Goal: Task Accomplishment & Management: Complete application form

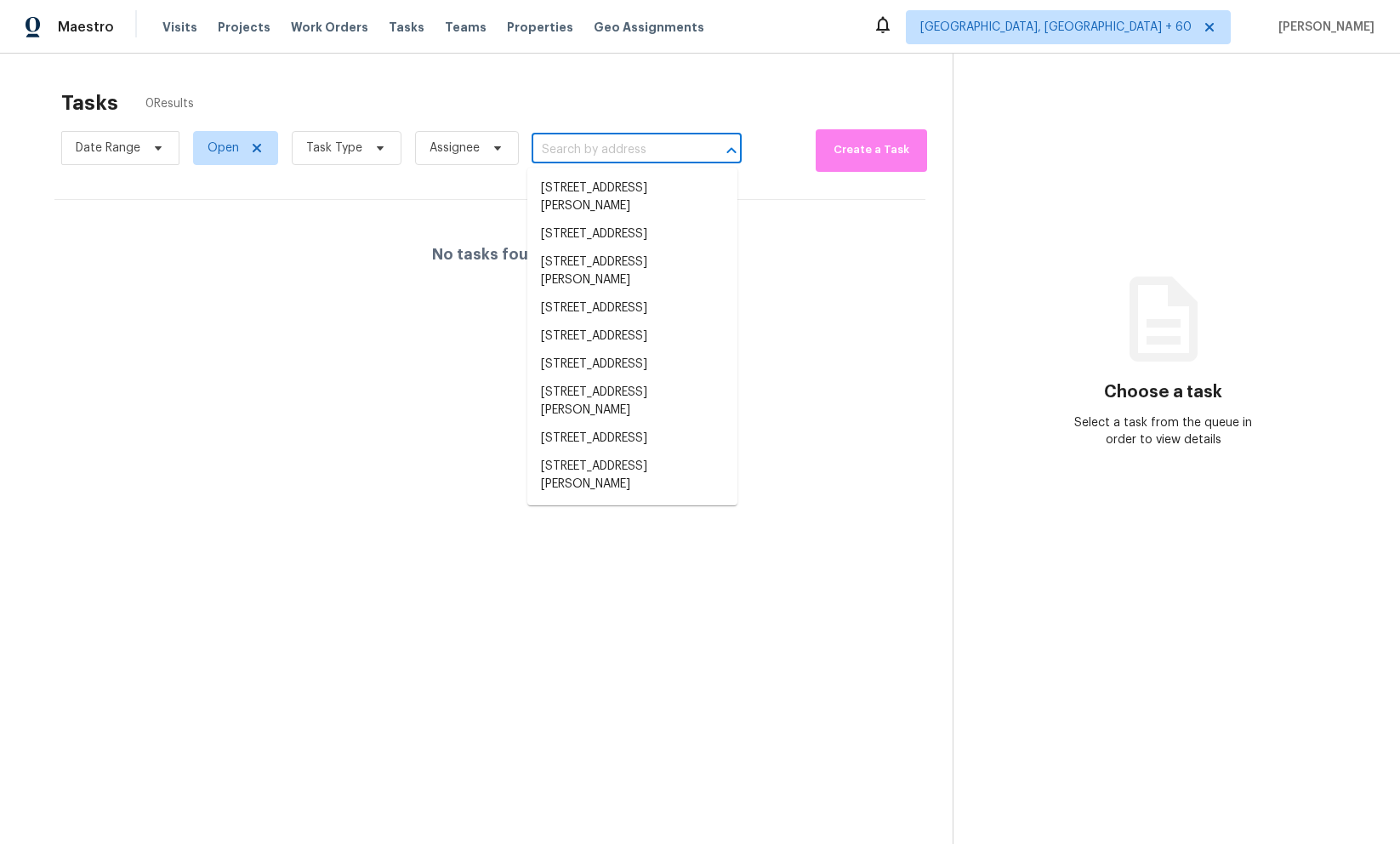
click at [587, 151] on input "text" at bounding box center [613, 150] width 163 height 26
paste input "15634 Caterpillar Dr"
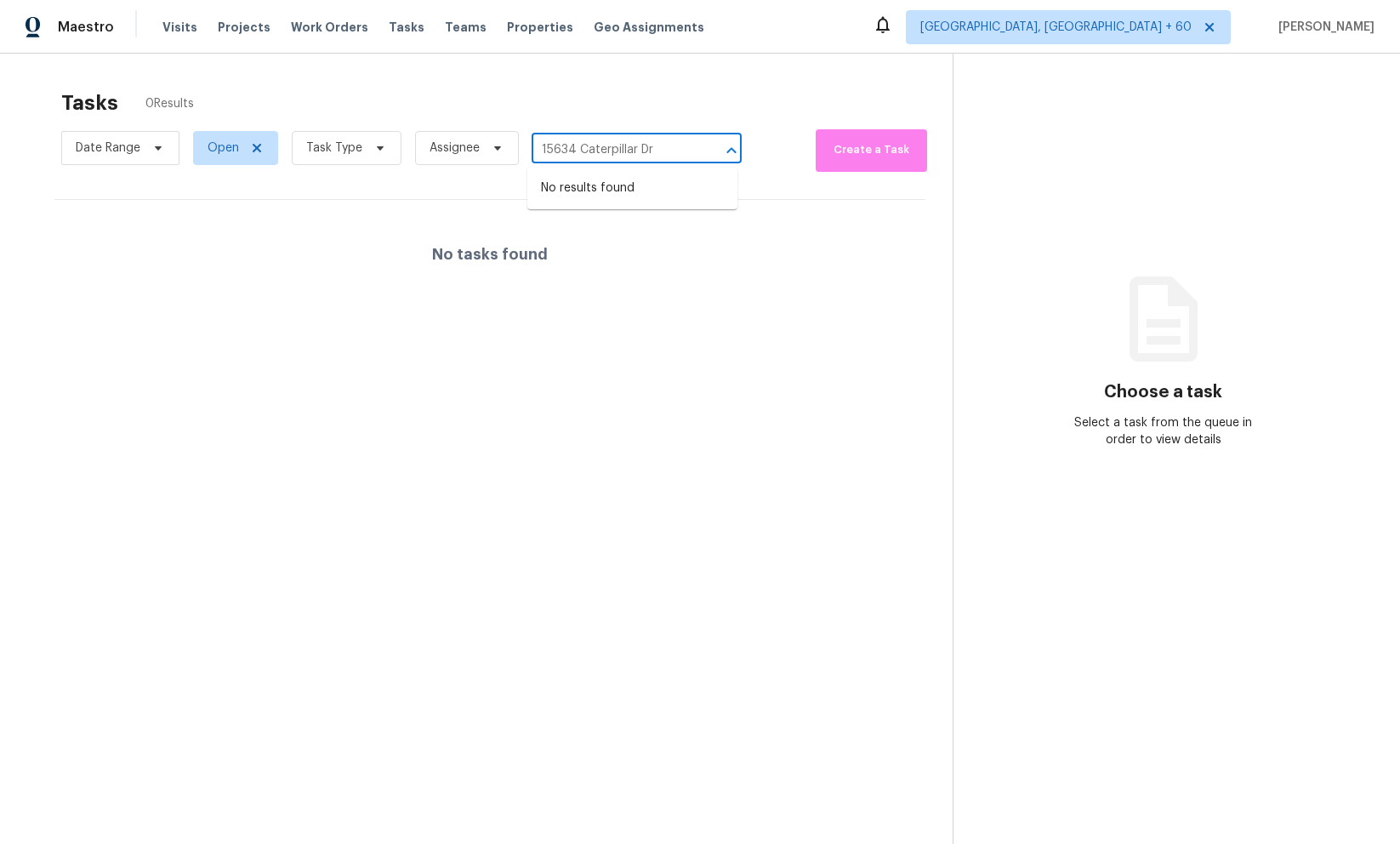
type input "15634 Caterpillar Dr"
click at [256, 147] on icon at bounding box center [256, 148] width 8 height 8
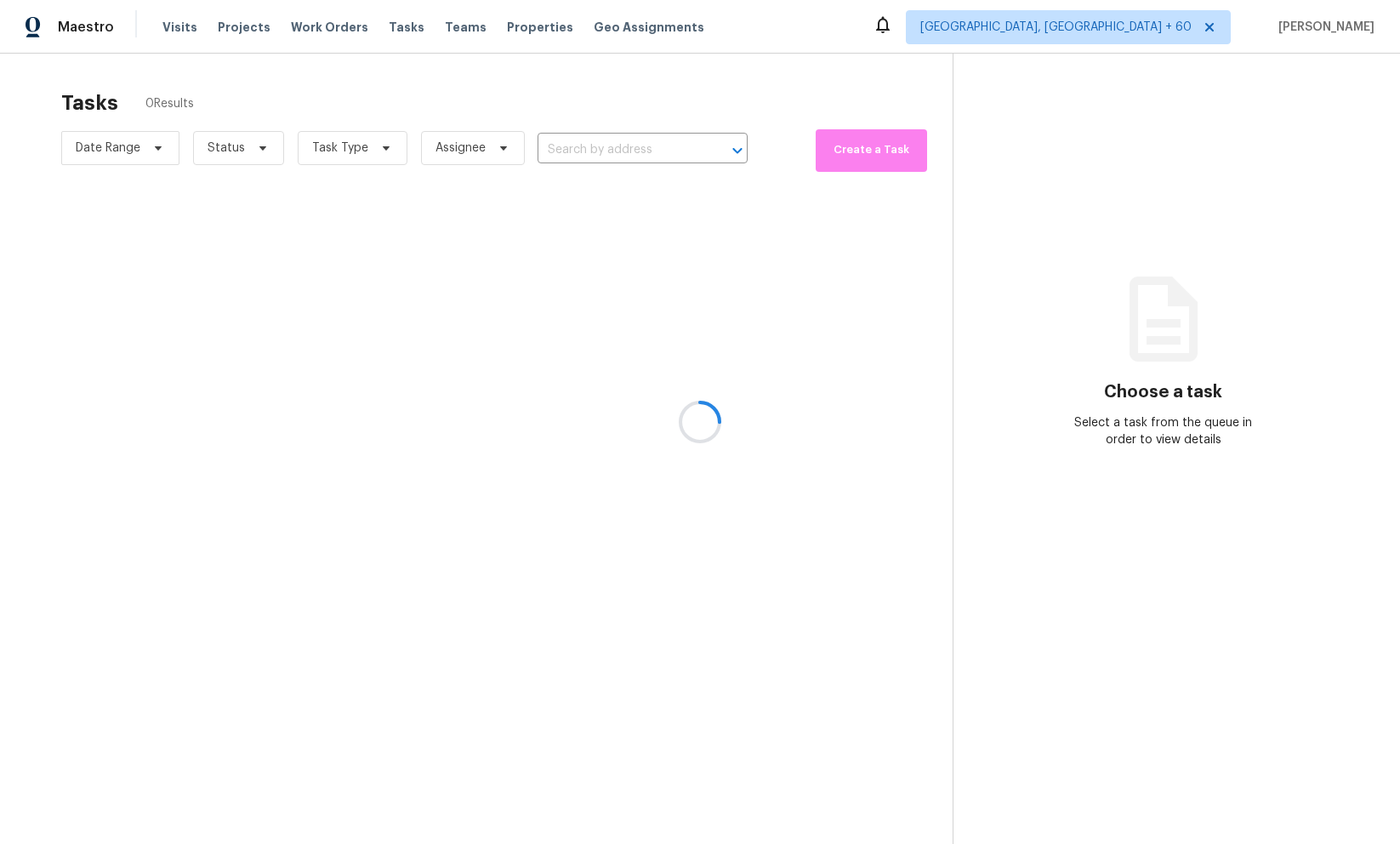
click at [771, 105] on div at bounding box center [700, 422] width 1400 height 844
click at [446, 81] on div "Tasks 0 Results" at bounding box center [507, 103] width 892 height 44
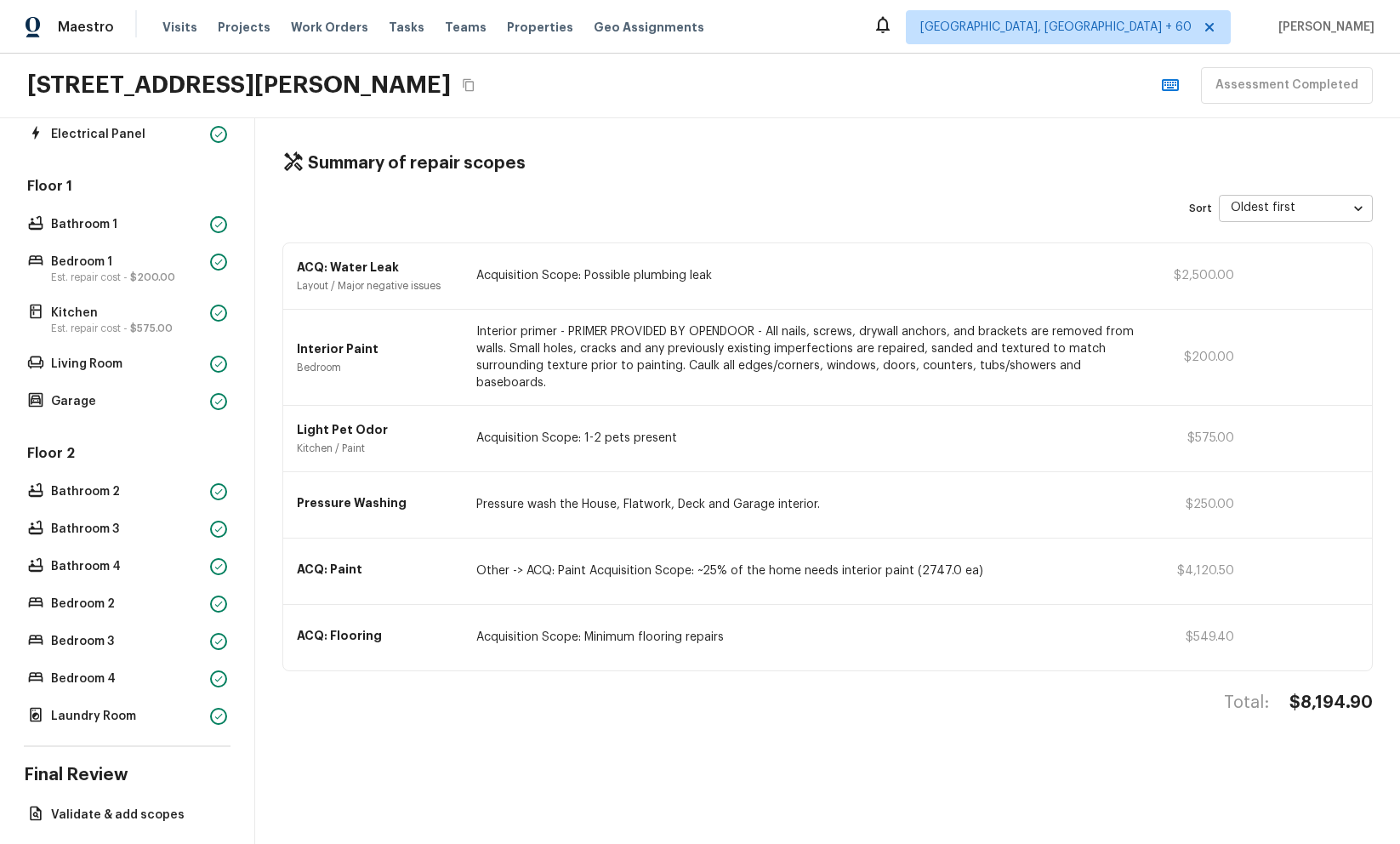
scroll to position [391, 0]
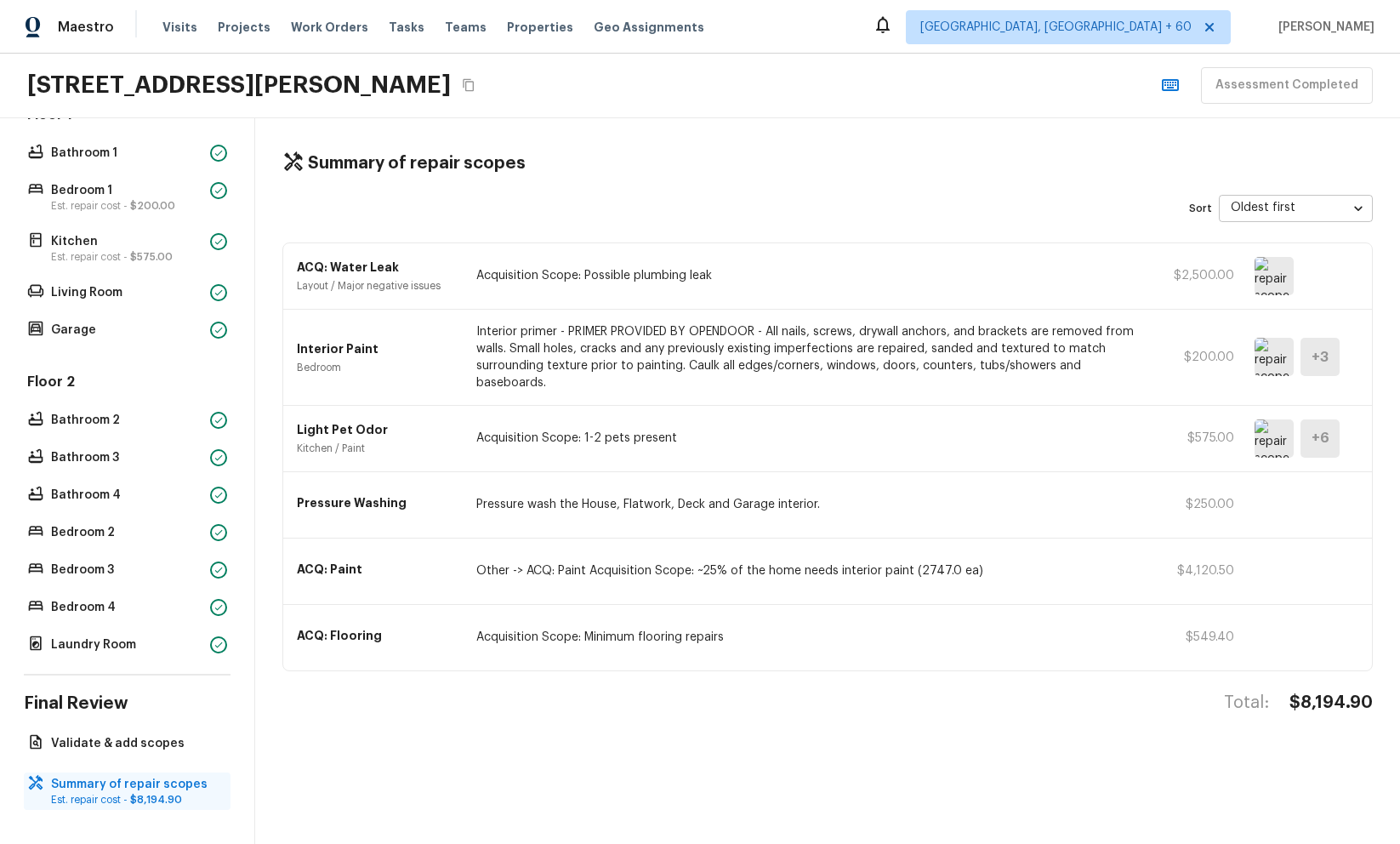
click at [155, 787] on p "Summary of repair scopes" at bounding box center [136, 785] width 169 height 17
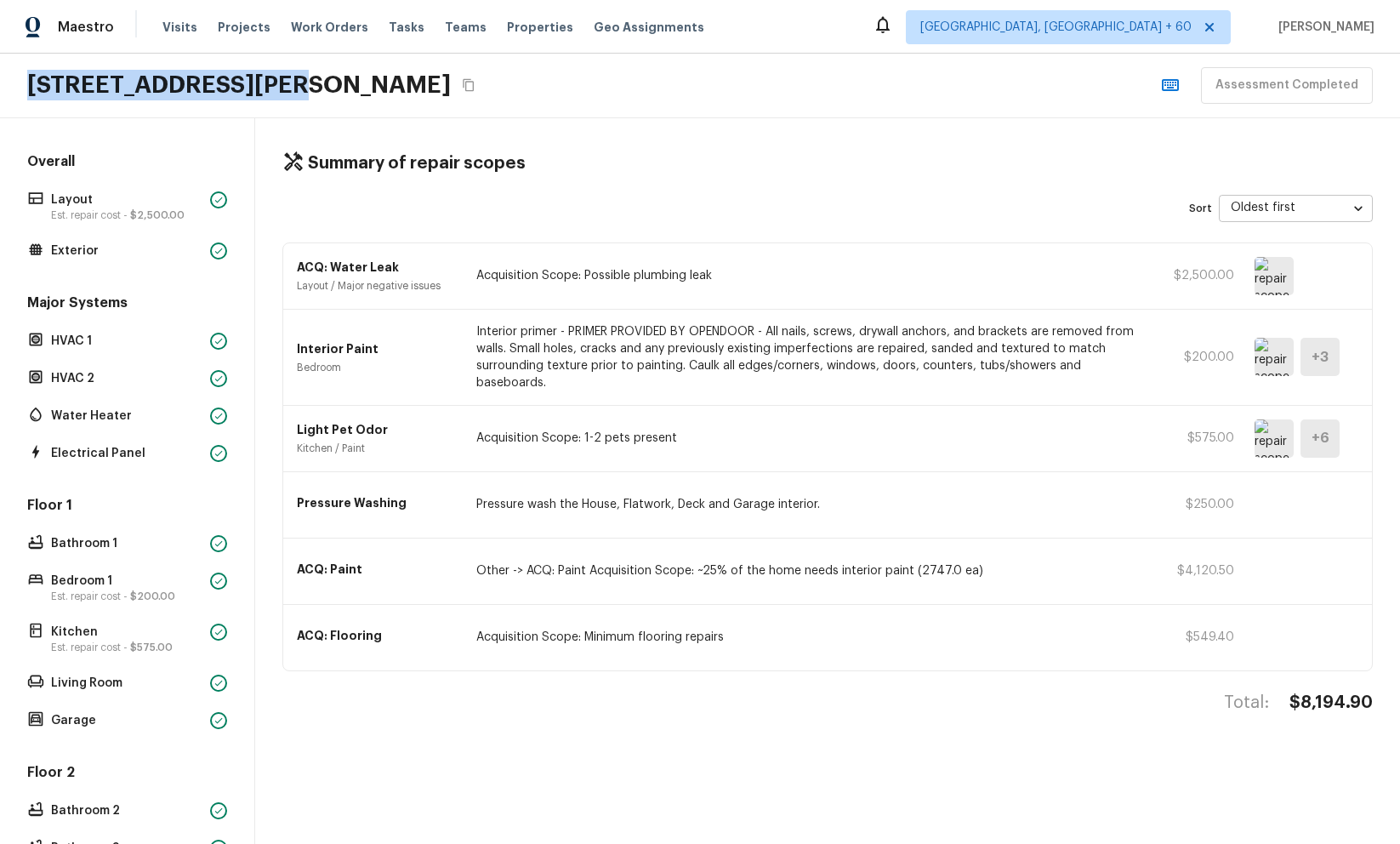
drag, startPoint x: 29, startPoint y: 85, endPoint x: 257, endPoint y: 78, distance: 228.1
click at [257, 78] on h2 "[STREET_ADDRESS][PERSON_NAME]" at bounding box center [239, 85] width 424 height 31
copy h2 "15634 Caterpillar Dr"
click at [725, 128] on div "Summary of repair scopes Sort Oldest first oldestFirst ​ ACQ: Water Leak Layout…" at bounding box center [828, 481] width 1145 height 726
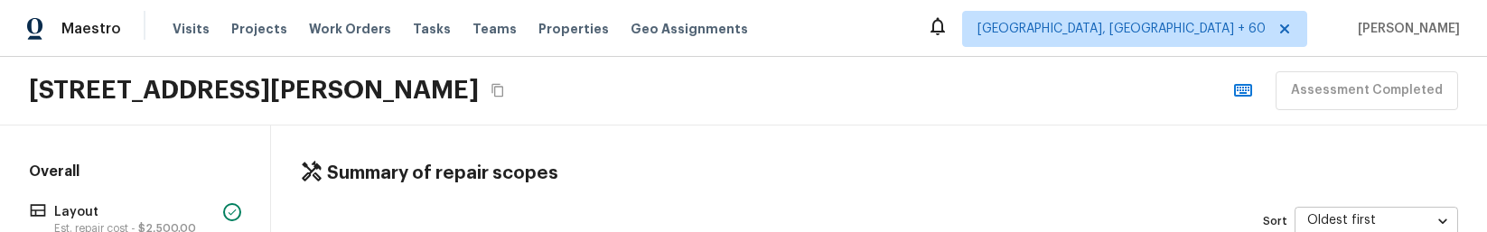
click at [825, 141] on div "Summary of repair scopes Sort Oldest first oldestFirst ​ ACQ: Water Leak Layout…" at bounding box center [879, 179] width 1216 height 107
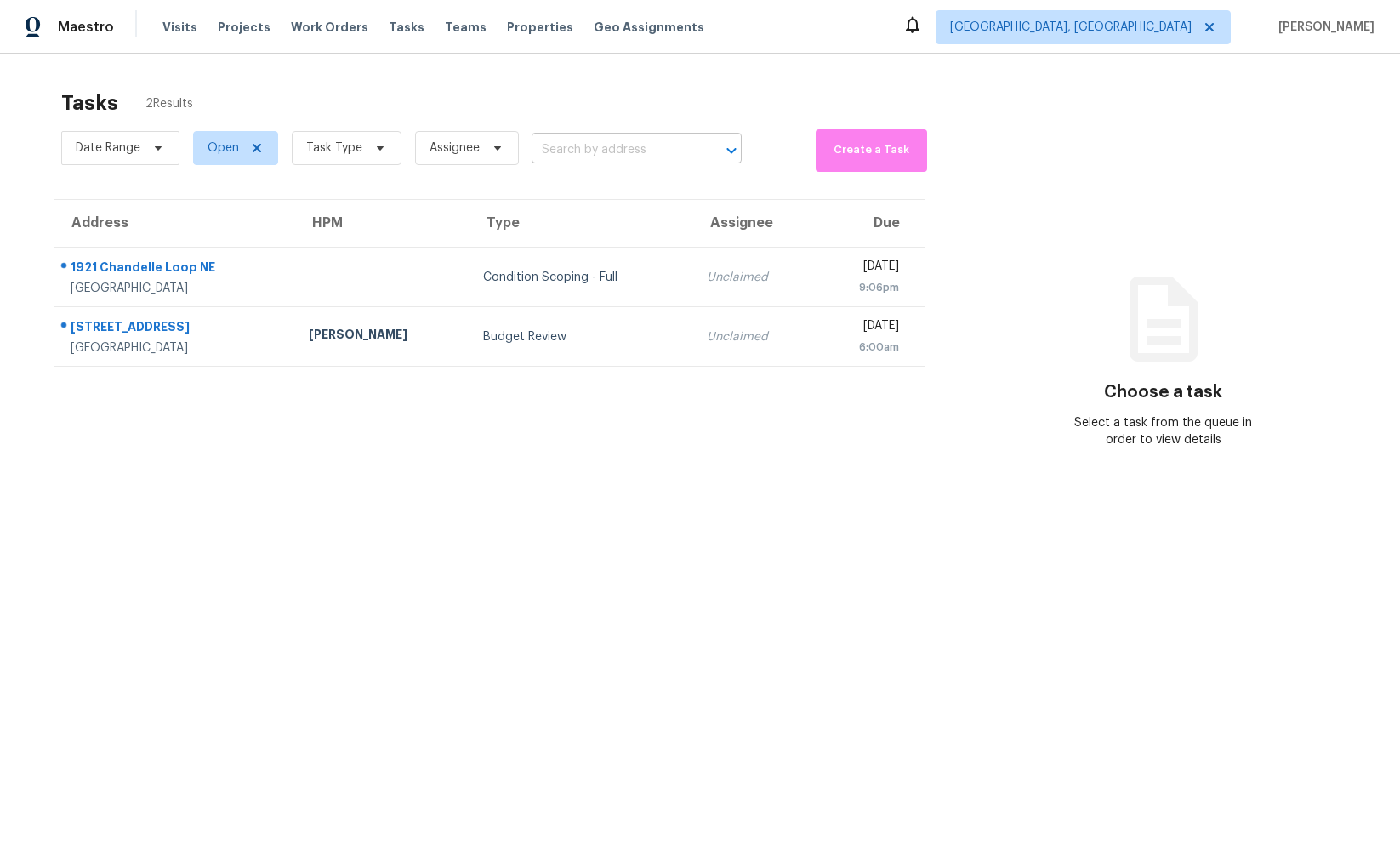
click at [613, 154] on input "text" at bounding box center [613, 150] width 163 height 26
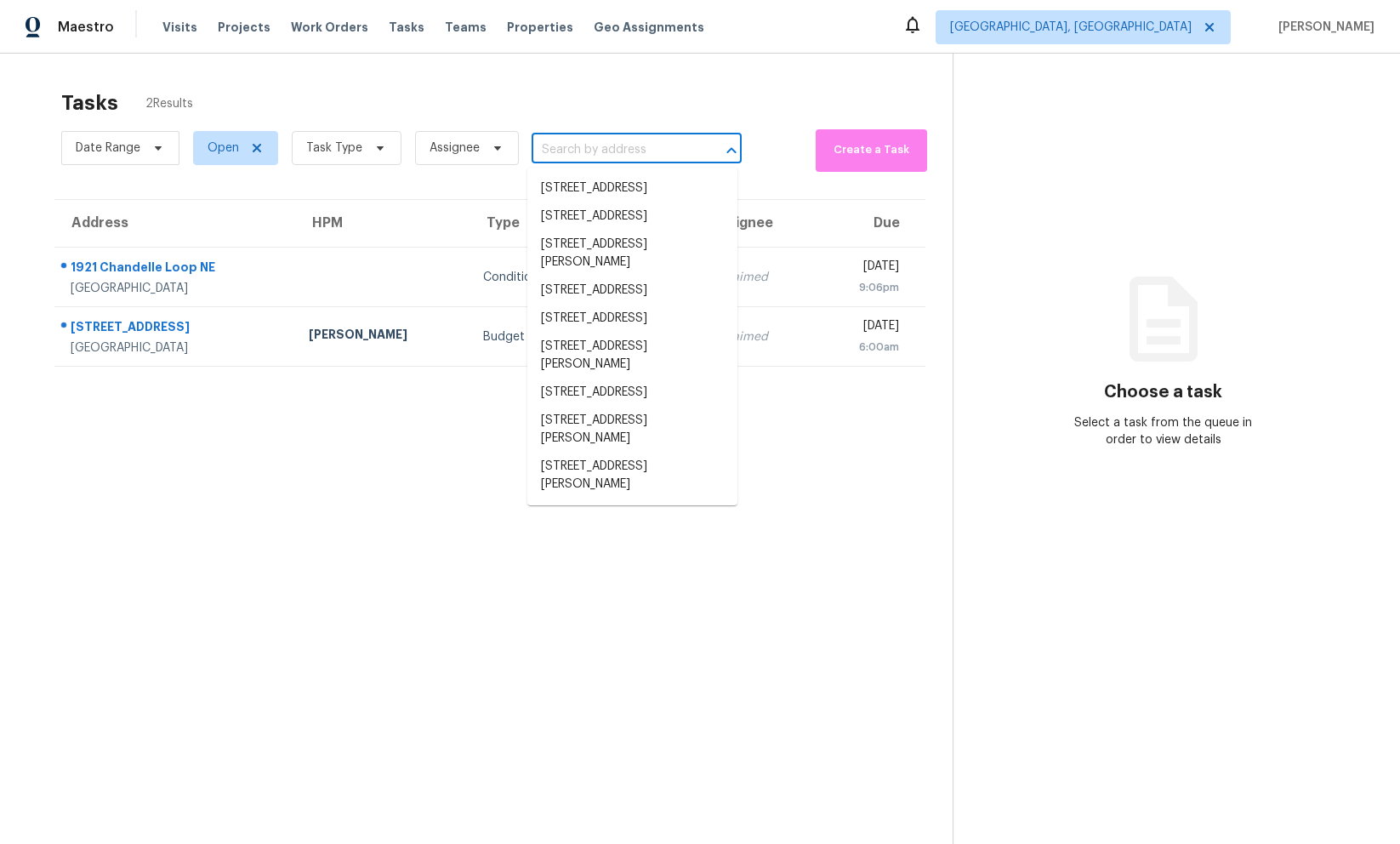
paste input "15634 Caterpillar Dr"
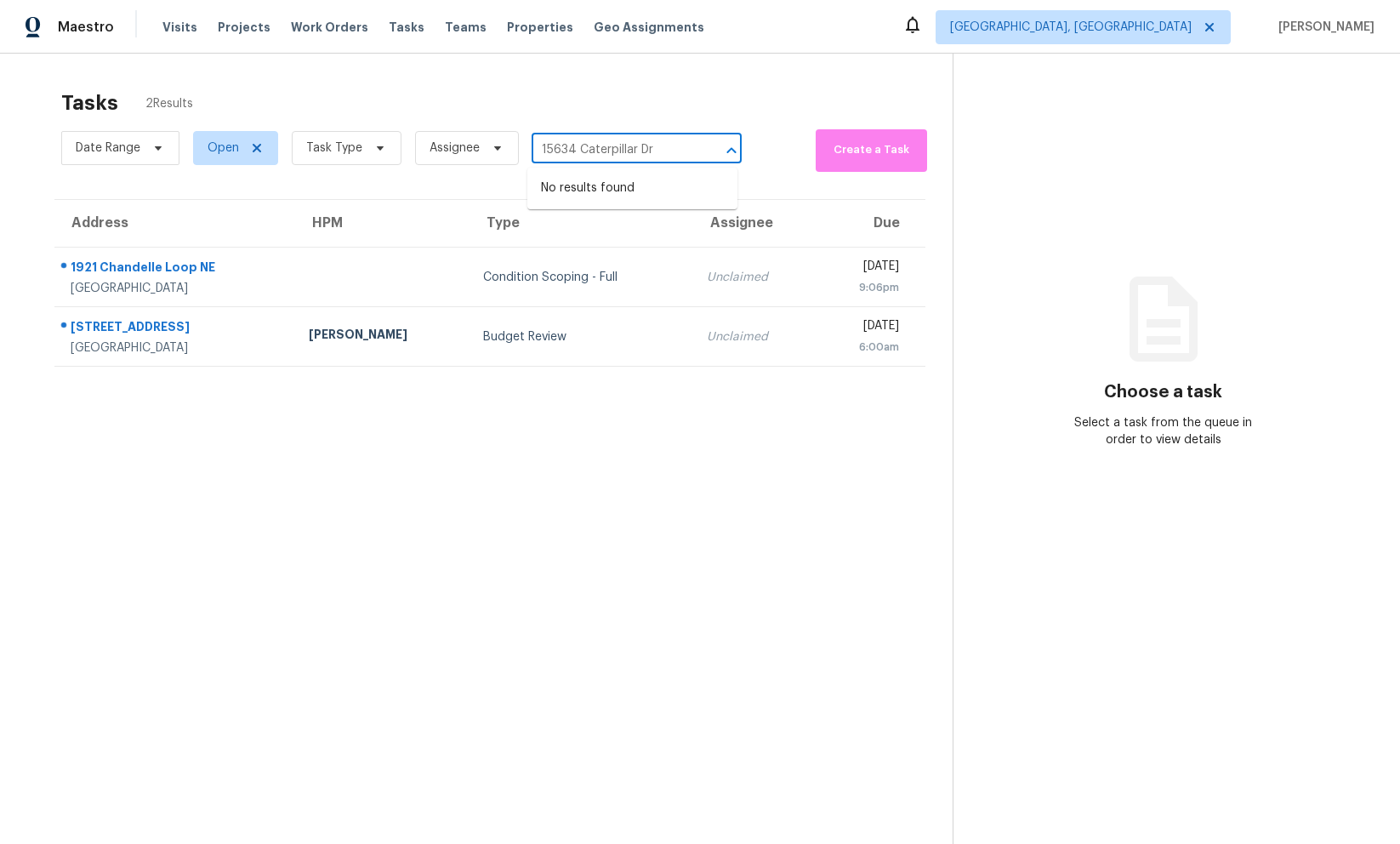
type input "15634 Caterpillar Dr"
click at [256, 149] on icon at bounding box center [256, 148] width 8 height 8
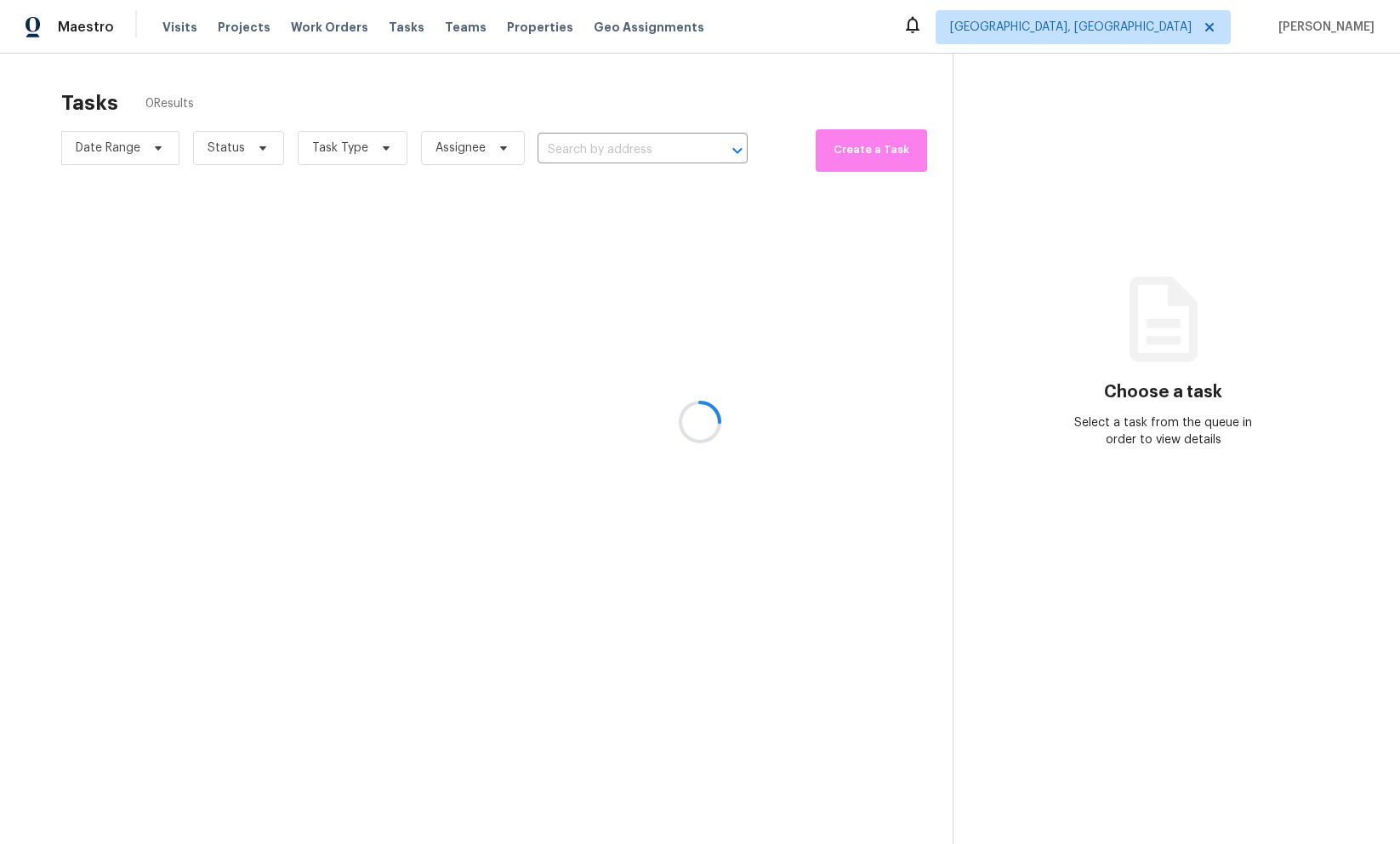
click at [623, 126] on div at bounding box center [700, 422] width 1400 height 844
click at [684, 102] on div at bounding box center [700, 422] width 1400 height 844
click at [676, 145] on div at bounding box center [700, 422] width 1400 height 844
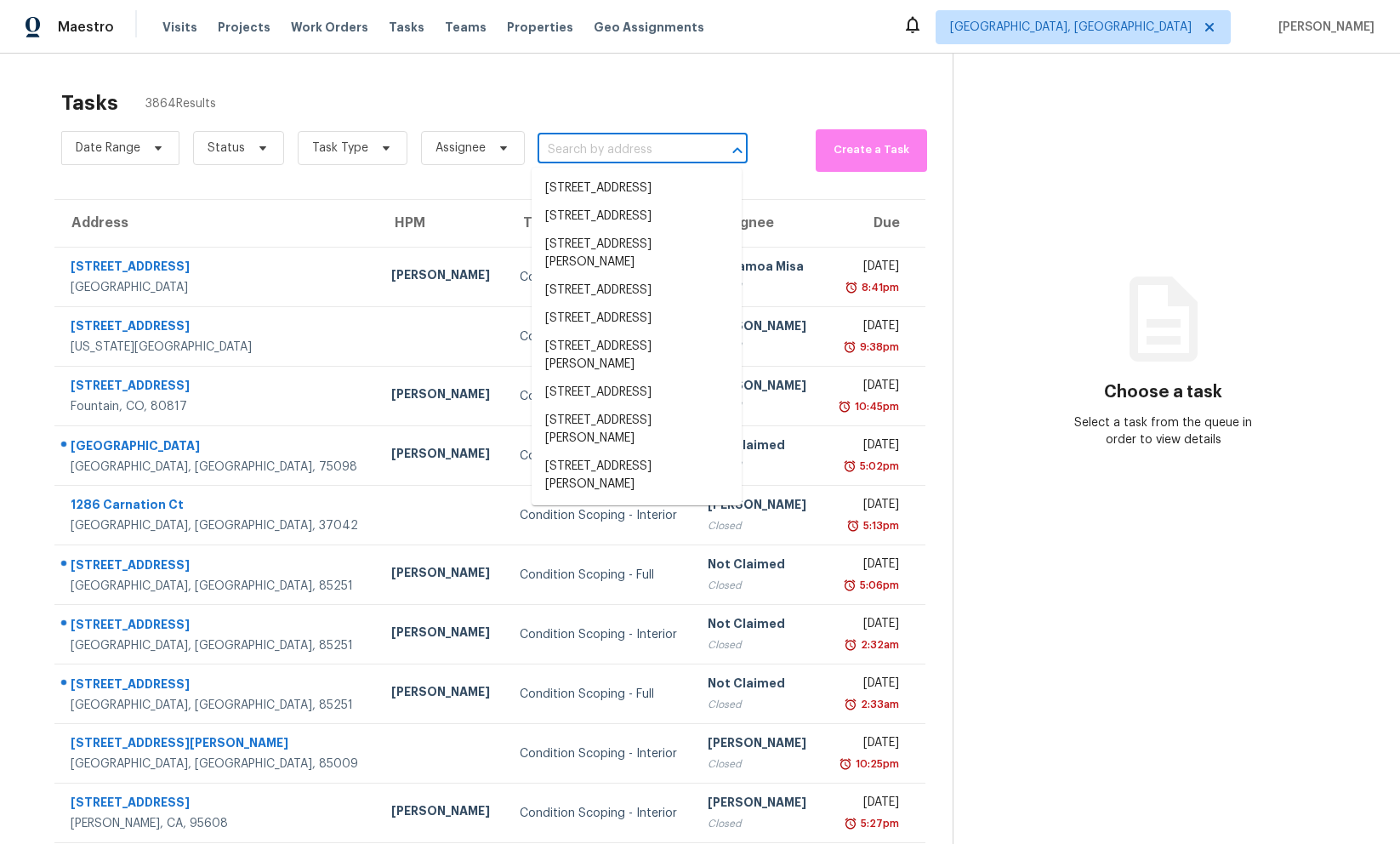
click at [670, 153] on input "text" at bounding box center [619, 150] width 163 height 26
paste input "15634 Caterpillar Dr"
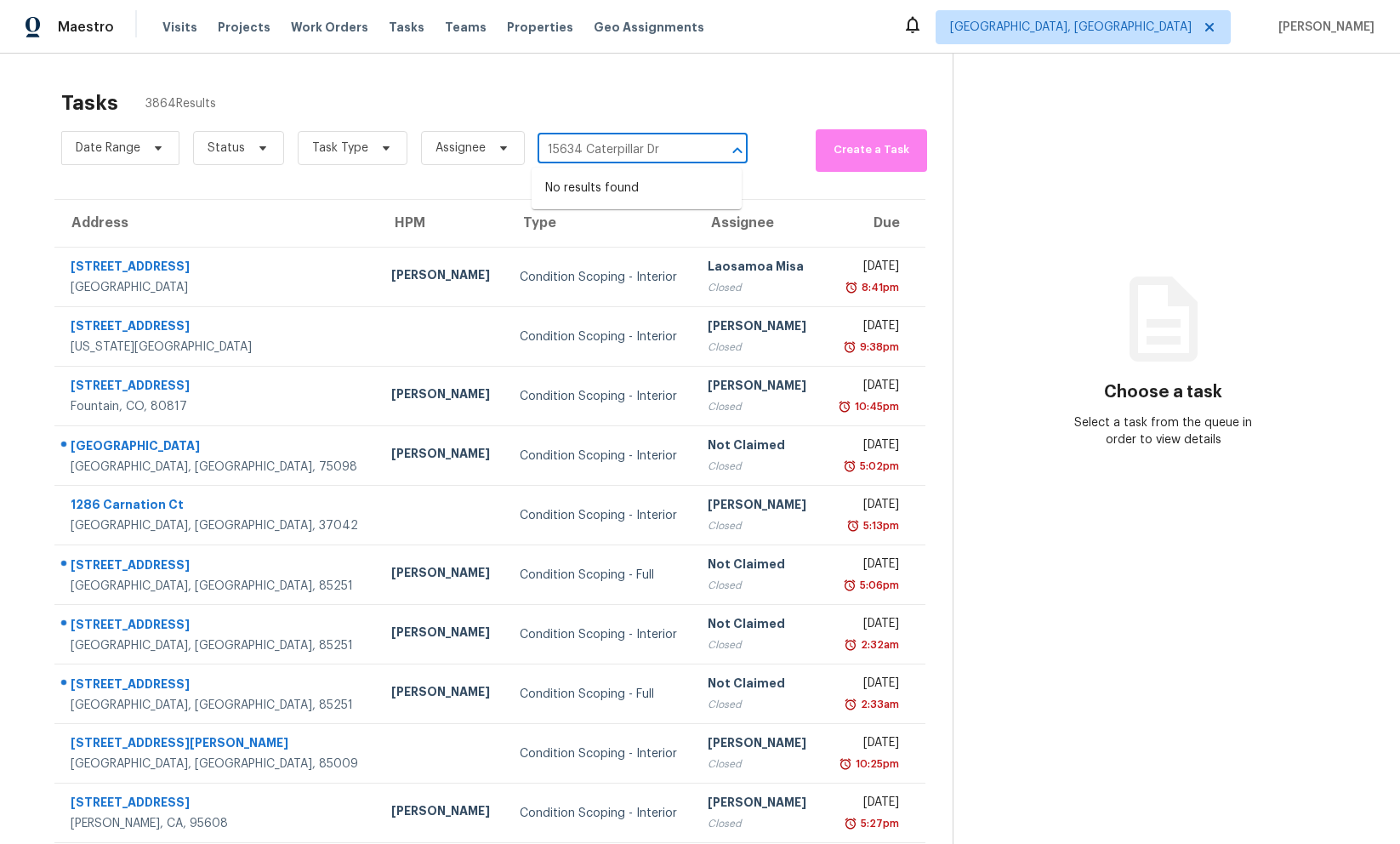
type input "15634 Caterpillar Dr"
click at [780, 112] on div "Tasks 3864 Results" at bounding box center [507, 103] width 892 height 44
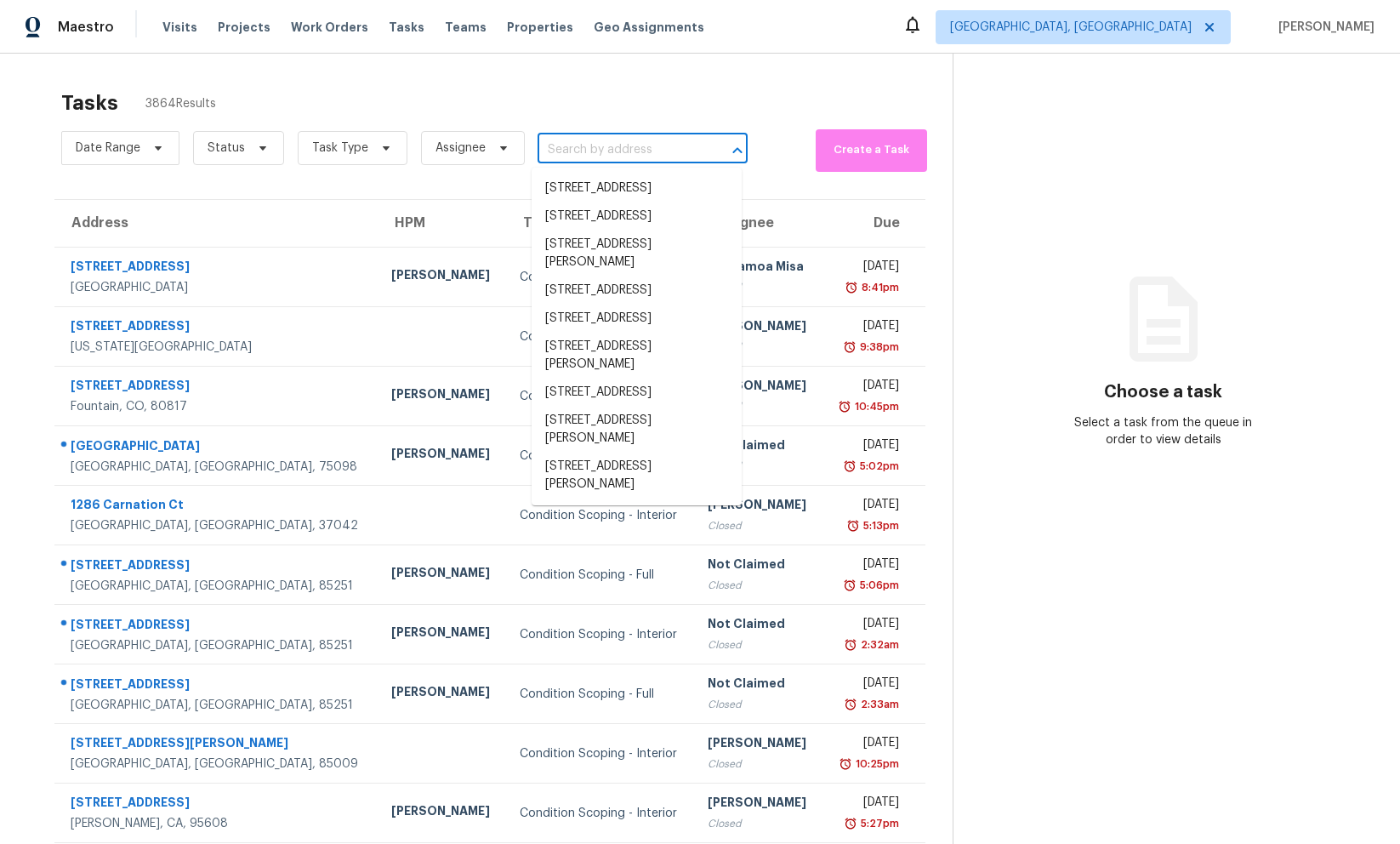
click at [661, 154] on input "text" at bounding box center [619, 150] width 163 height 26
paste input "15634 Caterpillar Dr"
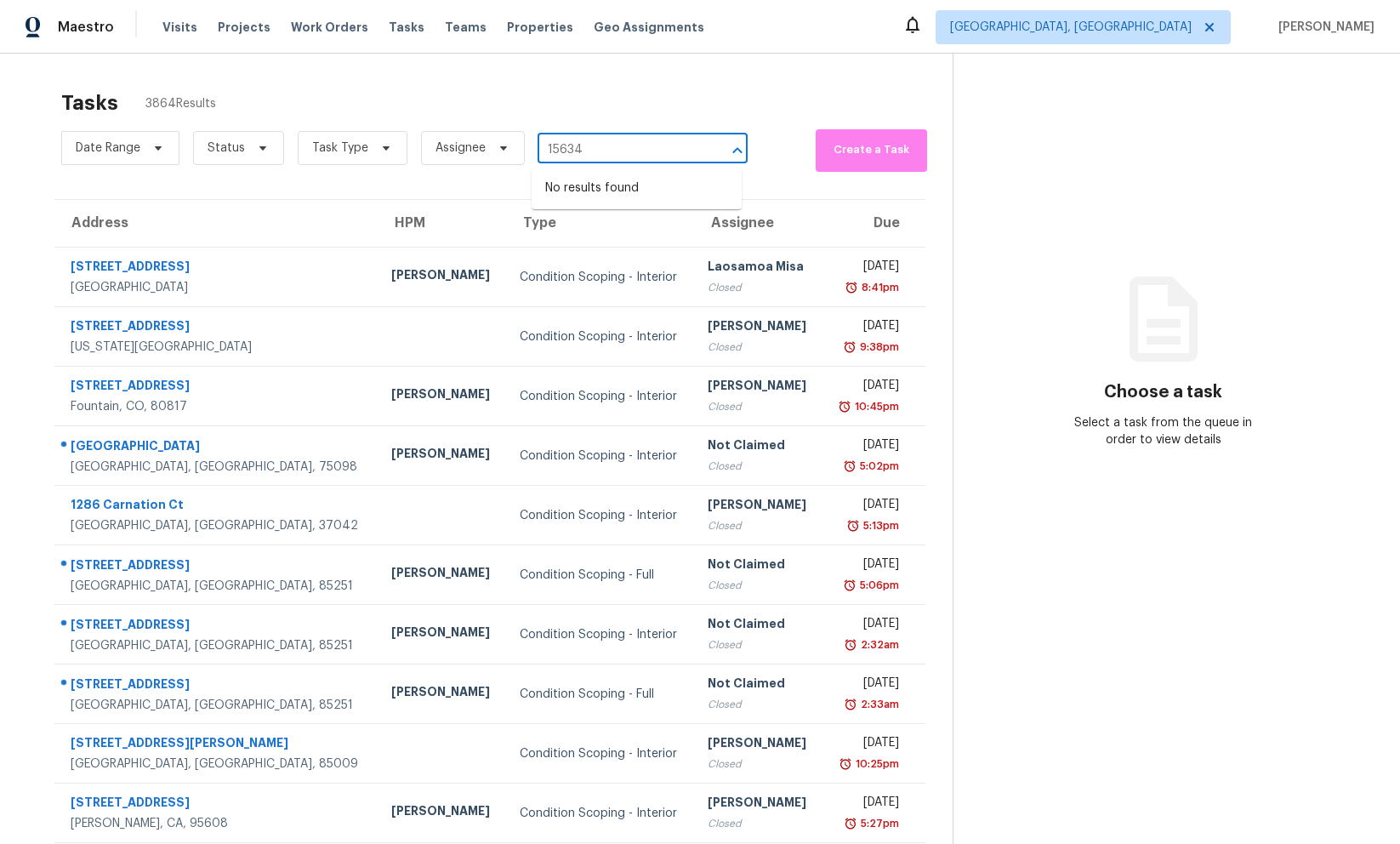
type input "15634"
click at [671, 116] on div "Tasks 3864 Results" at bounding box center [507, 103] width 892 height 44
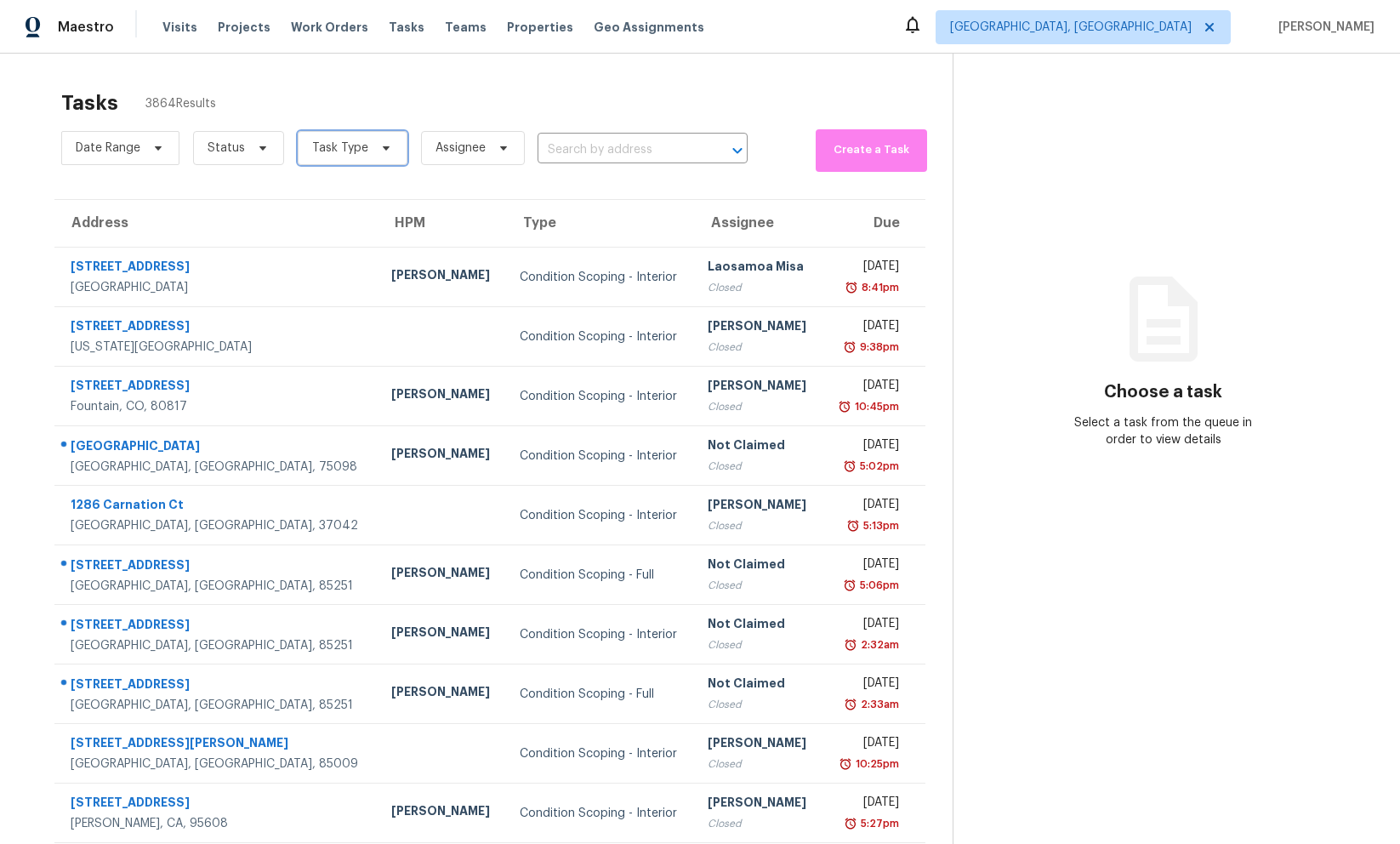
click at [379, 151] on icon at bounding box center [386, 148] width 13 height 13
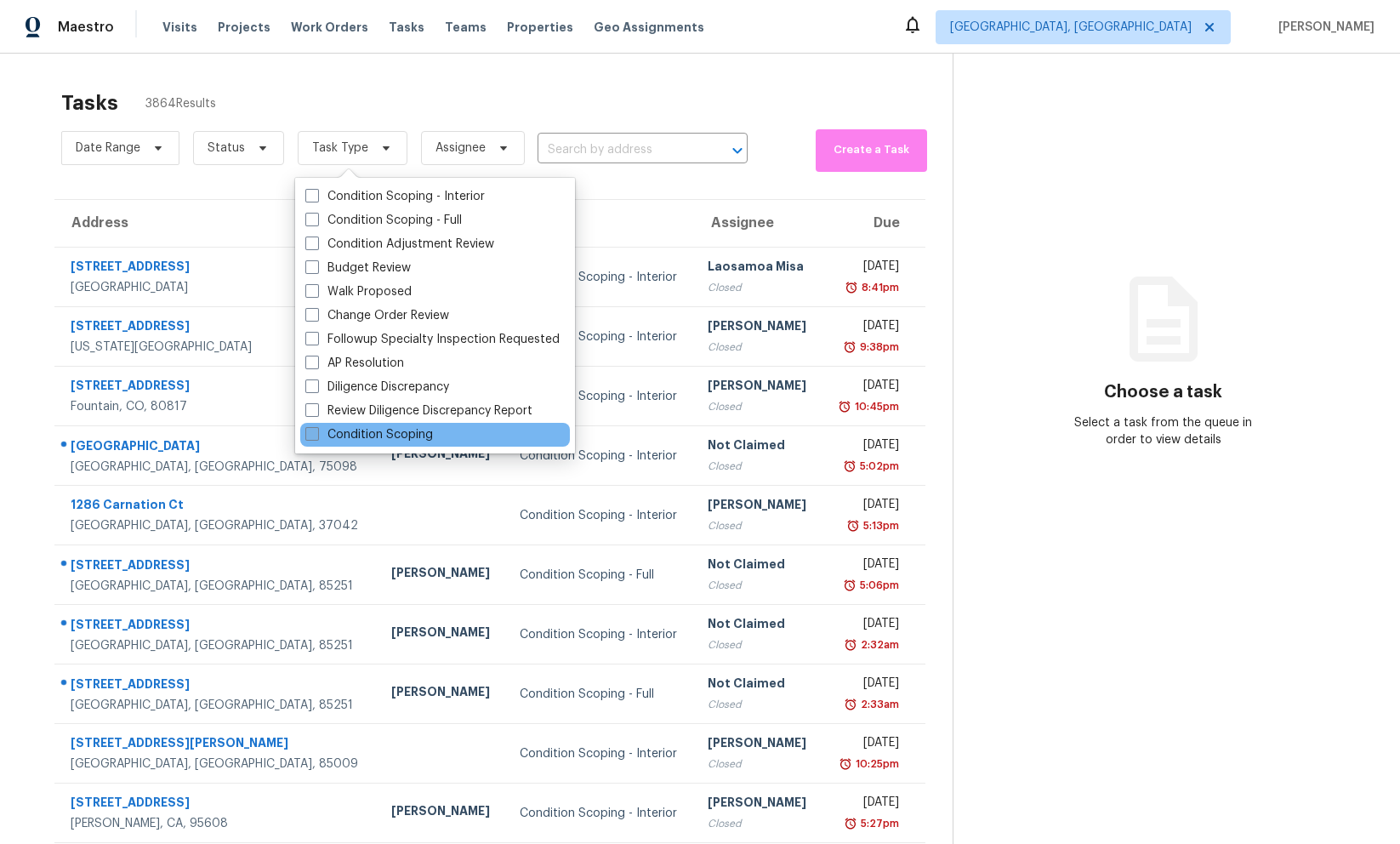
click at [352, 434] on label "Condition Scoping" at bounding box center [369, 435] width 128 height 17
click at [316, 434] on input "Condition Scoping" at bounding box center [311, 432] width 11 height 11
checkbox input "true"
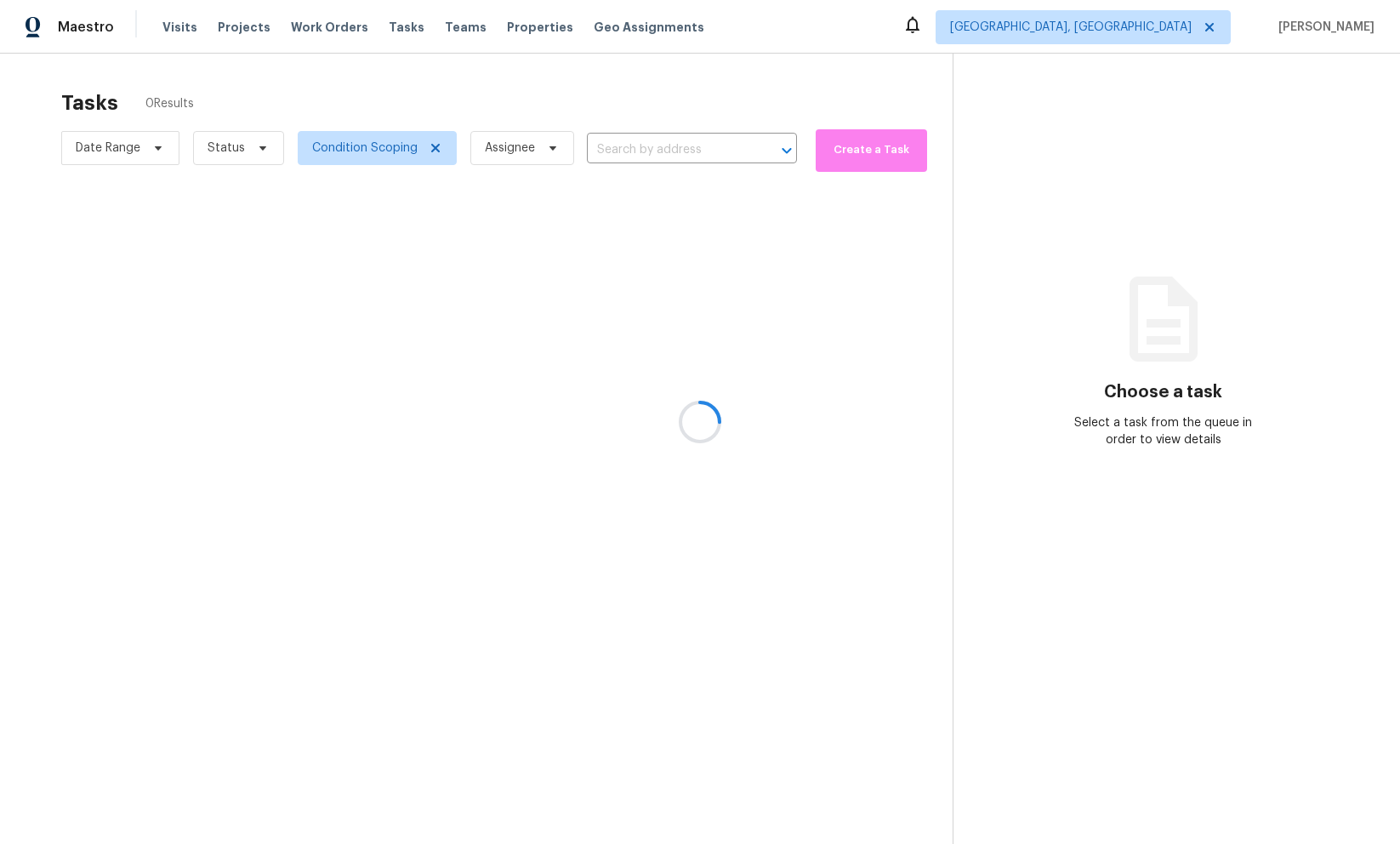
click at [817, 89] on div at bounding box center [700, 422] width 1400 height 844
click at [1190, 28] on span "Albuquerque, NM" at bounding box center [1070, 27] width 242 height 17
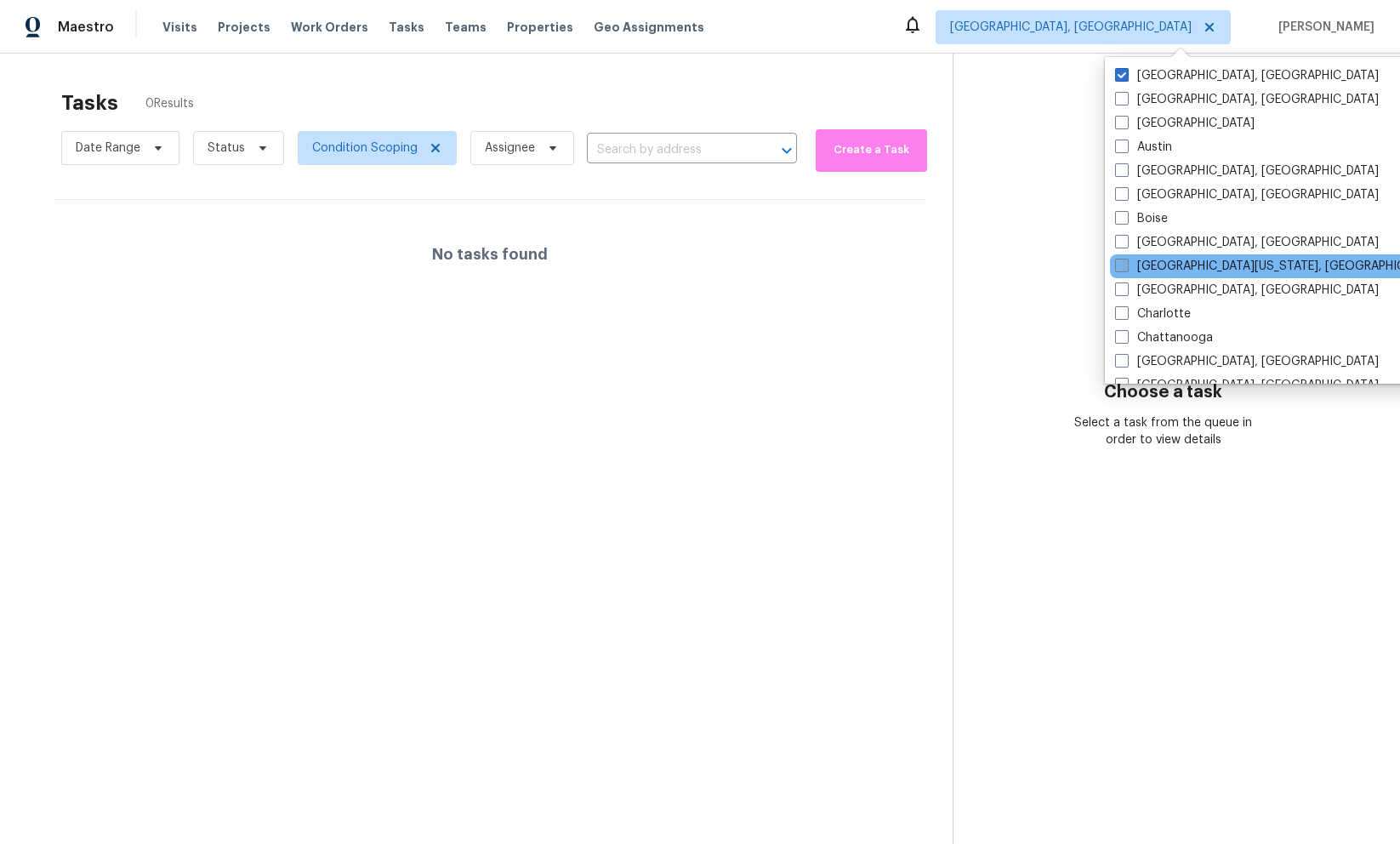
click at [1118, 265] on span at bounding box center [1122, 266] width 13 height 13
click at [1118, 265] on input "Central California, CA" at bounding box center [1121, 264] width 11 height 11
checkbox input "true"
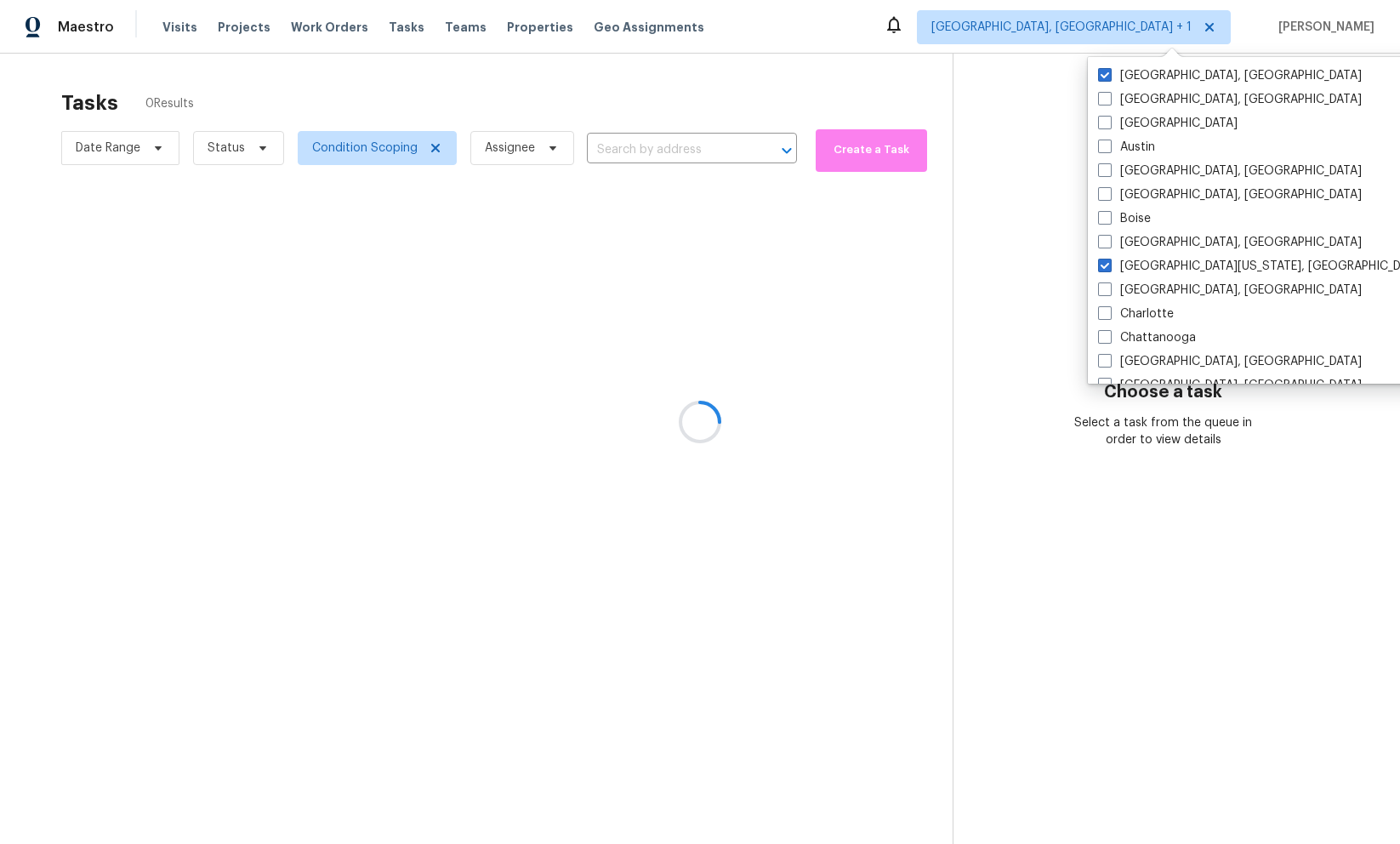
click at [1027, 263] on div at bounding box center [700, 422] width 1400 height 844
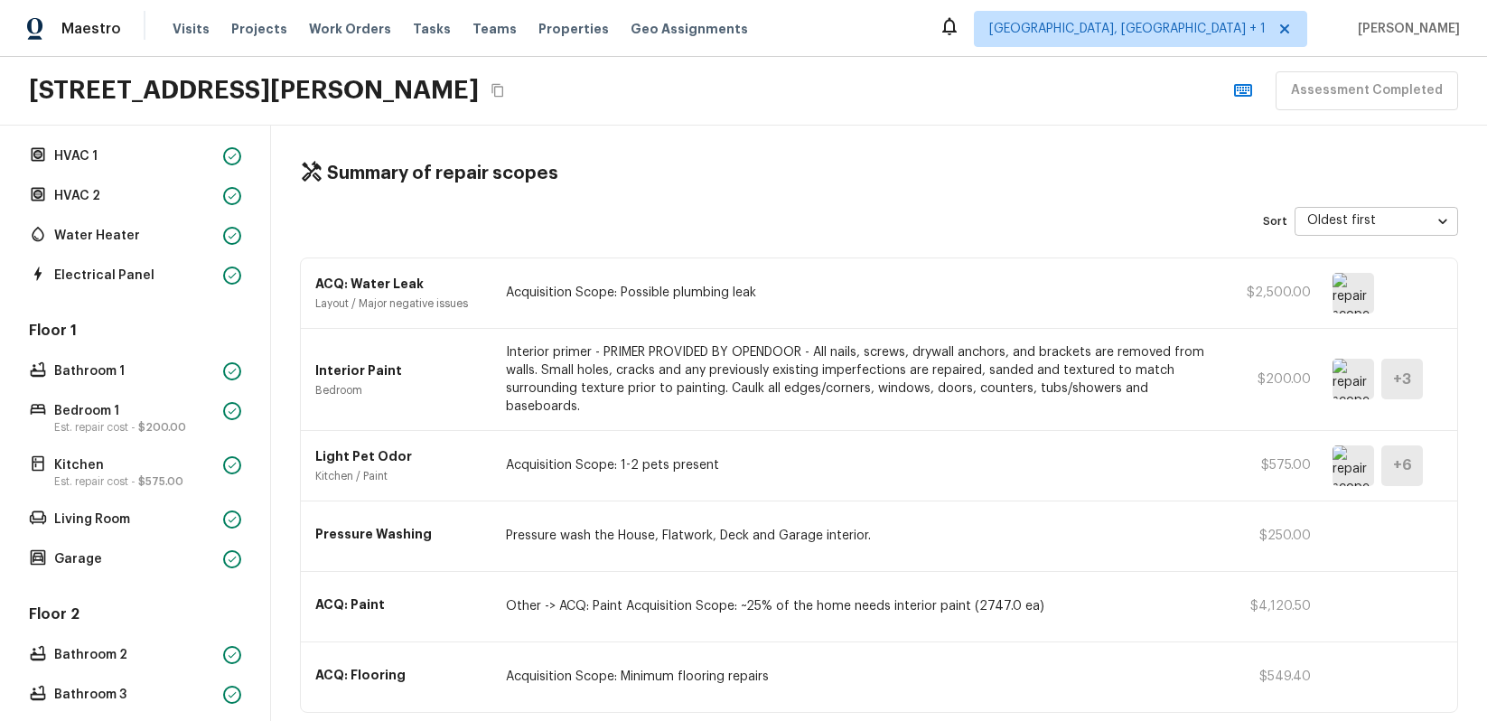
scroll to position [590, 0]
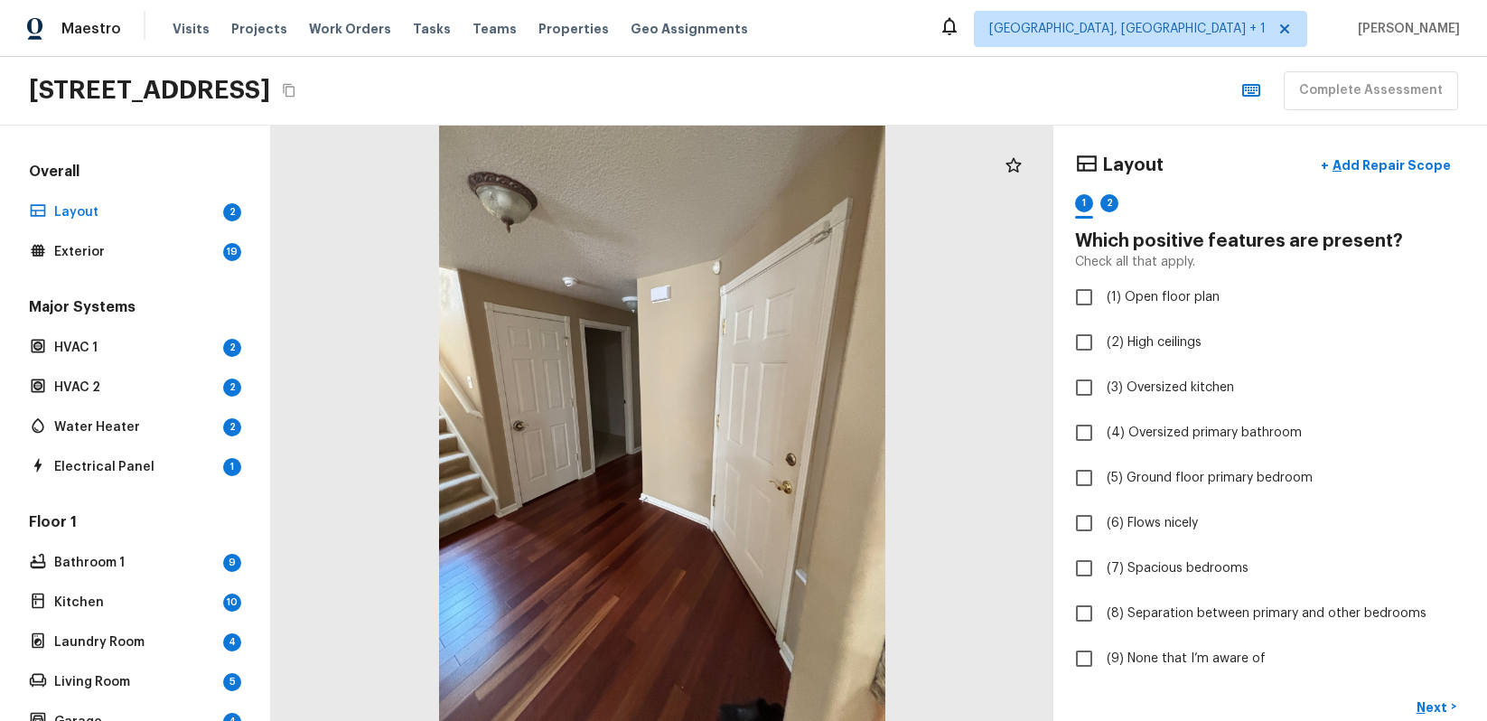
checkbox input "true"
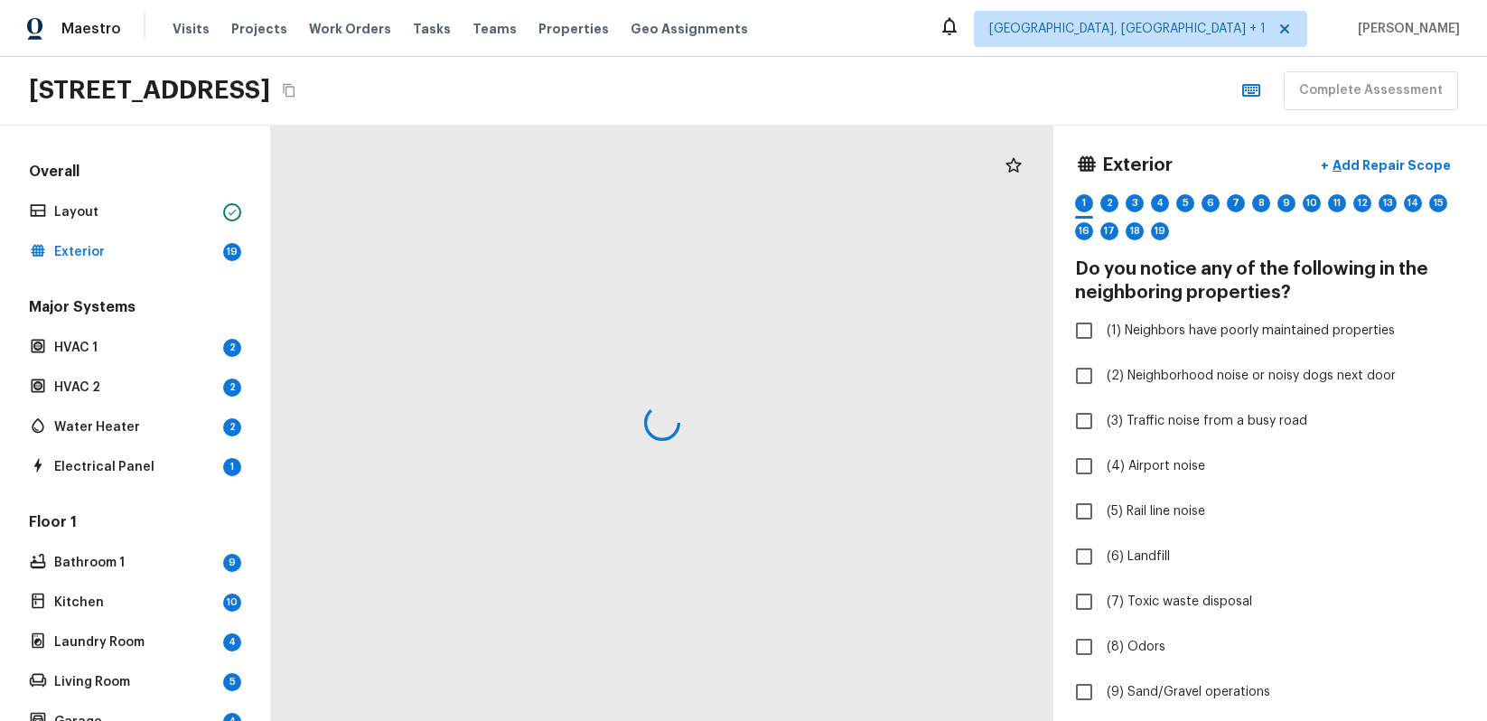
checkbox input "true"
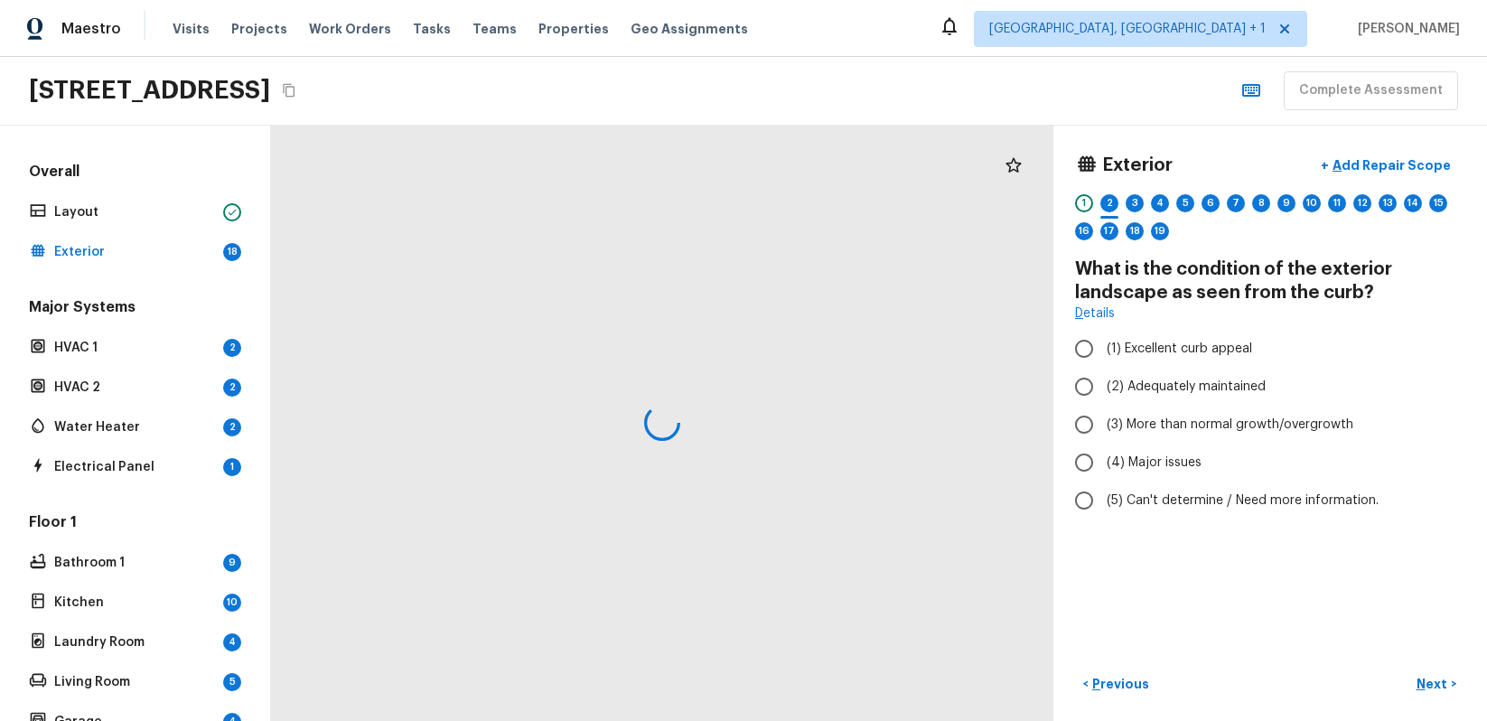
radio input "true"
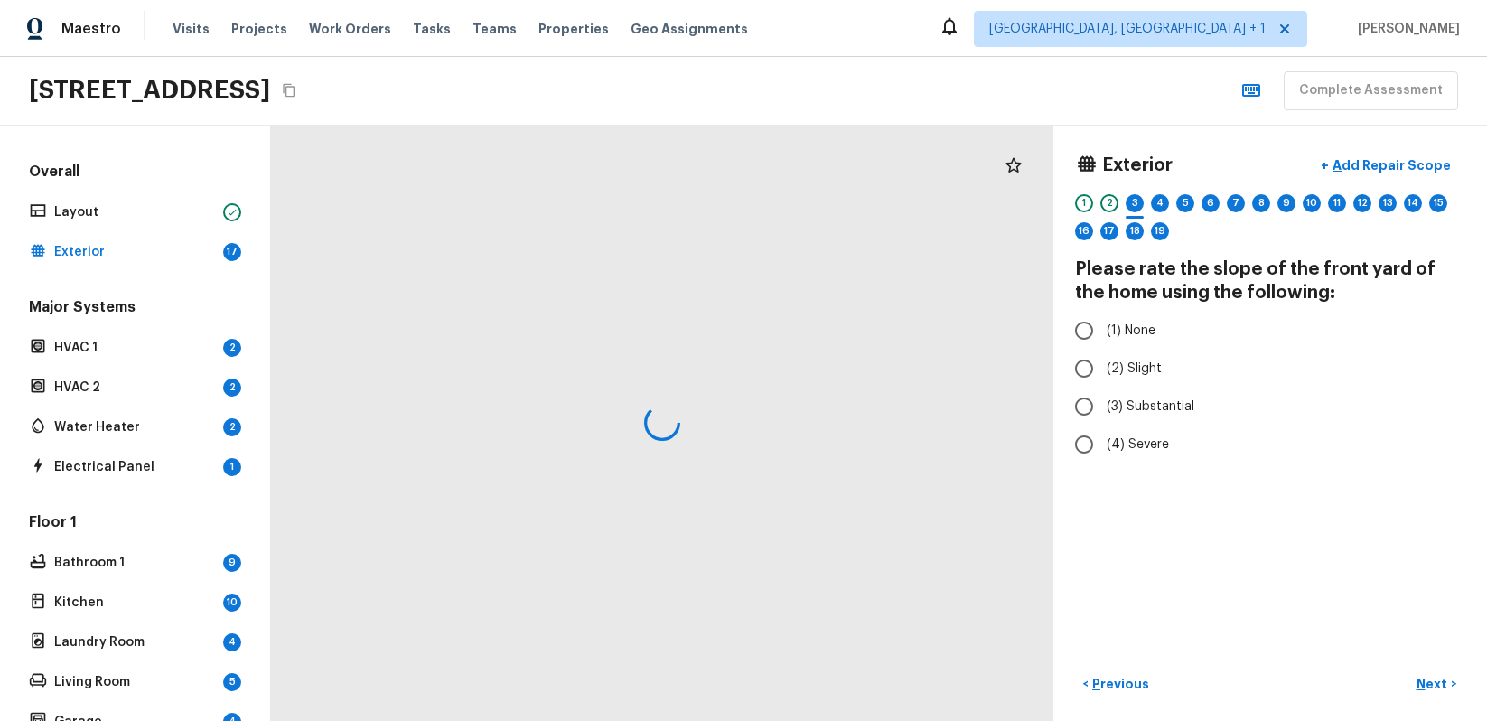
radio input "true"
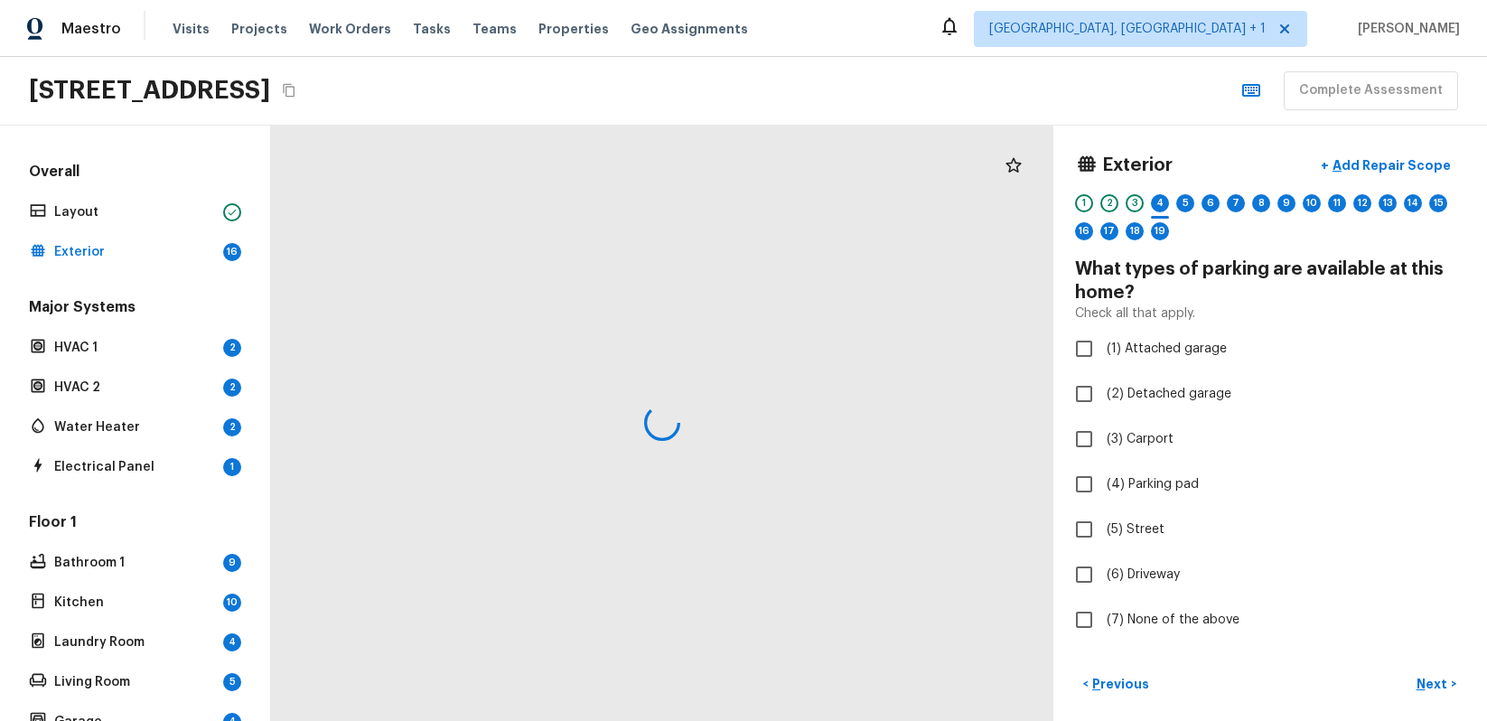
checkbox input "true"
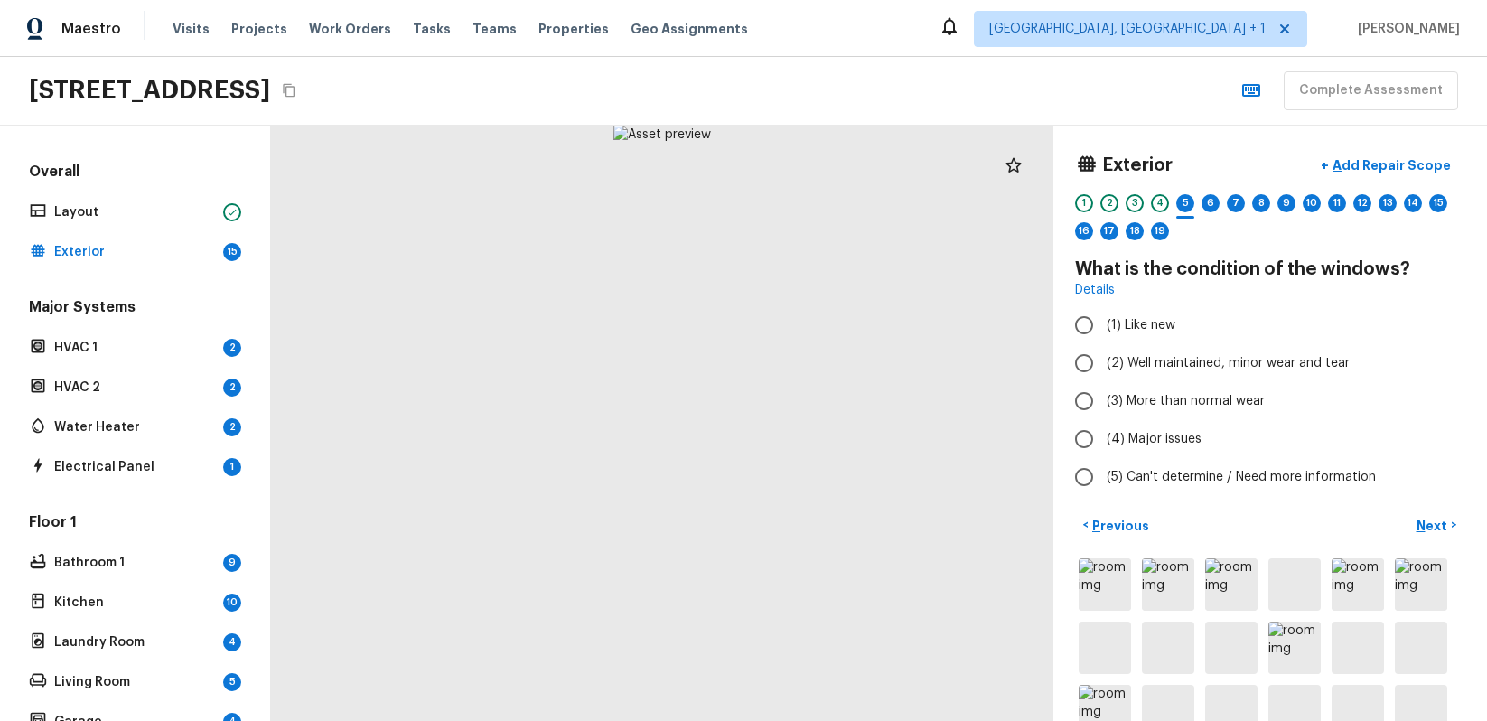
radio input "true"
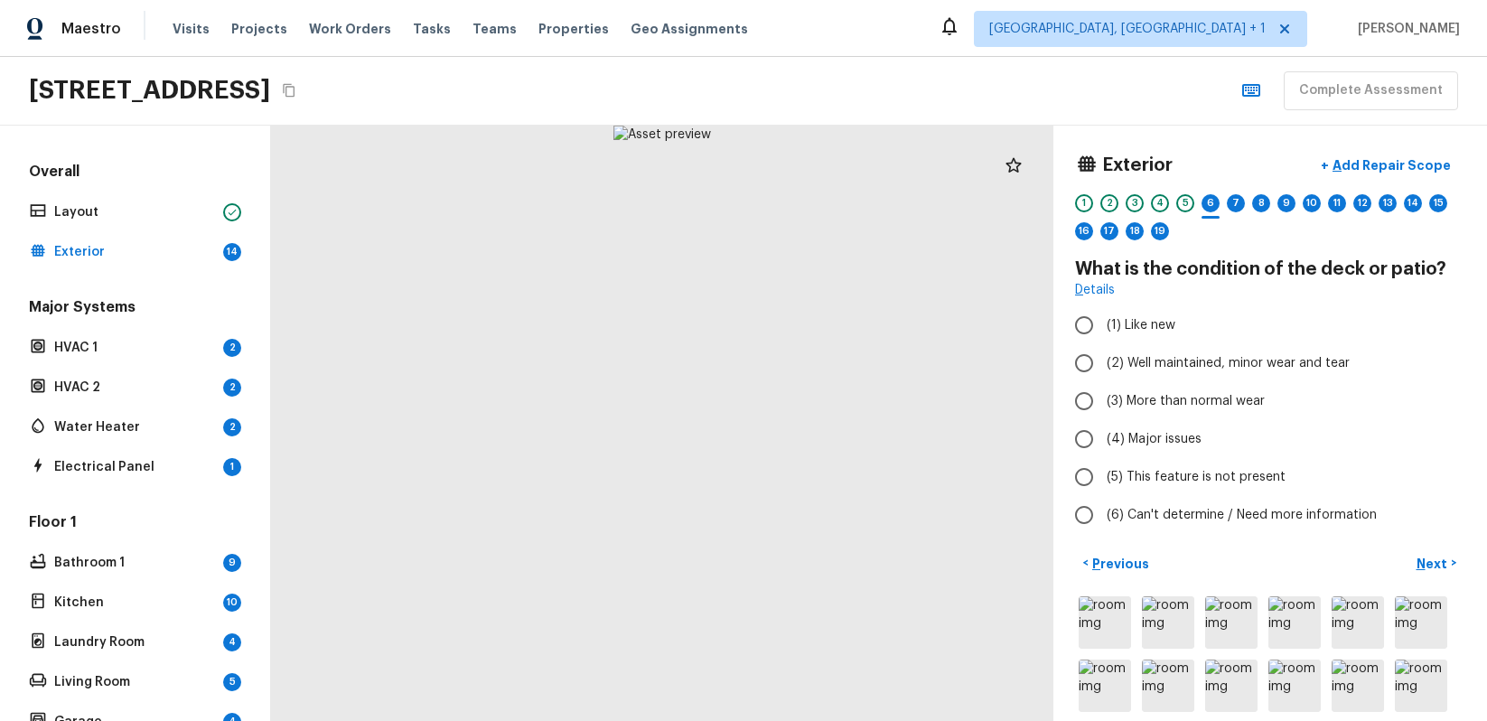
radio input "true"
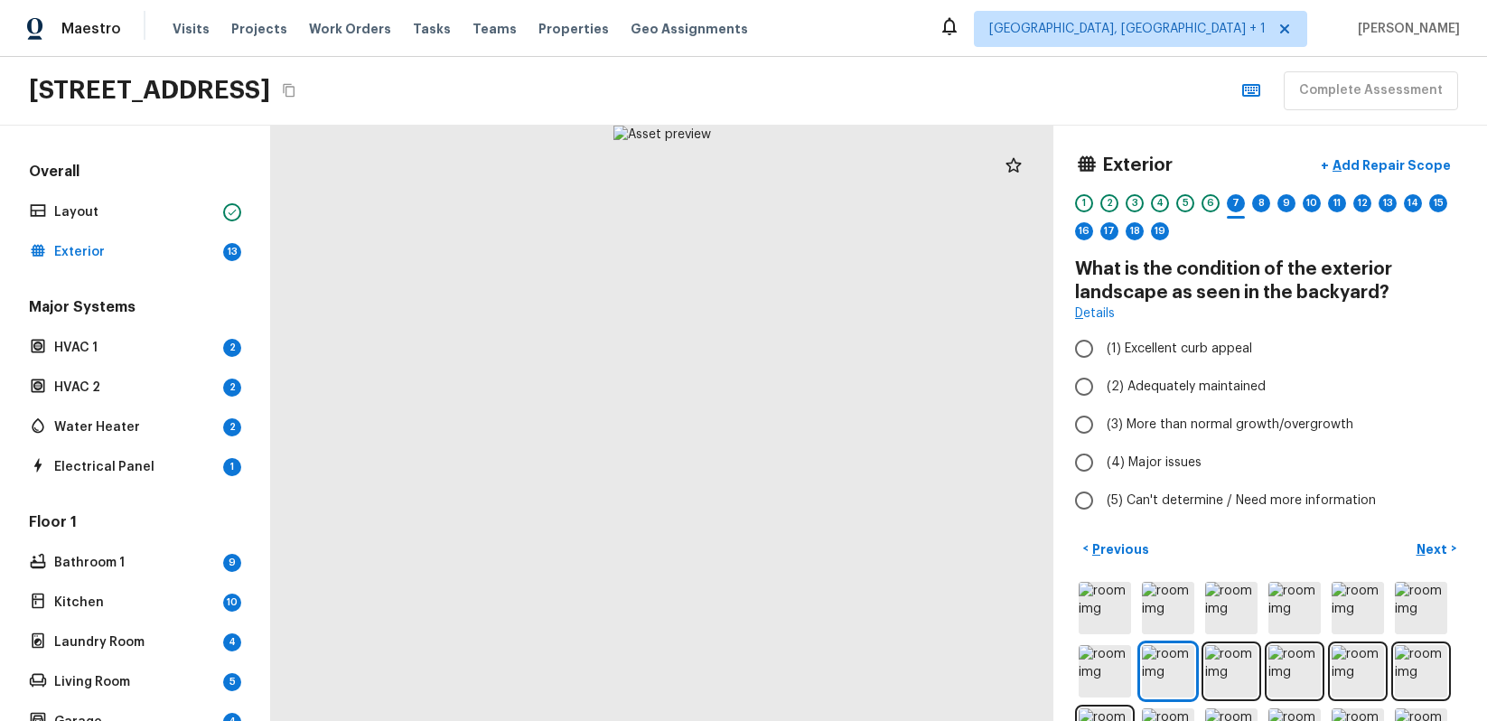
radio input "true"
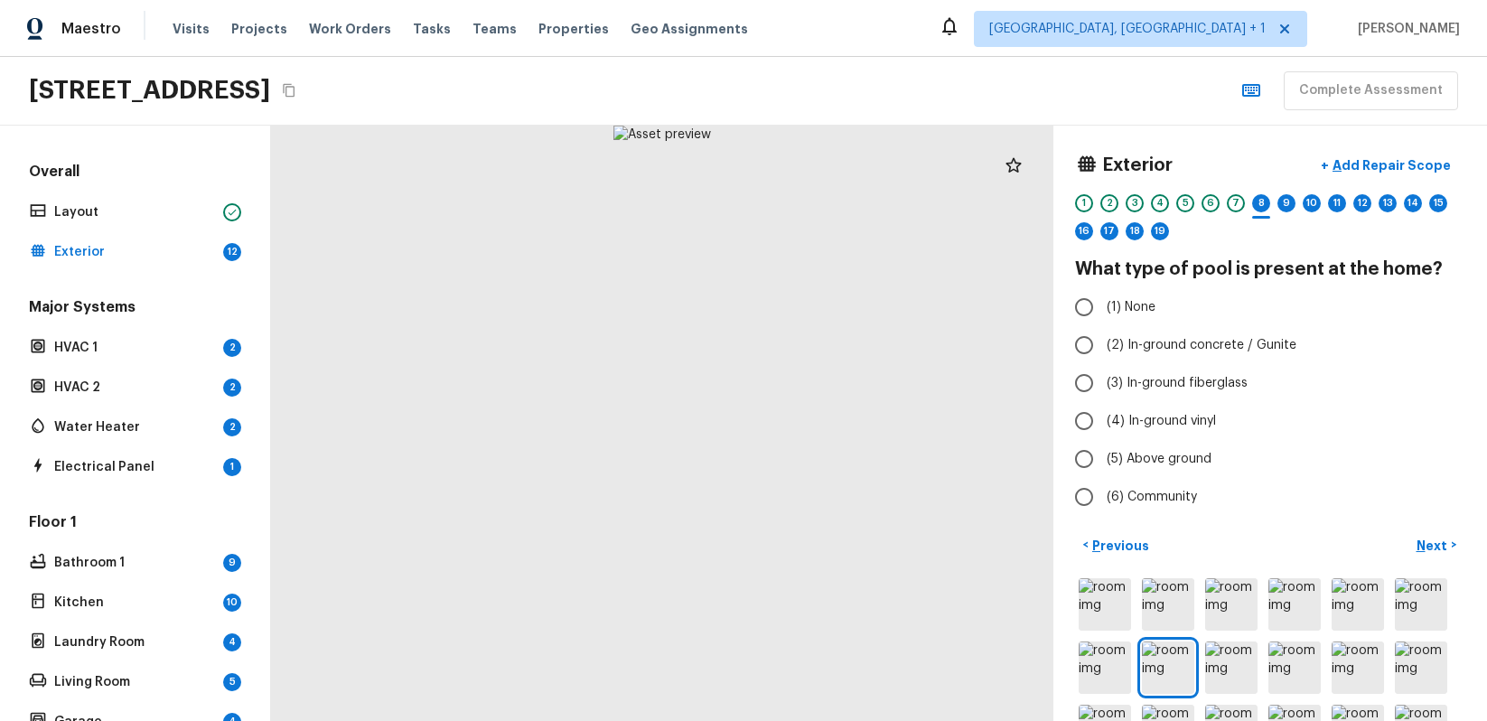
radio input "true"
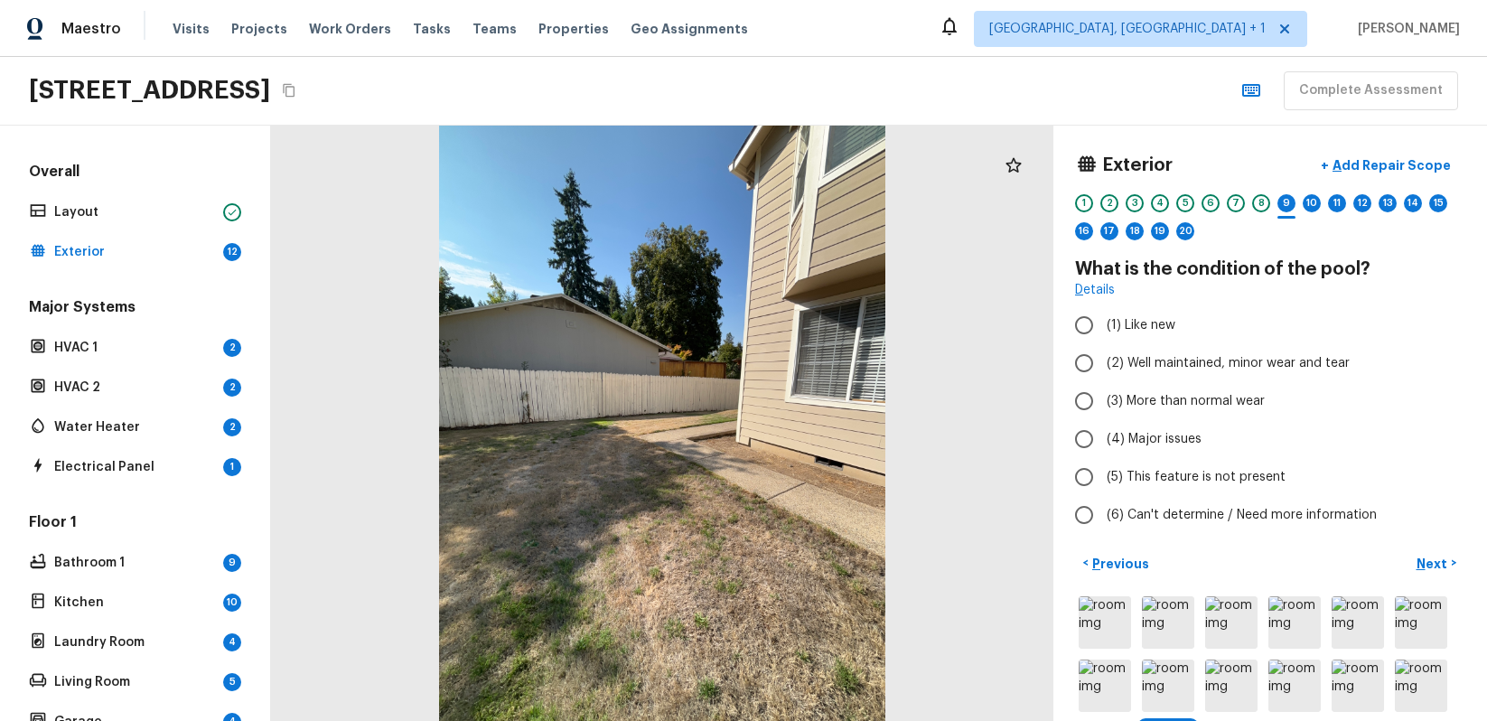
radio input "true"
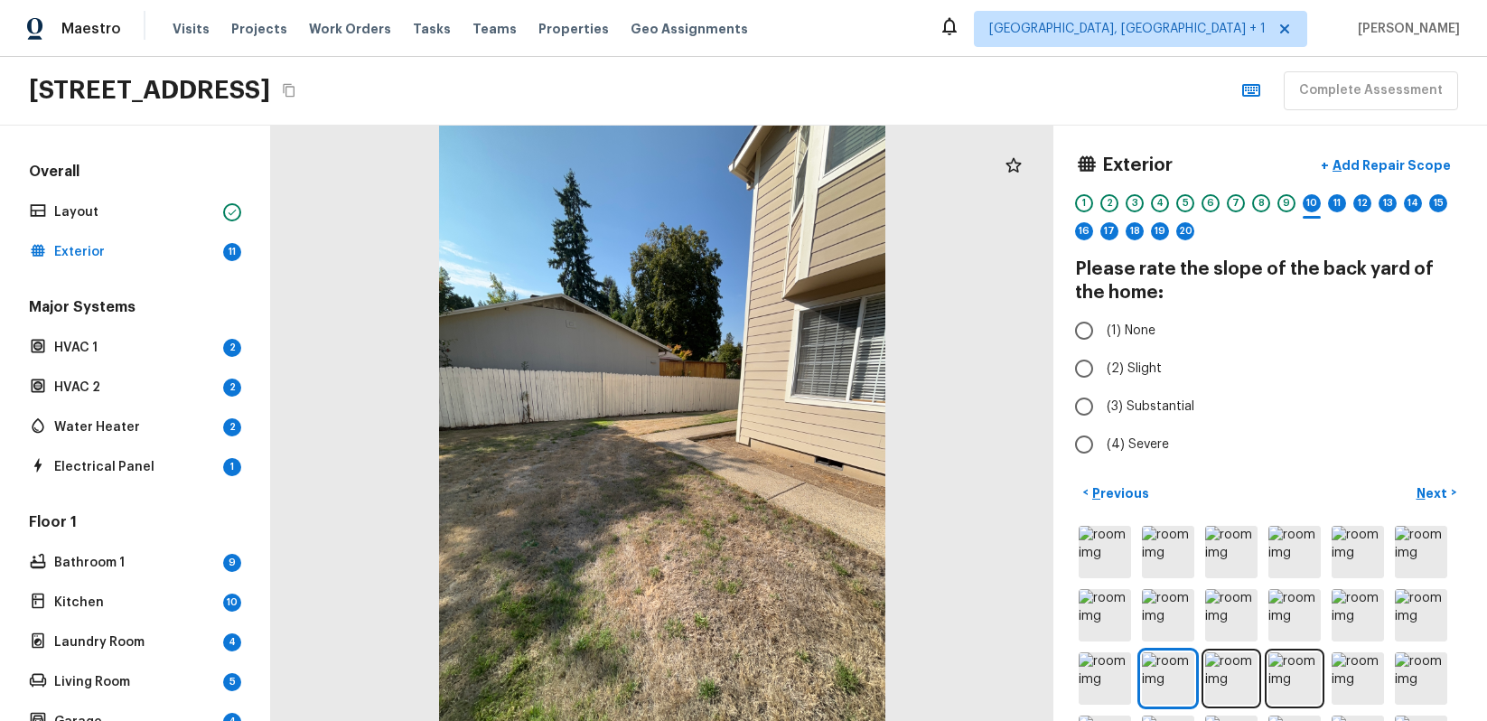
radio input "true"
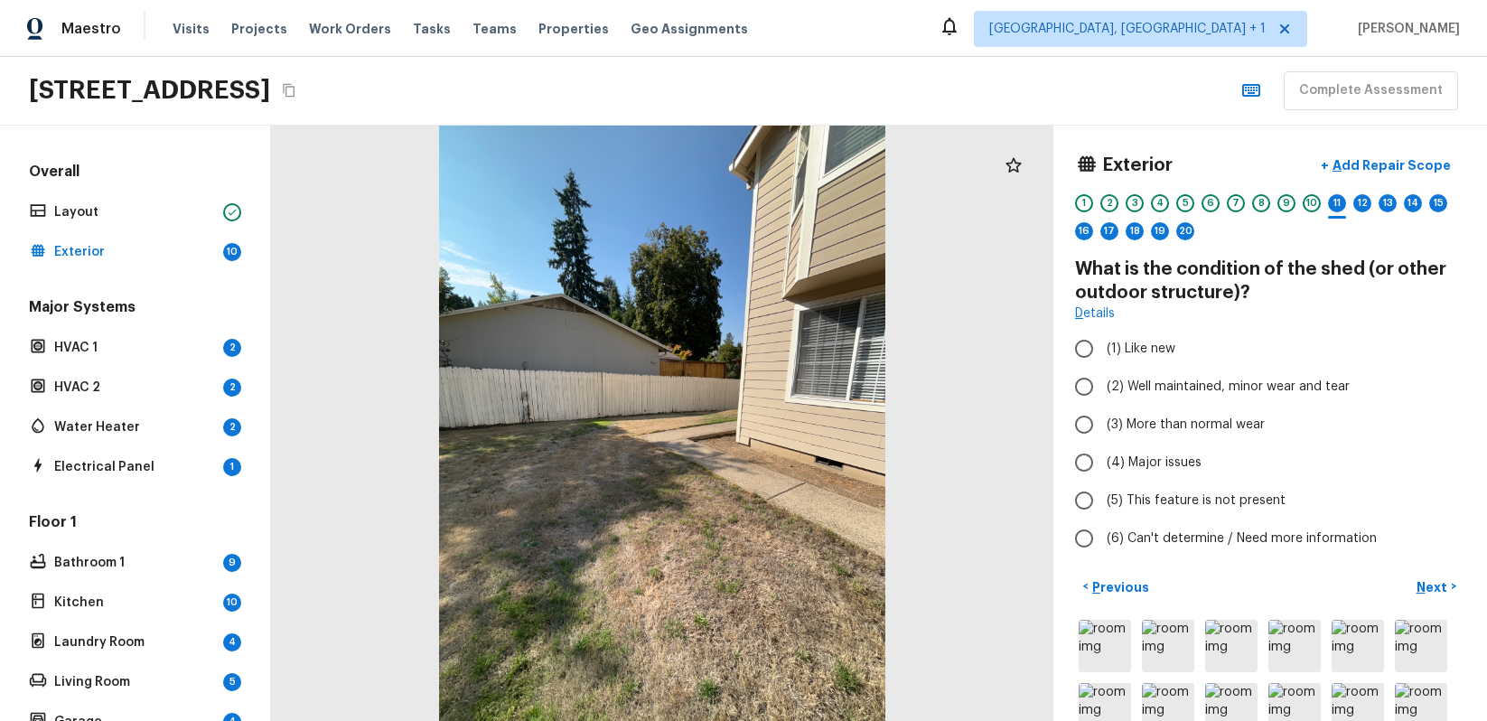
radio input "true"
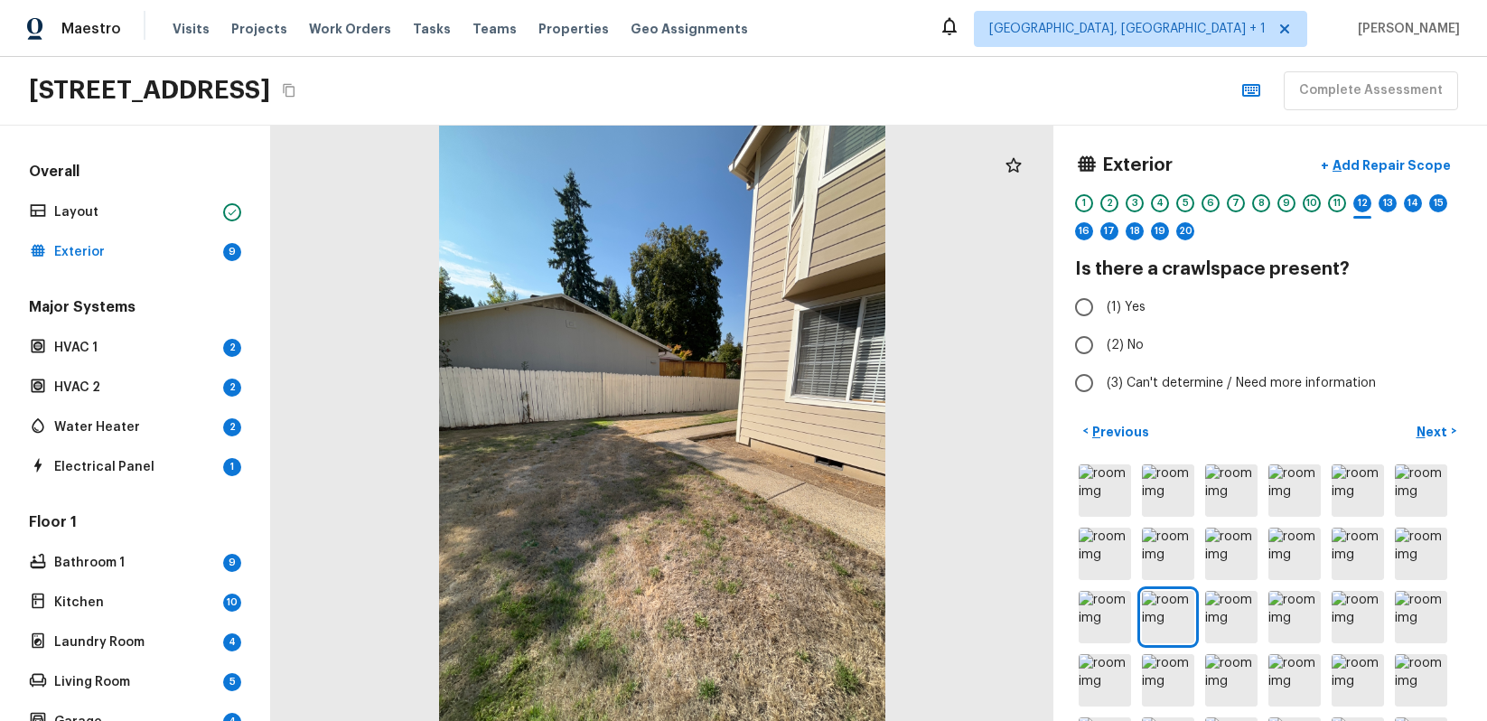
radio input "true"
click at [1383, 170] on p "Add Repair Scope" at bounding box center [1390, 165] width 122 height 18
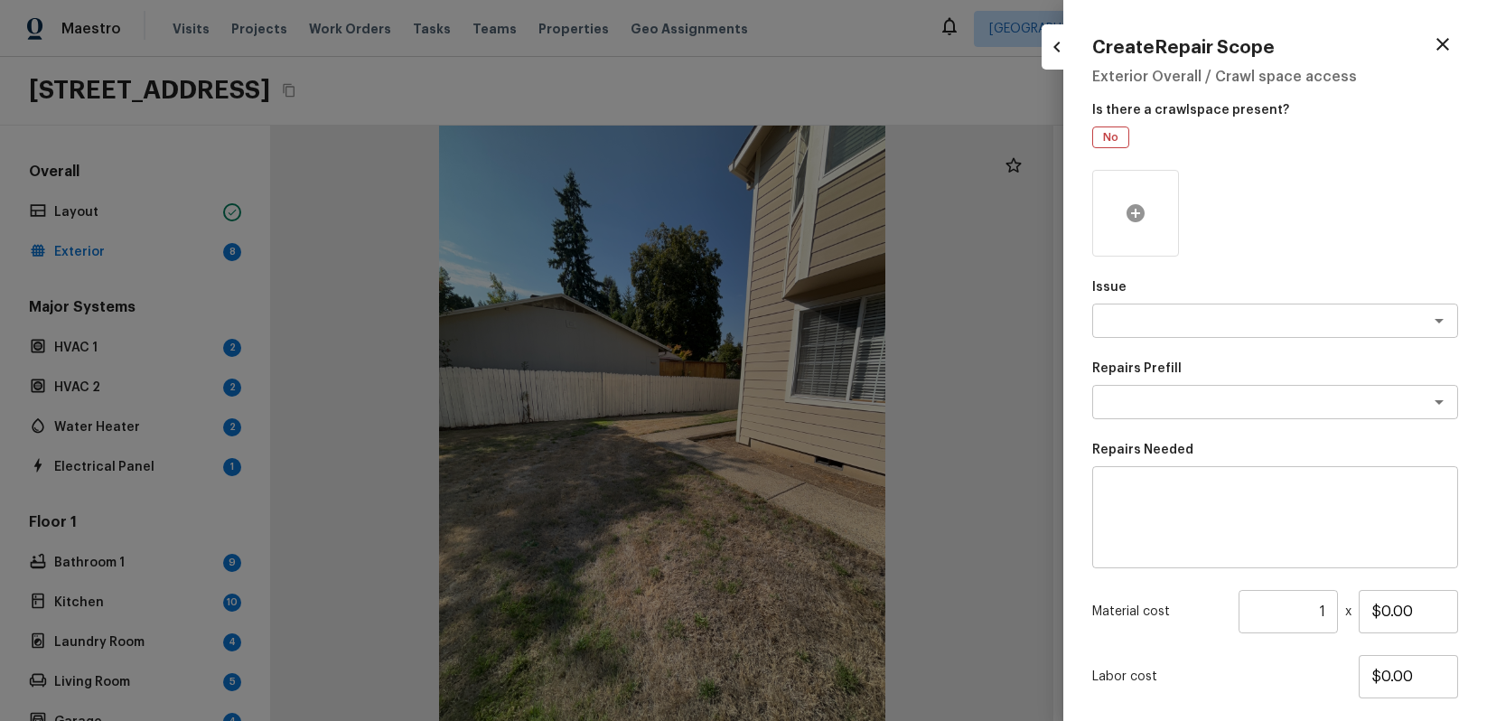
click at [1147, 208] on div at bounding box center [1136, 213] width 87 height 87
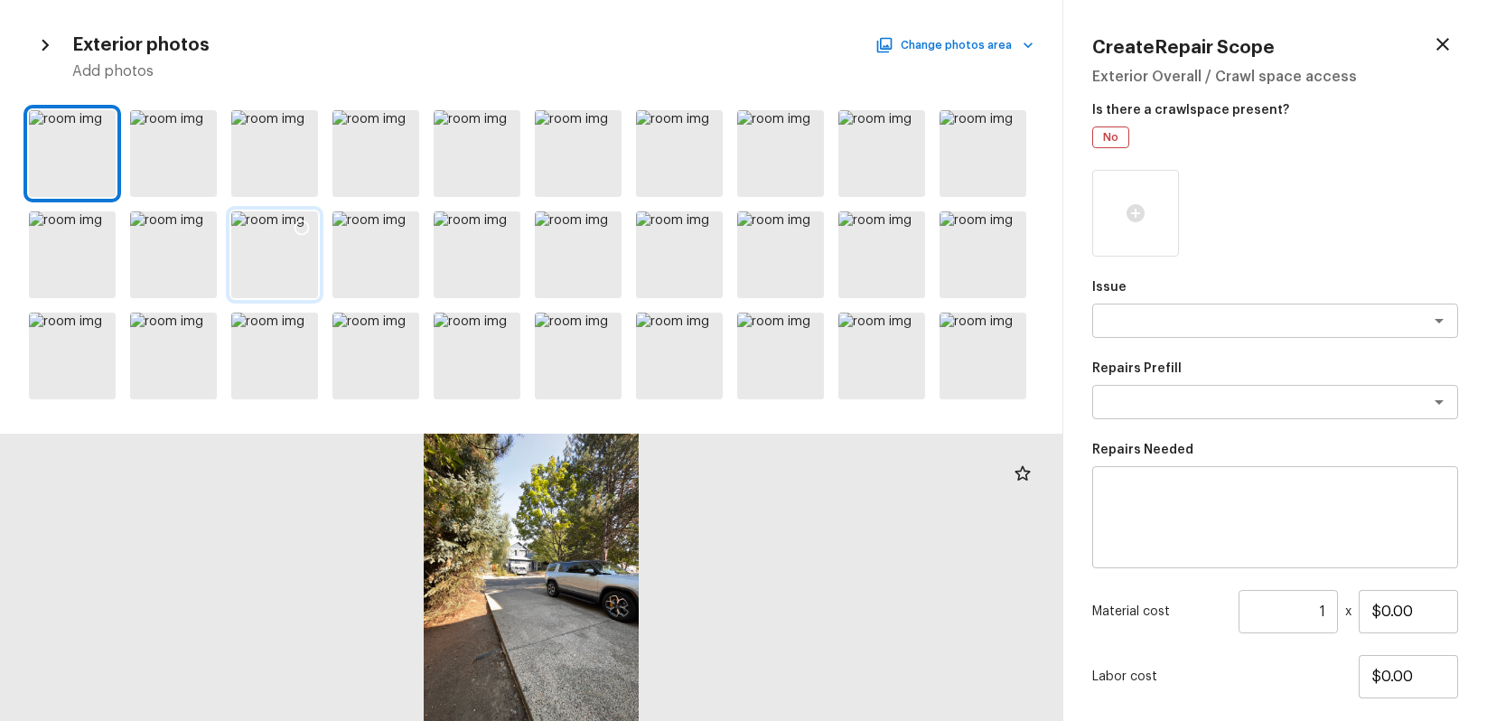
click at [298, 226] on icon at bounding box center [302, 228] width 18 height 18
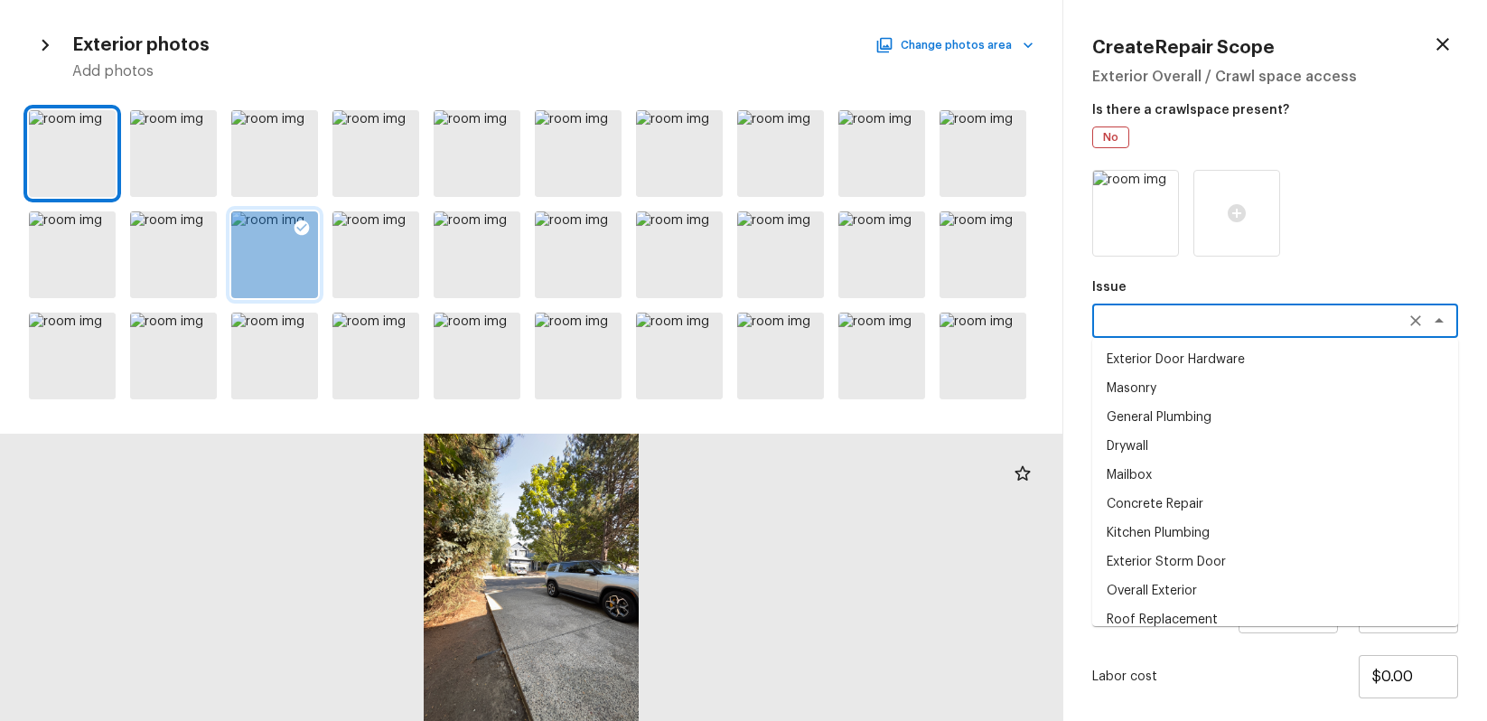
click at [1335, 319] on textarea at bounding box center [1250, 321] width 299 height 18
click at [1285, 440] on li "Drywall" at bounding box center [1276, 446] width 366 height 29
type textarea "Drywall"
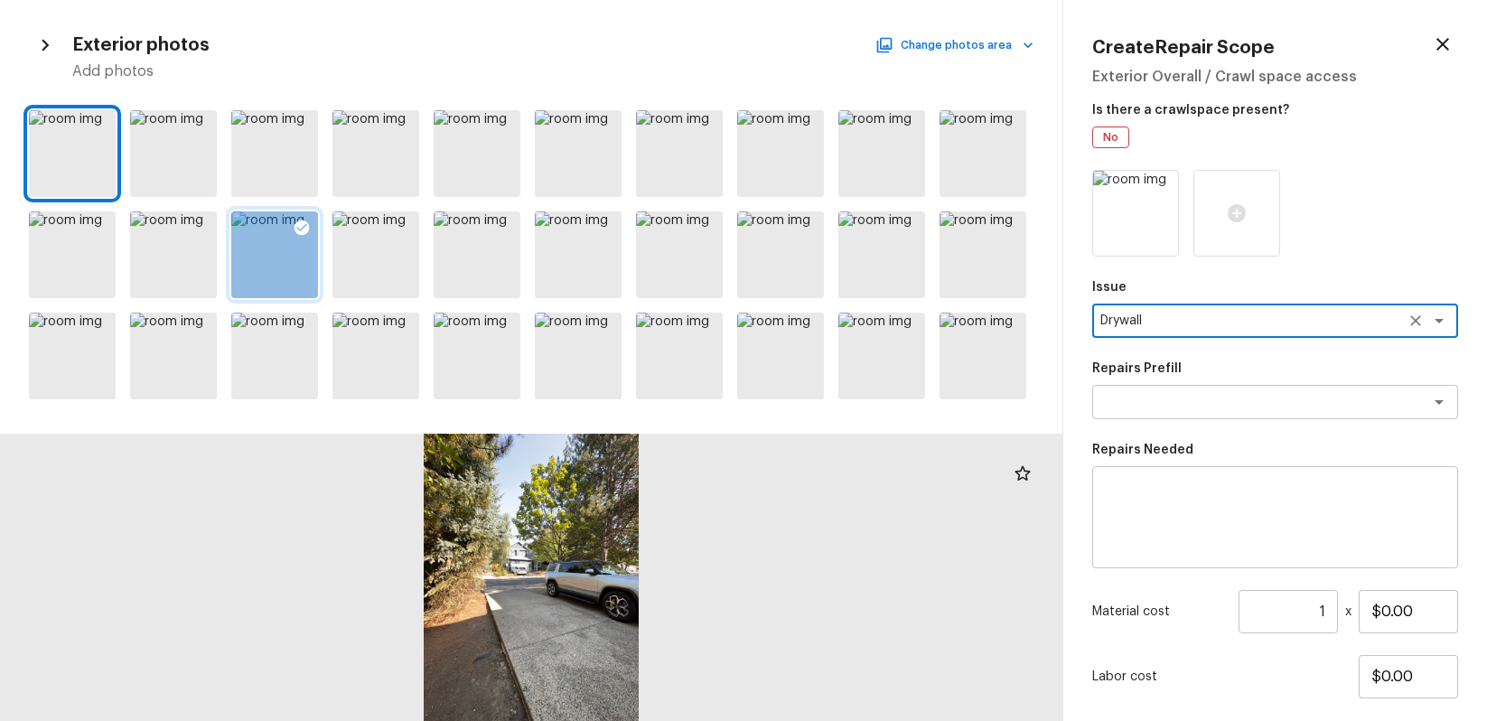
click at [1282, 427] on div "Issue Drywall x ​ Repairs Prefill x ​ Repairs Needed x ​ Material cost 1 ​ x $0…" at bounding box center [1276, 486] width 366 height 633
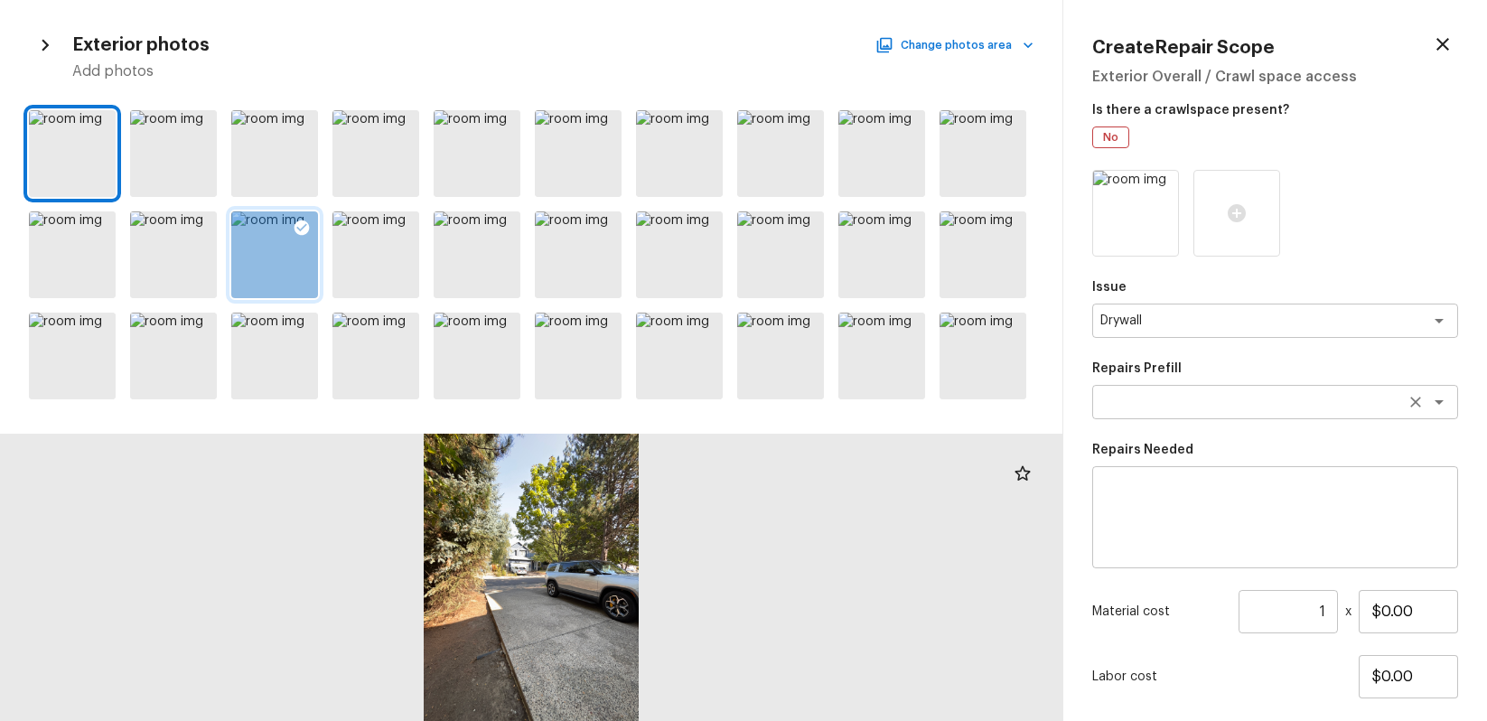
click at [1283, 415] on div "x ​" at bounding box center [1276, 402] width 366 height 34
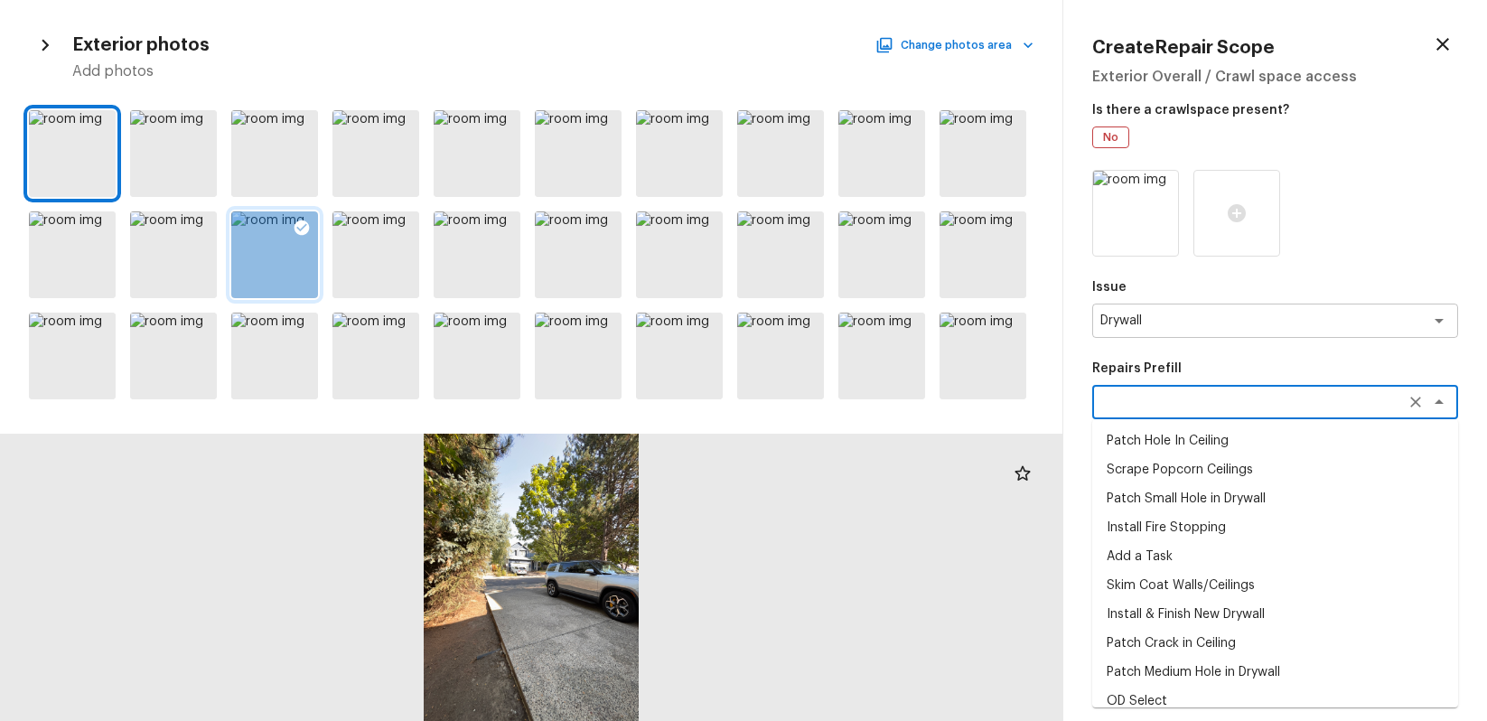
scroll to position [15, 0]
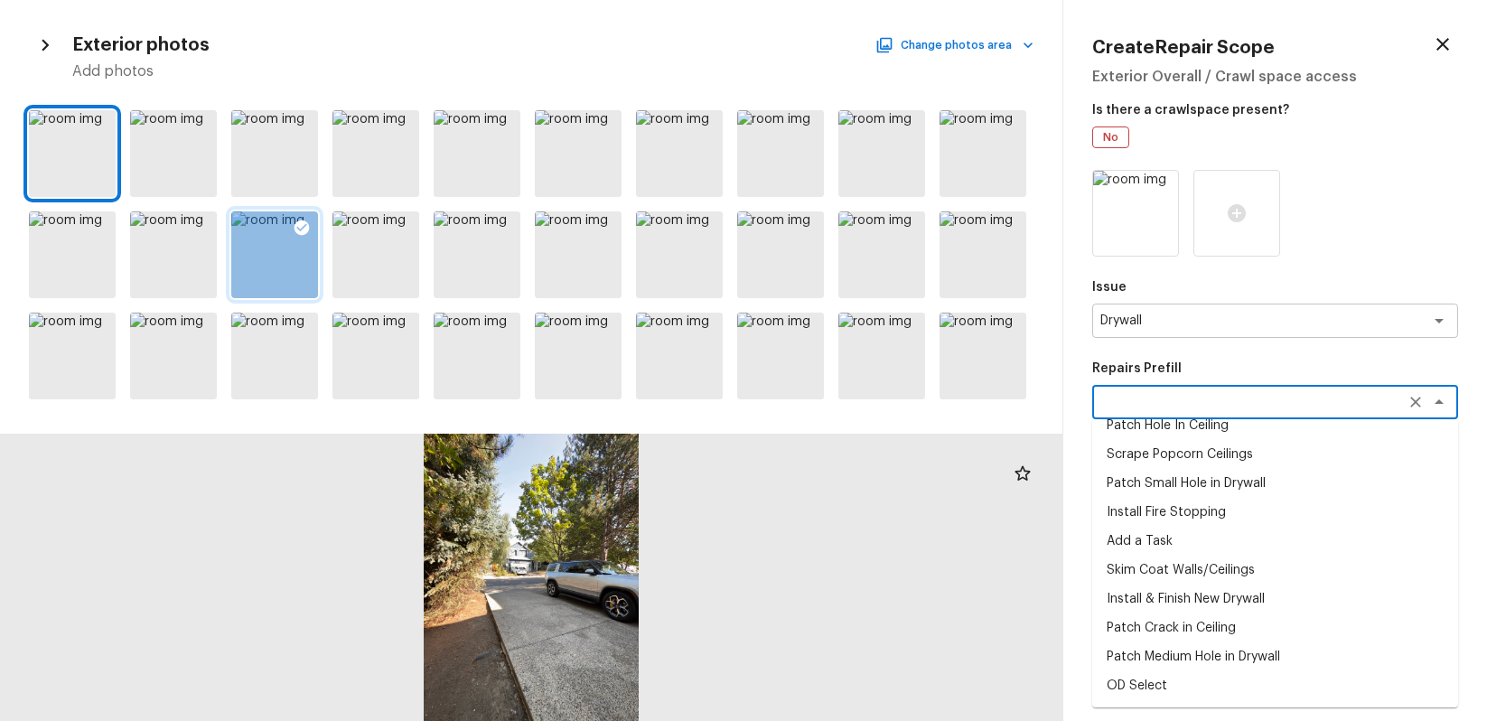
click at [1267, 690] on li "OD Select" at bounding box center [1276, 685] width 366 height 29
type textarea "OD Select"
type textarea "Refer to the agreed upon scope document for further details."
type input "$1.00"
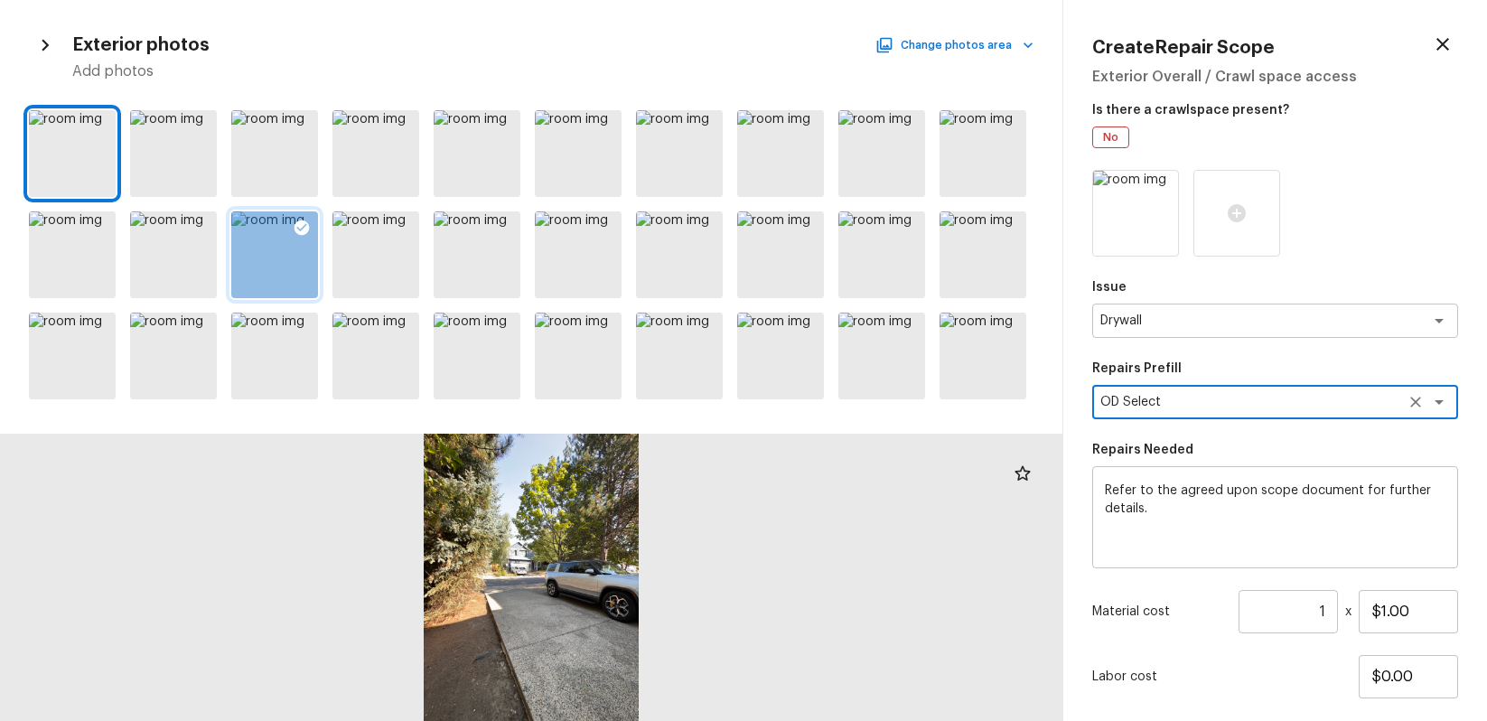
scroll to position [109, 0]
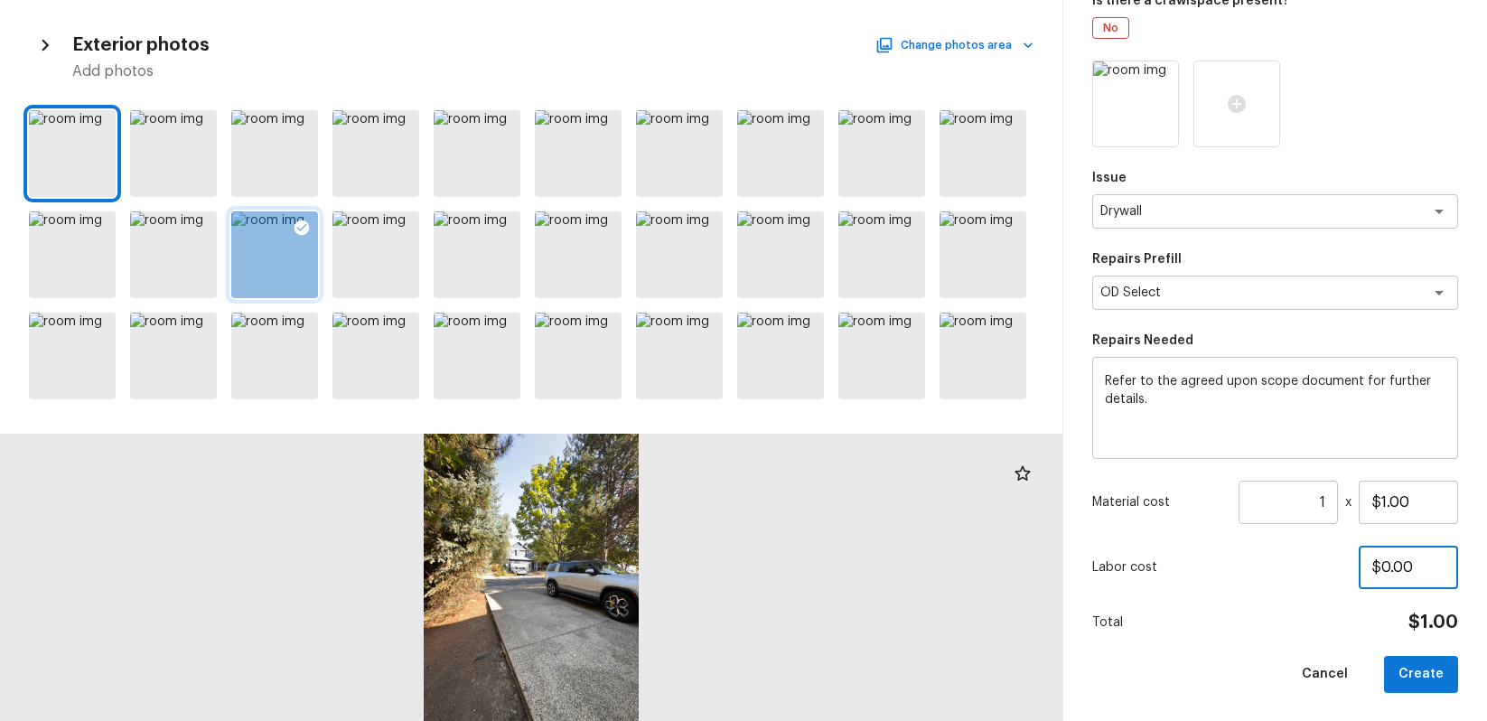
click at [1384, 563] on input "$0.00" at bounding box center [1408, 567] width 99 height 43
type input "$360.00"
drag, startPoint x: 1330, startPoint y: 496, endPoint x: 1341, endPoint y: 506, distance: 14.7
click at [1330, 497] on input "1" at bounding box center [1288, 502] width 99 height 43
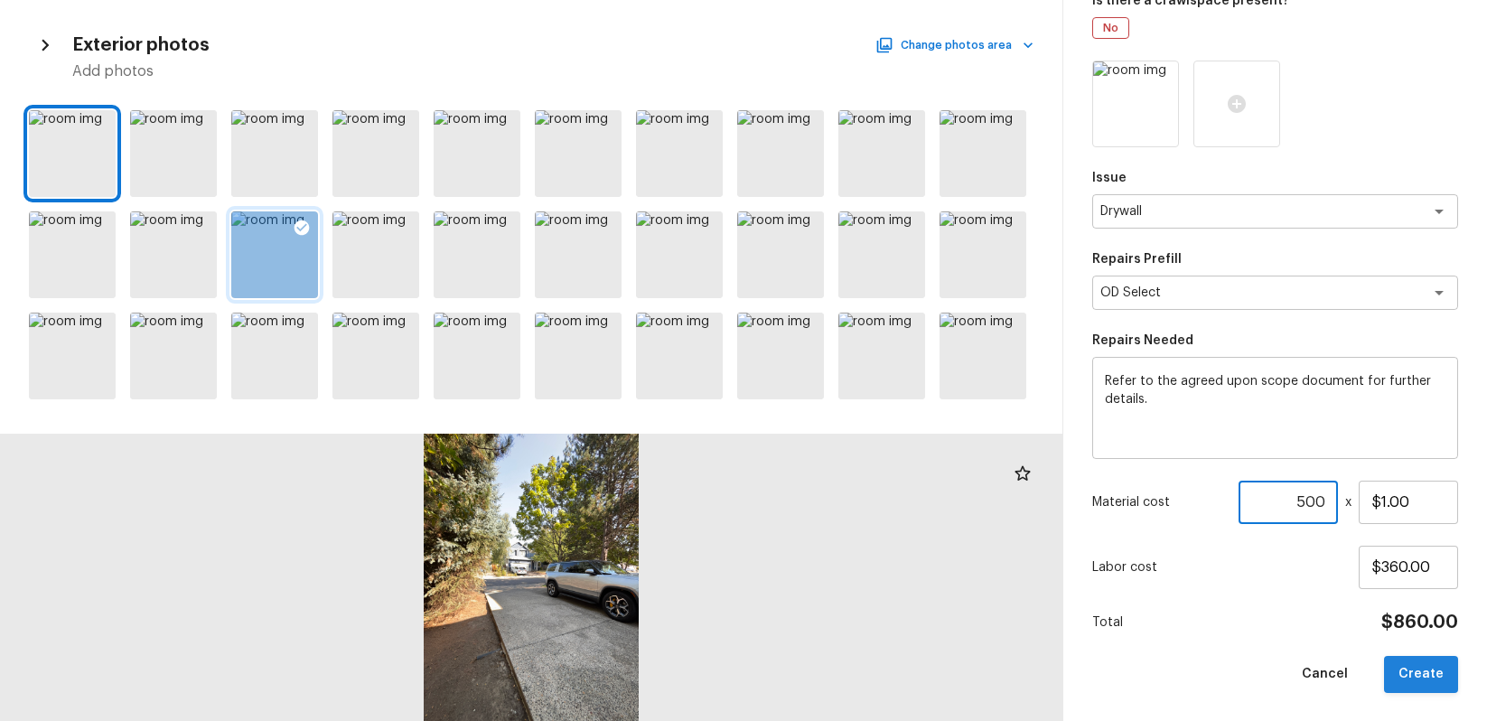
type input "500"
click at [1439, 667] on button "Create" at bounding box center [1421, 674] width 74 height 37
type input "1"
type input "$0.00"
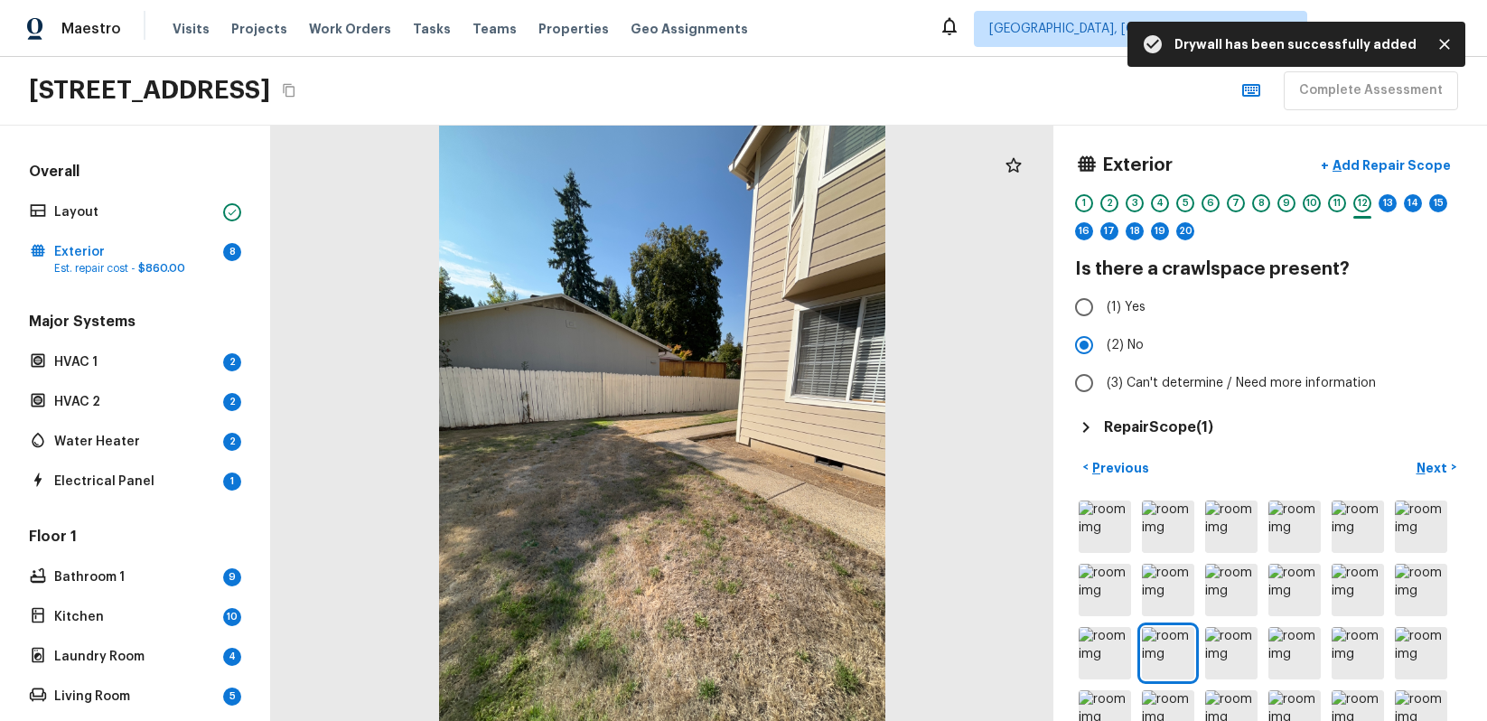
click at [1460, 285] on div "Exterior + Add Repair Scope 1 2 3 4 5 6 7 8 9 10 11 12 13 14 15 16 17 18 19 20 …" at bounding box center [1270, 275] width 390 height 256
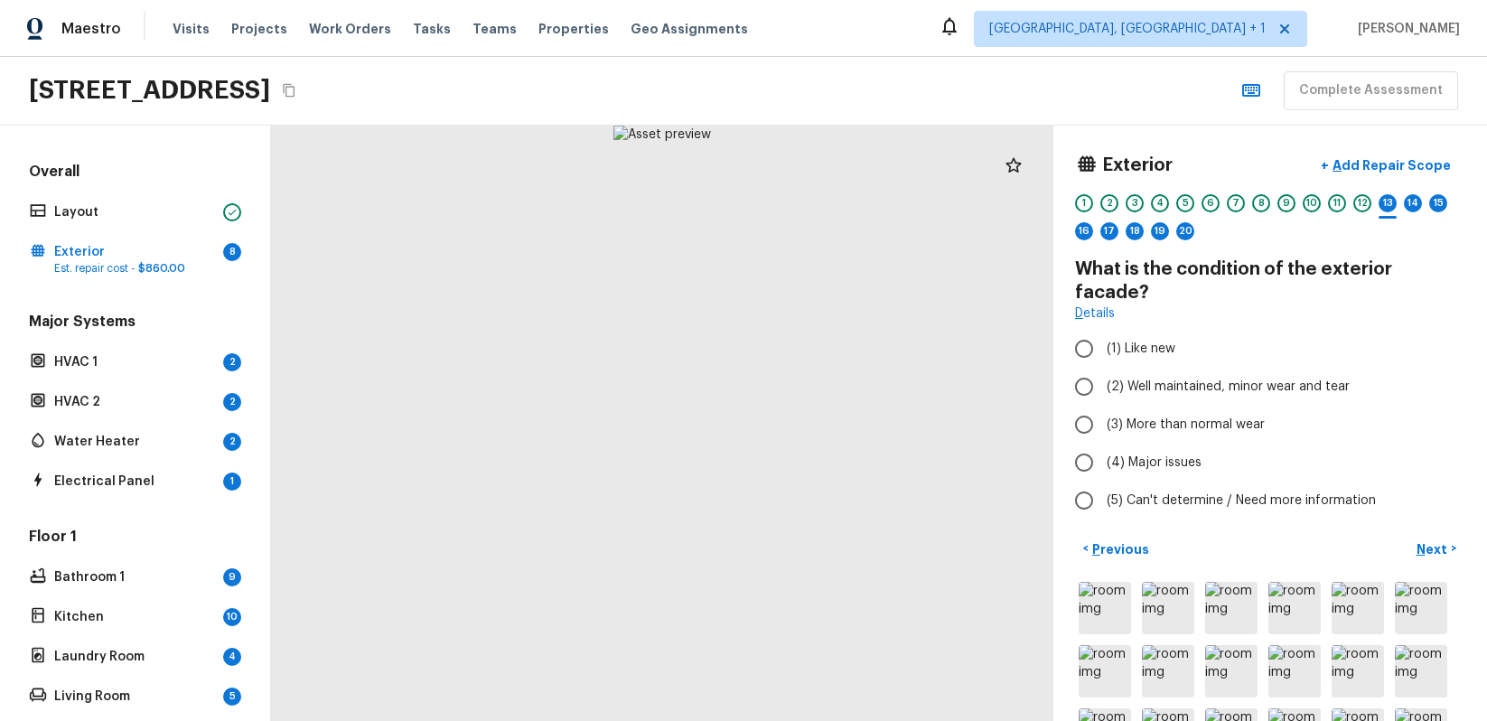
radio input "true"
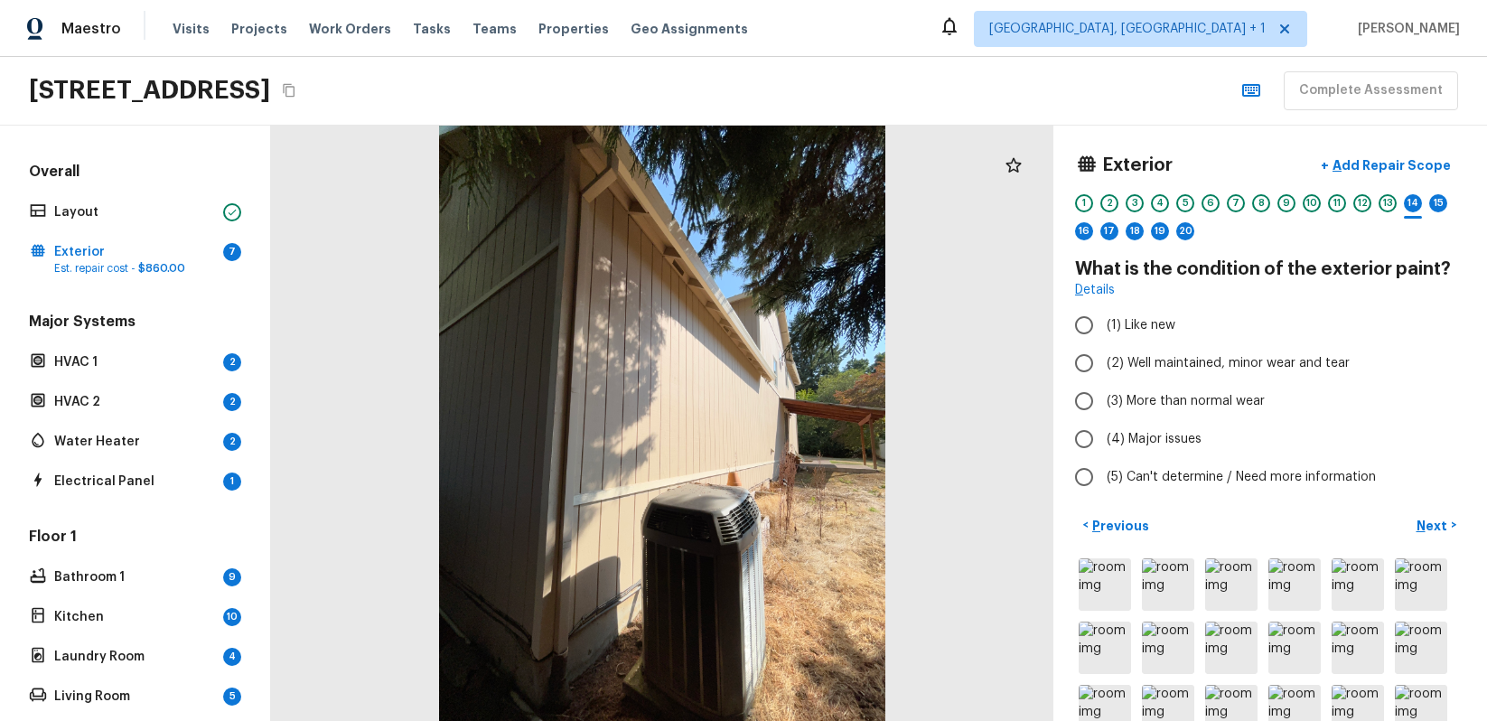
radio input "true"
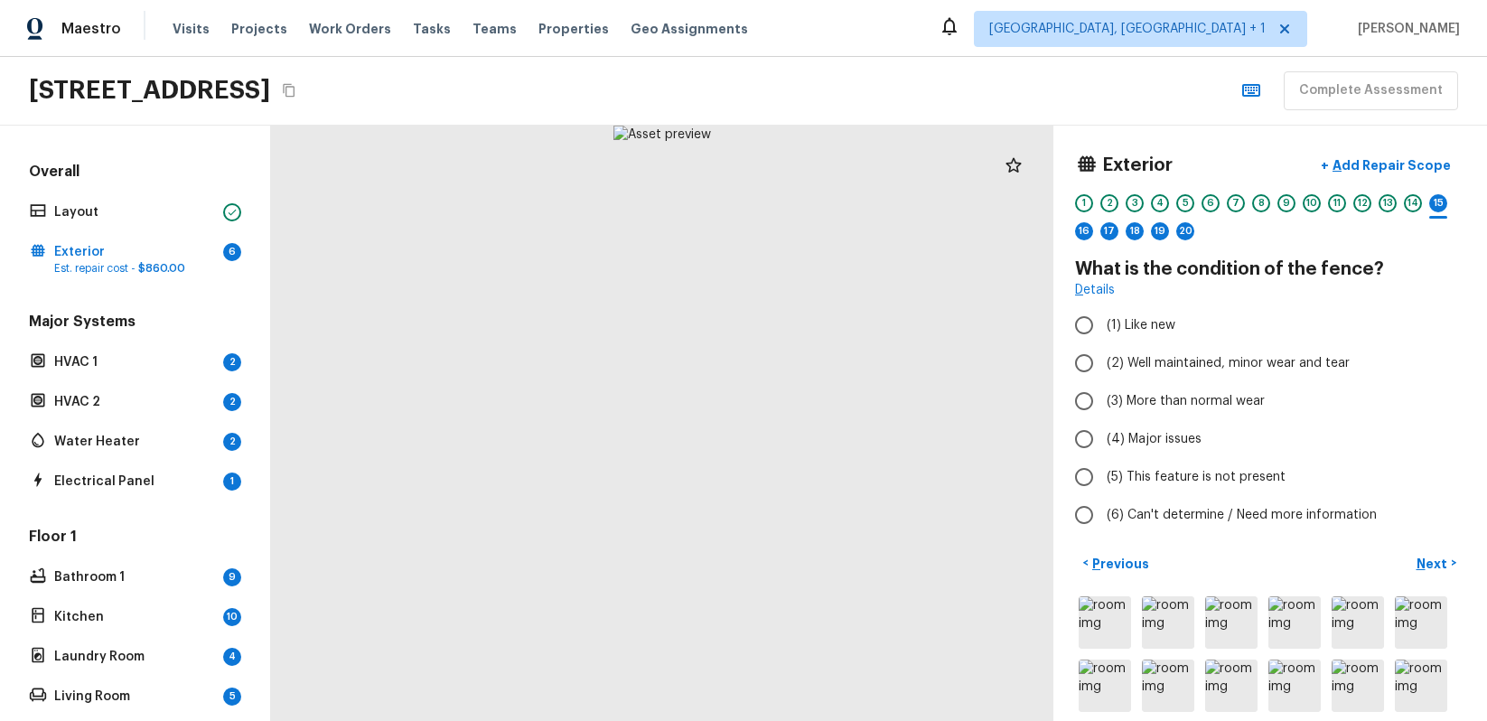
radio input "true"
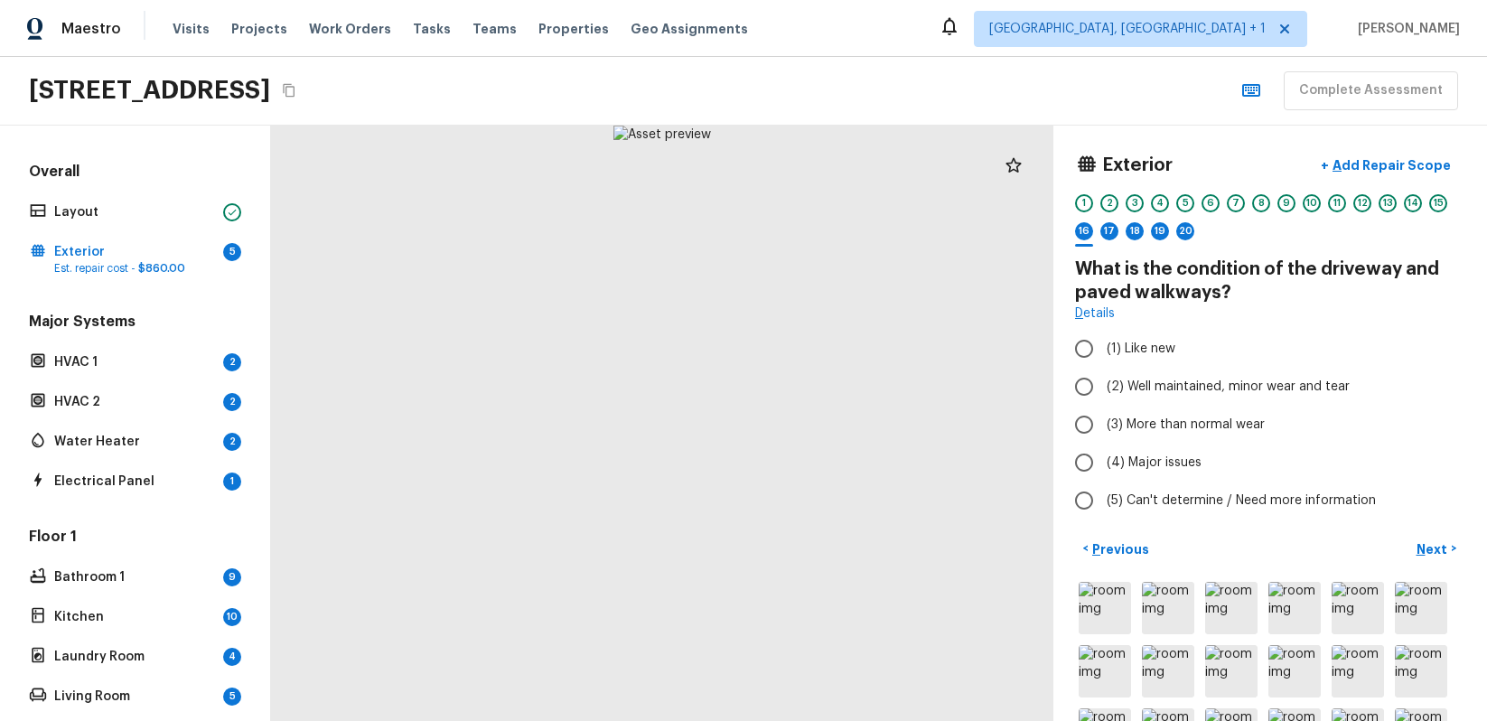
radio input "true"
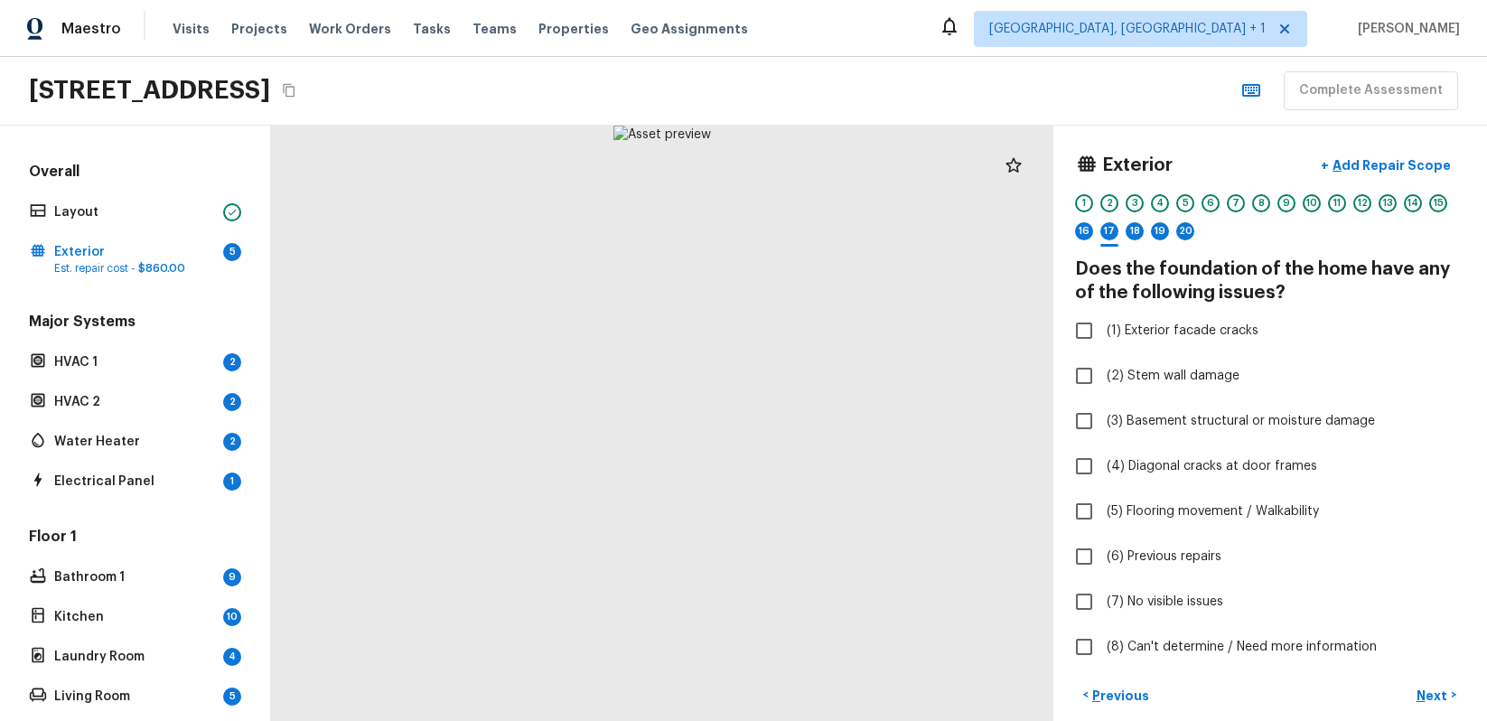
checkbox input "true"
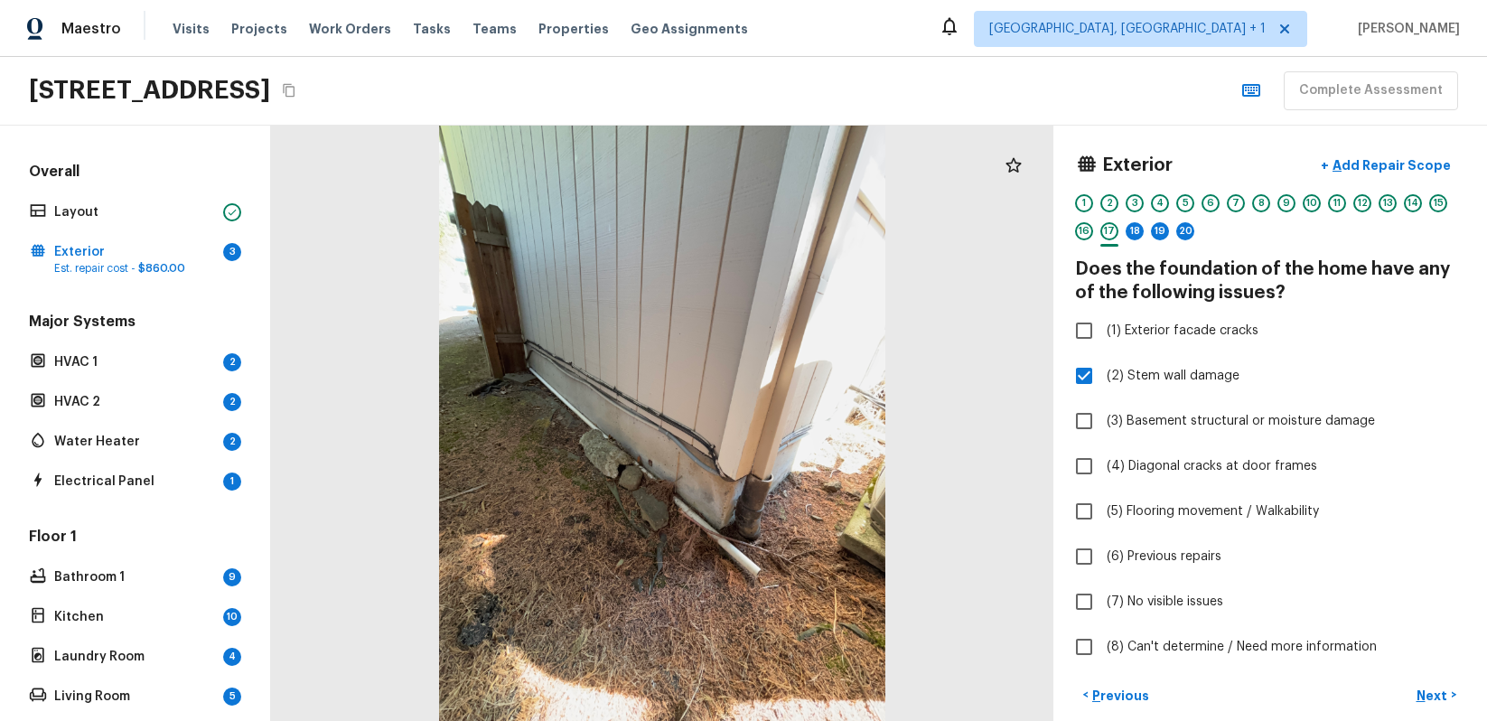
checkbox input "true"
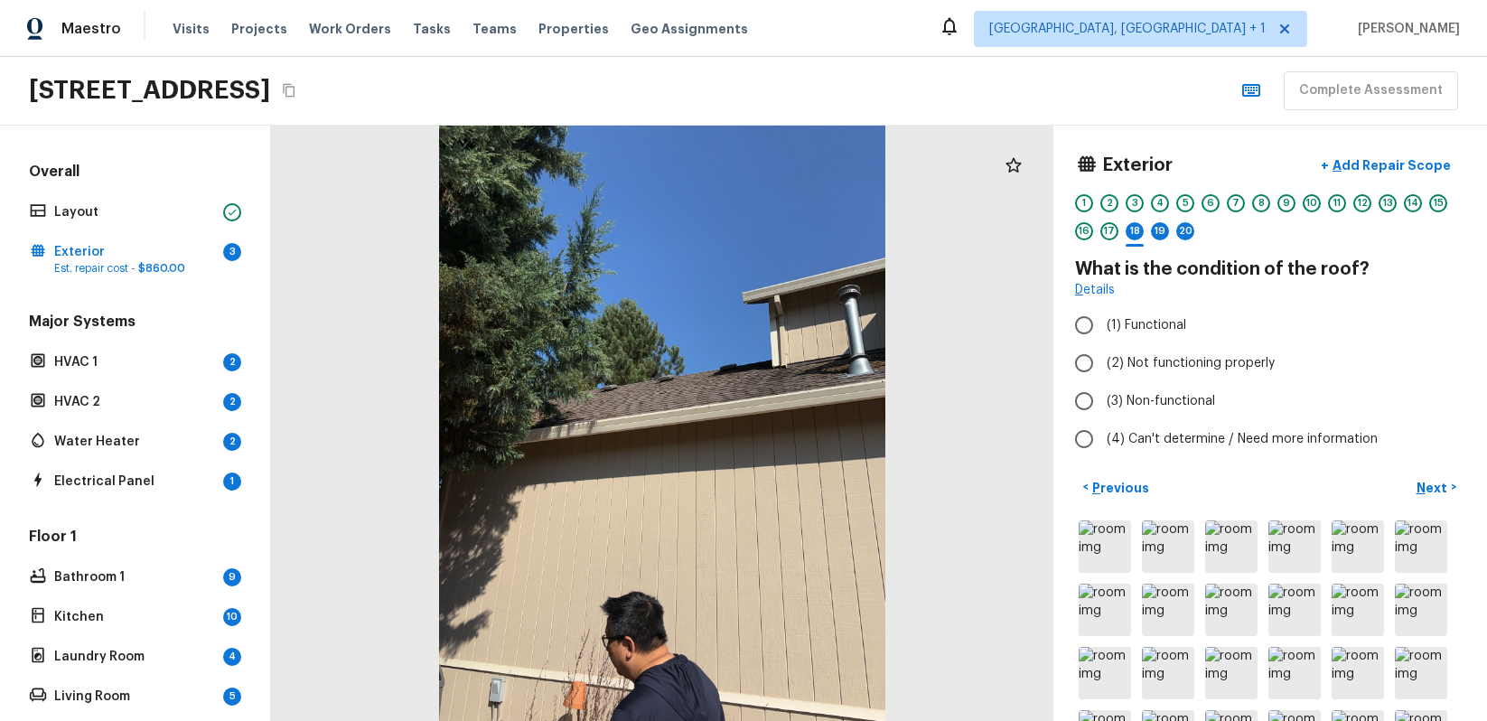
radio input "true"
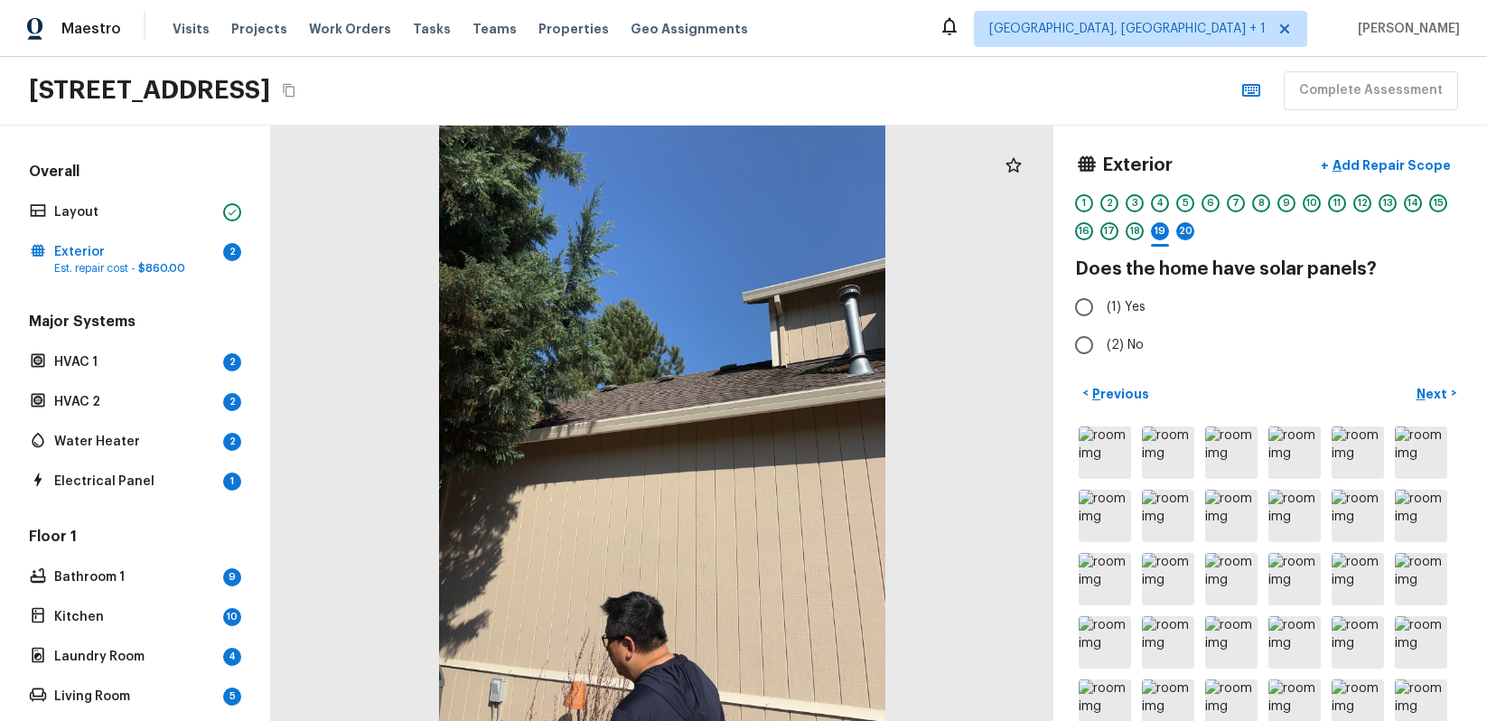
radio input "true"
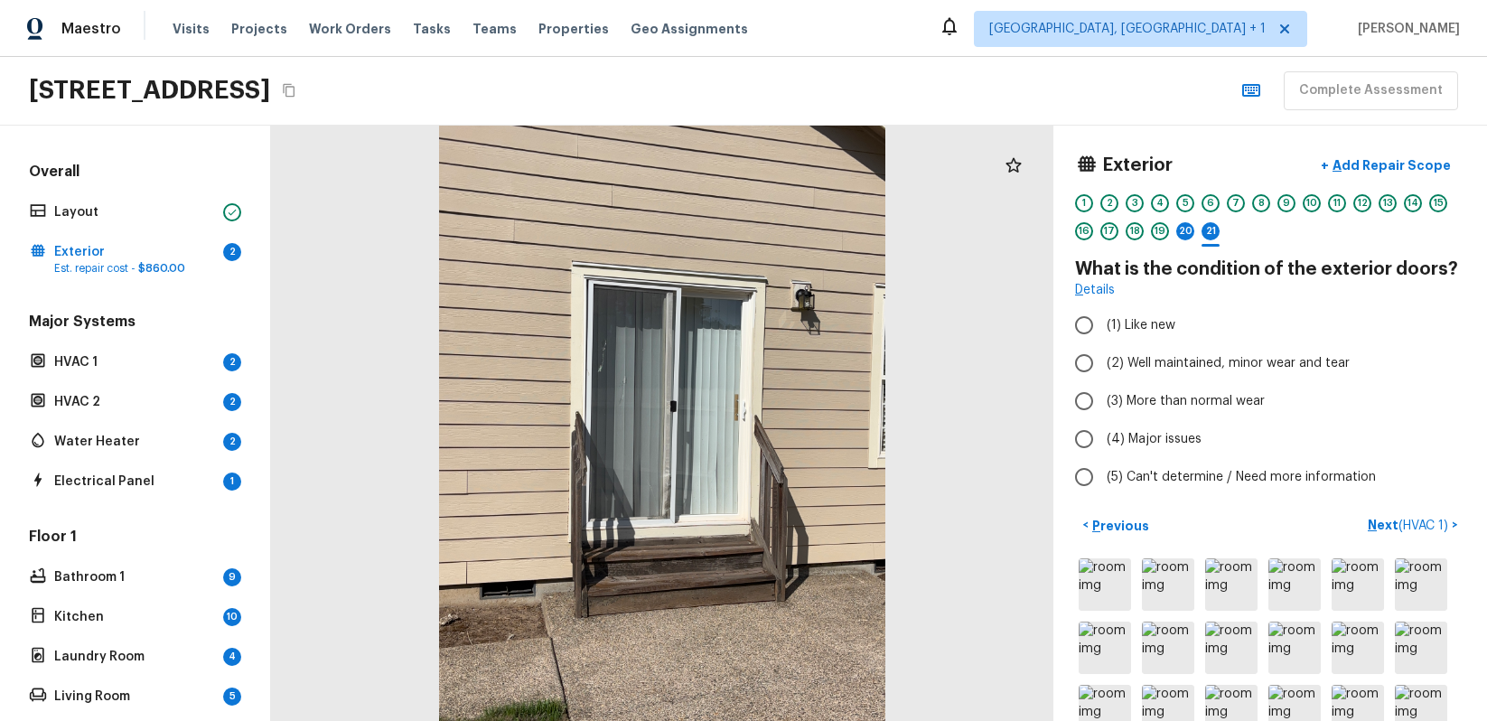
radio input "true"
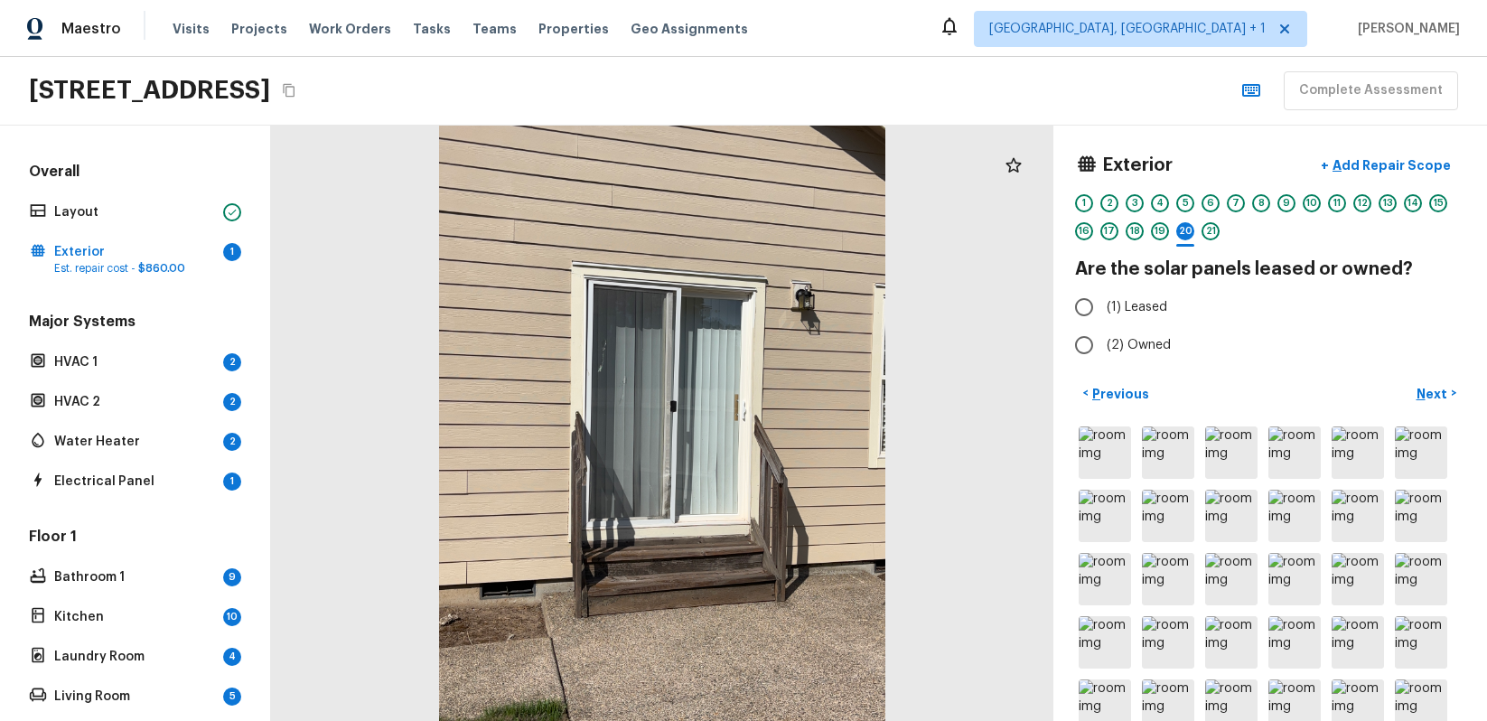
radio input "true"
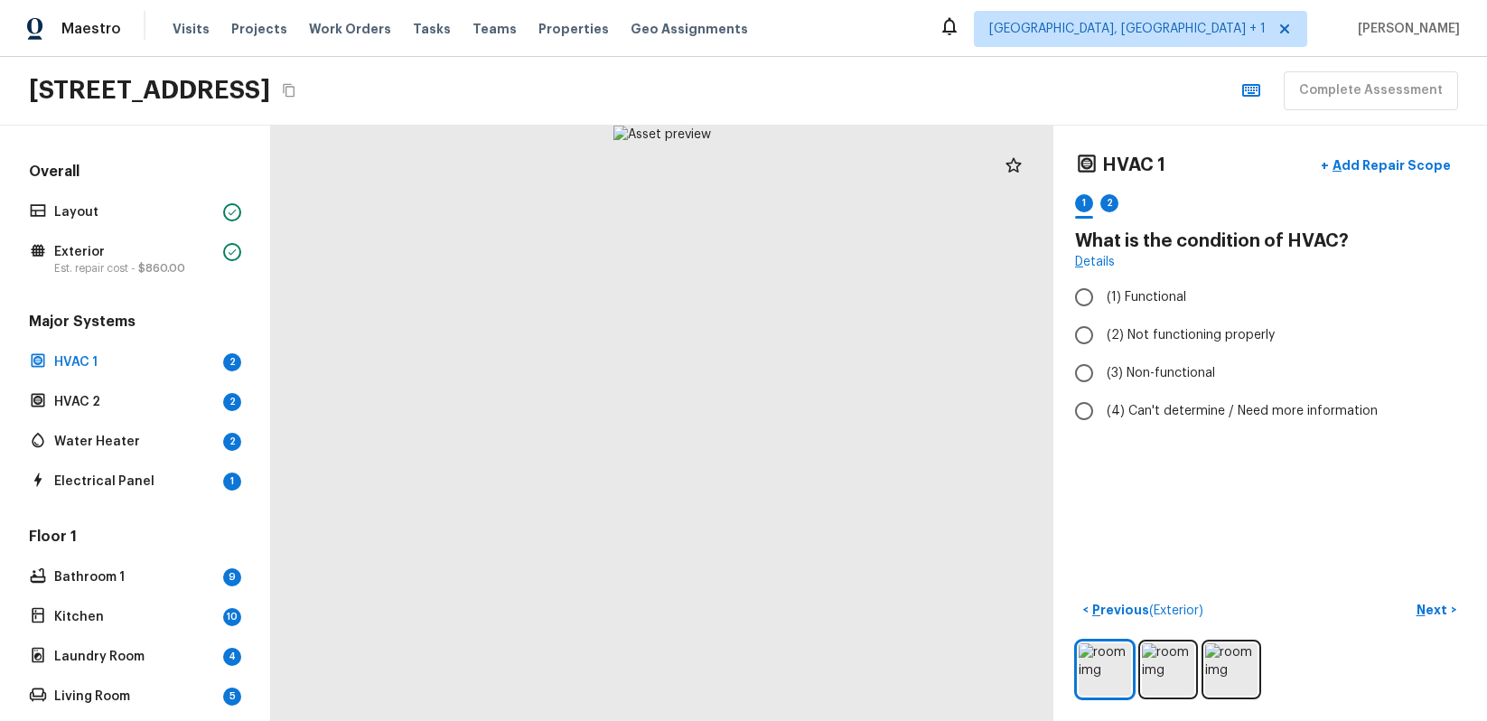
radio input "true"
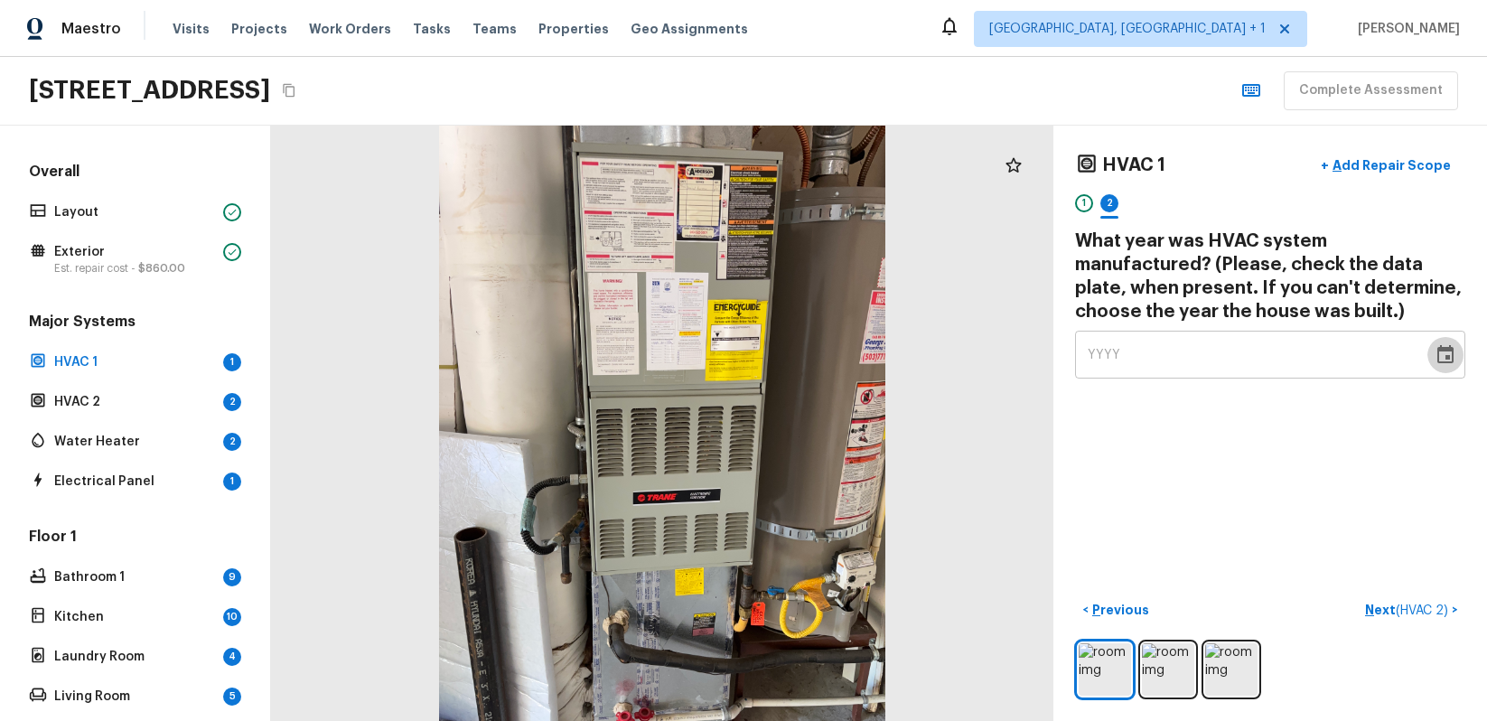
click at [1452, 349] on icon "Choose date" at bounding box center [1446, 354] width 16 height 18
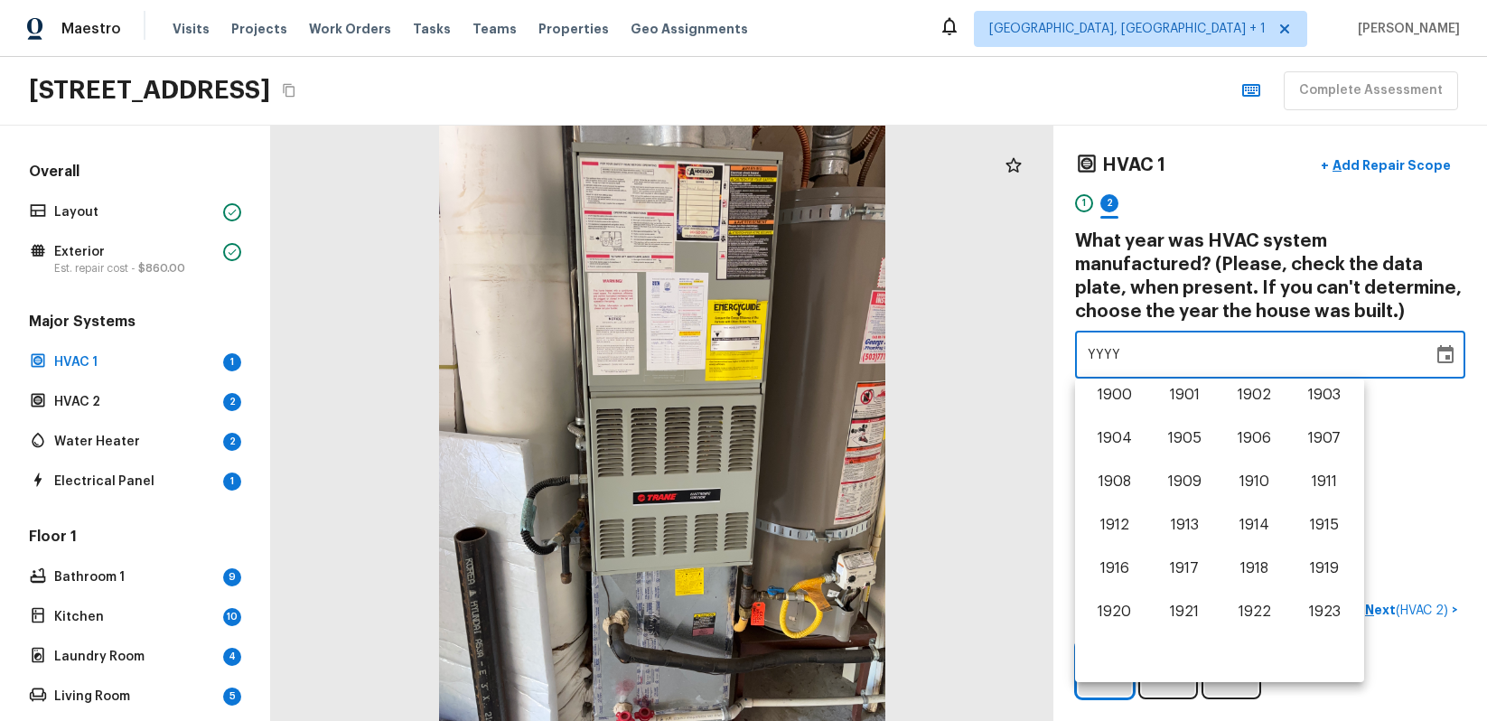
scroll to position [1124, 0]
click at [1167, 443] on button "2009" at bounding box center [1184, 442] width 65 height 33
type input "2009"
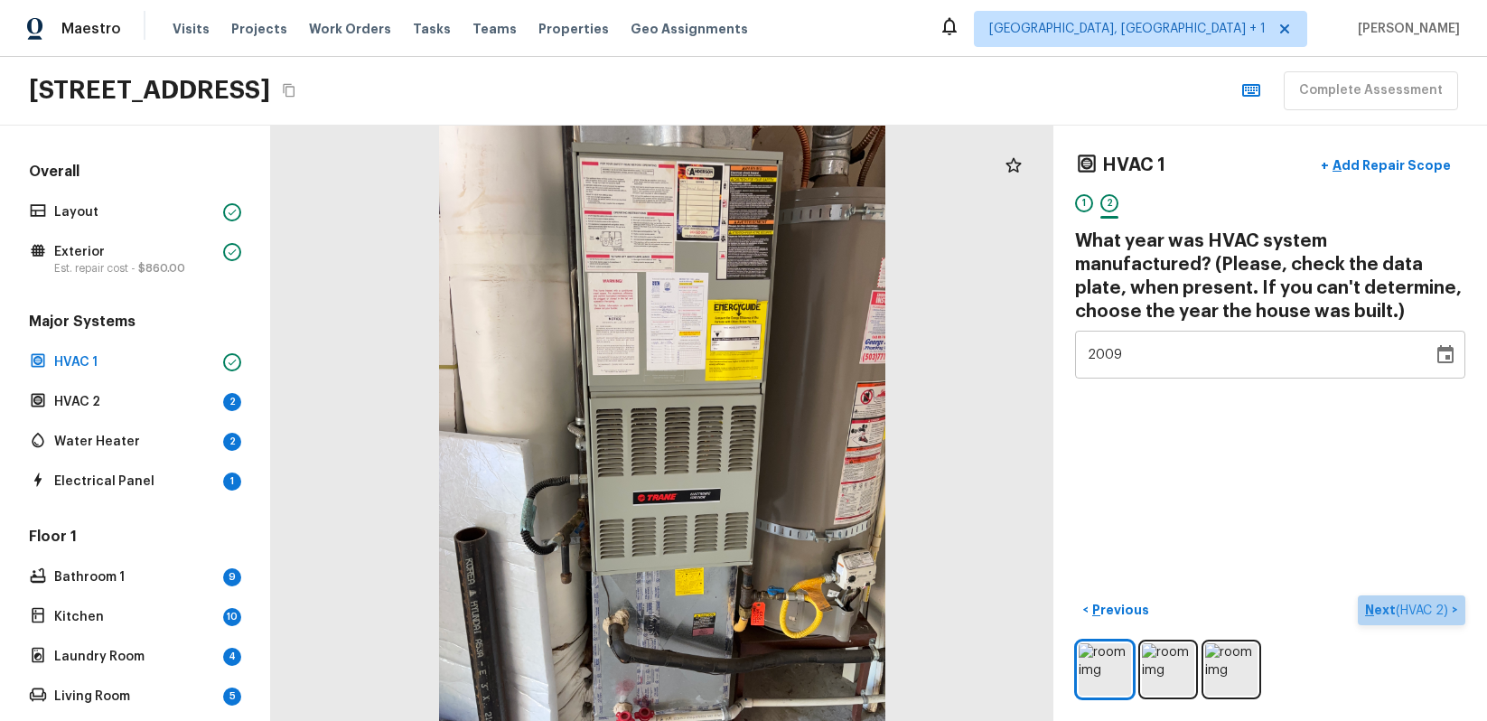
click at [1376, 611] on p "Next ( HVAC 2 )" at bounding box center [1408, 610] width 87 height 19
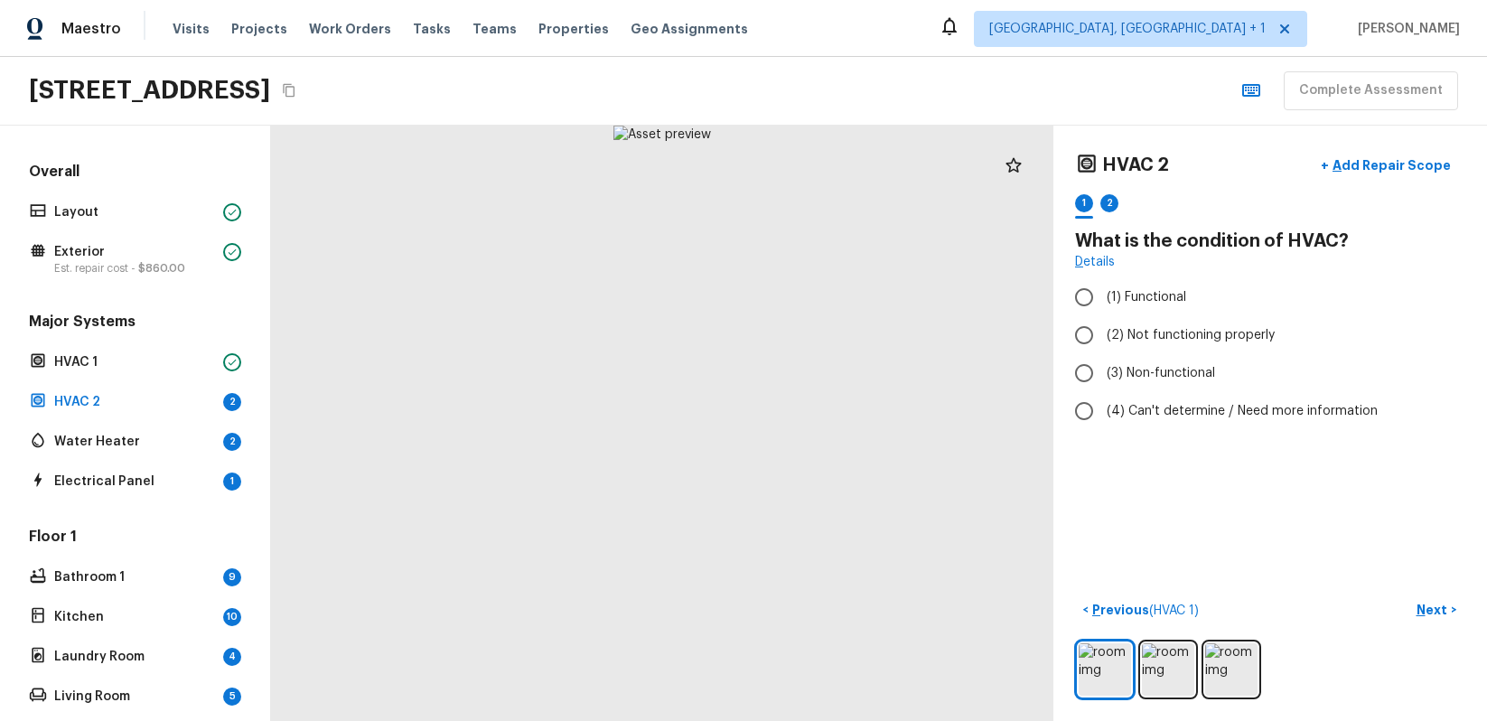
radio input "true"
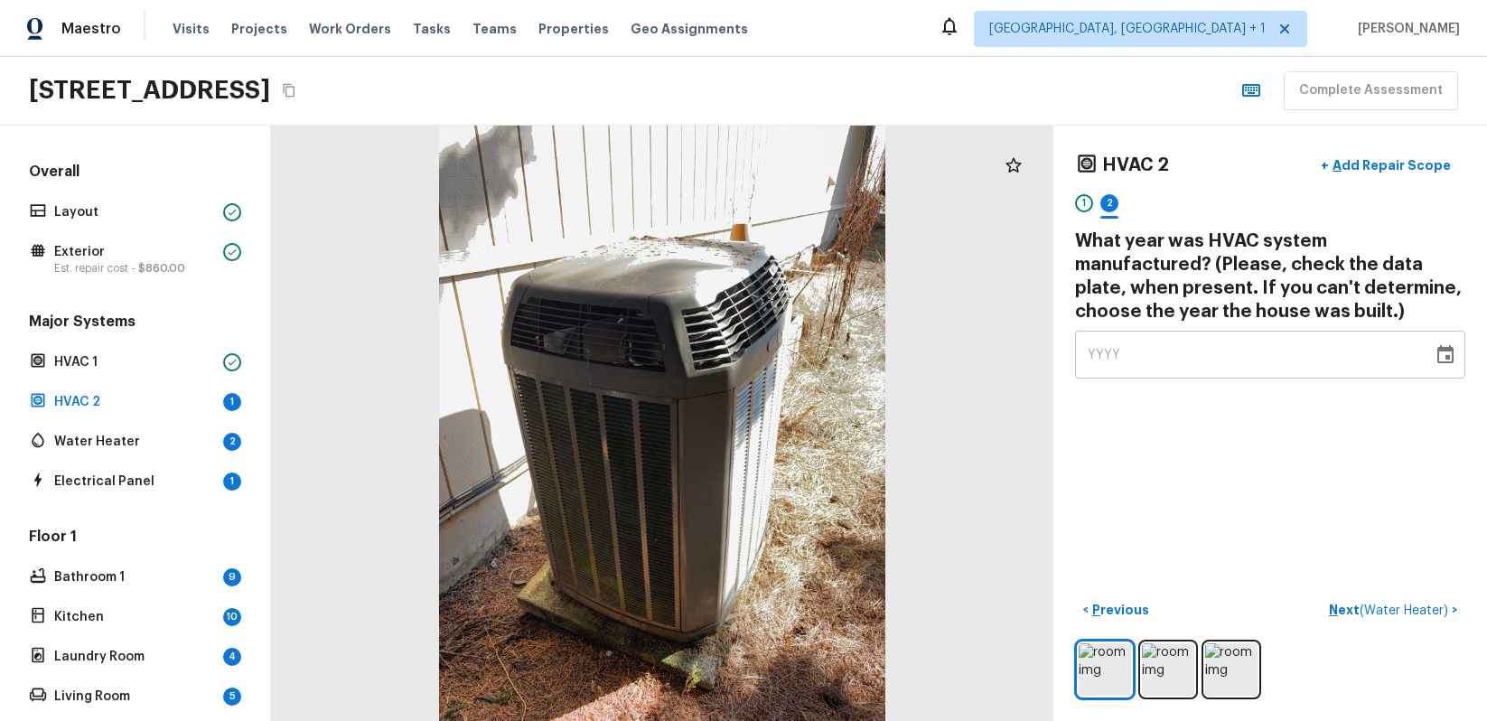
click at [1438, 367] on button "Choose date" at bounding box center [1446, 355] width 36 height 36
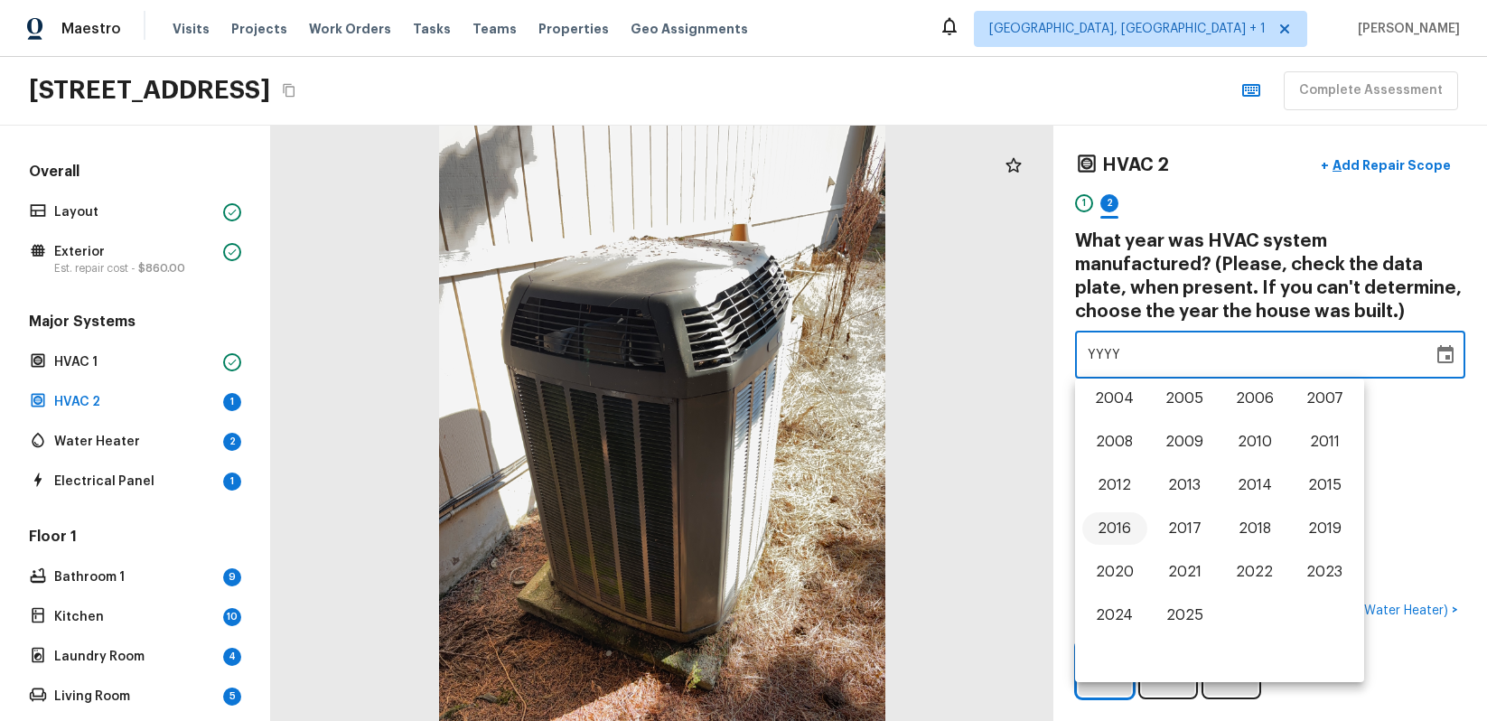
click at [1121, 522] on button "2016" at bounding box center [1115, 528] width 65 height 33
type input "2016"
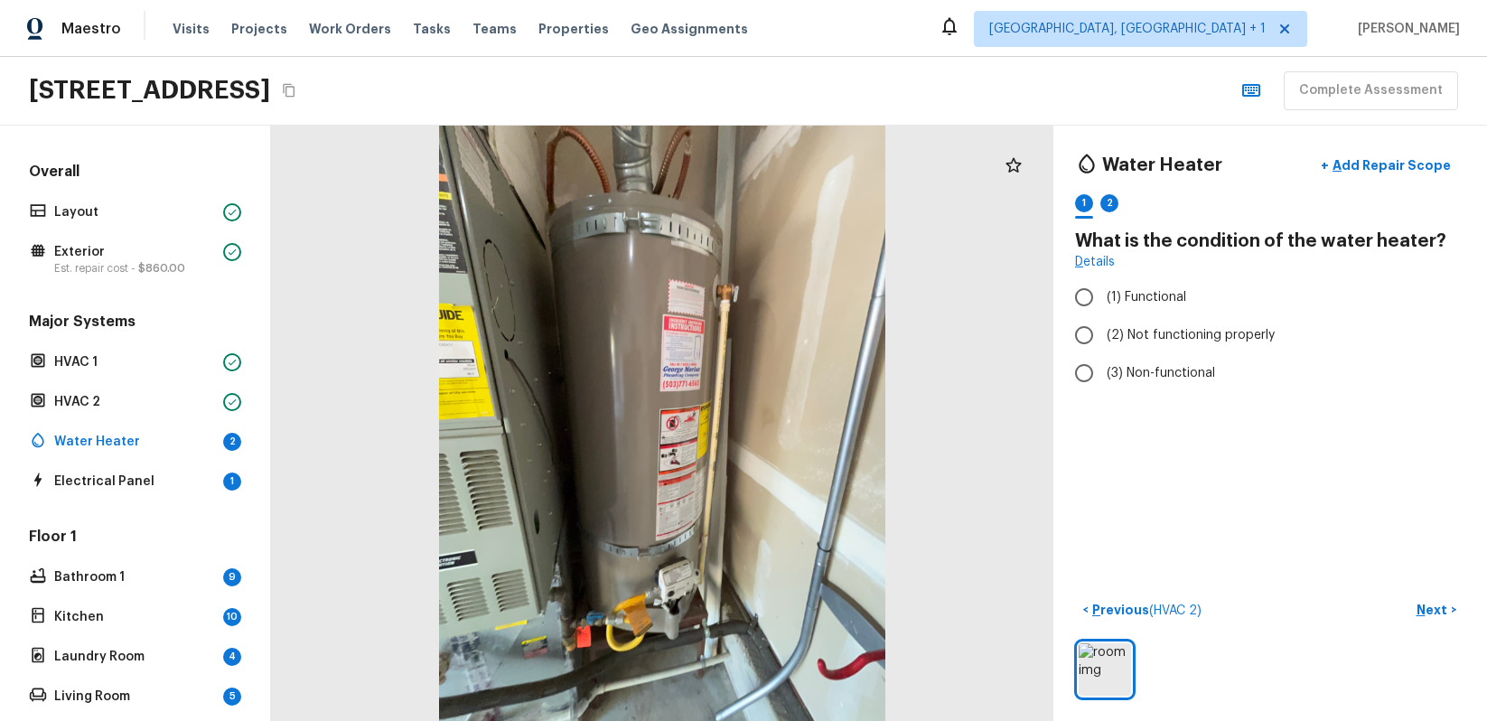
radio input "true"
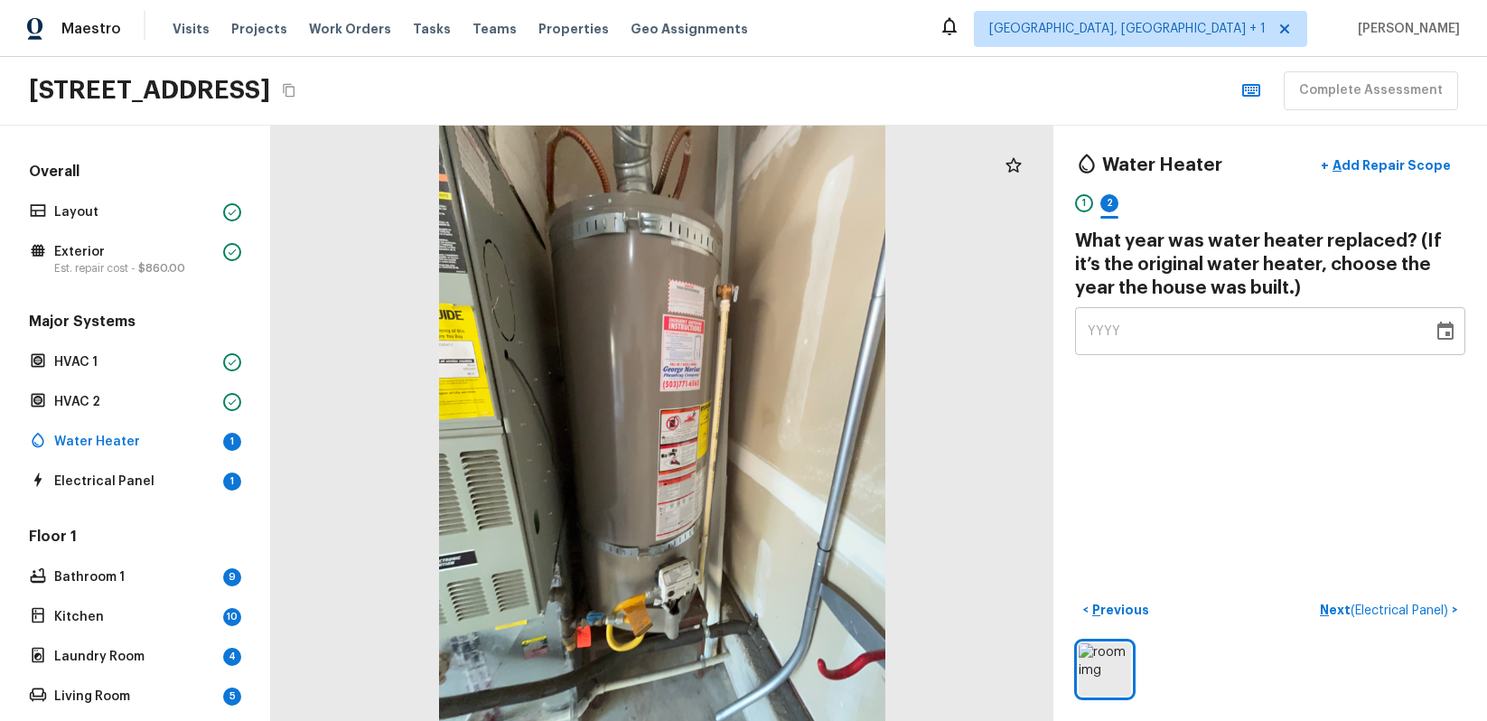
click at [1445, 326] on icon "Choose date" at bounding box center [1446, 331] width 16 height 18
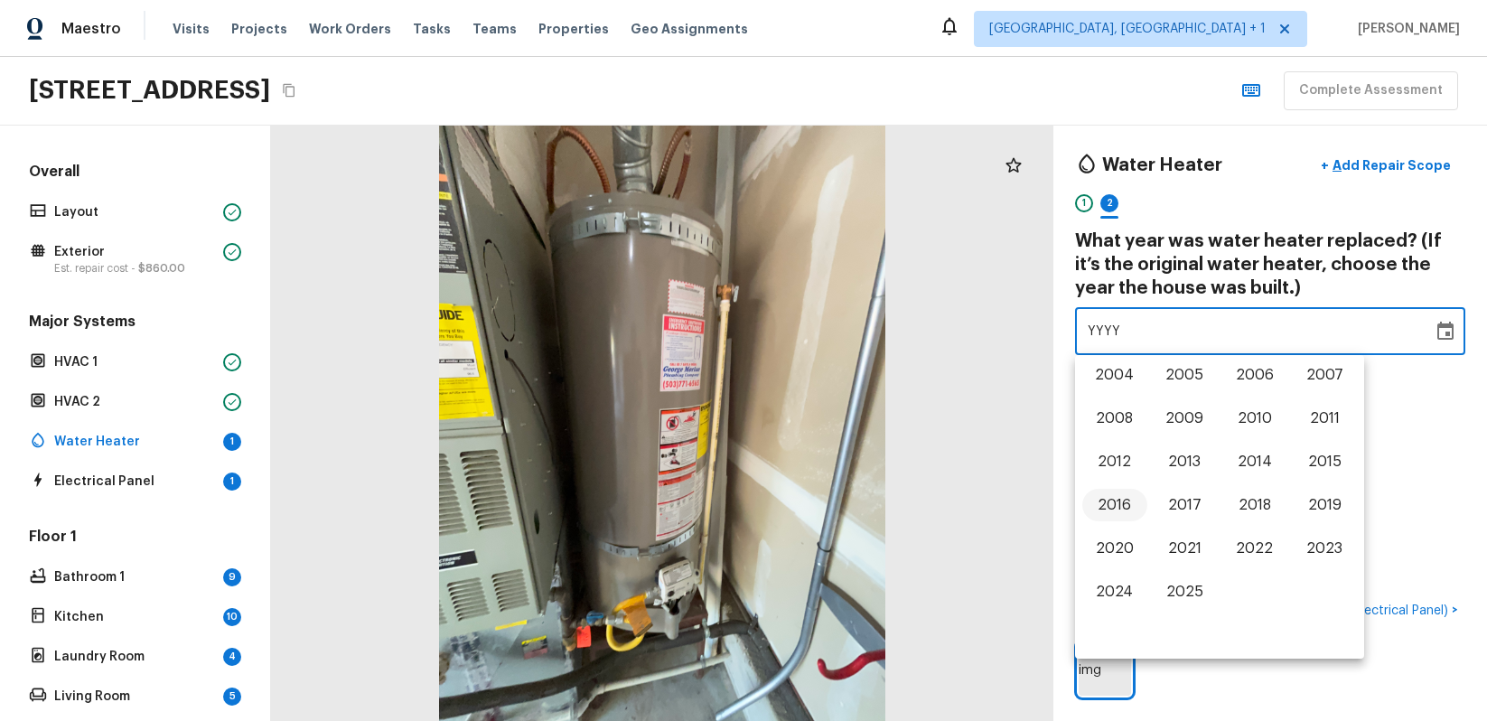
click at [1119, 505] on button "2016" at bounding box center [1115, 505] width 65 height 33
type input "2016"
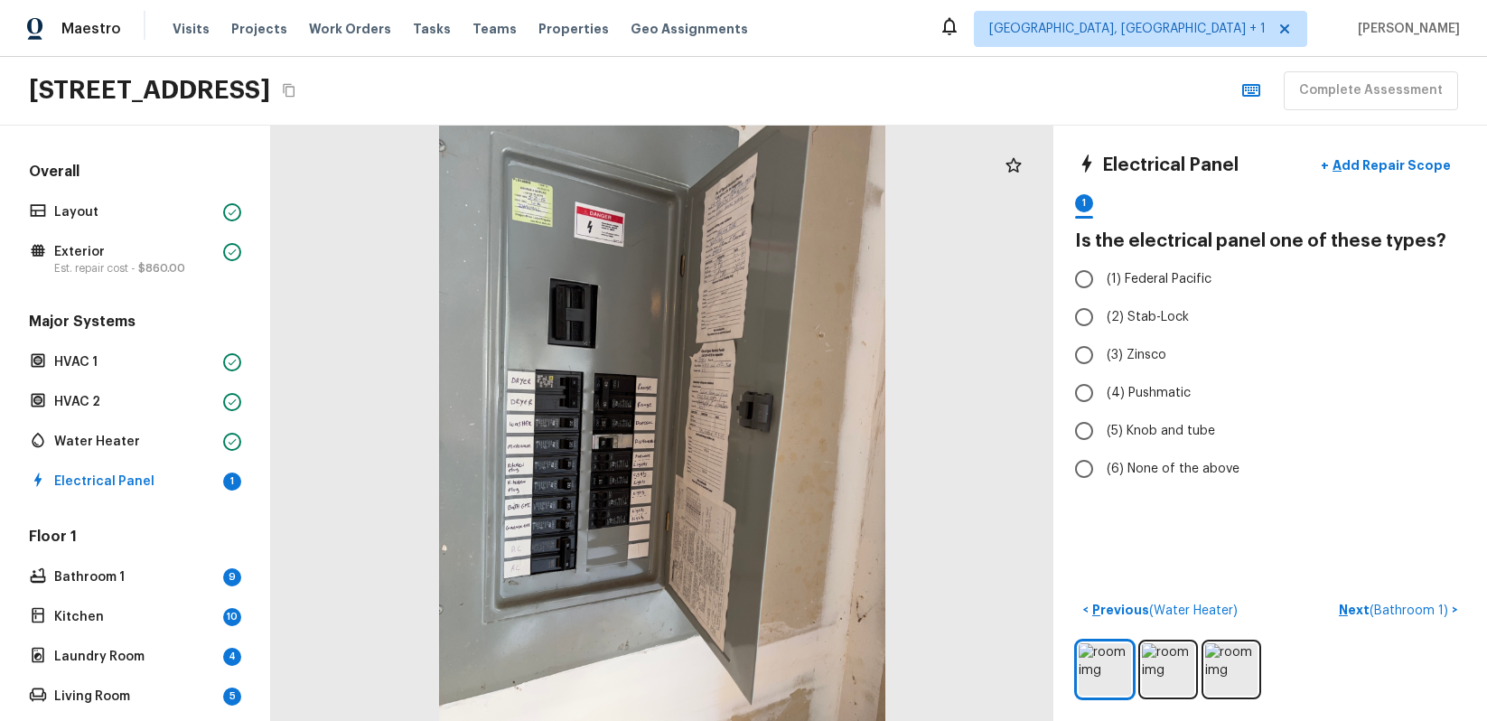
radio input "true"
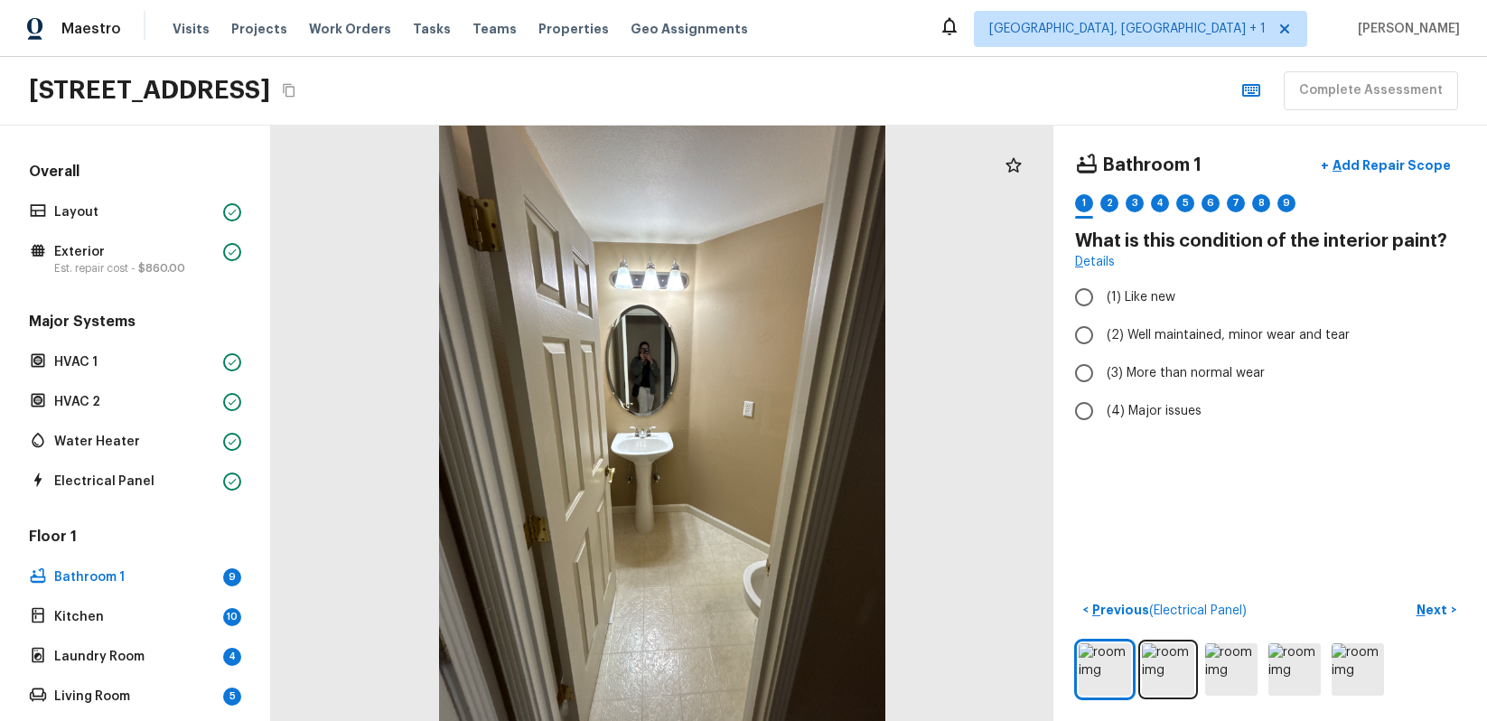
radio input "true"
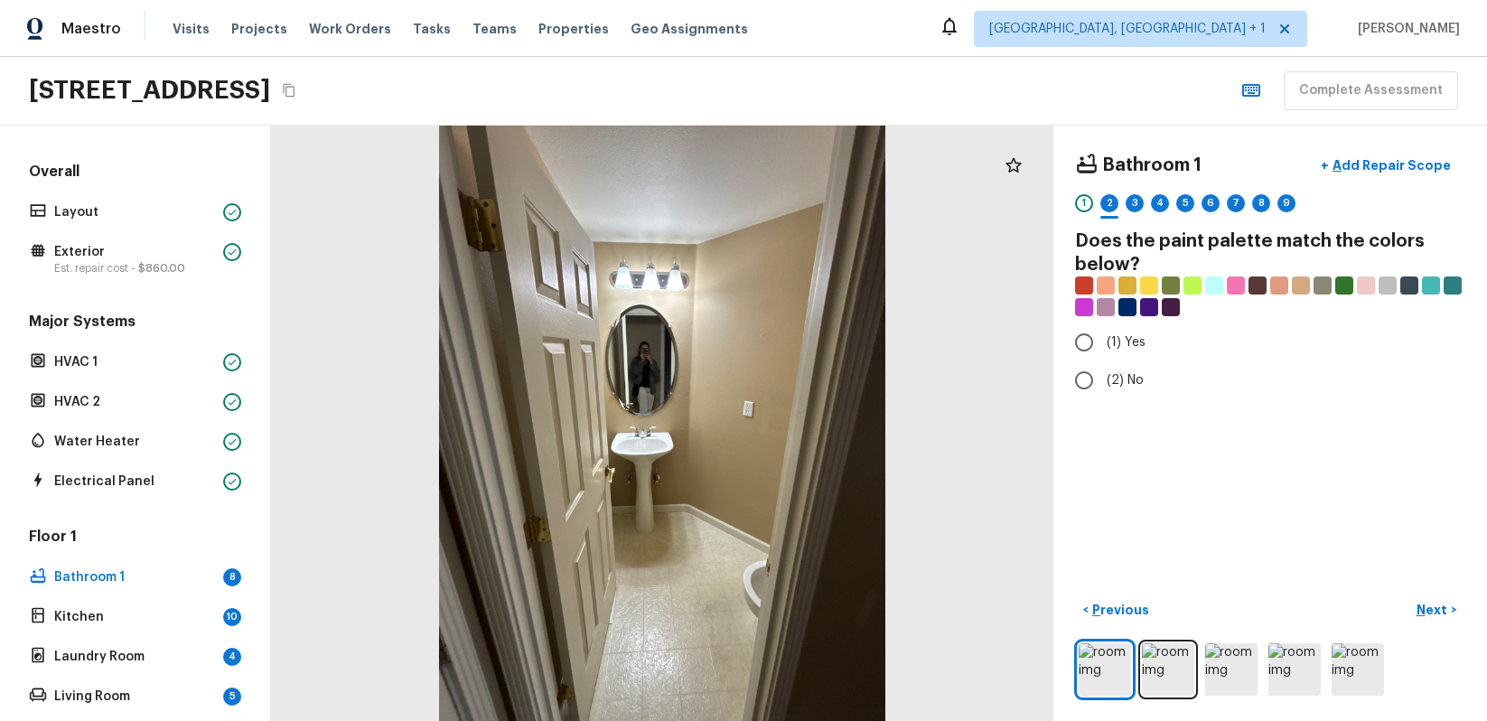
radio input "true"
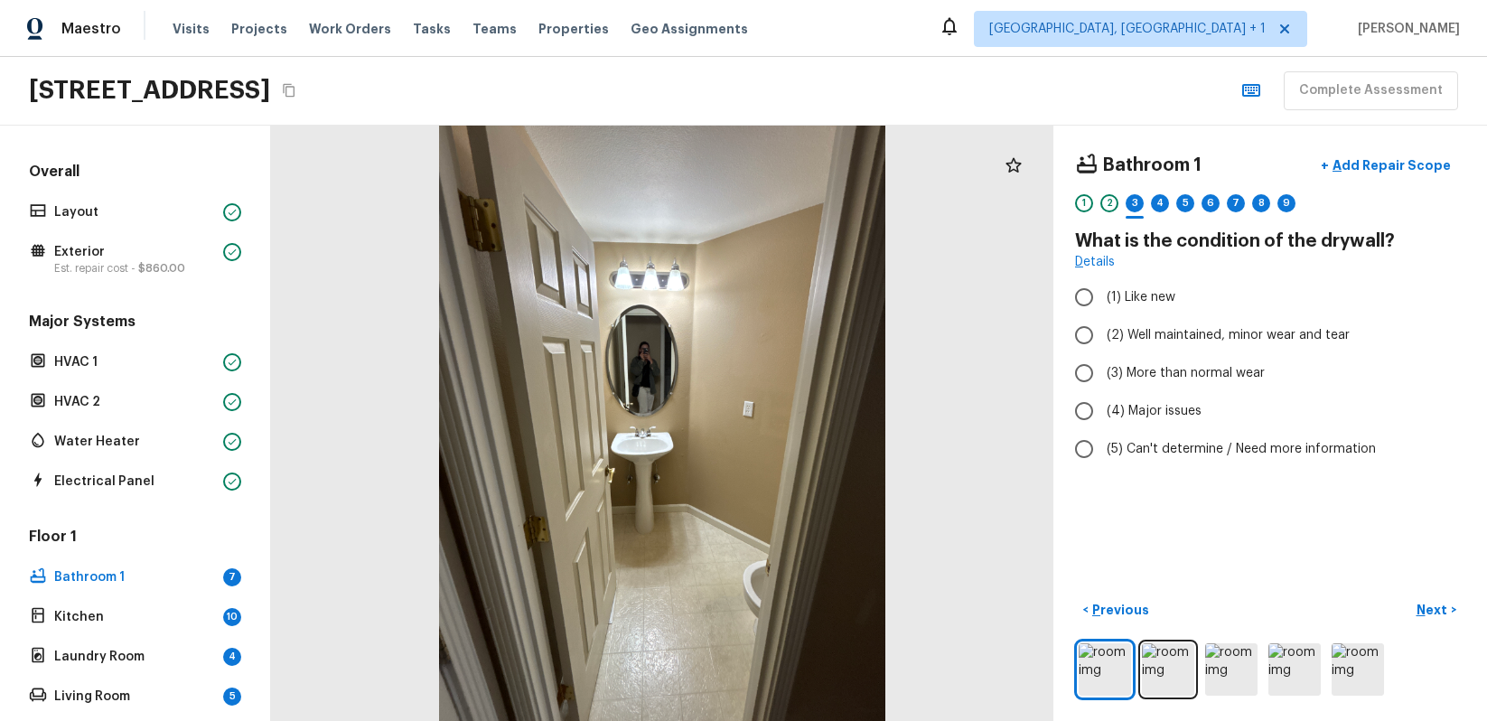
radio input "true"
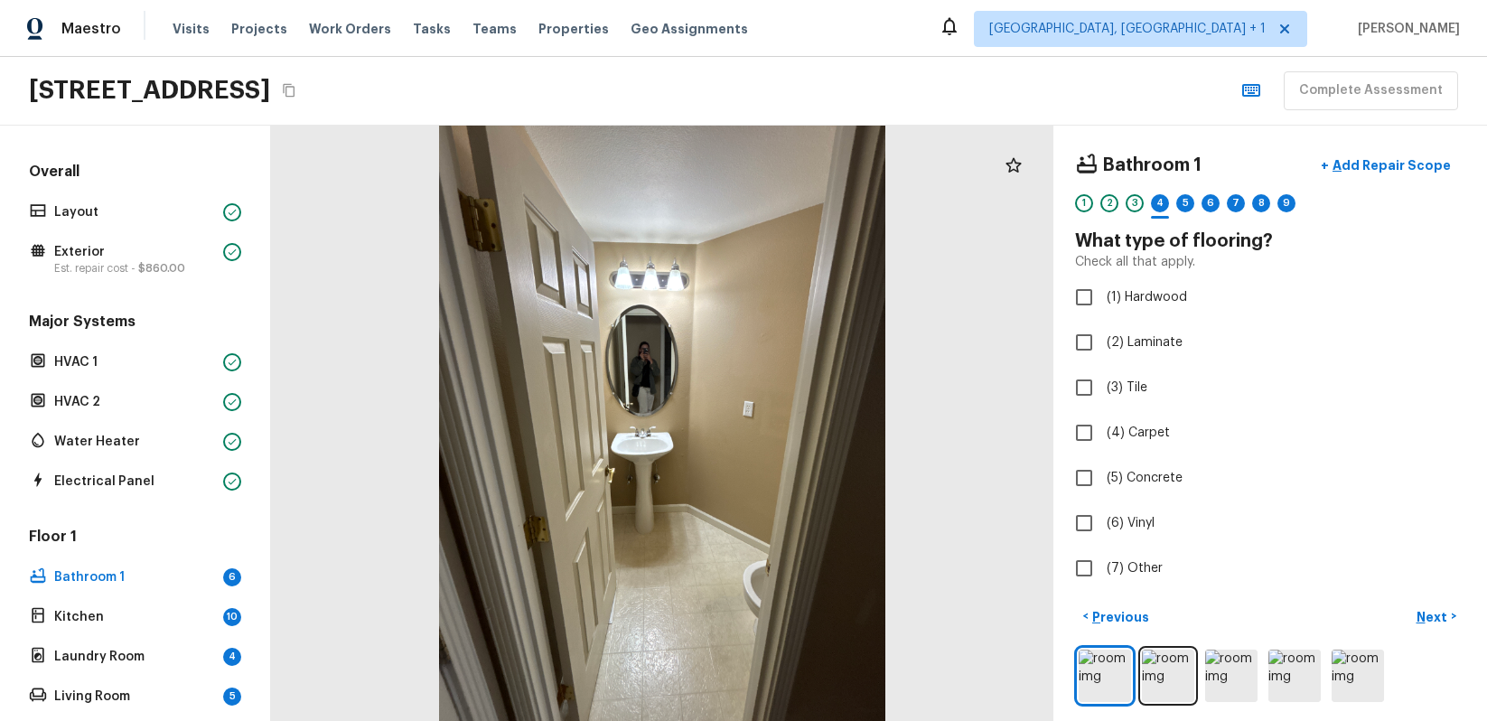
checkbox input "true"
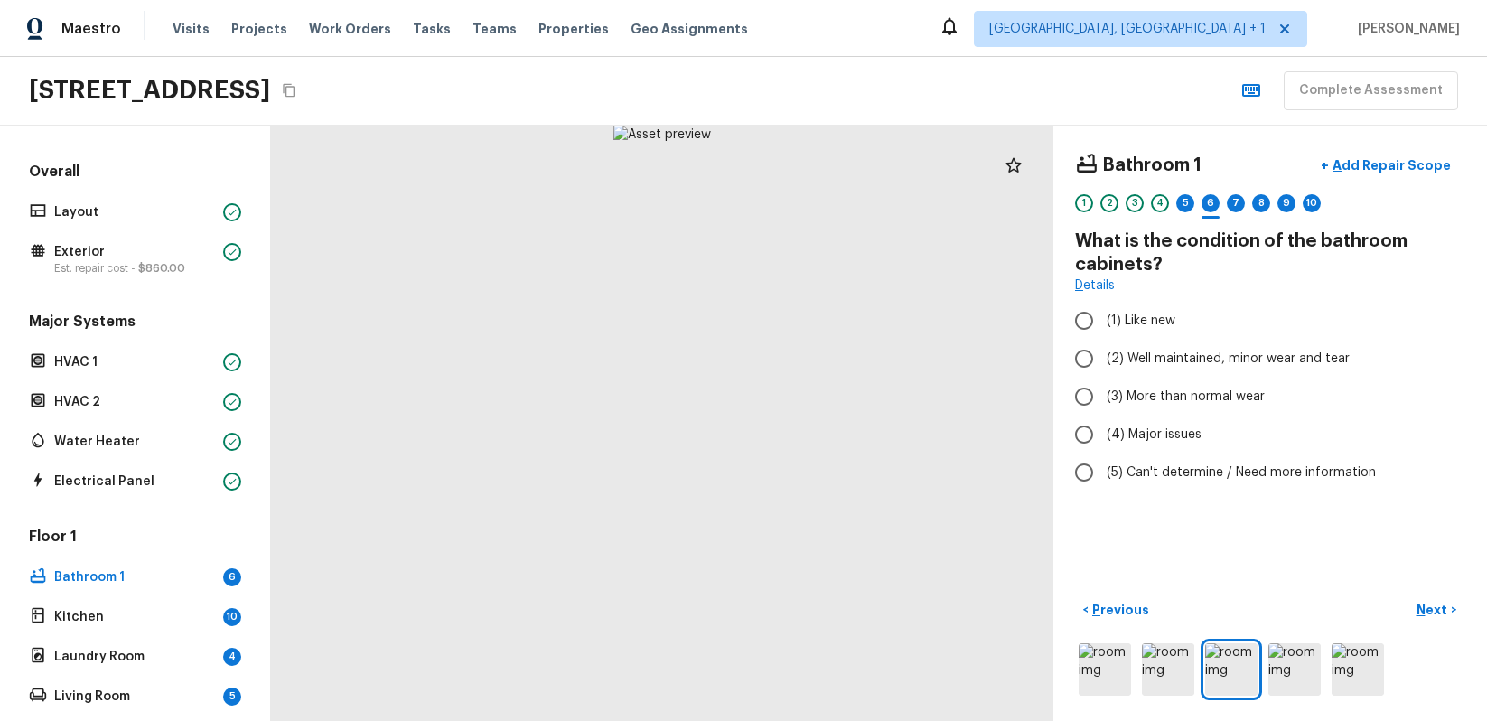
radio input "true"
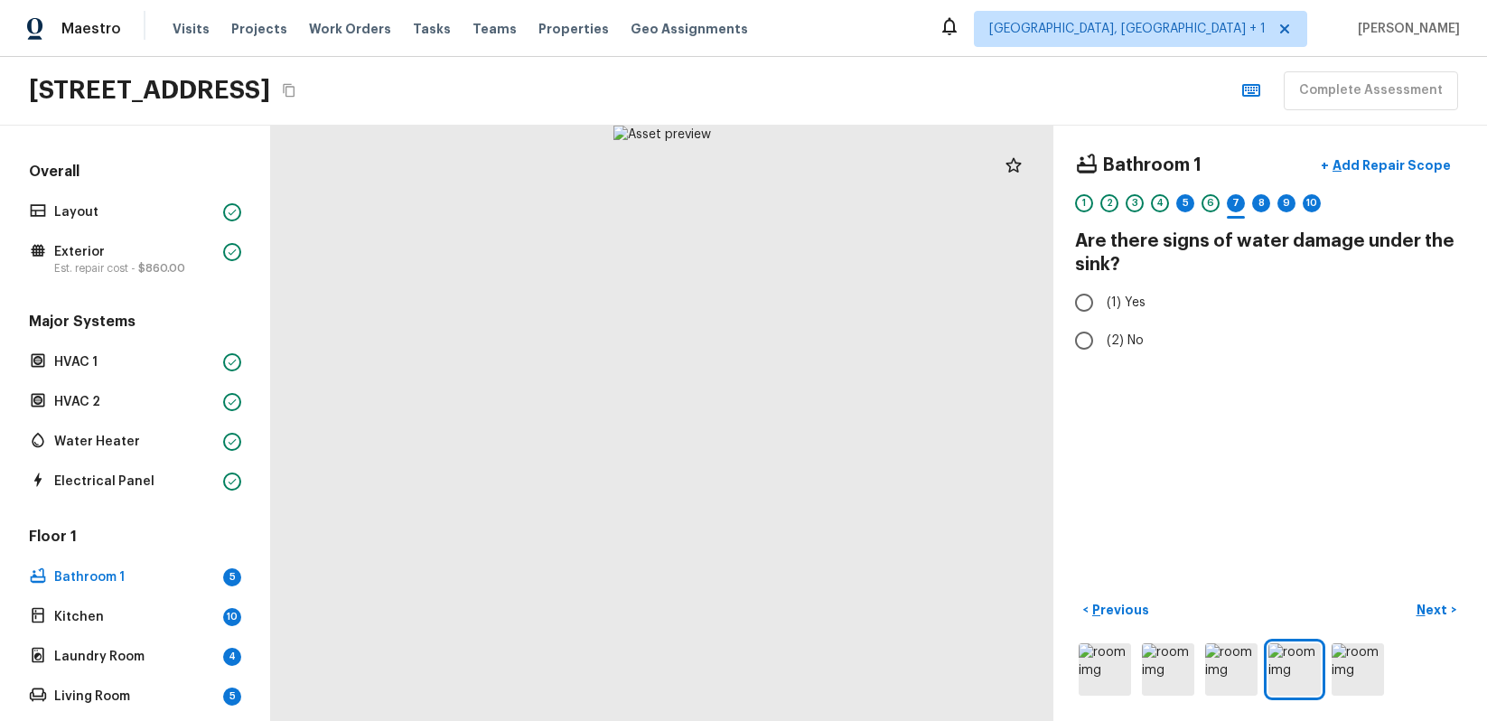
radio input "true"
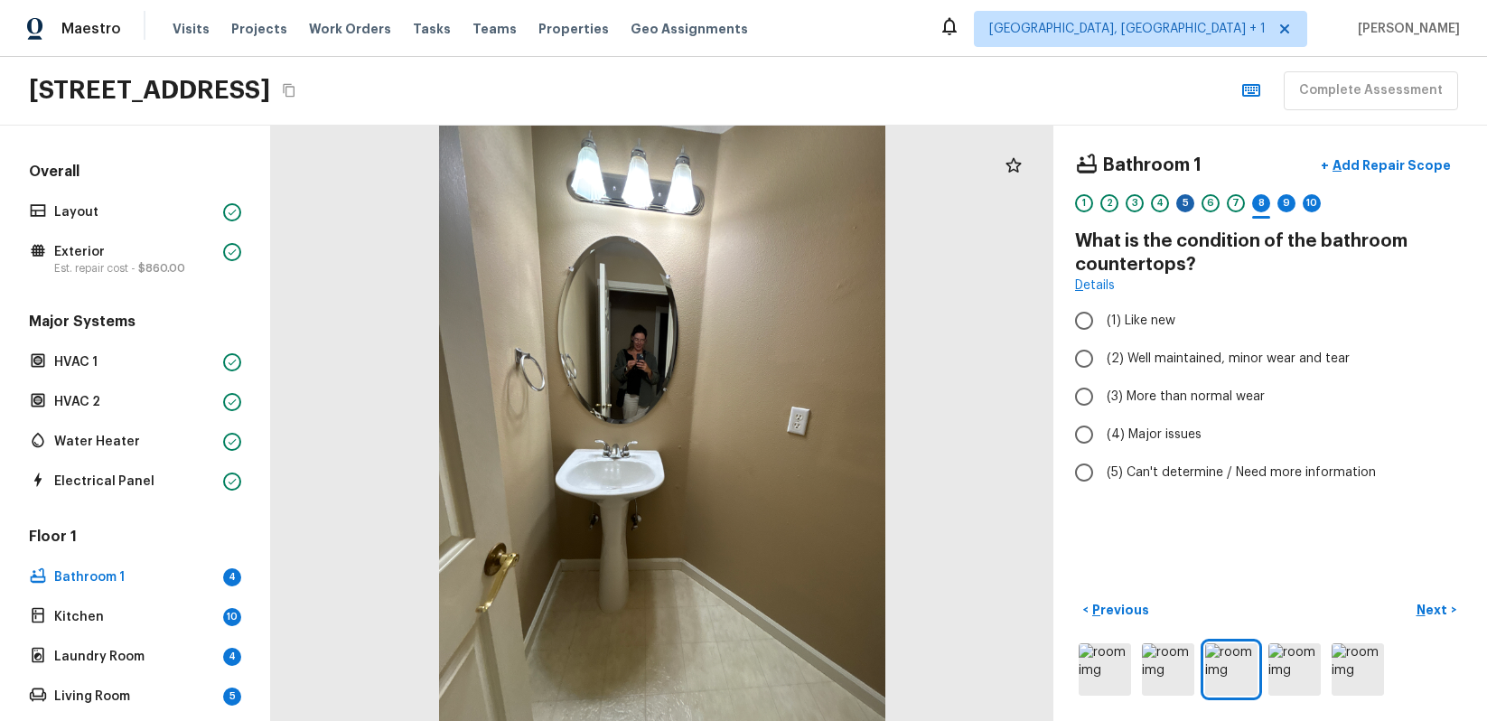
click at [1187, 201] on div "5" at bounding box center [1186, 203] width 18 height 18
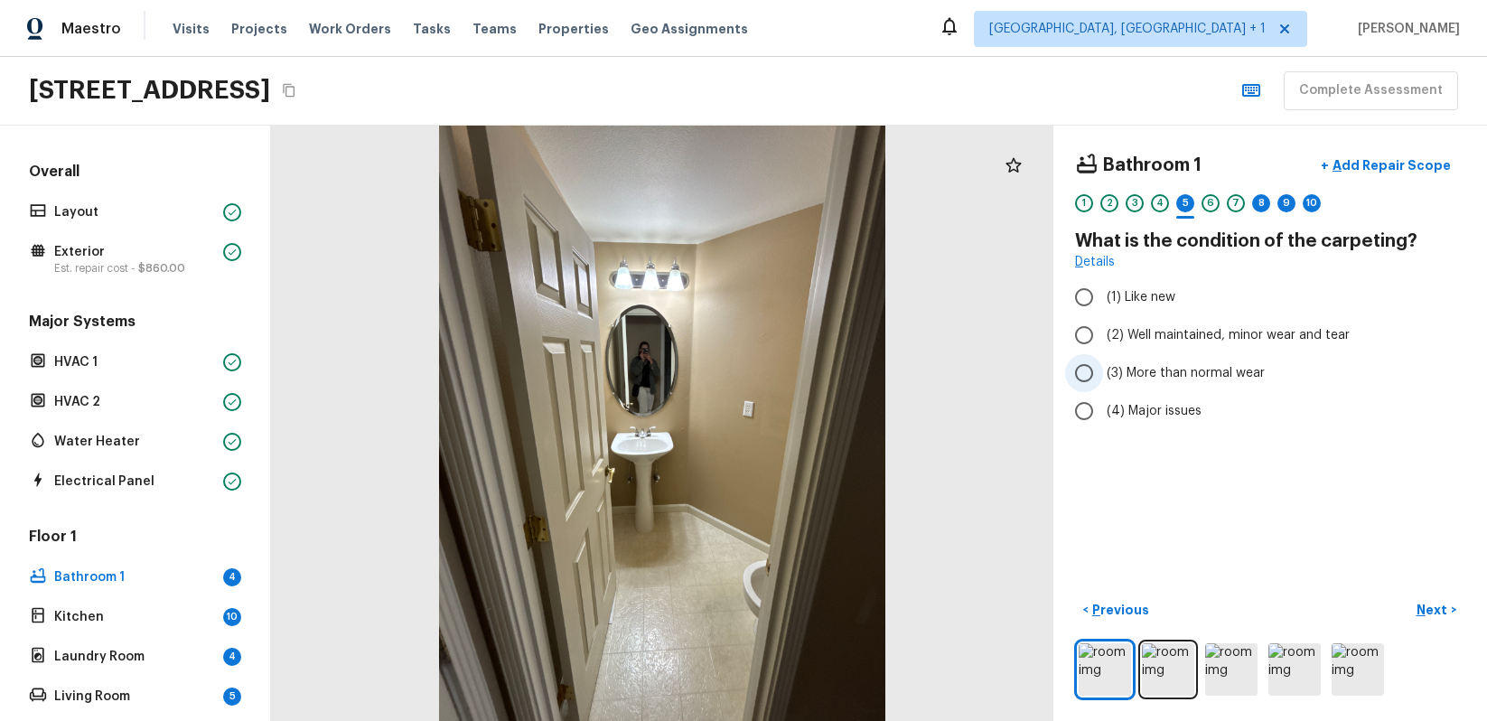
click at [1107, 374] on span "(3) More than normal wear" at bounding box center [1186, 373] width 158 height 18
click at [1103, 374] on input "(3) More than normal wear" at bounding box center [1084, 373] width 38 height 38
radio input "true"
click at [1264, 210] on div "8" at bounding box center [1262, 203] width 18 height 18
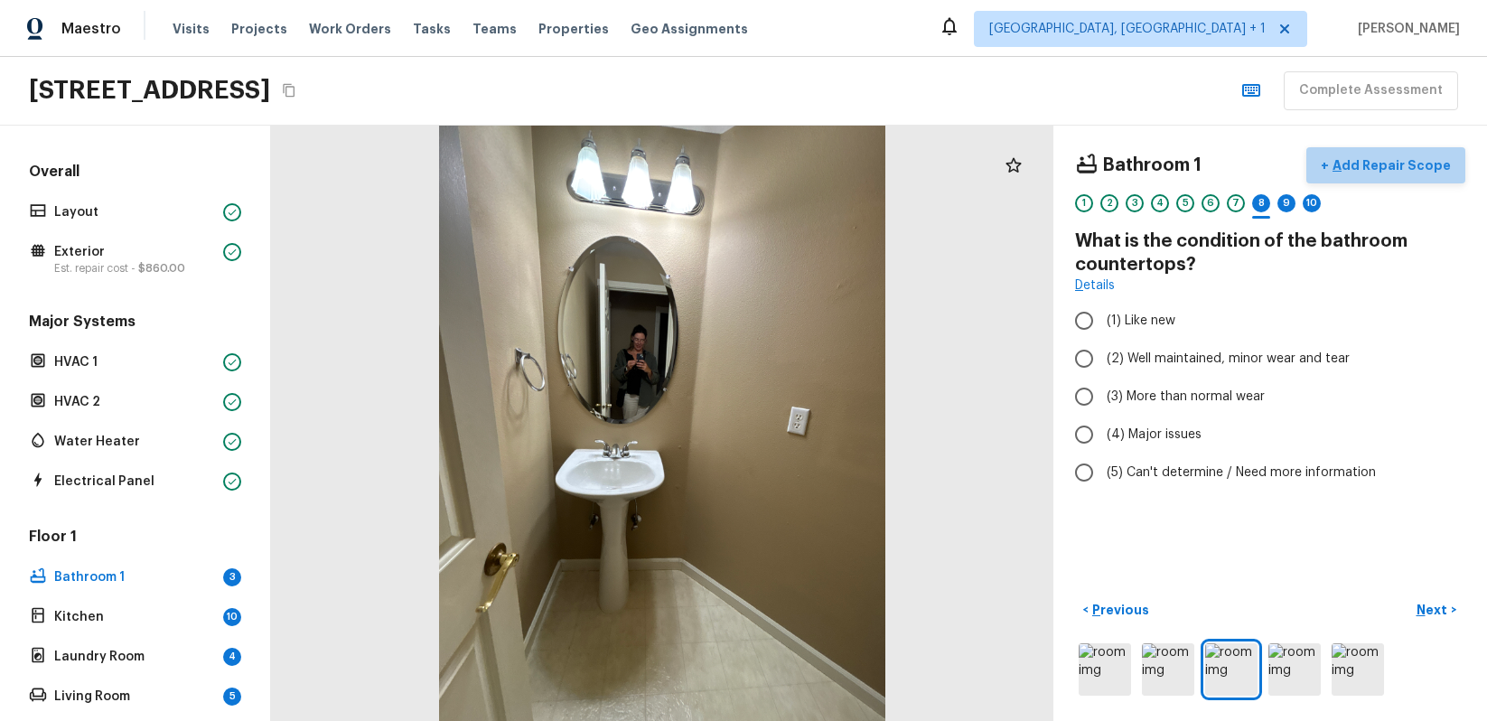
click at [1402, 149] on button "+ Add Repair Scope" at bounding box center [1386, 165] width 159 height 37
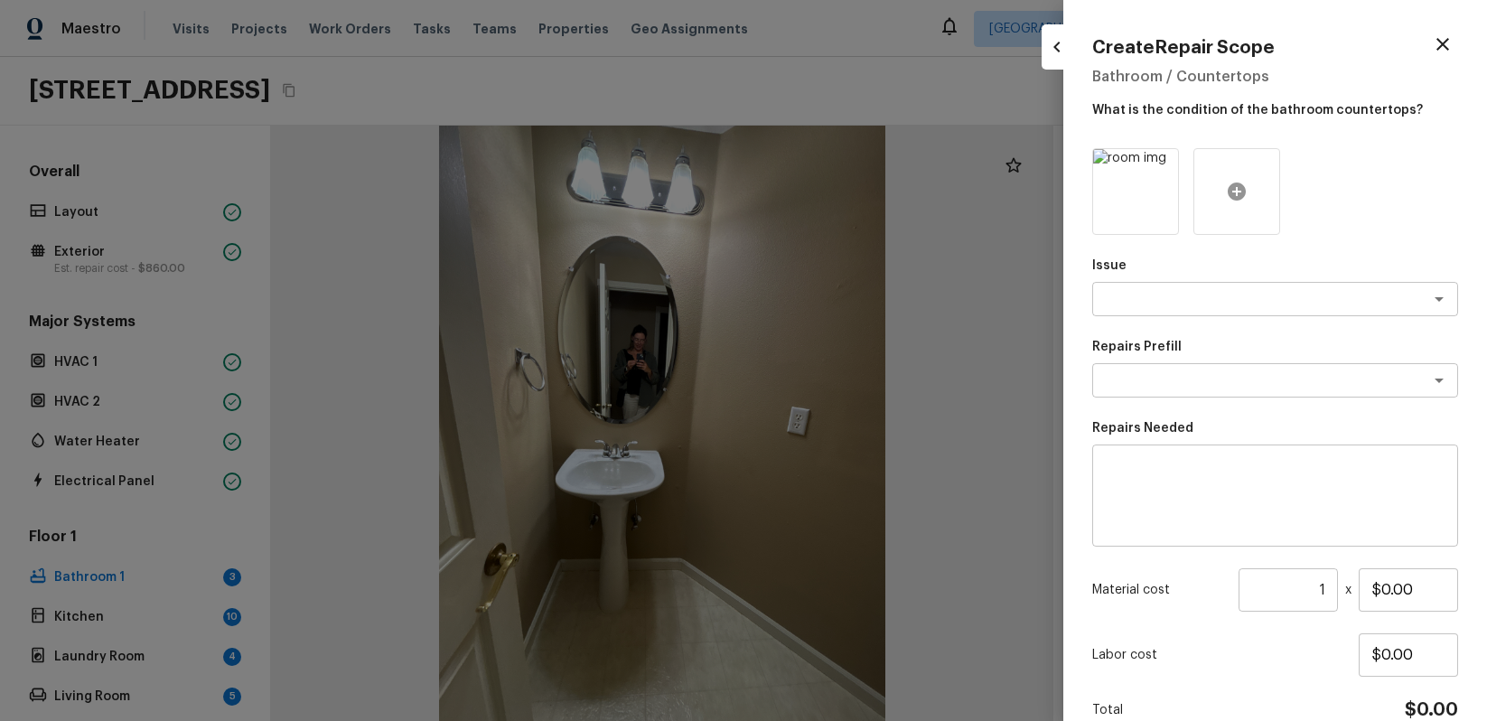
click at [1242, 189] on icon at bounding box center [1237, 192] width 18 height 18
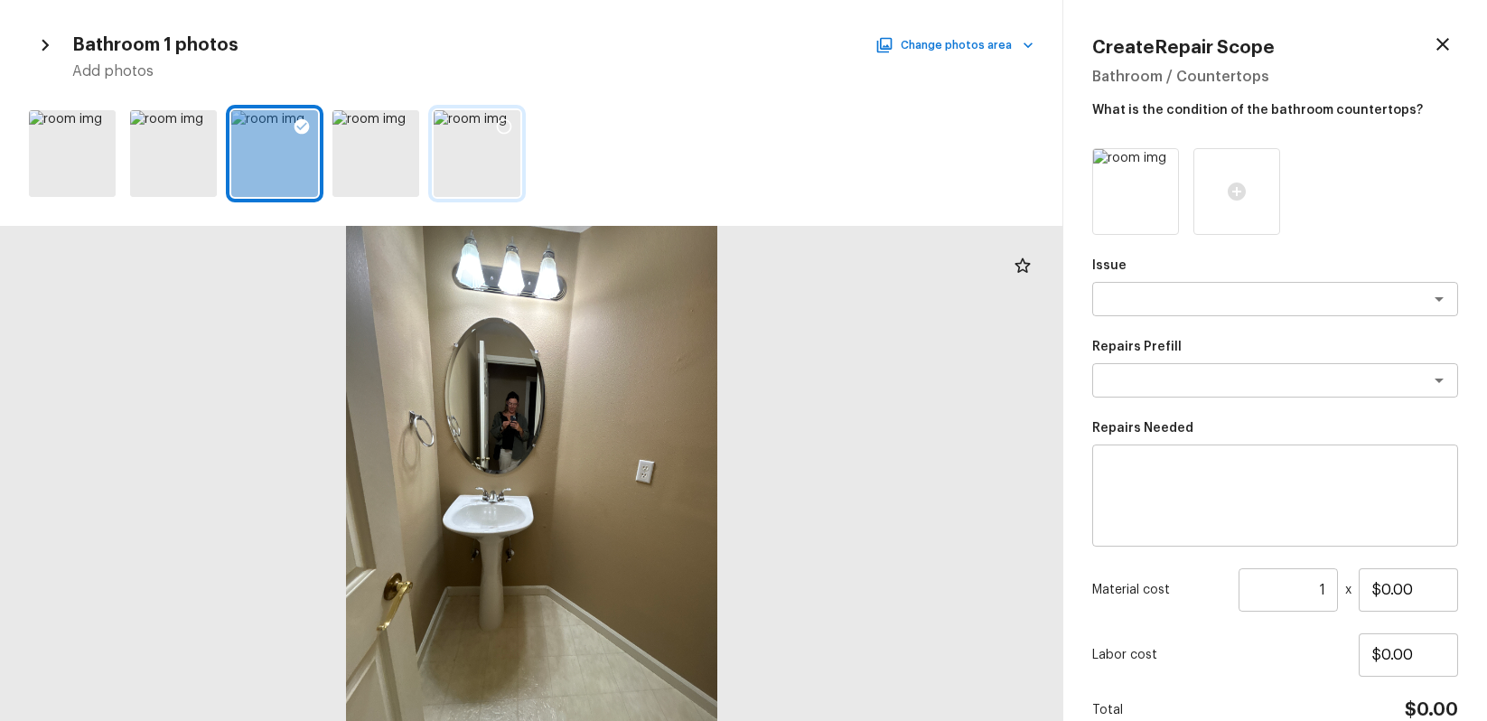
click at [503, 120] on icon at bounding box center [504, 126] width 18 height 18
click at [1275, 302] on textarea at bounding box center [1250, 299] width 299 height 18
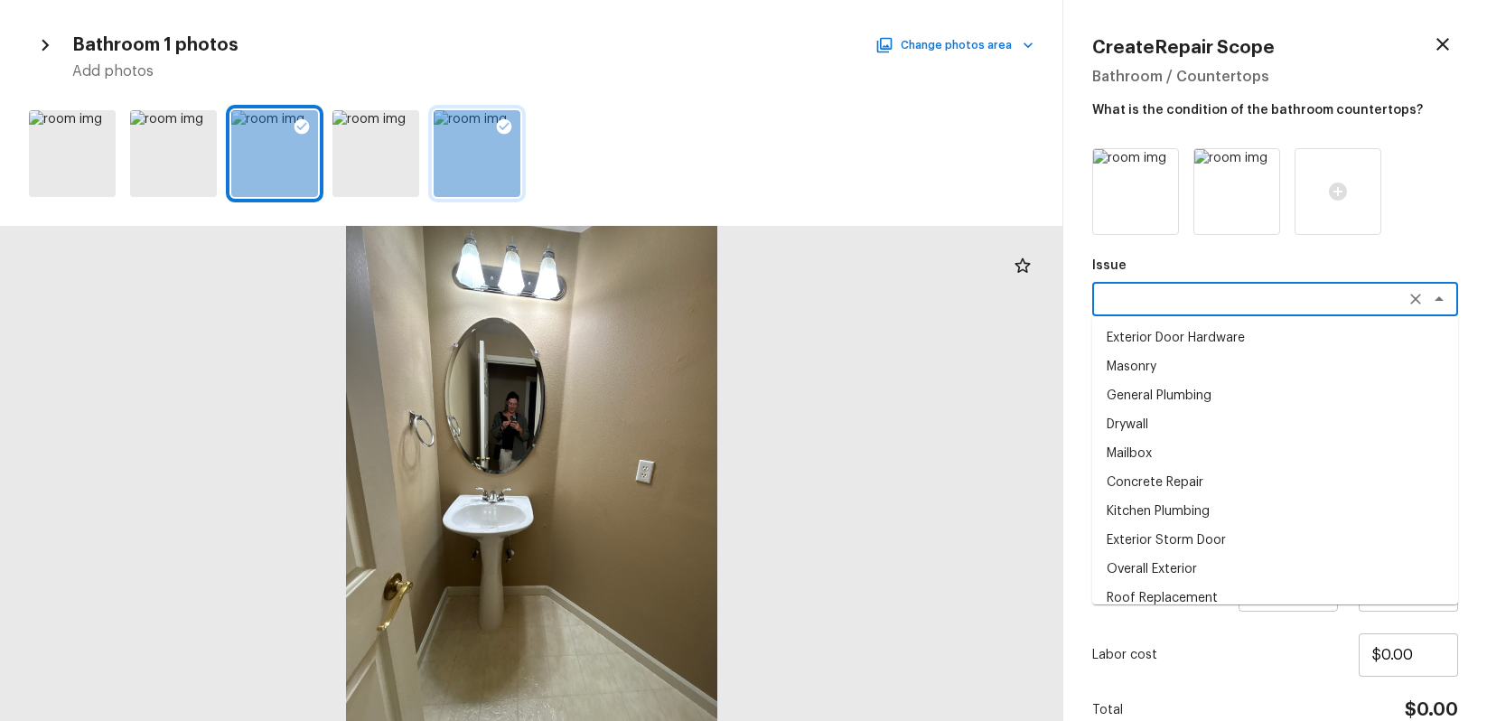
click at [1065, 502] on div "Create Repair Scope Bathroom / Countertops What is the condition of the bathroo…" at bounding box center [1276, 360] width 424 height 721
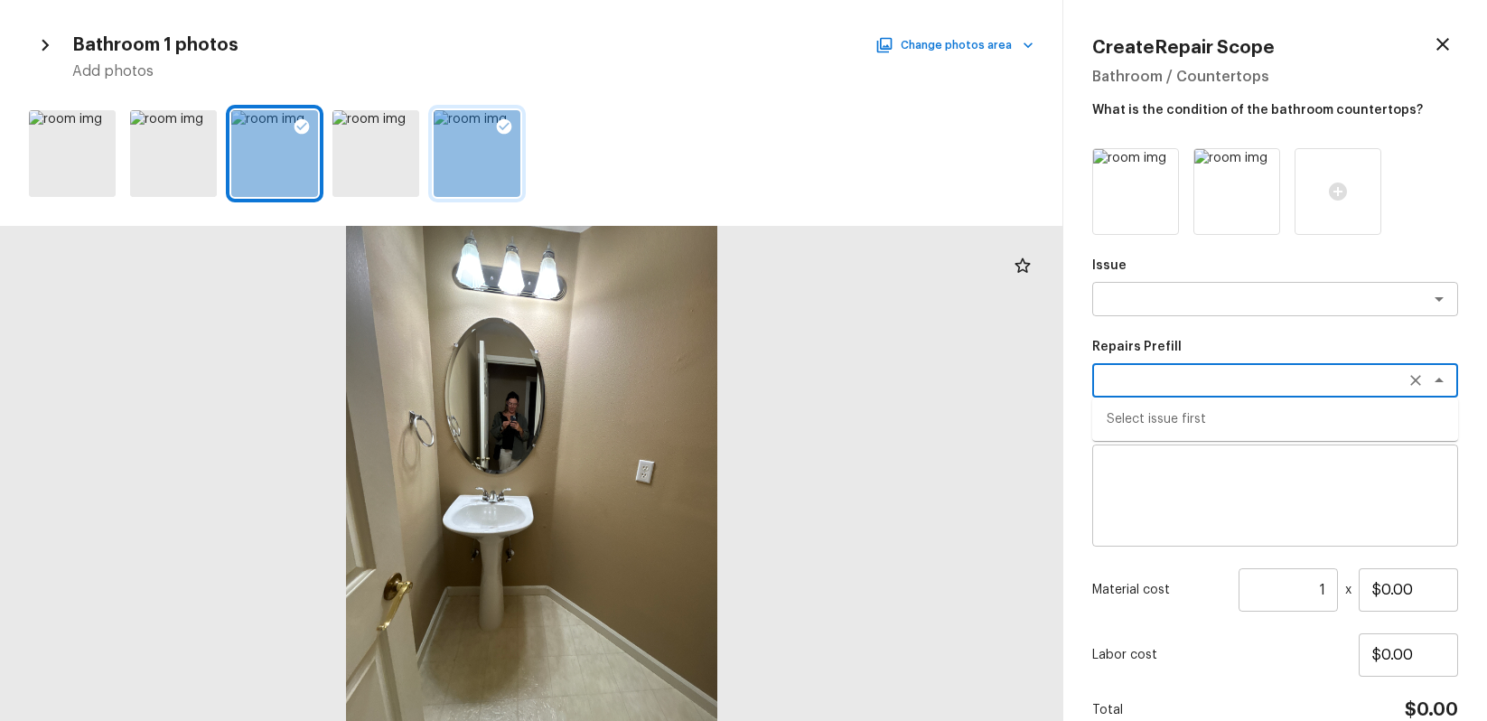
click at [1200, 385] on textarea at bounding box center [1250, 380] width 299 height 18
drag, startPoint x: 1243, startPoint y: 317, endPoint x: 1245, endPoint y: 305, distance: 12.1
click at [1242, 316] on div "Issue x ​ Repairs Prefill x ​ Select issue first Repairs Needed x ​ Material co…" at bounding box center [1276, 464] width 366 height 633
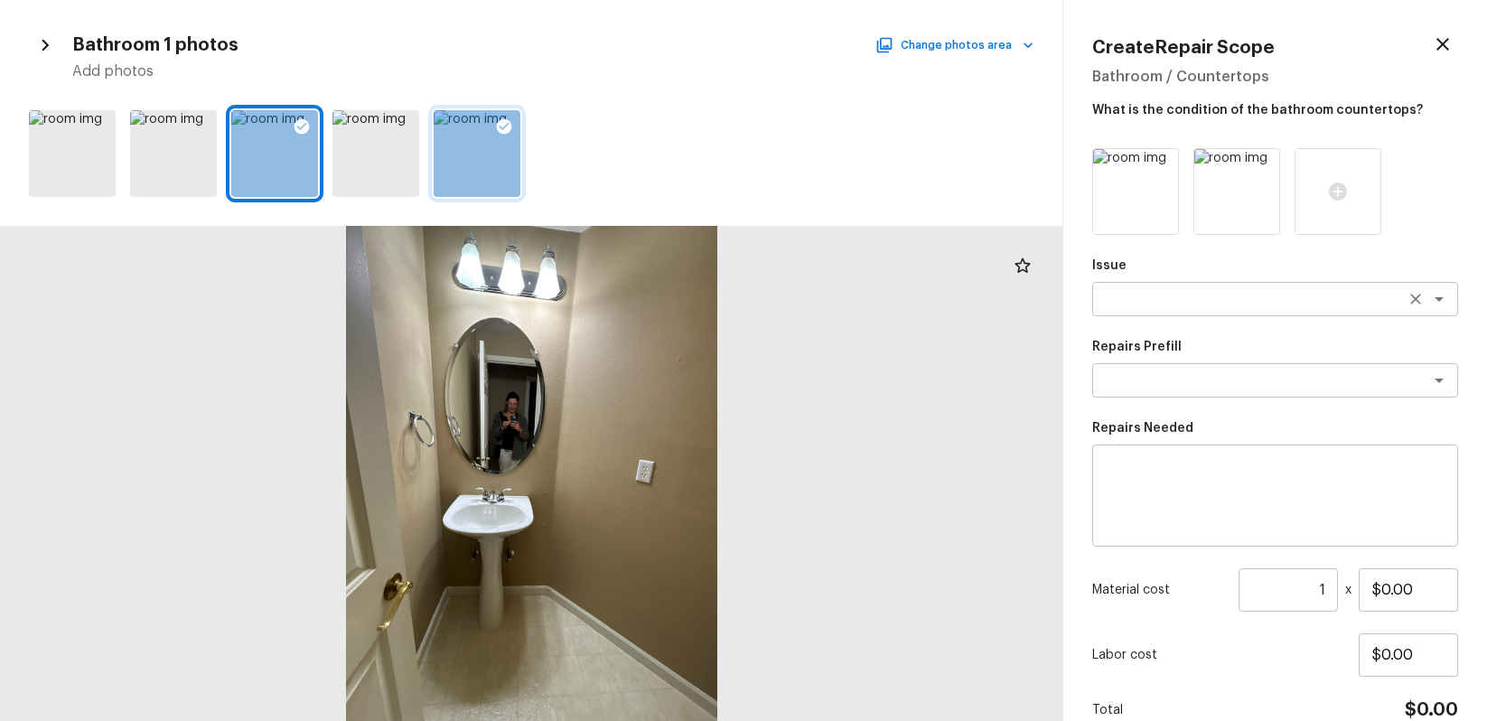
click at [1246, 304] on textarea at bounding box center [1250, 299] width 299 height 18
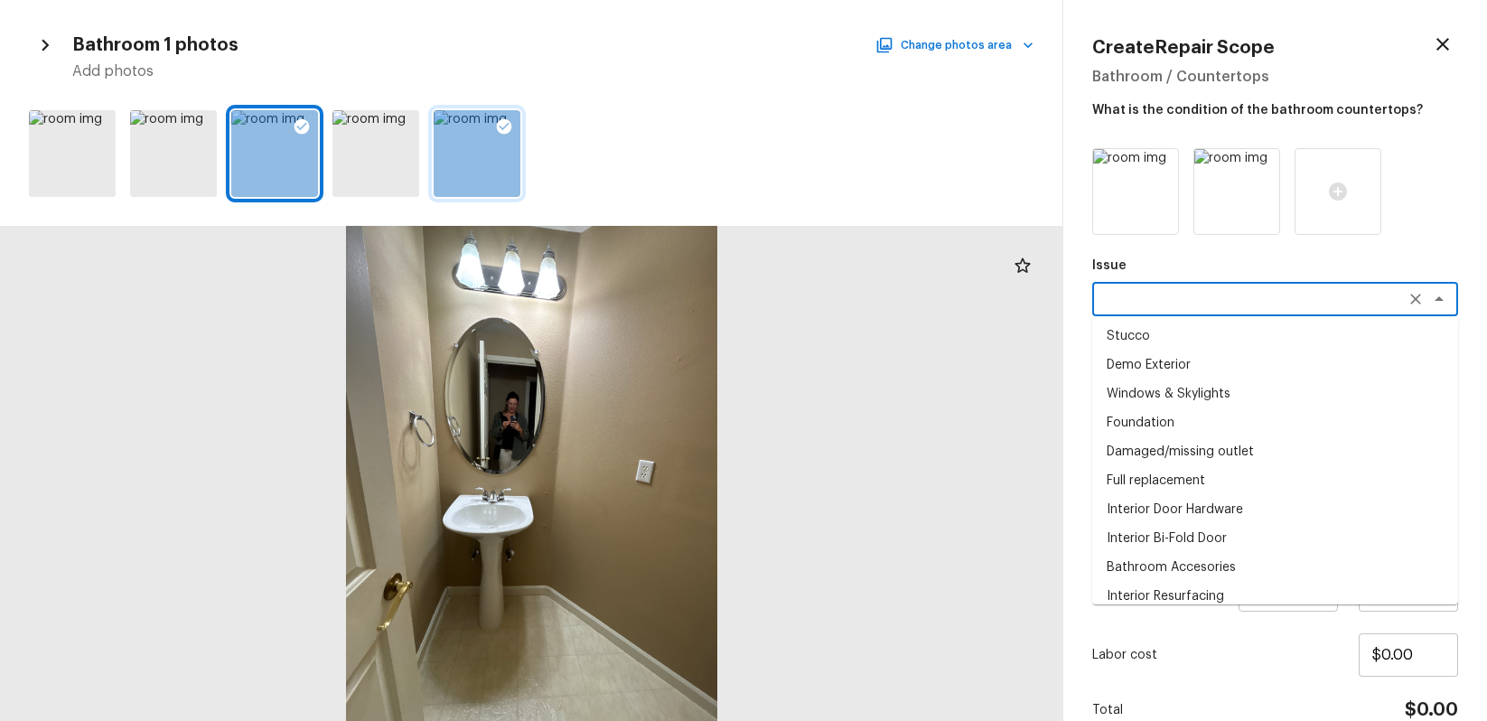
scroll to position [408, 0]
click at [1217, 554] on li "Bathroom Accesories" at bounding box center [1276, 565] width 366 height 29
type textarea "Bathroom Accesories"
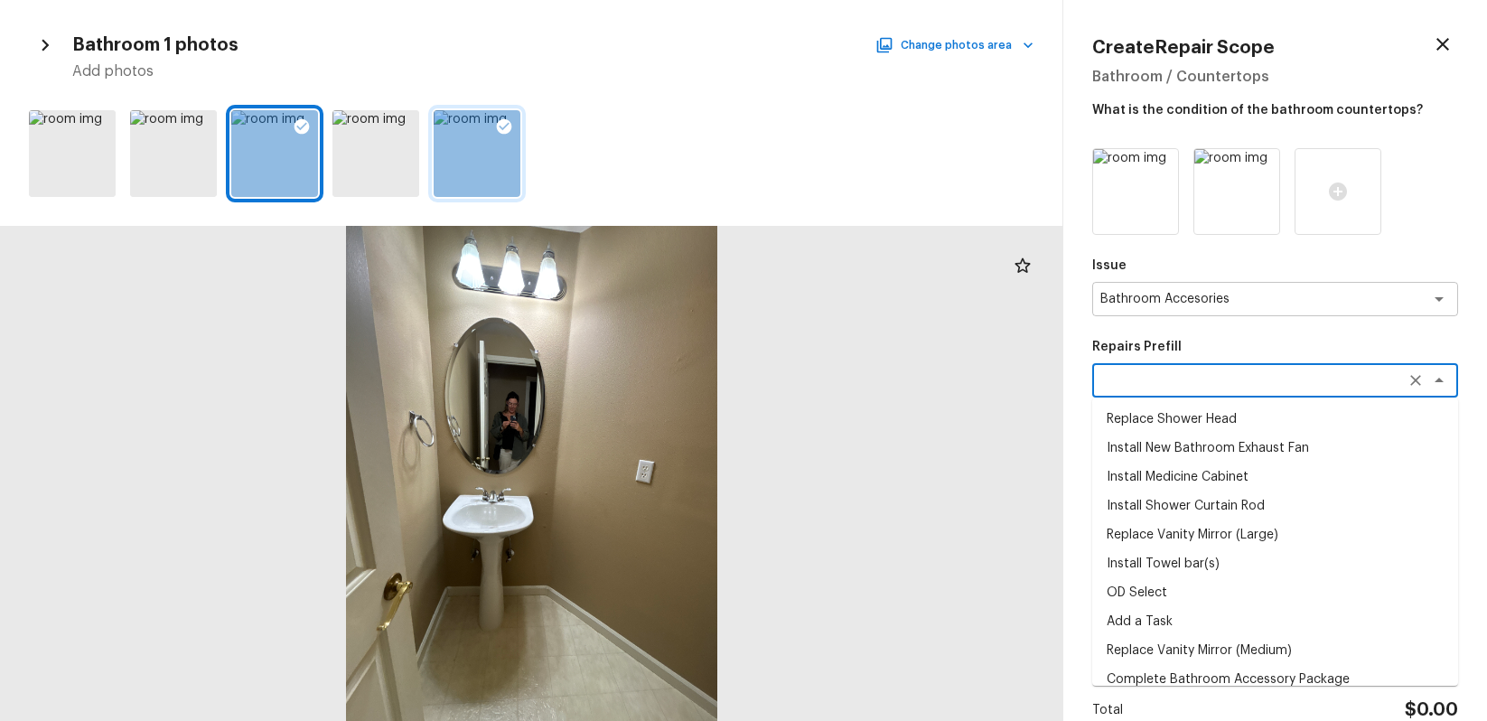
click at [1211, 381] on textarea at bounding box center [1250, 380] width 299 height 18
click at [1212, 418] on li "Replace Shower Head" at bounding box center [1276, 419] width 366 height 29
type textarea "Replace Shower Head"
type textarea "Remove the existing shower head and replace with new (PM to confirm style/finis…"
type input "$15.00"
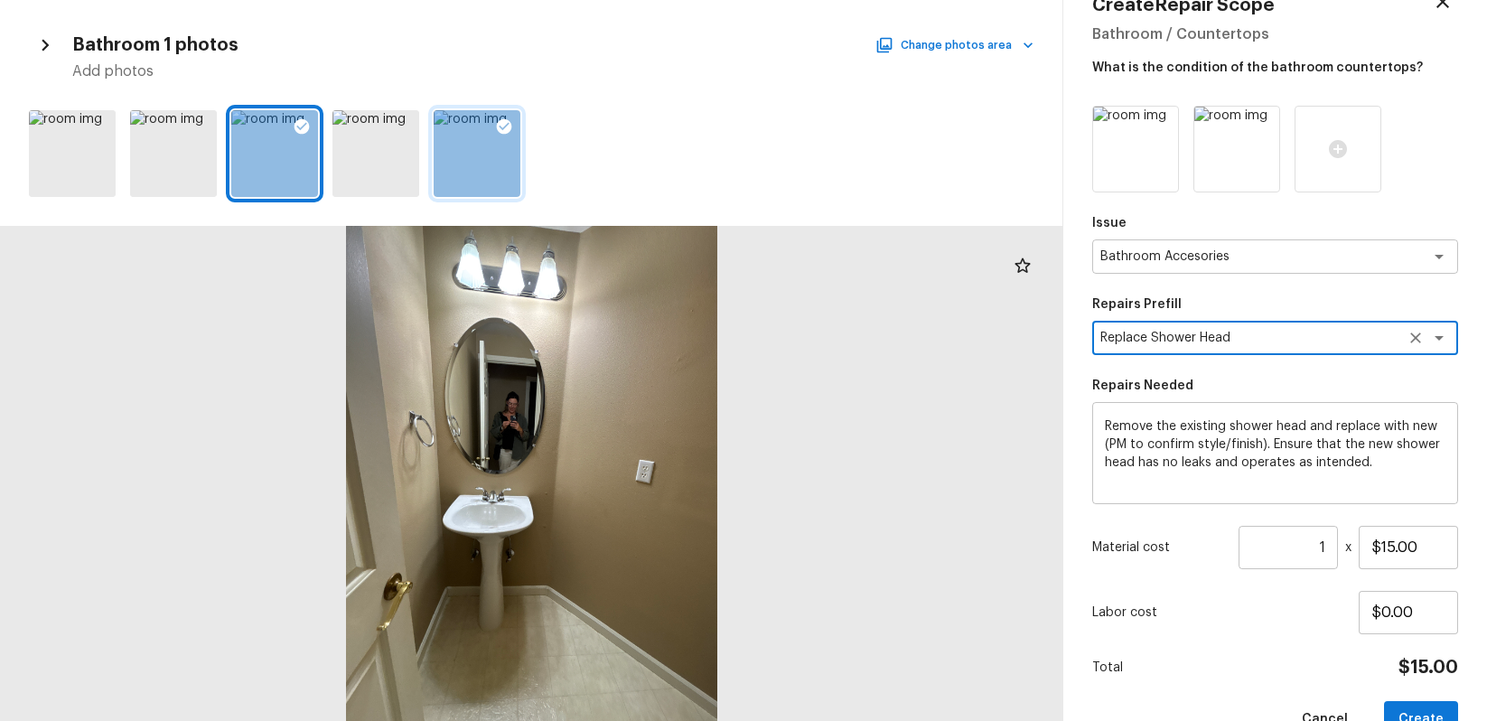
scroll to position [88, 0]
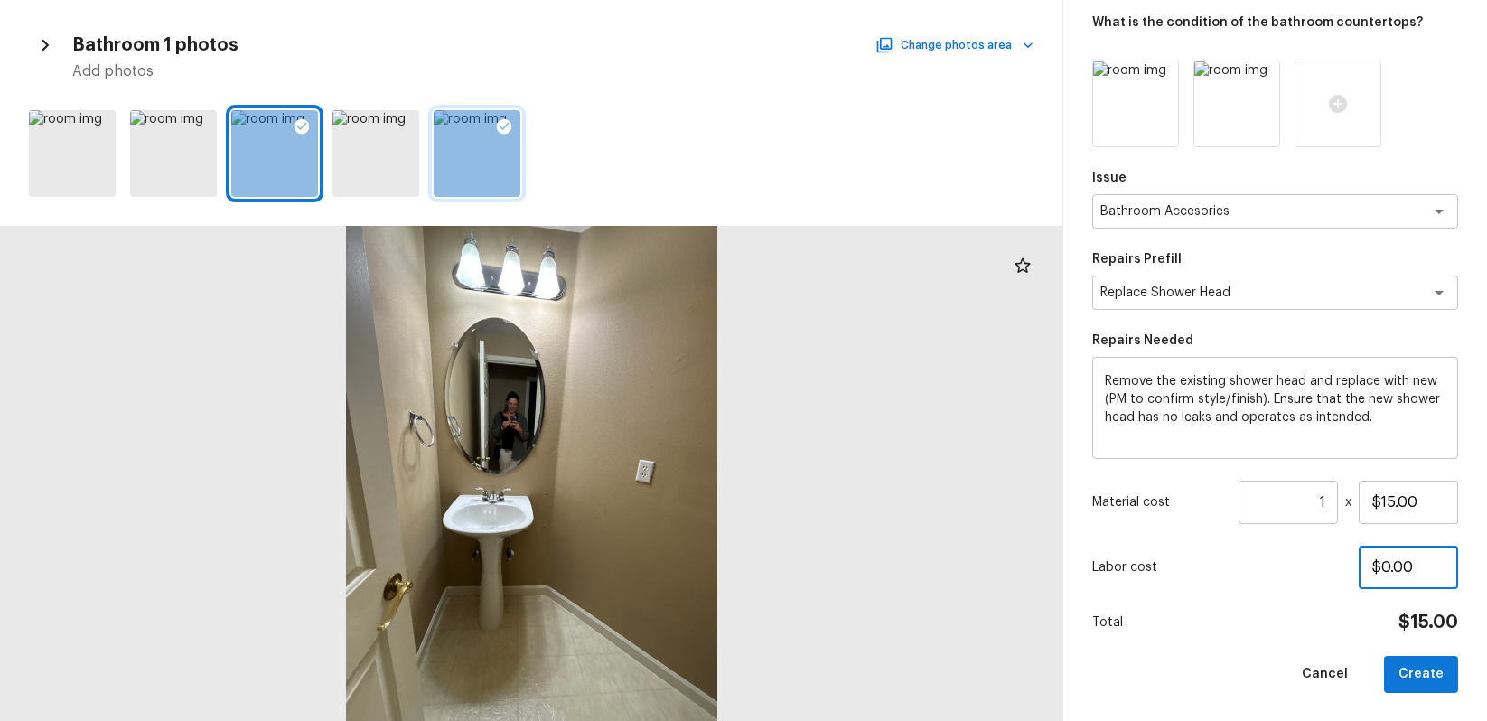
click at [1379, 569] on input "$0.00" at bounding box center [1408, 567] width 99 height 43
type input "$10.00"
click at [1426, 673] on button "Create" at bounding box center [1421, 674] width 74 height 37
type input "$0.00"
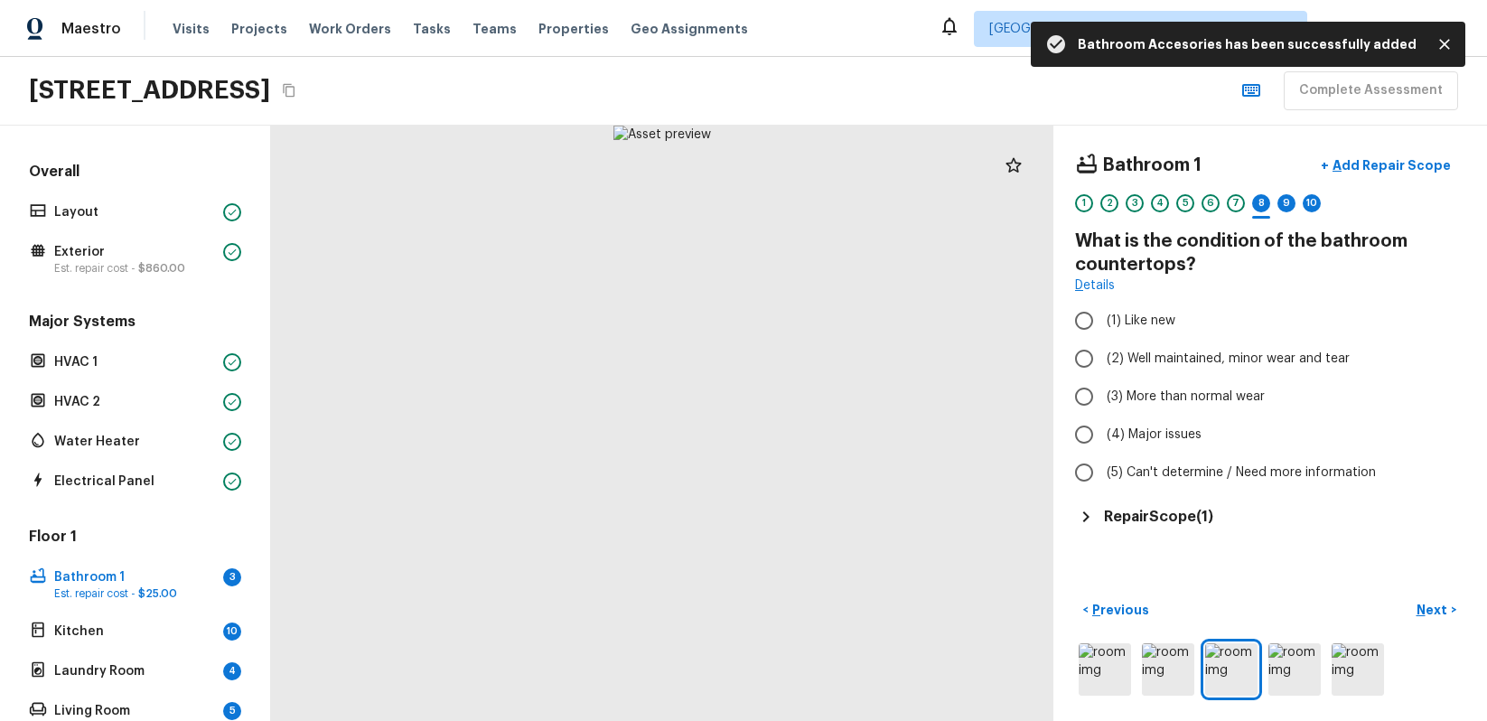
click at [1355, 539] on div "Bathroom 1 + Add Repair Scope 1 2 3 4 5 6 7 8 9 10 What is the condition of the…" at bounding box center [1271, 424] width 434 height 596
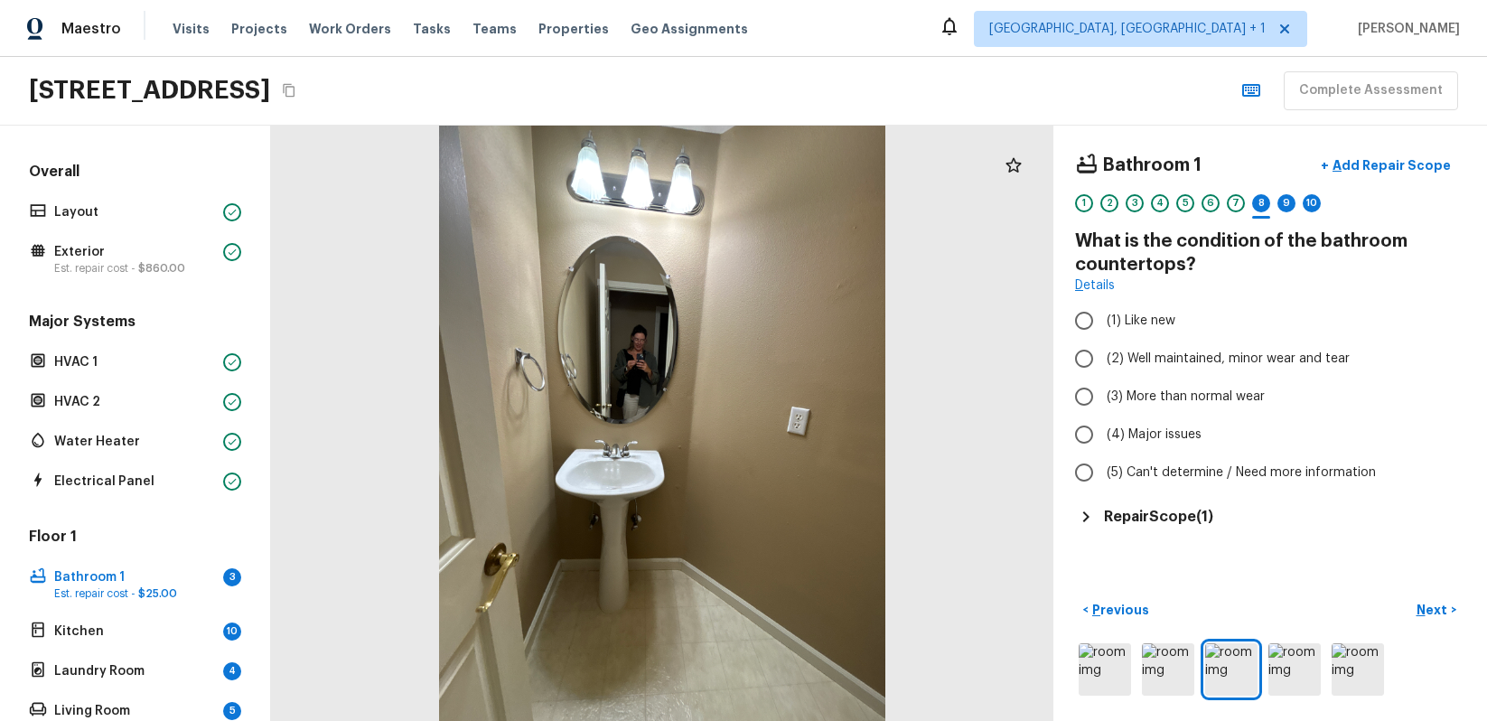
radio input "true"
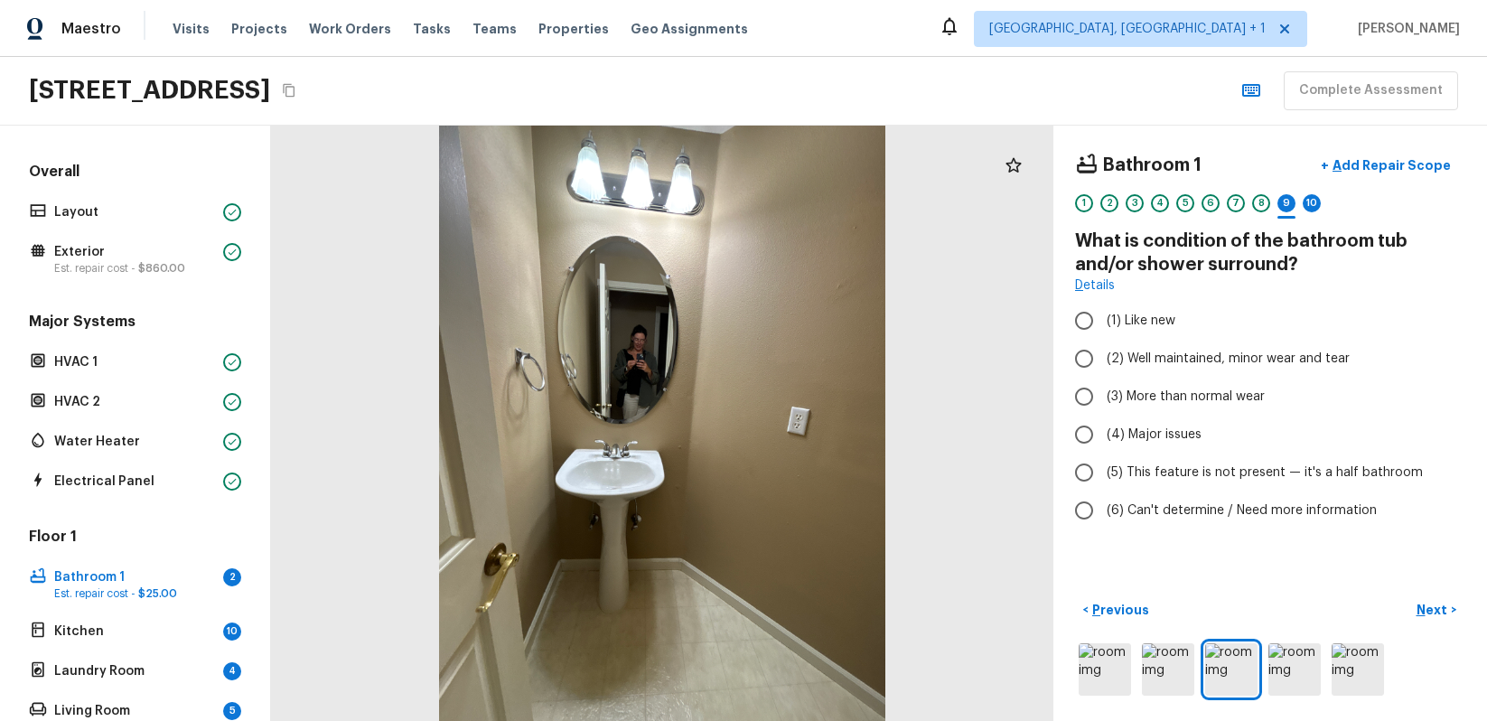
radio input "true"
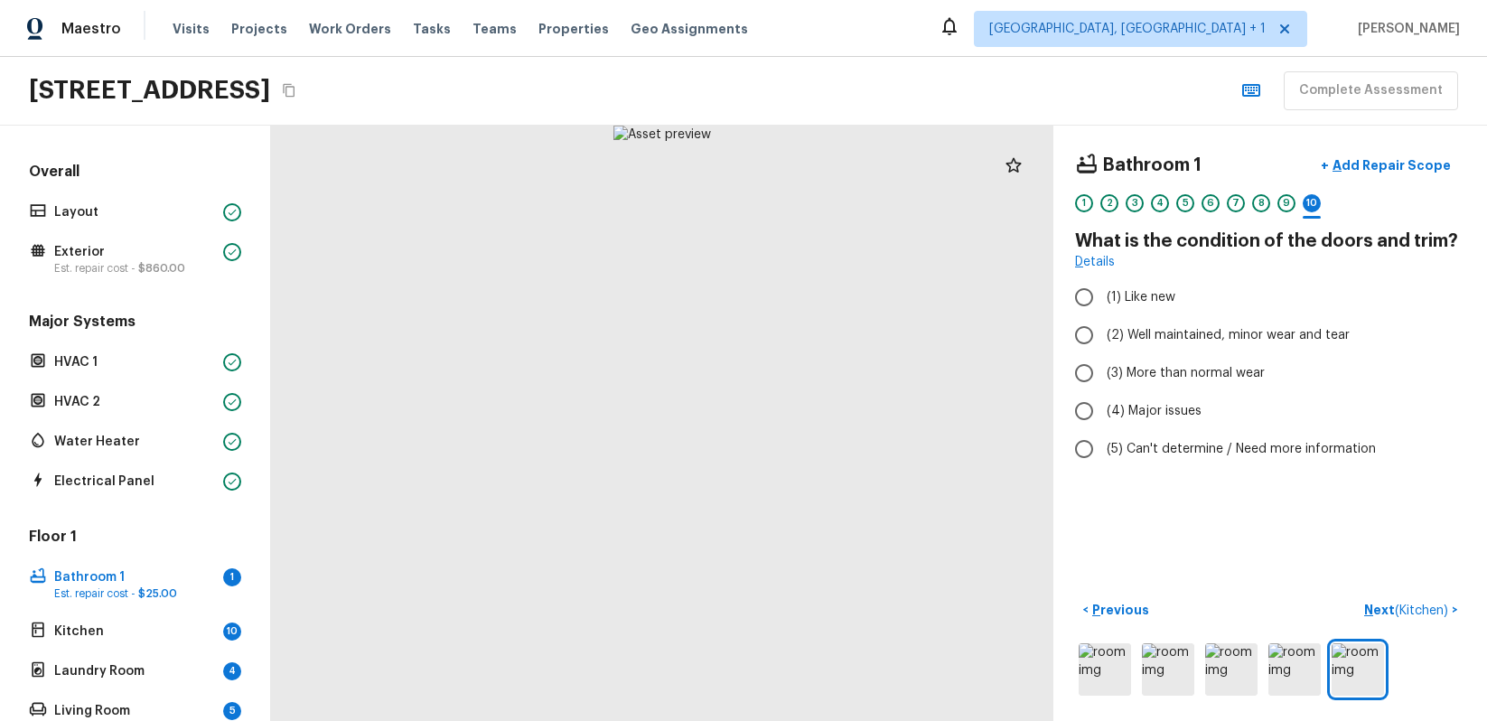
radio input "true"
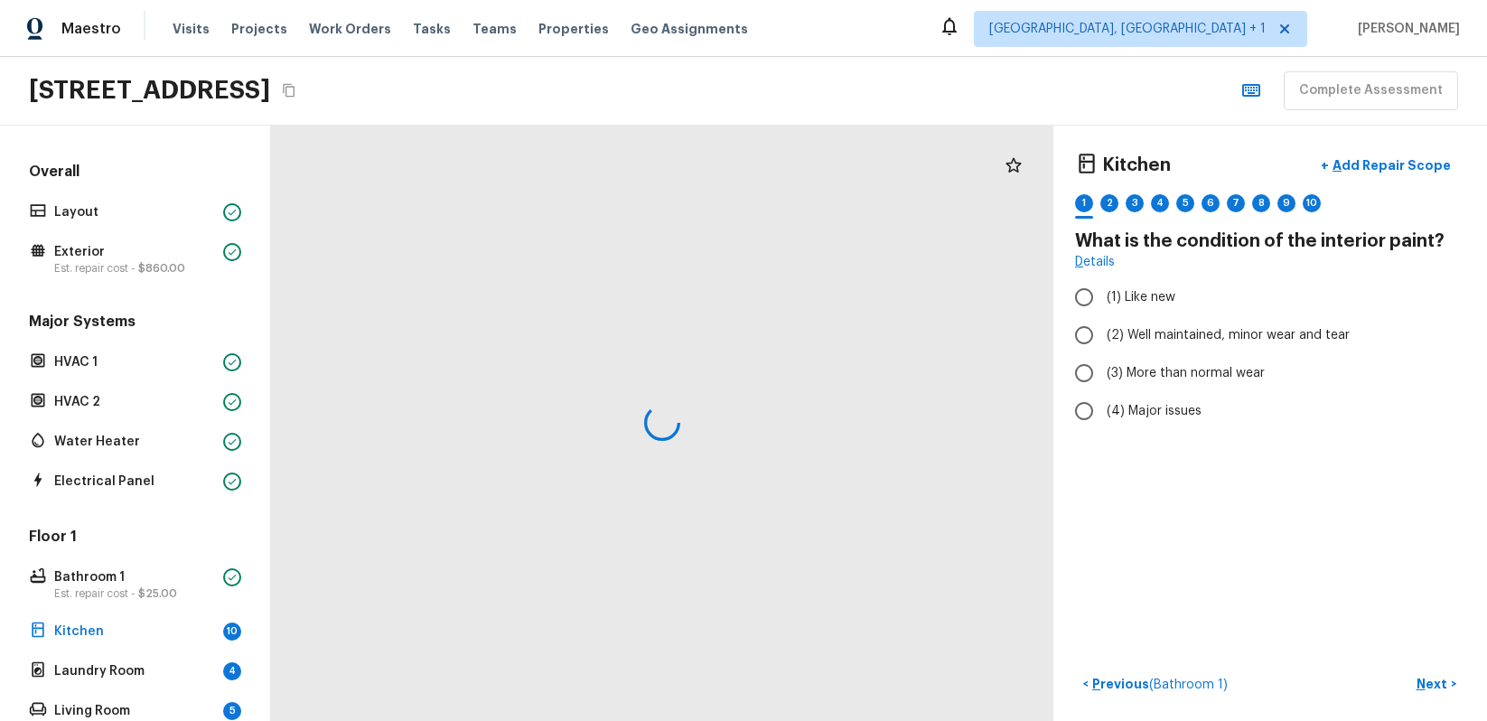
radio input "true"
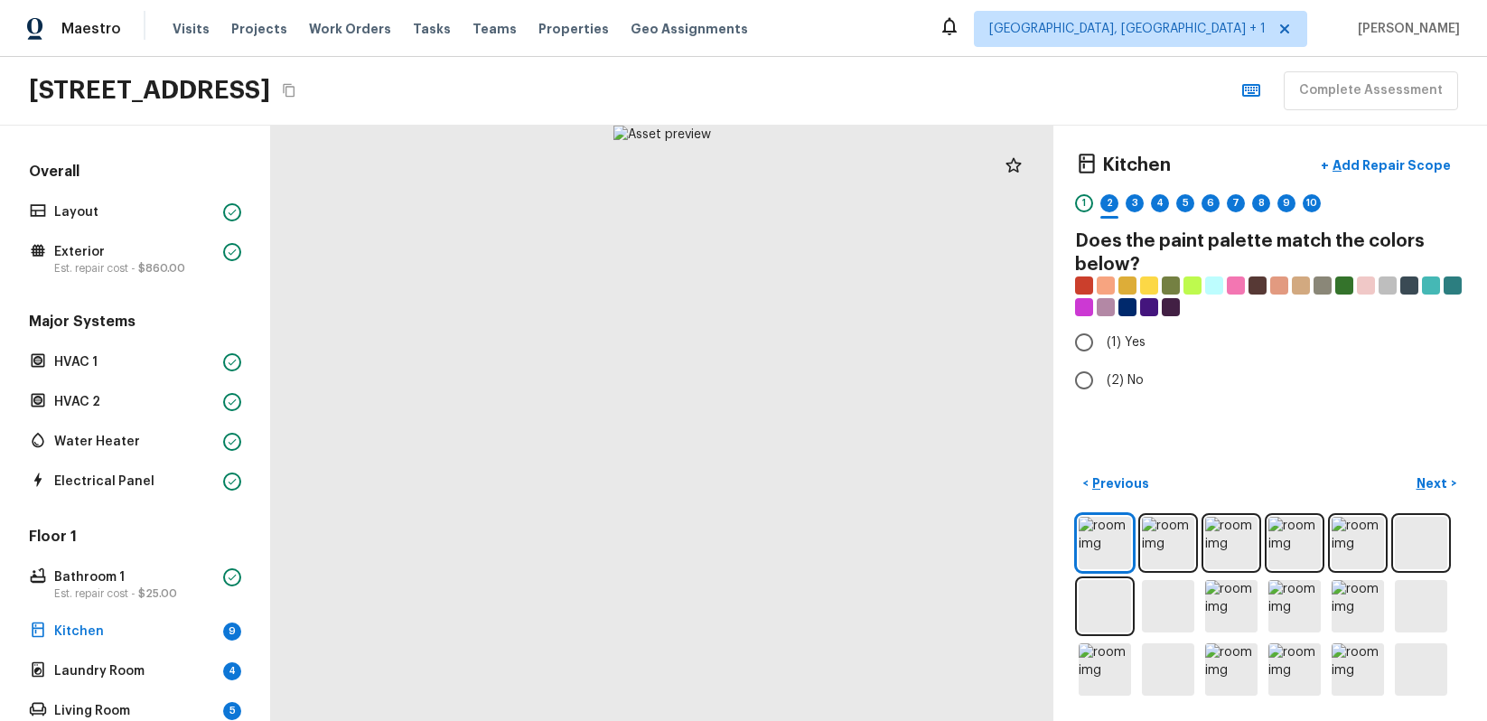
radio input "true"
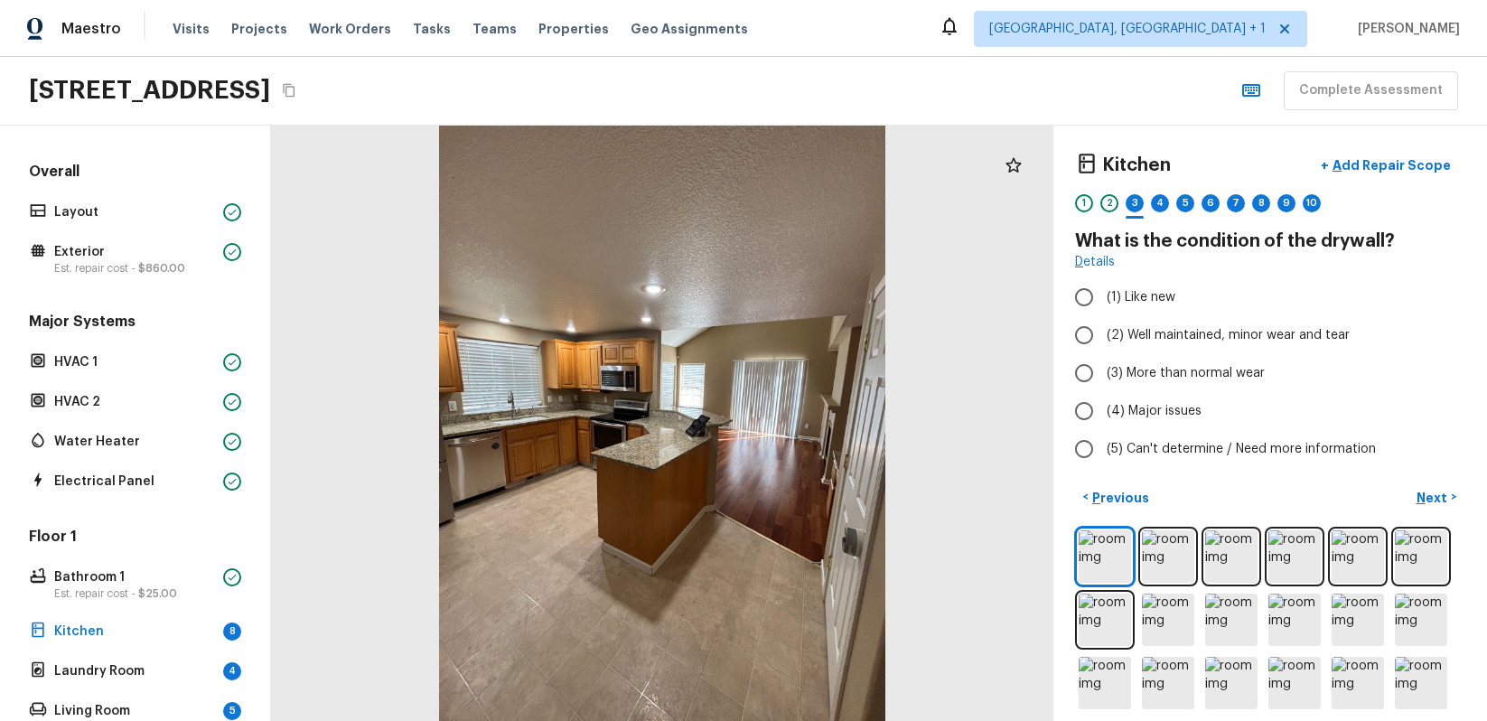
radio input "true"
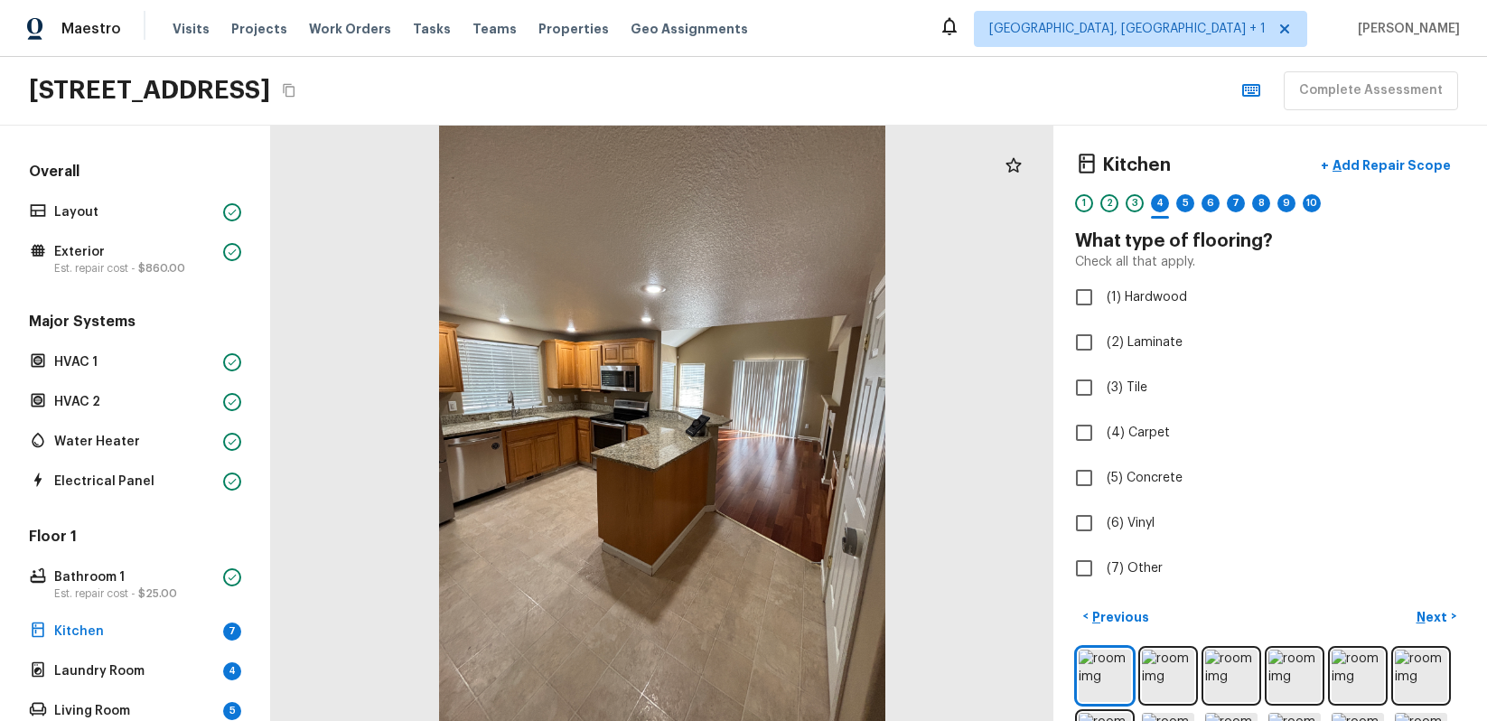
checkbox input "true"
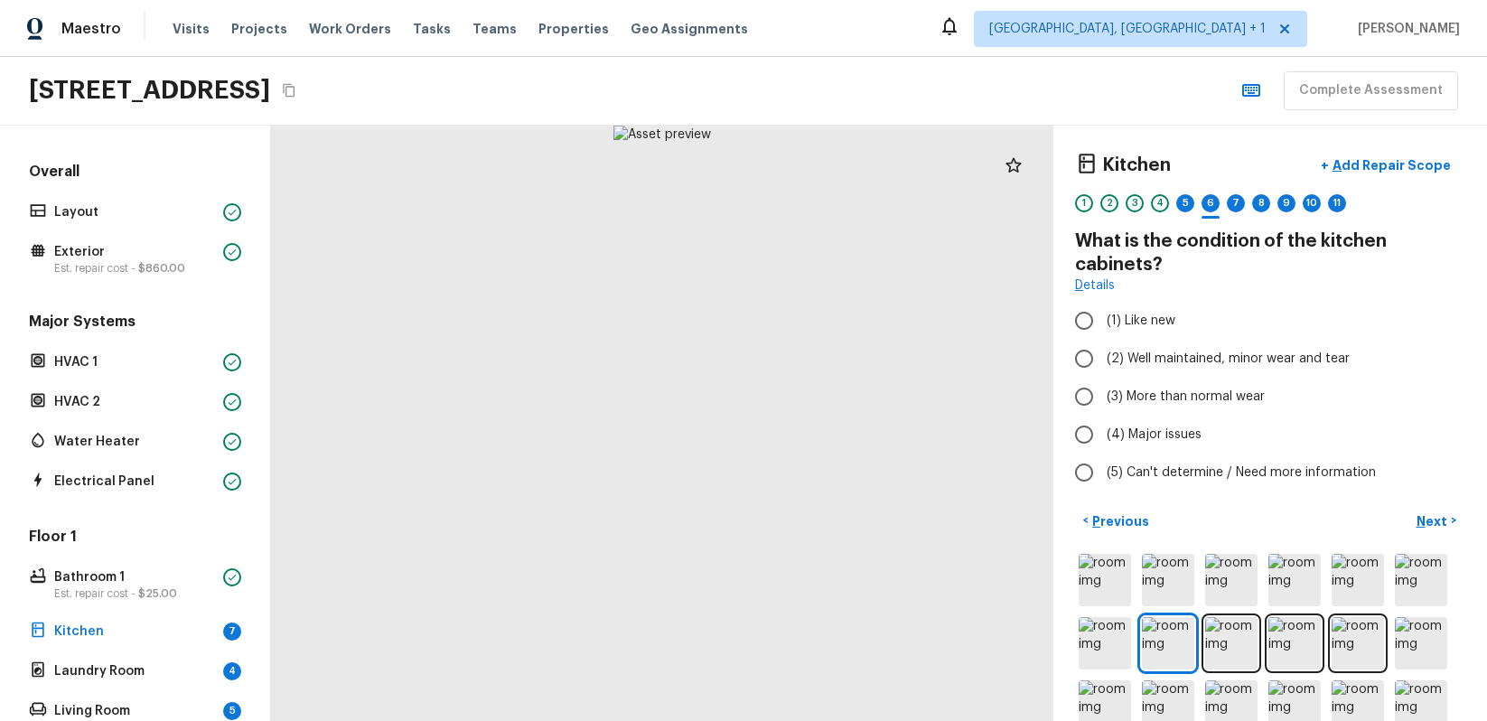
radio input "true"
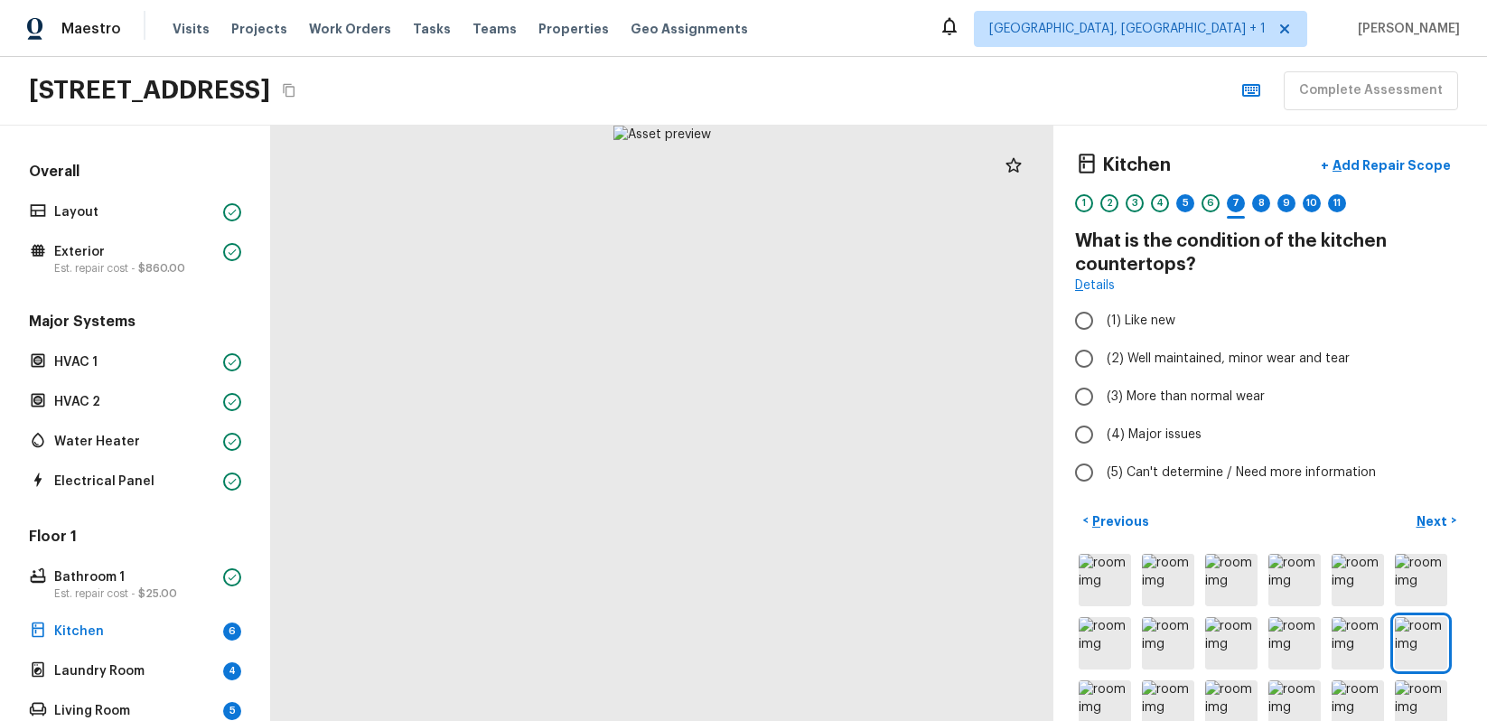
radio input "true"
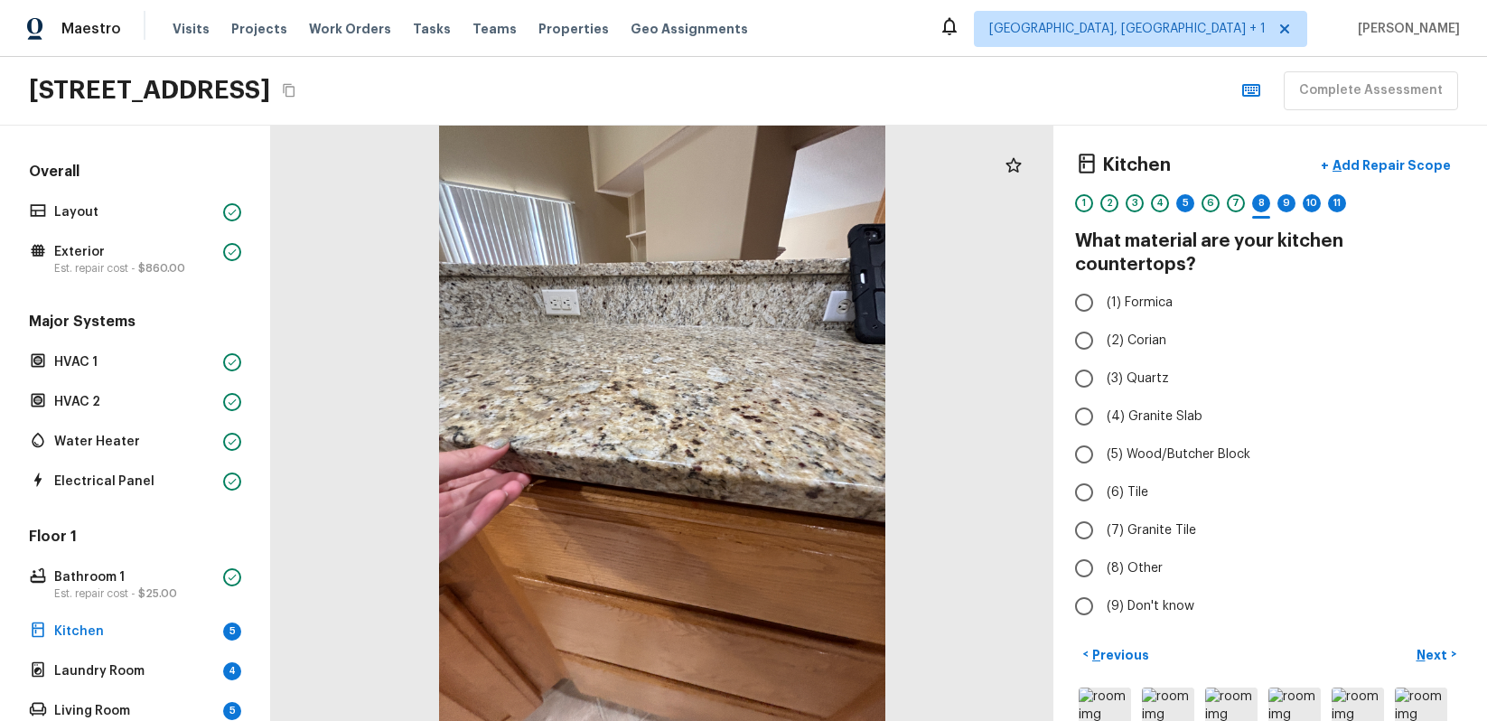
click at [1180, 213] on div "5" at bounding box center [1186, 208] width 18 height 28
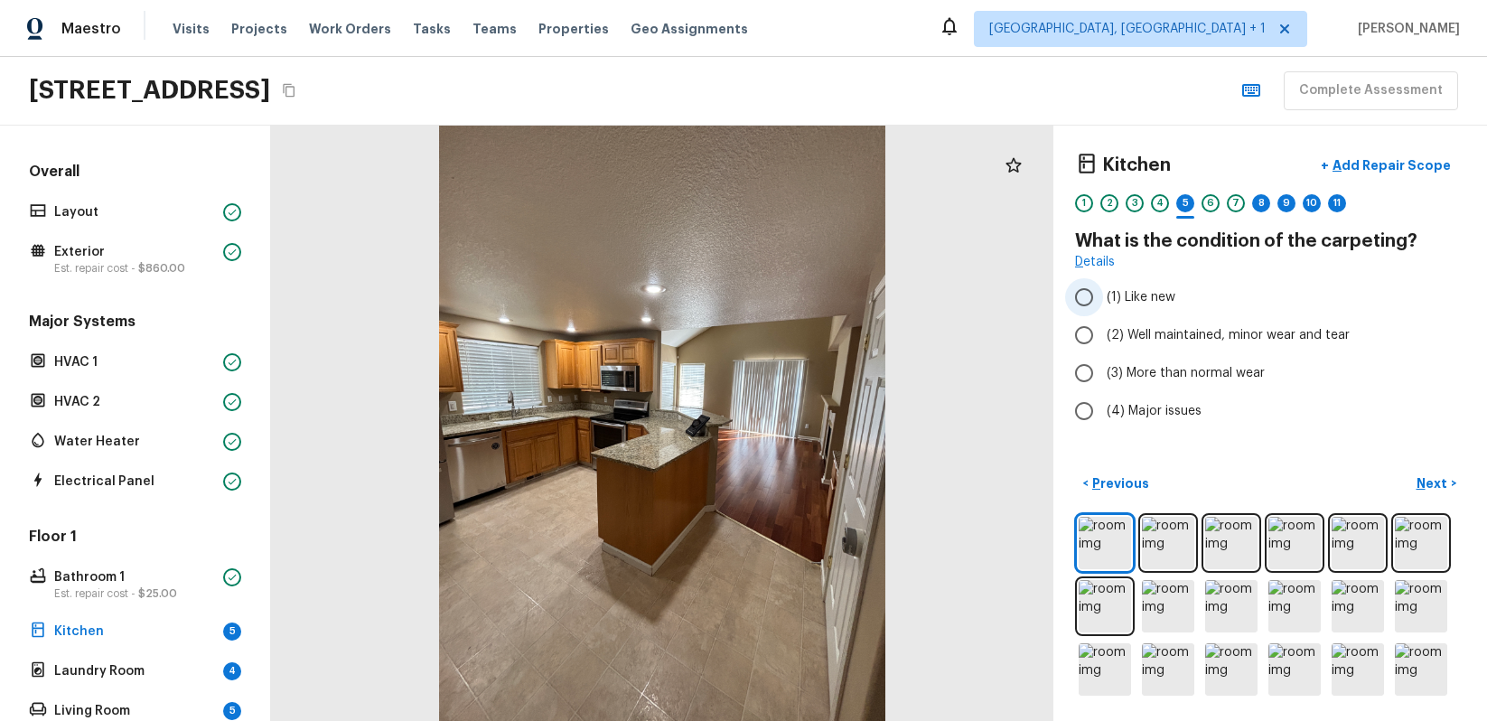
radio input "true"
click at [1269, 212] on div "8" at bounding box center [1262, 208] width 18 height 28
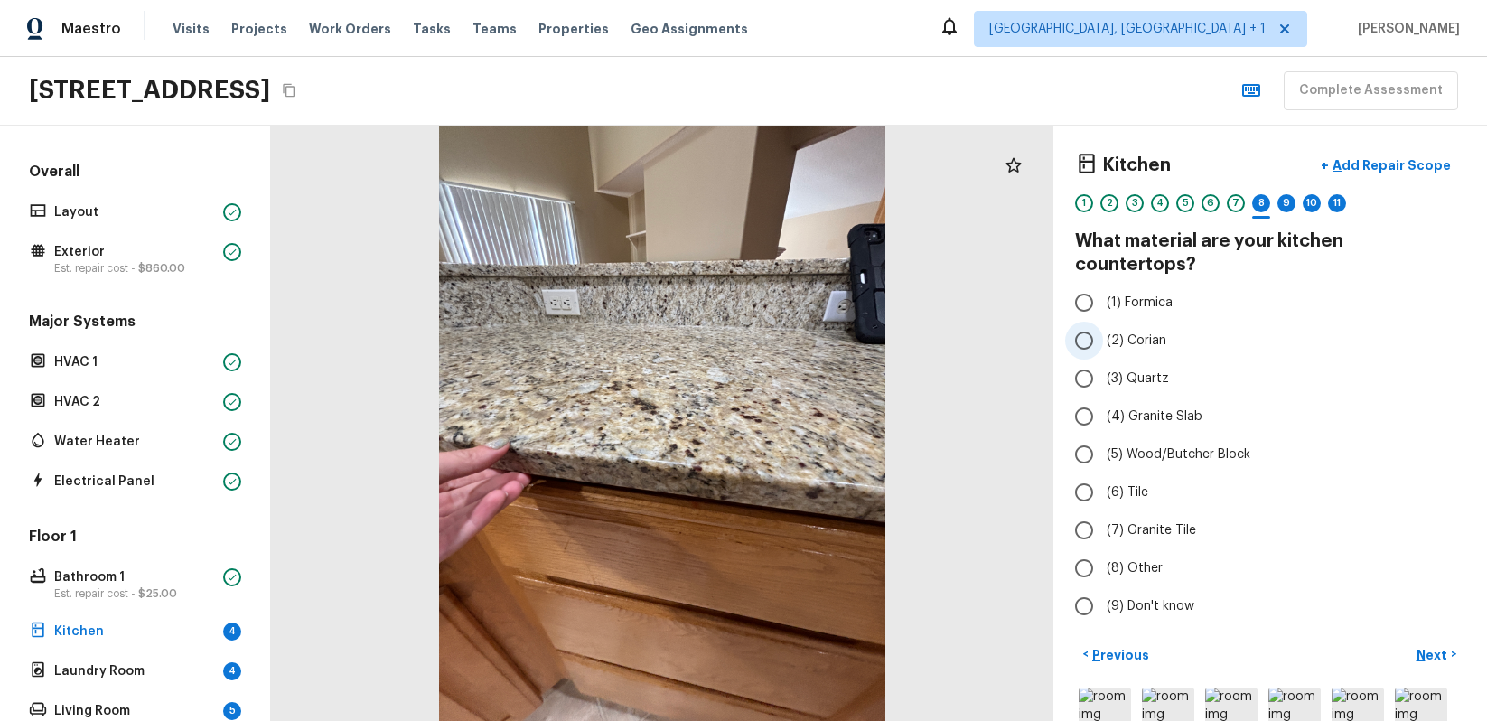
radio input "true"
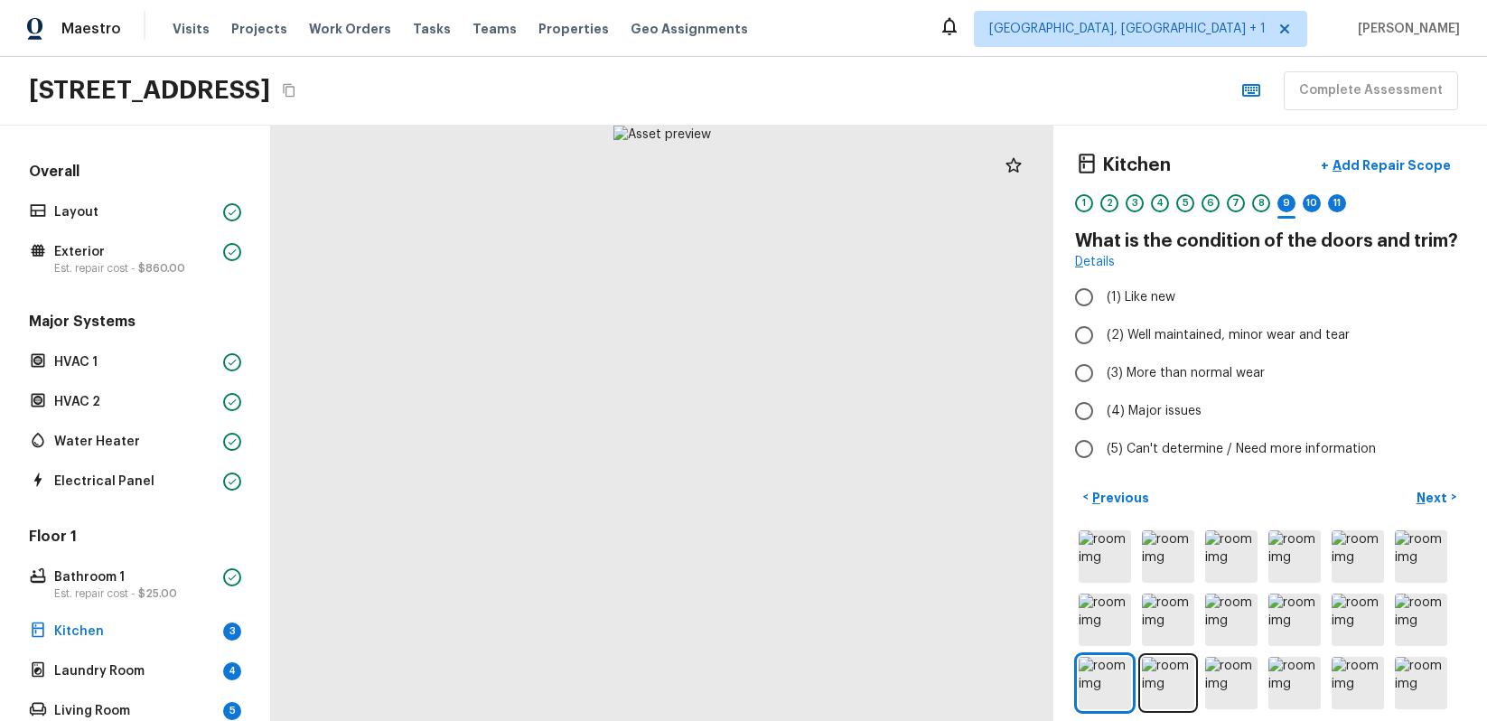
radio input "true"
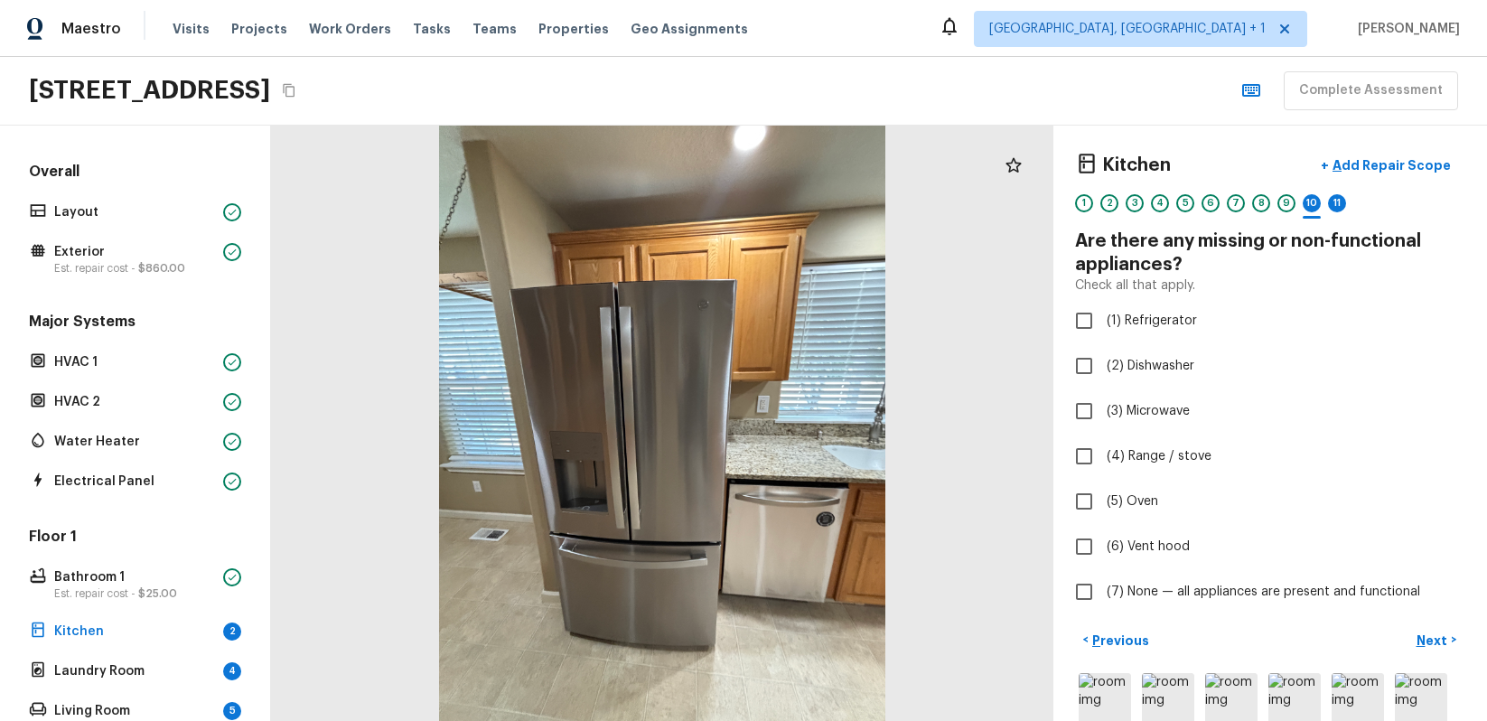
checkbox input "true"
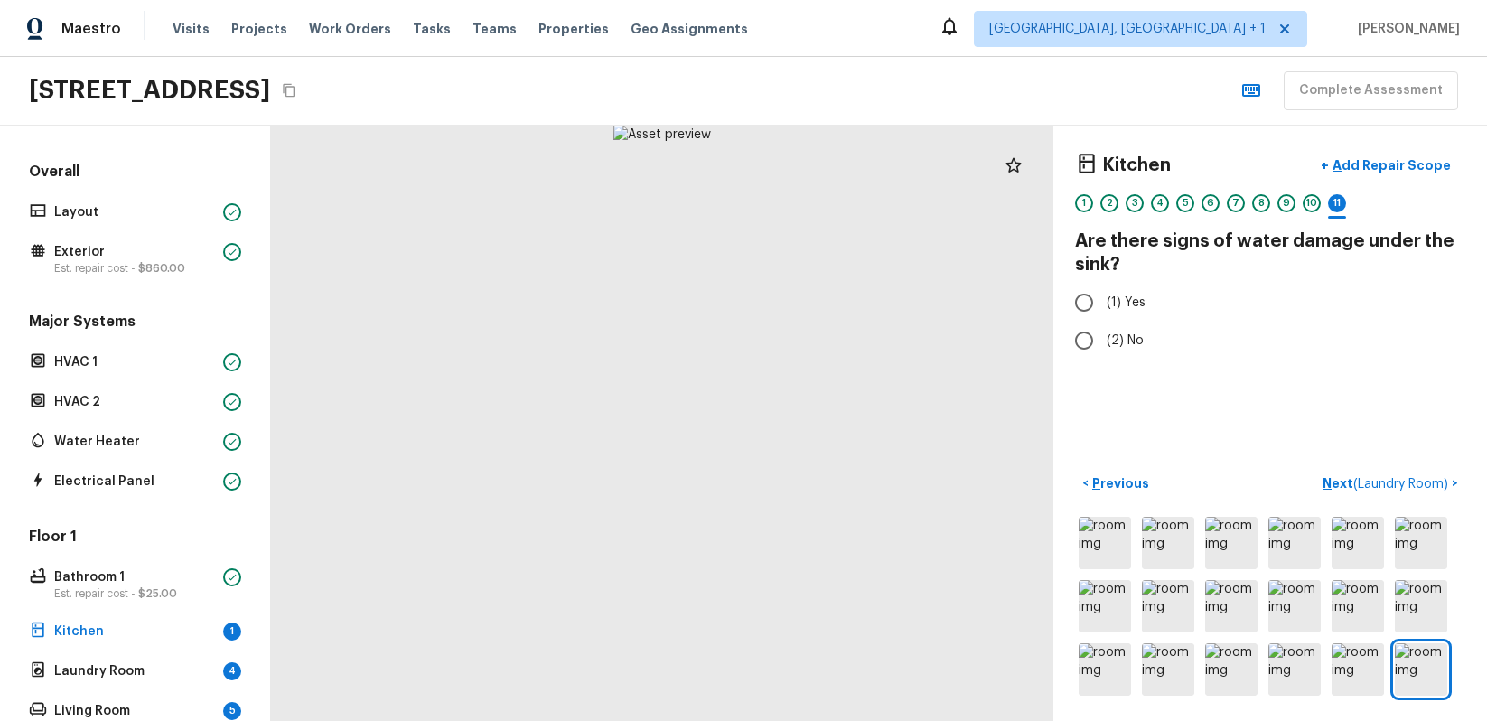
radio input "true"
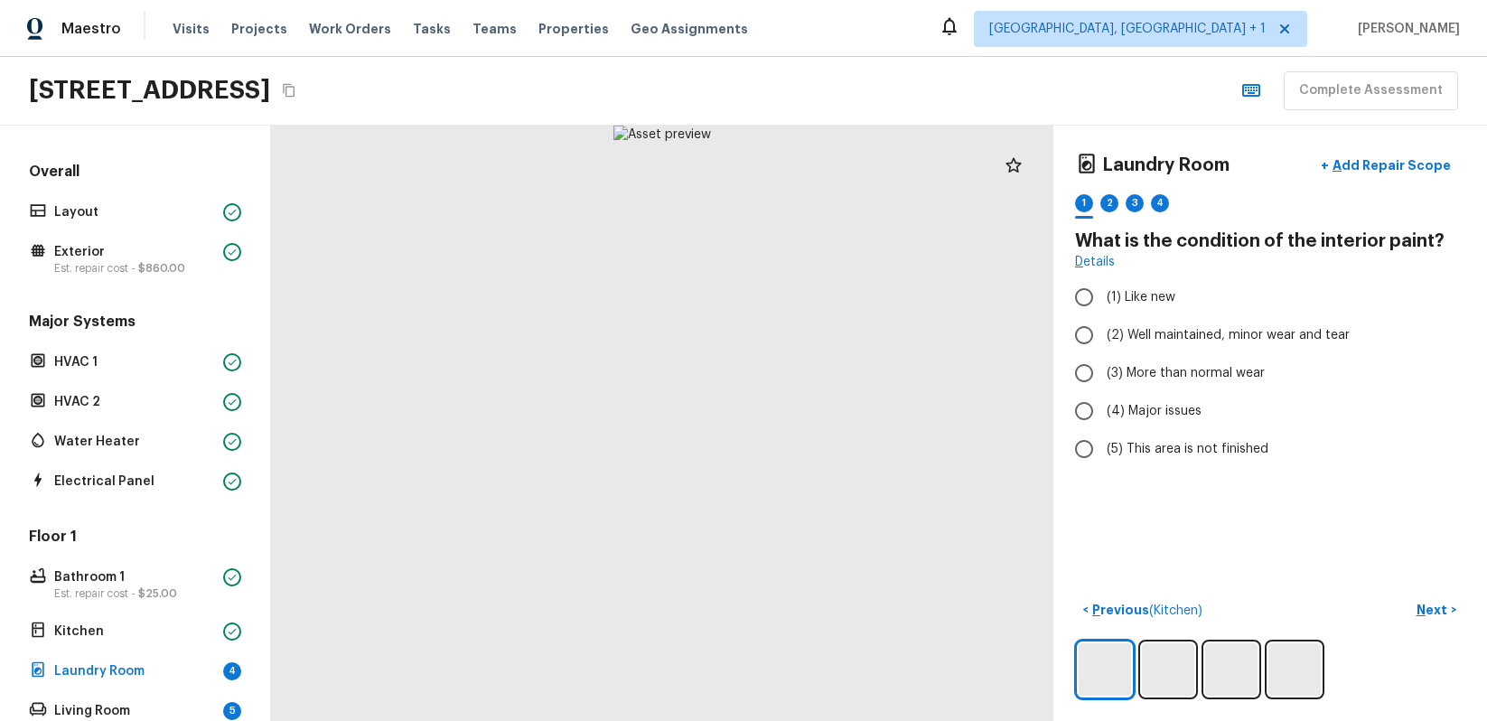
radio input "true"
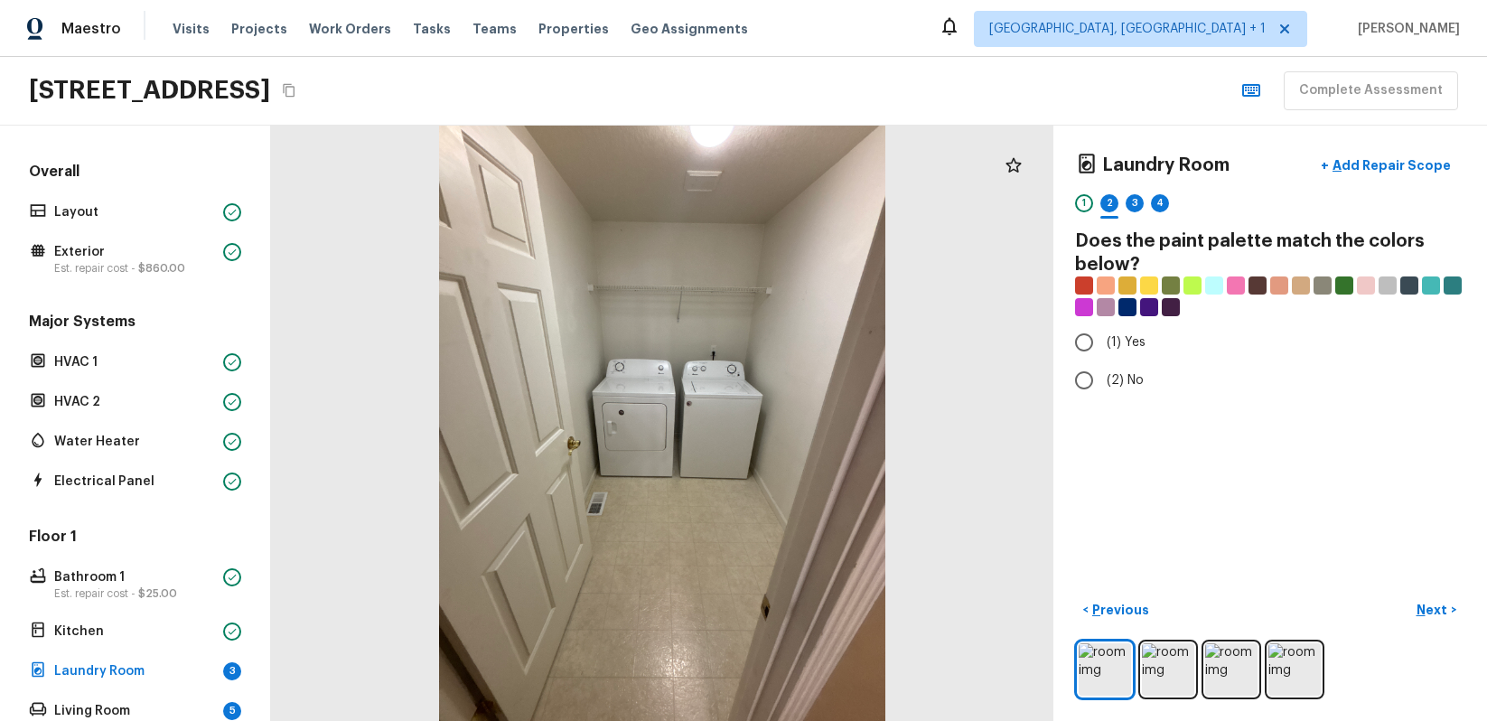
radio input "true"
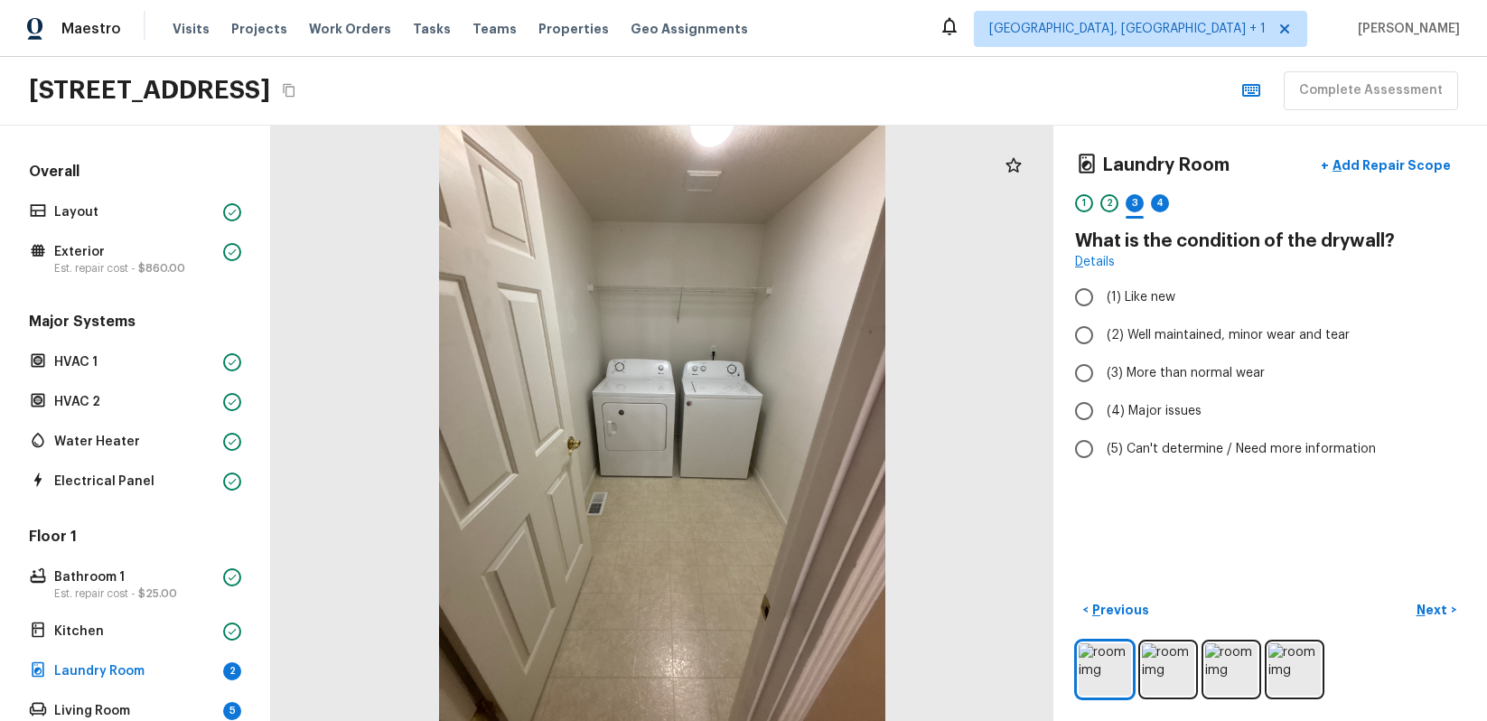
radio input "true"
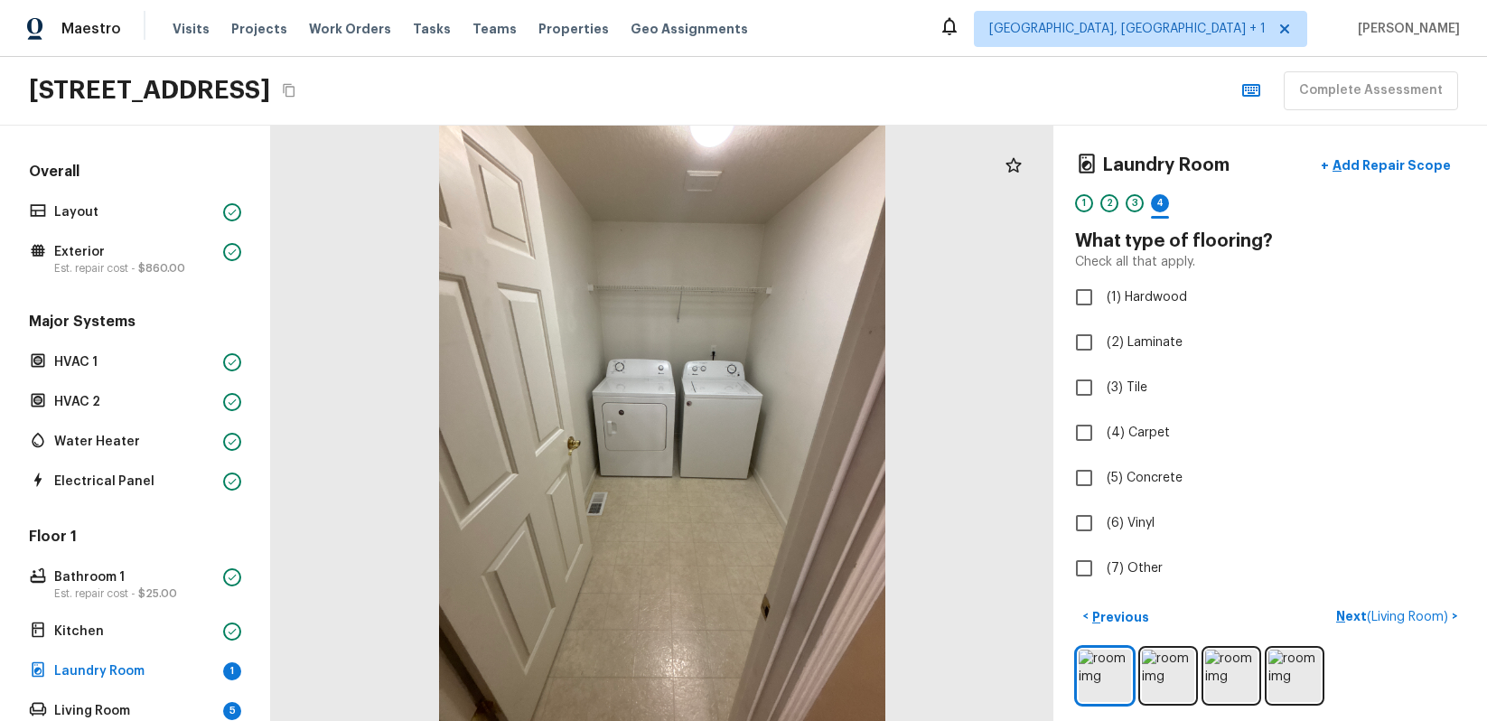
checkbox input "true"
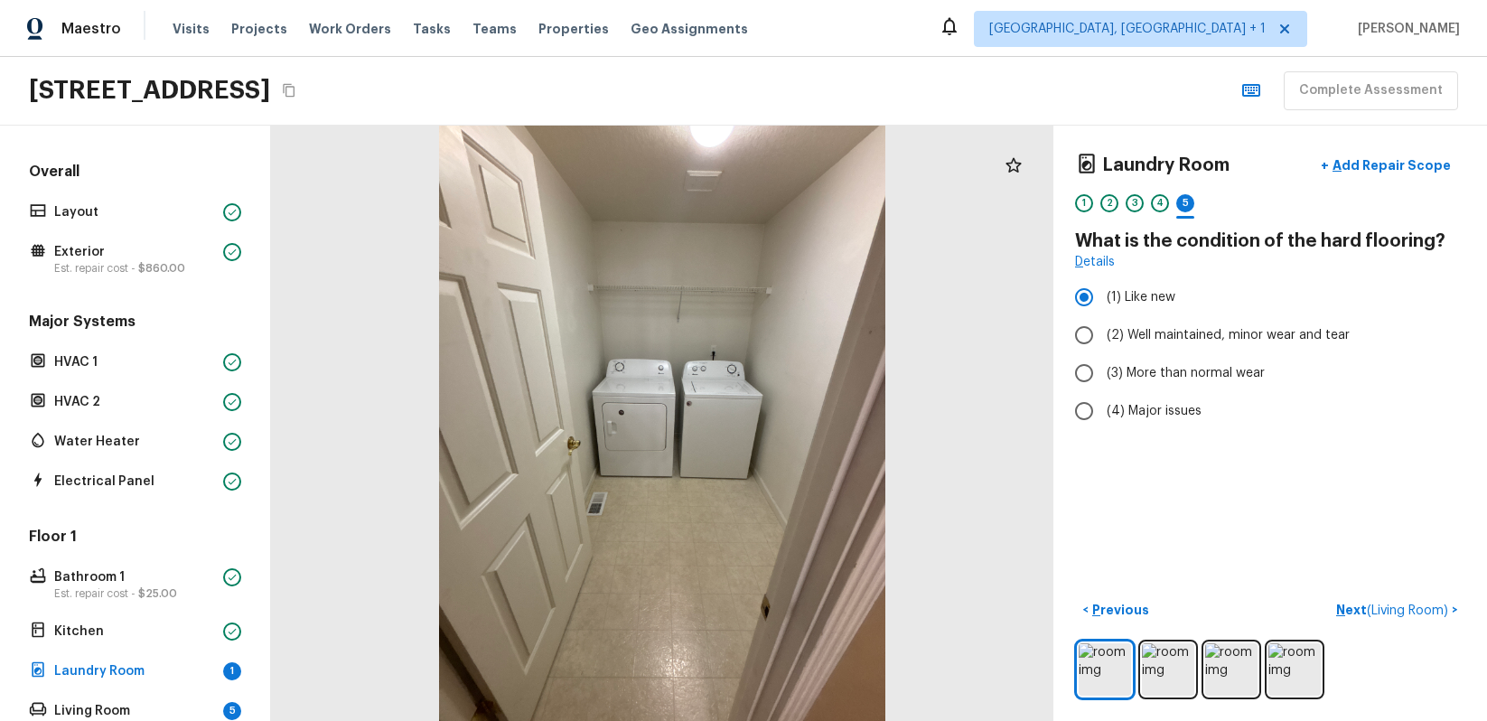
radio input "false"
radio input "true"
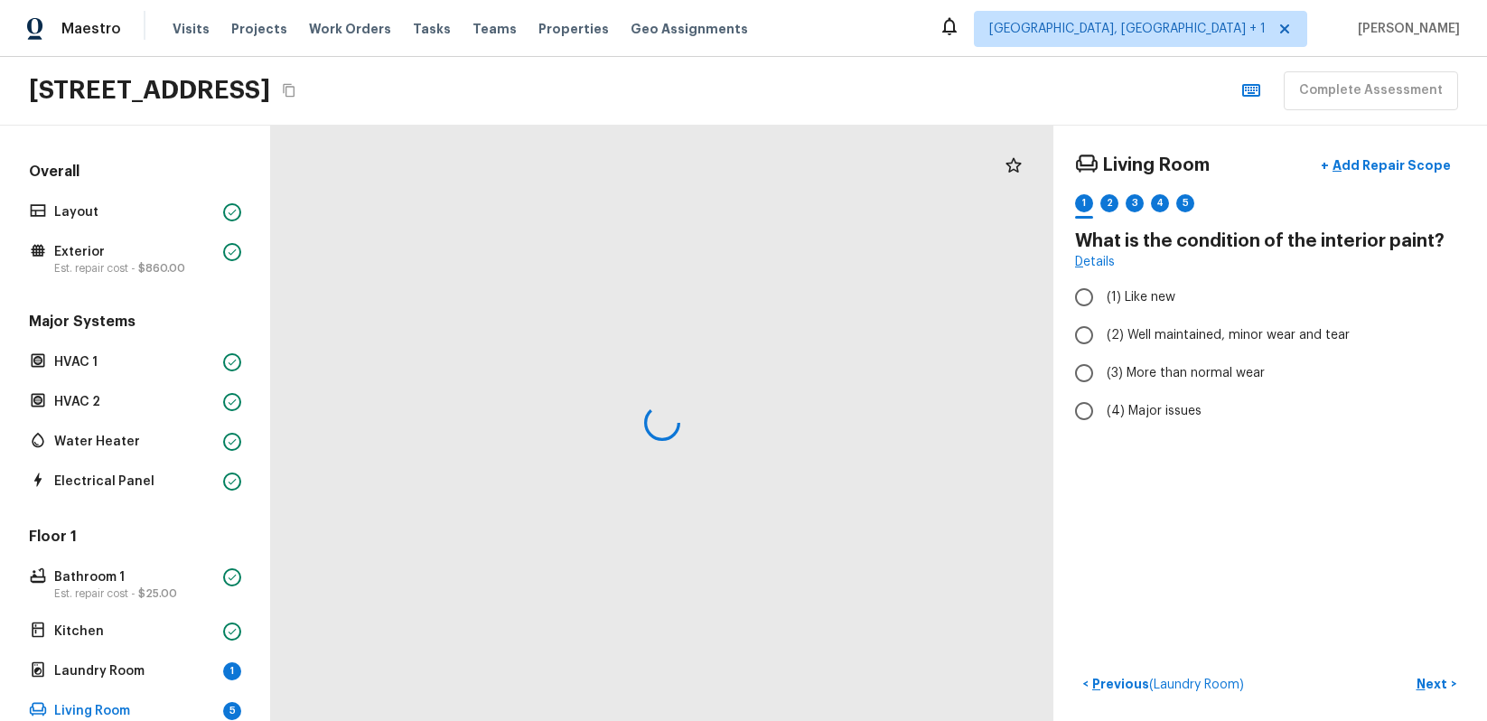
radio input "true"
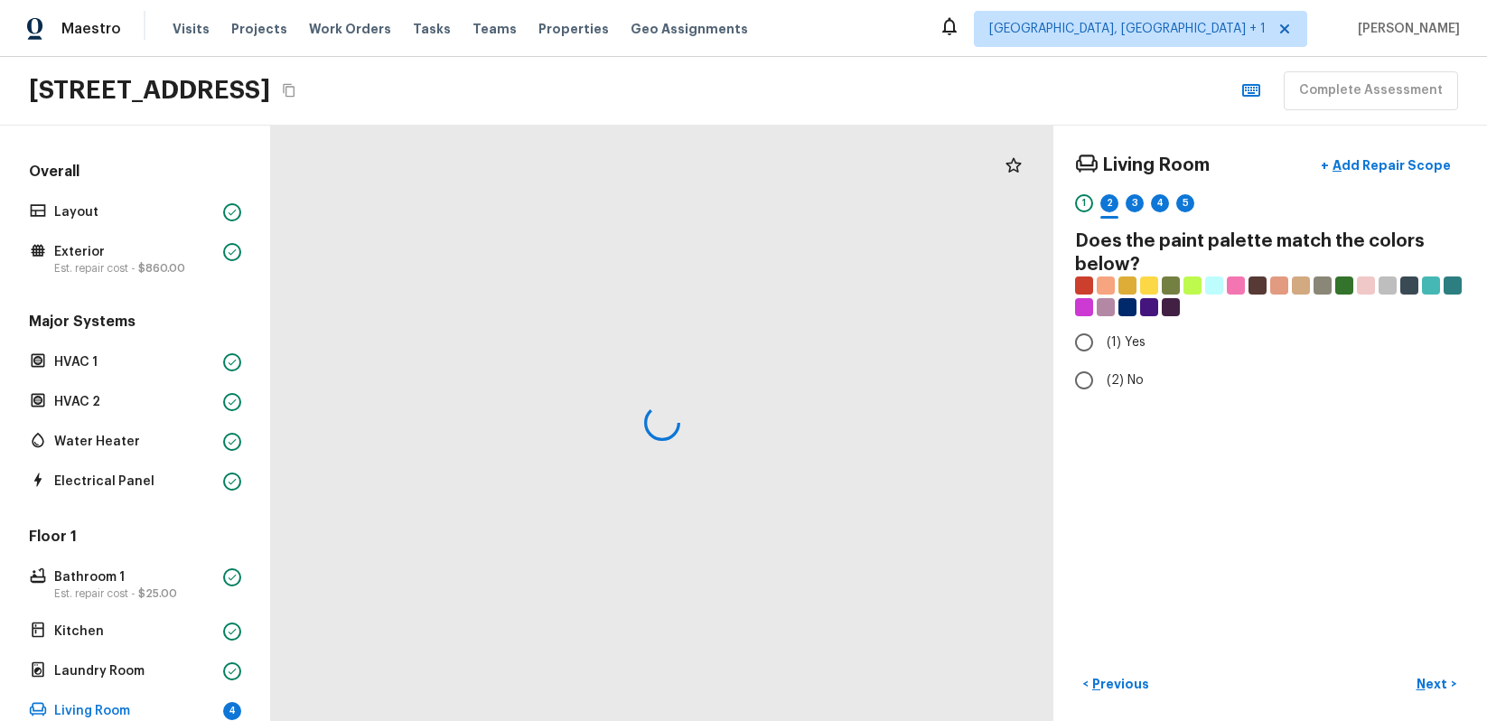
radio input "true"
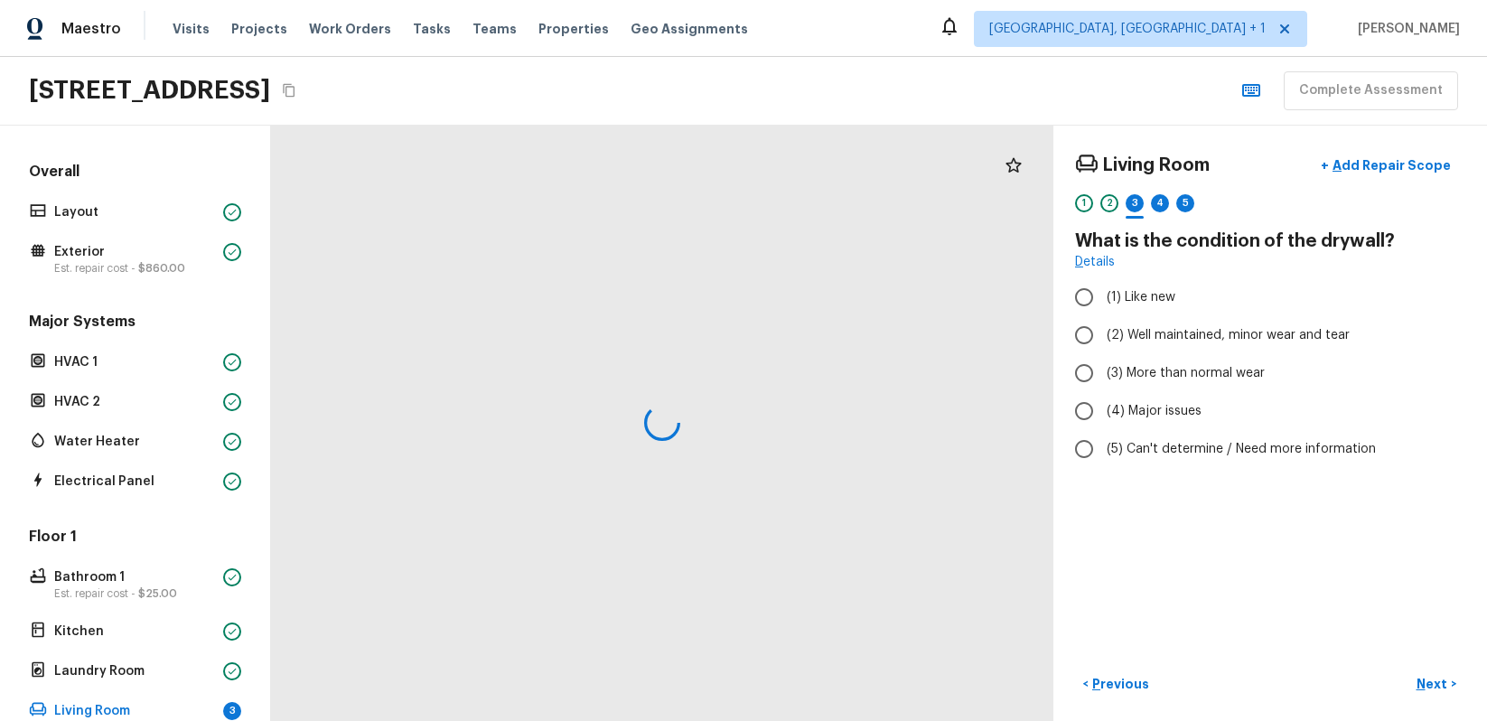
radio input "true"
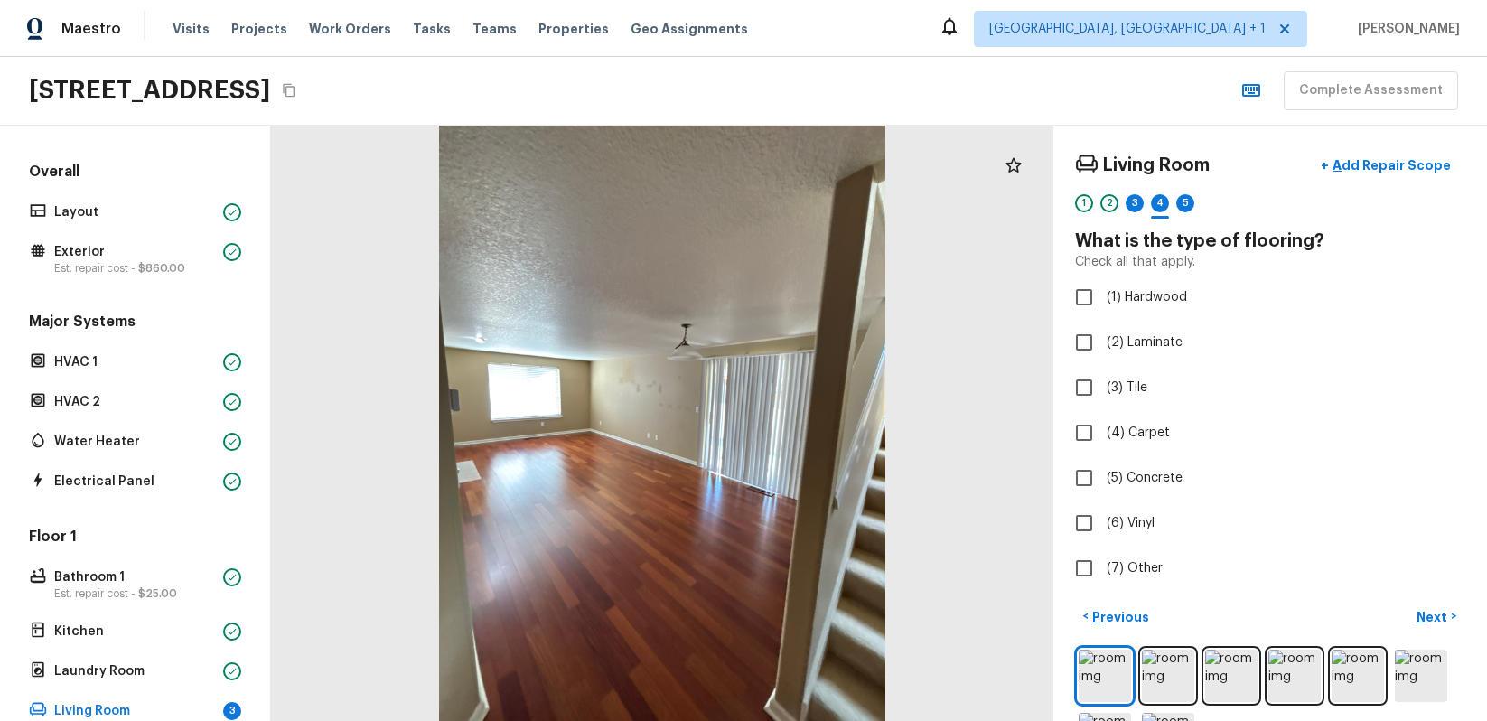
checkbox input "true"
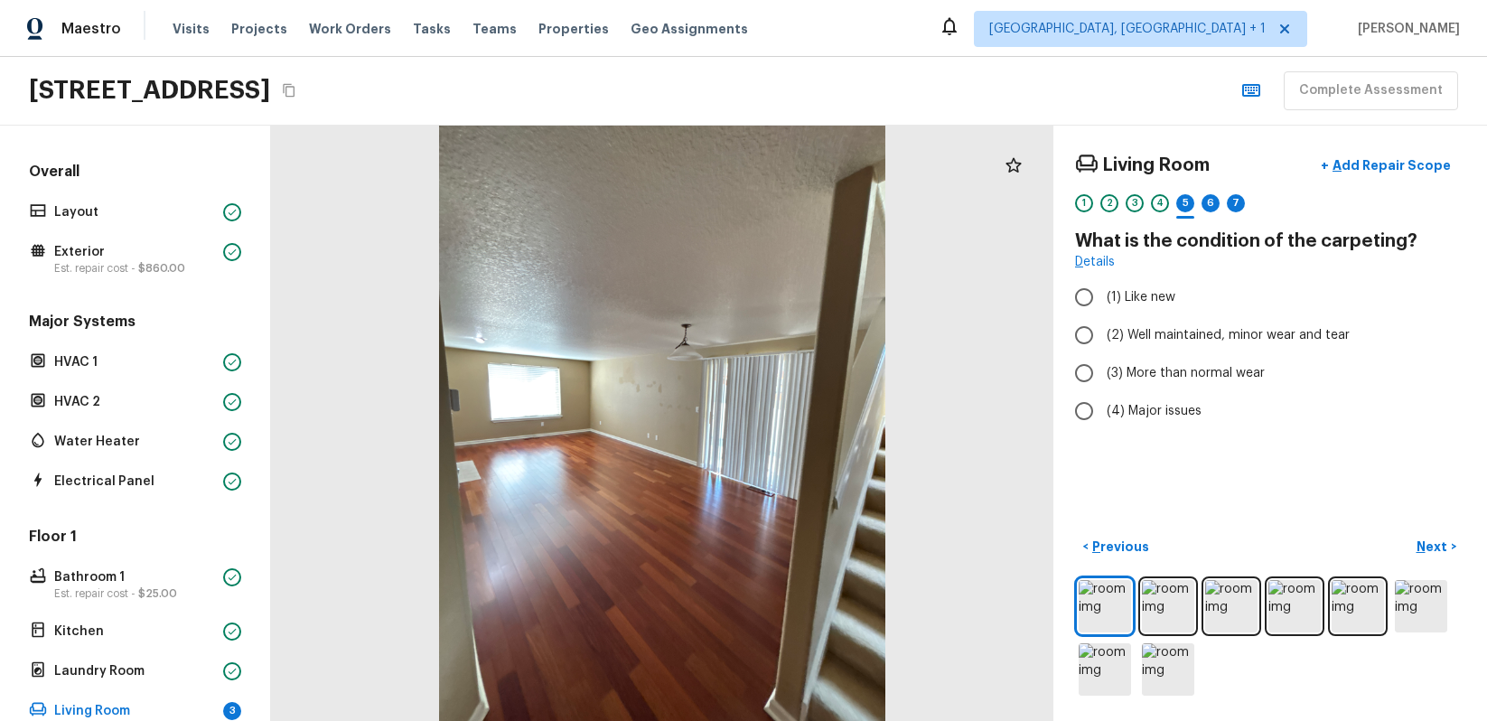
radio input "true"
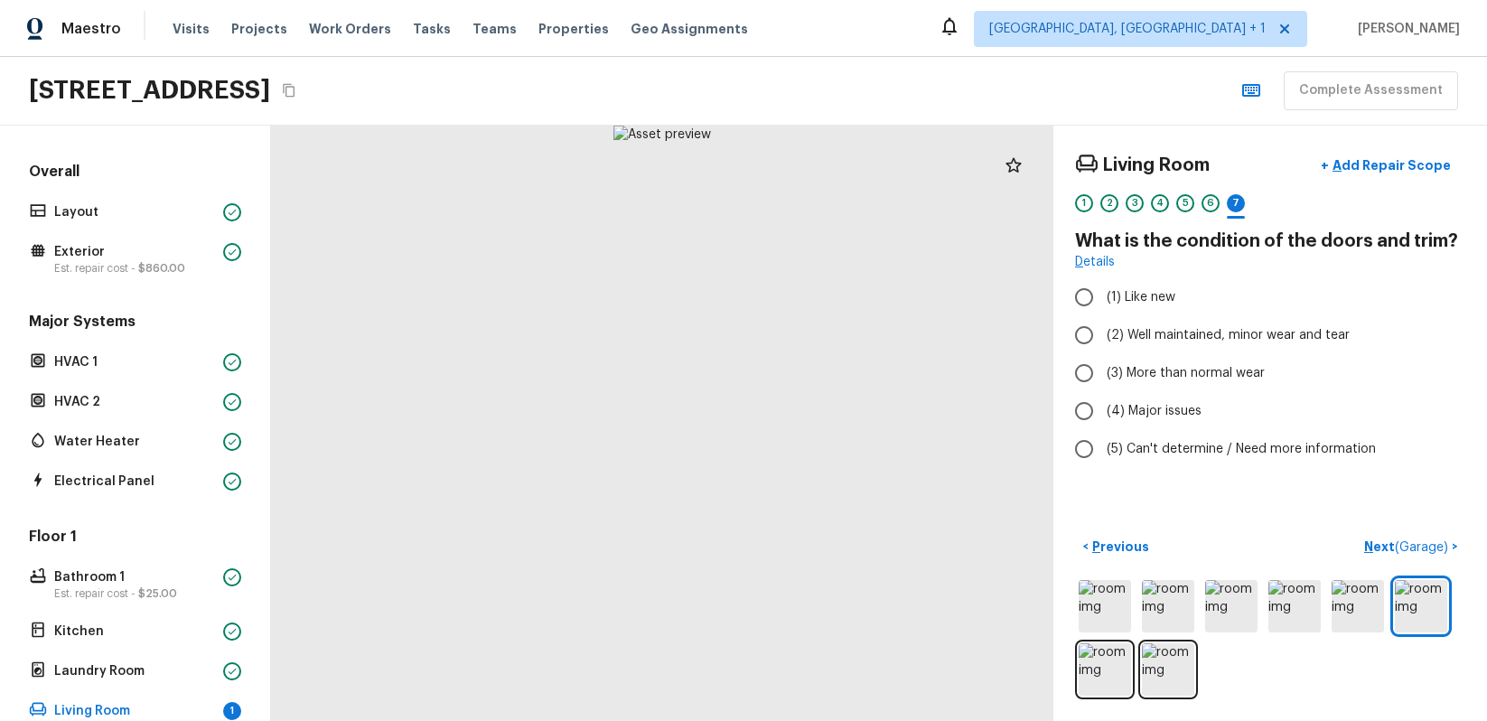
radio input "true"
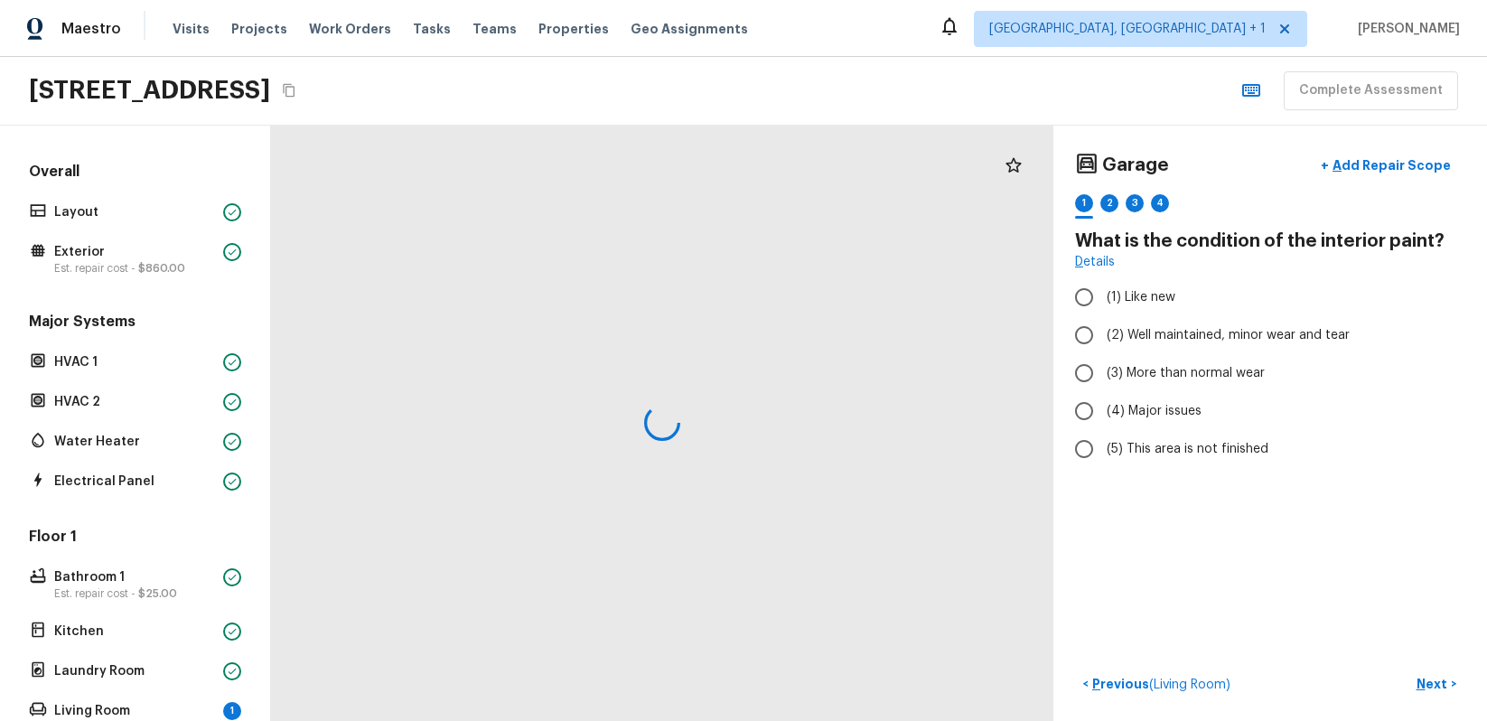
radio input "true"
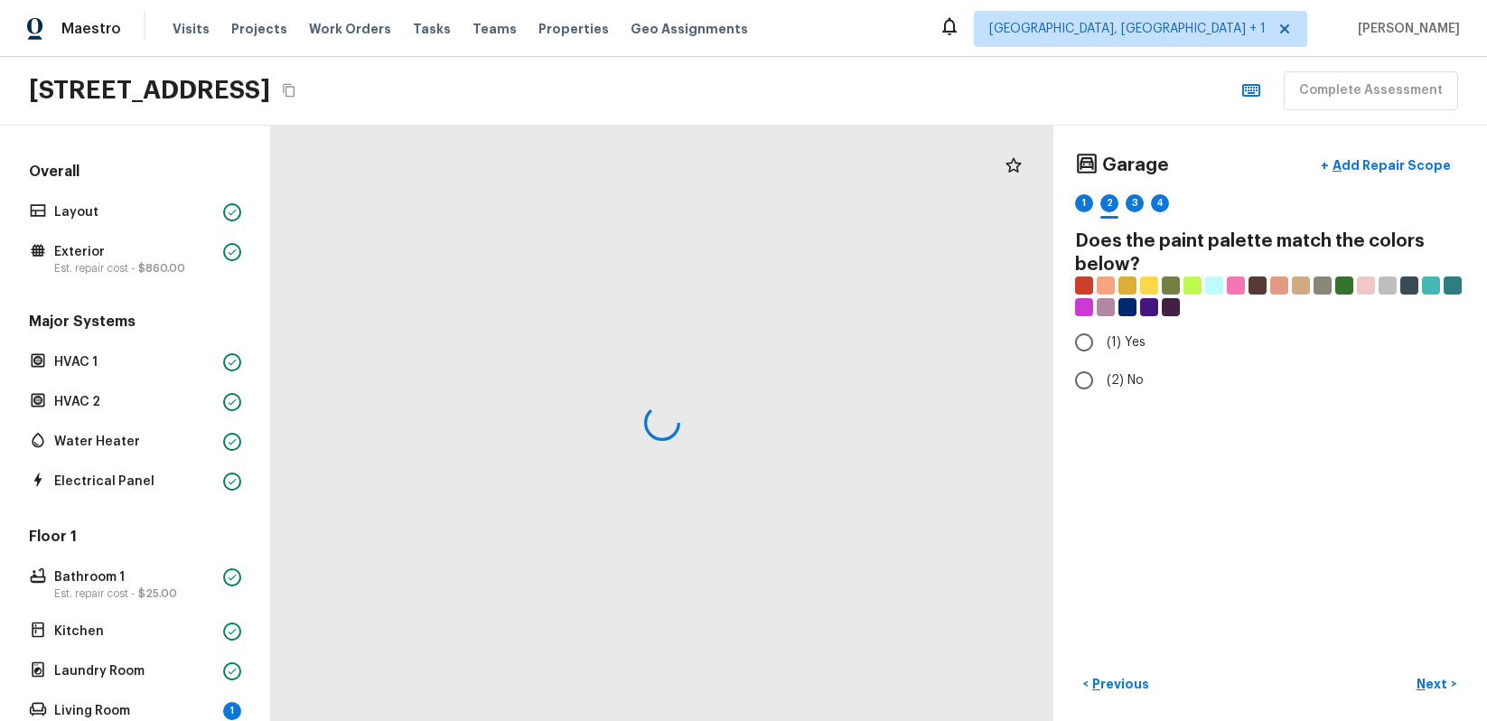
radio input "true"
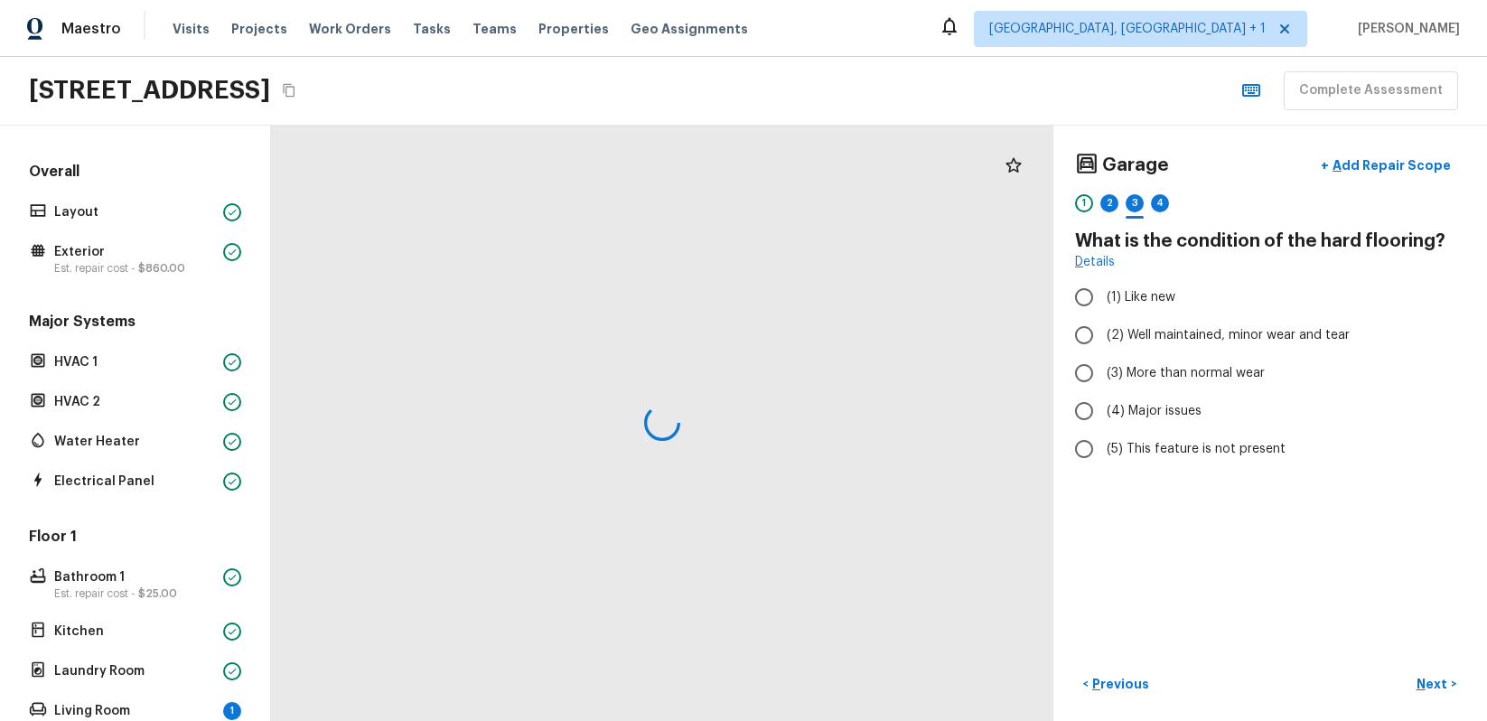
radio input "true"
radio input "false"
radio input "true"
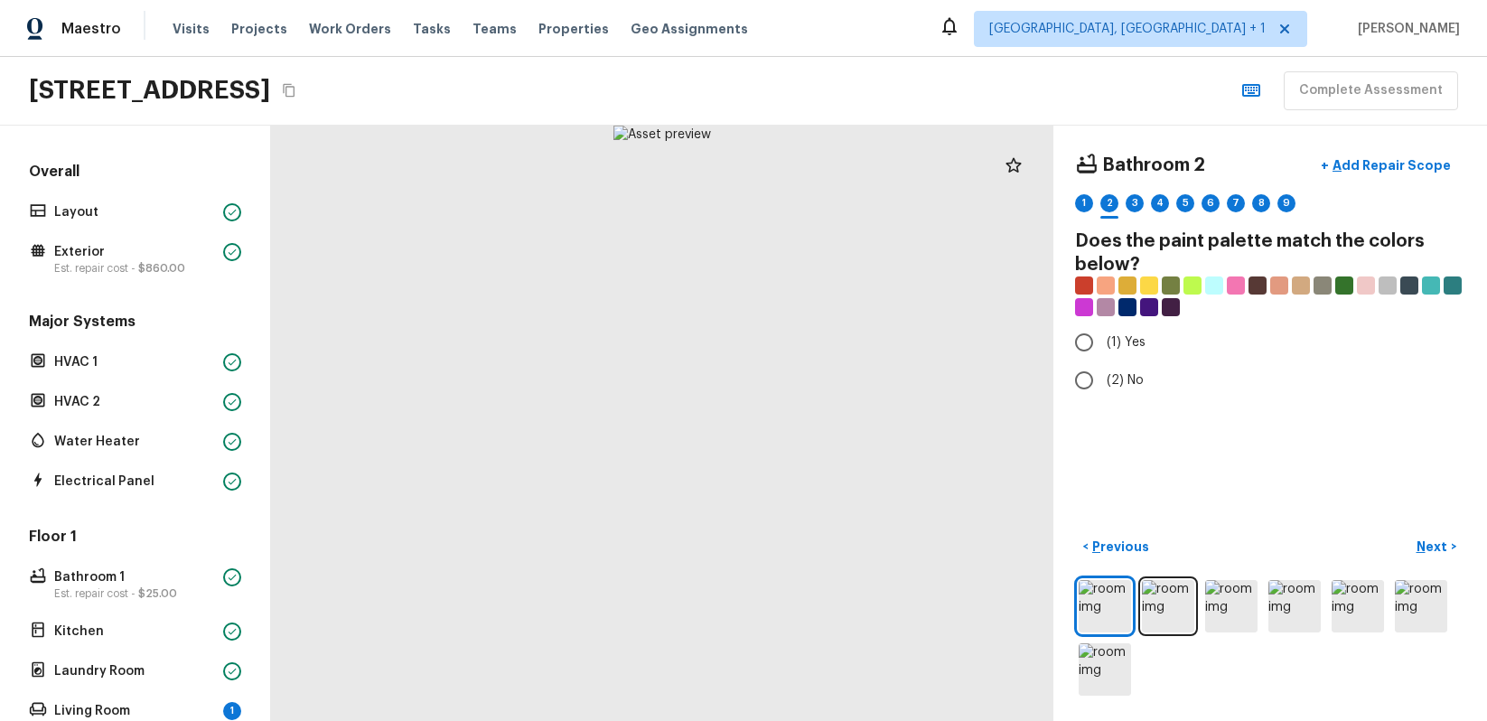
radio input "true"
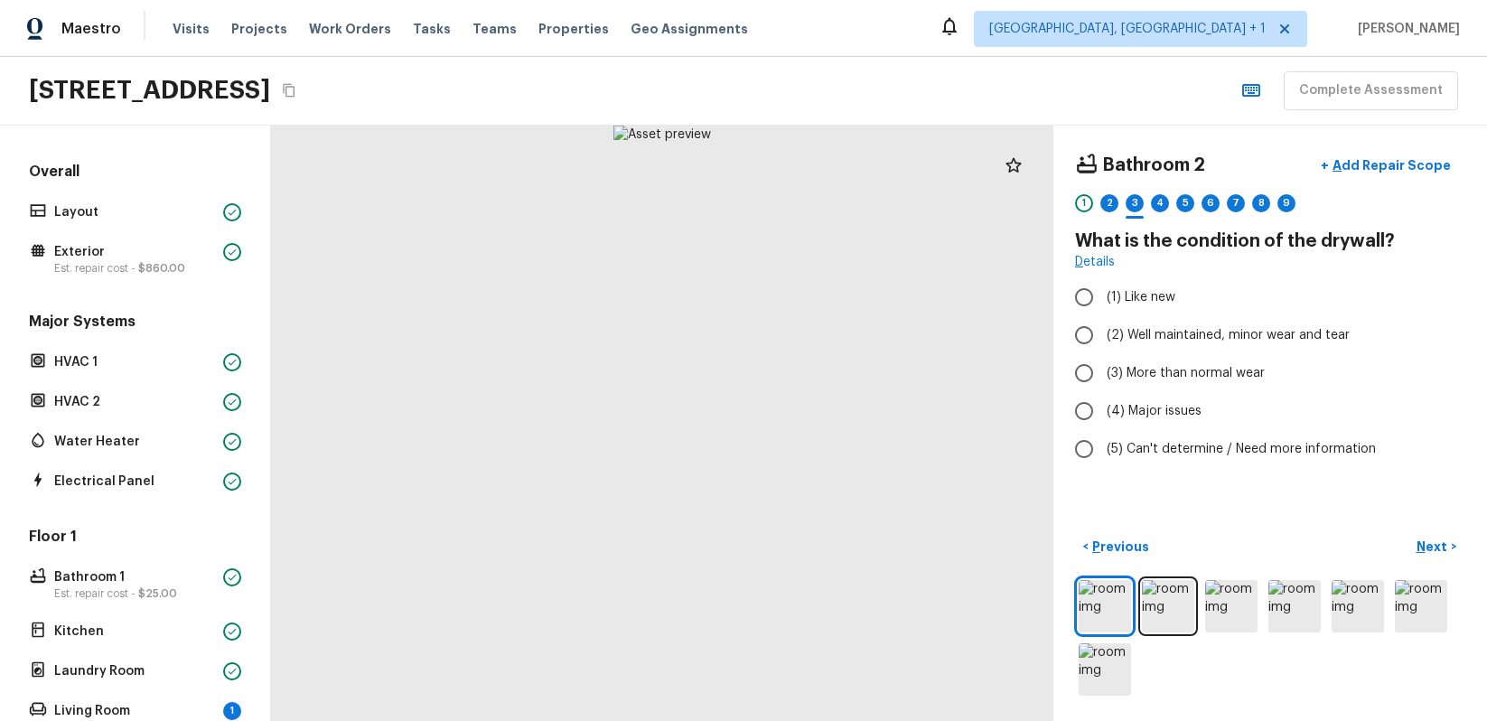
radio input "true"
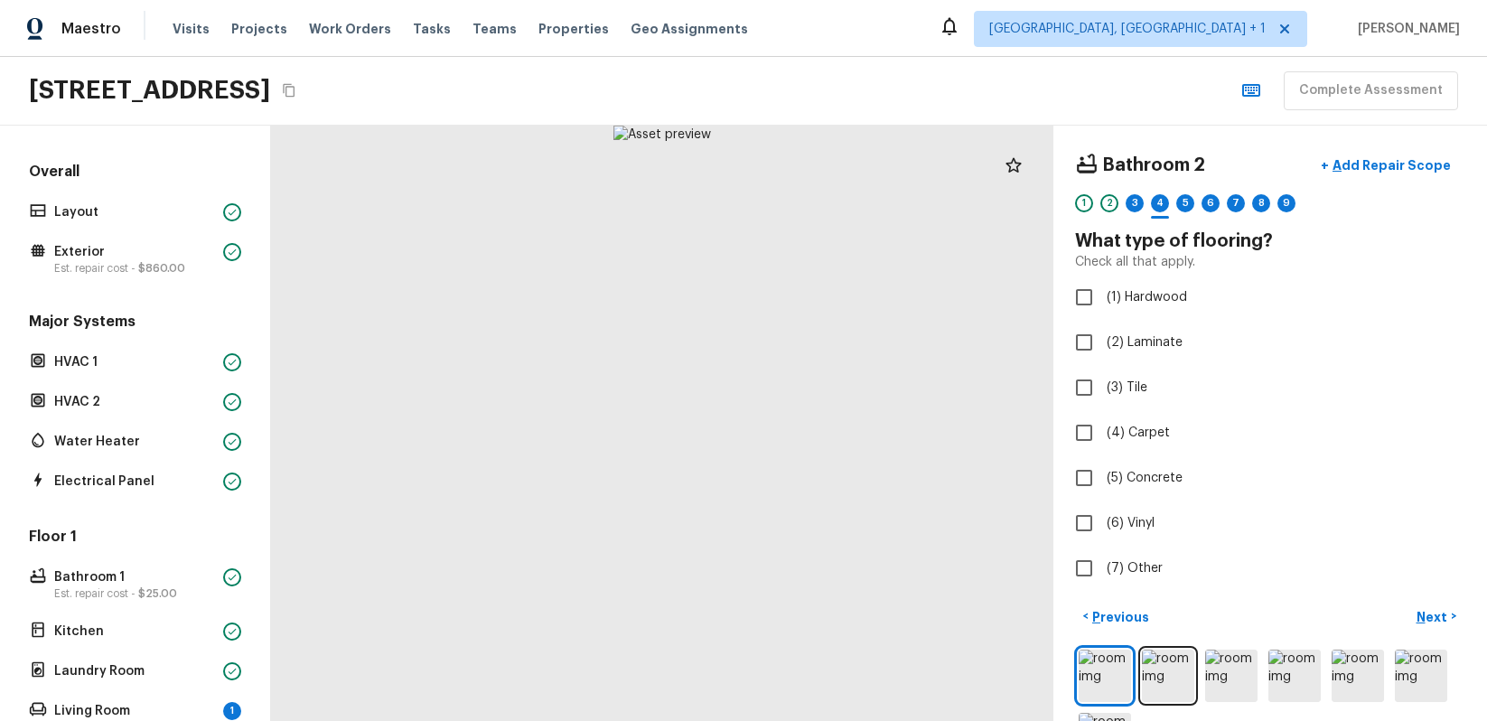
checkbox input "true"
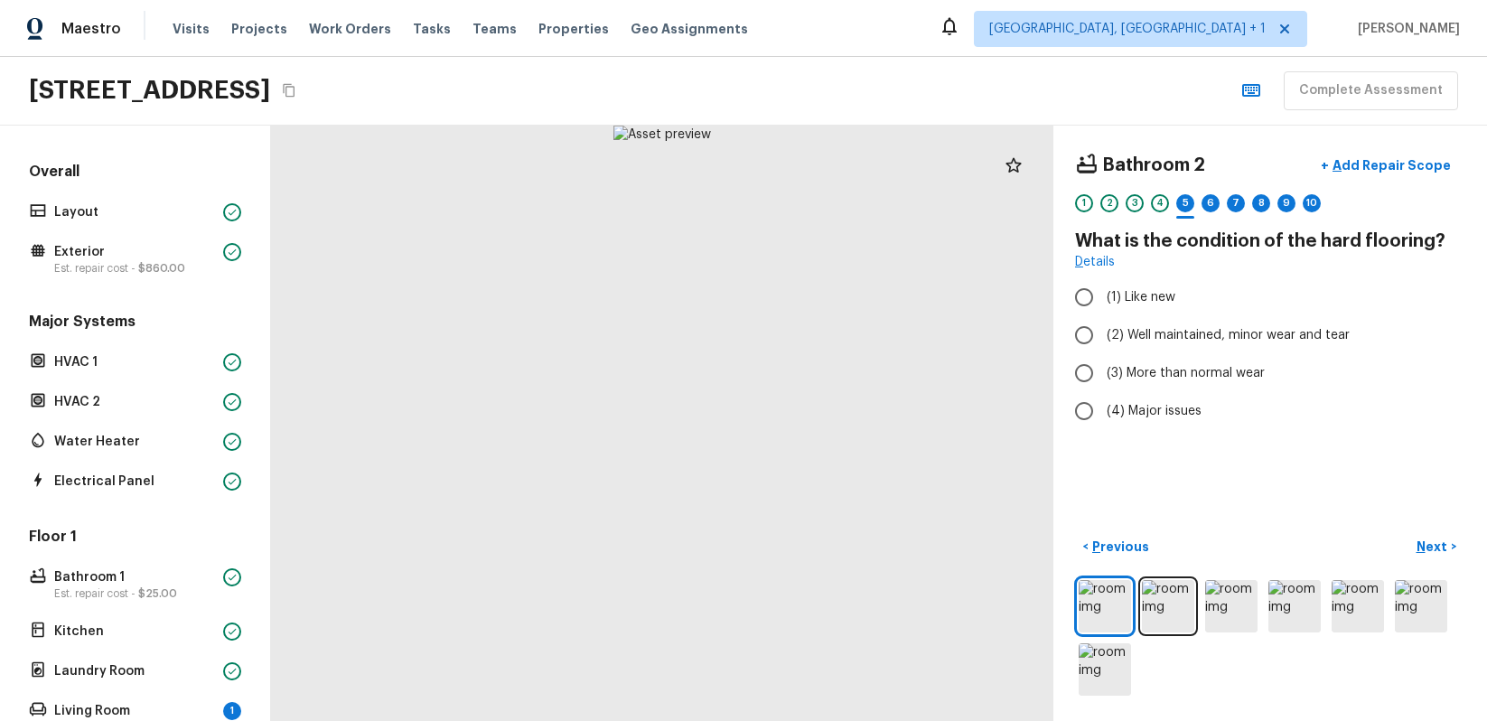
radio input "true"
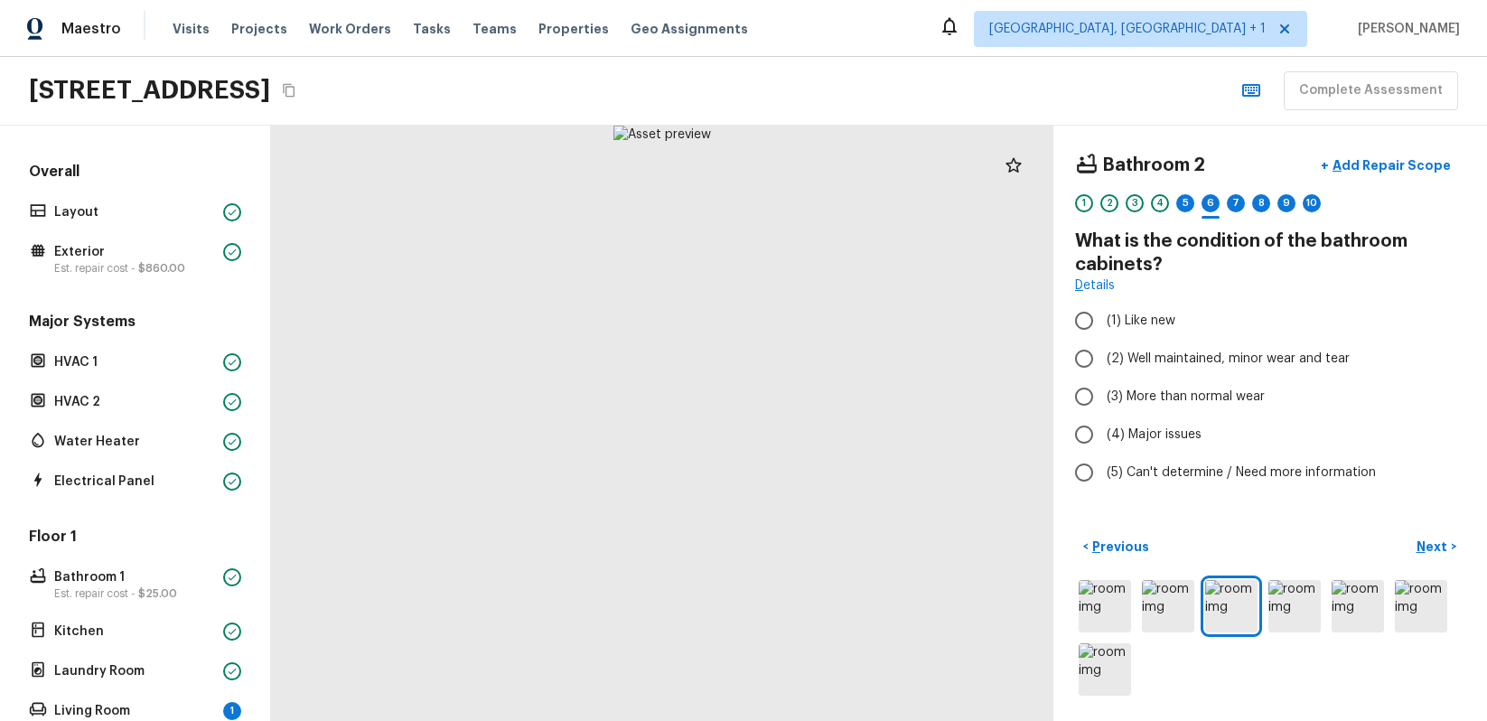
radio input "true"
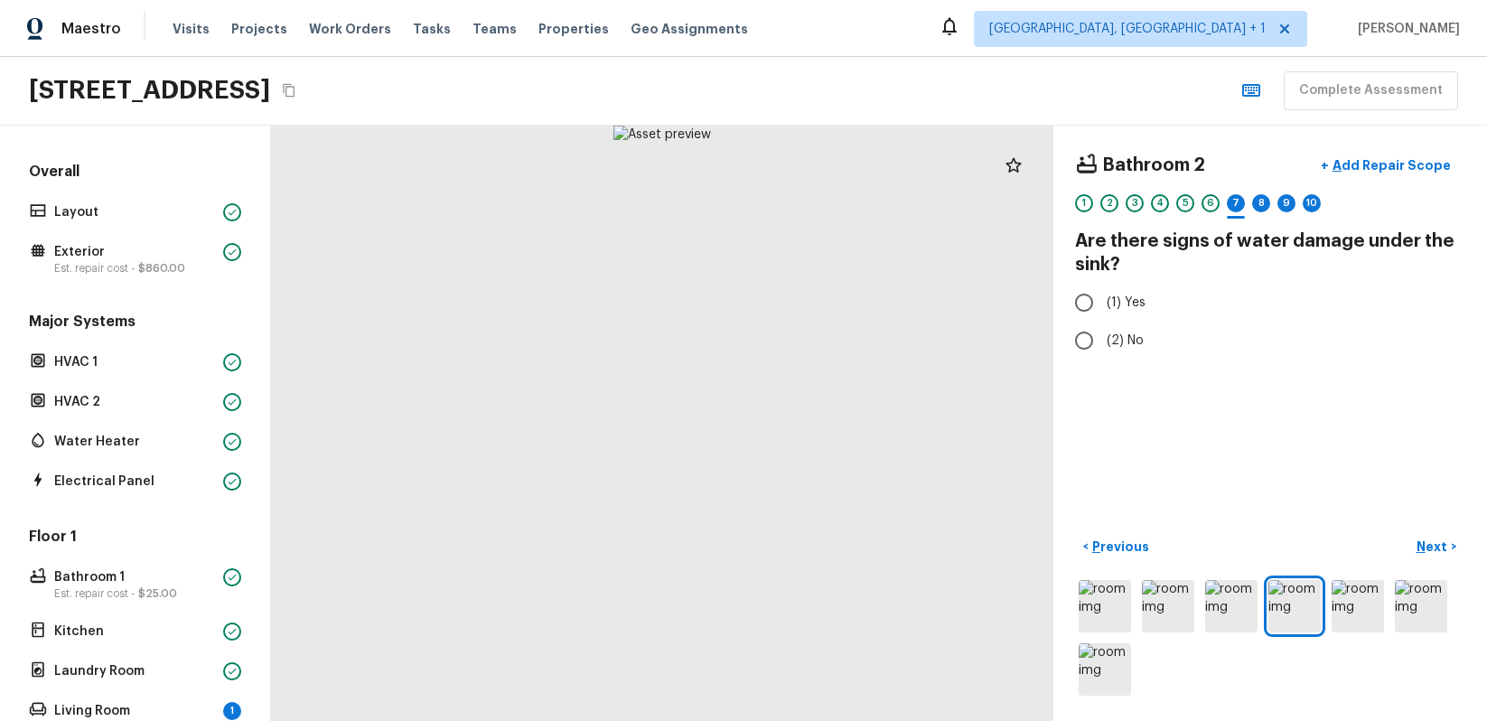
radio input "true"
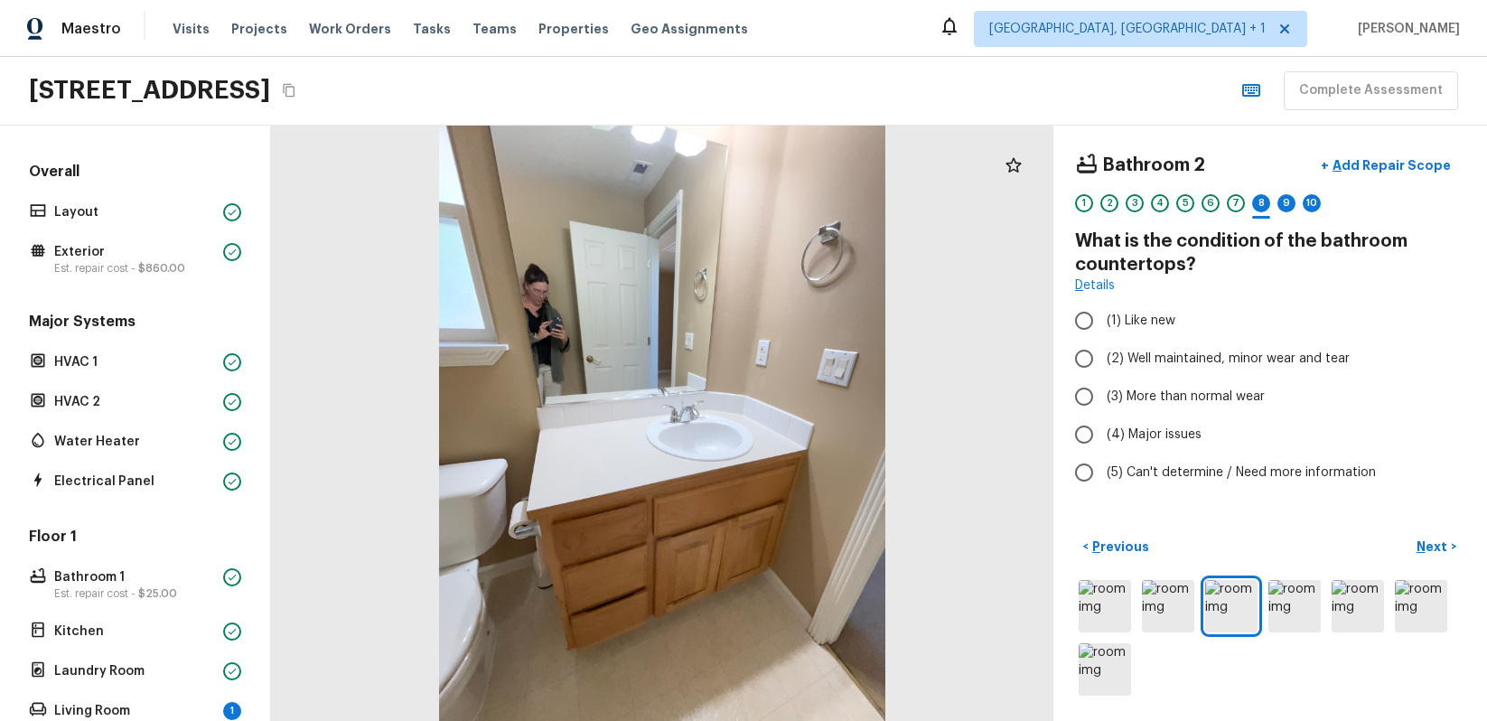
radio input "true"
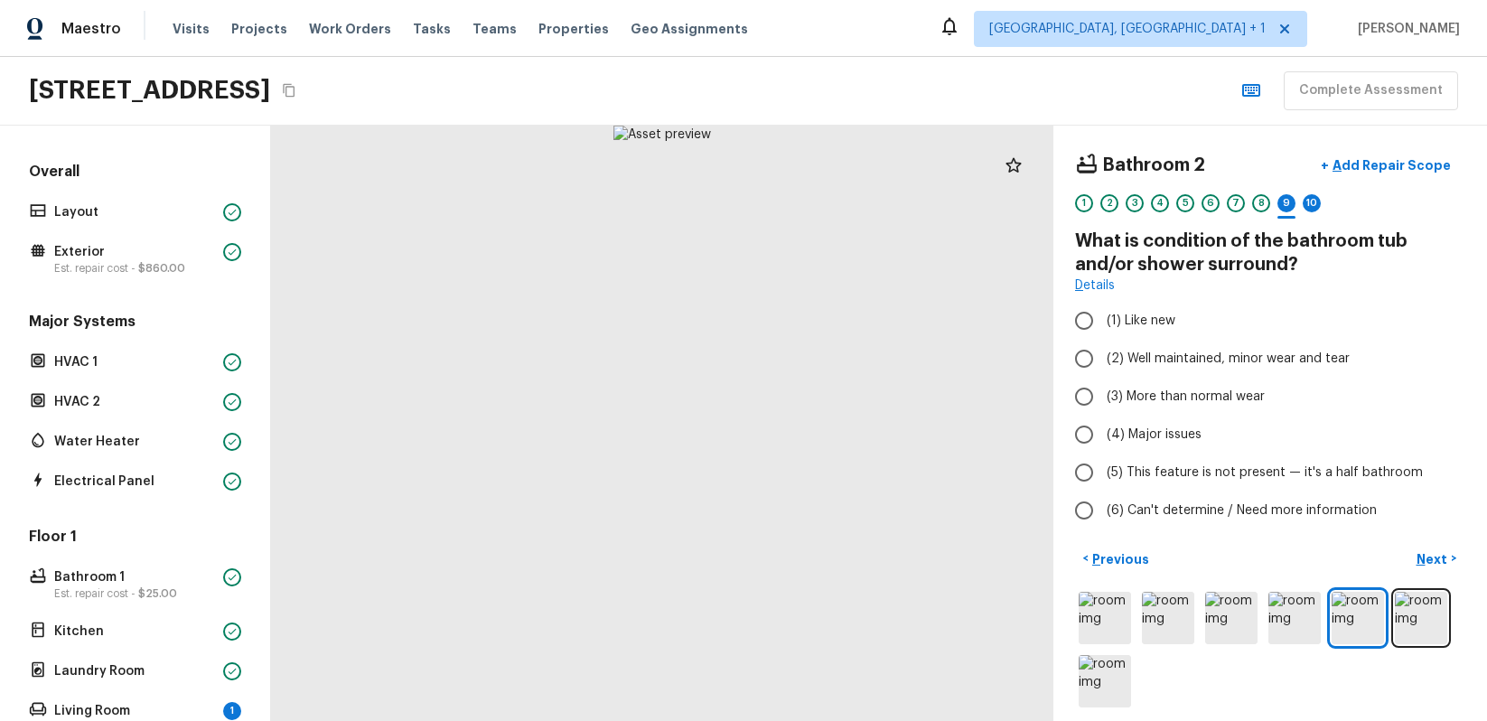
radio input "true"
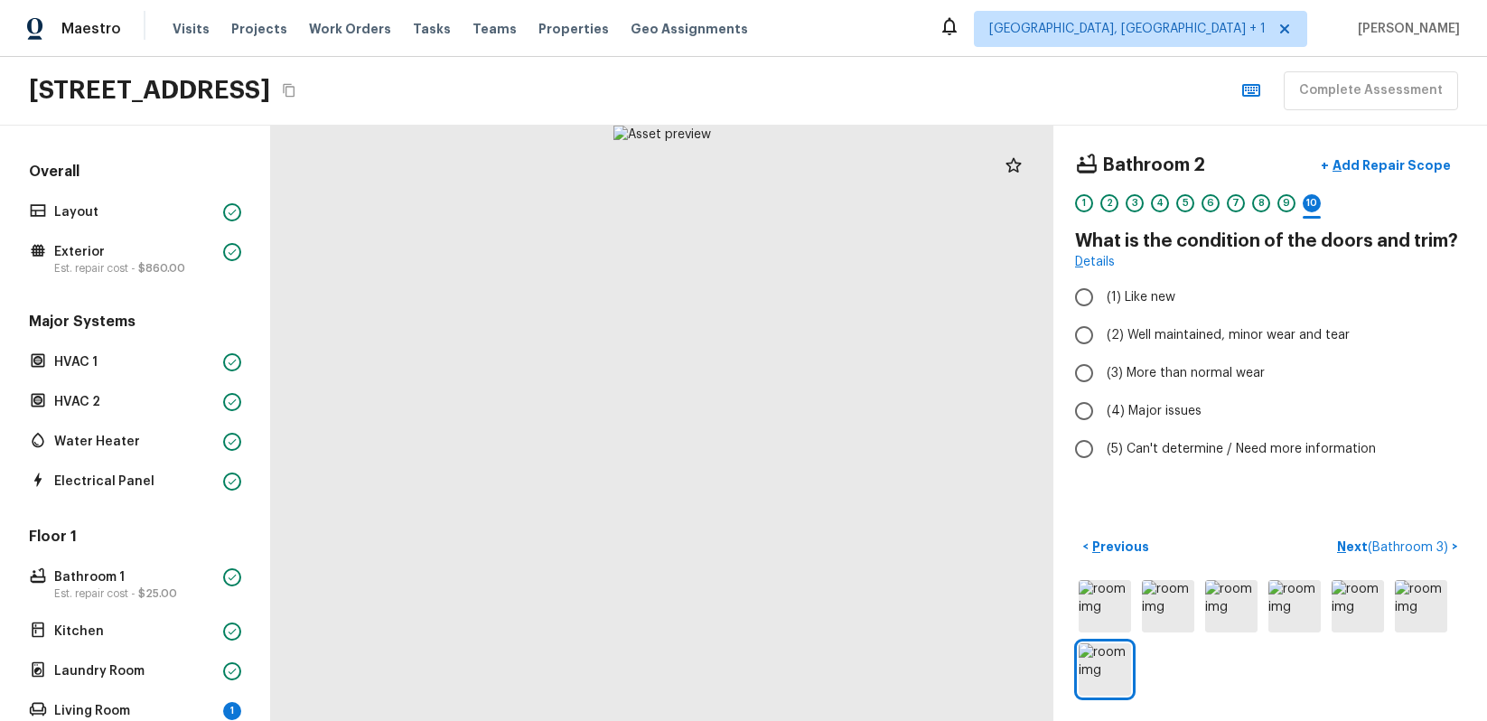
radio input "true"
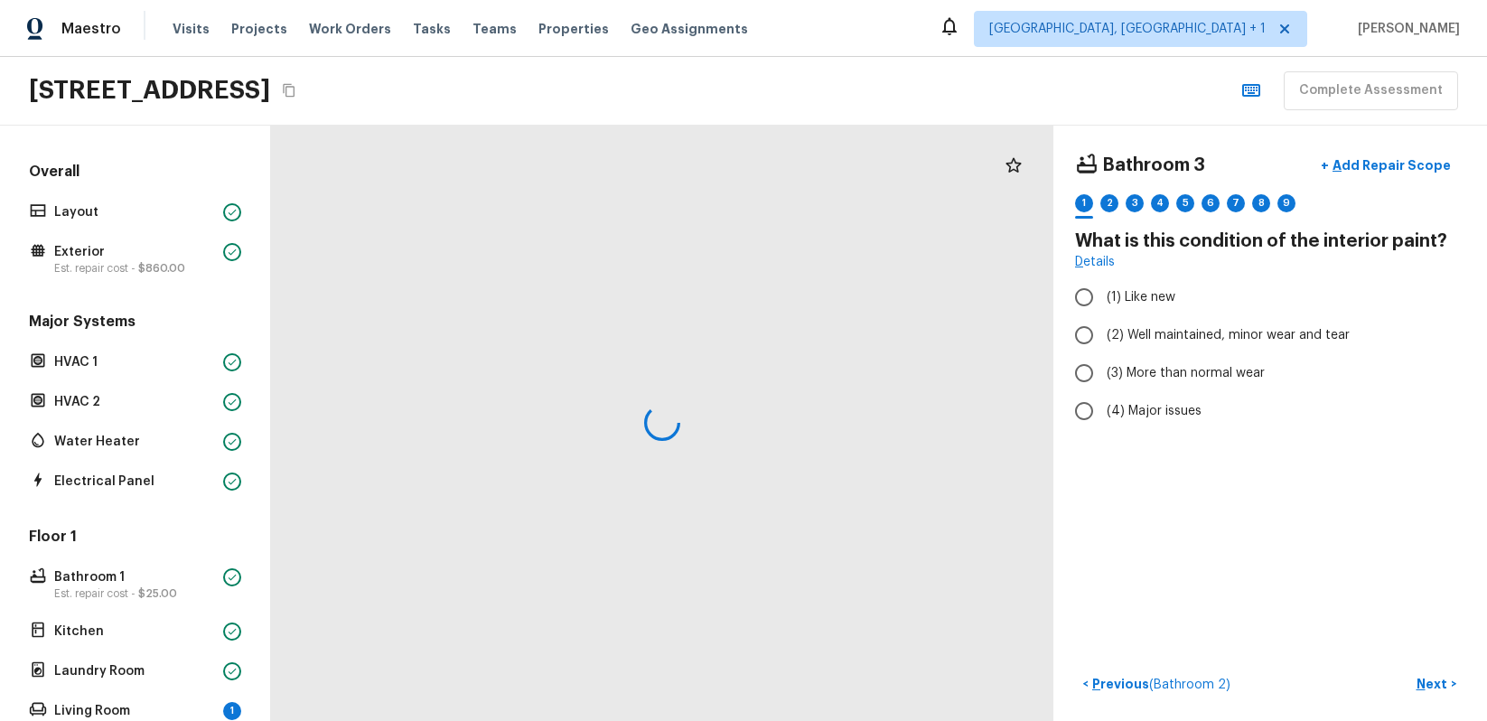
radio input "true"
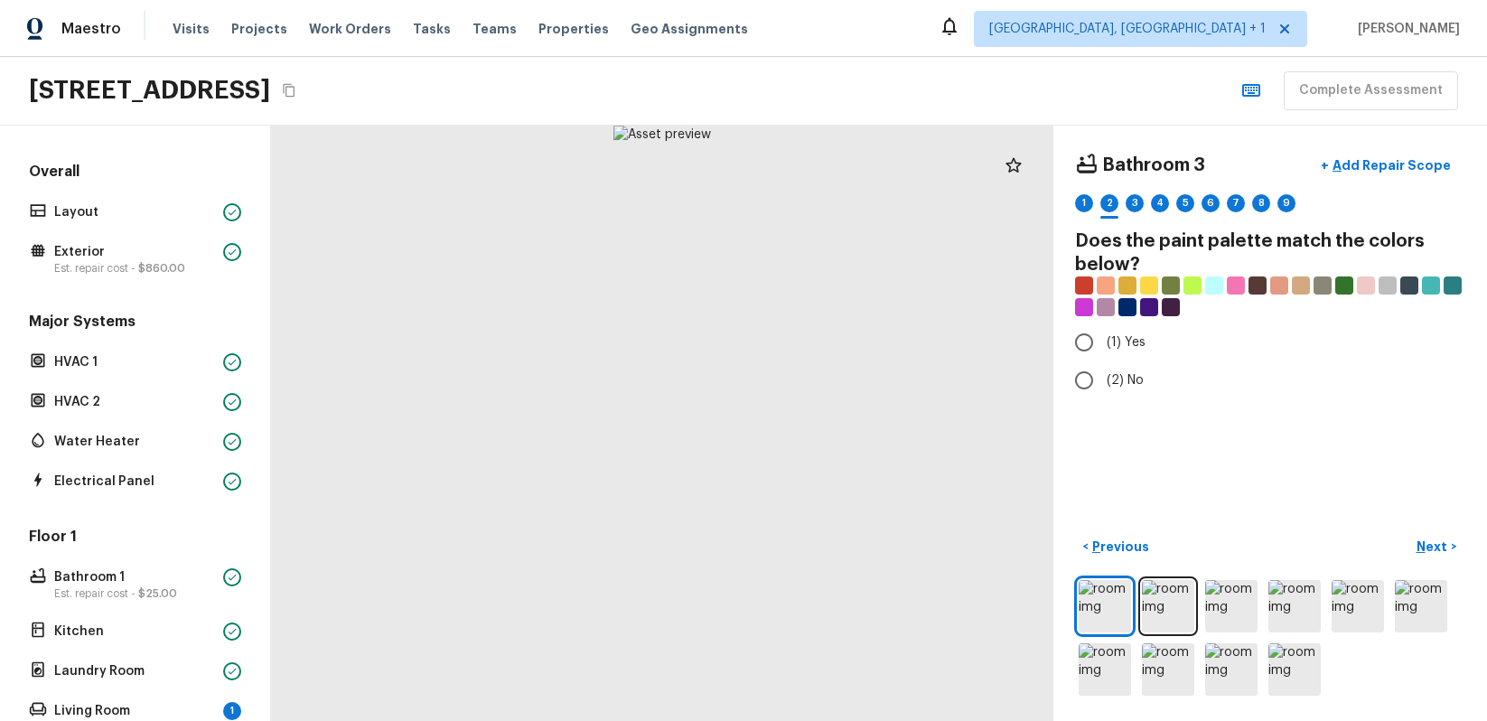
radio input "true"
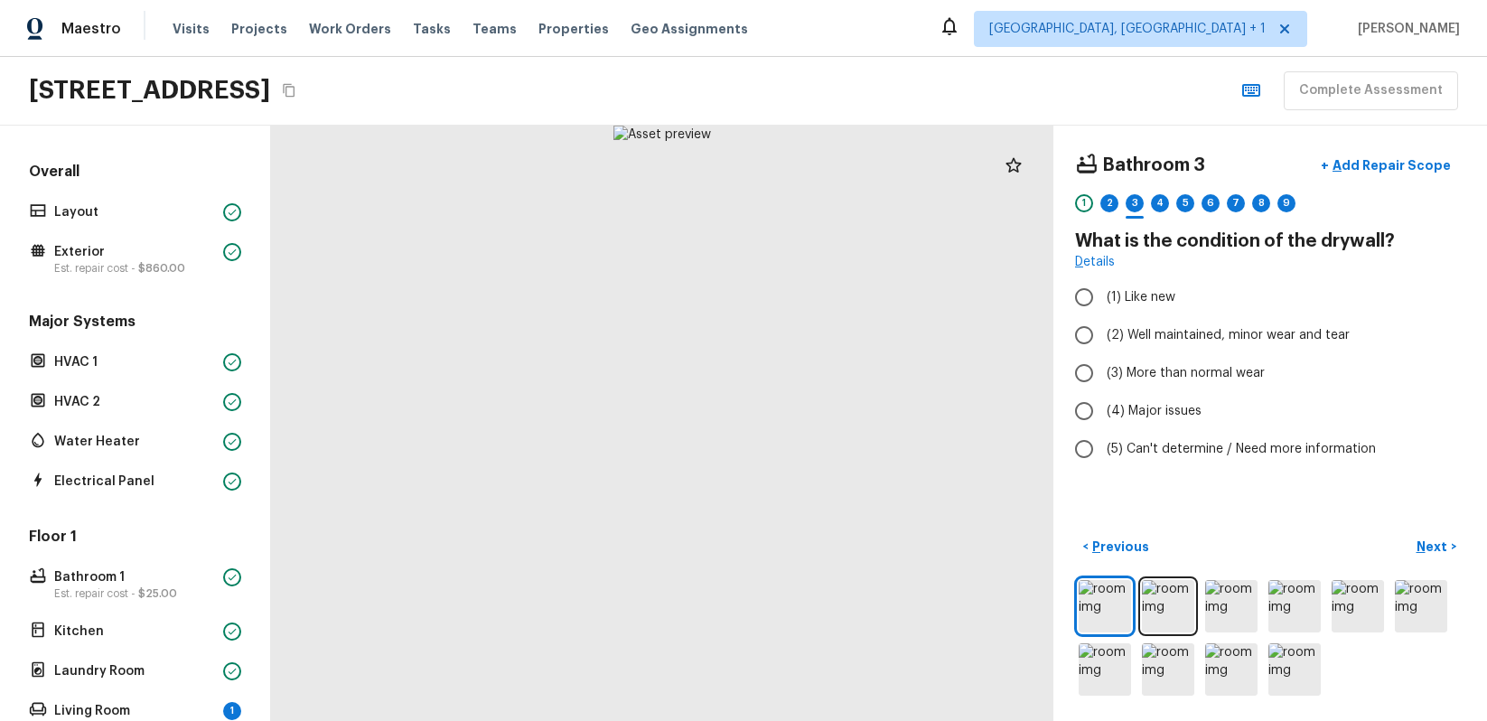
radio input "true"
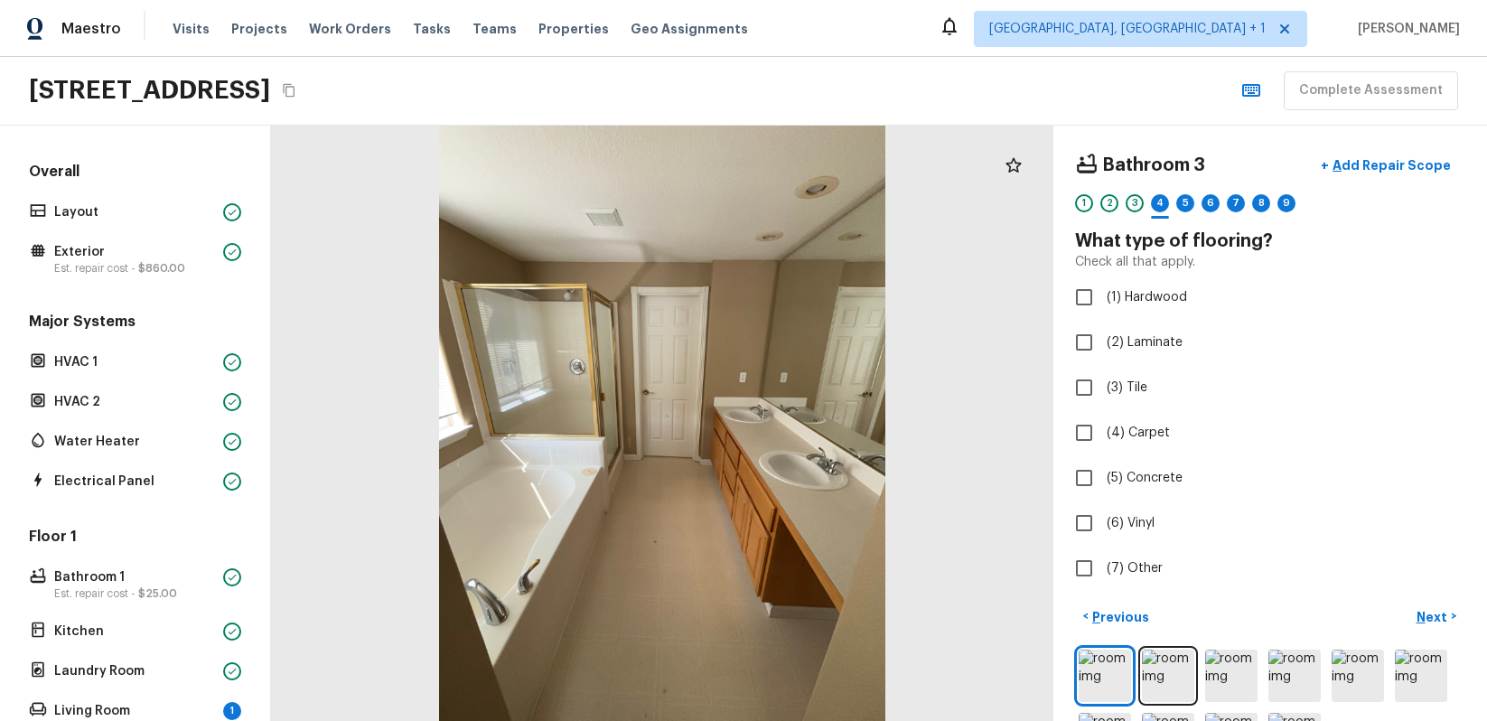
checkbox input "true"
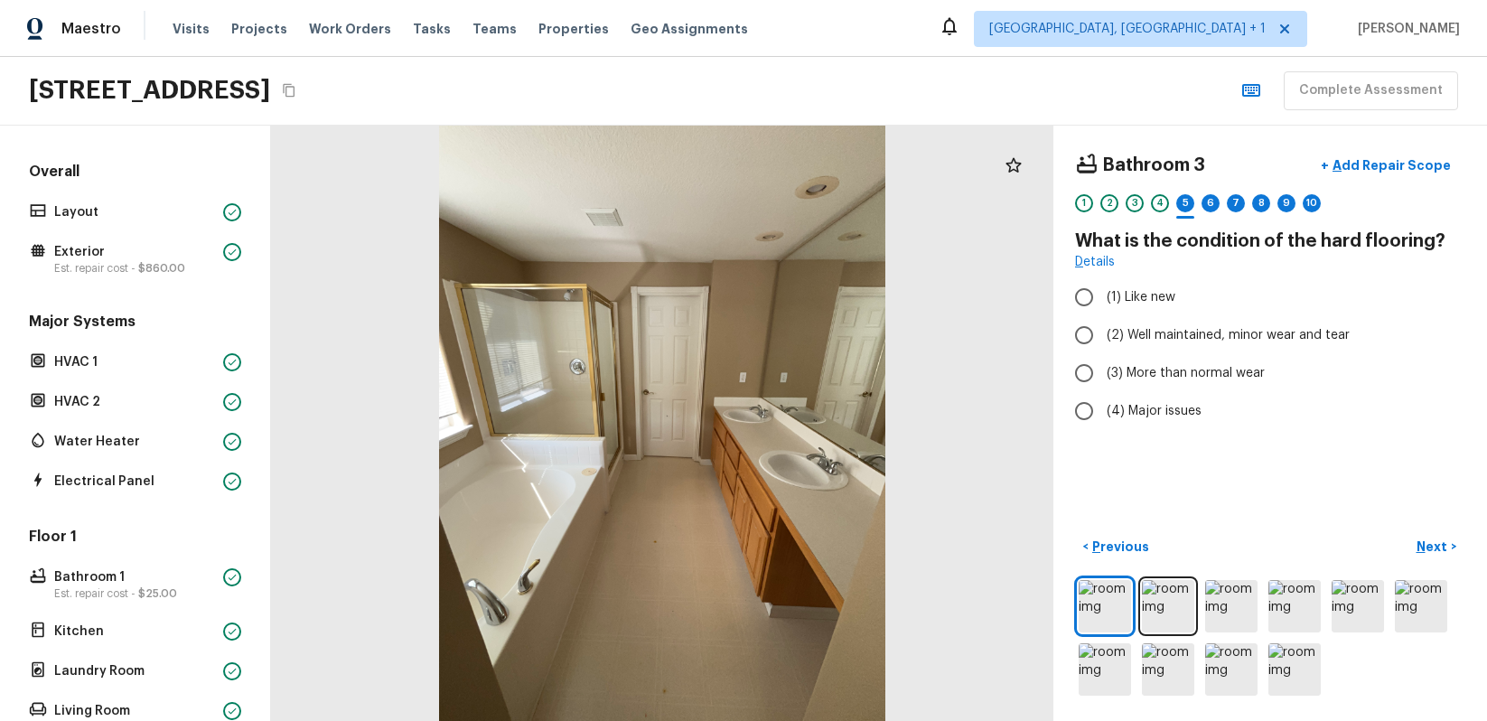
radio input "true"
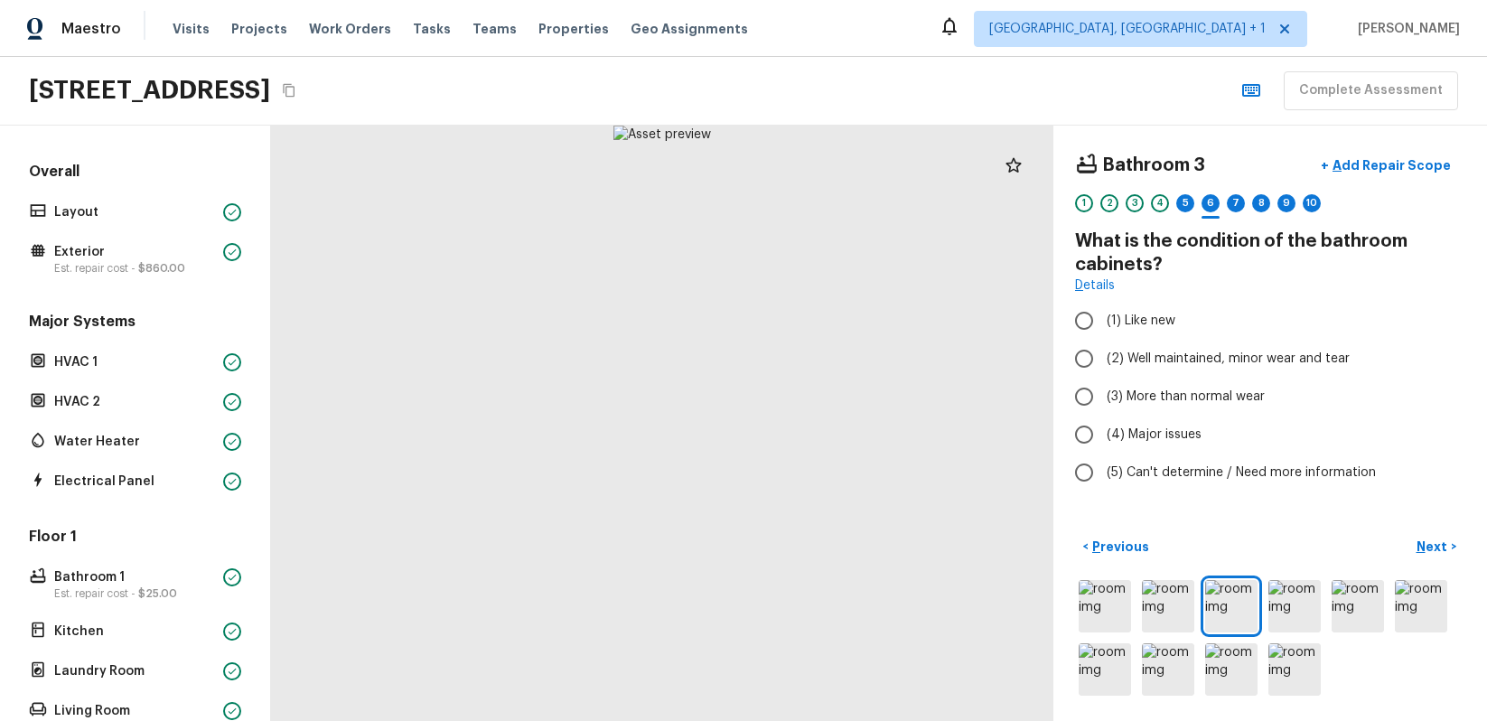
radio input "true"
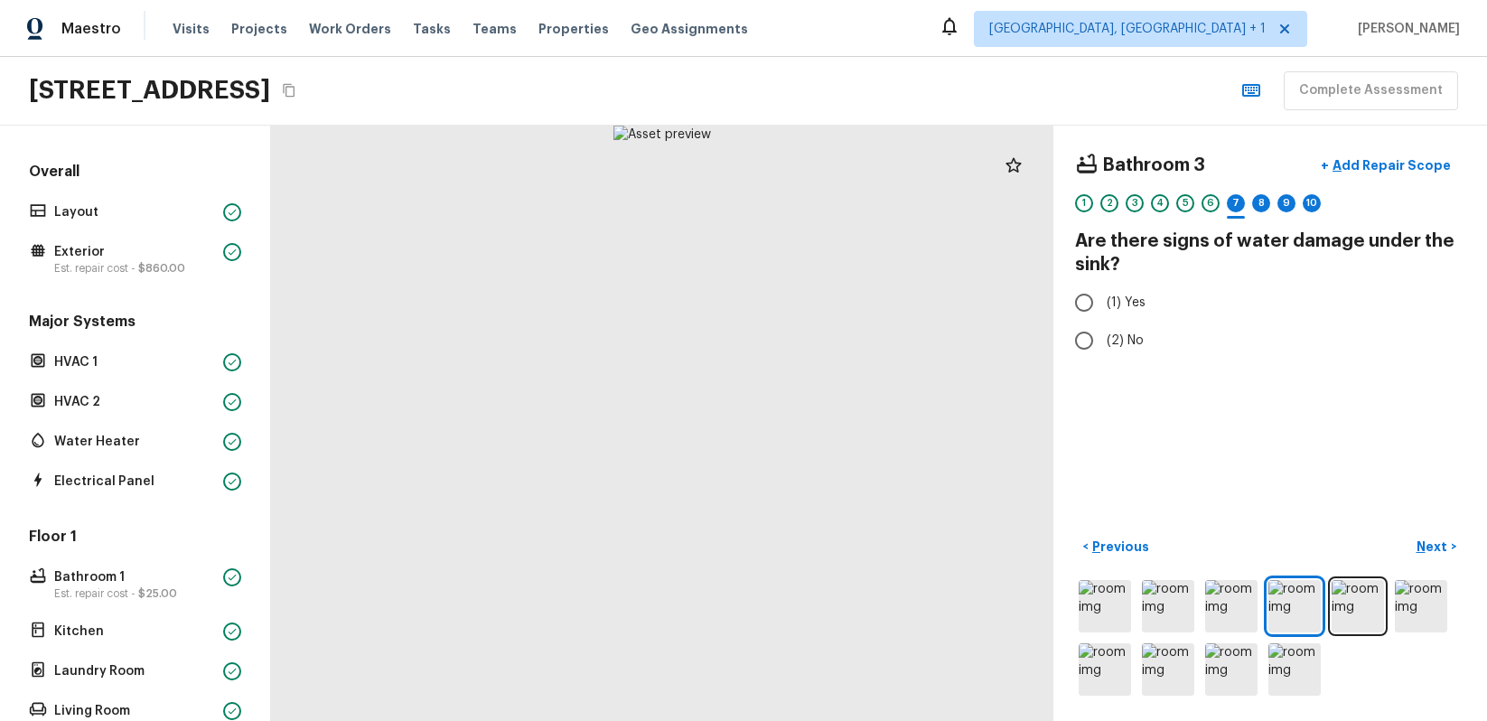
radio input "true"
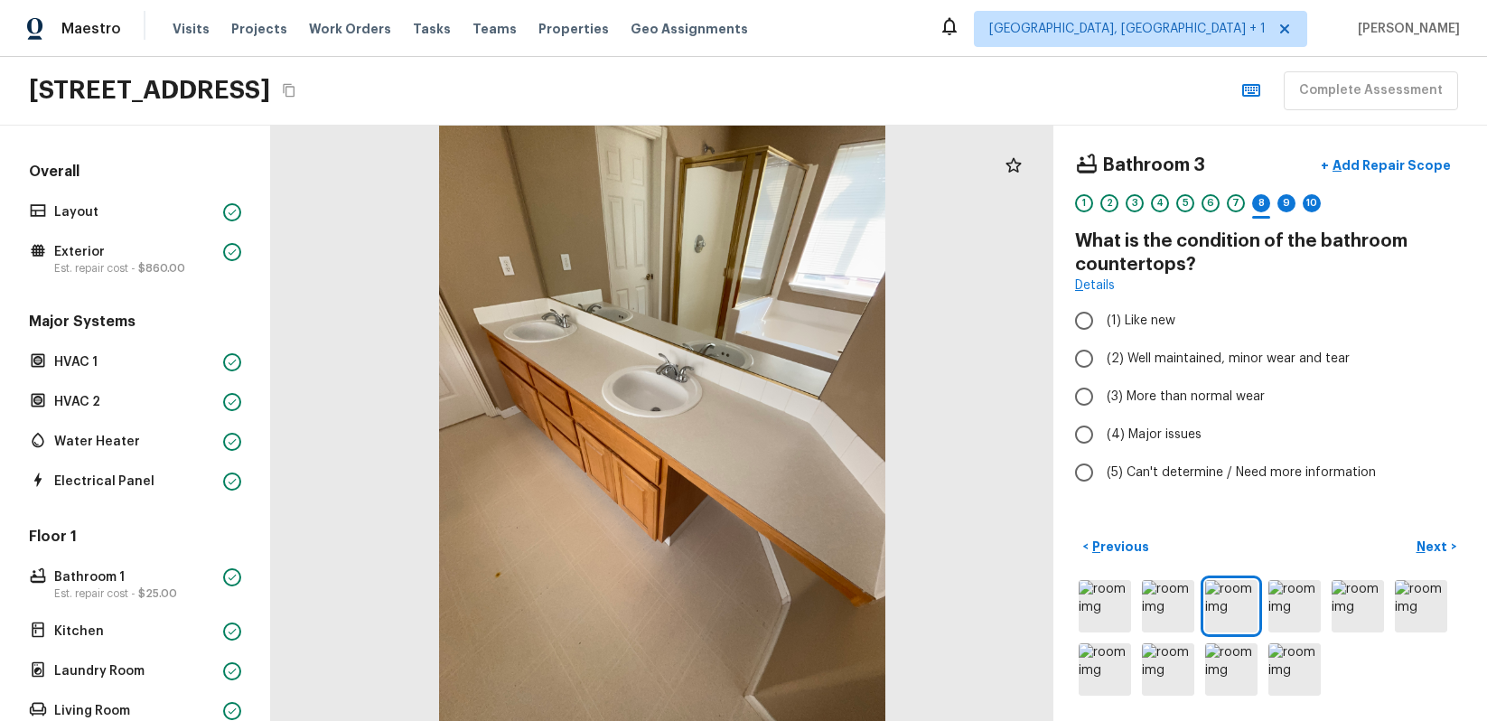
radio input "true"
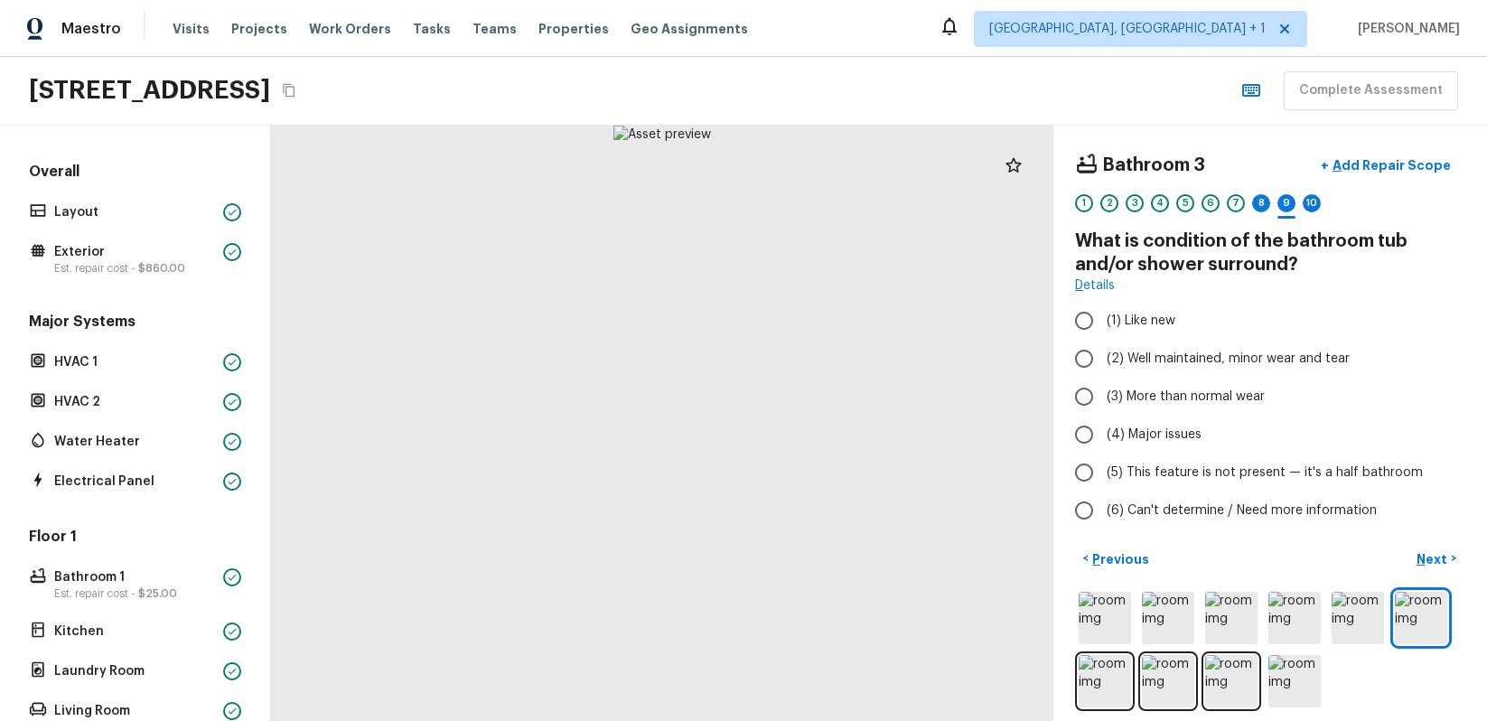
radio input "true"
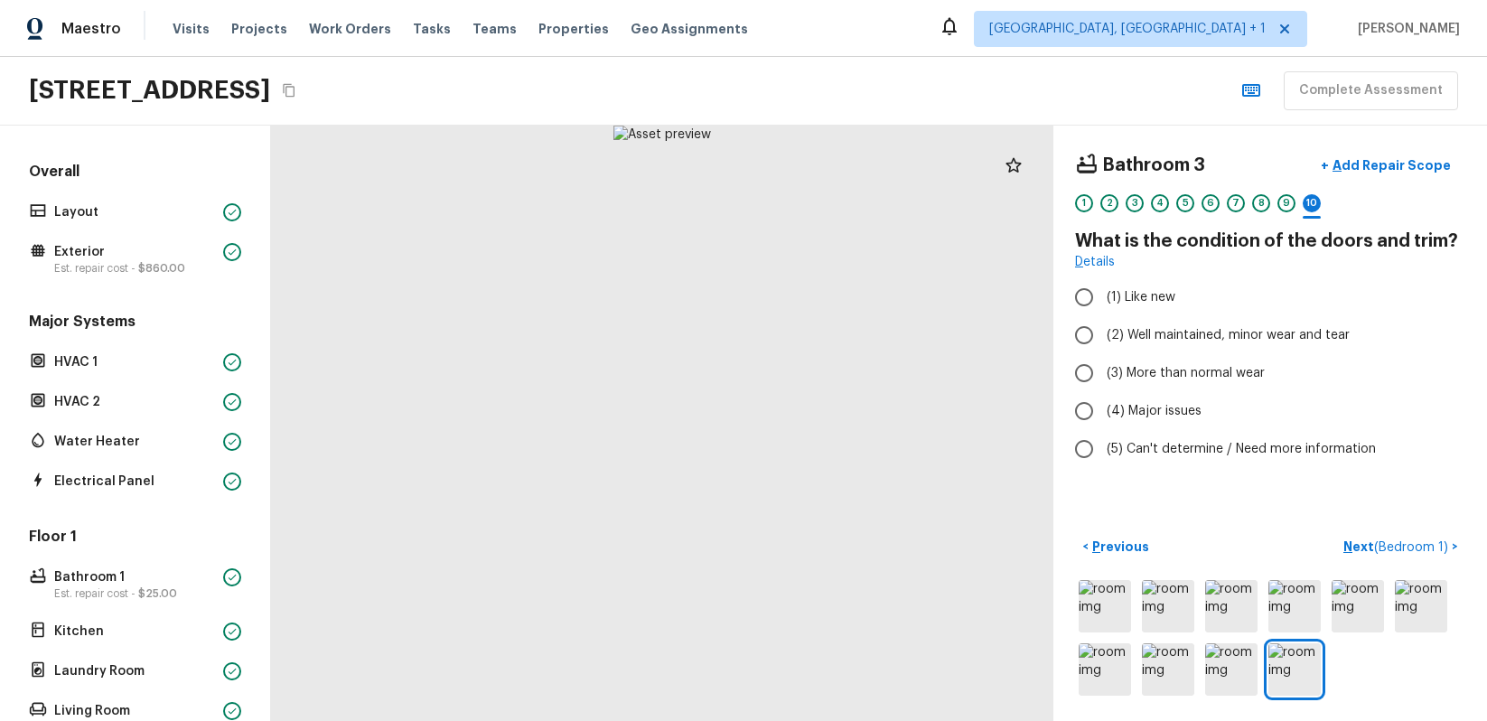
radio input "true"
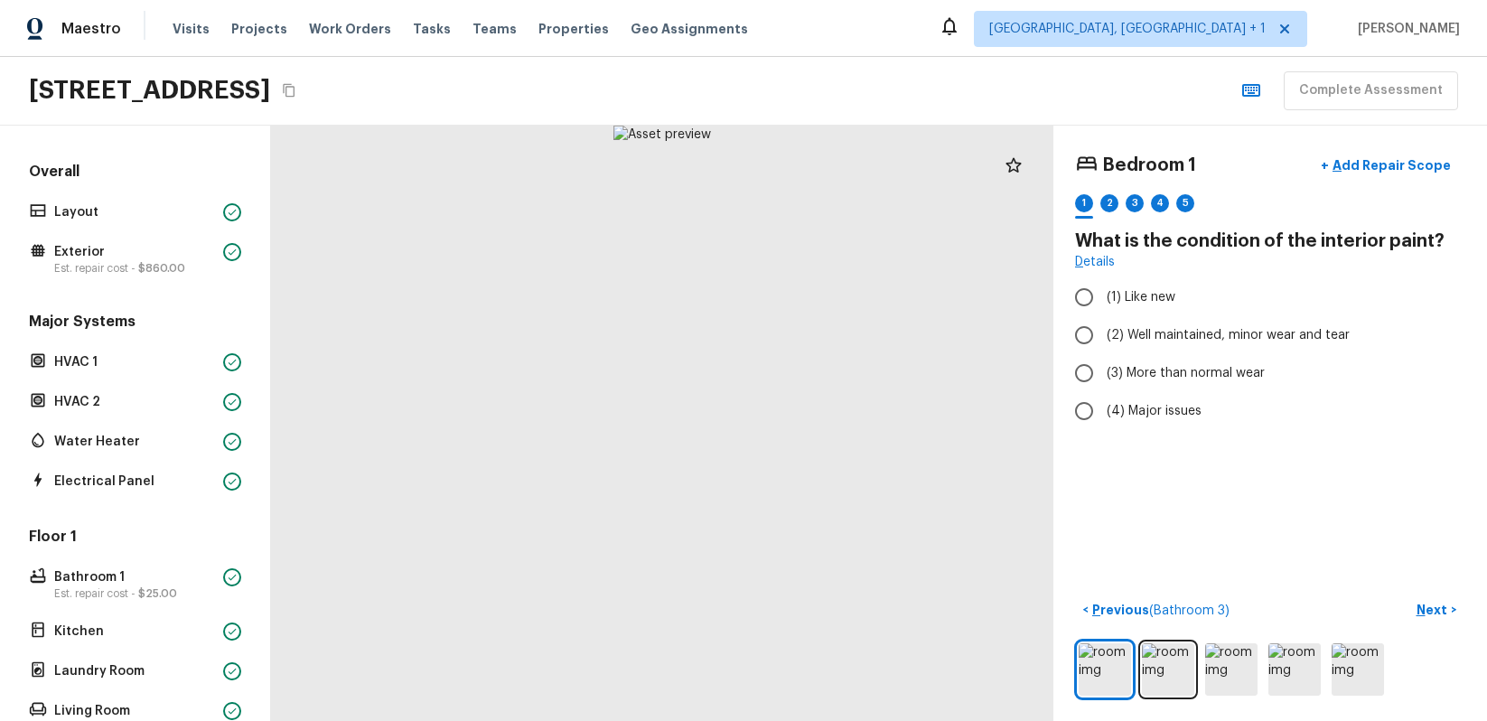
radio input "true"
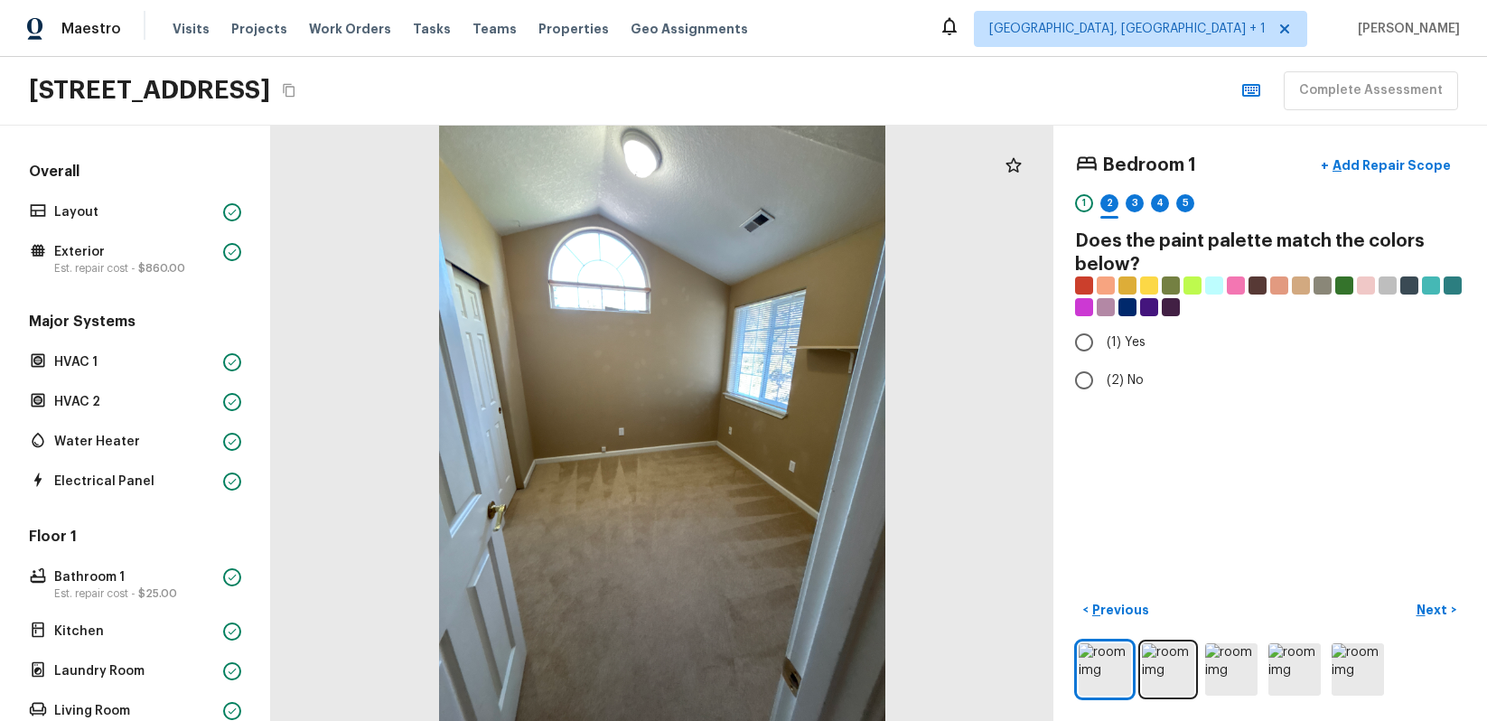
radio input "true"
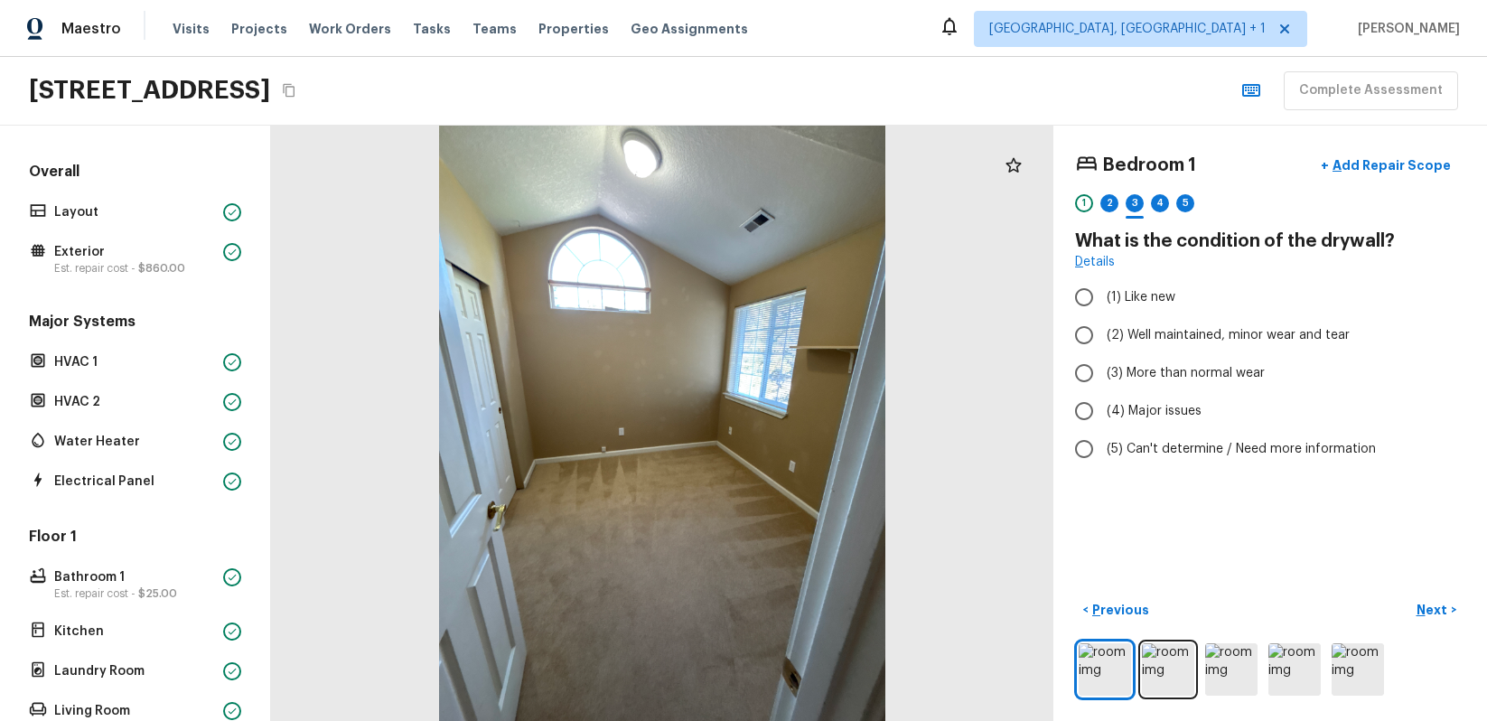
radio input "true"
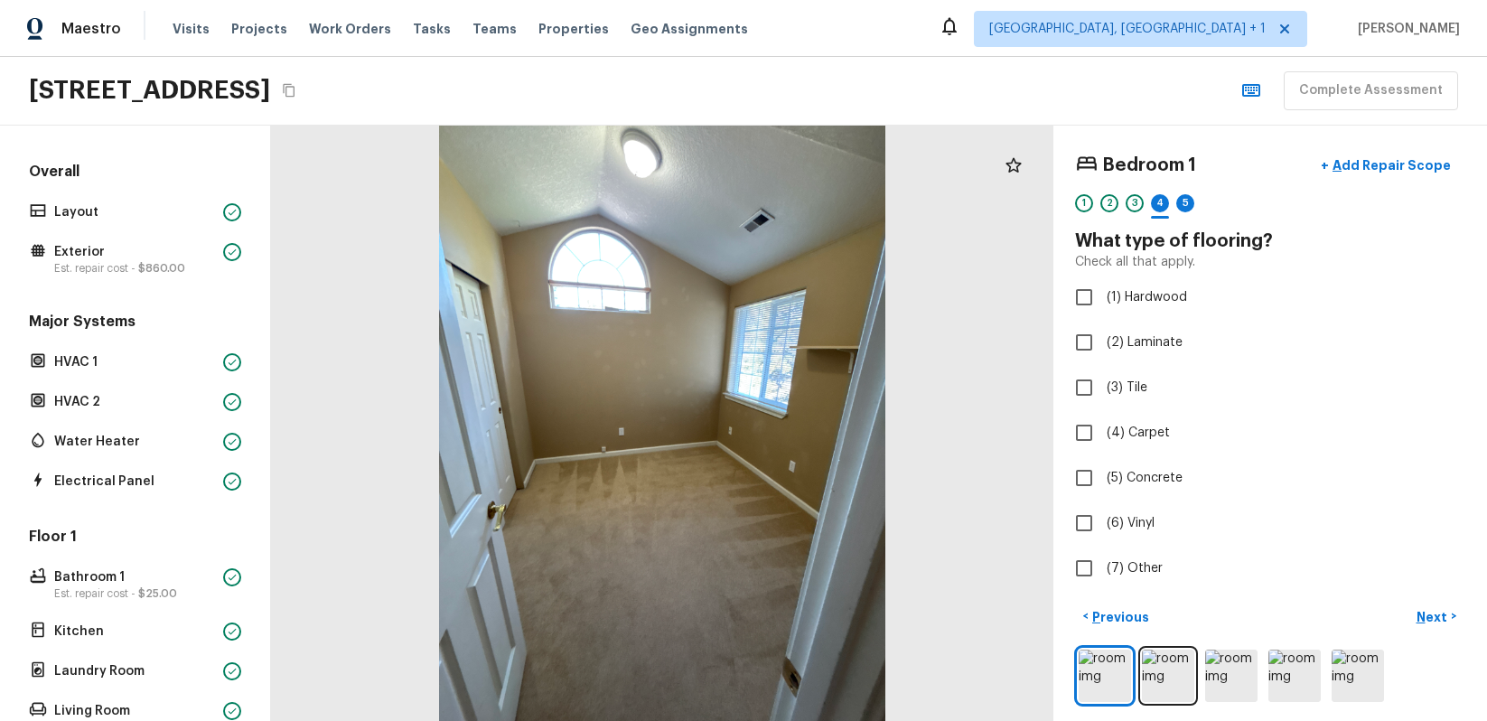
checkbox input "true"
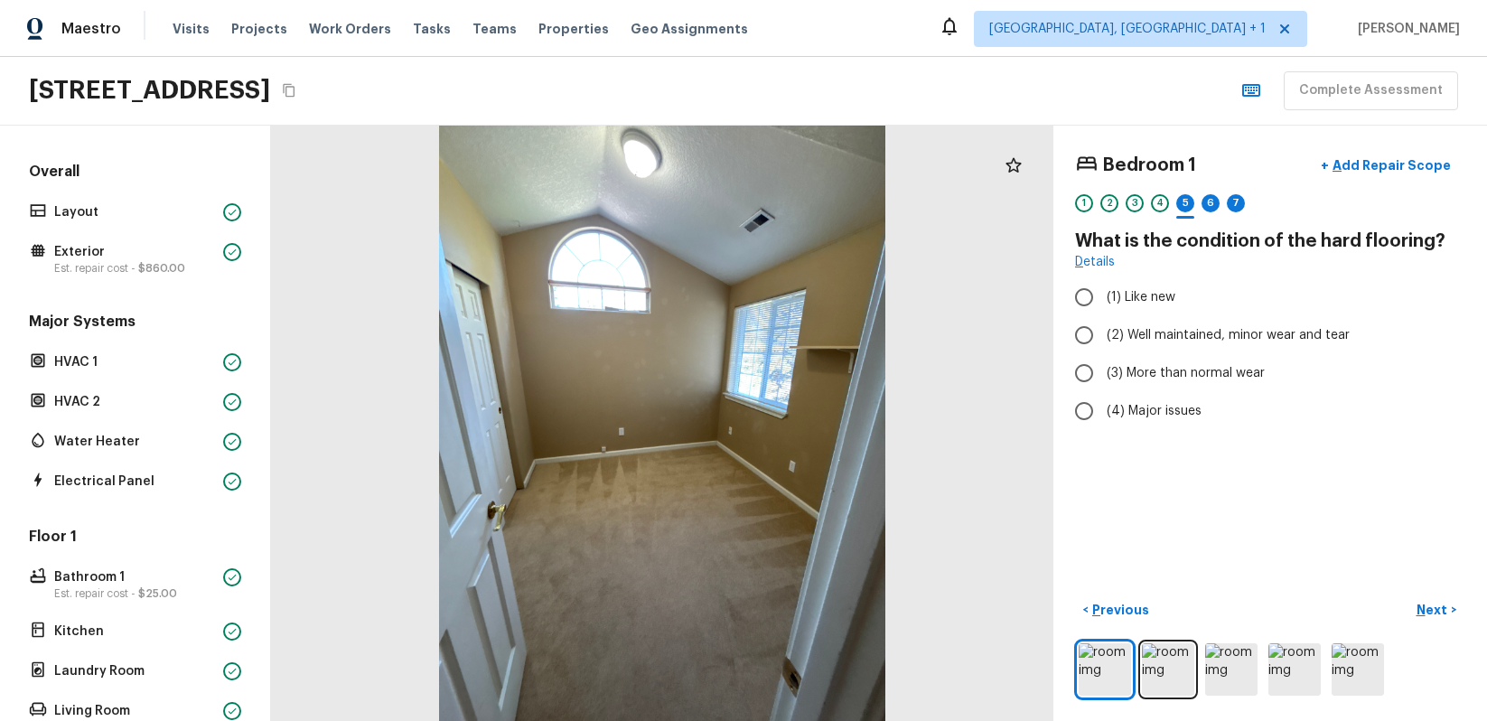
radio input "true"
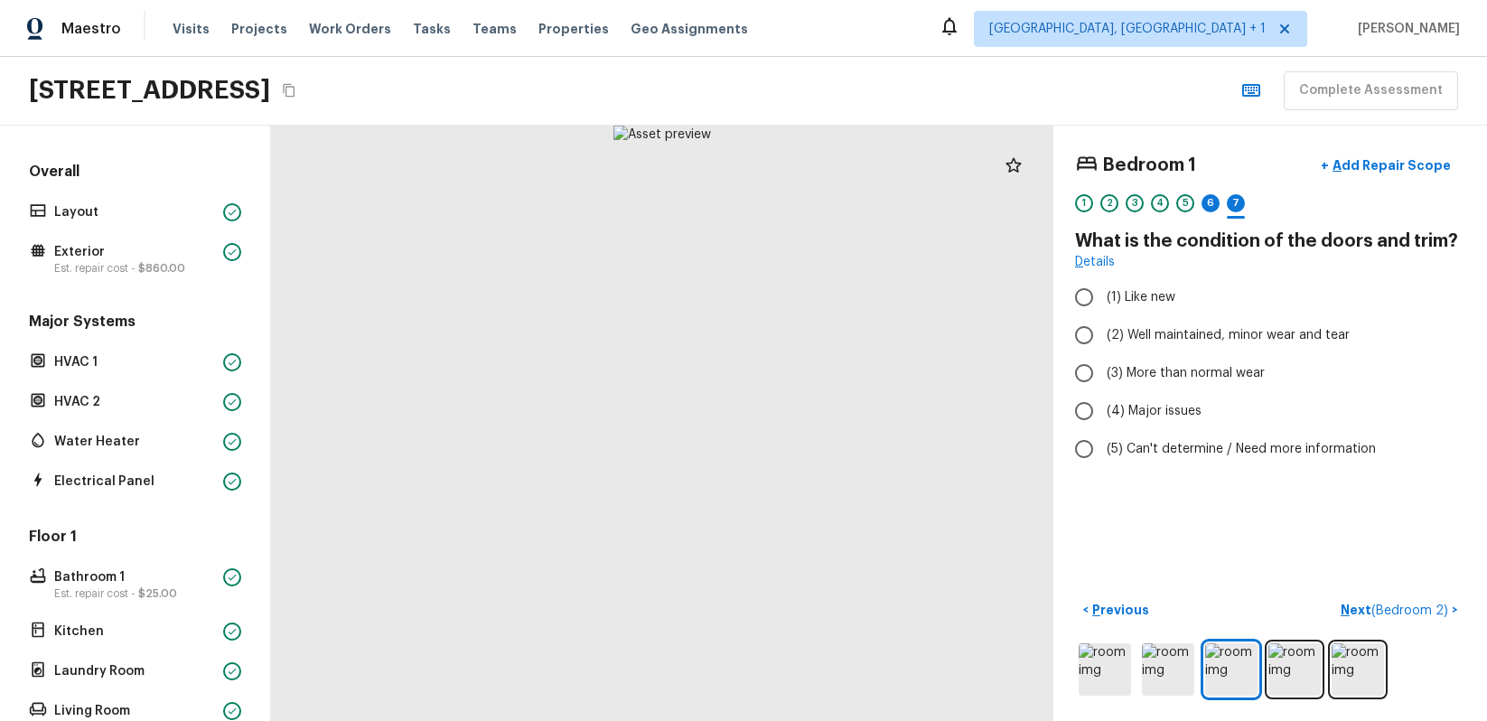
radio input "true"
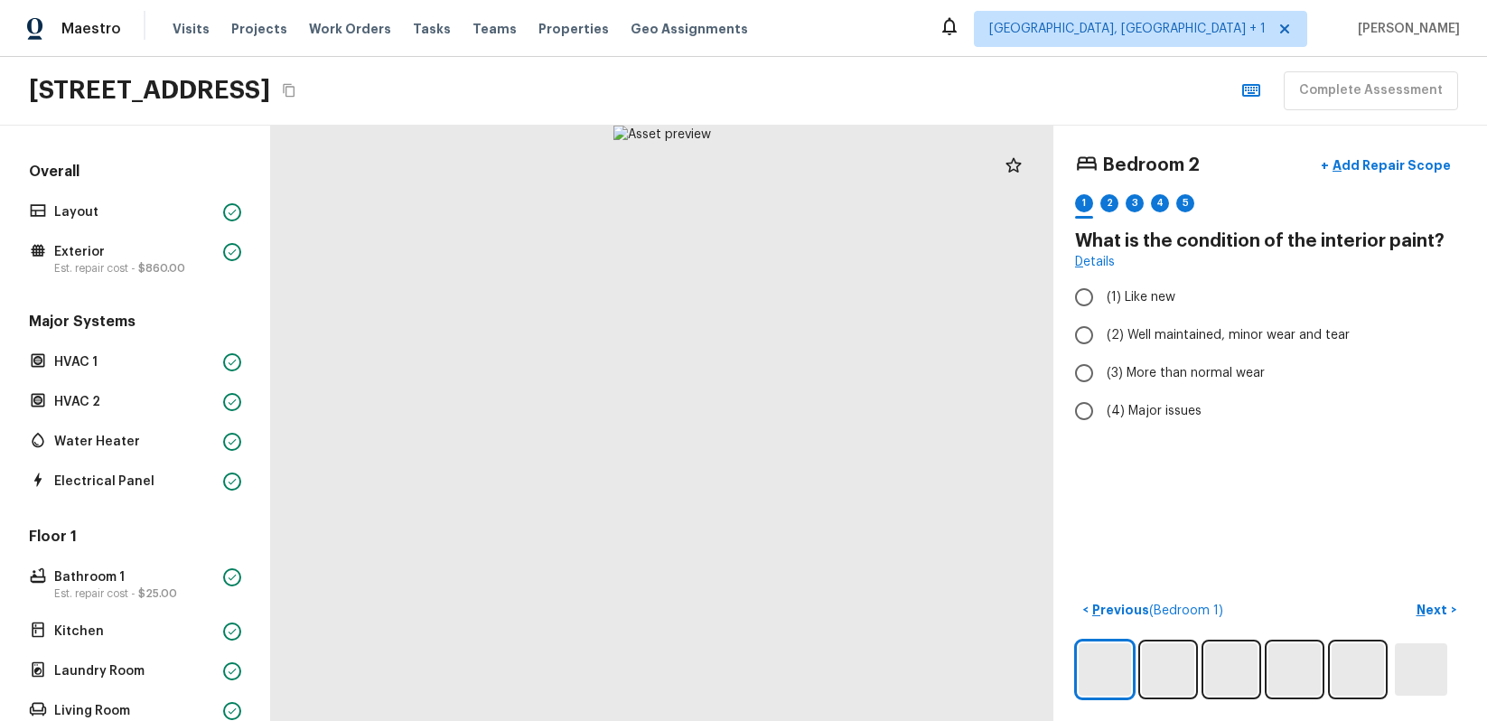
radio input "true"
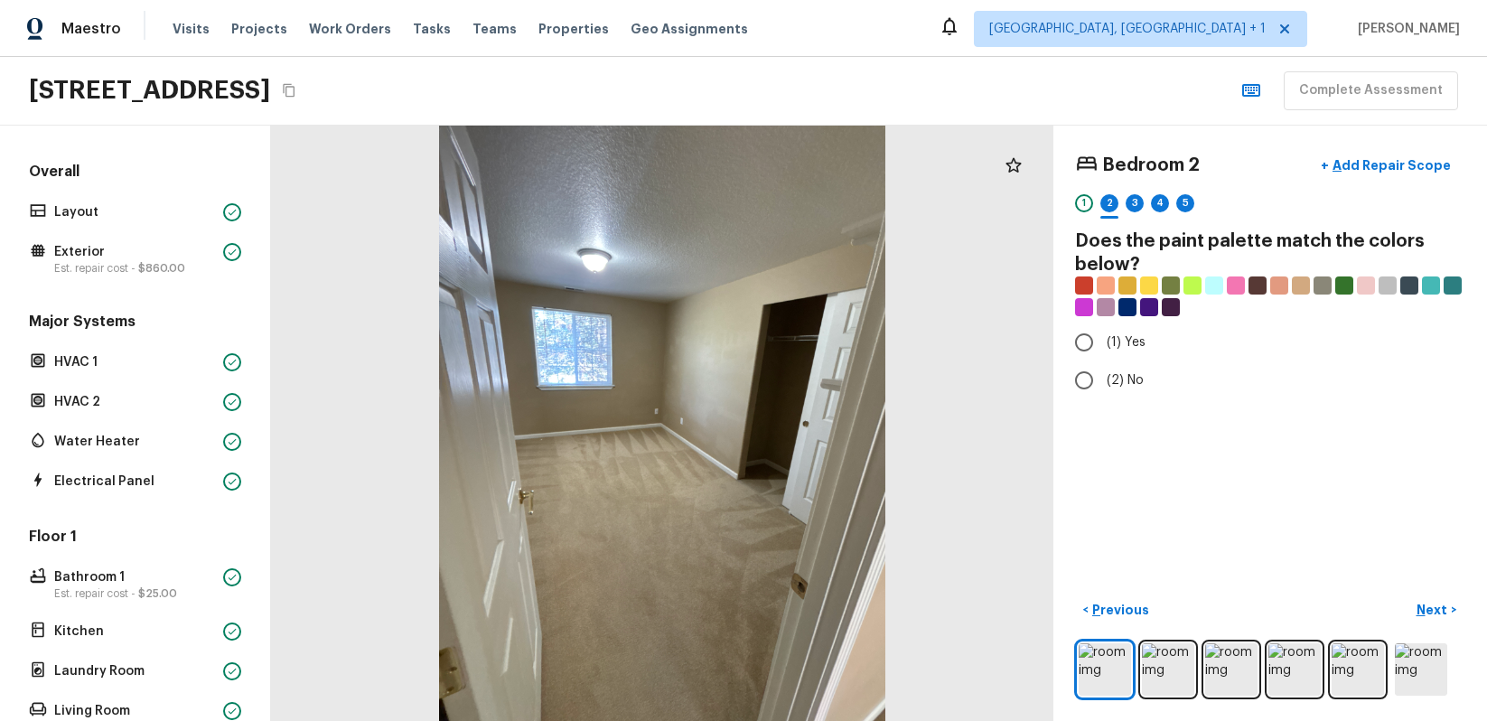
radio input "true"
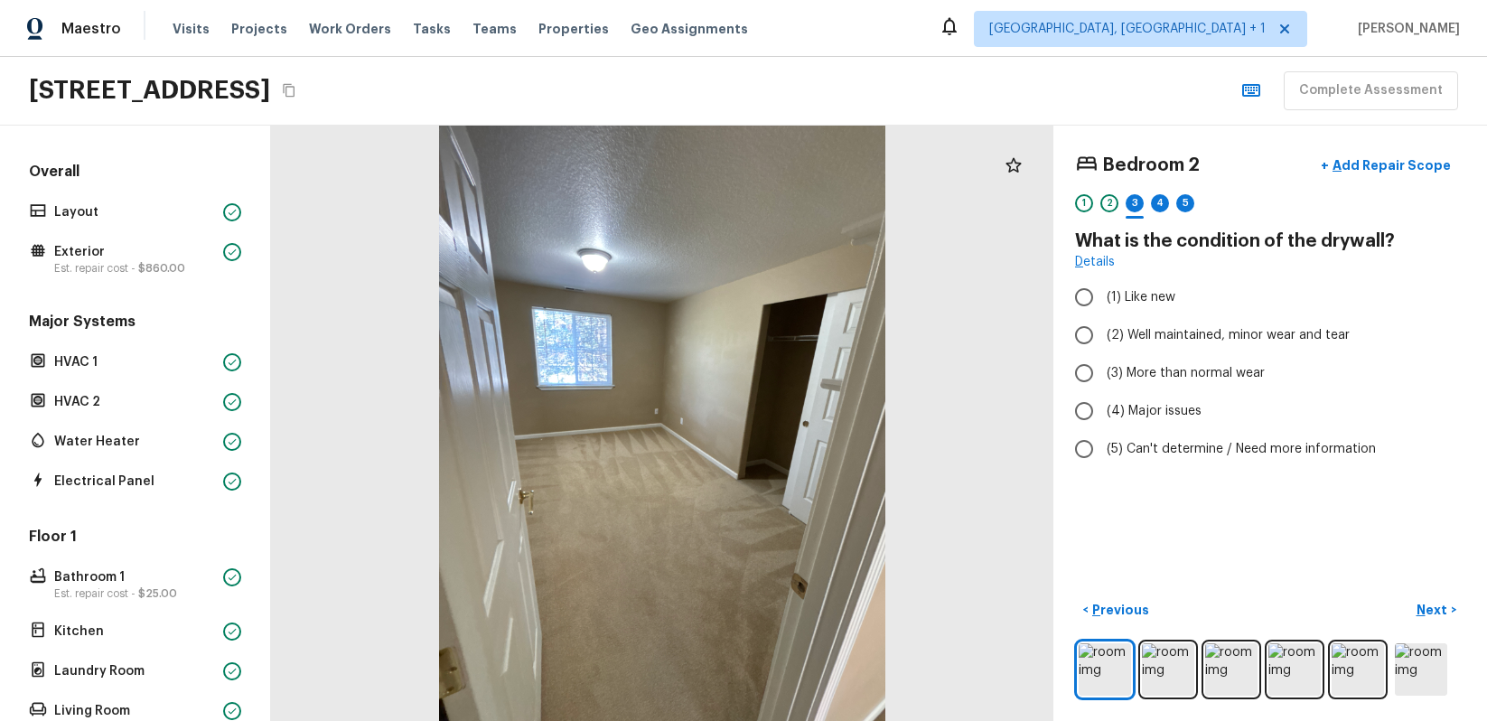
radio input "true"
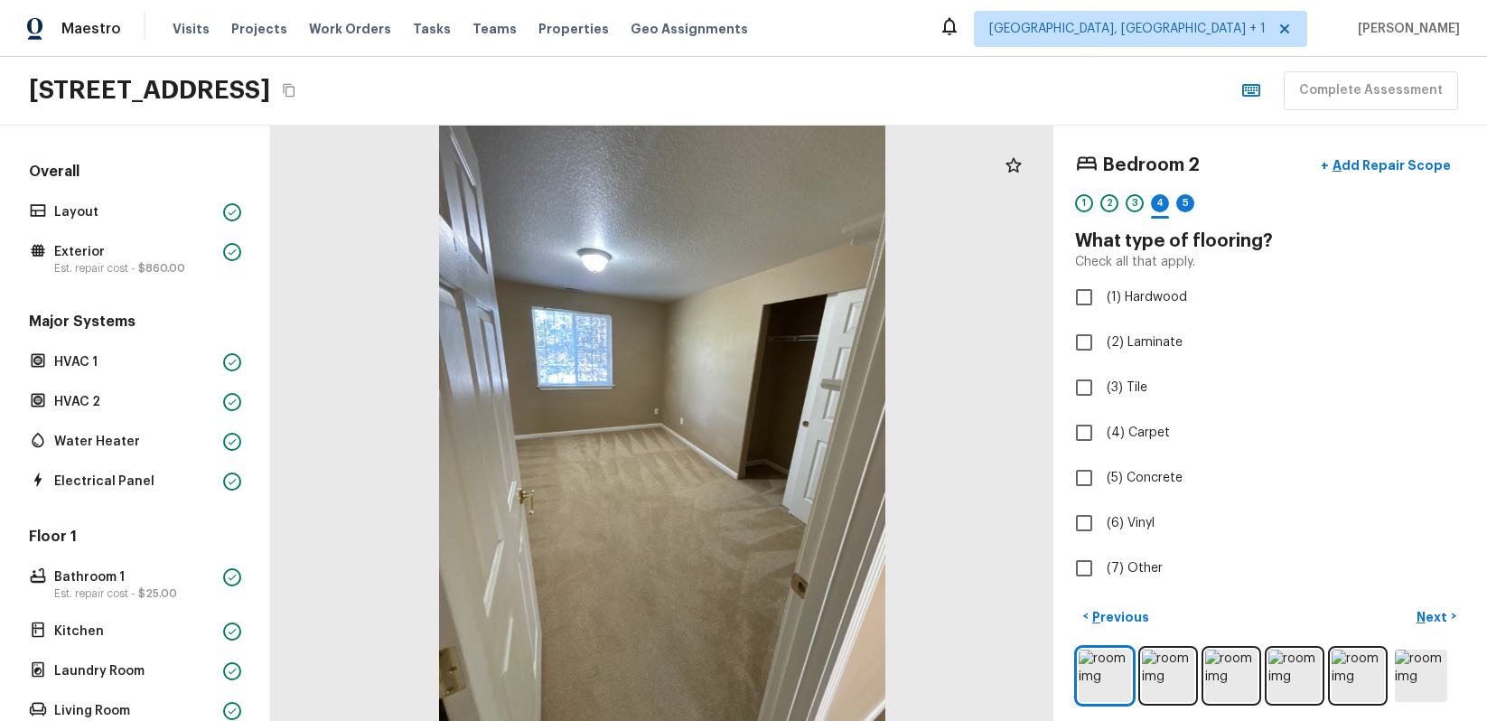
checkbox input "true"
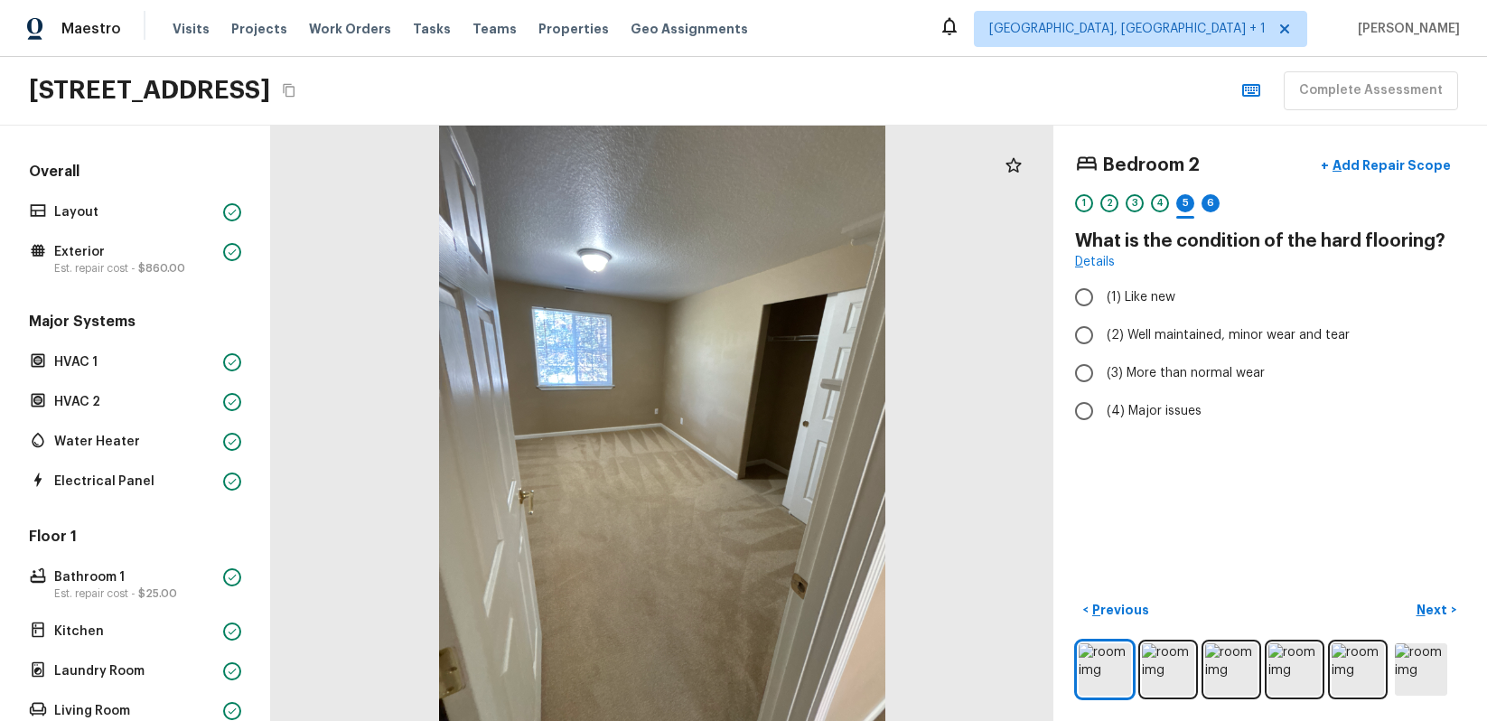
radio input "true"
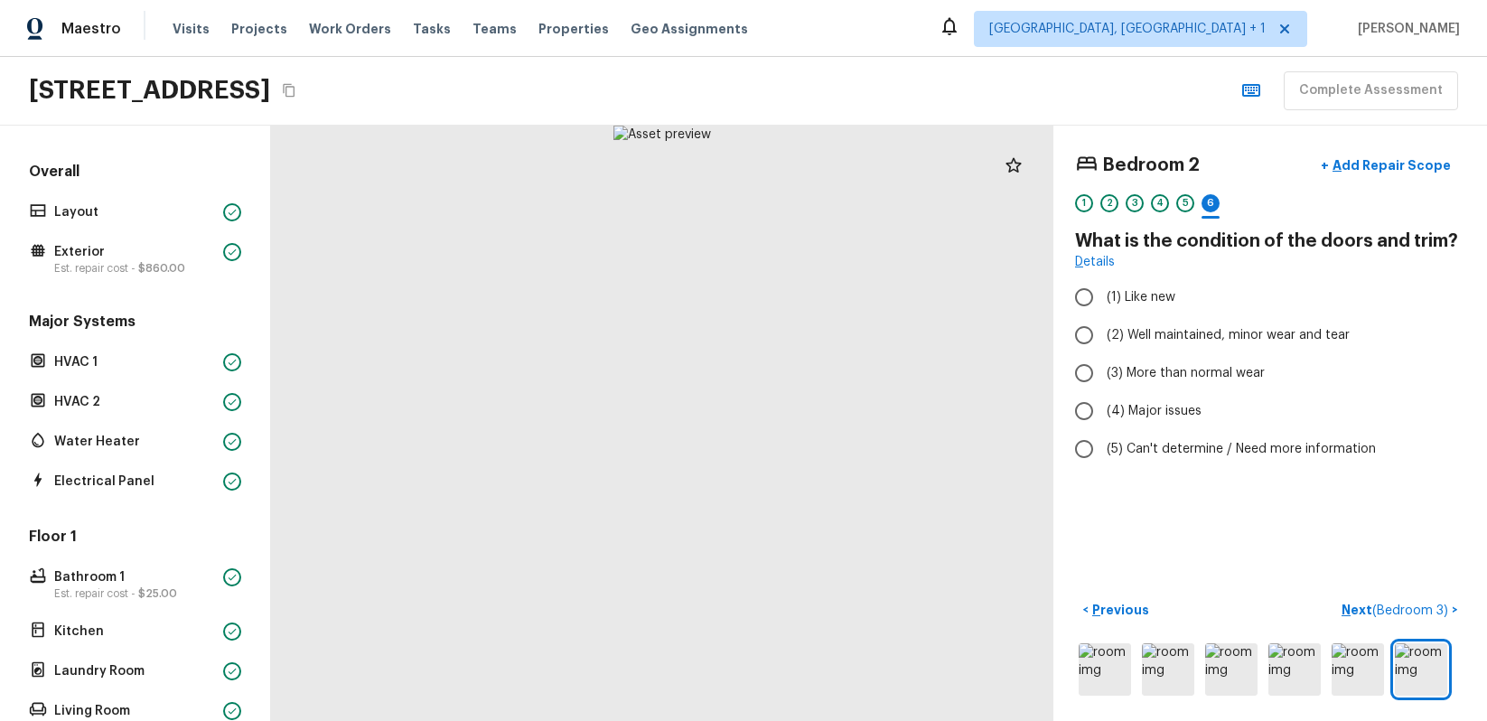
radio input "true"
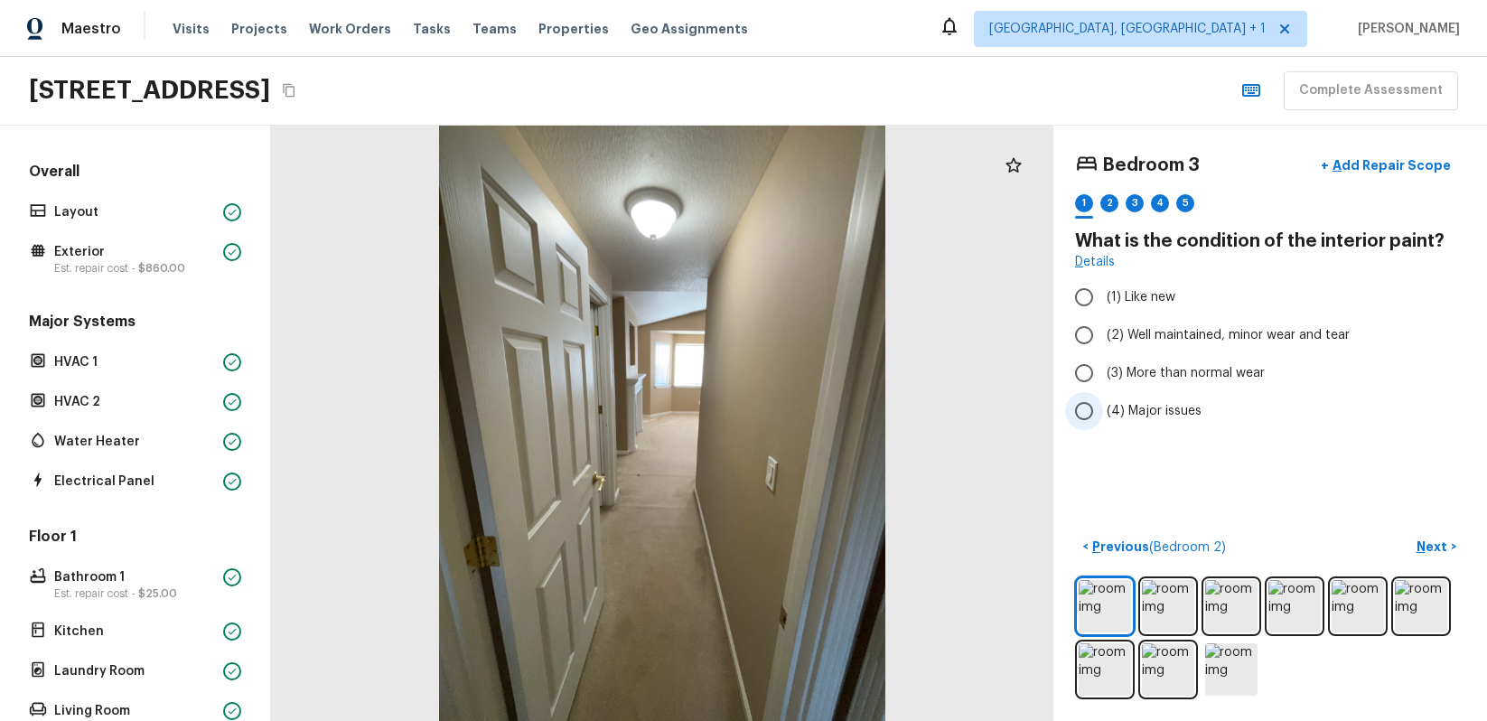
radio input "true"
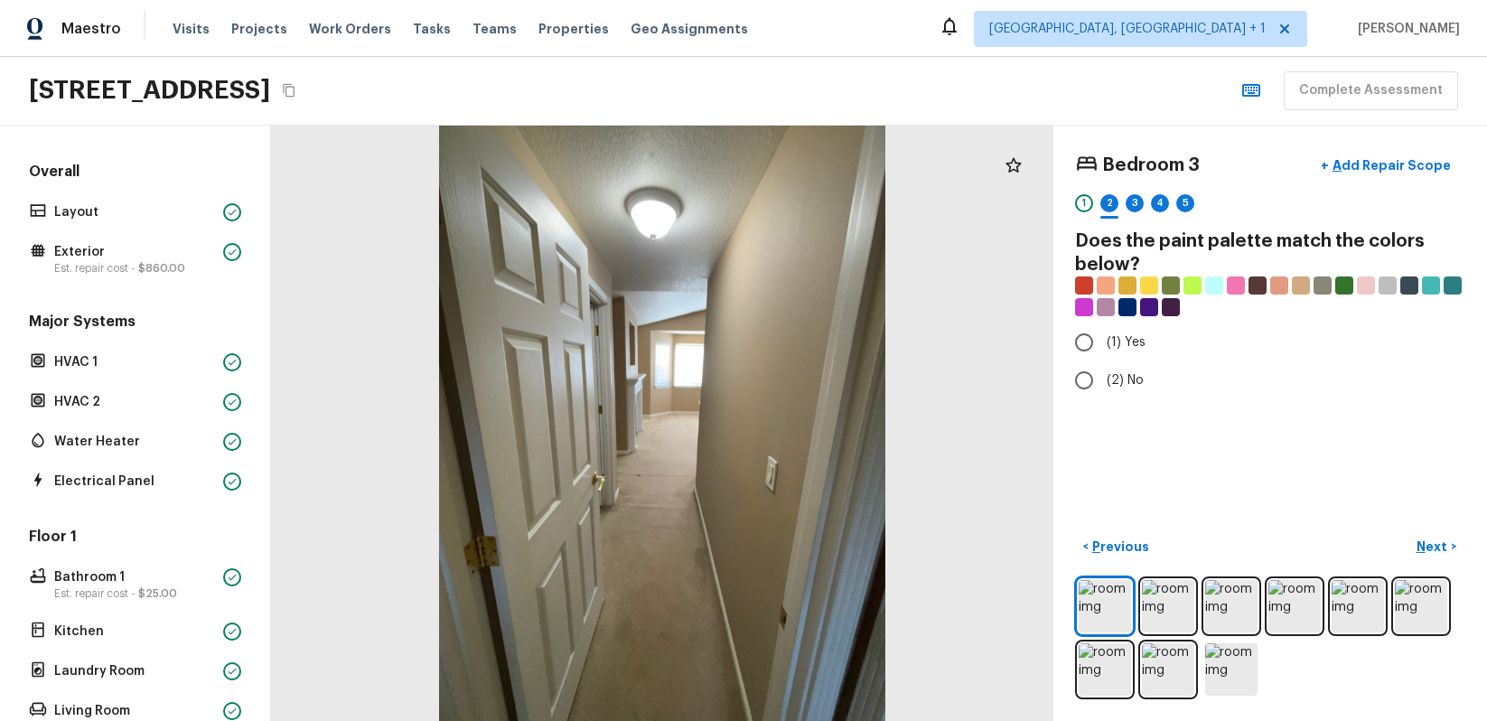
radio input "true"
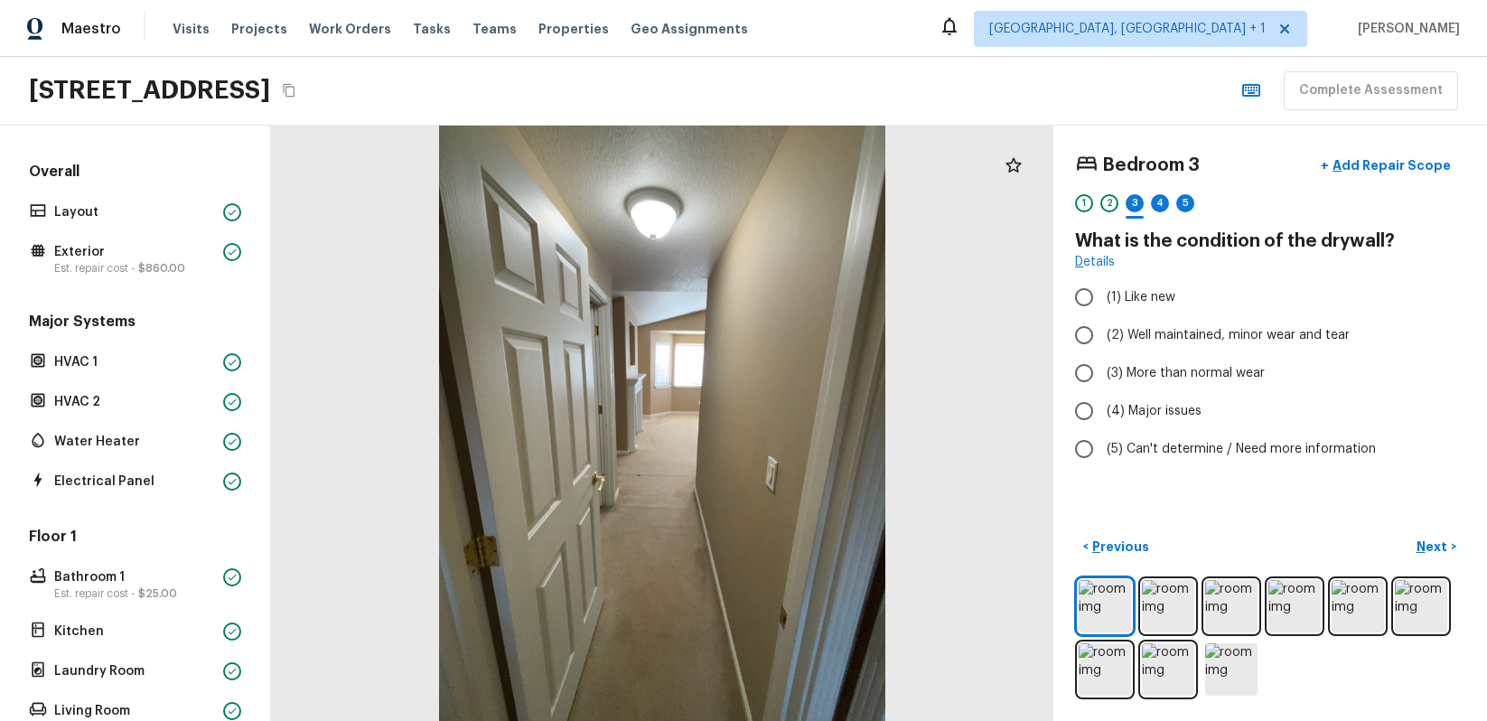
radio input "true"
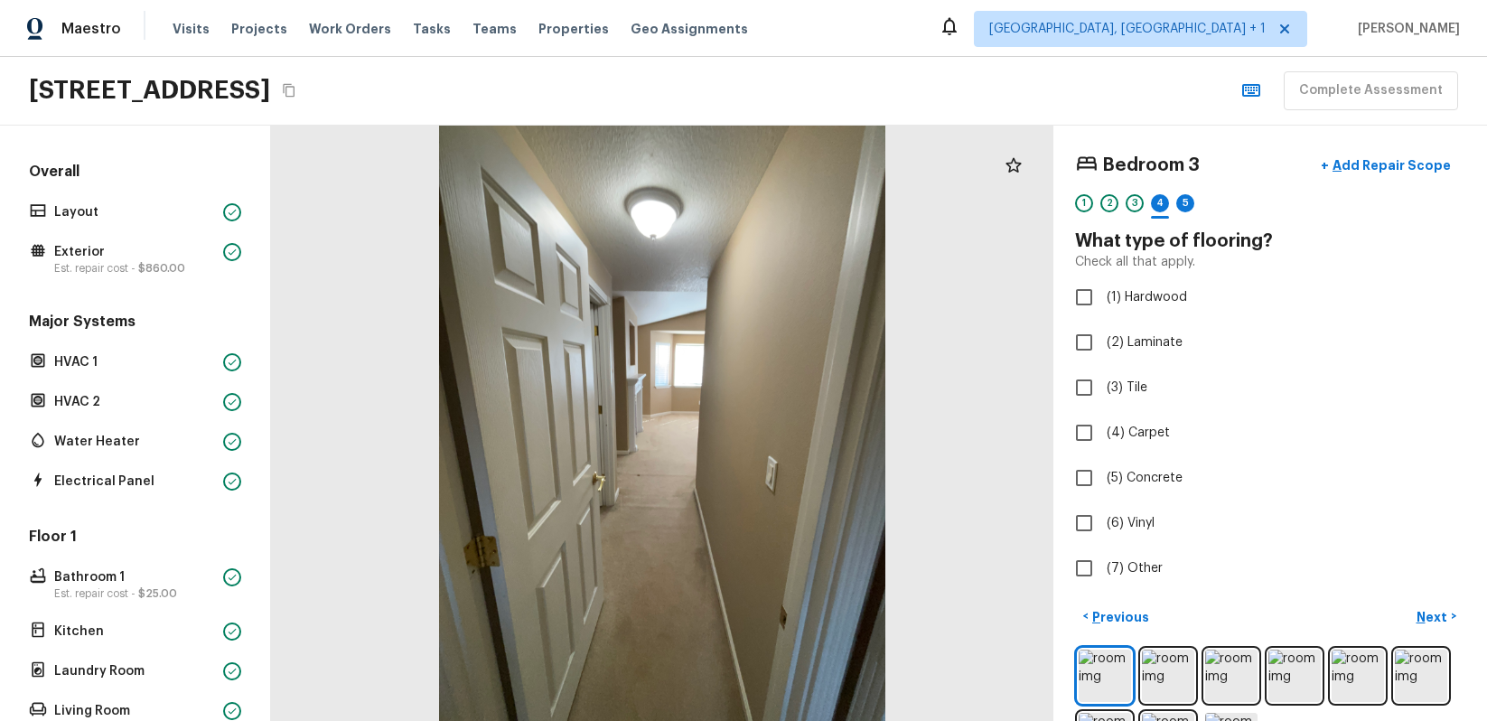
checkbox input "true"
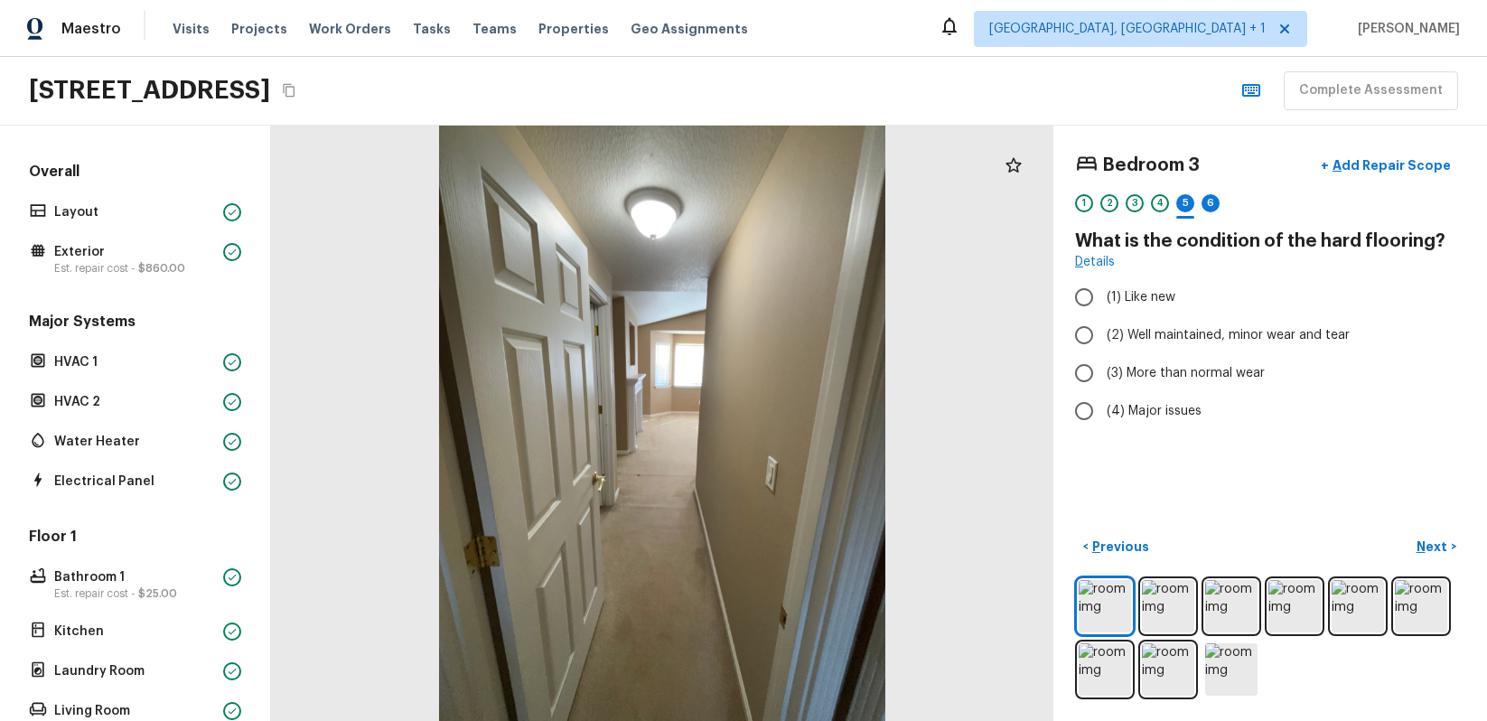
radio input "true"
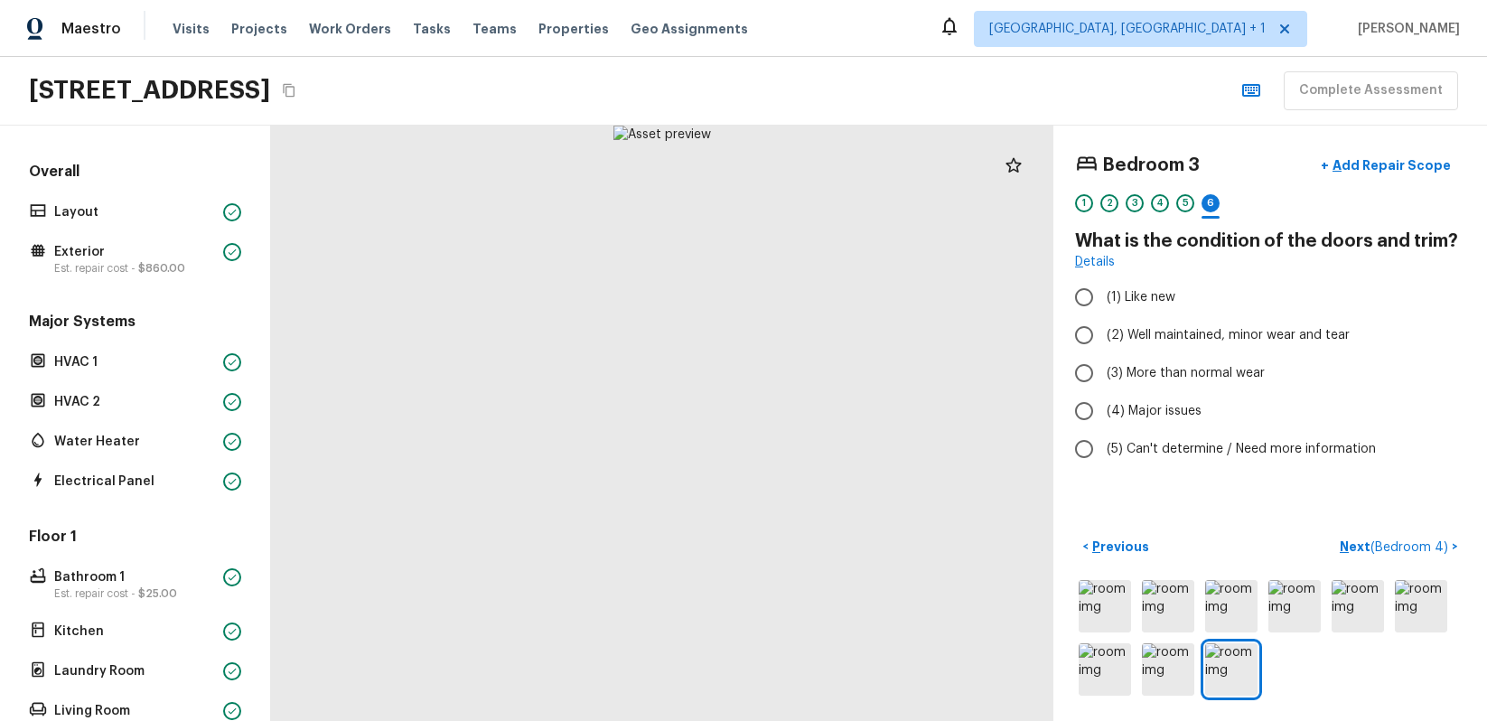
radio input "true"
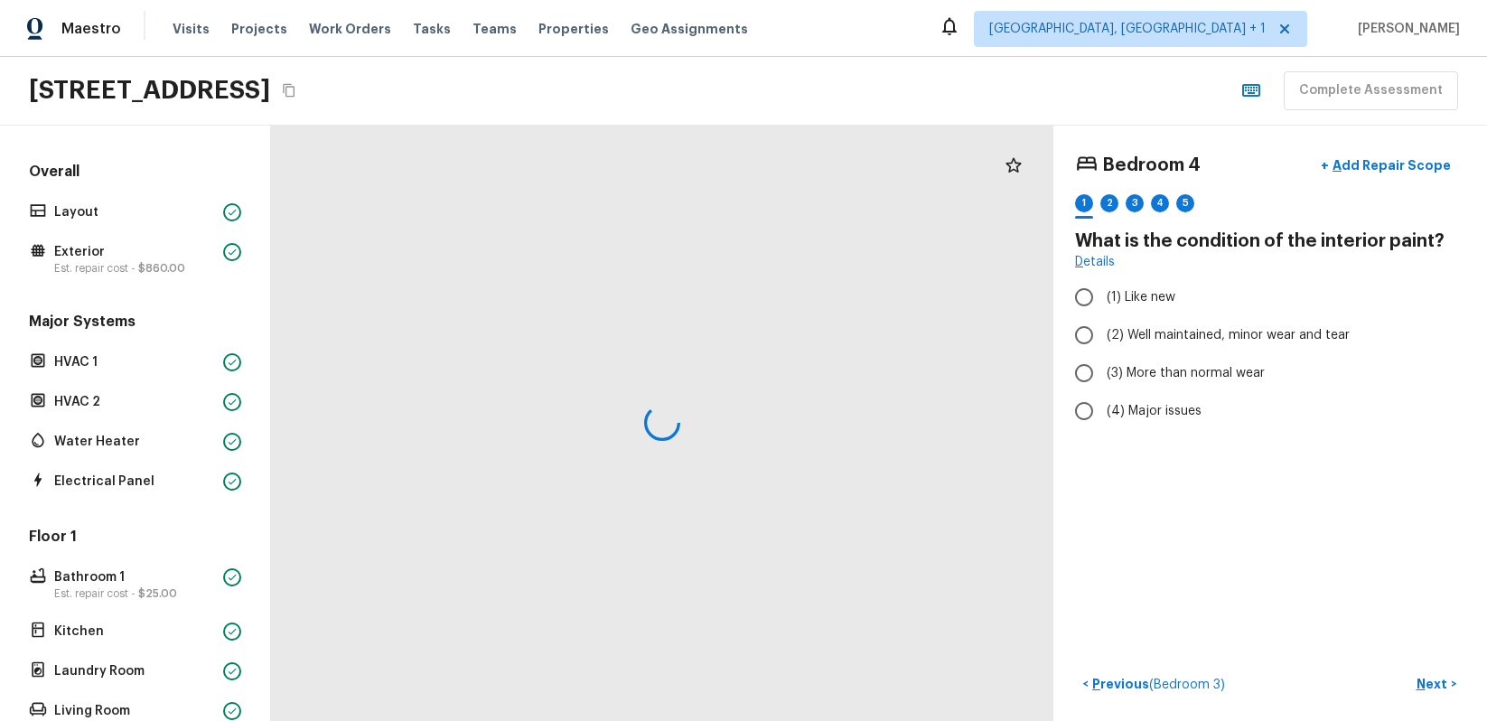
radio input "true"
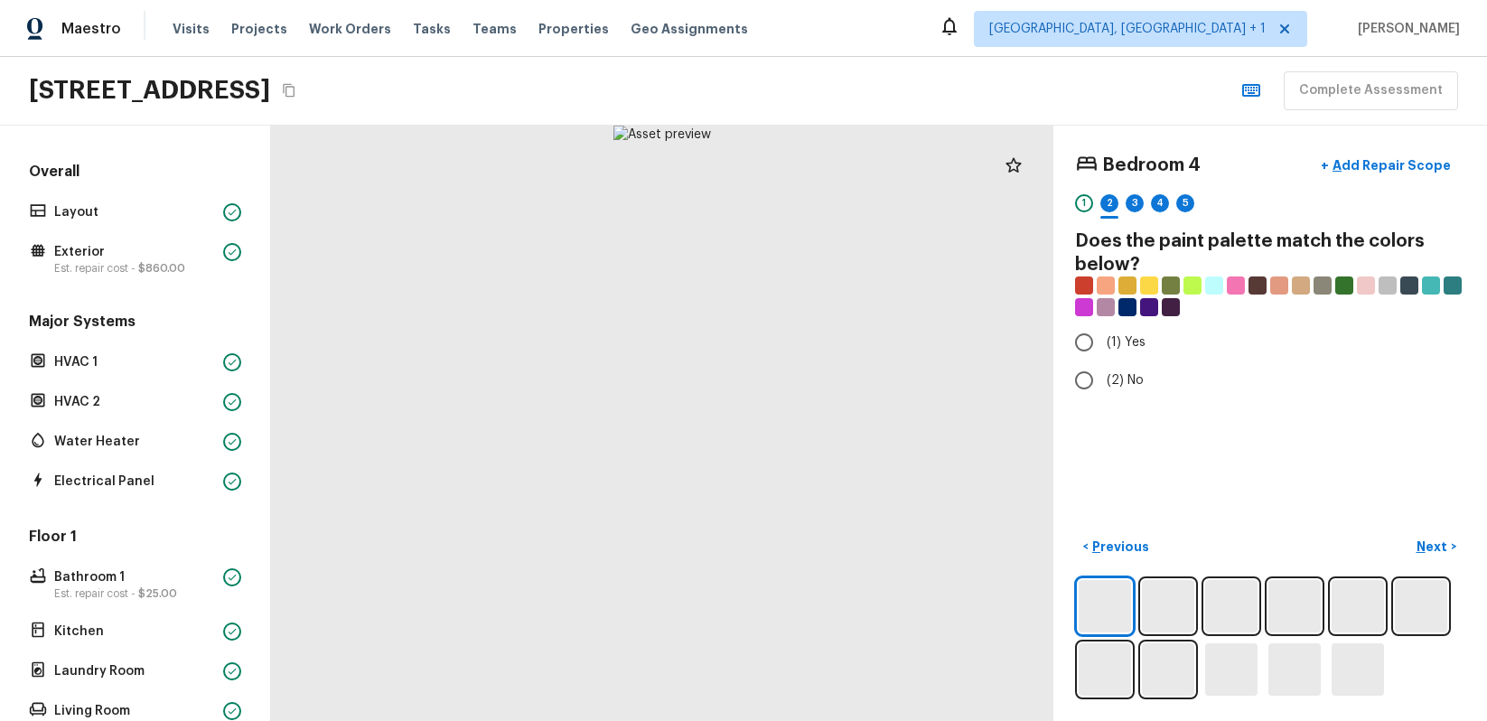
radio input "true"
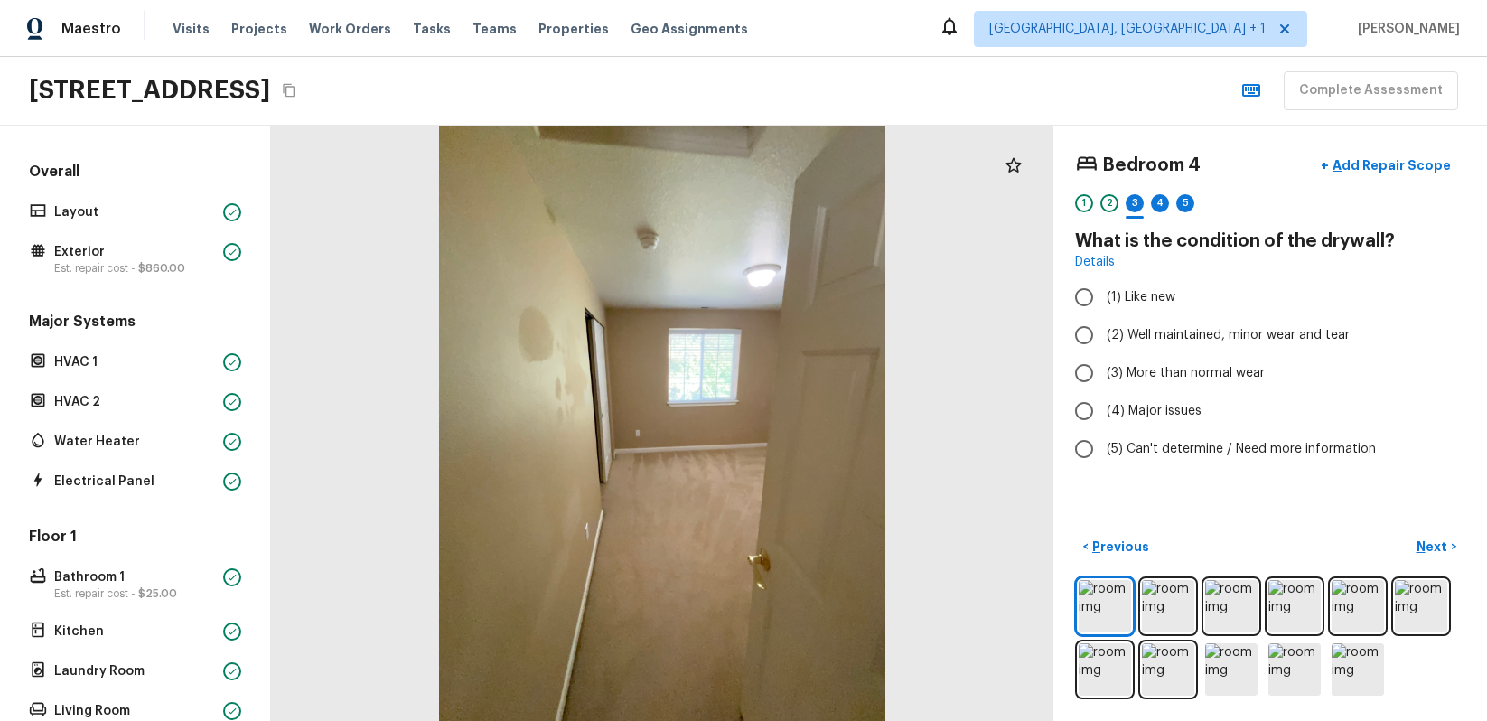
radio input "true"
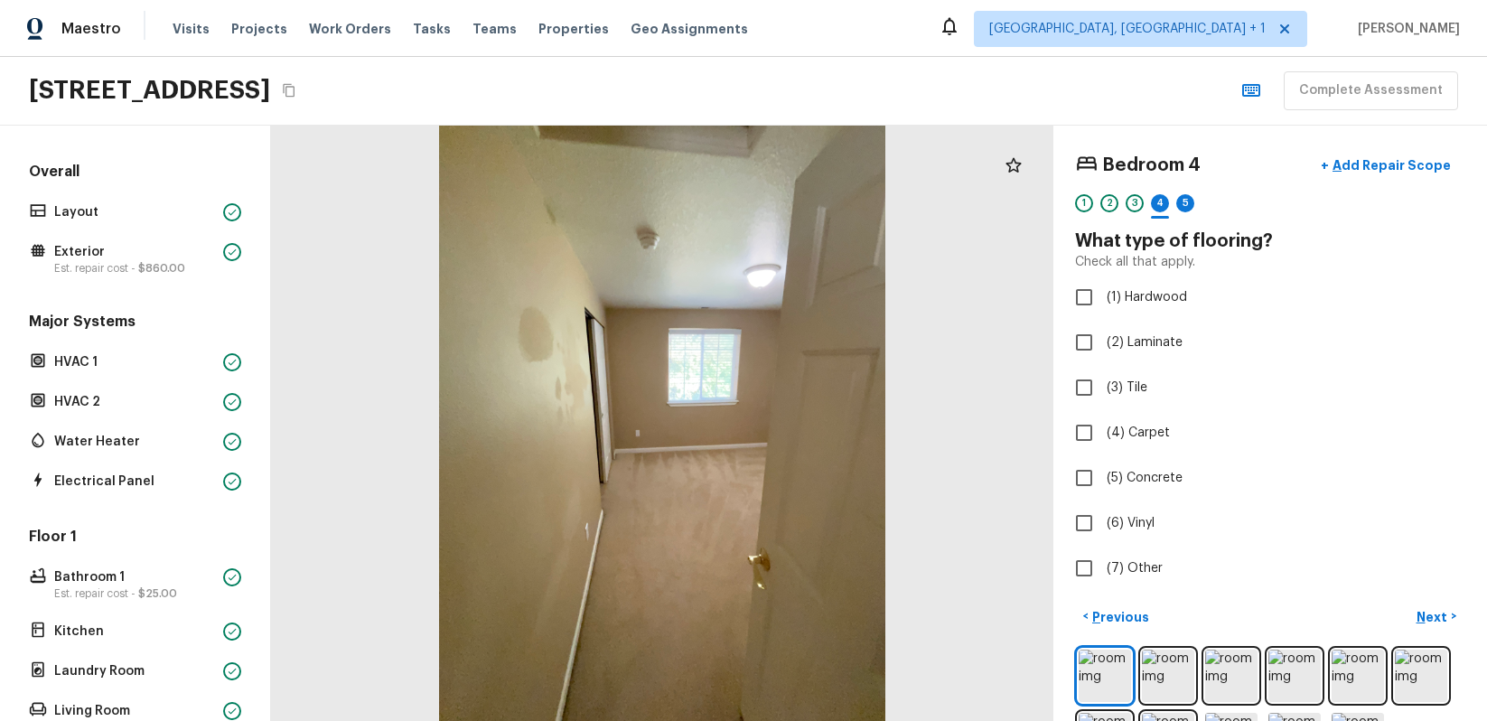
checkbox input "true"
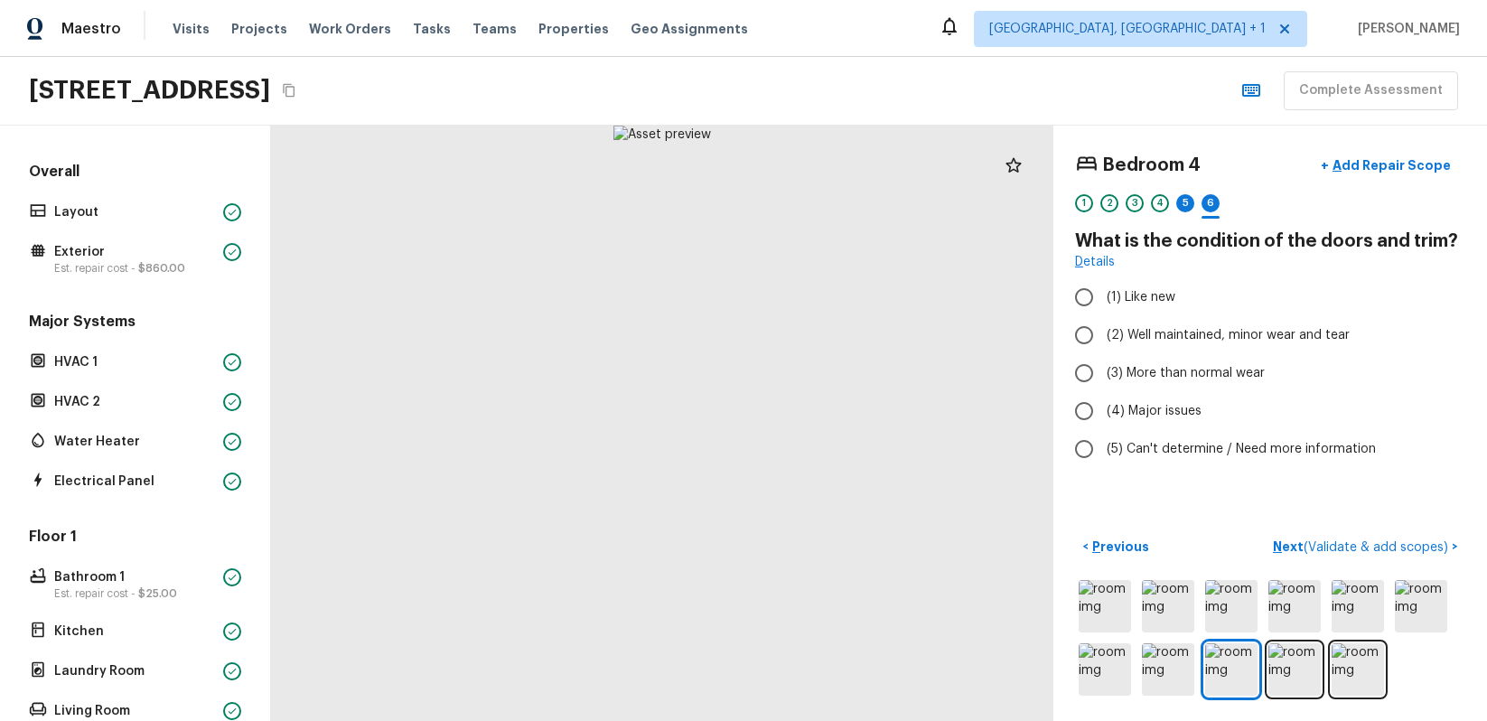
radio input "true"
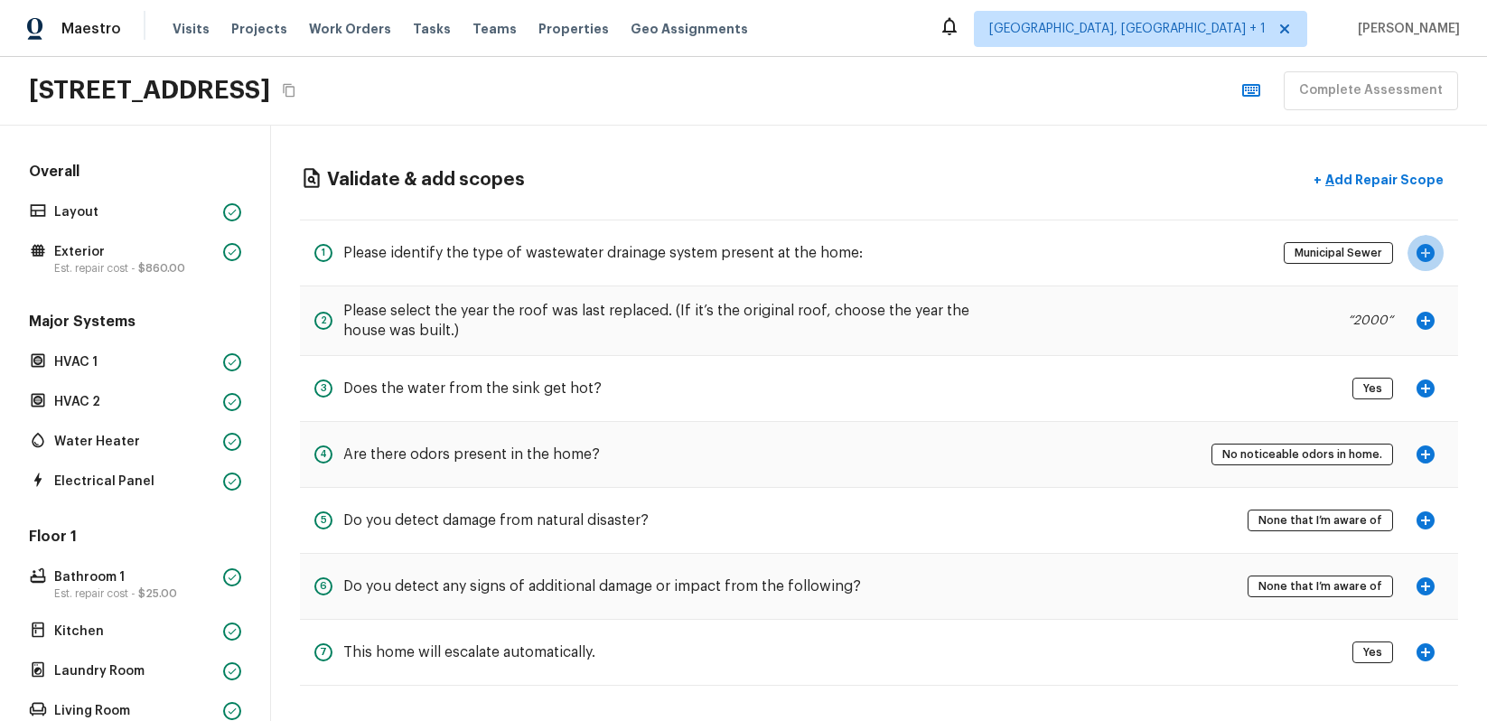
click at [1430, 259] on icon "button" at bounding box center [1426, 253] width 18 height 18
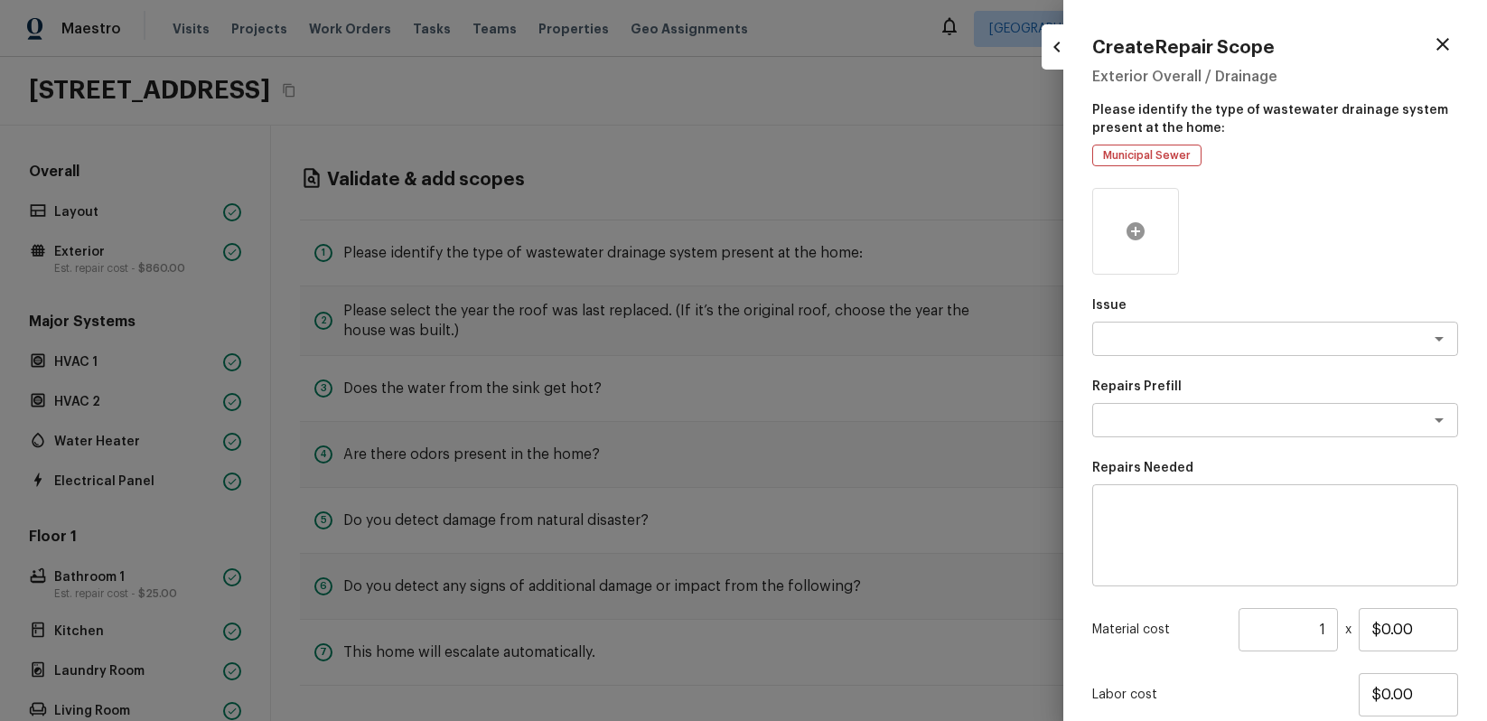
click at [1145, 234] on icon at bounding box center [1136, 231] width 22 height 22
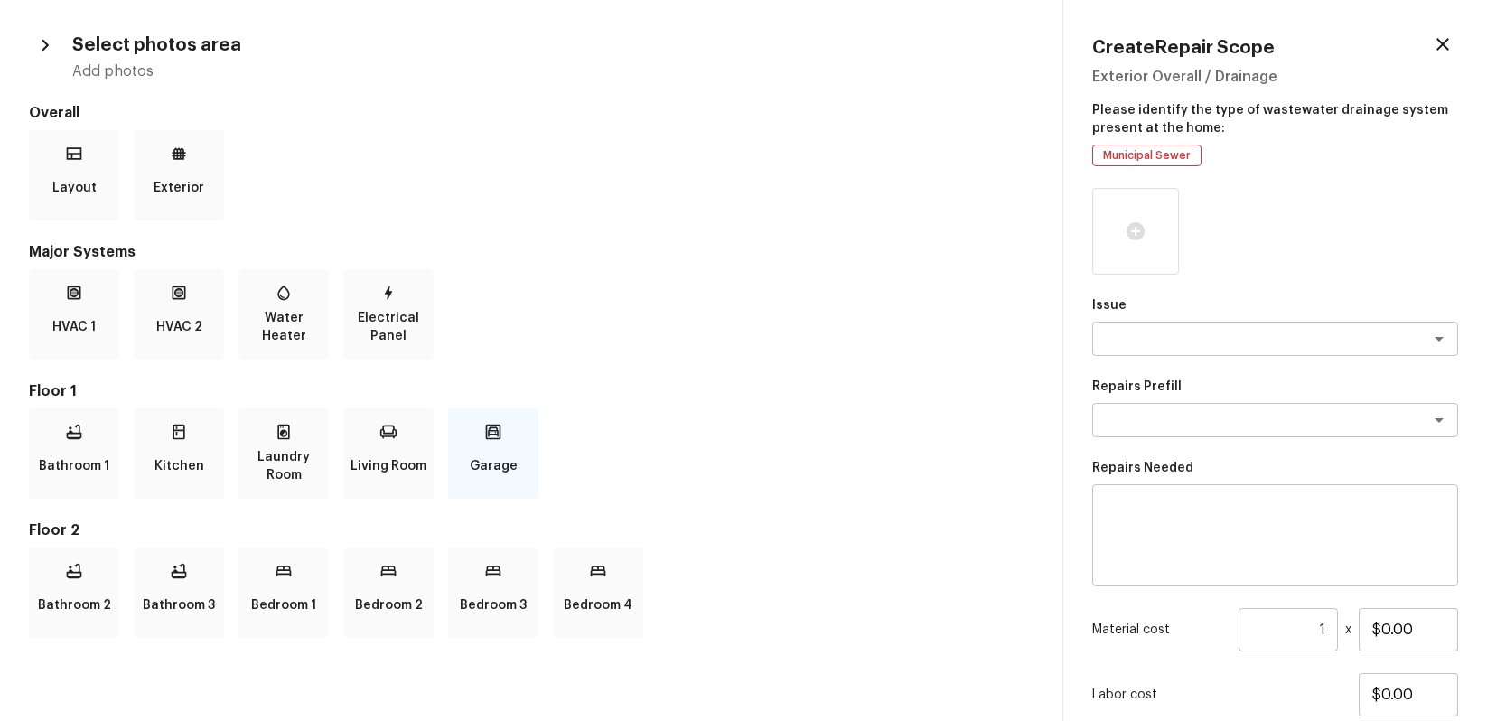
click at [504, 436] on div "Garage" at bounding box center [493, 453] width 90 height 90
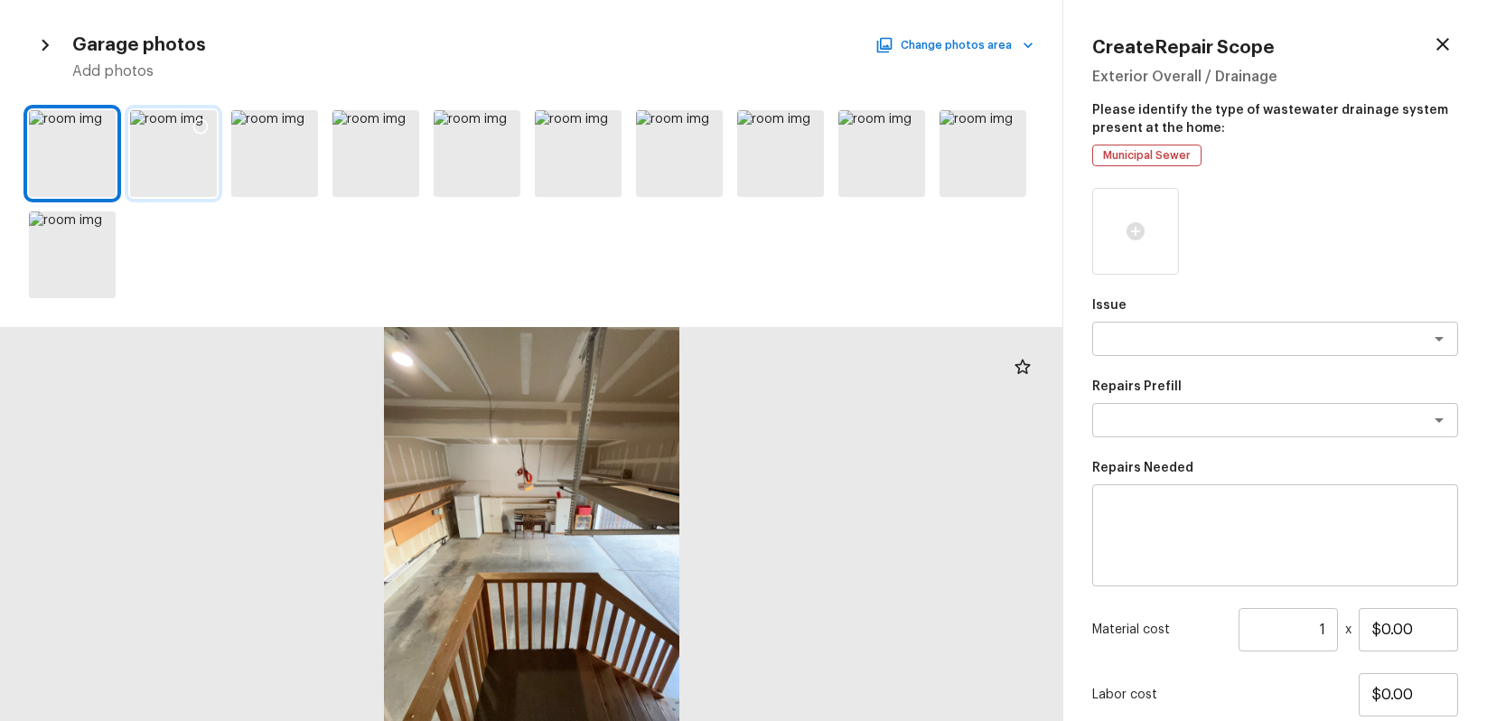
click at [203, 119] on icon at bounding box center [200, 126] width 15 height 15
click at [1257, 330] on textarea at bounding box center [1250, 339] width 299 height 18
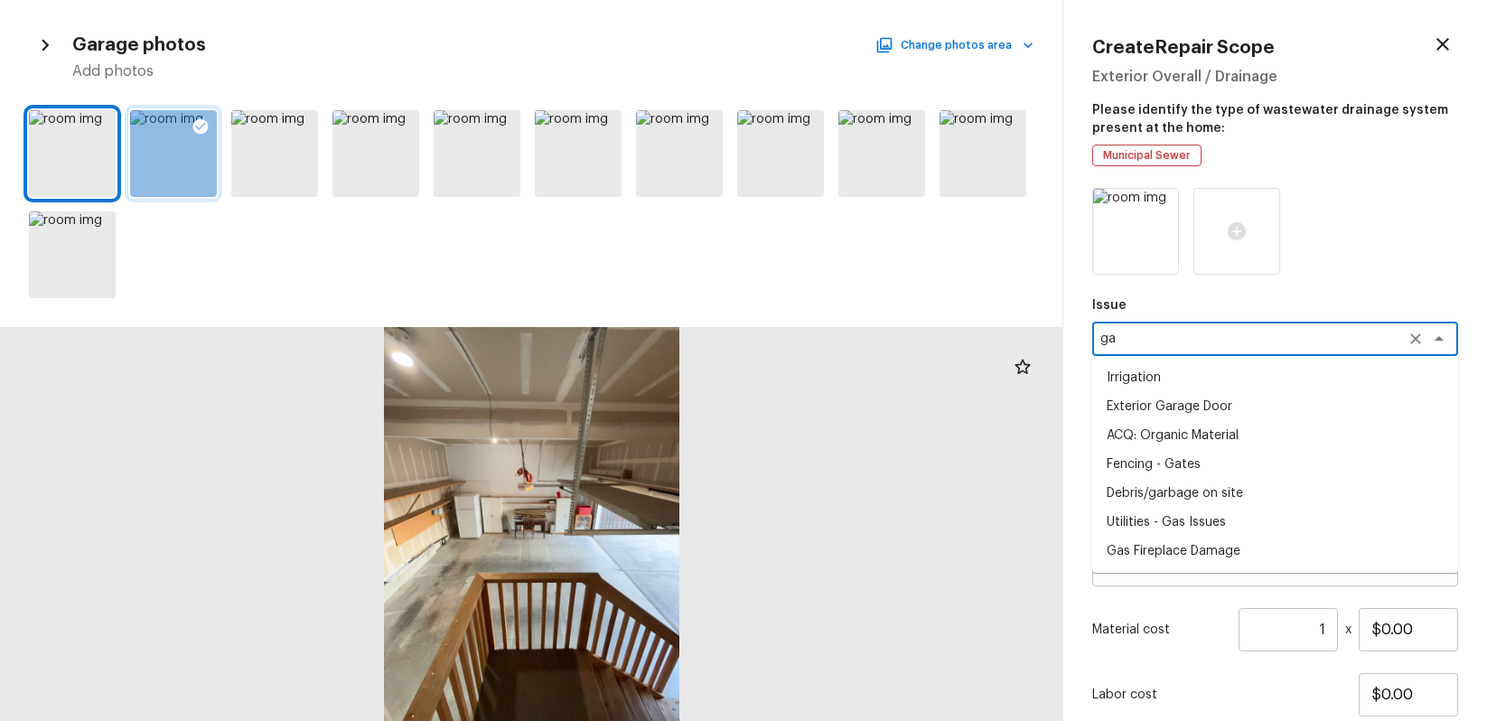
click at [1225, 412] on li "Exterior Garage Door" at bounding box center [1276, 406] width 366 height 29
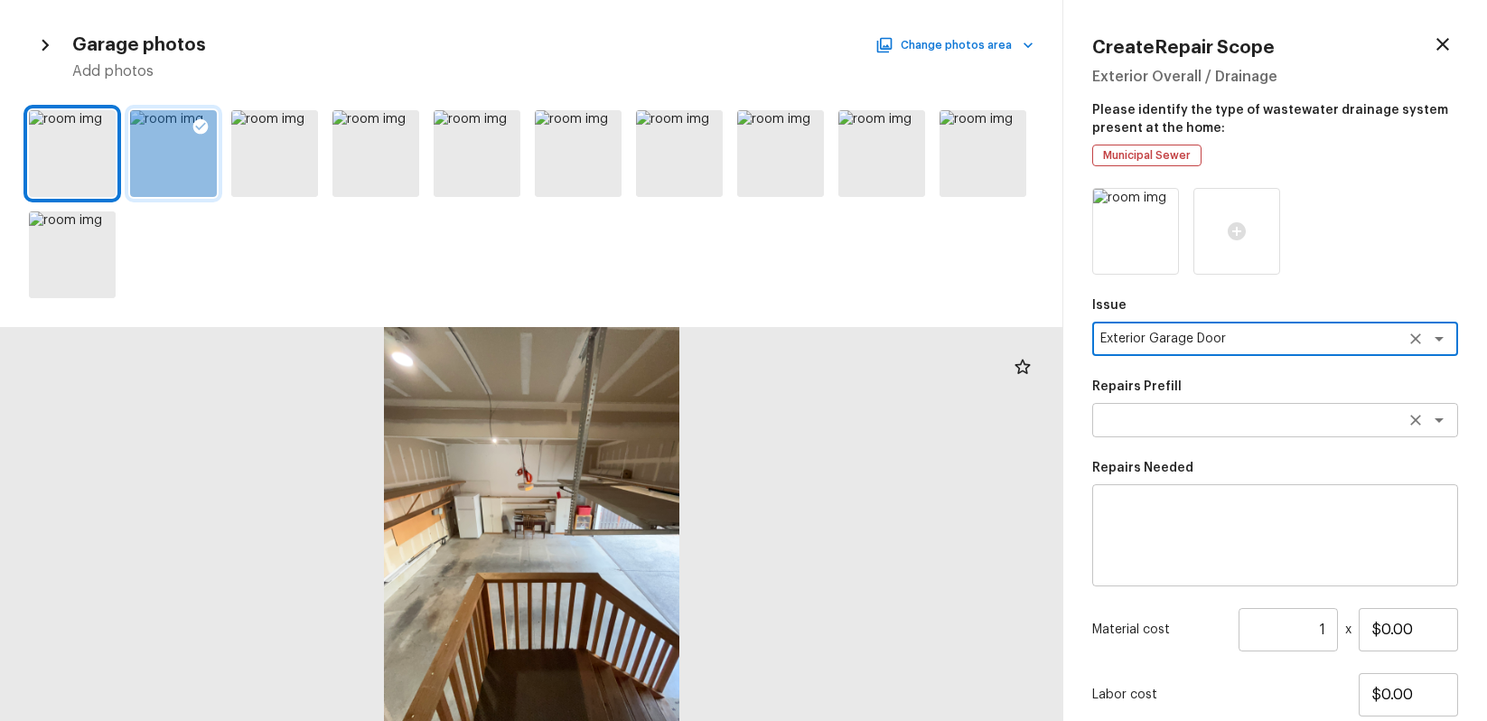
type textarea "Exterior Garage Door"
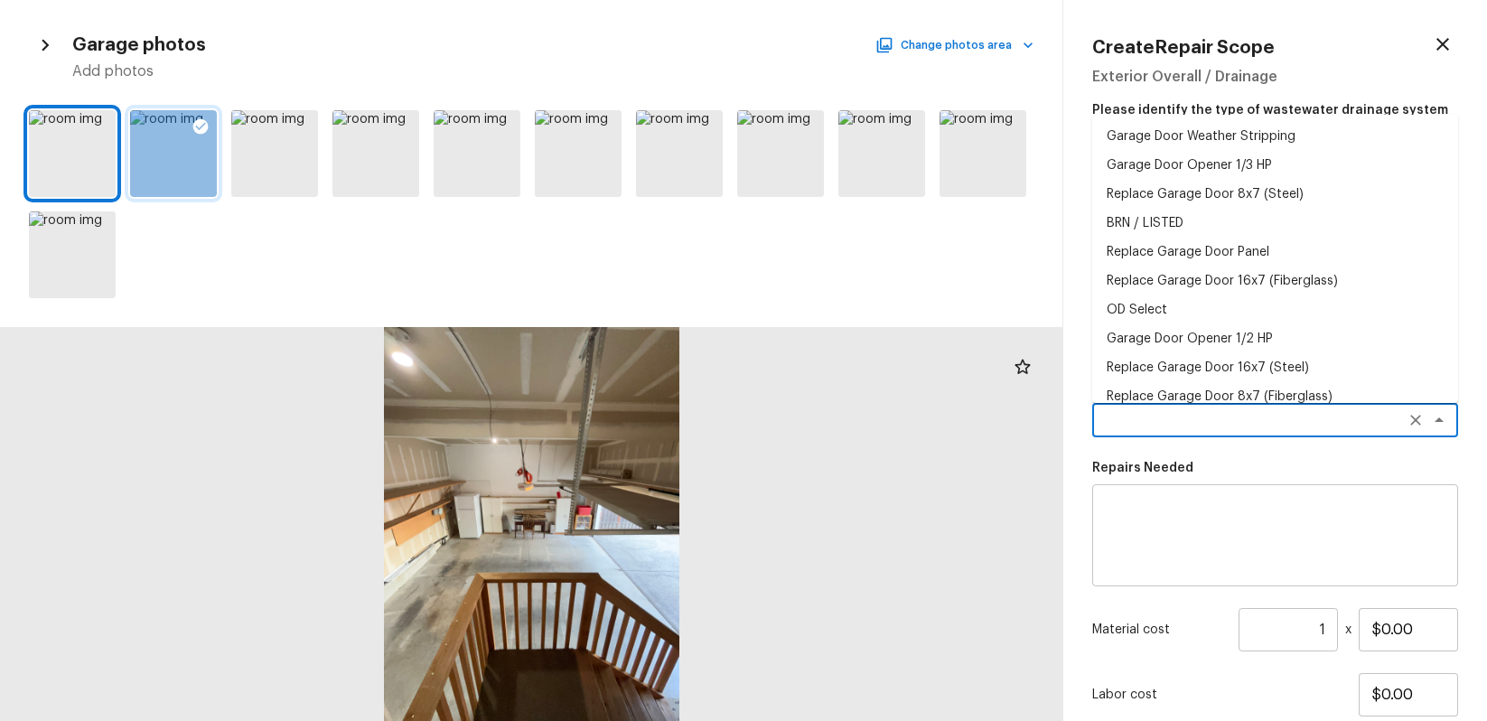
click at [1237, 419] on textarea at bounding box center [1250, 420] width 299 height 18
click at [1262, 373] on li "Replace Garage Door 16x7 (Steel)" at bounding box center [1276, 367] width 366 height 29
type textarea "Replace Garage Door 16x7 (Steel)"
type textarea "Remove the existing garage door and ALL of the existing hardware. Install new h…"
type input "$1,263.01"
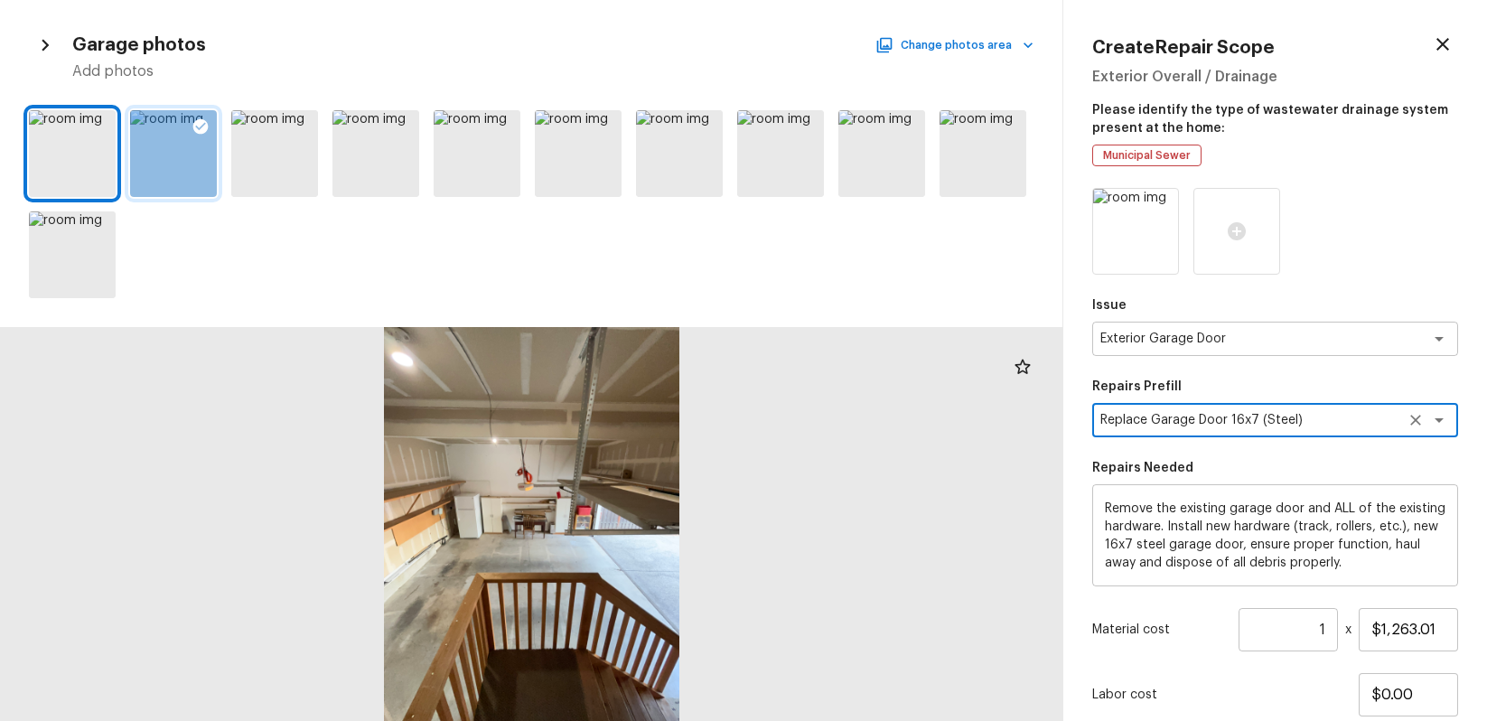
scroll to position [127, 0]
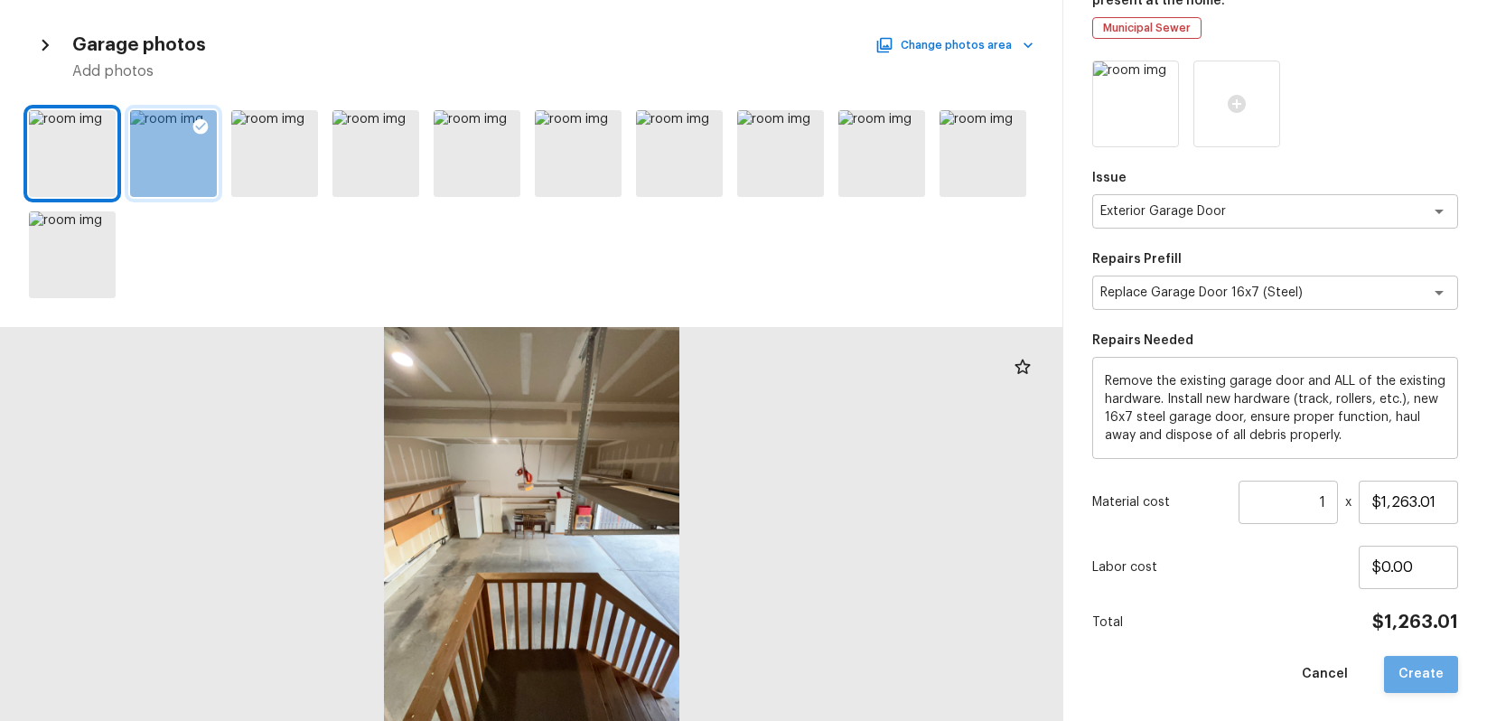
click at [1426, 670] on button "Create" at bounding box center [1421, 674] width 74 height 37
type input "$0.00"
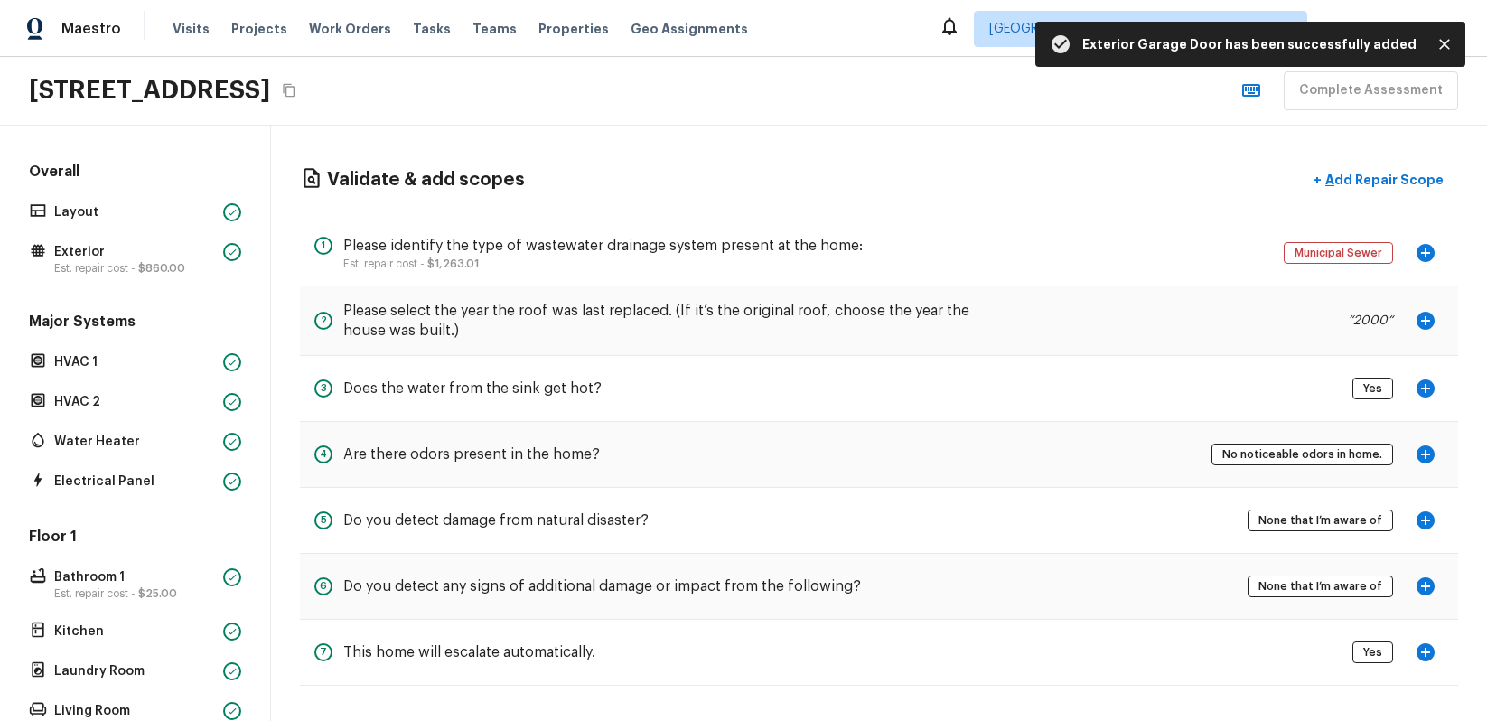
scroll to position [1, 0]
click at [1429, 521] on icon "button" at bounding box center [1426, 520] width 18 height 18
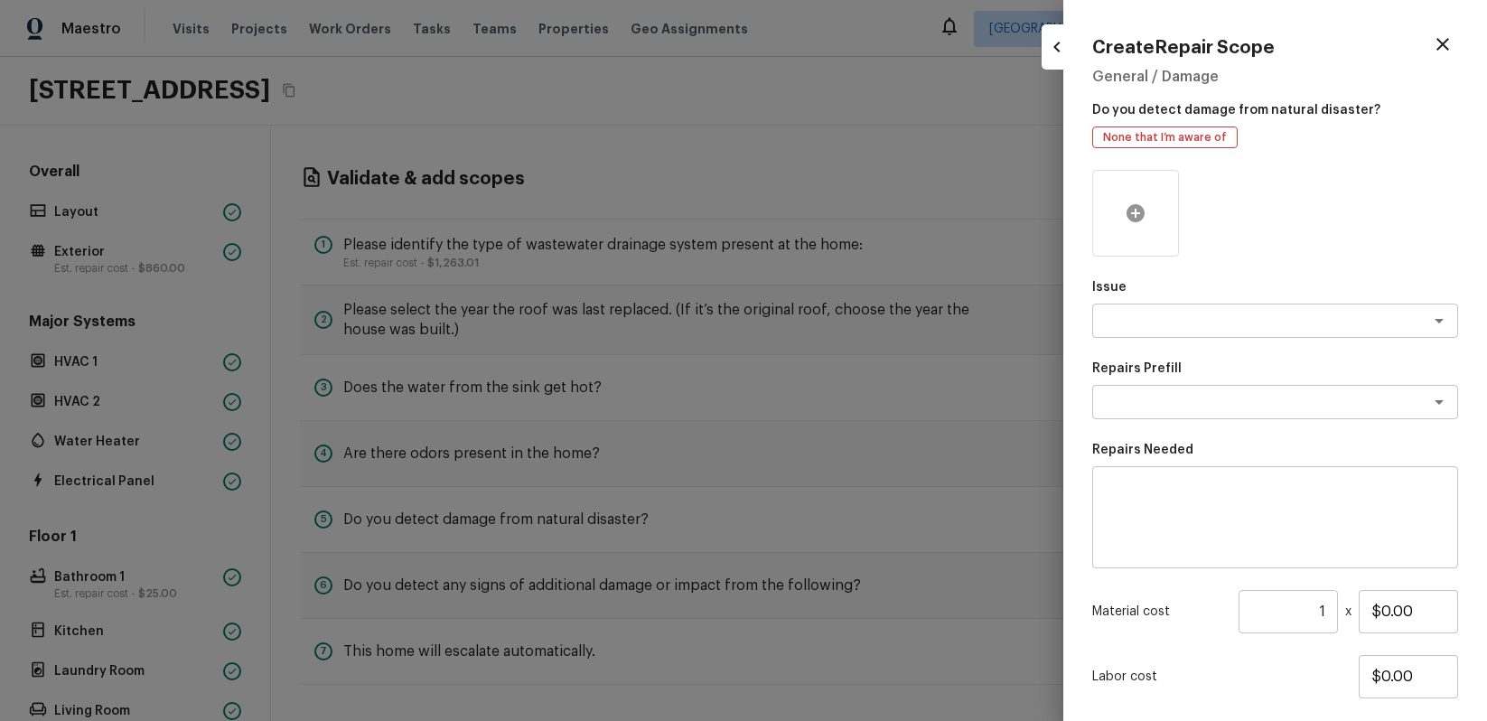
click at [1146, 208] on icon at bounding box center [1136, 213] width 22 height 22
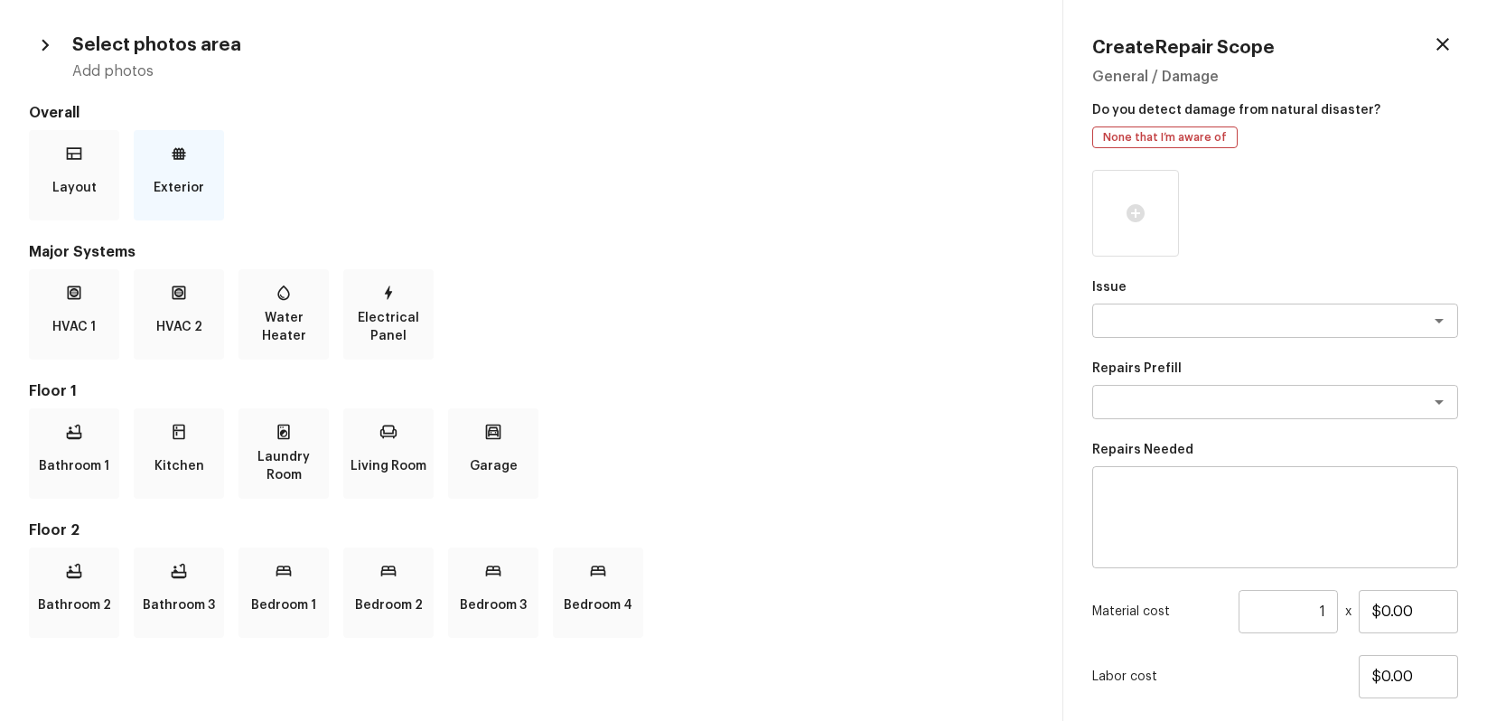
click at [181, 163] on div "Exterior" at bounding box center [179, 175] width 90 height 90
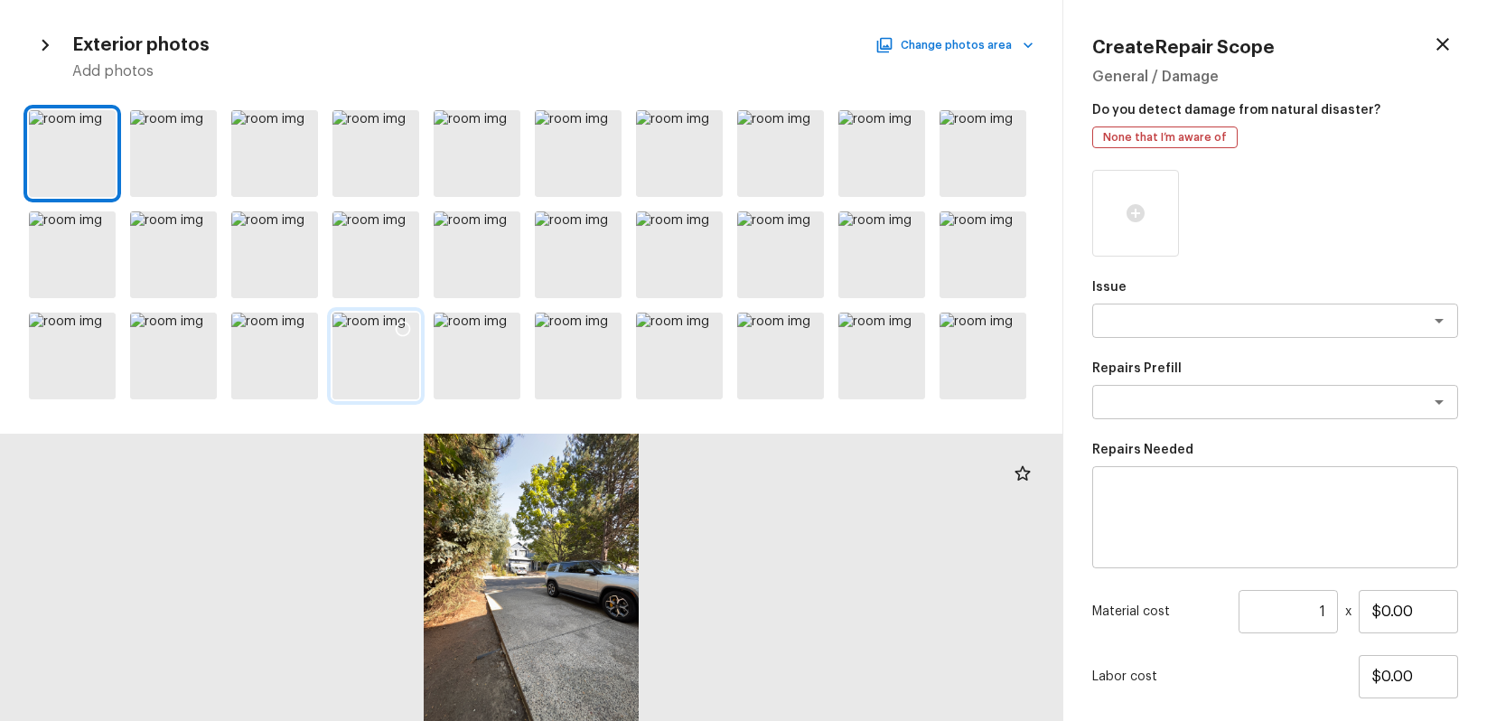
click at [409, 323] on icon at bounding box center [403, 329] width 18 height 18
click at [1209, 307] on div "x ​" at bounding box center [1276, 321] width 366 height 34
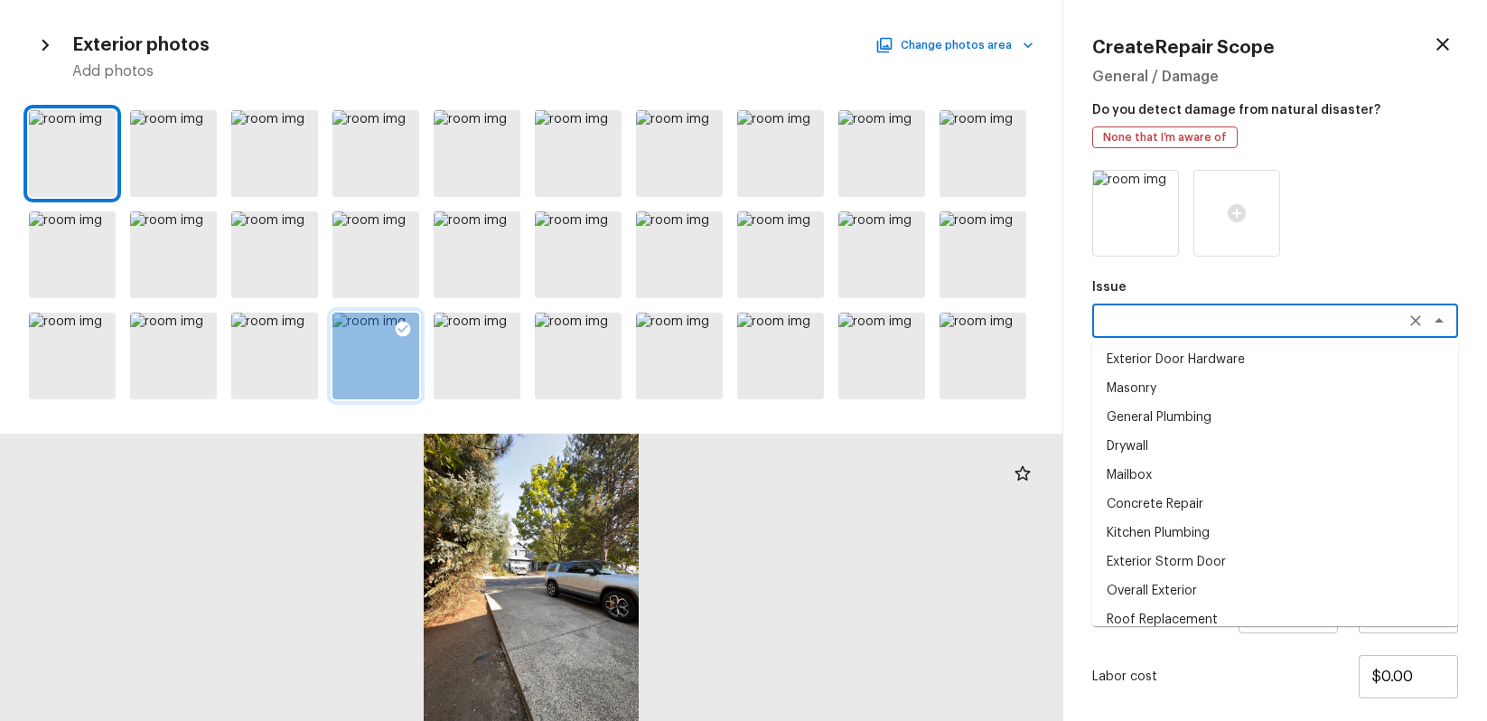
type textarea "n"
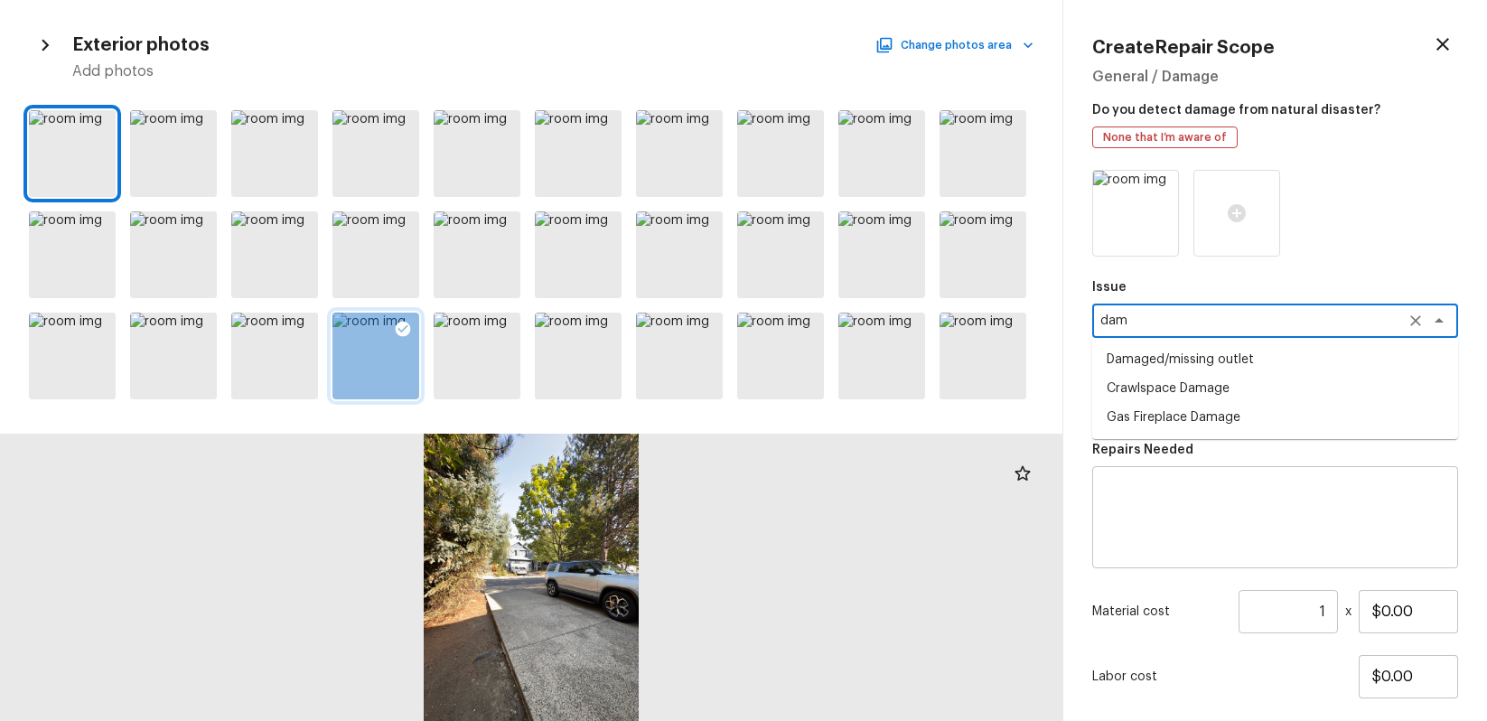
click at [1252, 417] on li "Gas Fireplace Damage" at bounding box center [1276, 417] width 366 height 29
type textarea "Gas Fireplace Damage"
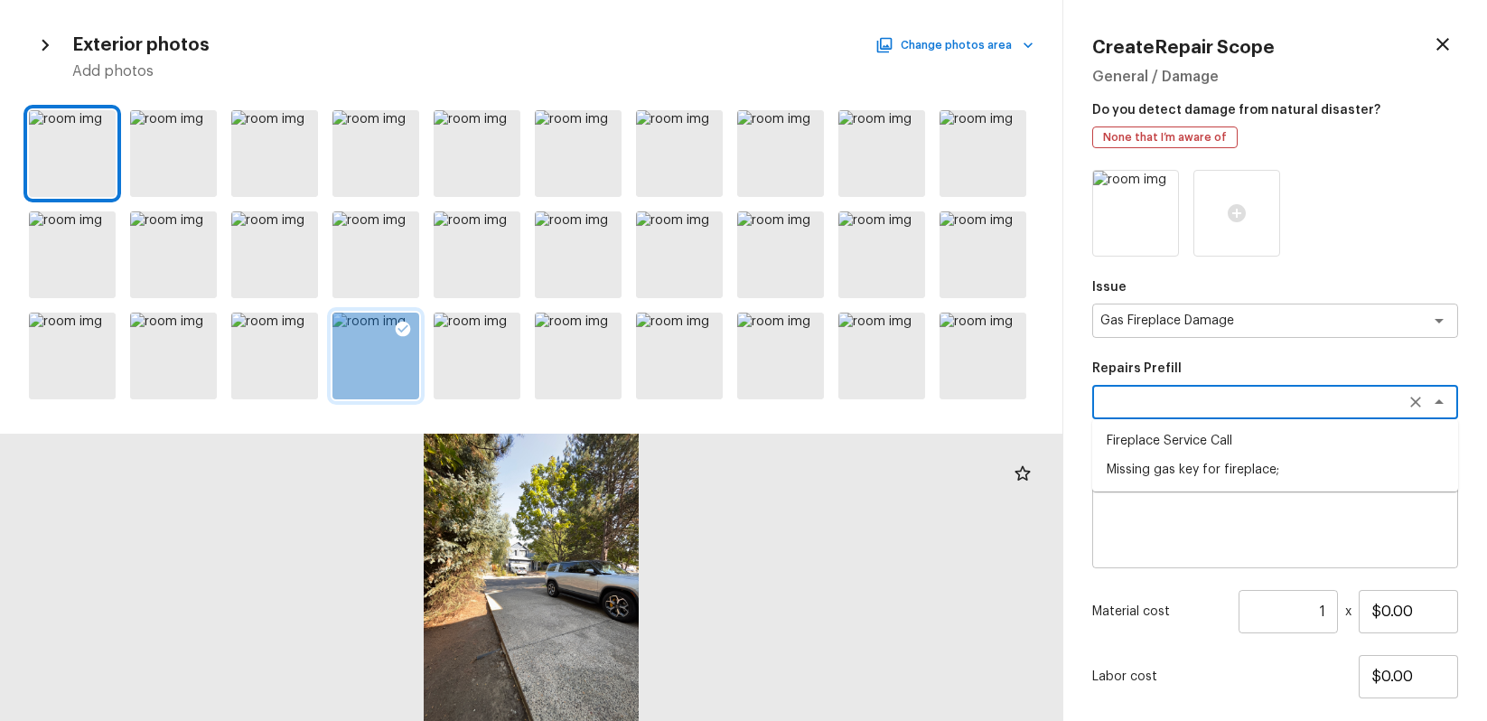
click at [1264, 407] on textarea at bounding box center [1250, 402] width 299 height 18
click at [1266, 445] on li "Fireplace Service Call" at bounding box center [1276, 441] width 366 height 29
type textarea "Fireplace Service Call"
type textarea "Clean and Service fireplace. Diagnose as needed."
type input "$85.00"
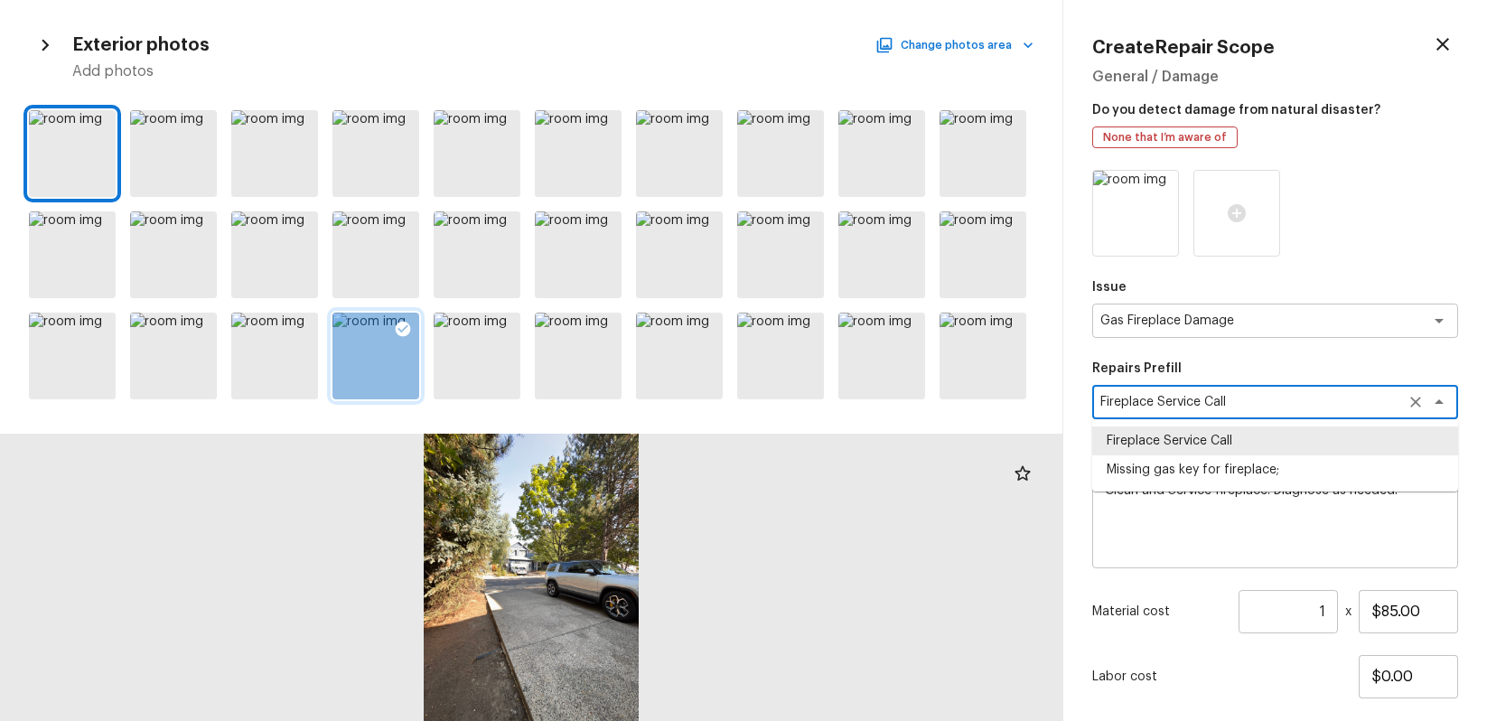
click at [1271, 409] on textarea "Fireplace Service Call" at bounding box center [1250, 402] width 299 height 18
click at [1281, 467] on li "Missing gas key for fireplace;" at bounding box center [1276, 469] width 366 height 29
type textarea "Missing gas key for fireplace;"
type textarea "Supply gas key for fireplace. Missing/damaged."
type input "$12.00"
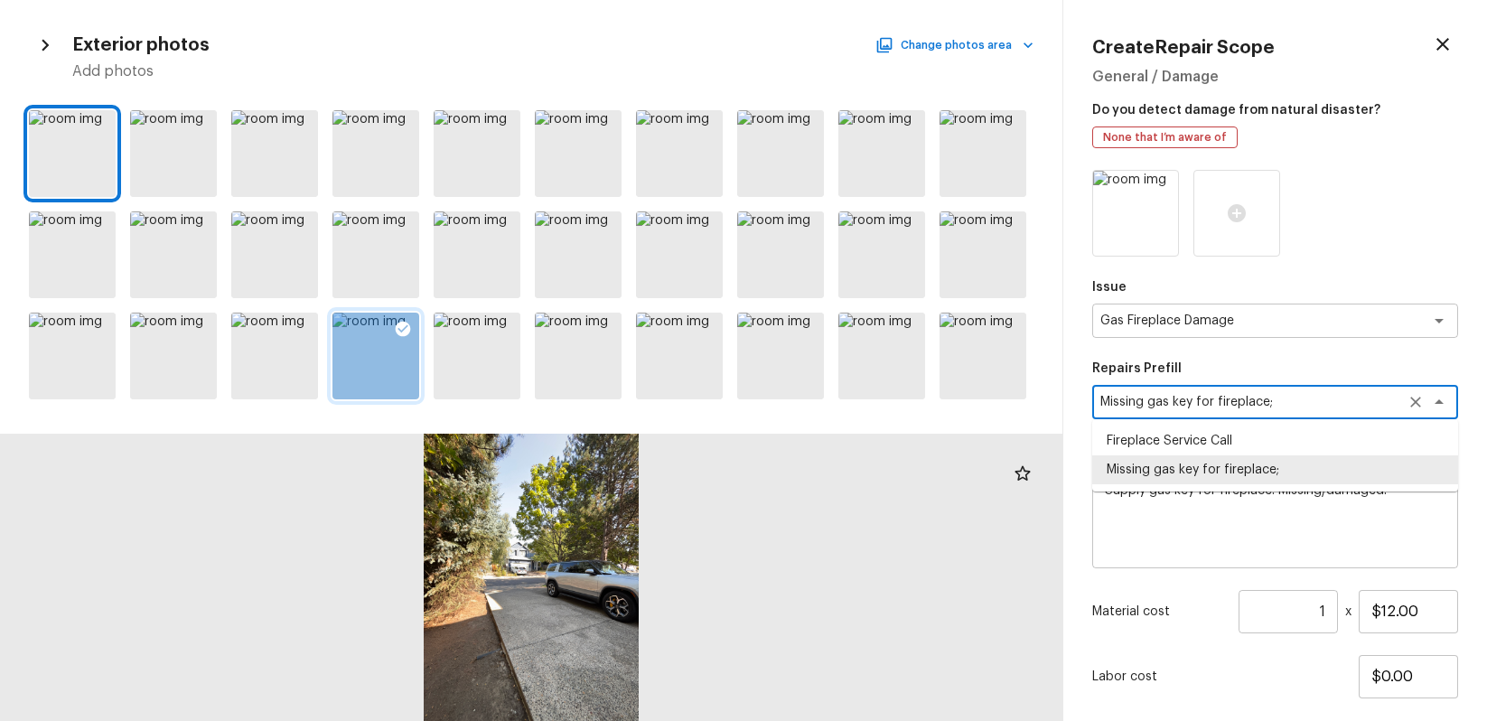
click at [1272, 417] on div "Missing gas key for fireplace; x ​" at bounding box center [1276, 402] width 366 height 34
click at [1277, 441] on li "Fireplace Service Call" at bounding box center [1276, 441] width 366 height 29
type textarea "Fireplace Service Call"
type textarea "Clean and Service fireplace. Diagnose as needed."
type input "$85.00"
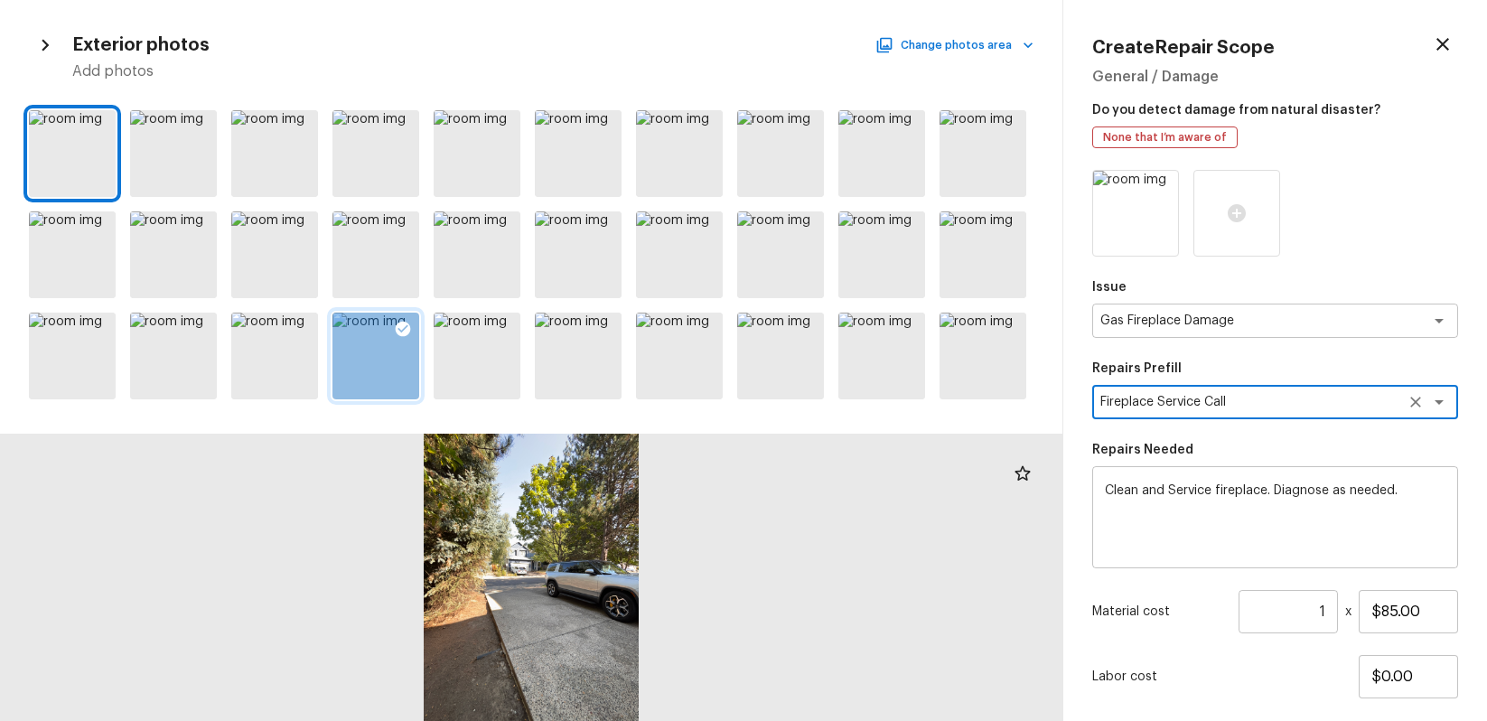
scroll to position [109, 0]
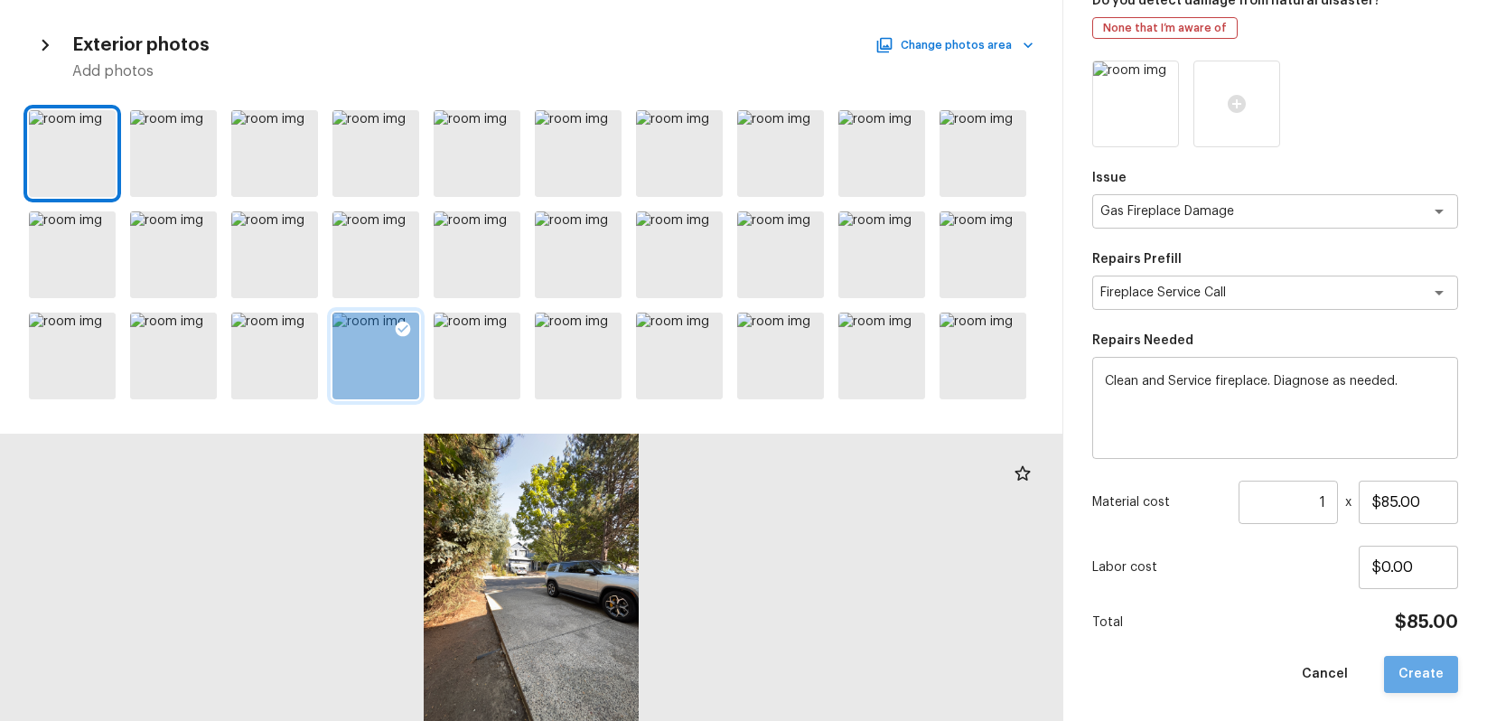
click at [1441, 680] on button "Create" at bounding box center [1421, 674] width 74 height 37
type input "$0.00"
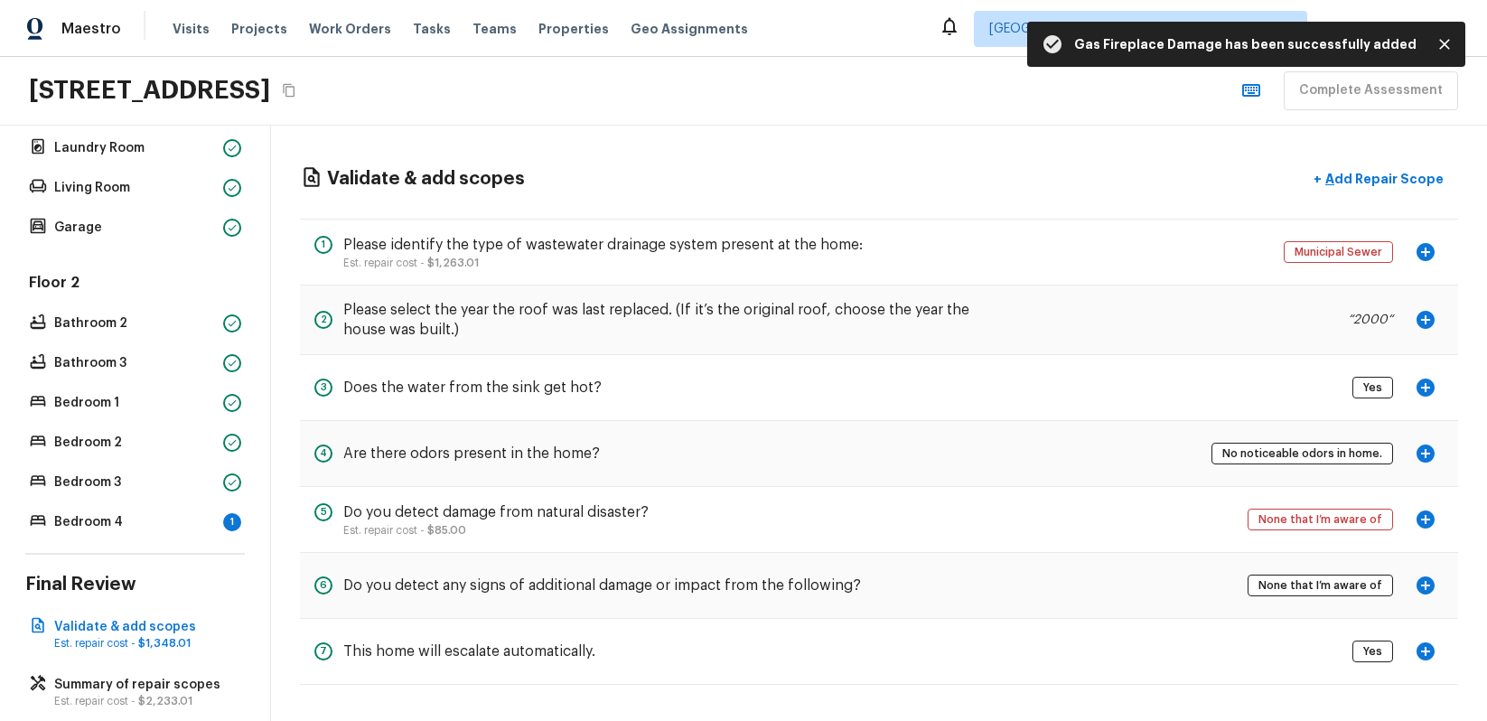
scroll to position [550, 0]
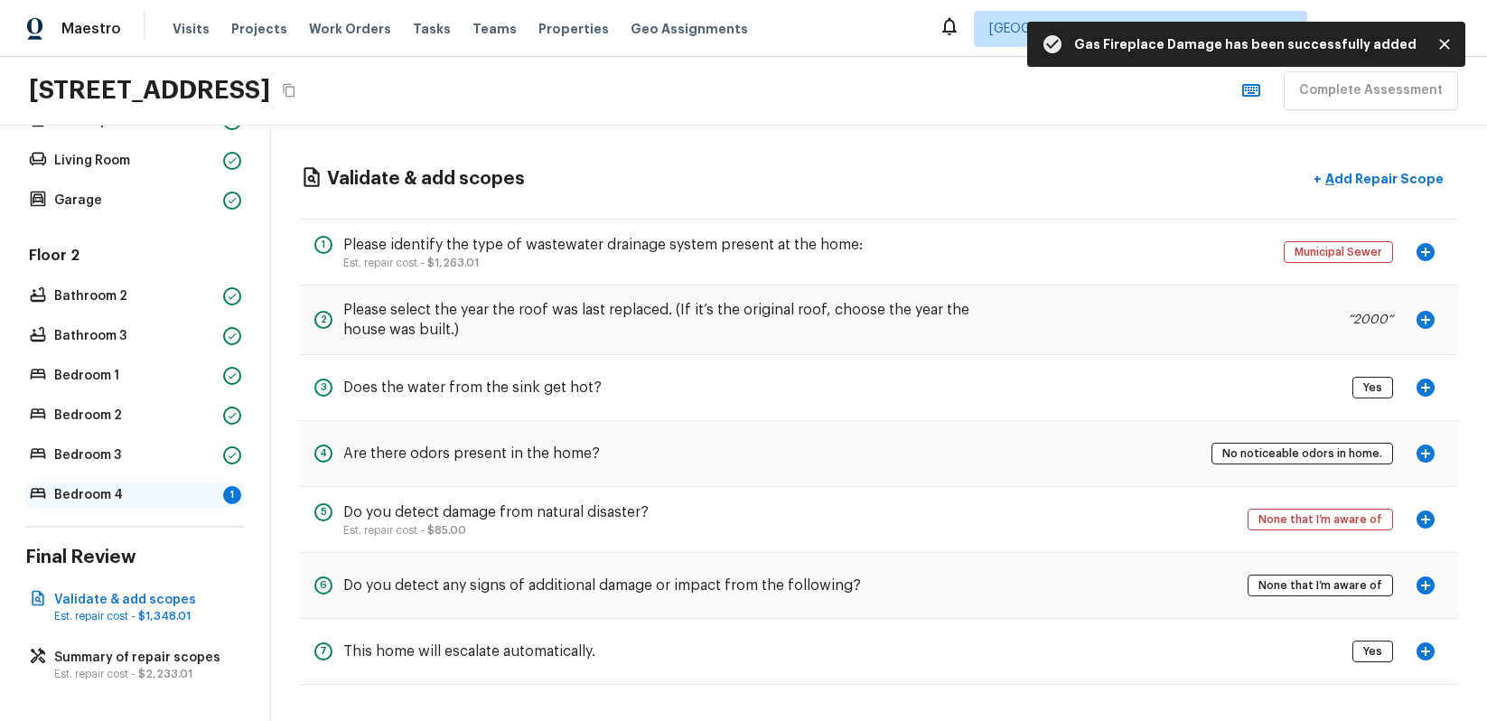
click at [102, 493] on p "Bedroom 4" at bounding box center [135, 495] width 162 height 18
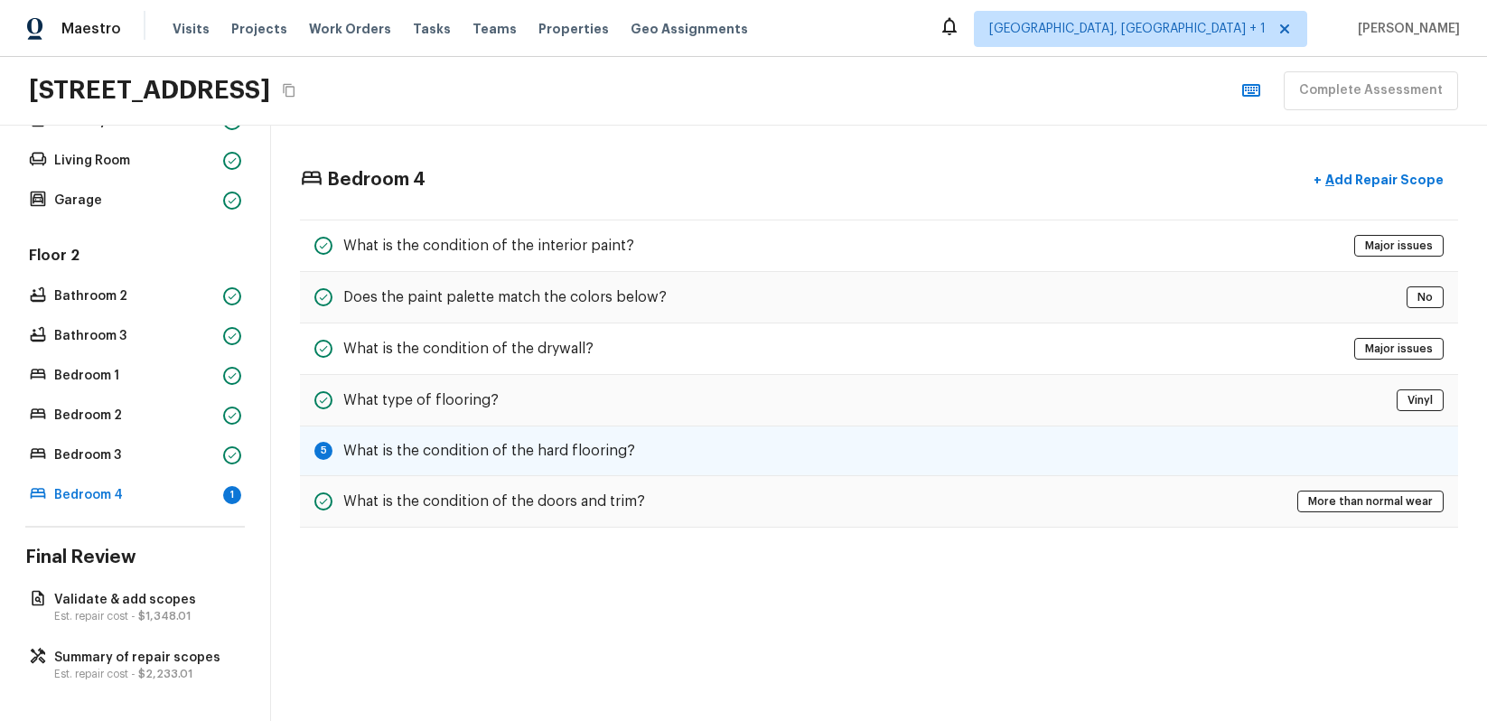
click at [923, 451] on div "5 What is the condition of the hard flooring?" at bounding box center [879, 452] width 1159 height 50
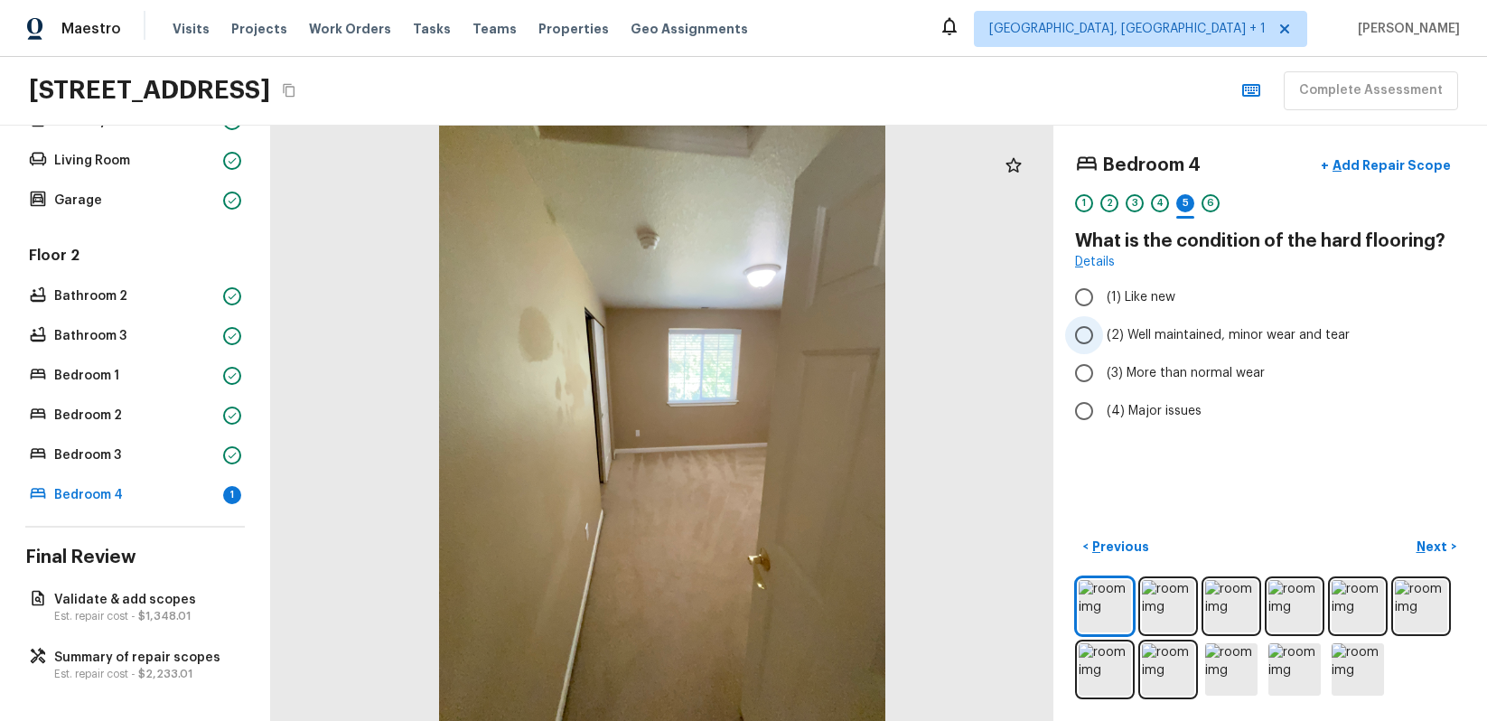
click at [1134, 350] on label "(2) Well maintained, minor wear and tear" at bounding box center [1258, 335] width 386 height 38
click at [1103, 350] on input "(2) Well maintained, minor wear and tear" at bounding box center [1084, 335] width 38 height 38
radio input "true"
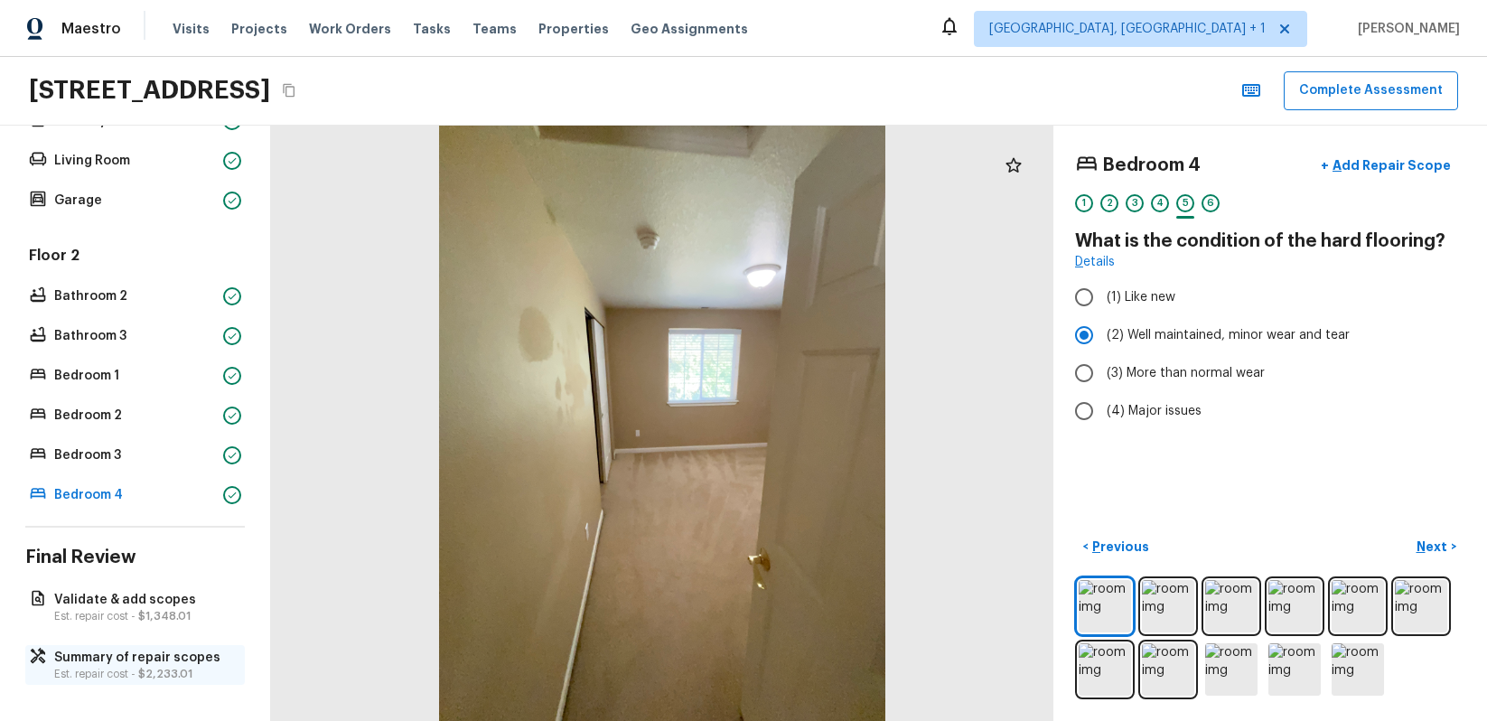
click at [115, 673] on p "Est. repair cost - $2,233.01" at bounding box center [144, 674] width 180 height 14
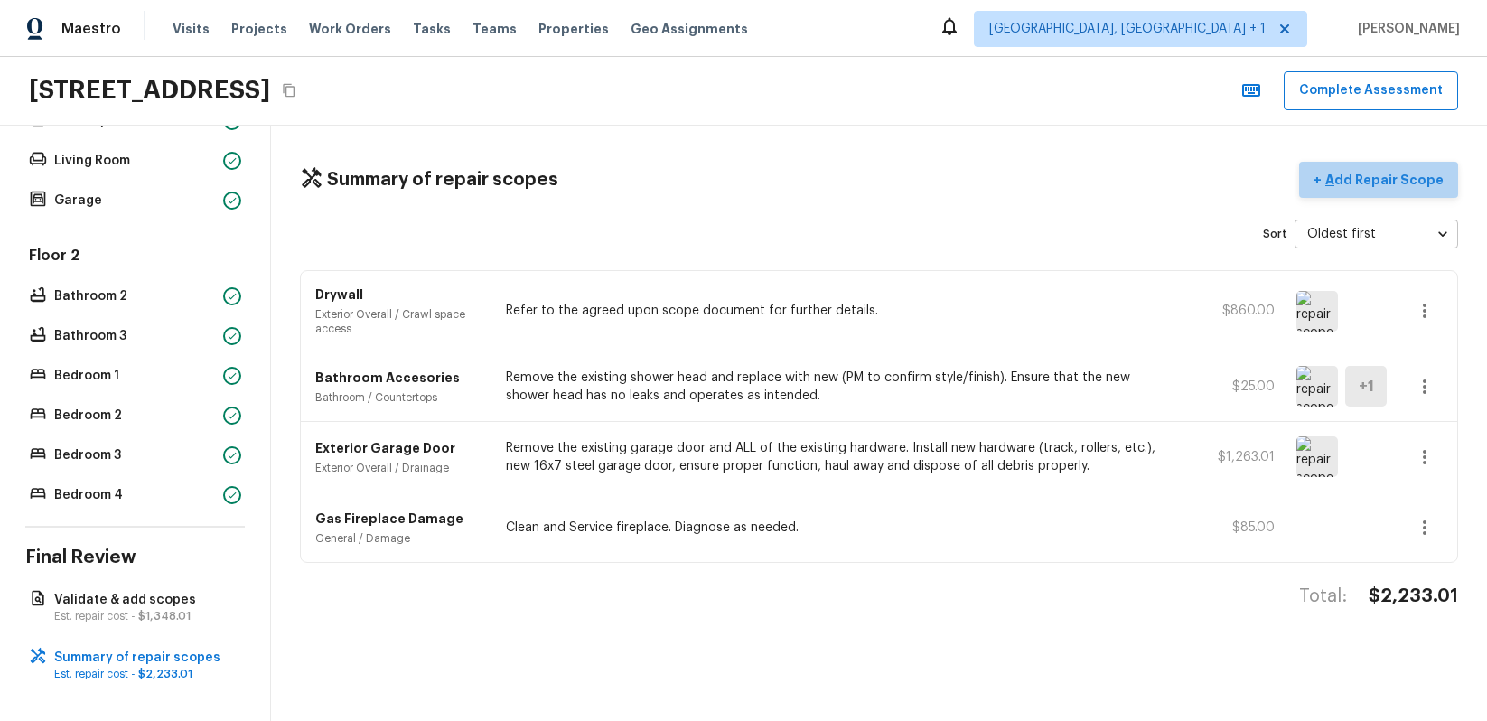
click at [1412, 174] on p "Add Repair Scope" at bounding box center [1383, 180] width 122 height 18
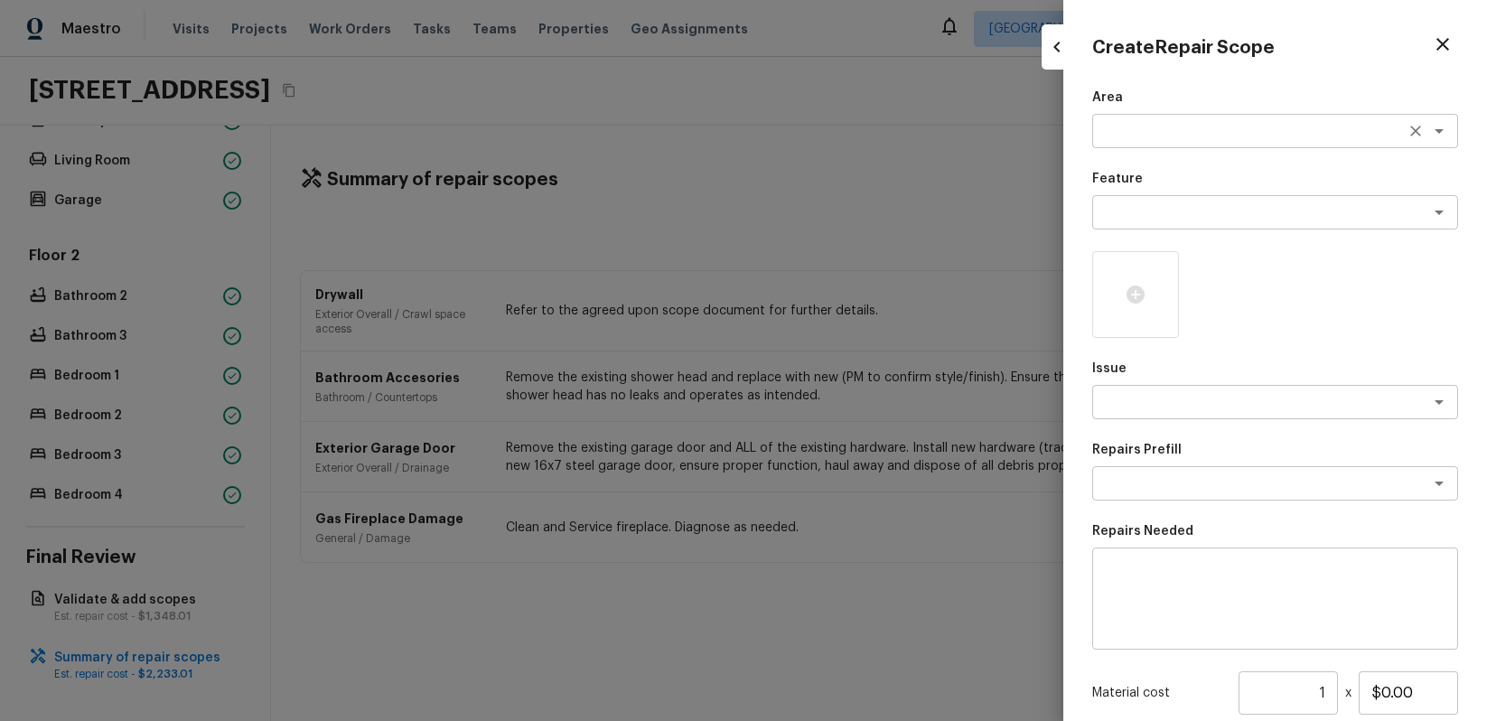
click at [1375, 138] on textarea at bounding box center [1250, 131] width 299 height 18
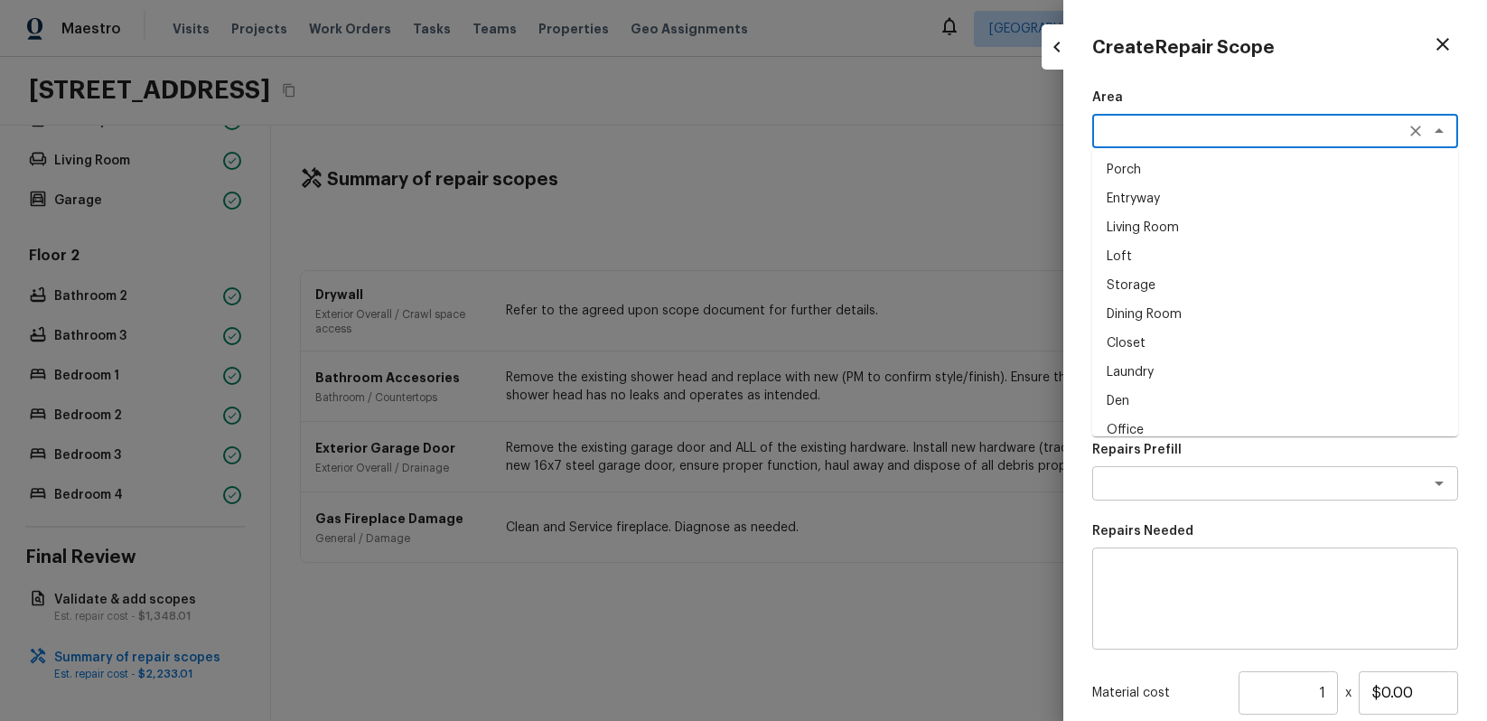
click at [1332, 176] on li "Porch" at bounding box center [1276, 169] width 366 height 29
type textarea "Porch"
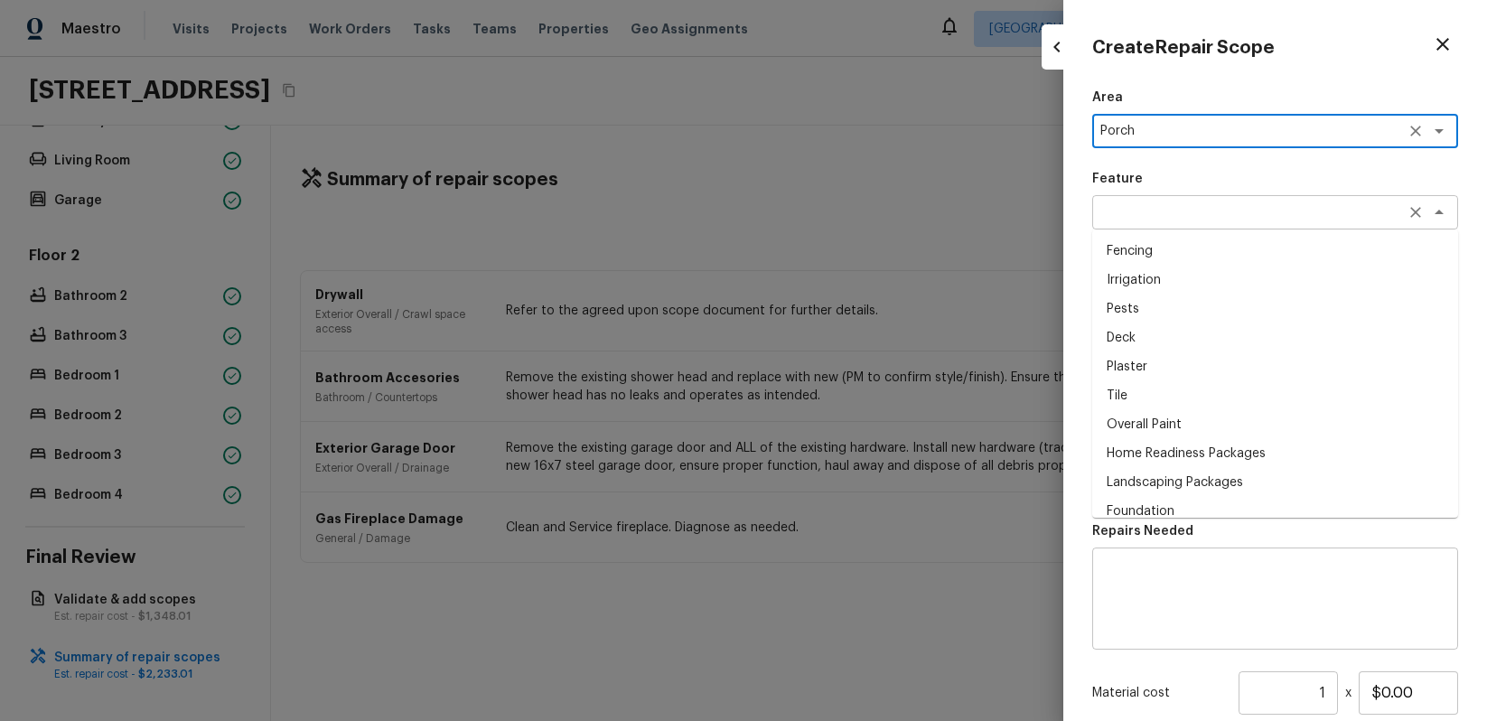
click at [1334, 205] on div "x ​" at bounding box center [1276, 212] width 366 height 34
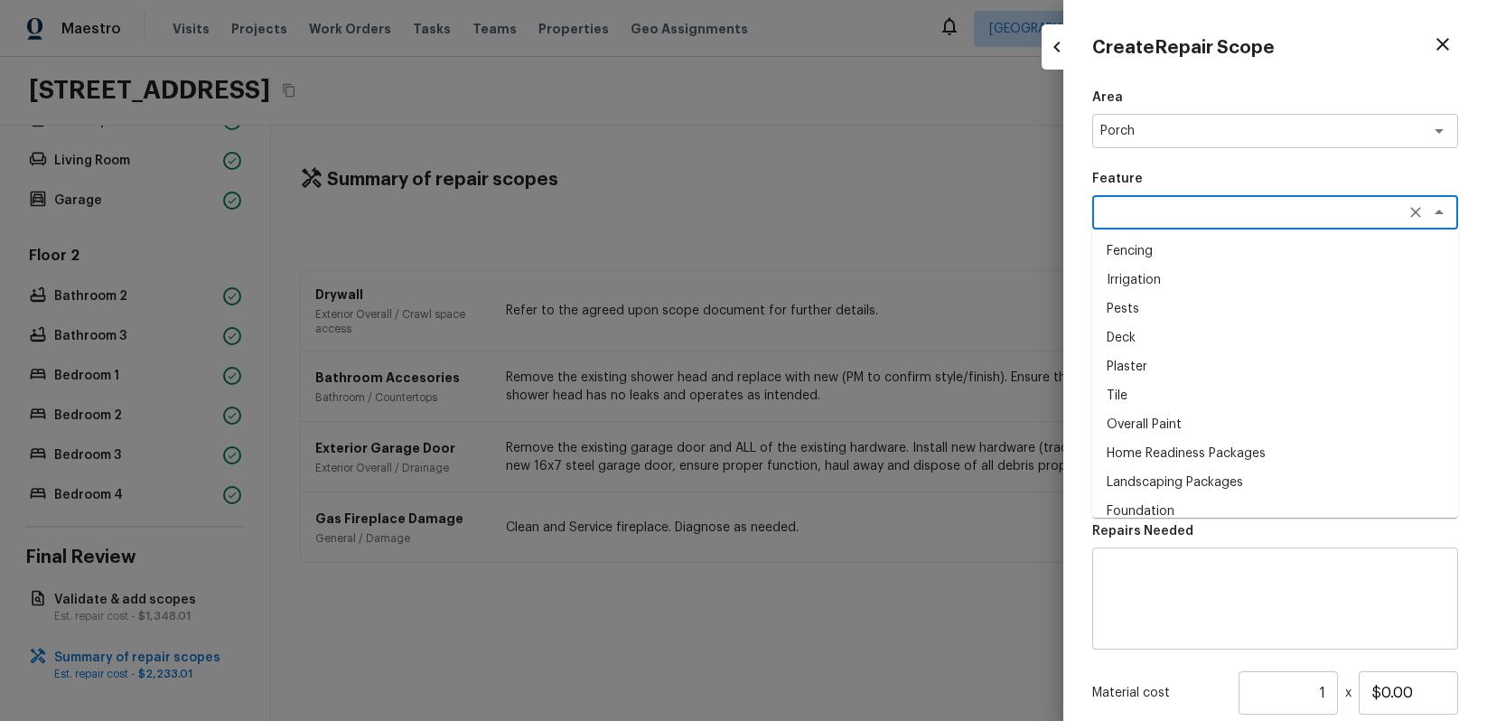
click at [1323, 253] on li "Fencing" at bounding box center [1276, 251] width 366 height 29
type textarea "Fencing"
click at [1149, 292] on div at bounding box center [1136, 294] width 87 height 87
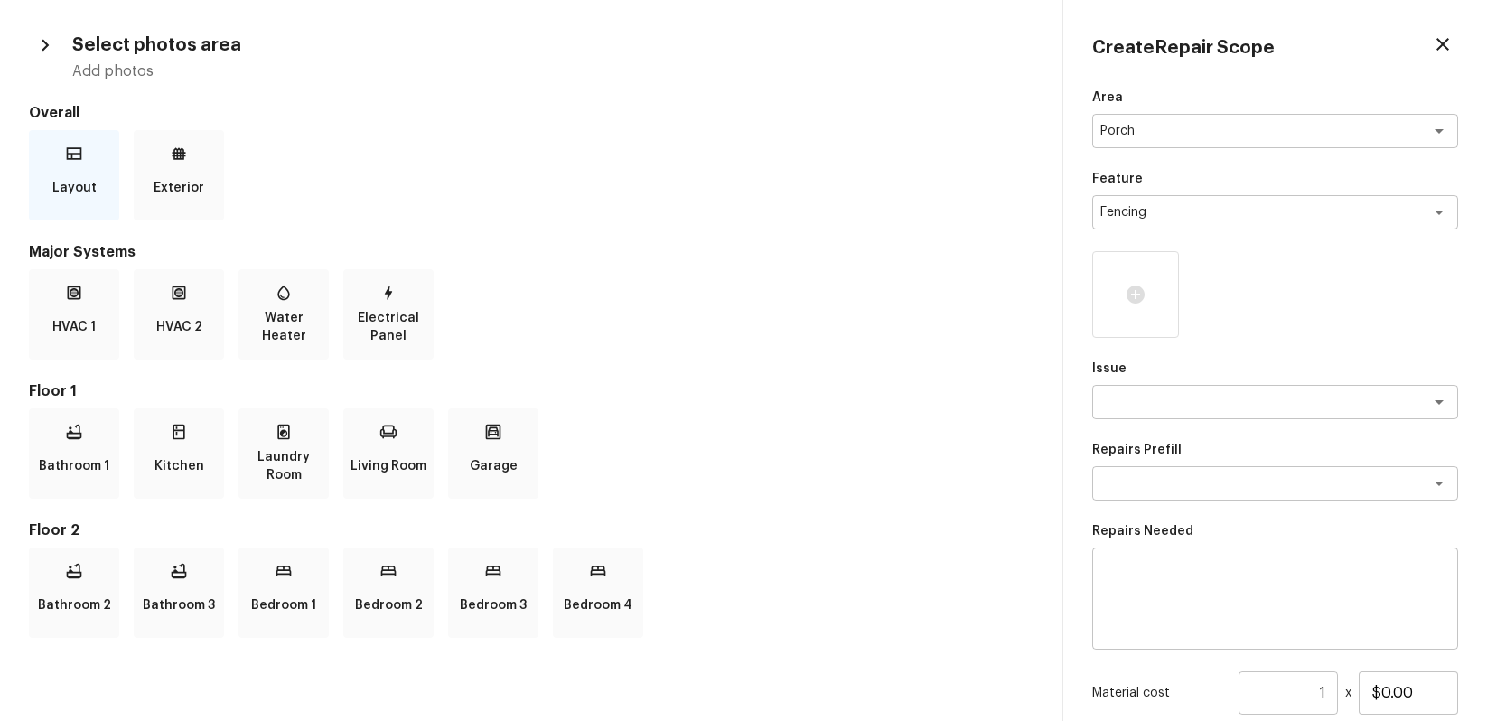
click at [104, 177] on div "Layout" at bounding box center [74, 175] width 90 height 90
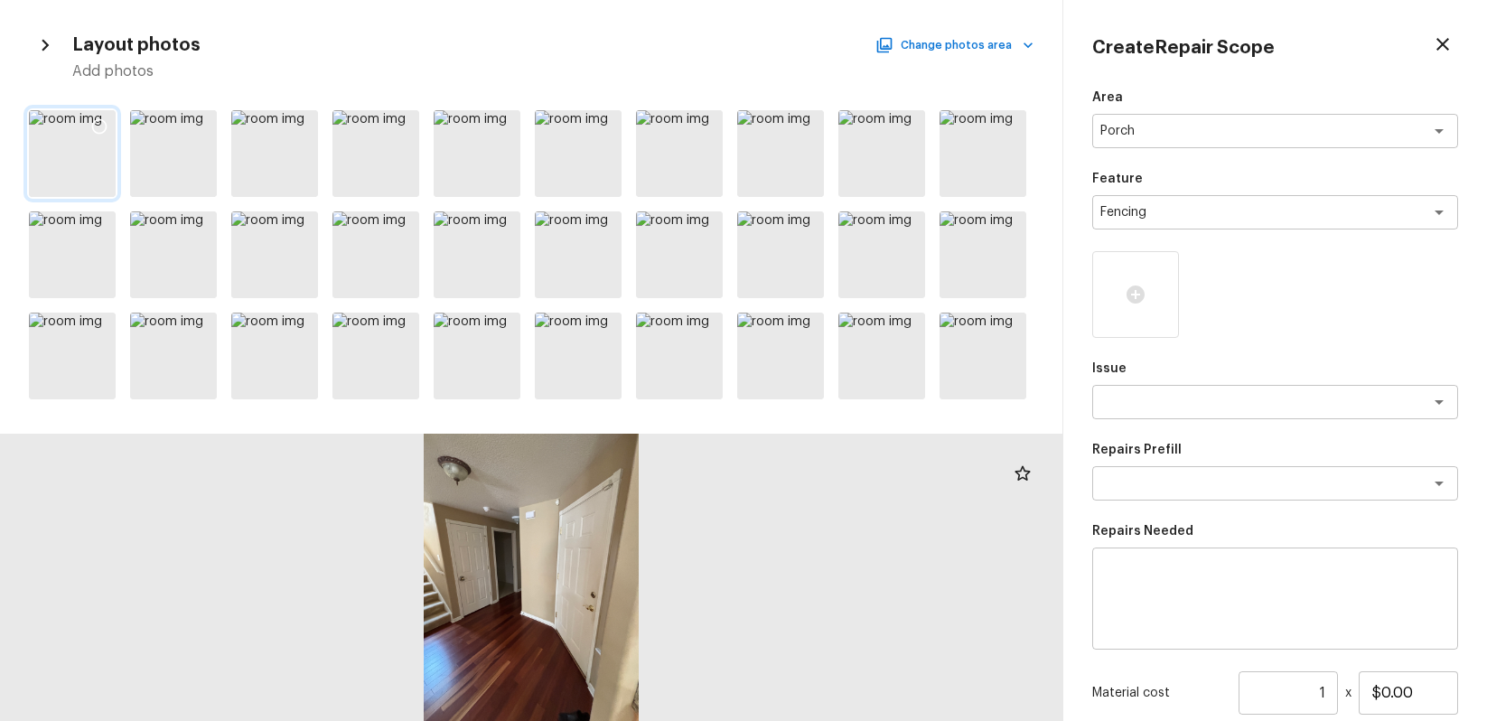
click at [100, 125] on icon at bounding box center [99, 126] width 18 height 18
click at [1330, 410] on textarea at bounding box center [1250, 402] width 299 height 18
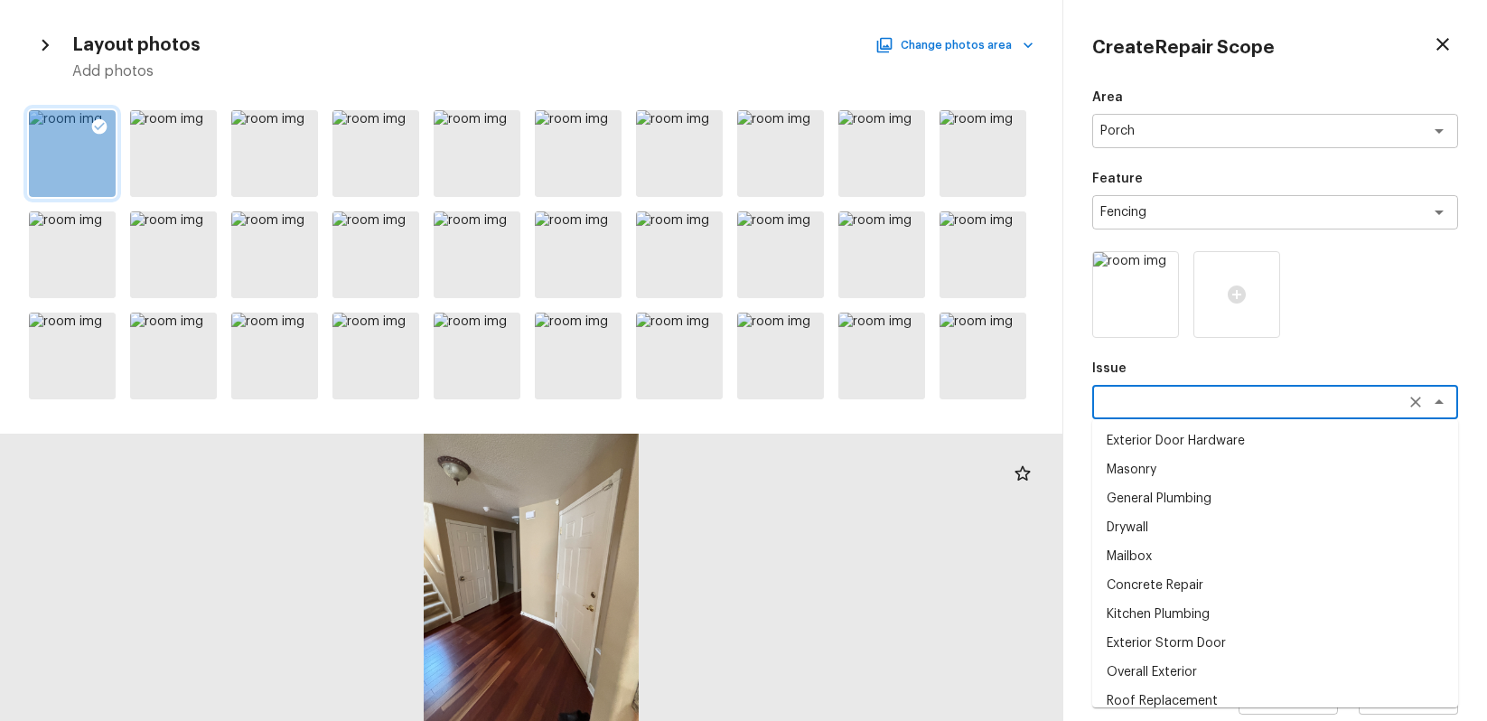
click at [1318, 502] on li "General Plumbing" at bounding box center [1276, 498] width 366 height 29
type textarea "General Plumbing"
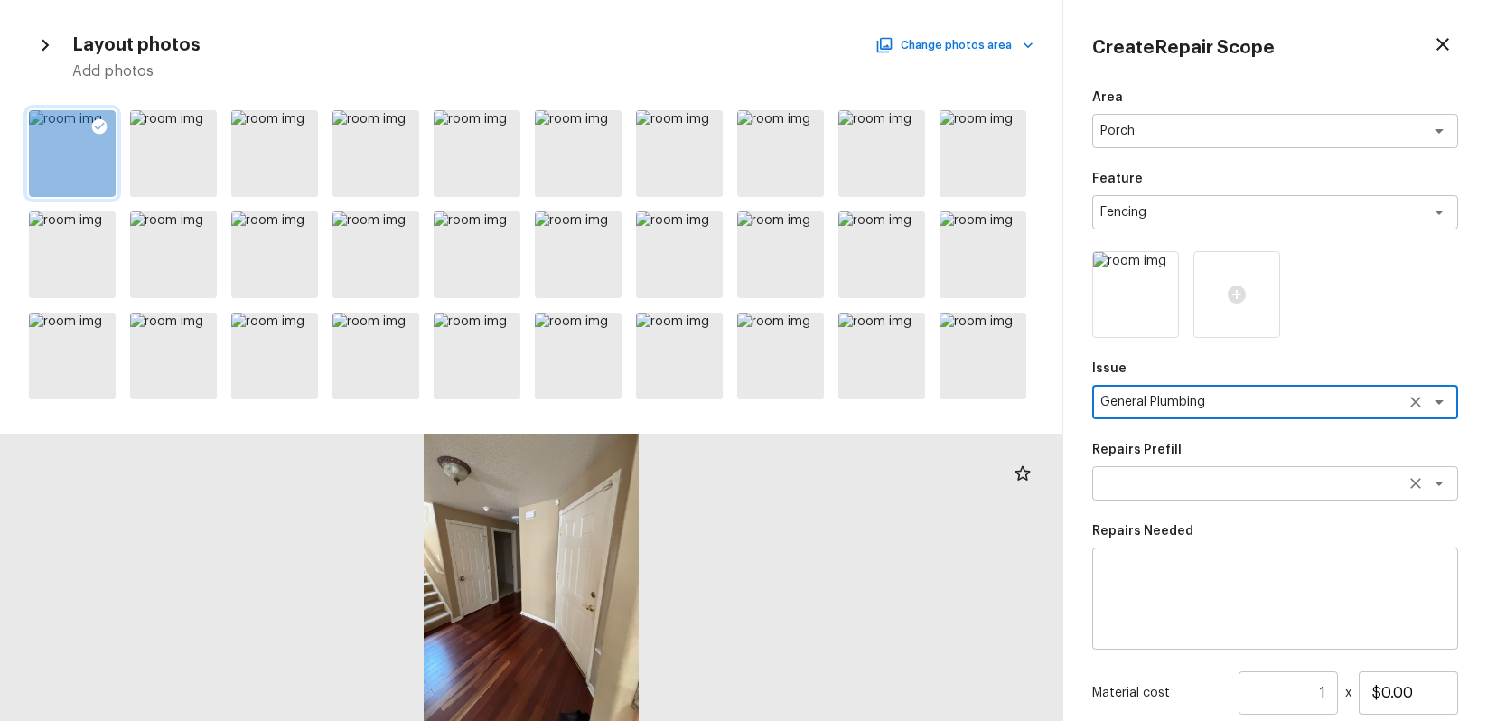
click at [1313, 488] on textarea at bounding box center [1250, 483] width 299 height 18
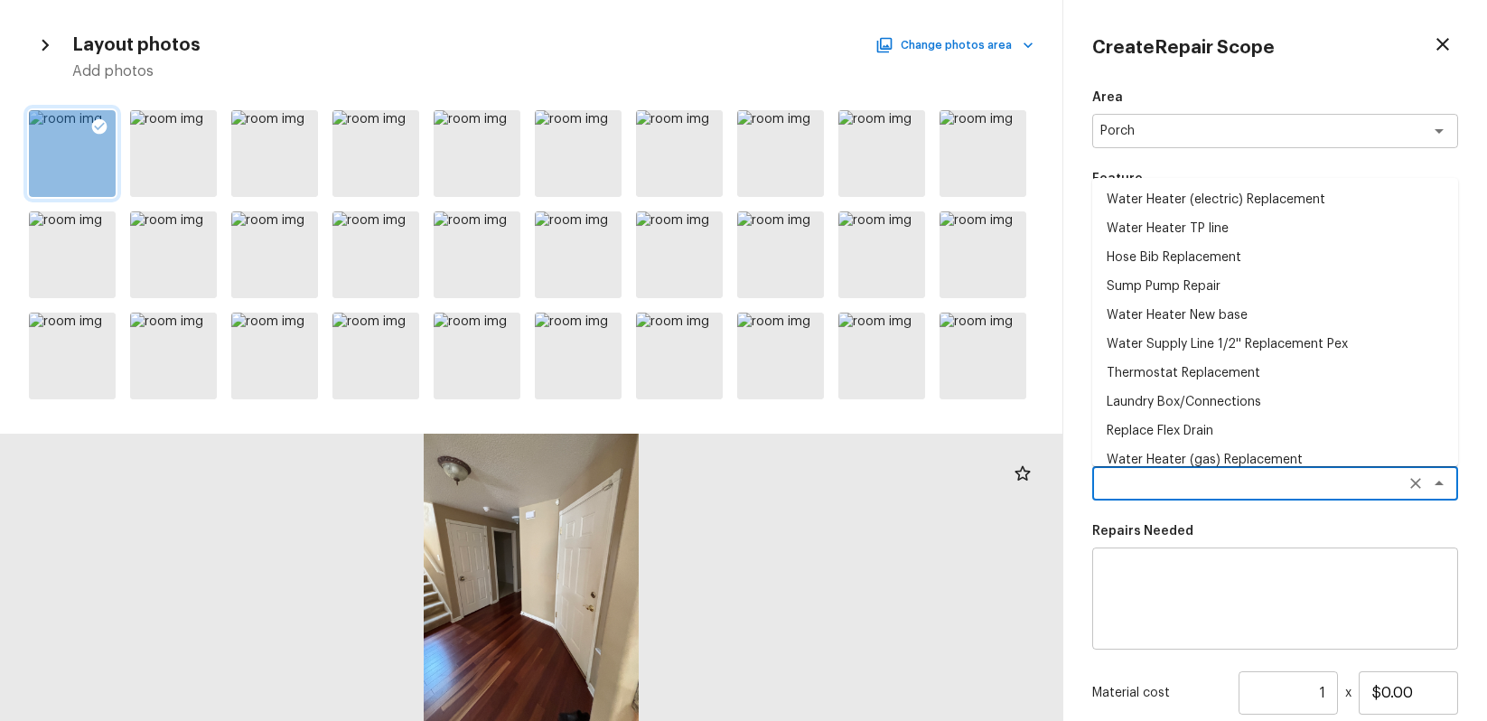
click at [1269, 457] on li "Water Heater (gas) Replacement" at bounding box center [1276, 460] width 366 height 29
type textarea "Water Heater (gas) Replacement"
type textarea "Remove the existing gas water heater and install a new 40 gallon gas water heat…"
type input "$1,960.30"
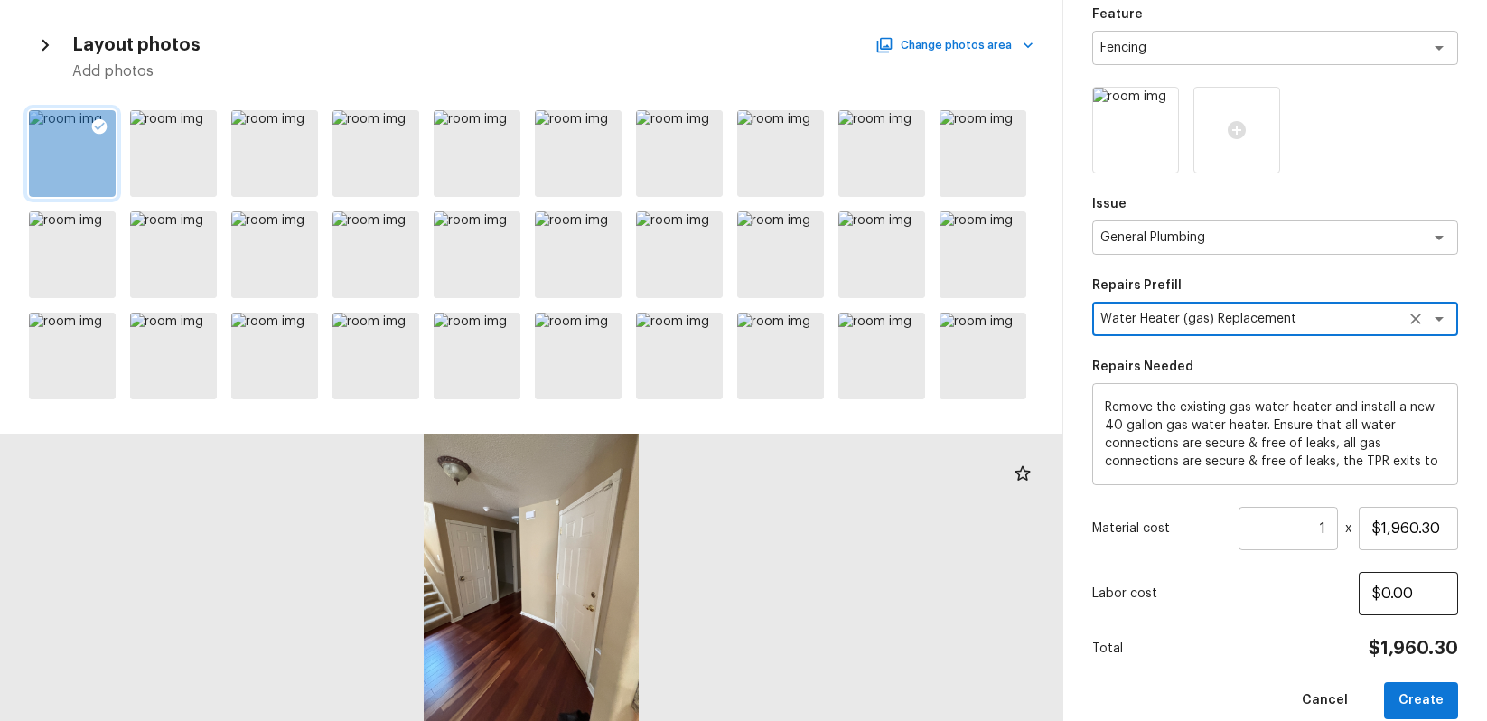
scroll to position [191, 0]
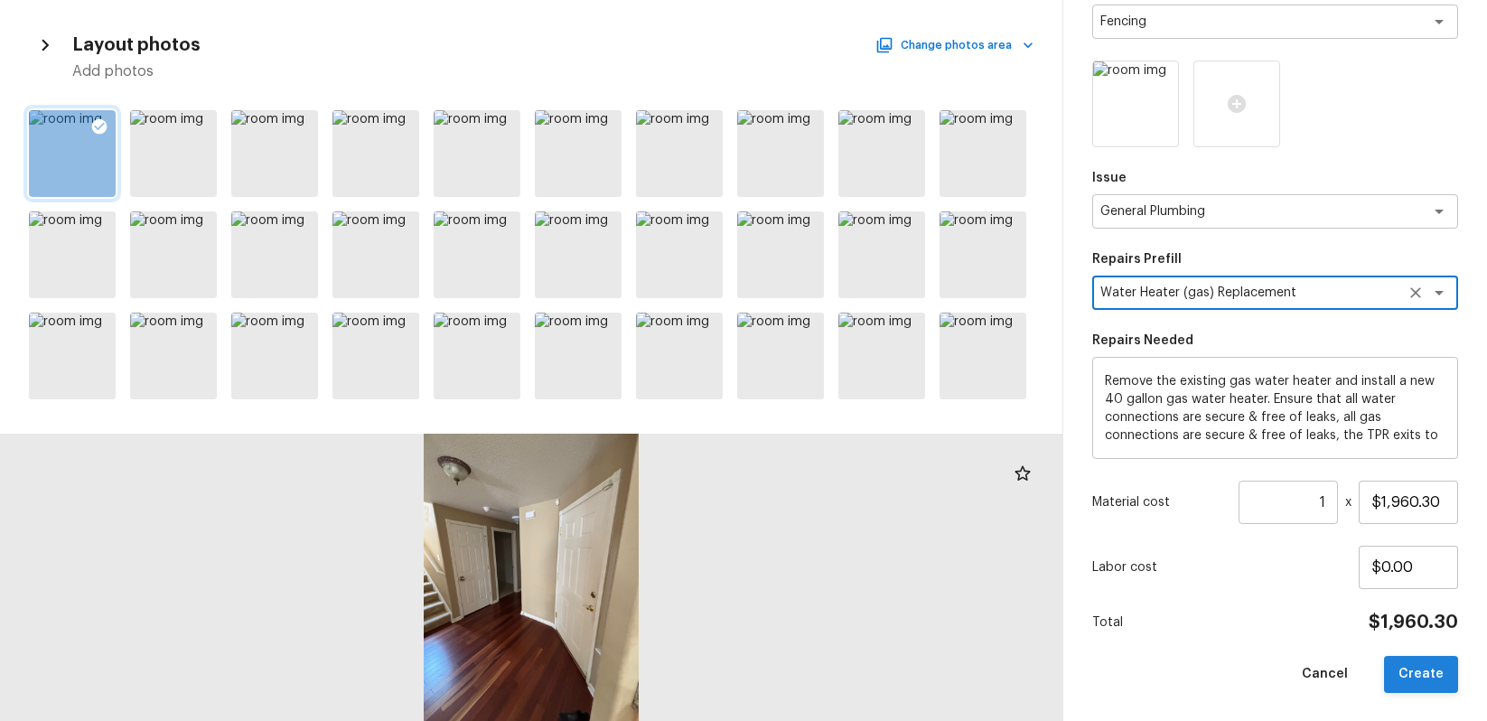
click at [1425, 669] on button "Create" at bounding box center [1421, 674] width 74 height 37
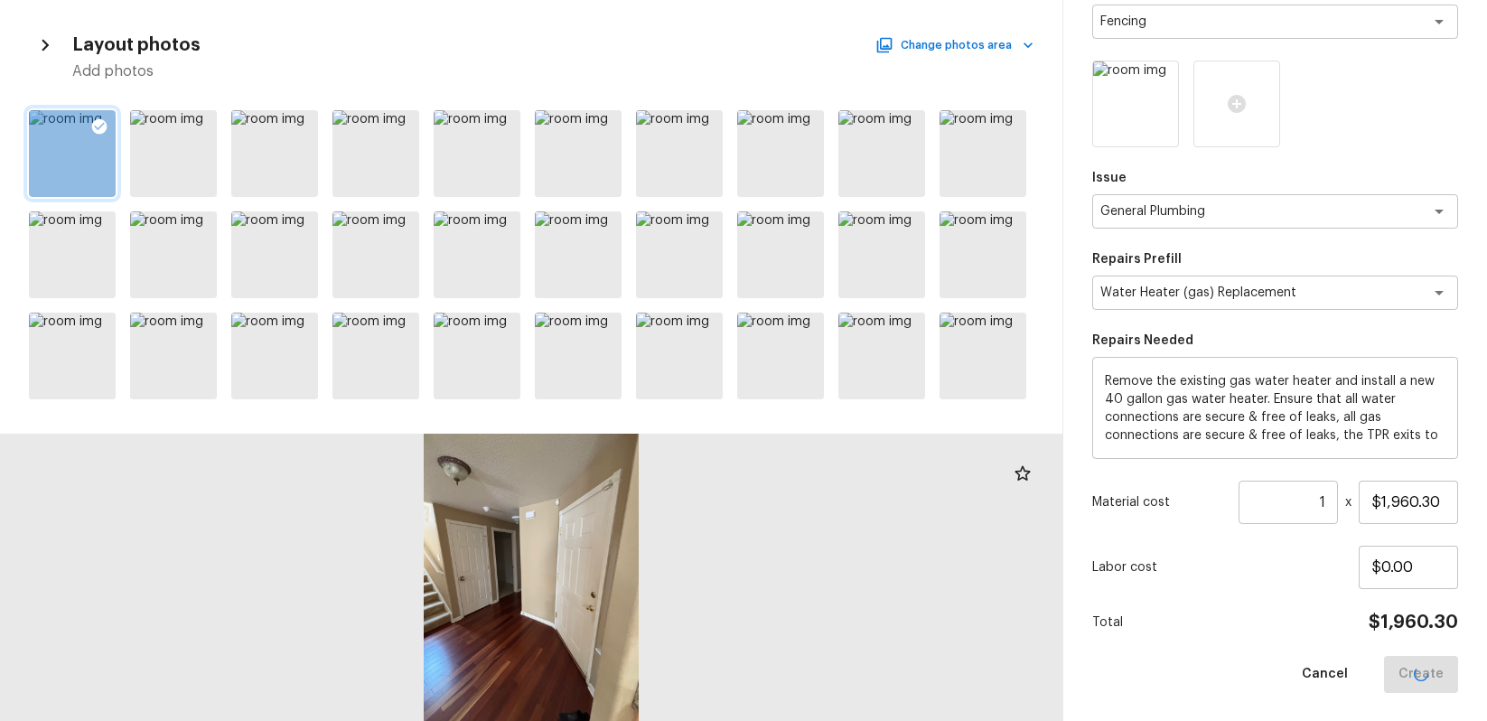
type input "$0.00"
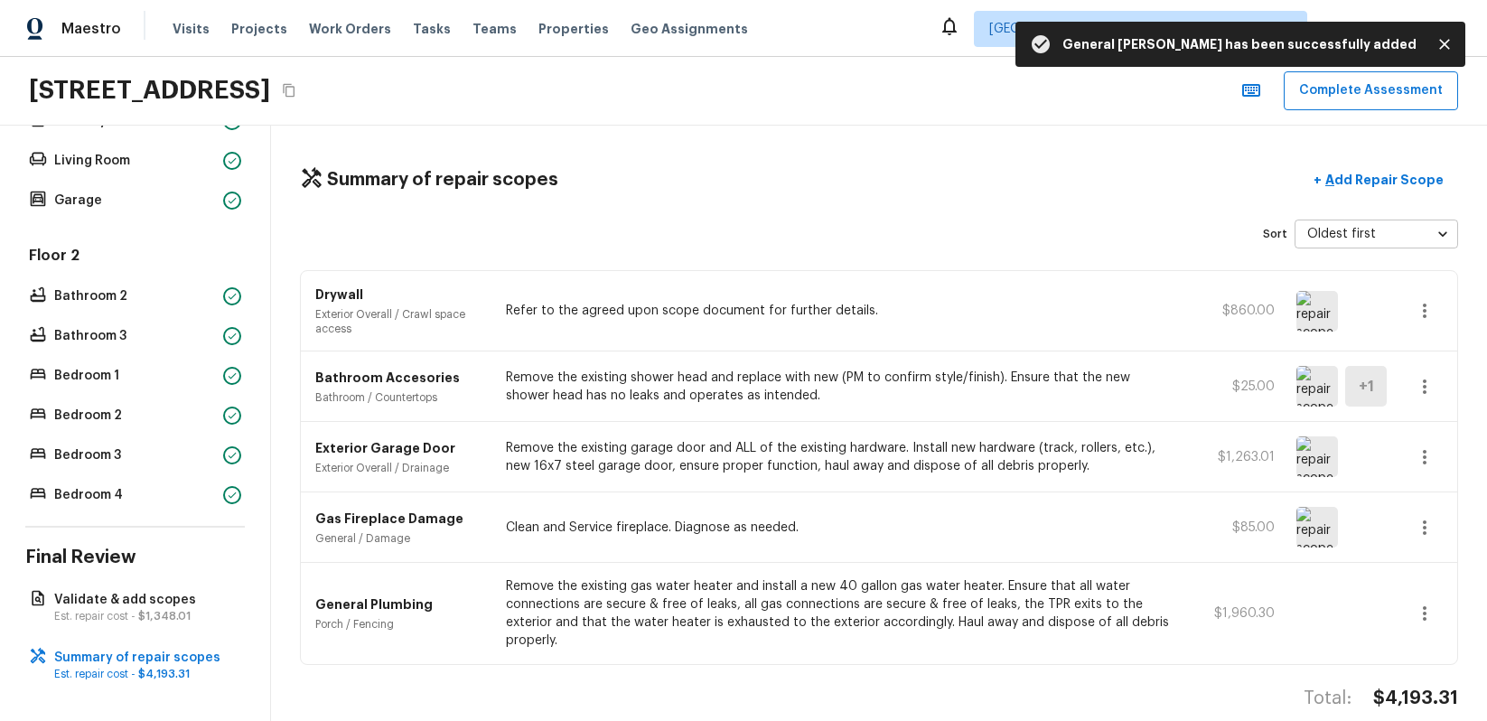
scroll to position [25, 0]
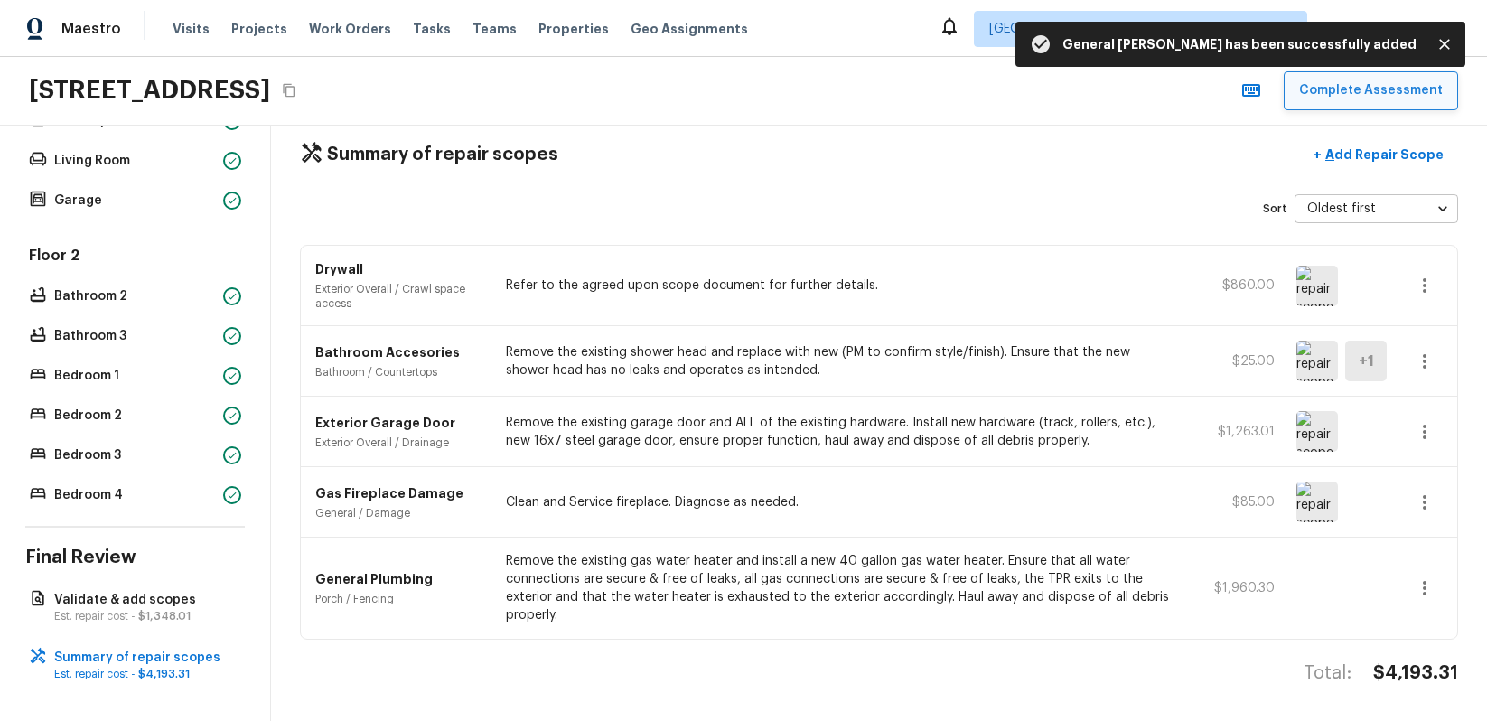
click at [1367, 89] on button "Complete Assessment" at bounding box center [1371, 90] width 174 height 39
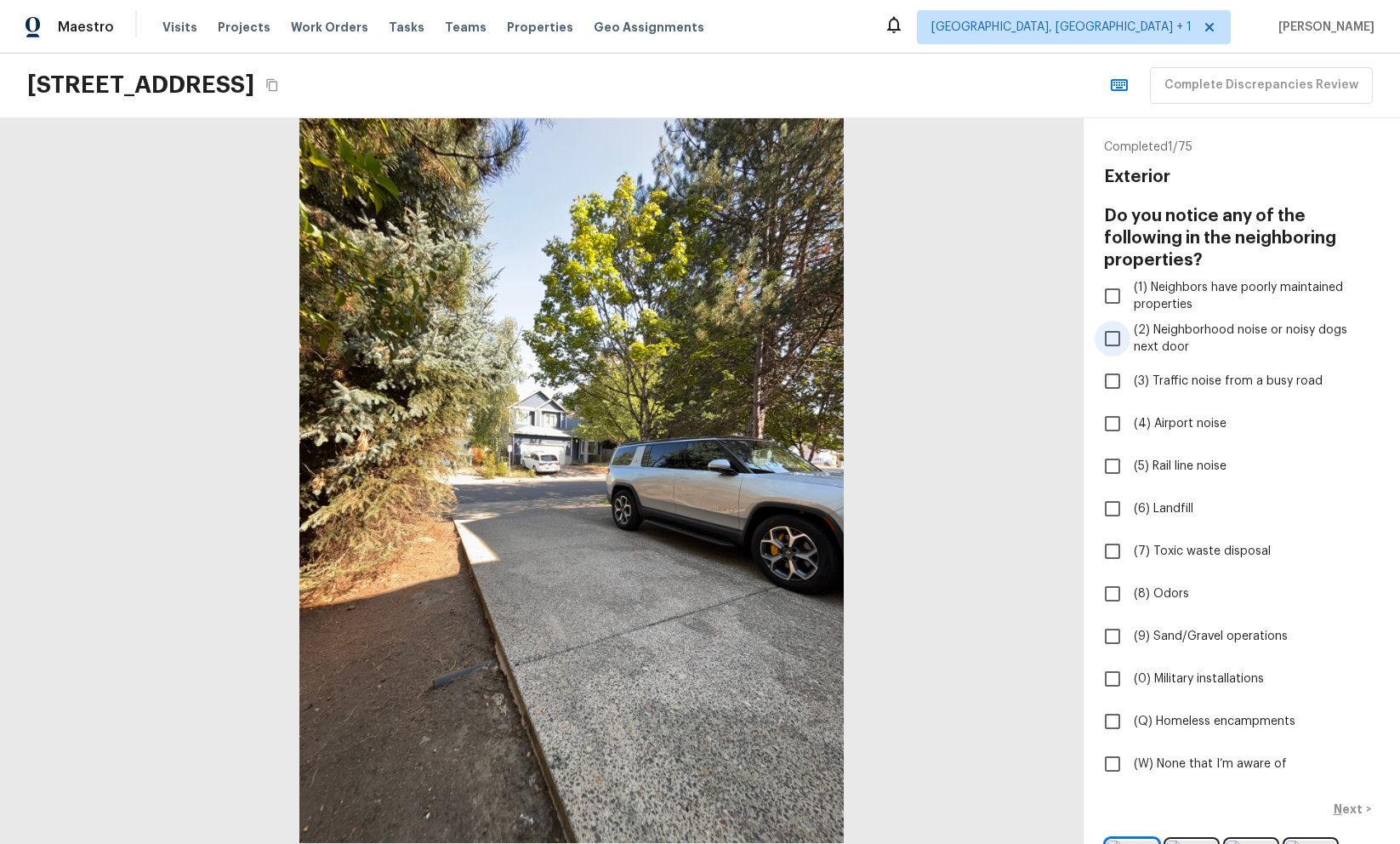
drag, startPoint x: 1080, startPoint y: 344, endPoint x: 1111, endPoint y: 343, distance: 31.0
click at [1111, 218] on div "Completed 1 / 75 Exterior Do you notice any of the following in the neighboring…" at bounding box center [700, 481] width 1400 height 726
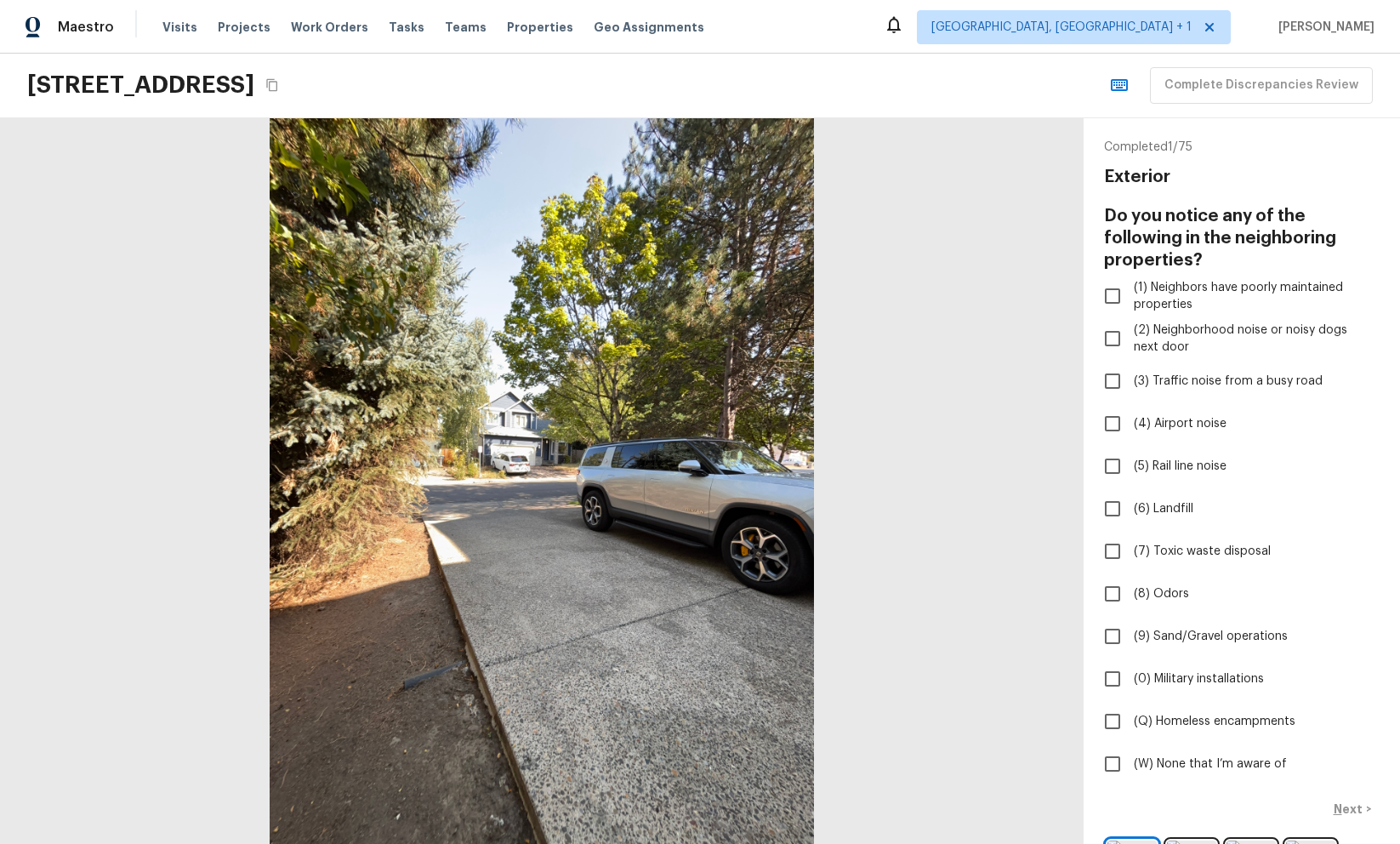
click at [978, 90] on div "12393 SW 114th Ter, Portland, OR 97223 Complete Discrepancies Review" at bounding box center [700, 86] width 1400 height 65
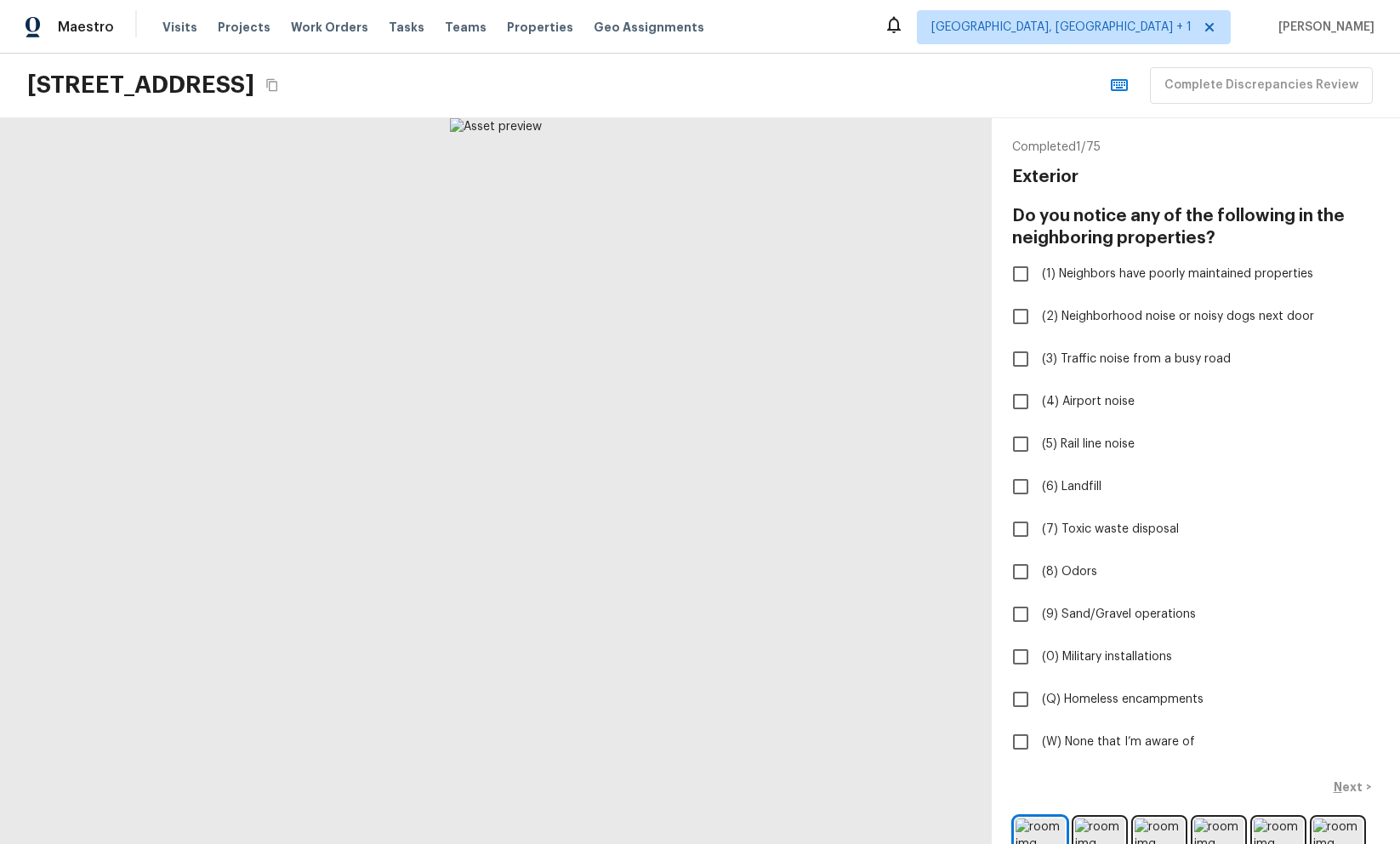
click at [1024, 77] on div "12393 SW 114th Ter, Portland, OR 97223 Complete Discrepancies Review" at bounding box center [700, 86] width 1400 height 65
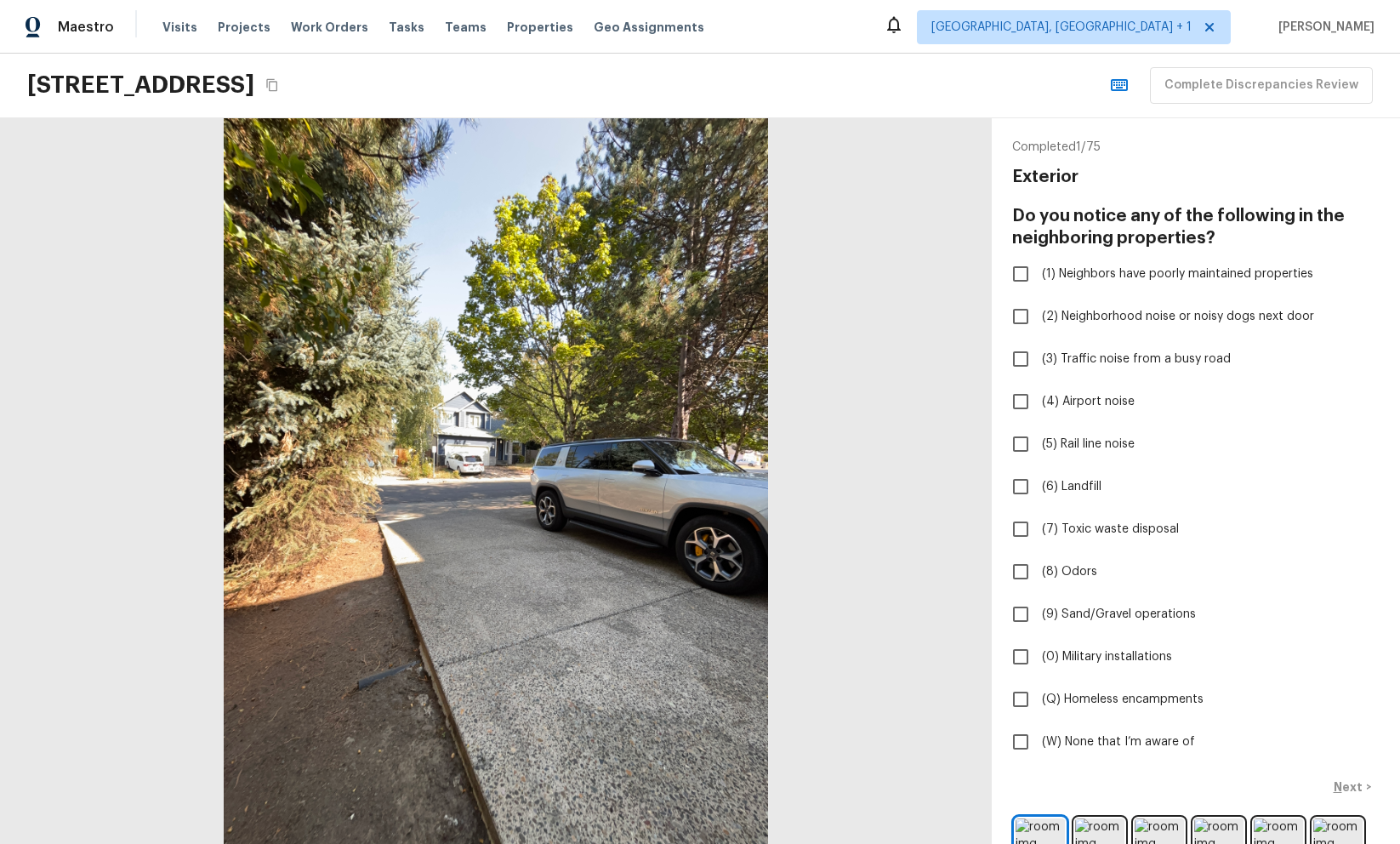
checkbox input "true"
click at [795, 21] on div "Maestro Visits Projects Work Orders Tasks Teams Properties Geo Assignments Albu…" at bounding box center [700, 26] width 1400 height 54
click at [1020, 532] on input "(7) Toxic waste disposal" at bounding box center [1021, 529] width 36 height 36
checkbox input "true"
click at [609, 17] on div "Visits Projects Work Orders Tasks Teams Properties Geo Assignments" at bounding box center [443, 27] width 562 height 34
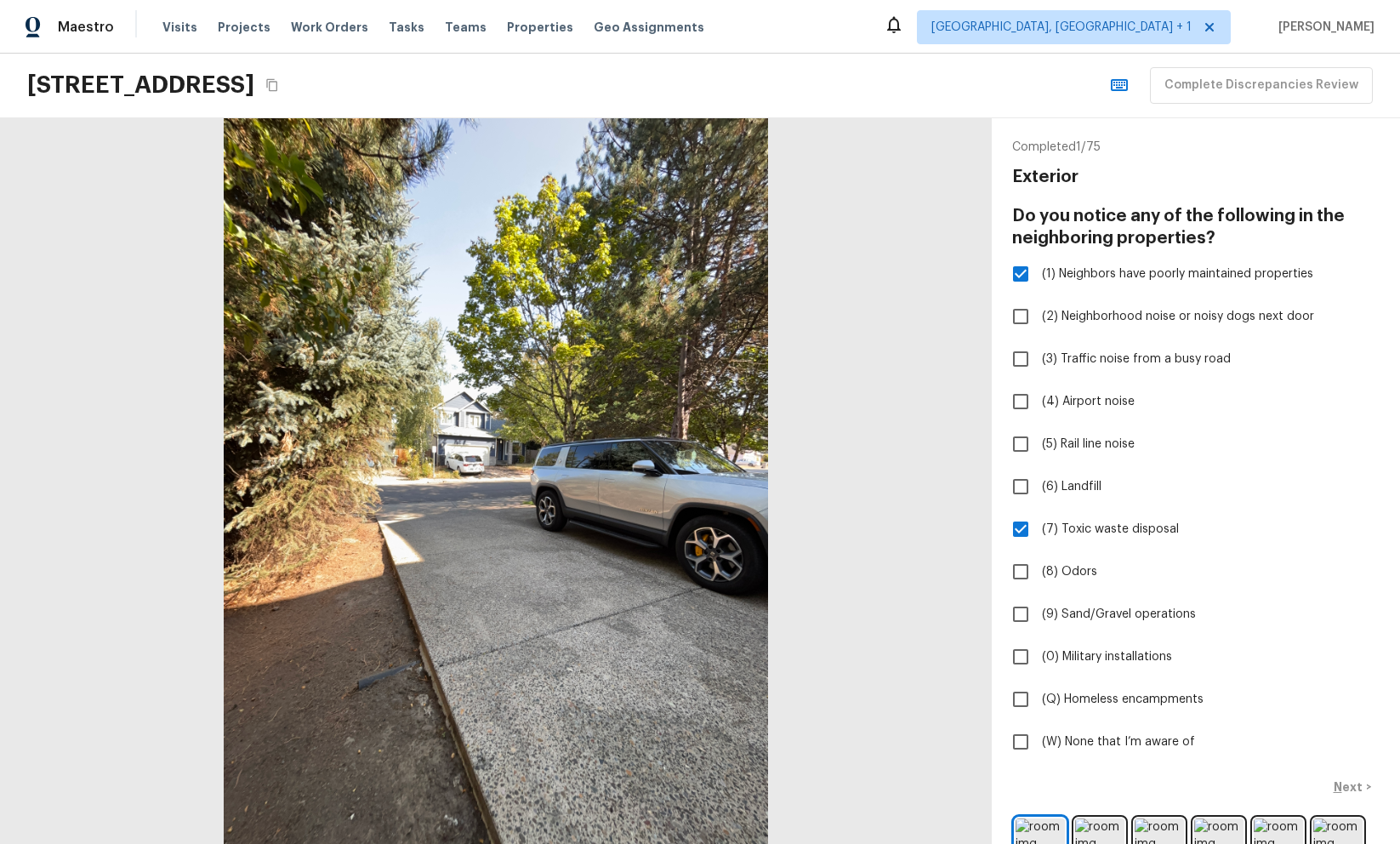
click at [781, 56] on div "[STREET_ADDRESS] Complete Discrepancies Review" at bounding box center [700, 86] width 1400 height 65
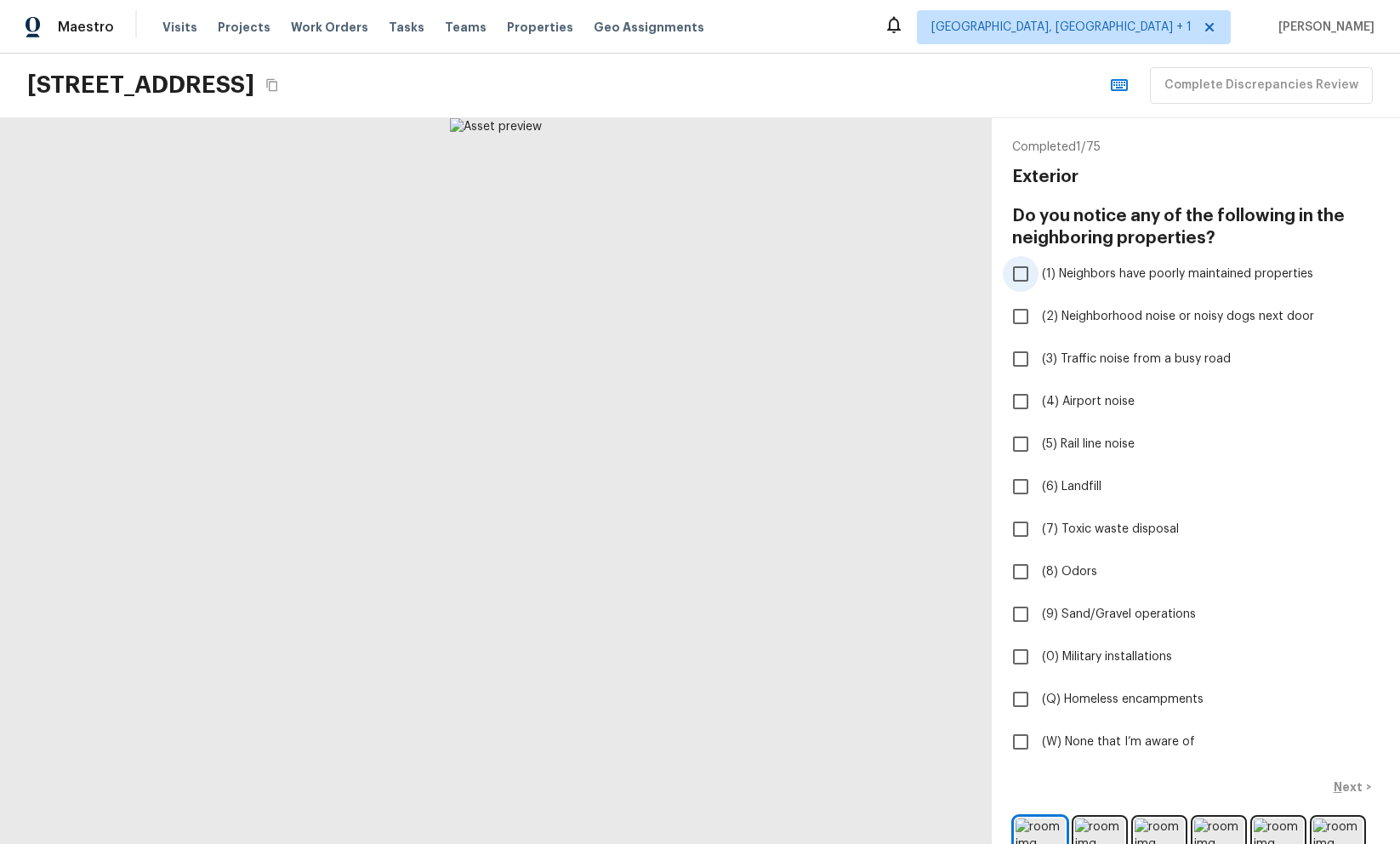
click at [1024, 274] on input "(1) Neighbors have poorly maintained properties" at bounding box center [1021, 274] width 36 height 36
checkbox input "true"
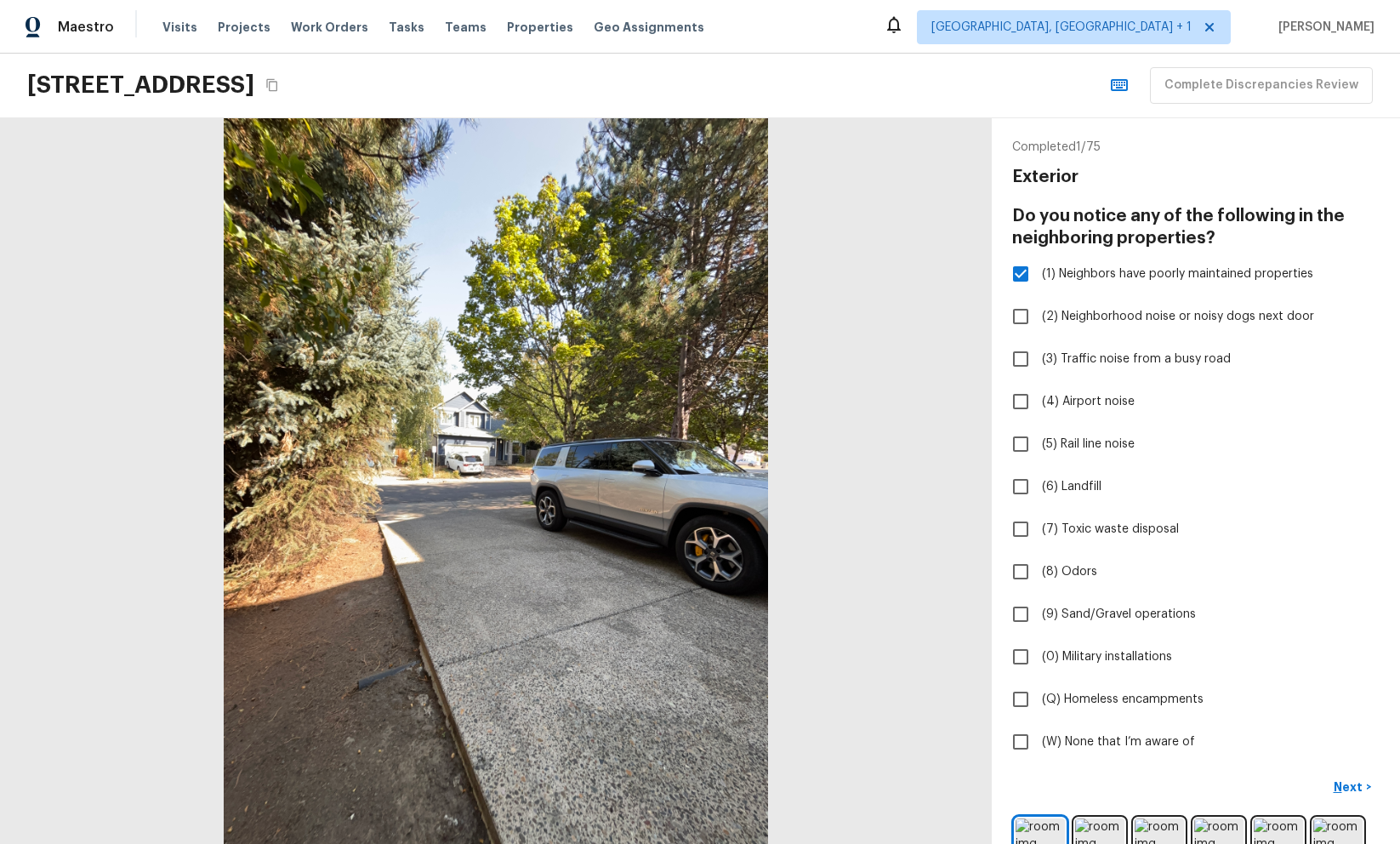
click at [1065, 90] on div "[STREET_ADDRESS] Complete Discrepancies Review" at bounding box center [700, 86] width 1400 height 65
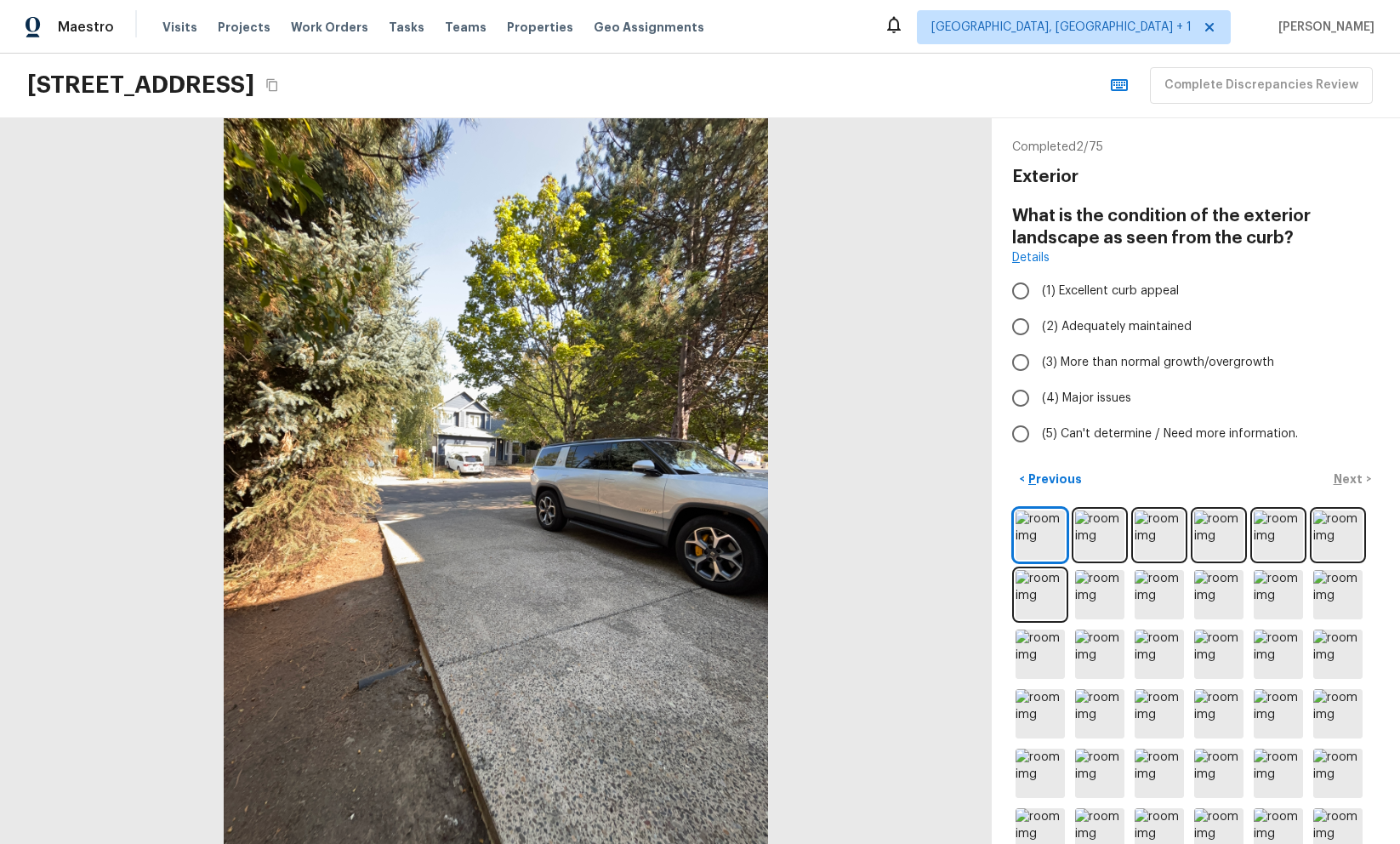
radio input "true"
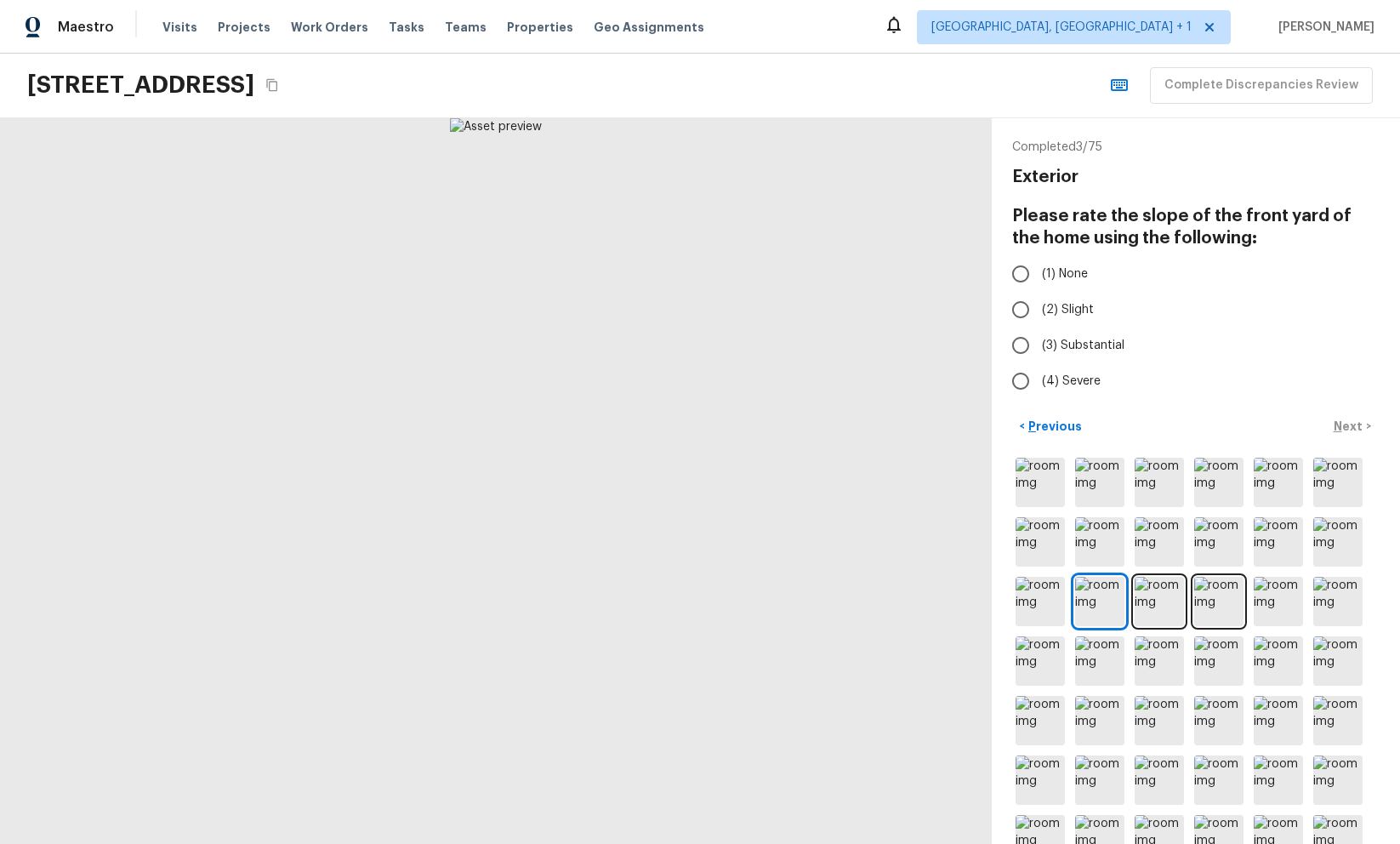
radio input "true"
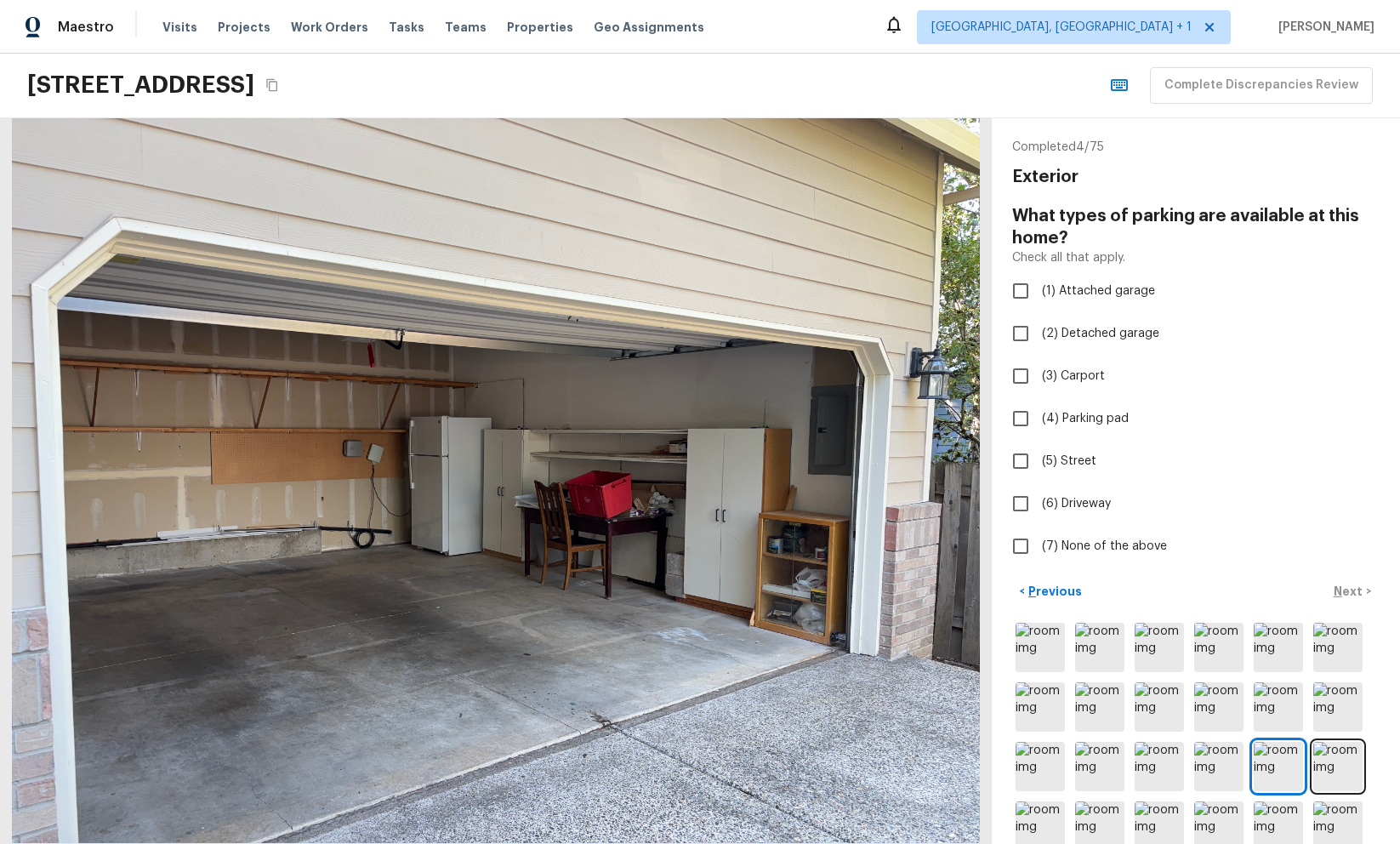
checkbox input "true"
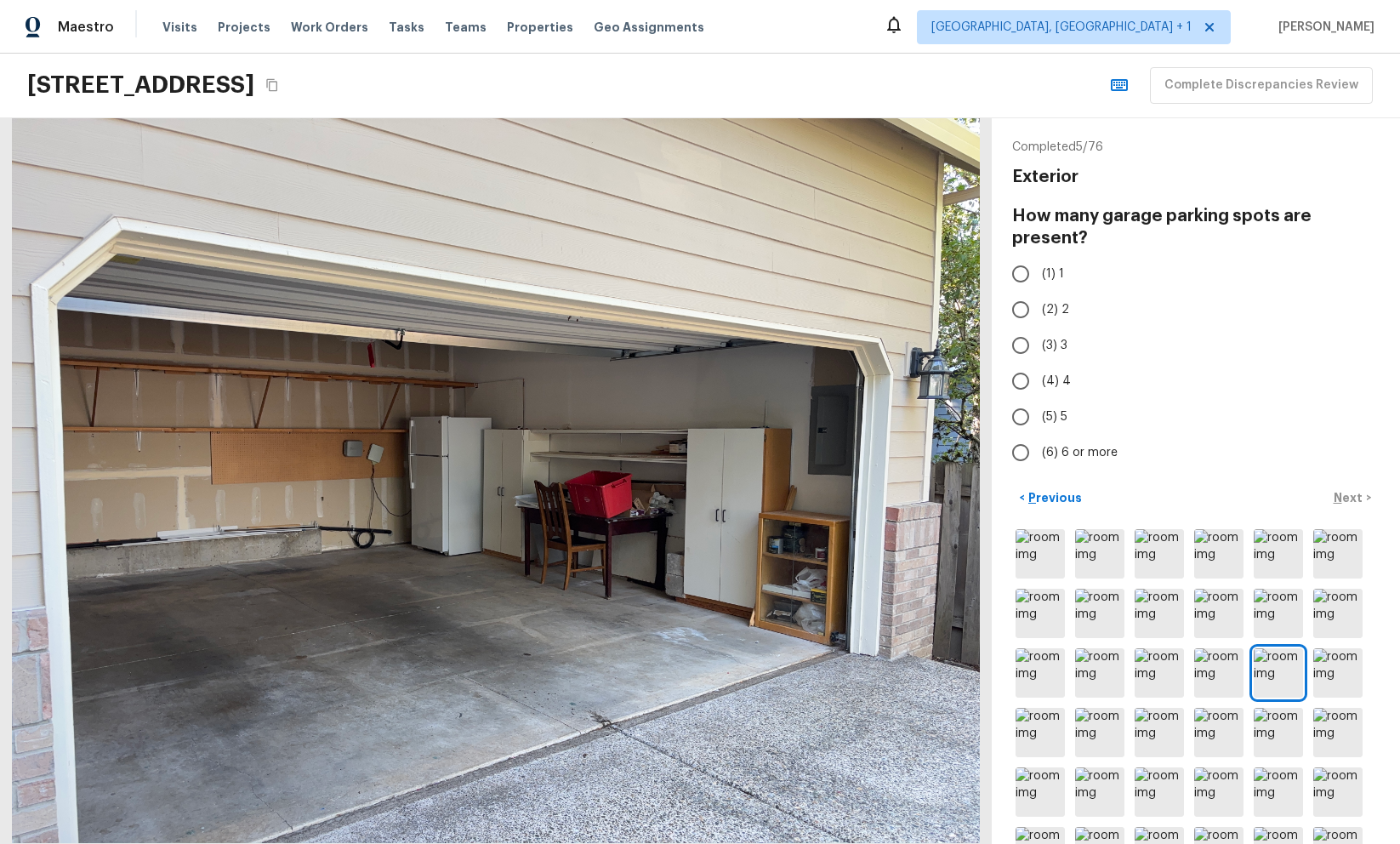
radio input "true"
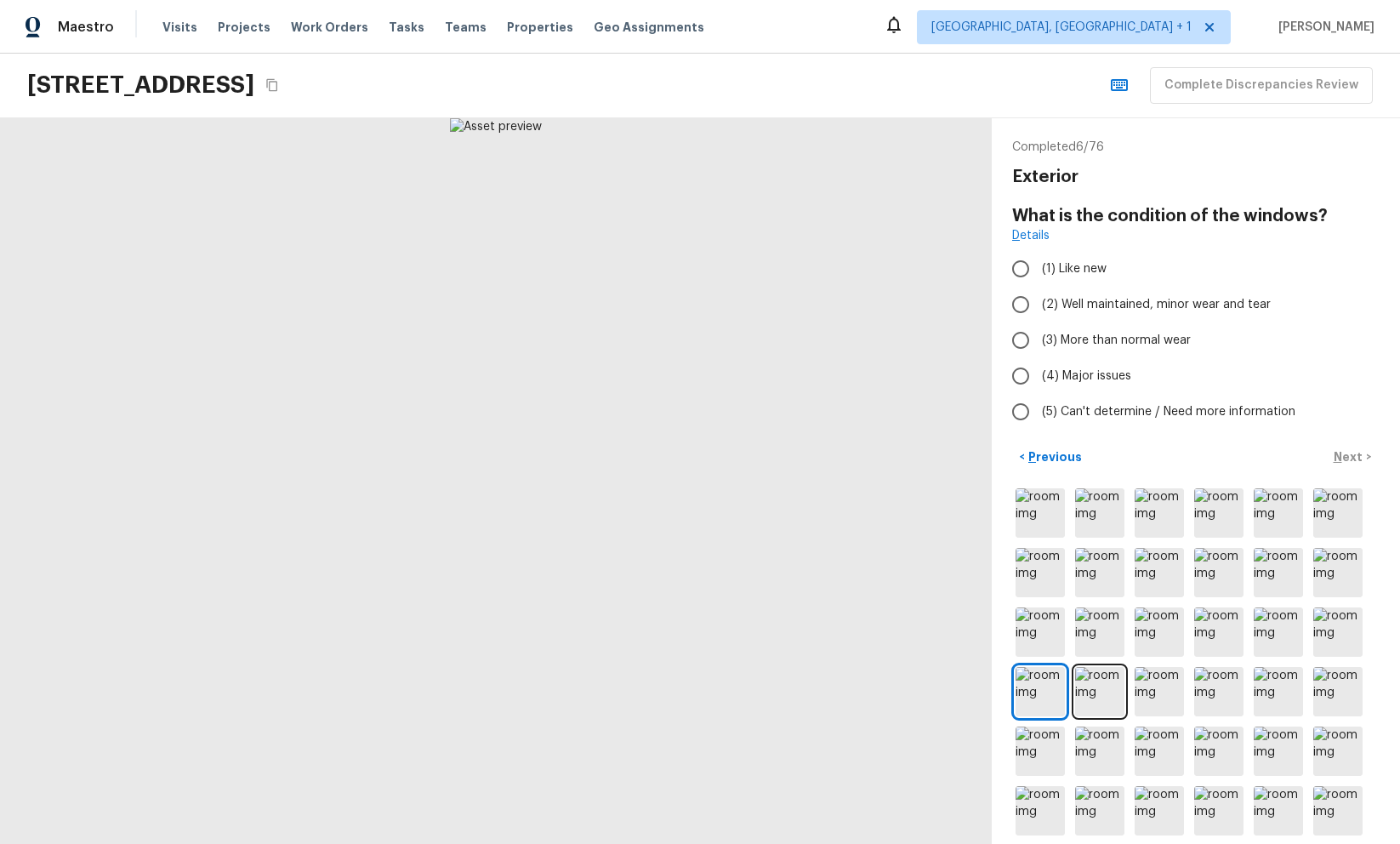
radio input "true"
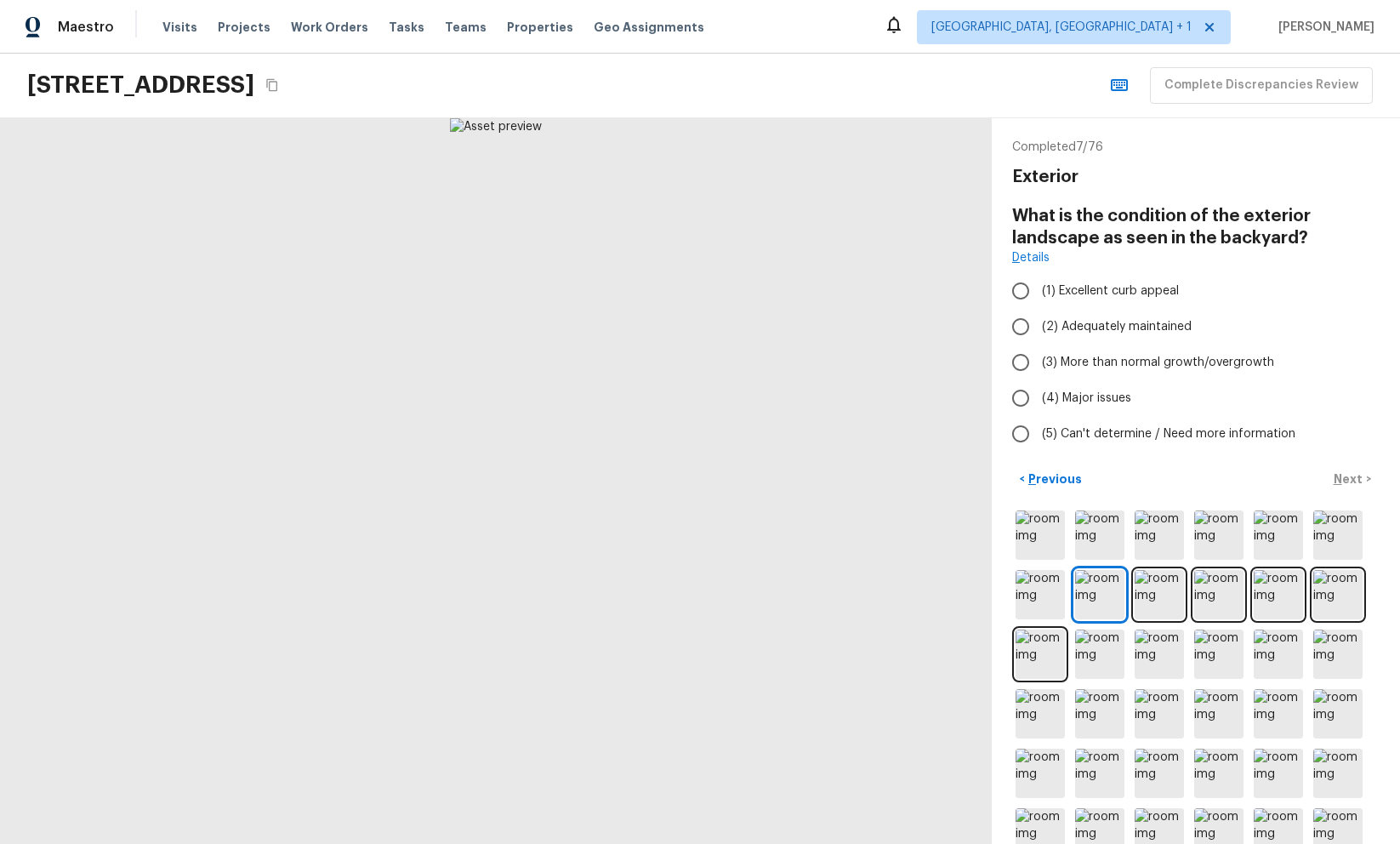
radio input "true"
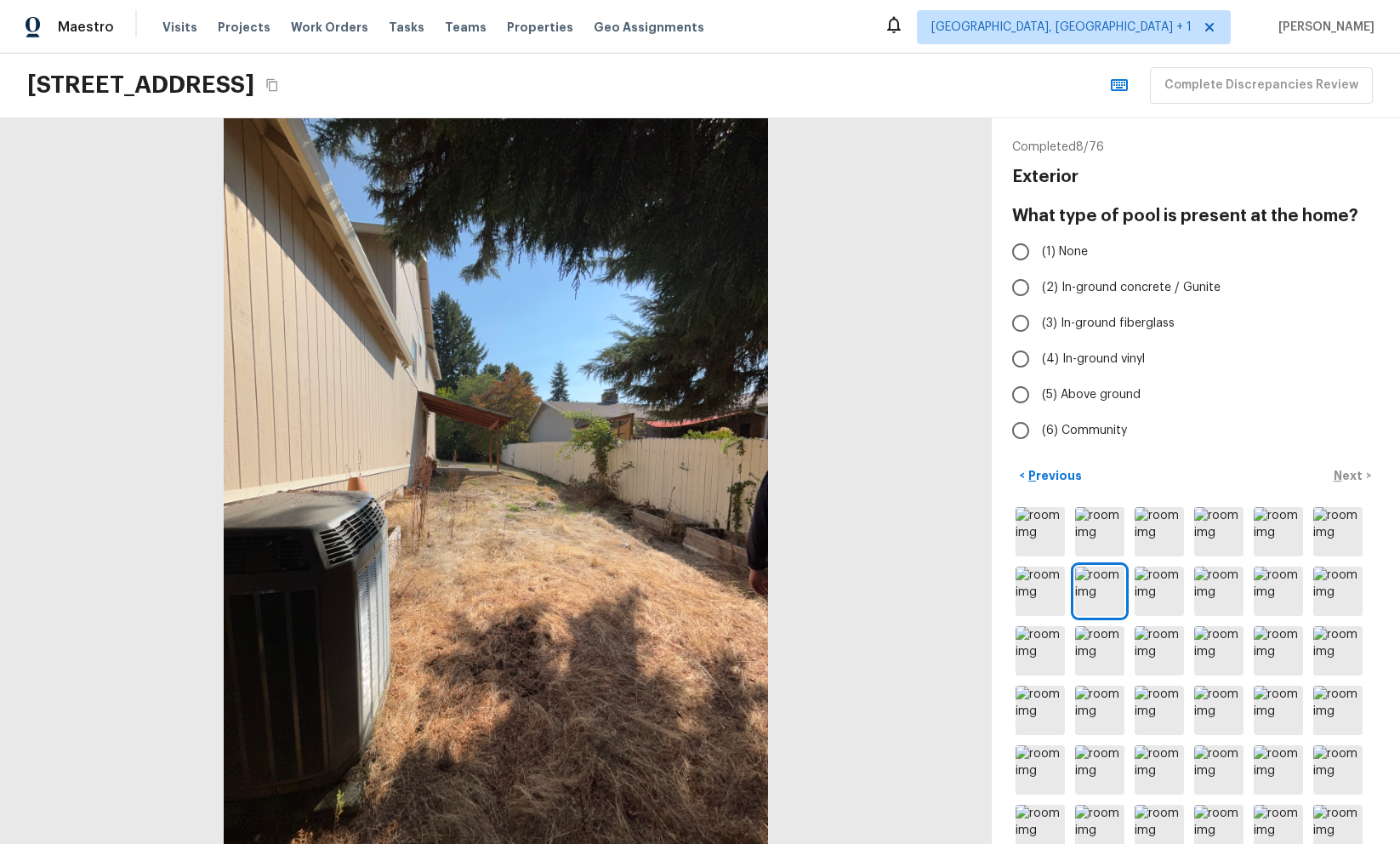
radio input "true"
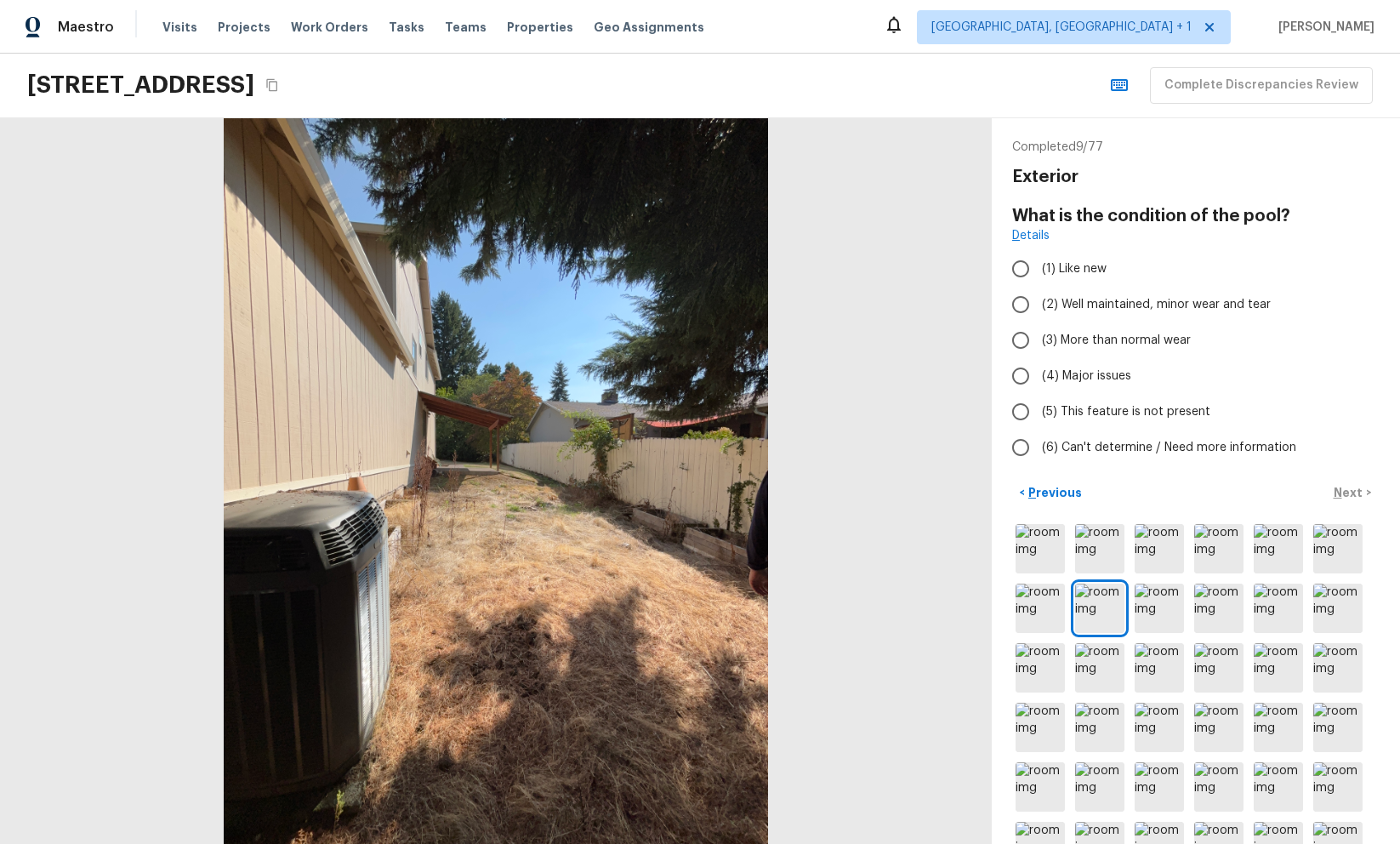
radio input "true"
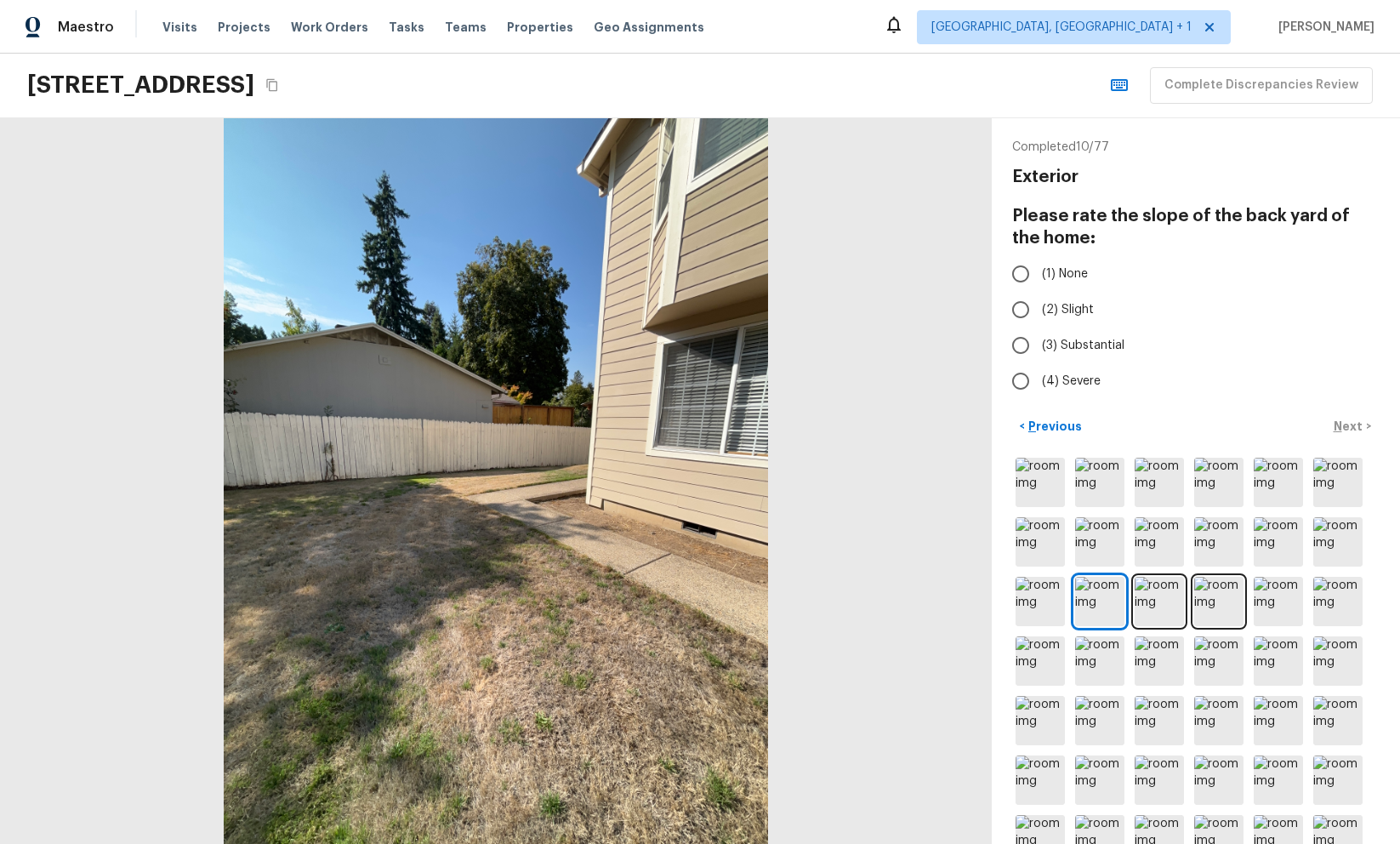
radio input "true"
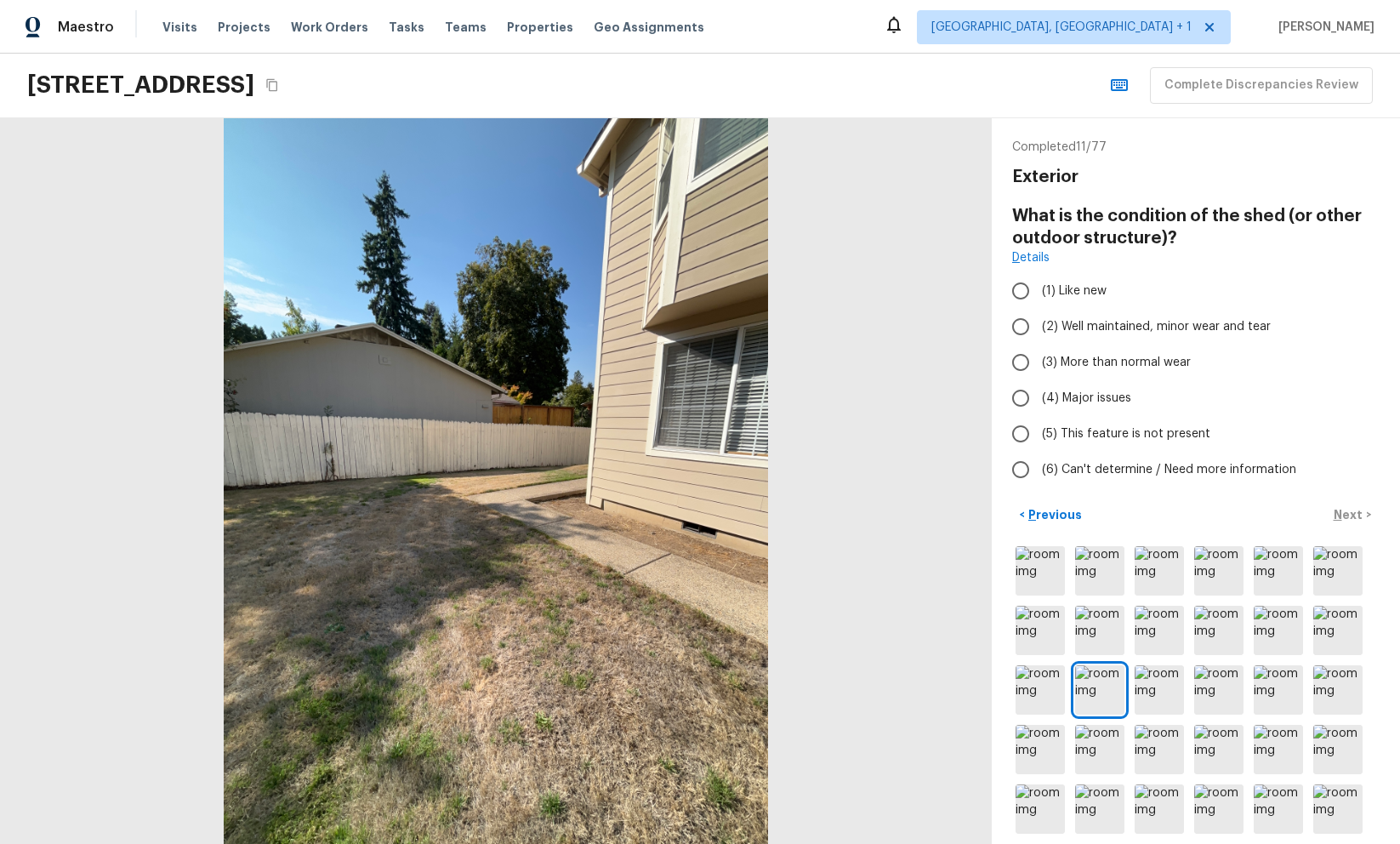
radio input "true"
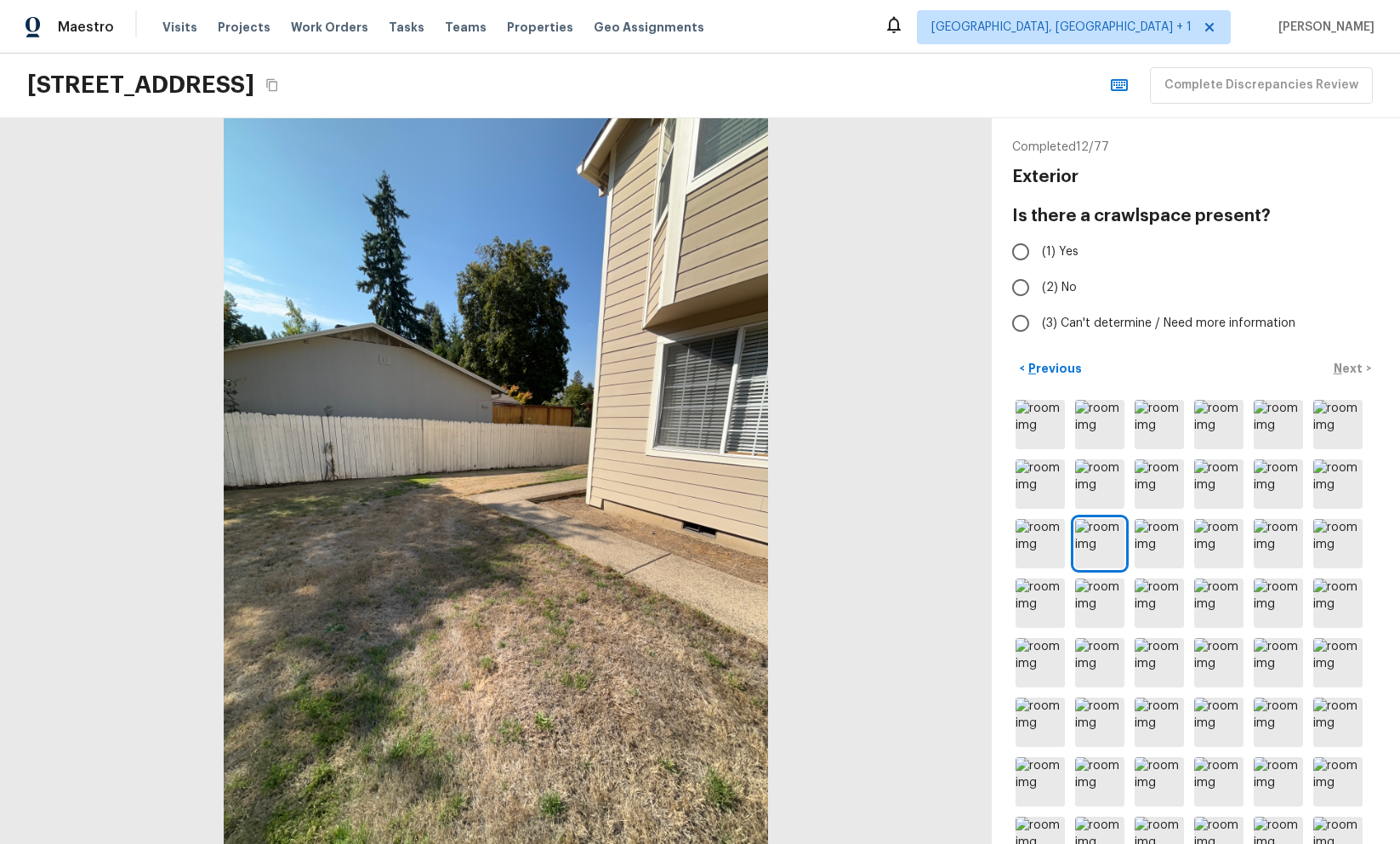
radio input "true"
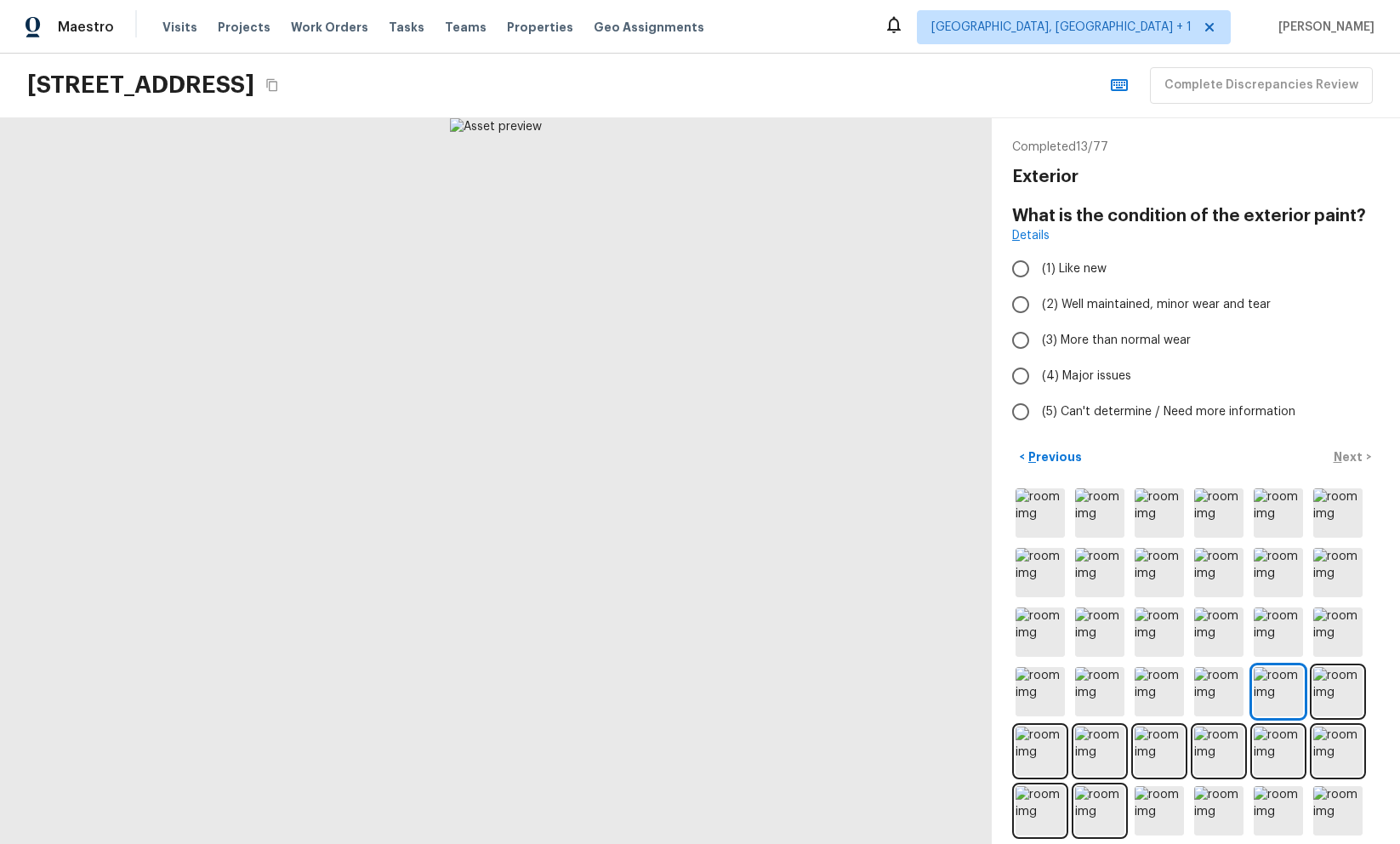
radio input "true"
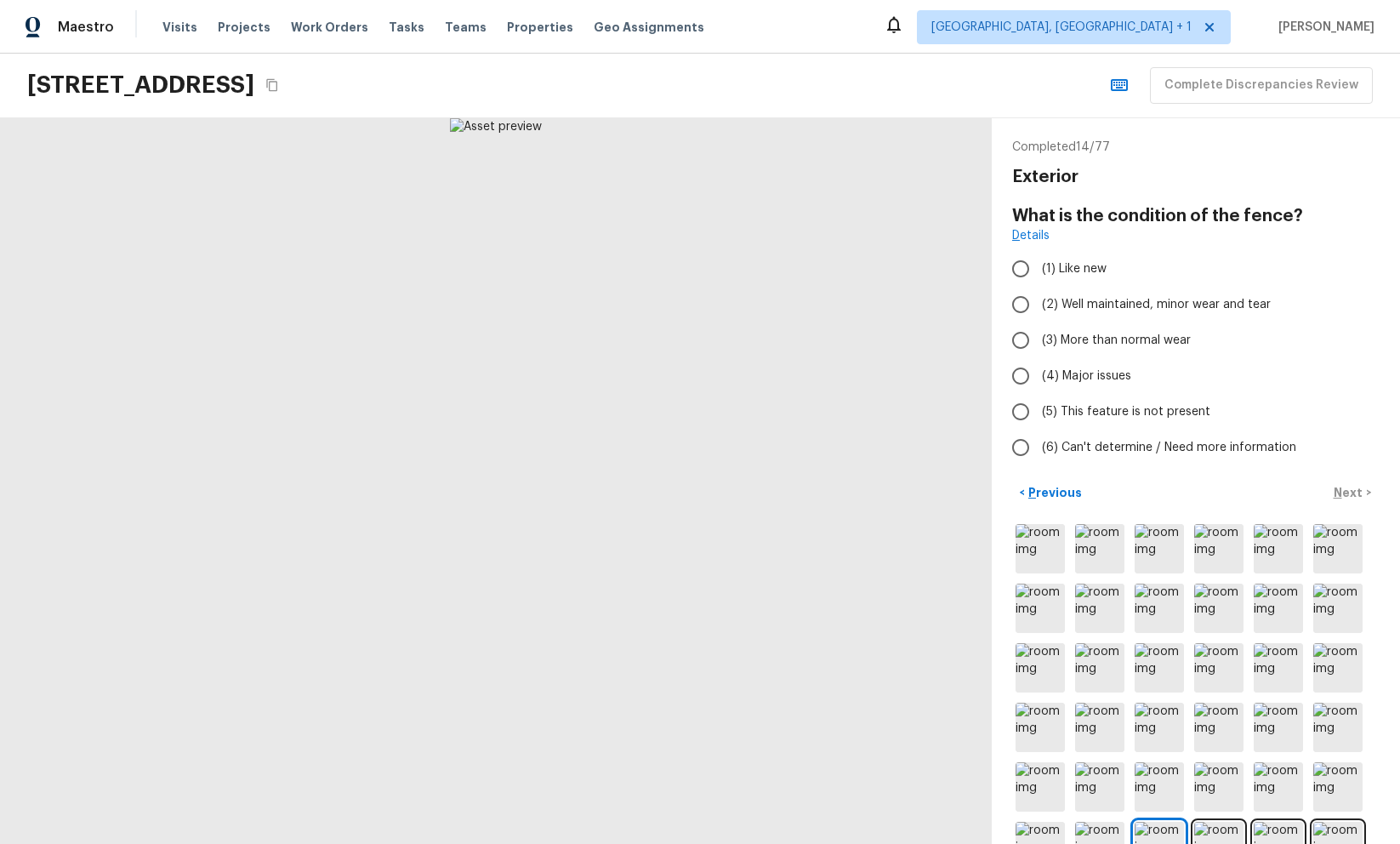
radio input "true"
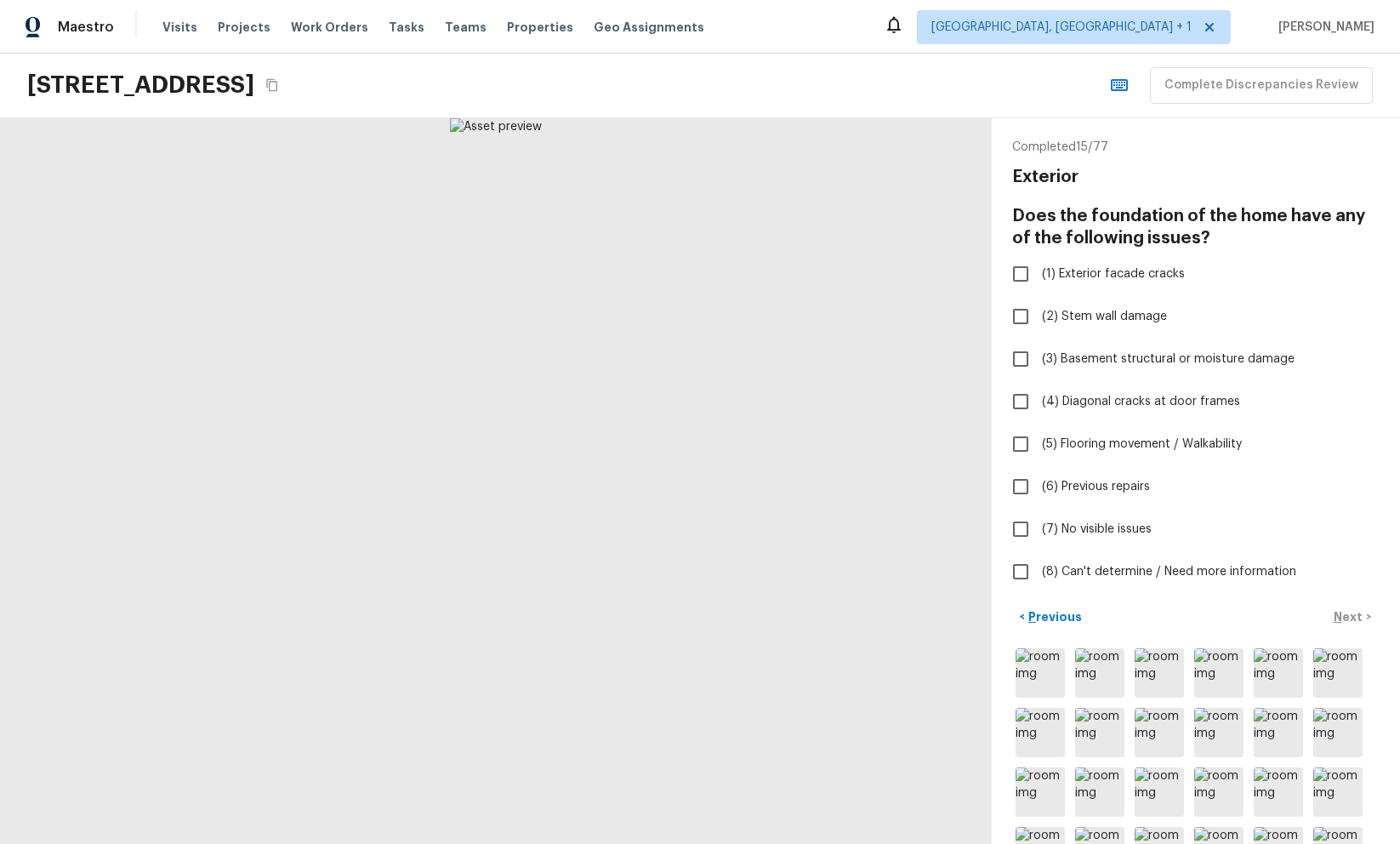
checkbox input "true"
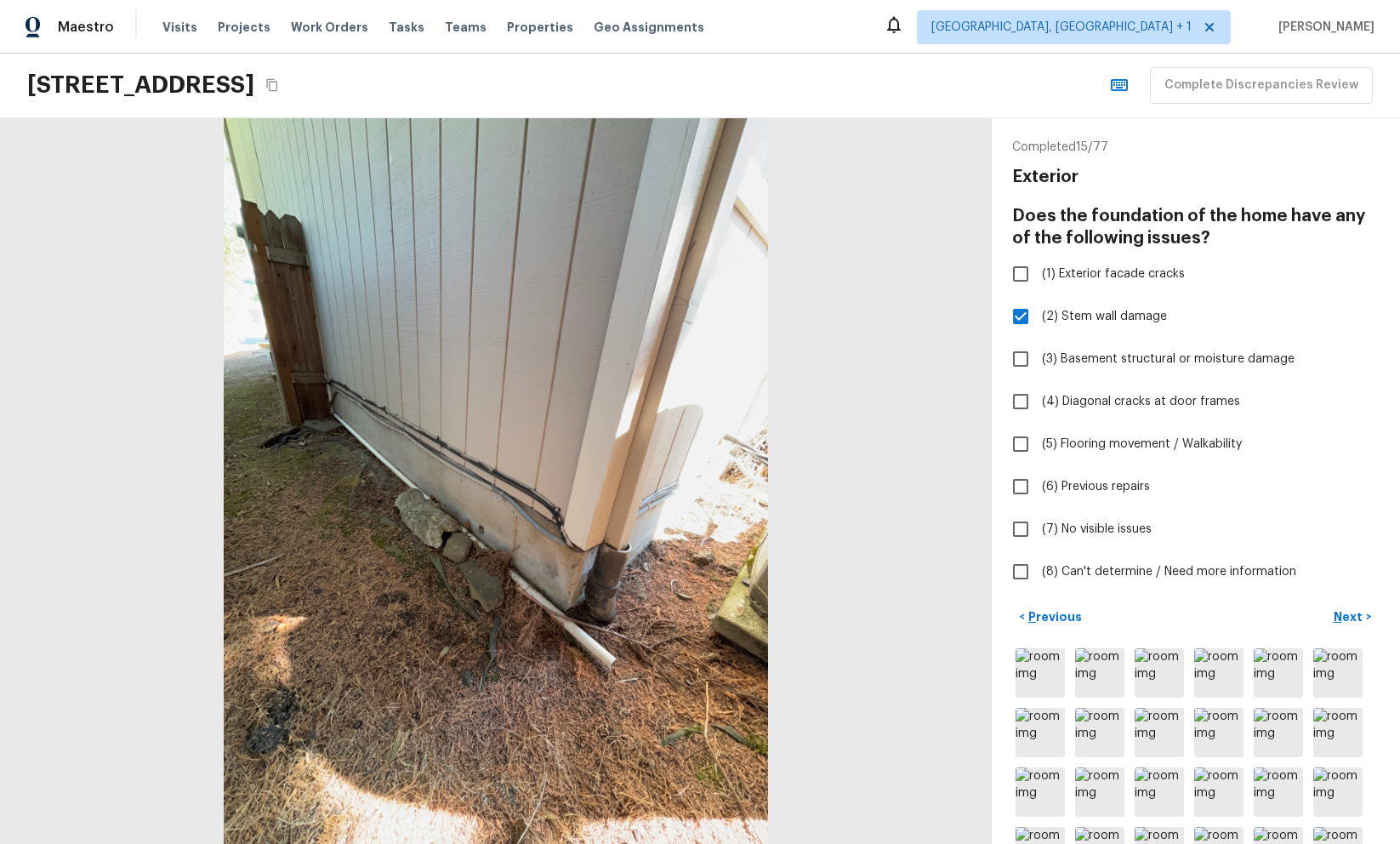
checkbox input "true"
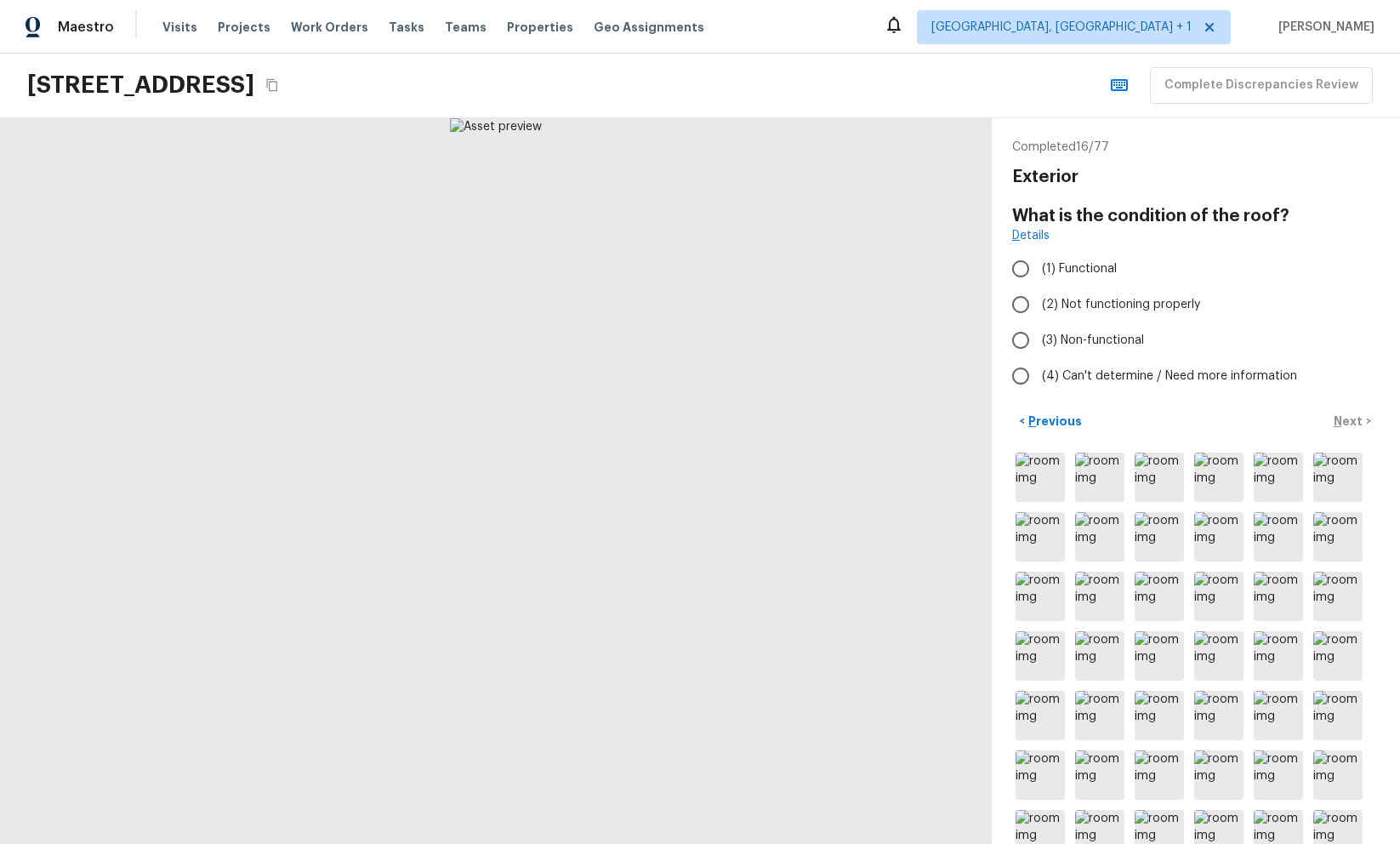
radio input "true"
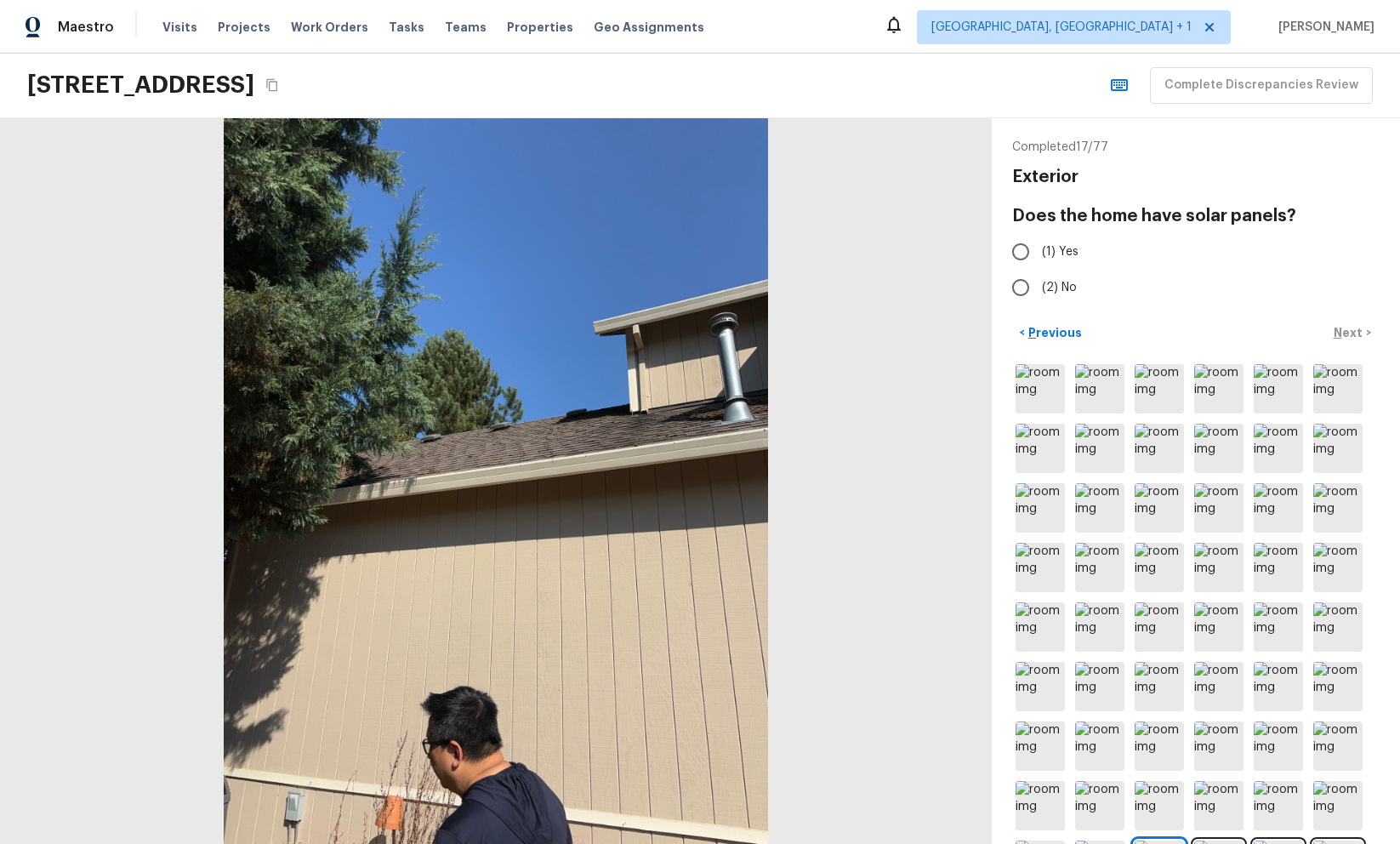
radio input "false"
radio input "true"
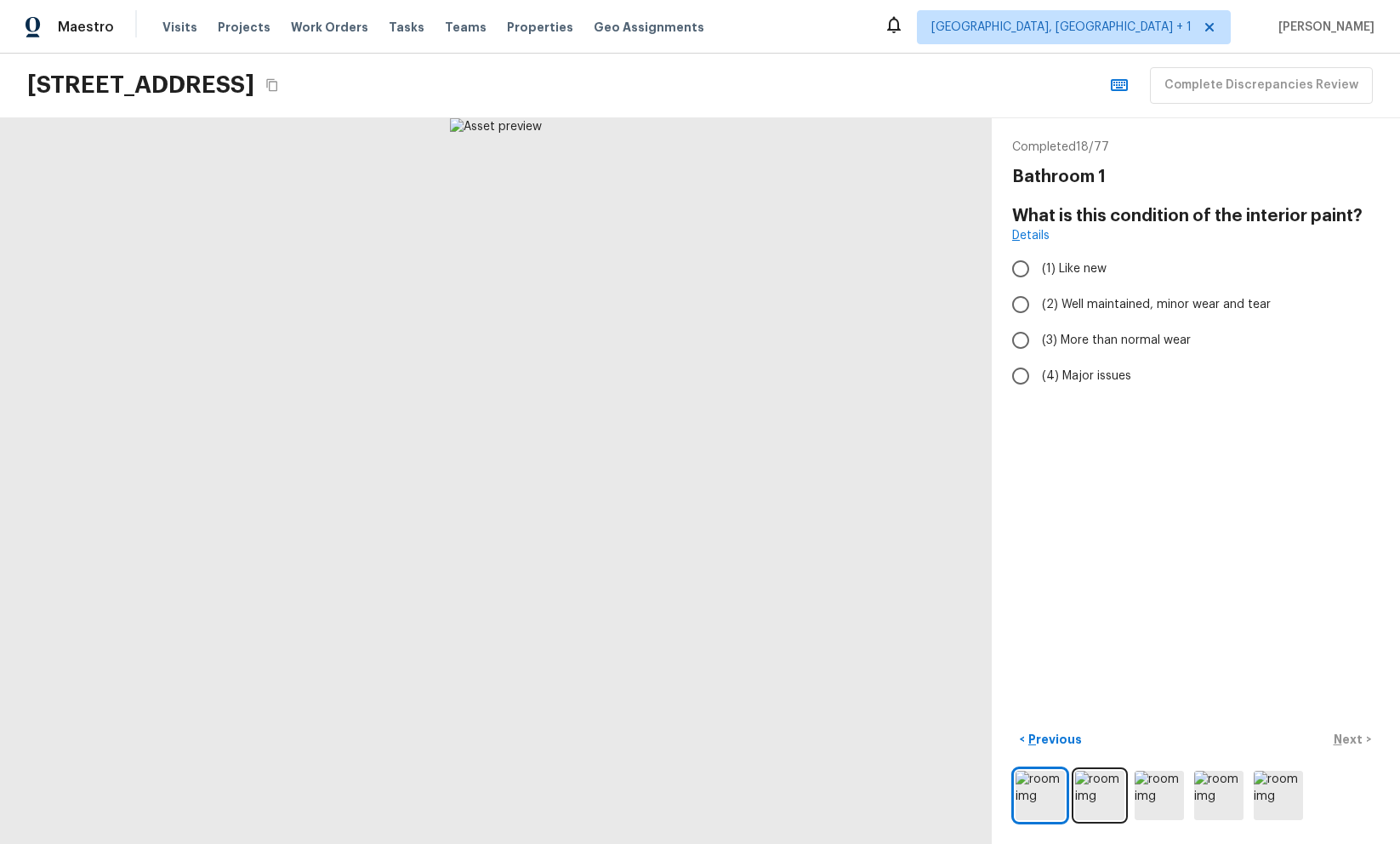
radio input "true"
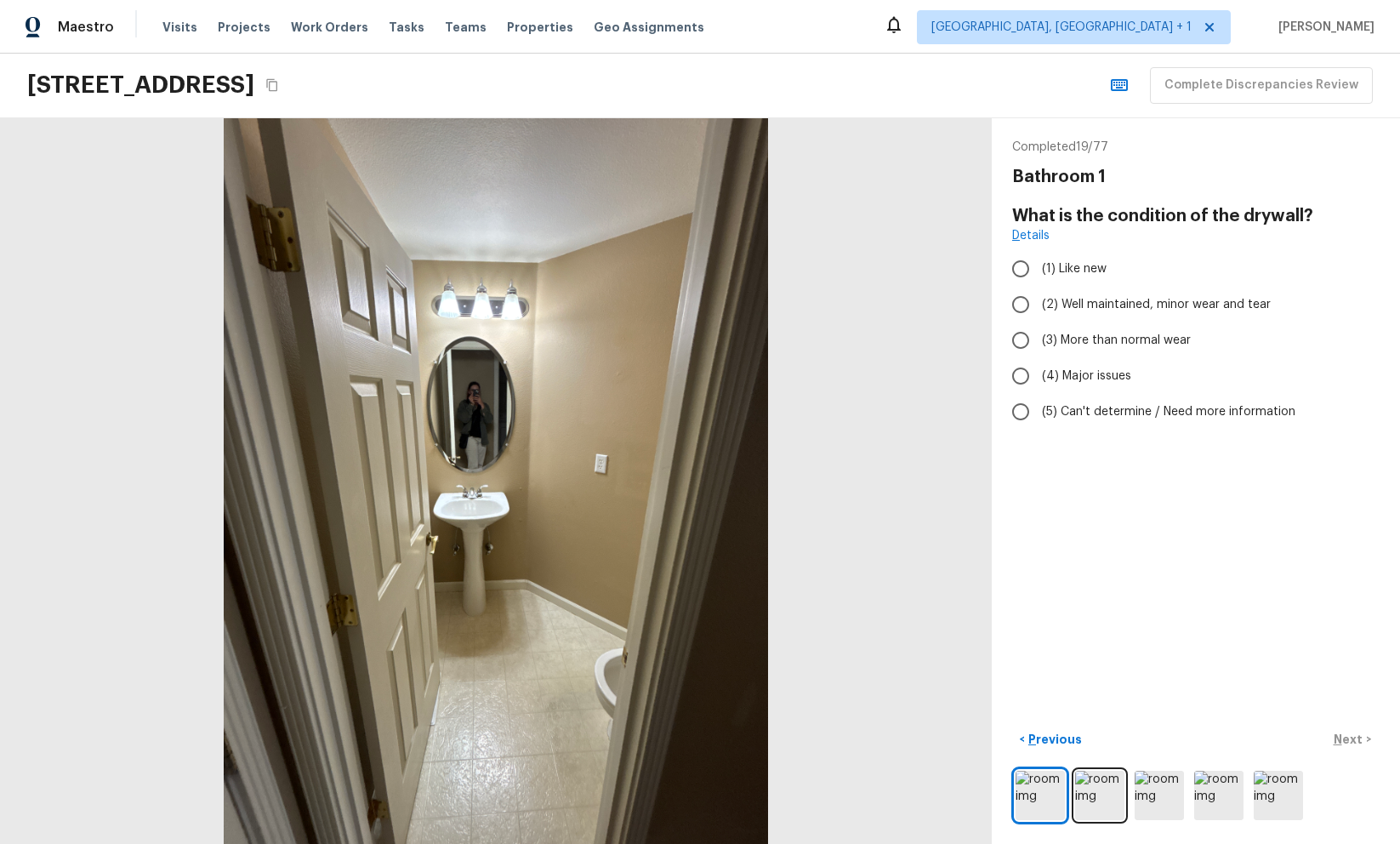
radio input "true"
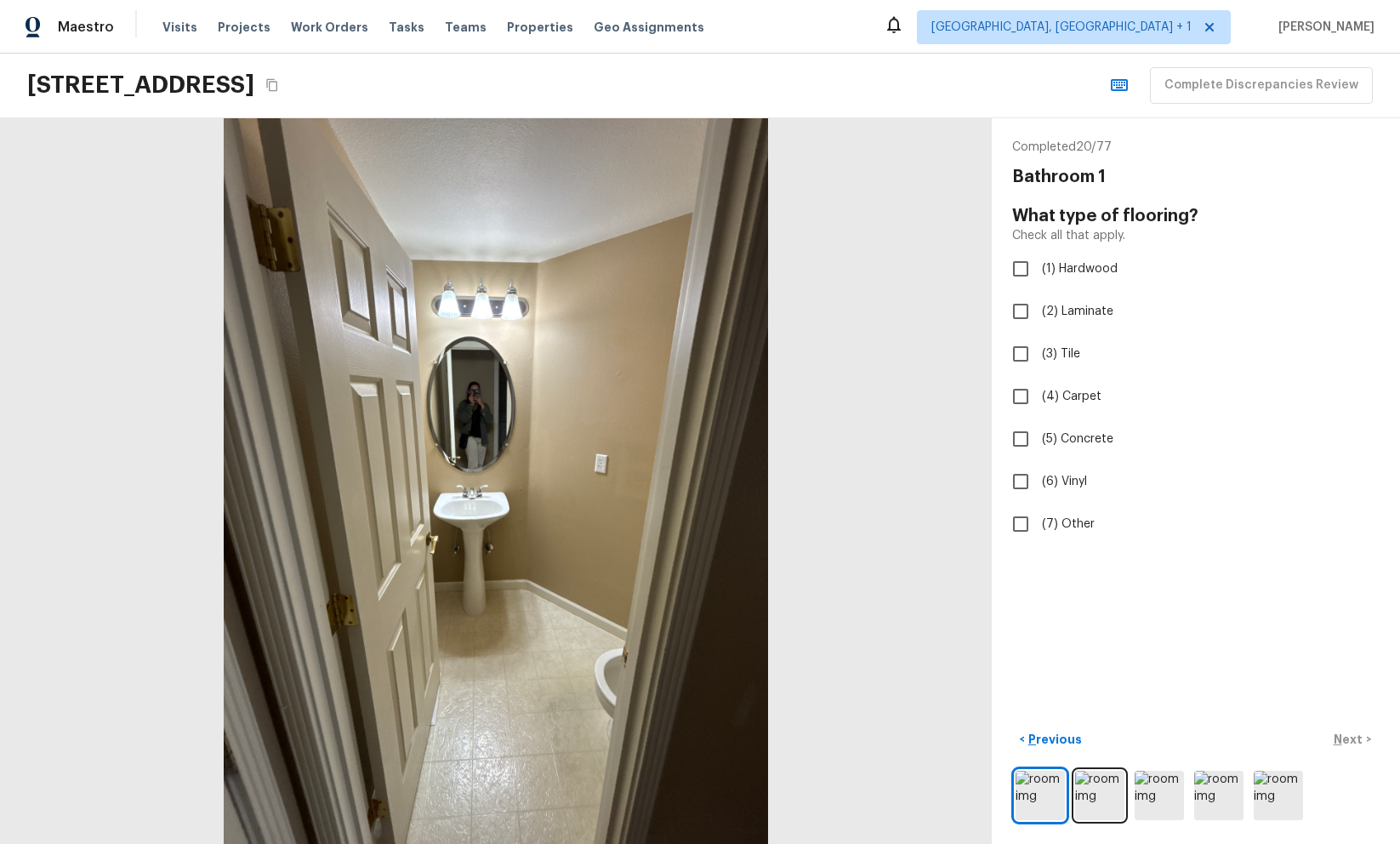
checkbox input "true"
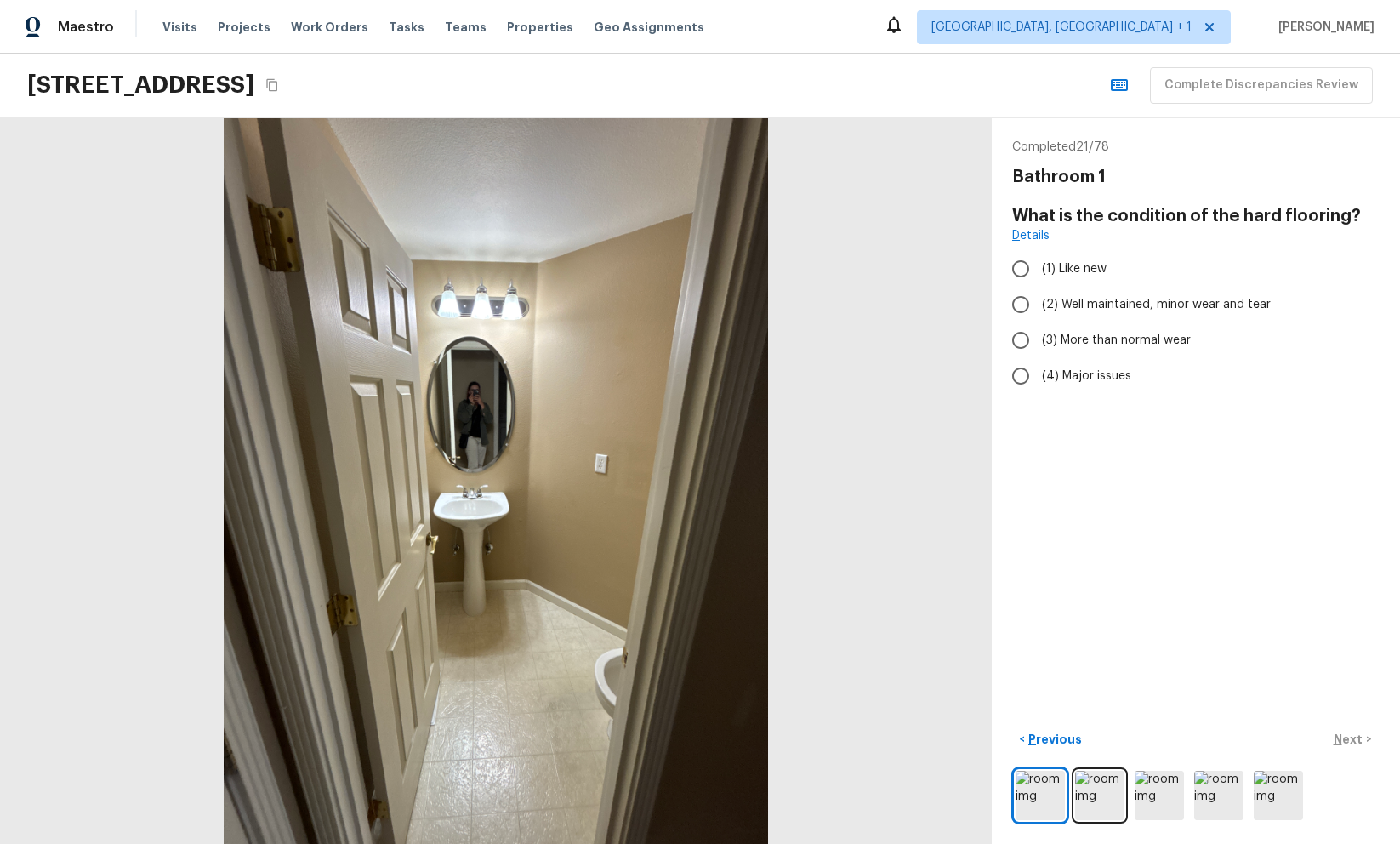
radio input "true"
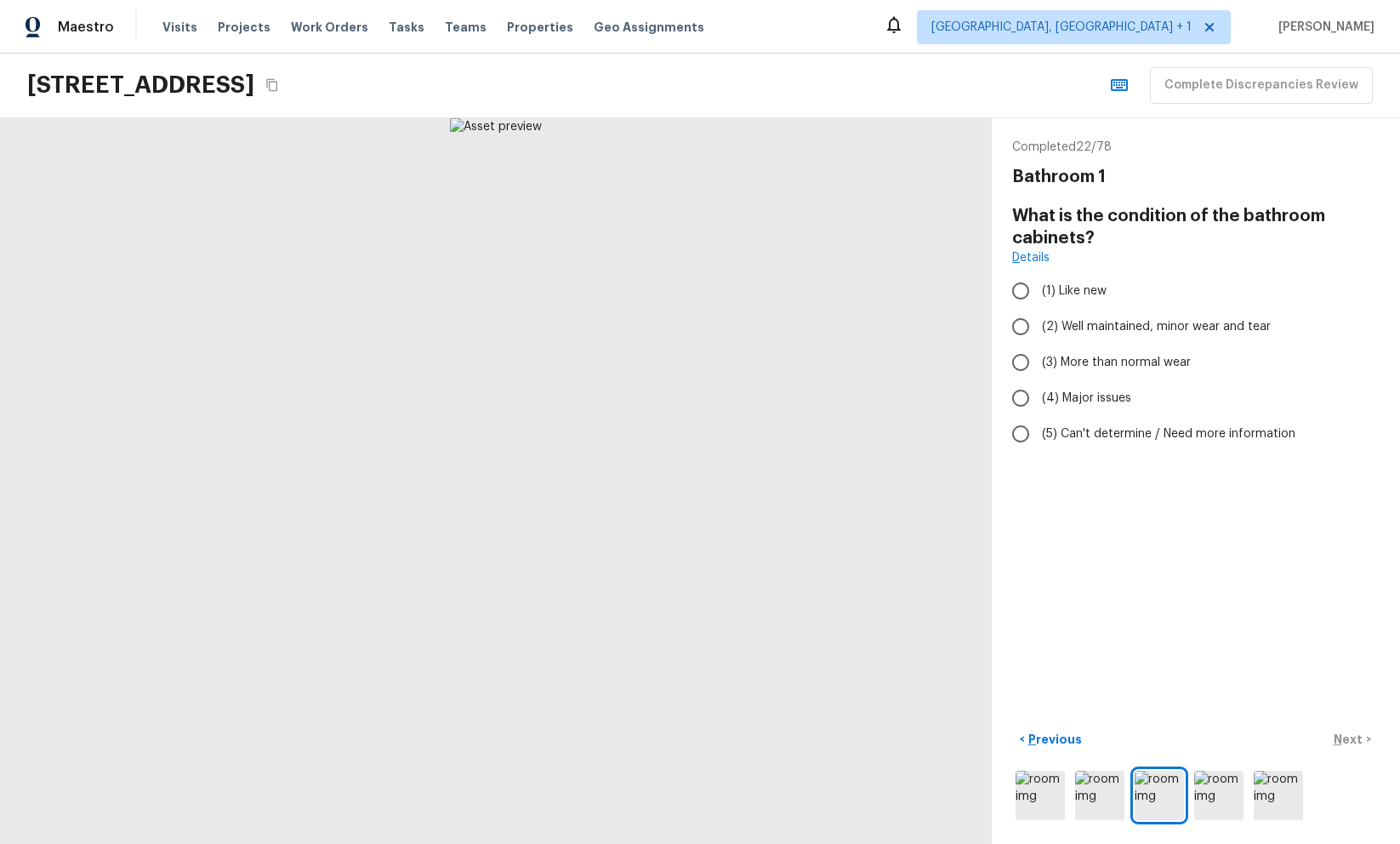
radio input "true"
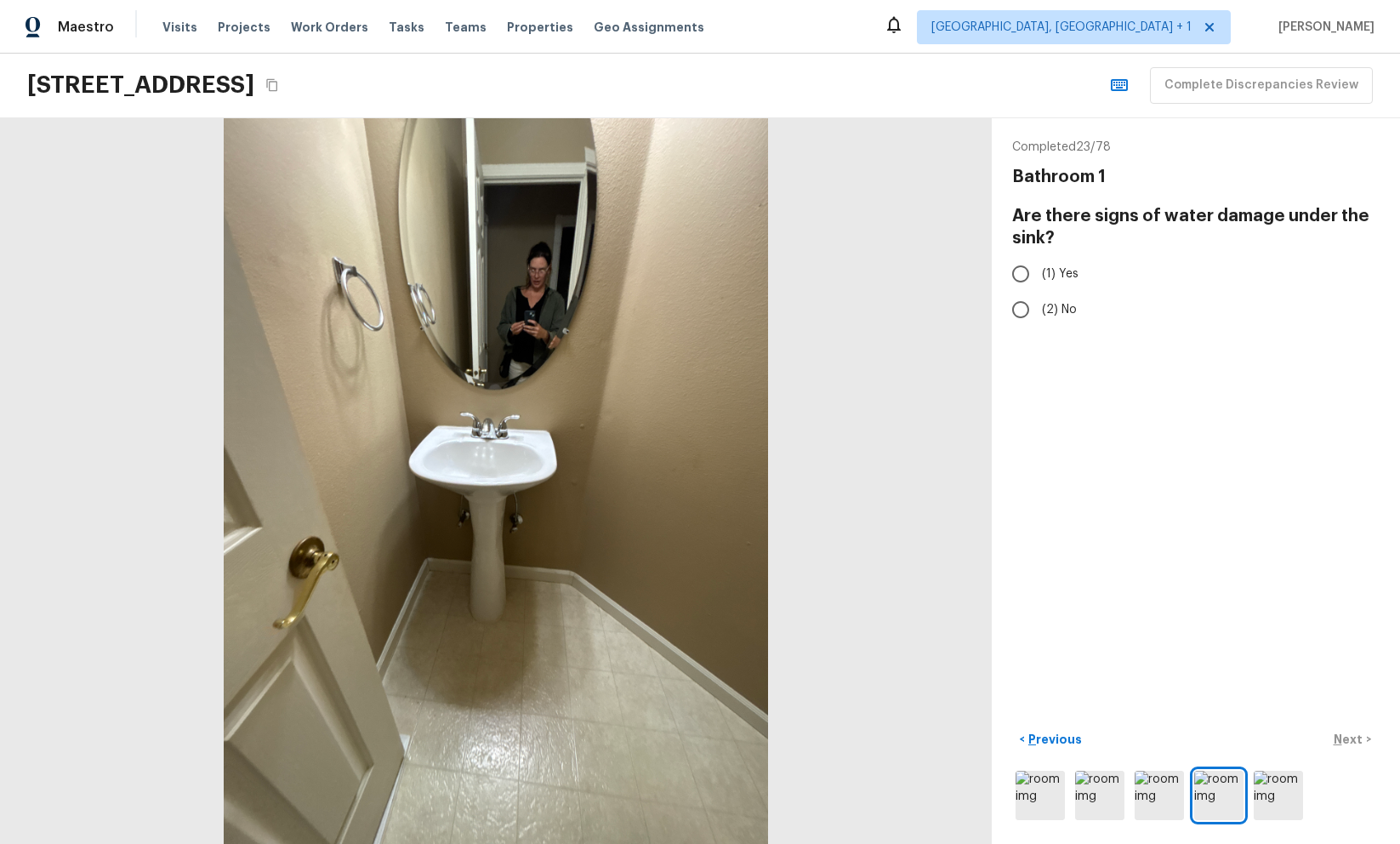
radio input "true"
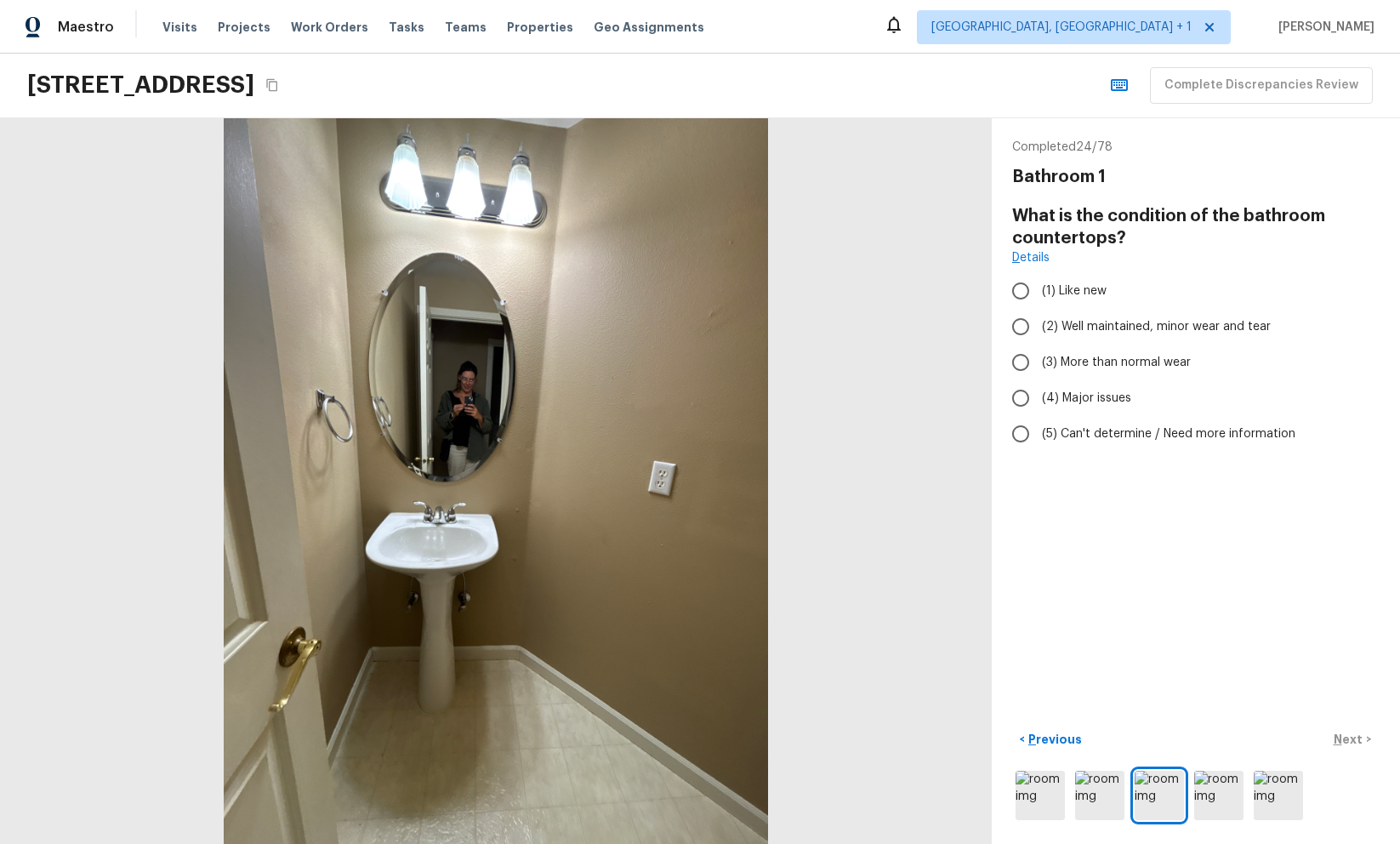
radio input "true"
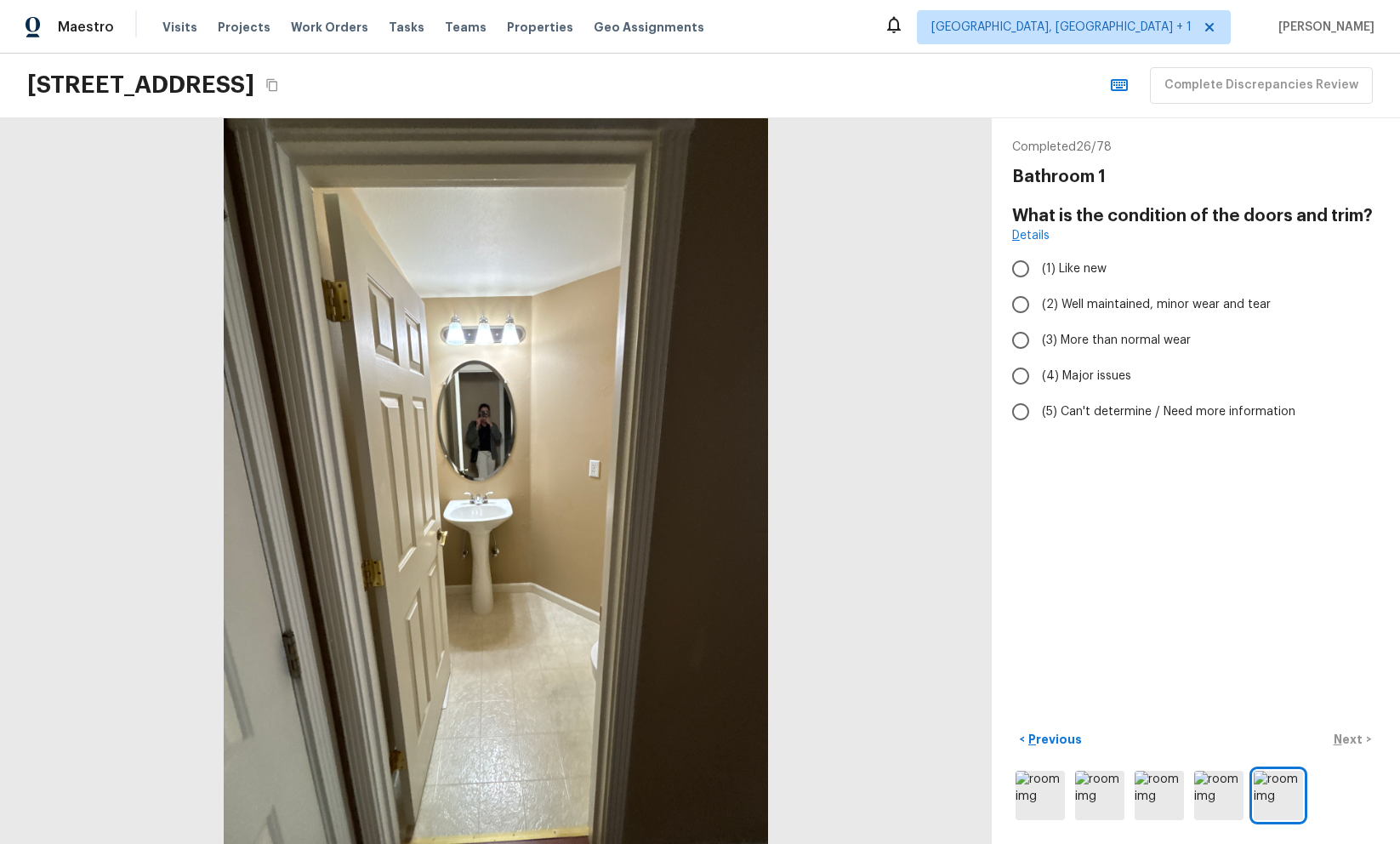
radio input "true"
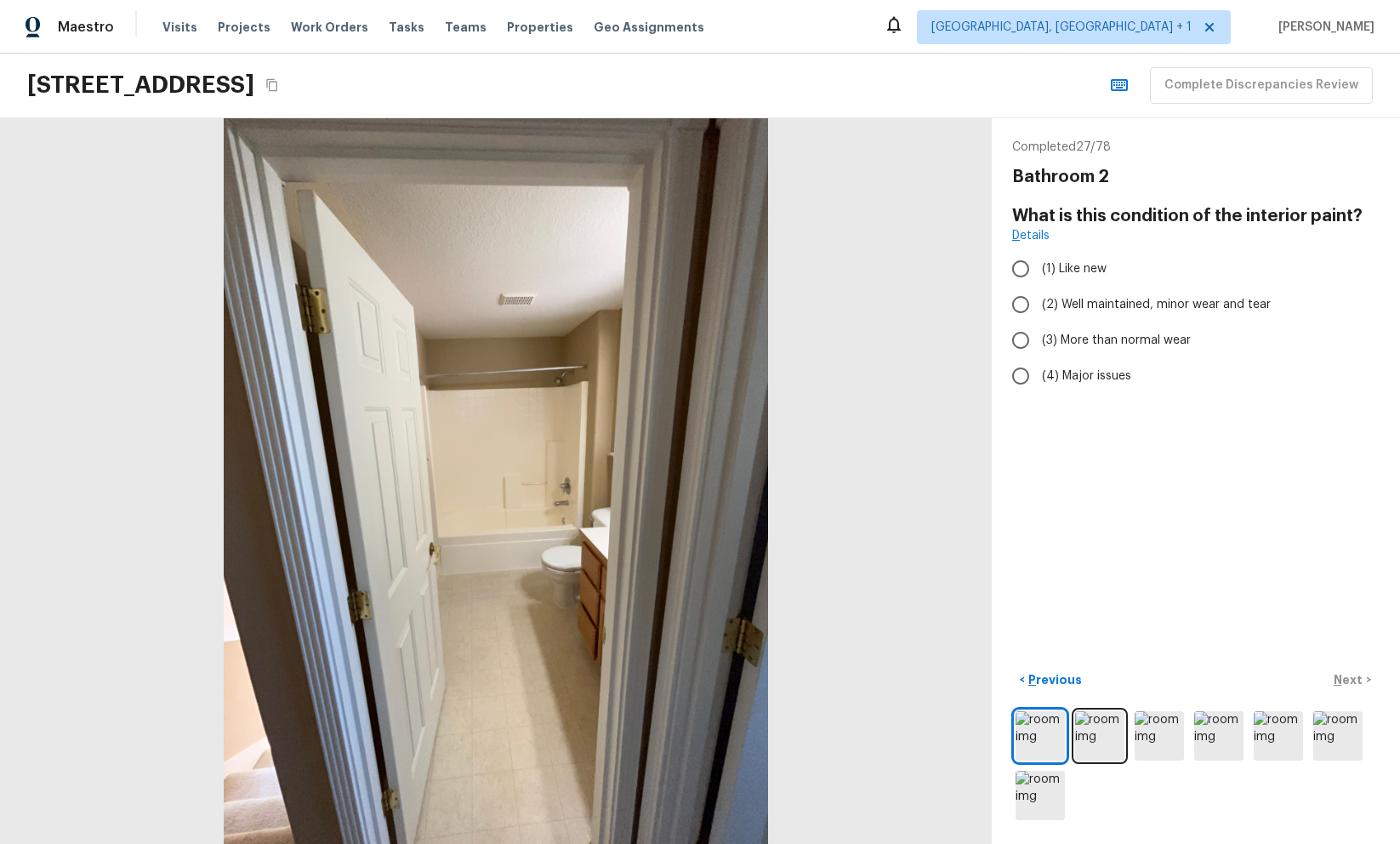
radio input "true"
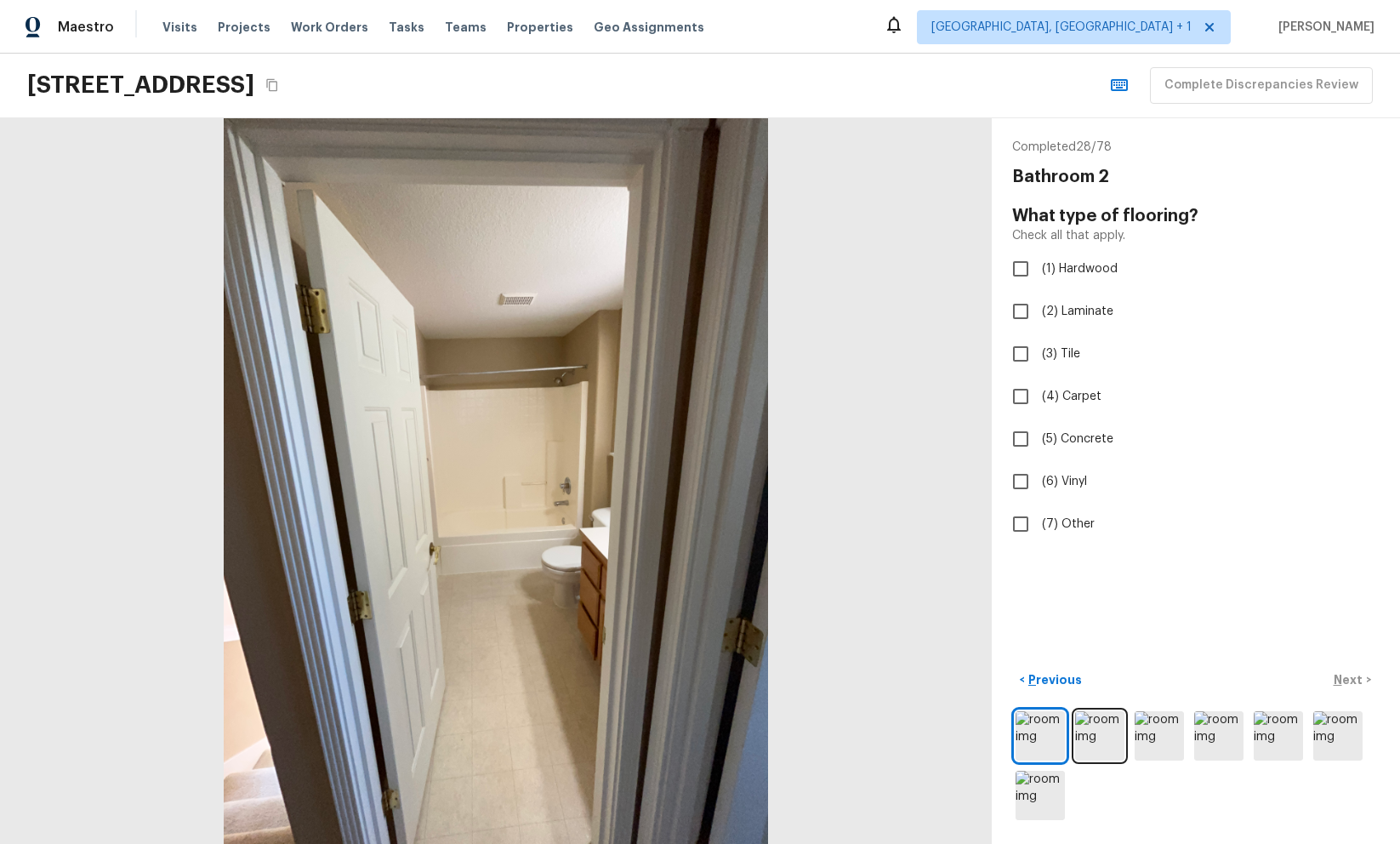
checkbox input "true"
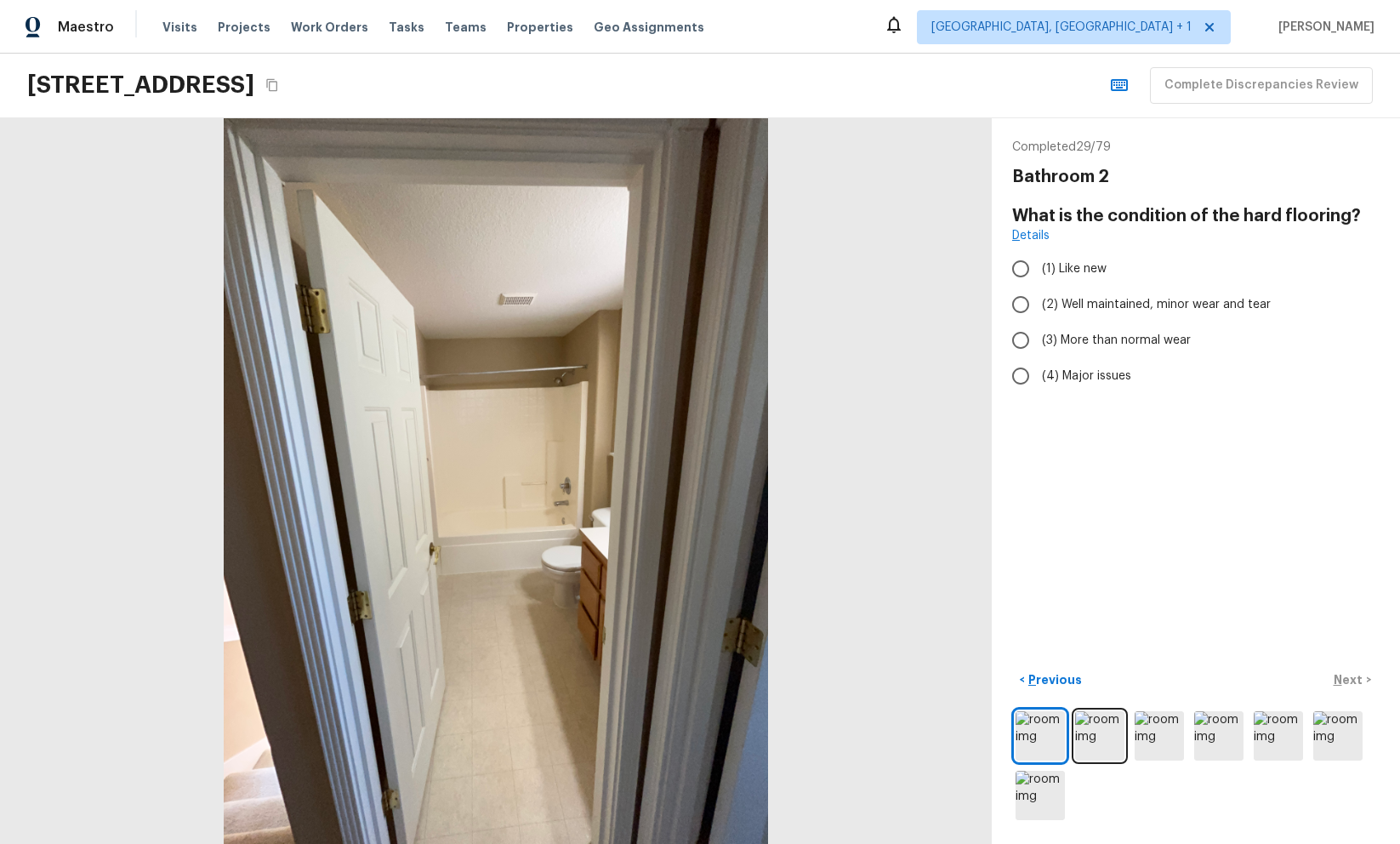
radio input "true"
radio input "false"
radio input "true"
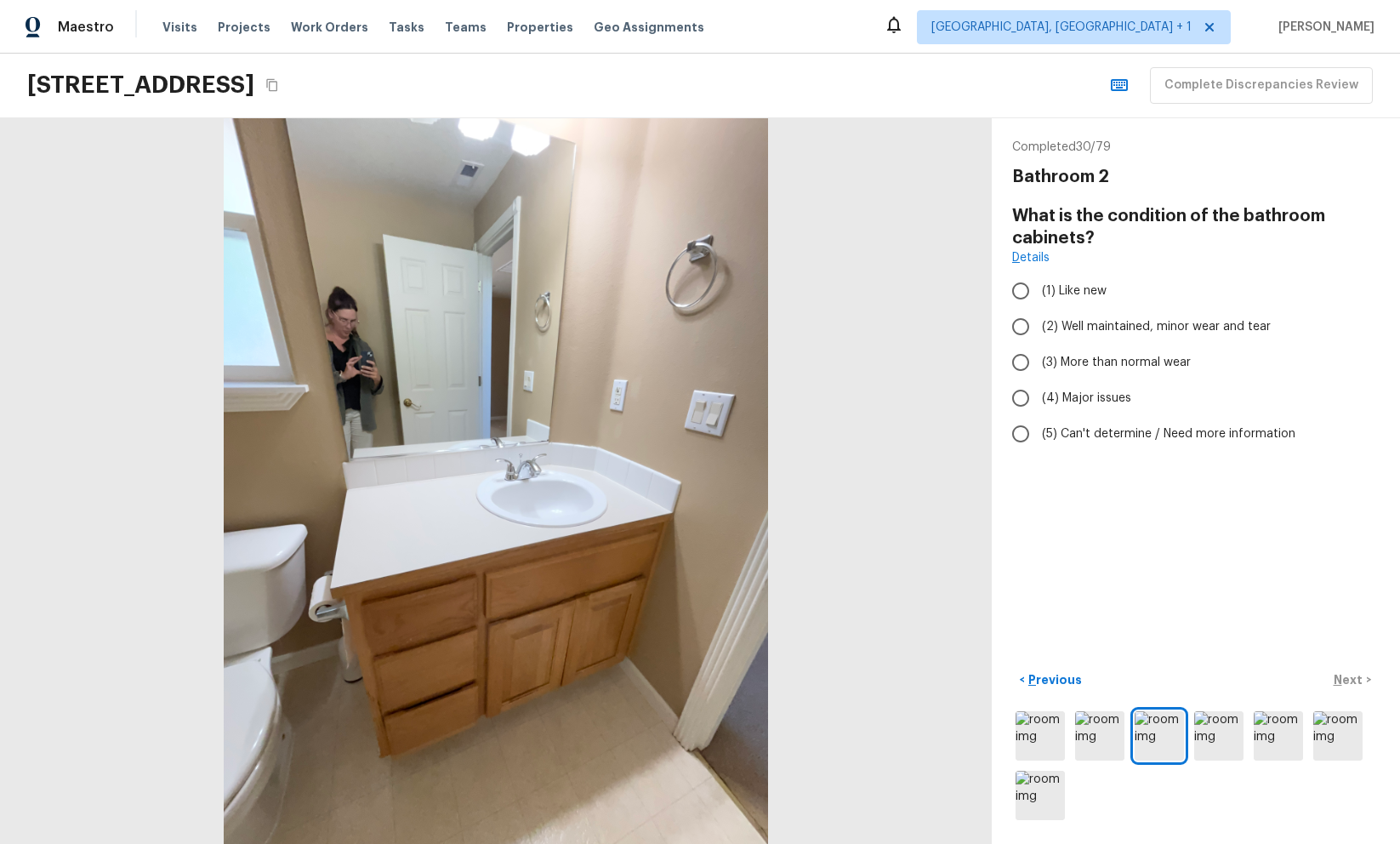
radio input "true"
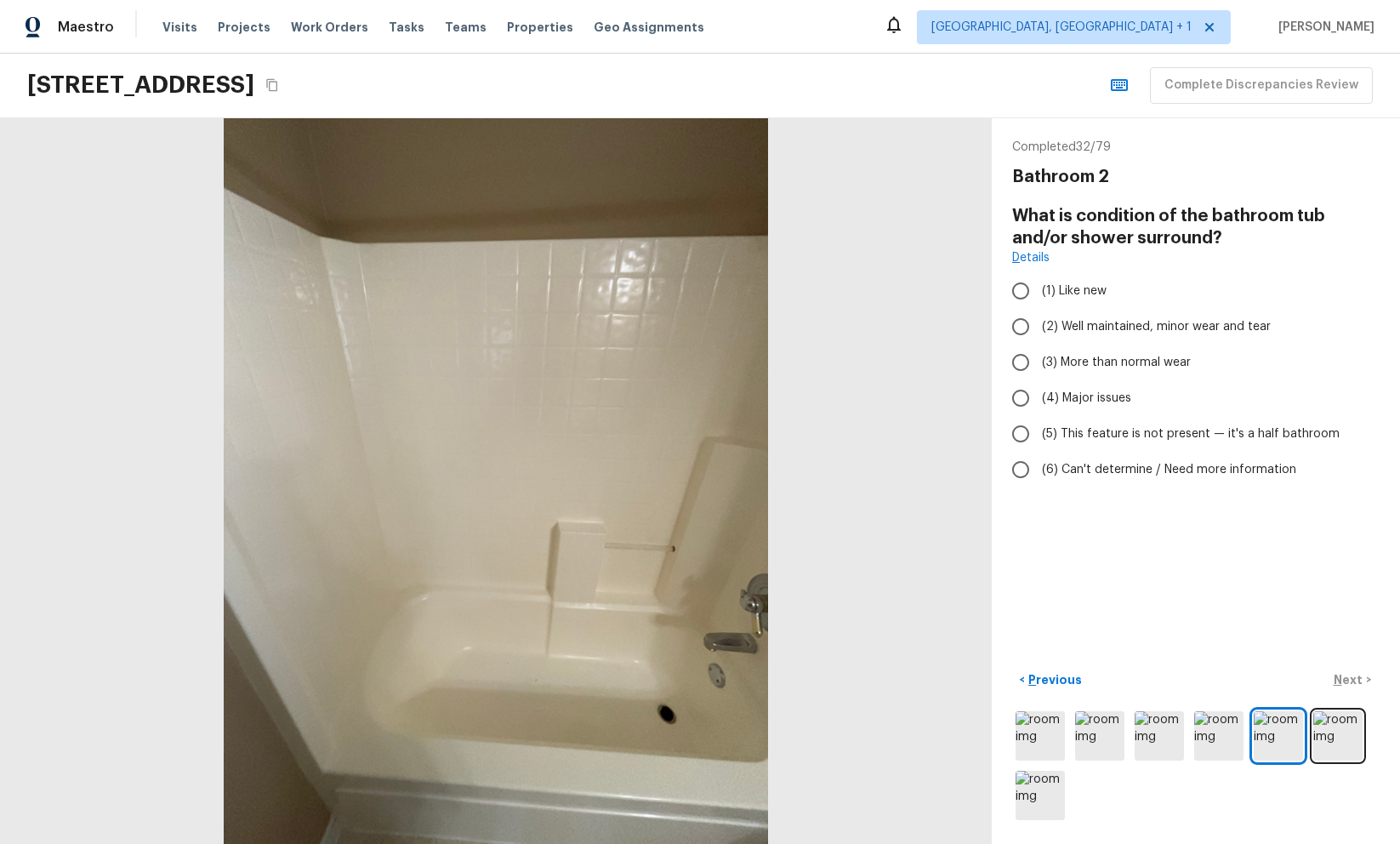
radio input "true"
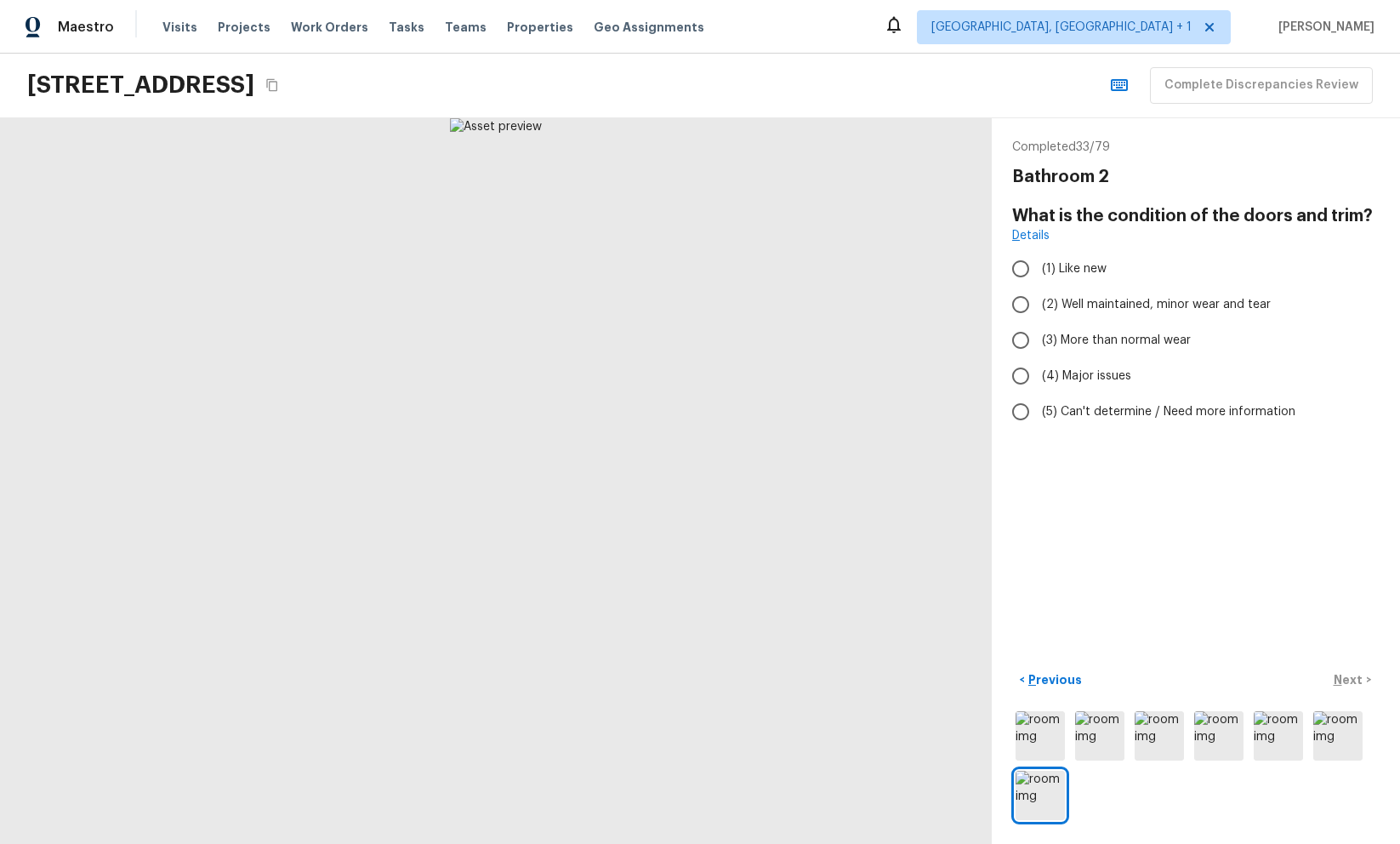
radio input "true"
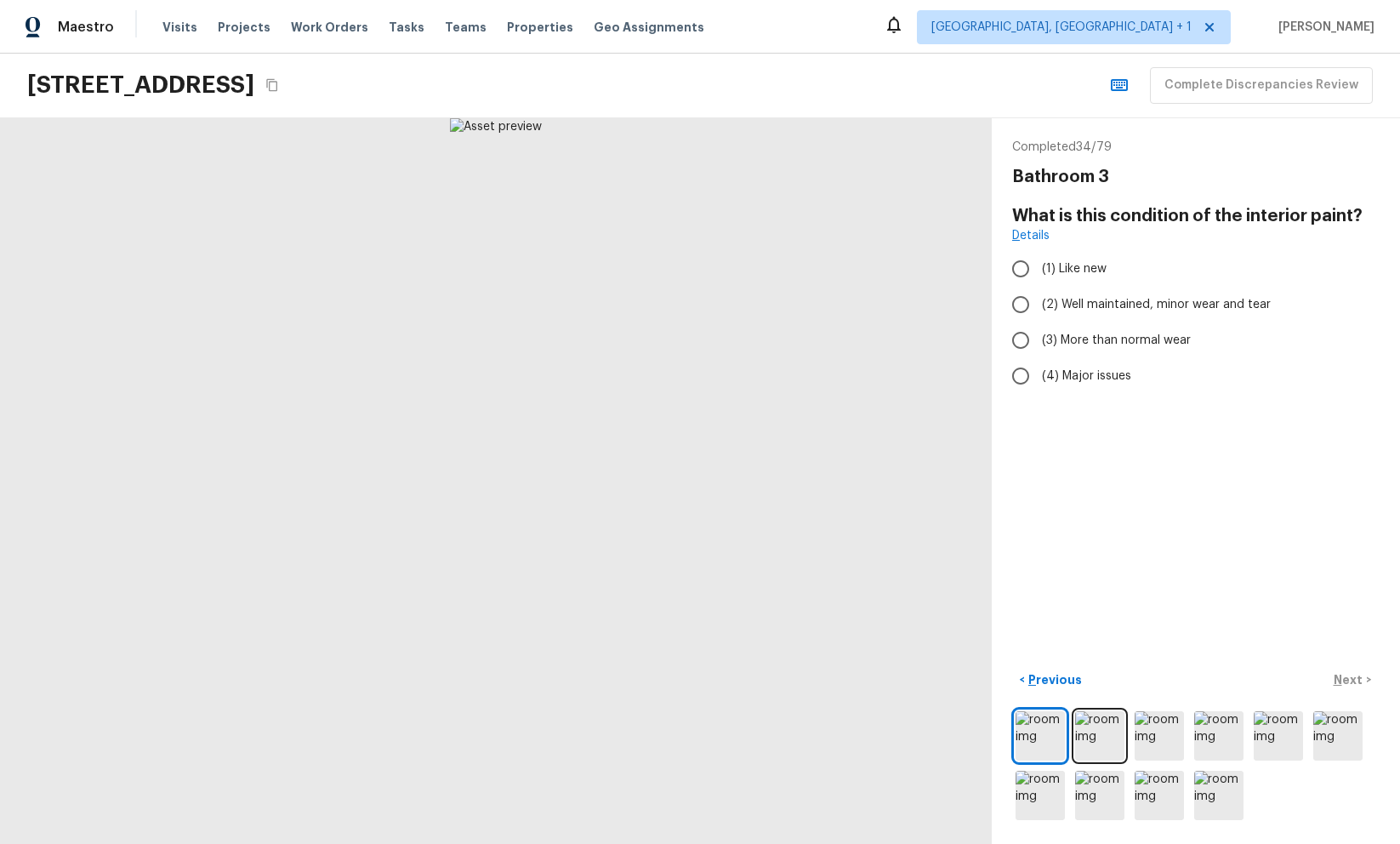
radio input "true"
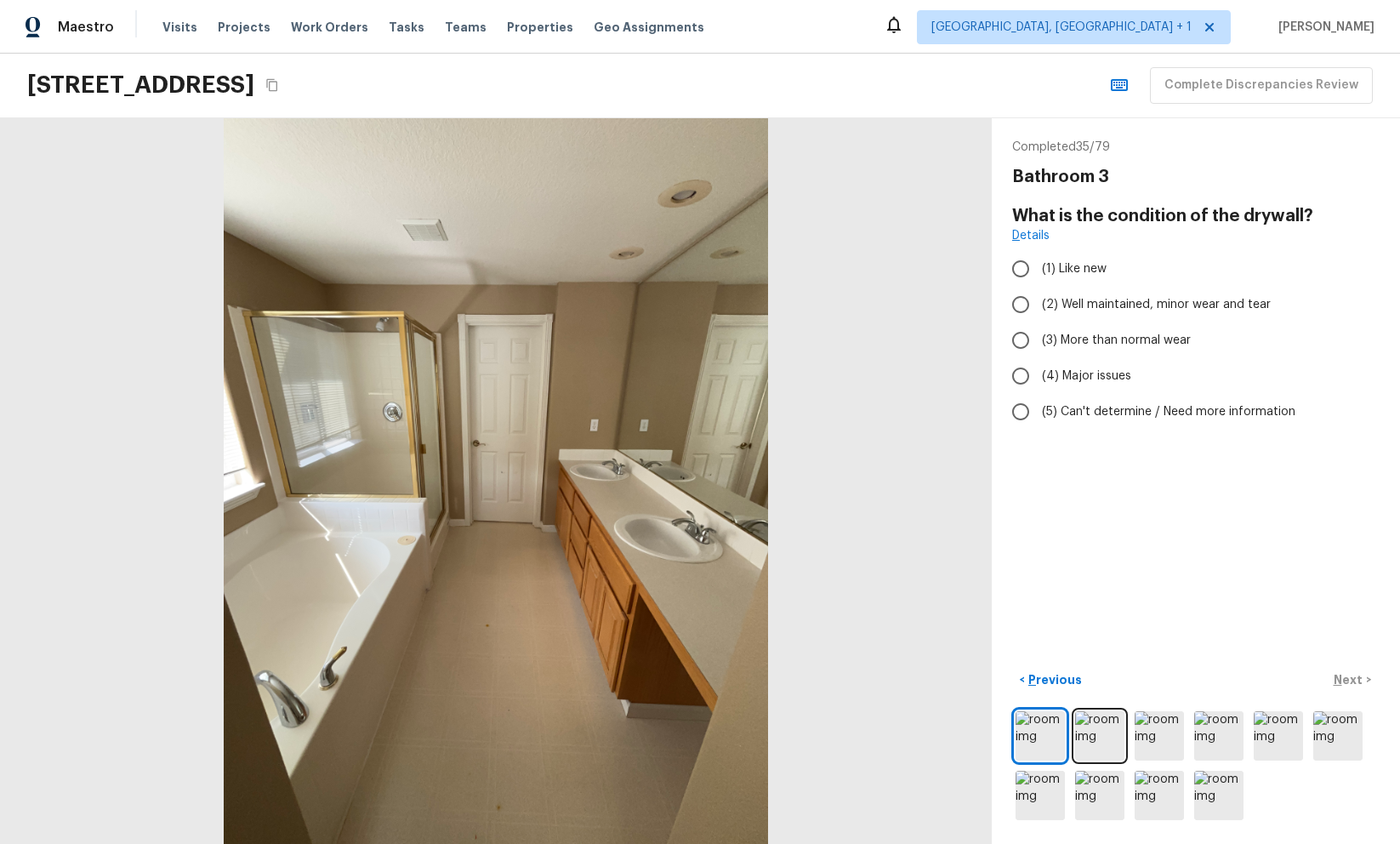
radio input "true"
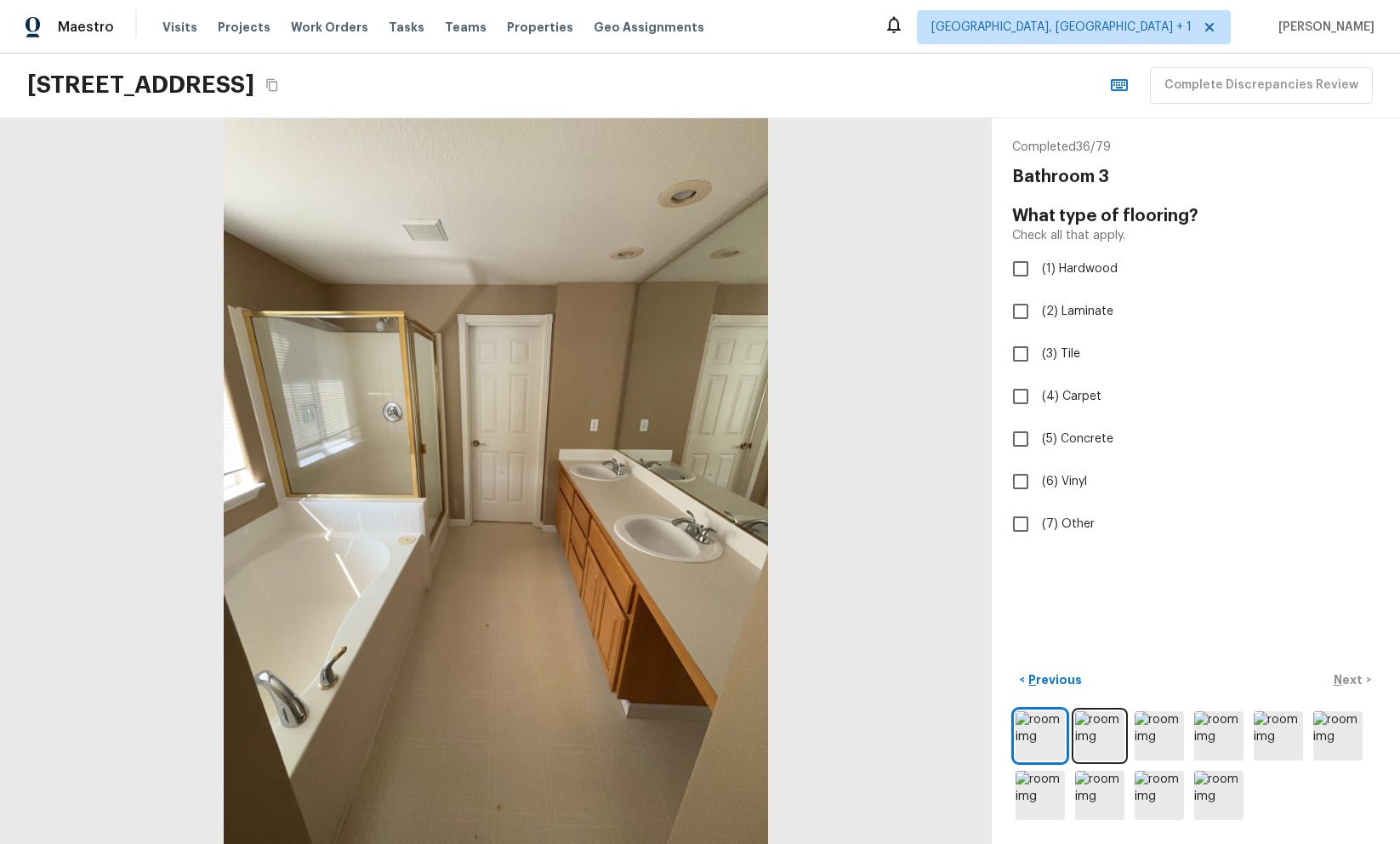
checkbox input "true"
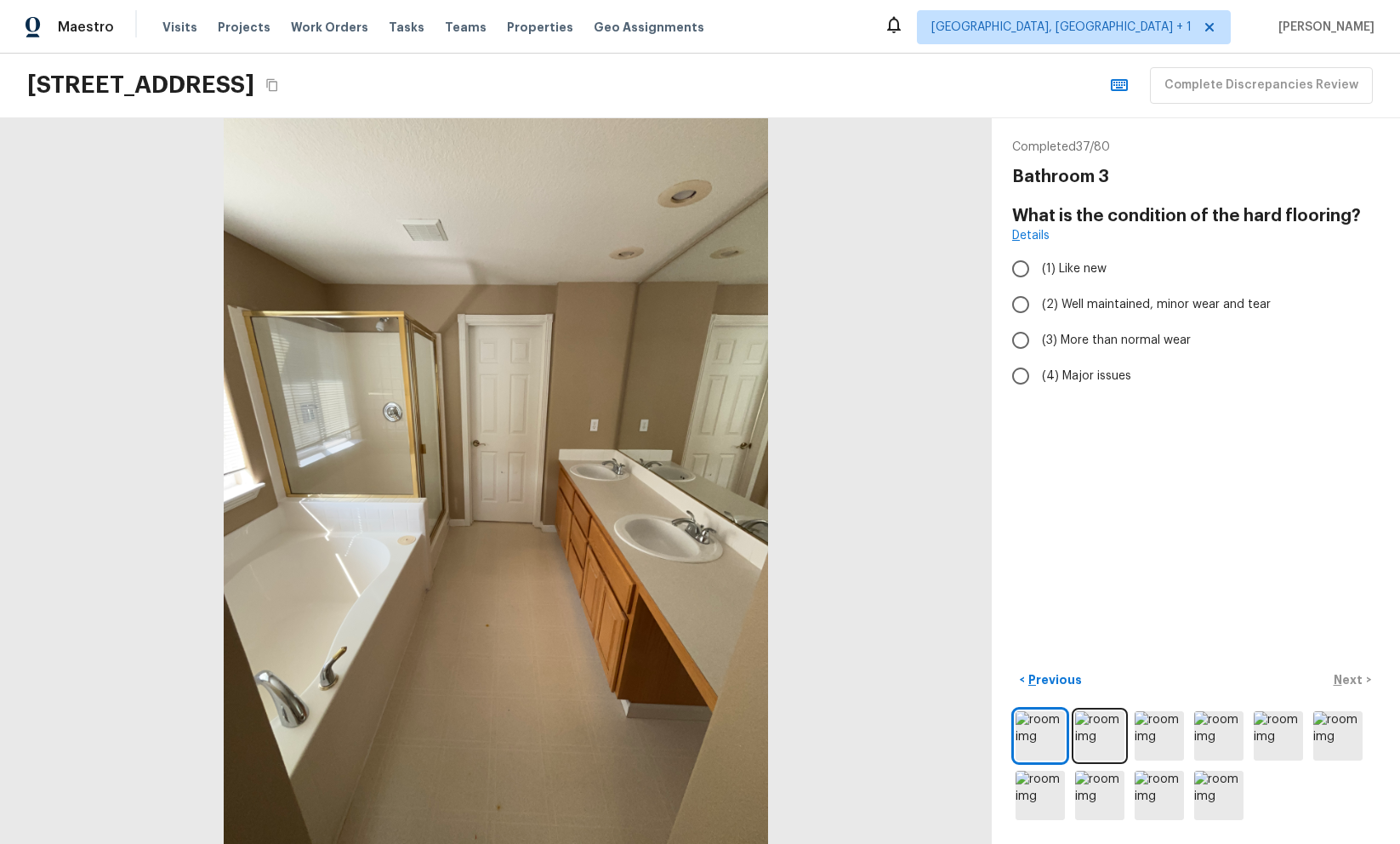
radio input "true"
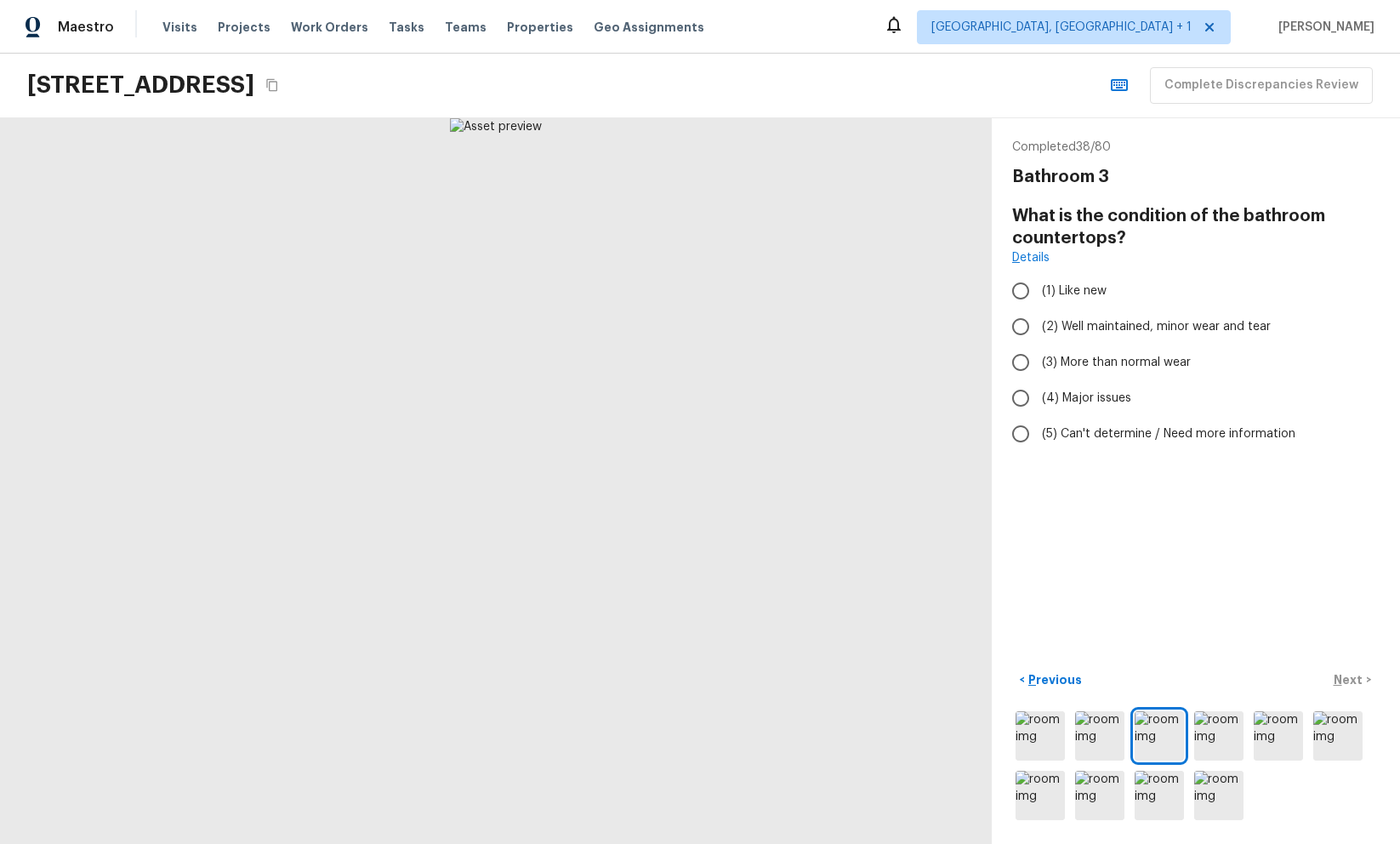
radio input "true"
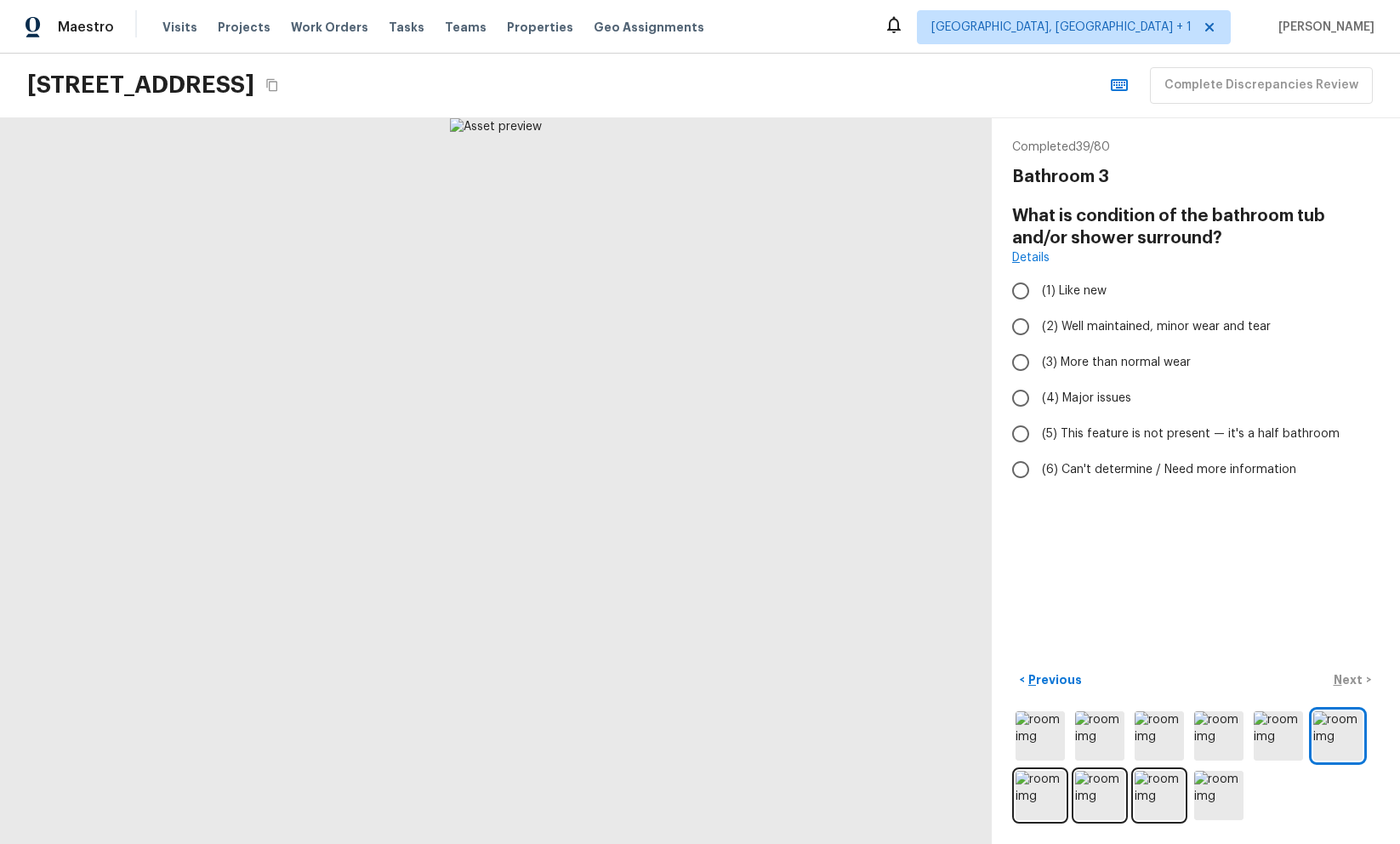
radio input "true"
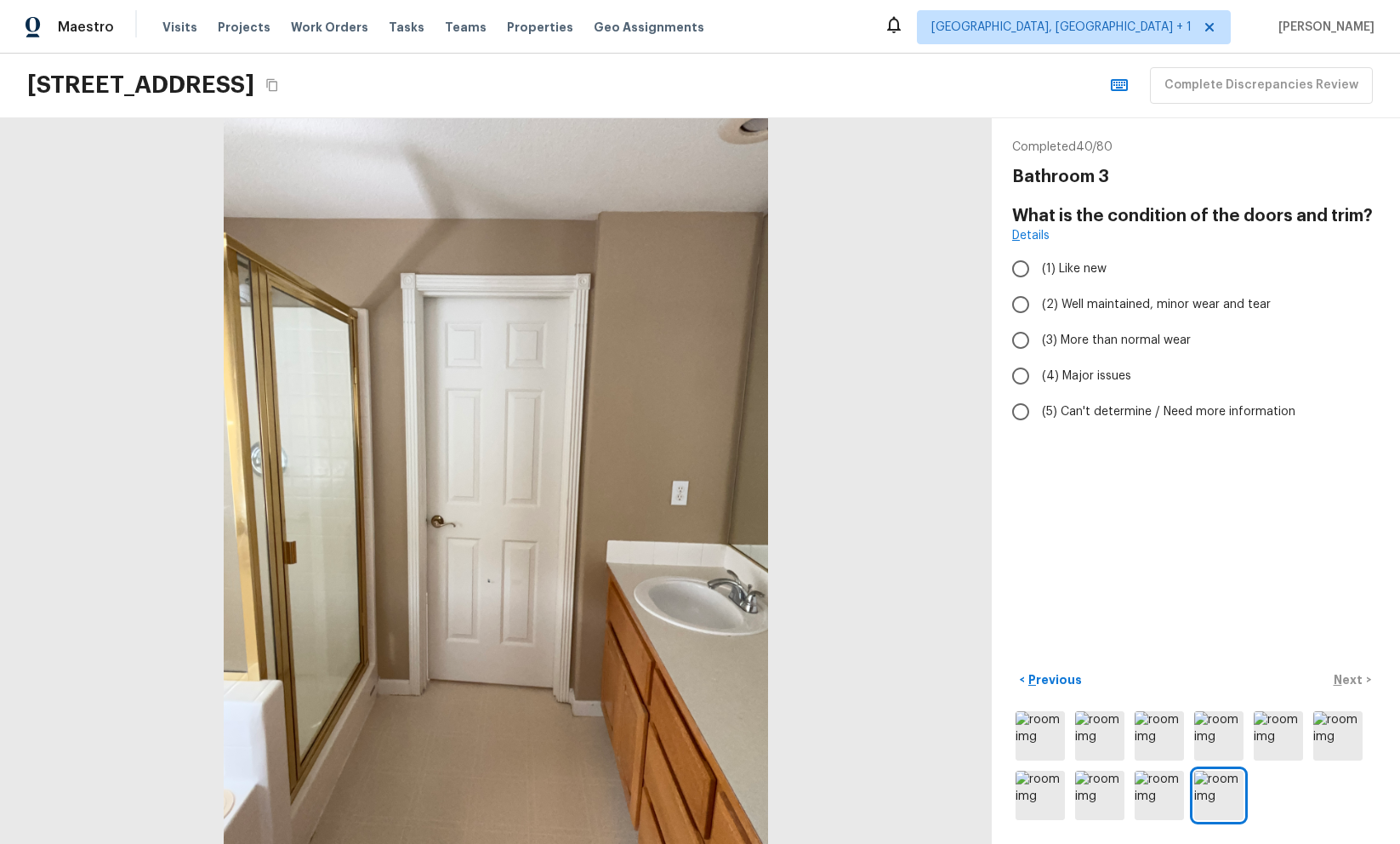
radio input "true"
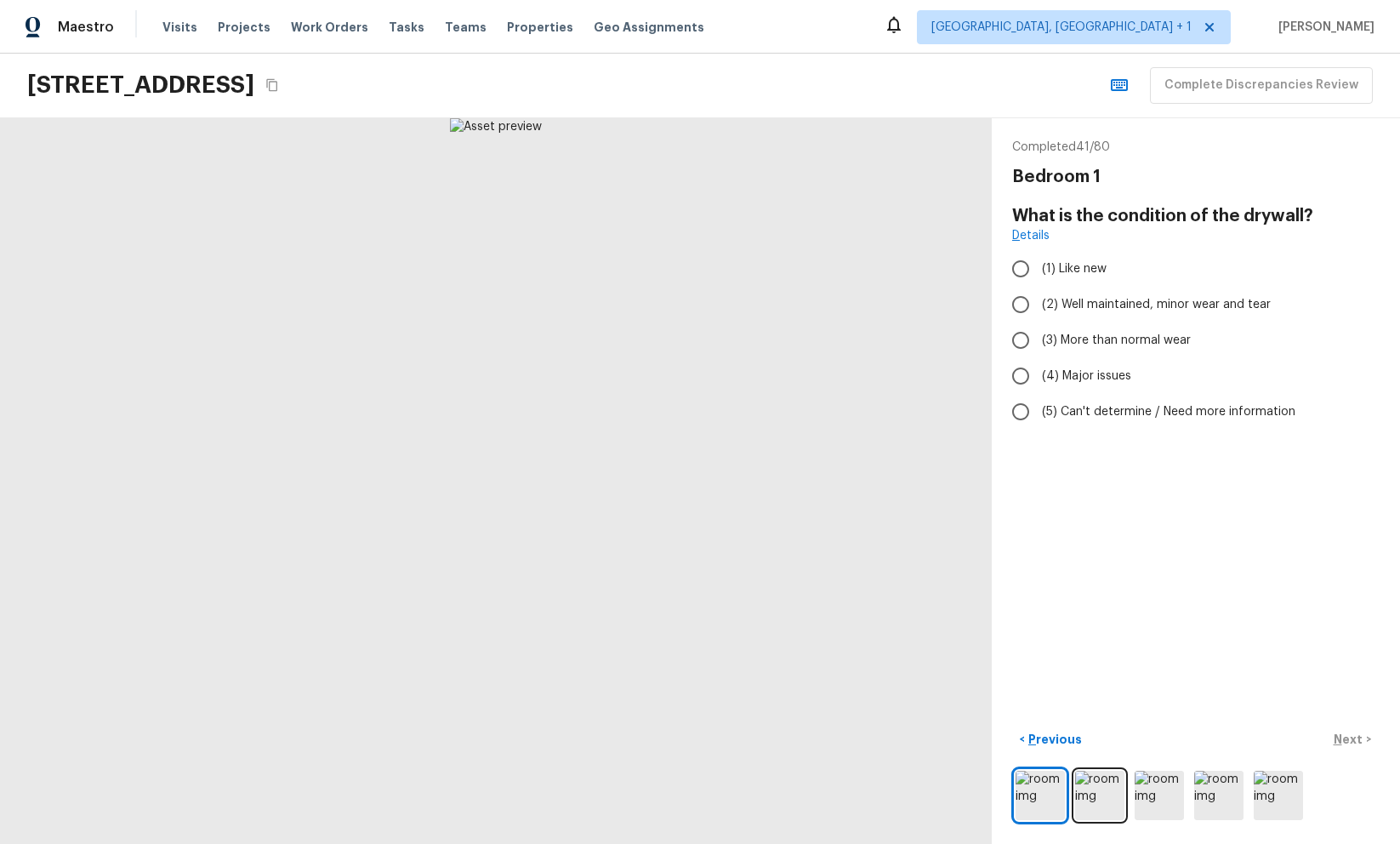
radio input "true"
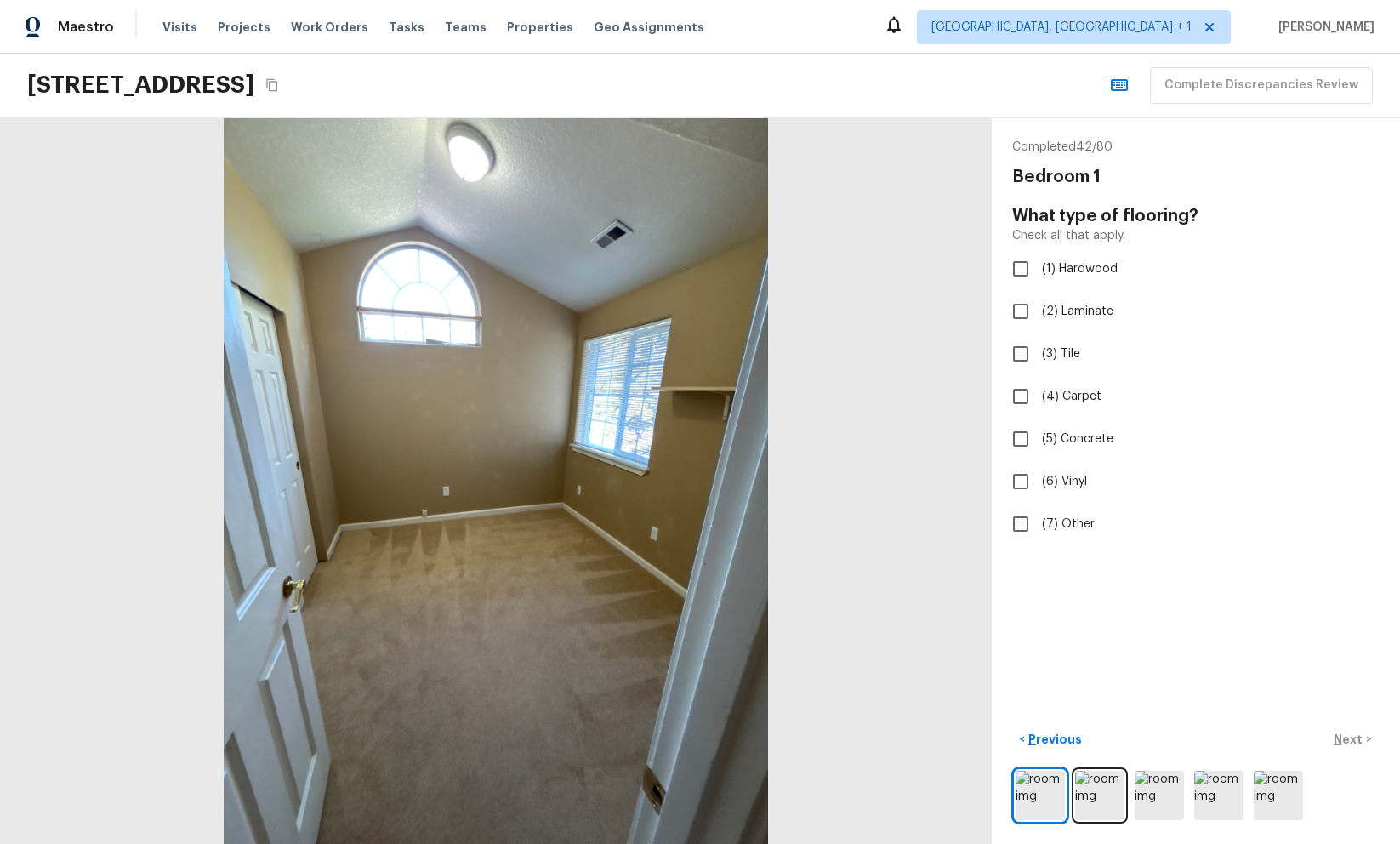
checkbox input "true"
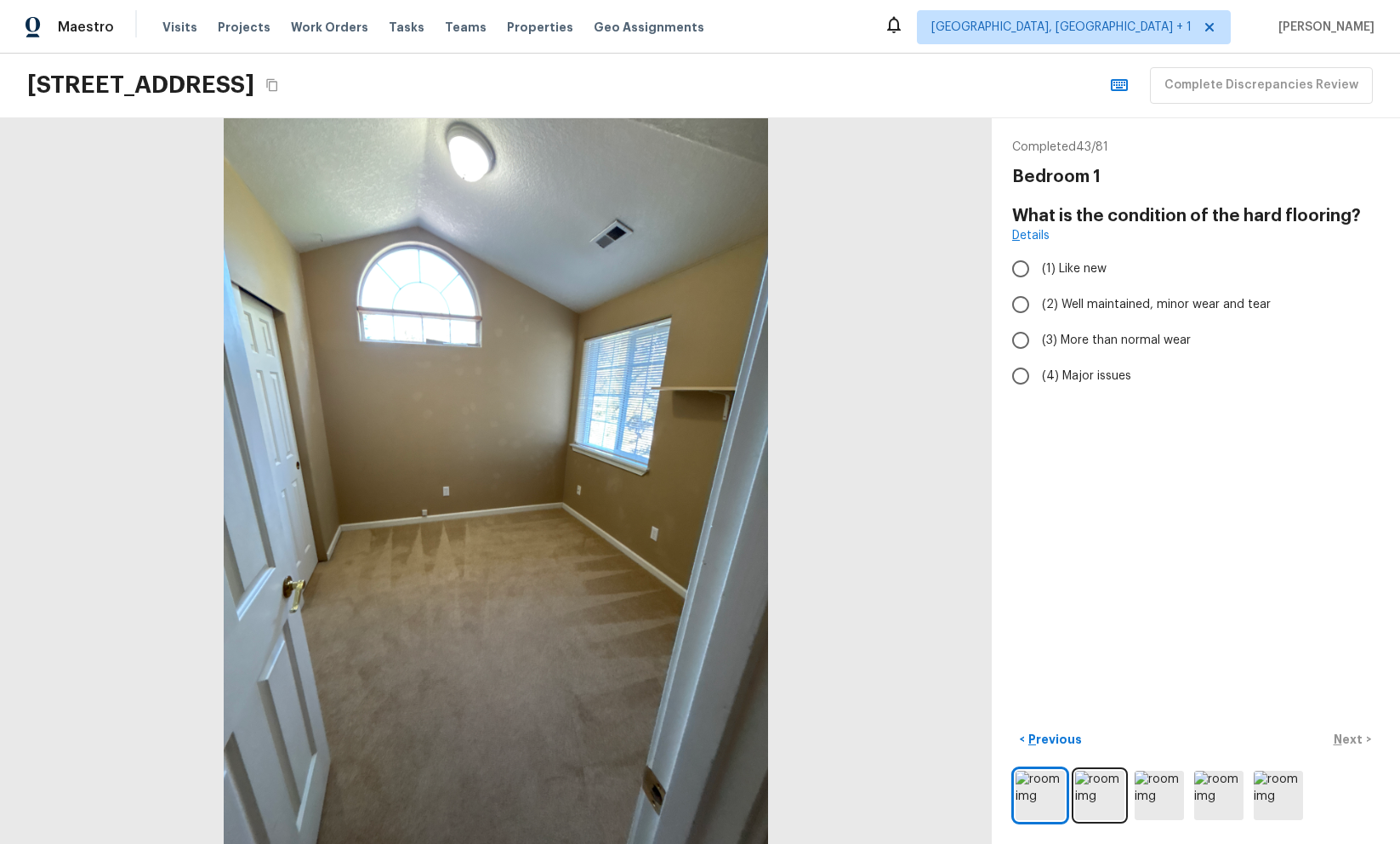
radio input "true"
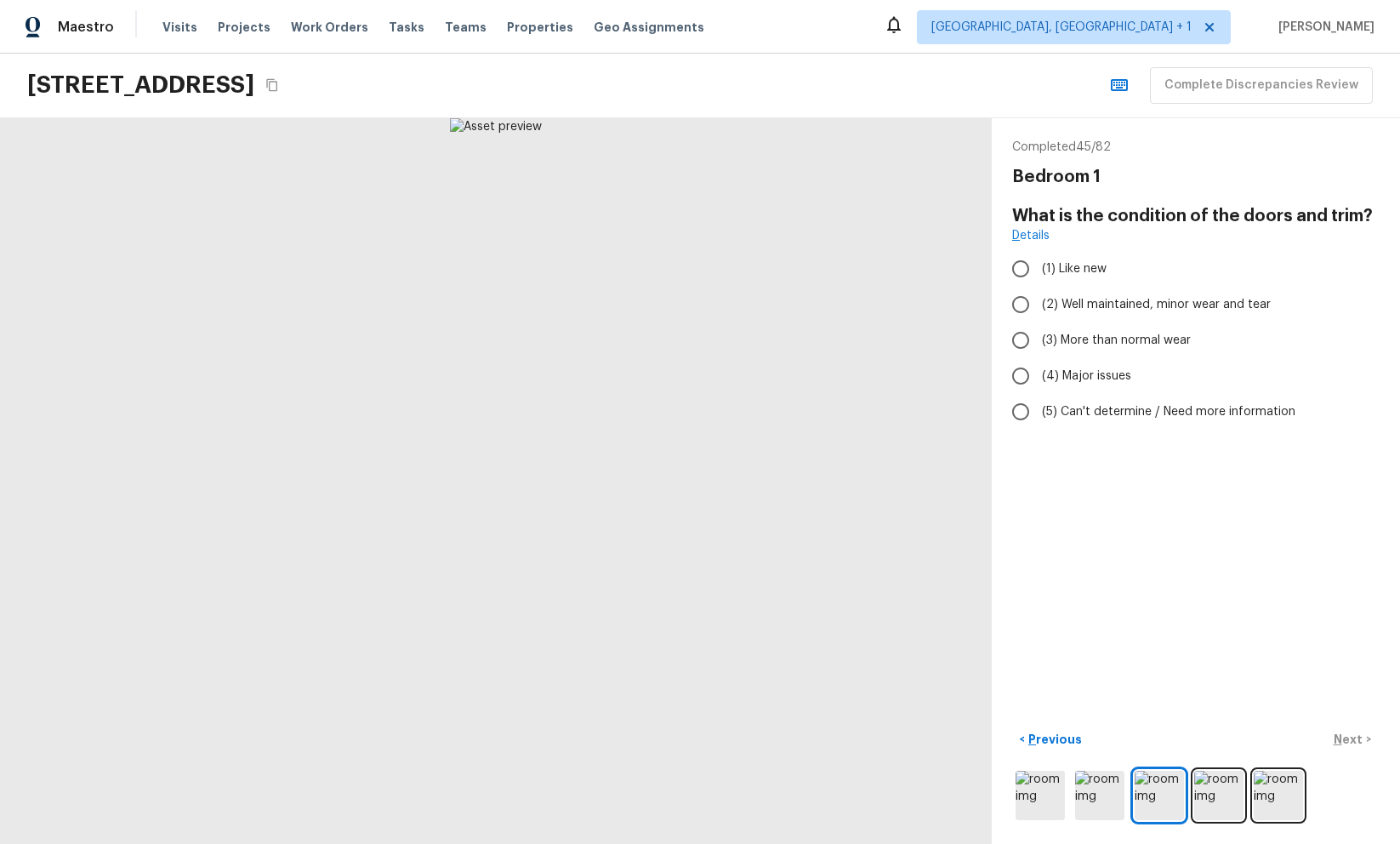
radio input "true"
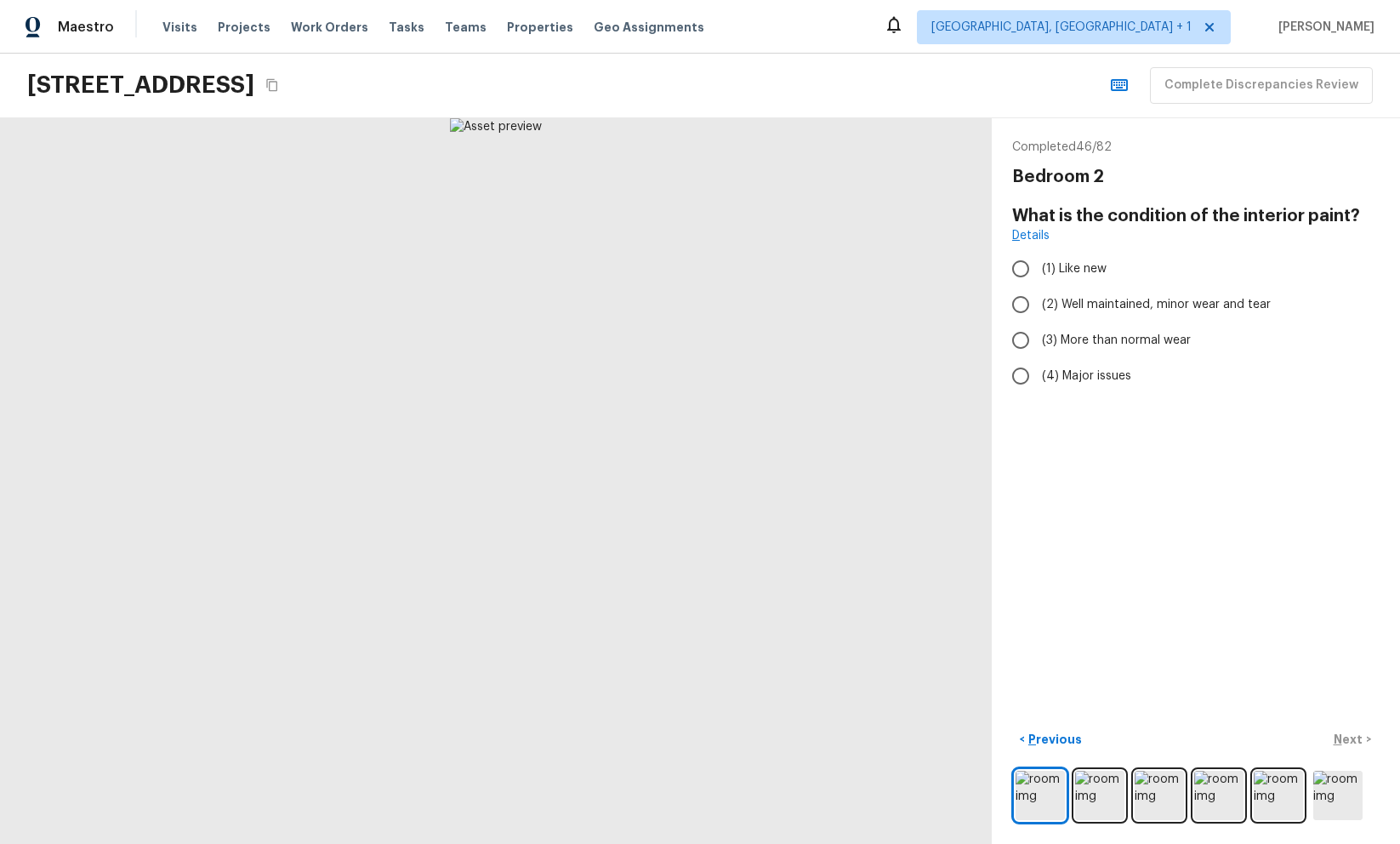
radio input "true"
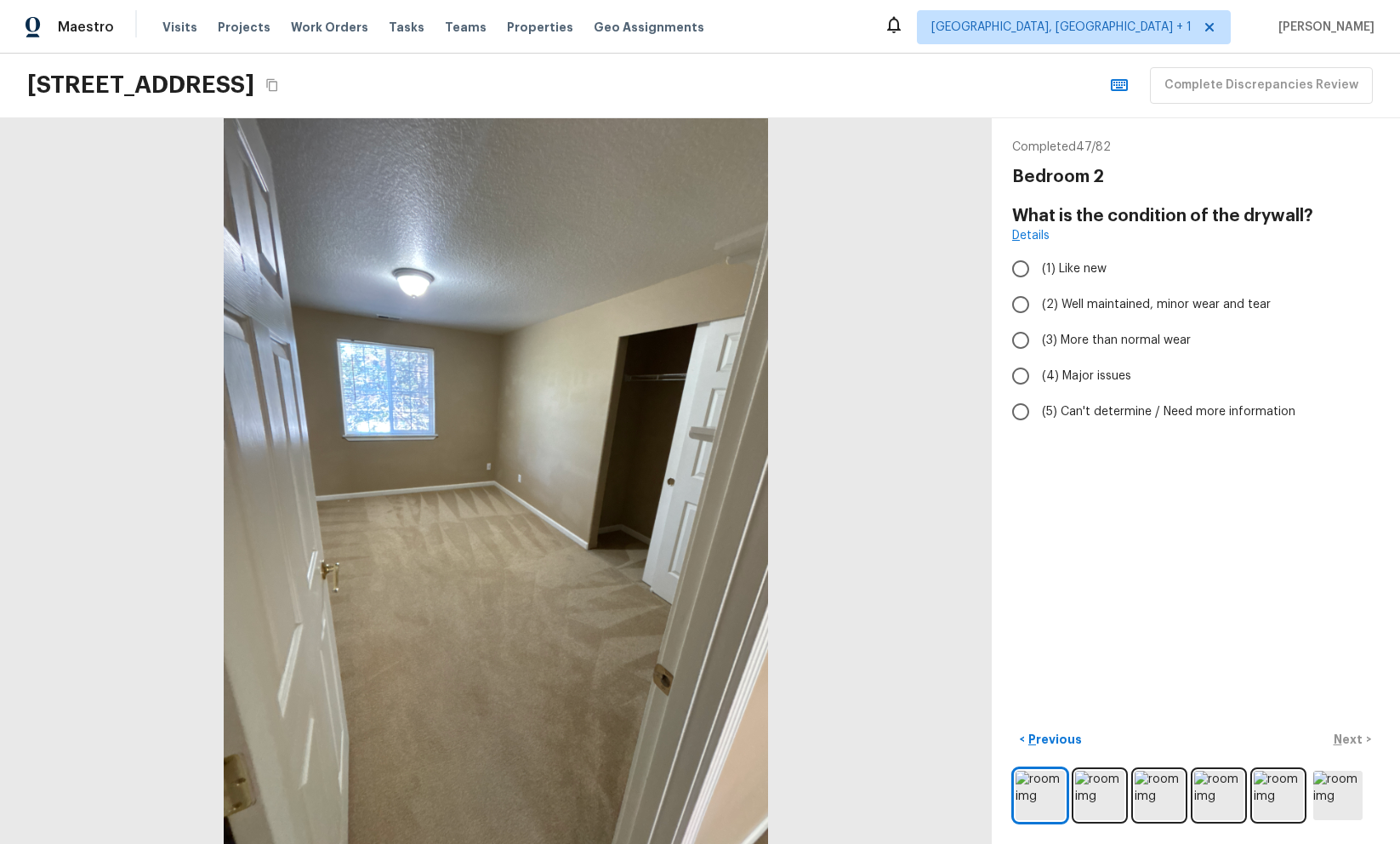
radio input "true"
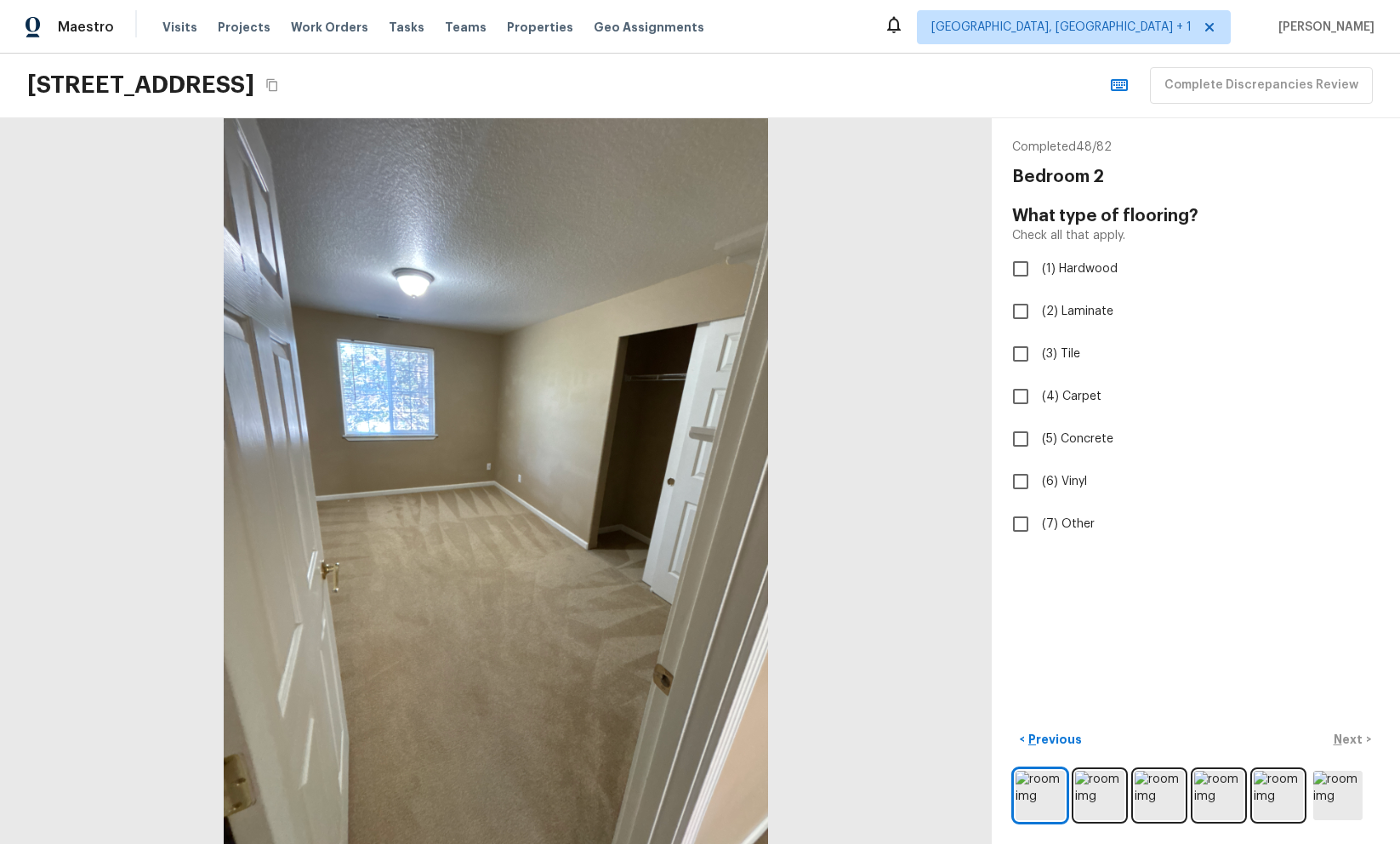
checkbox input "true"
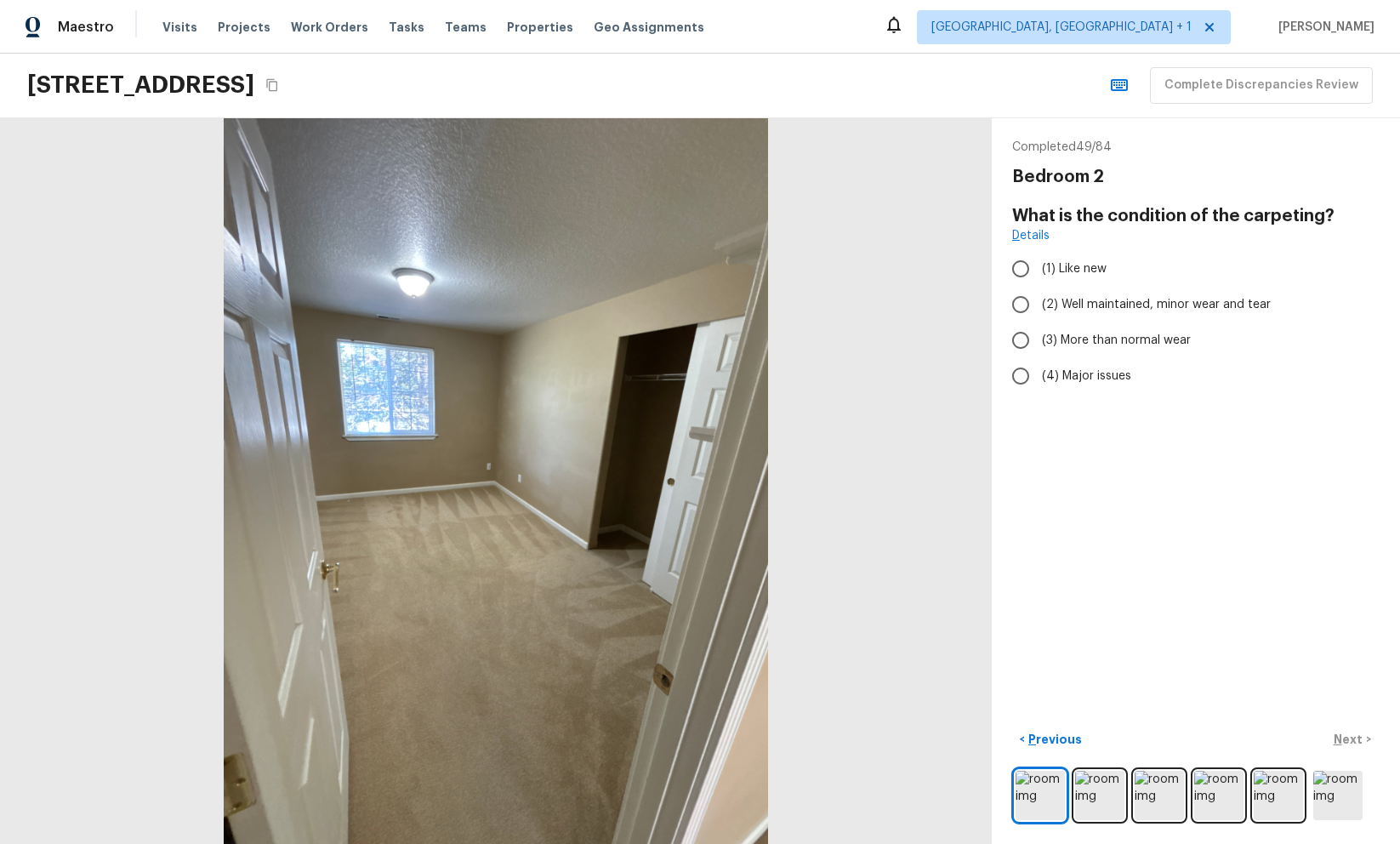
radio input "true"
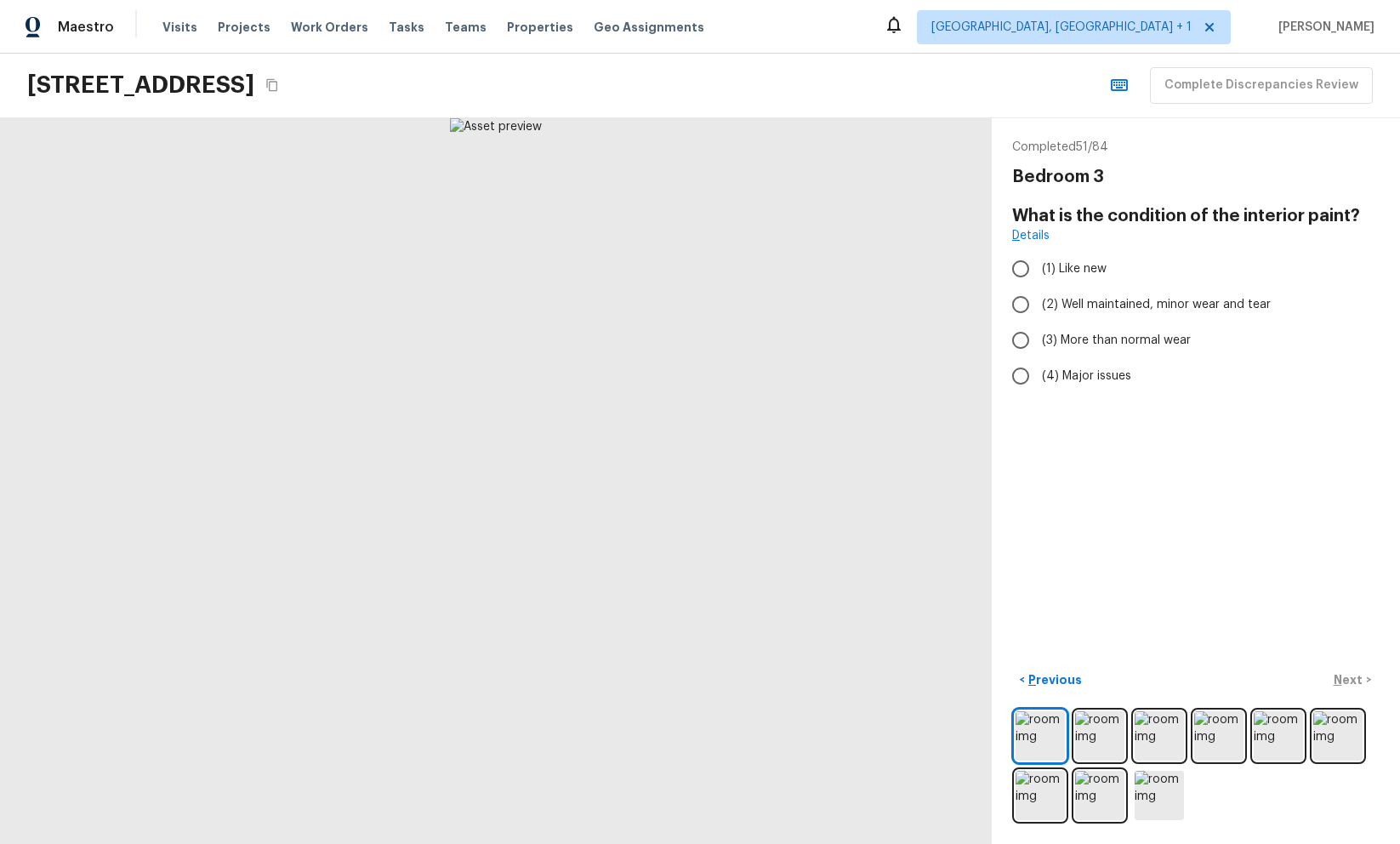
radio input "true"
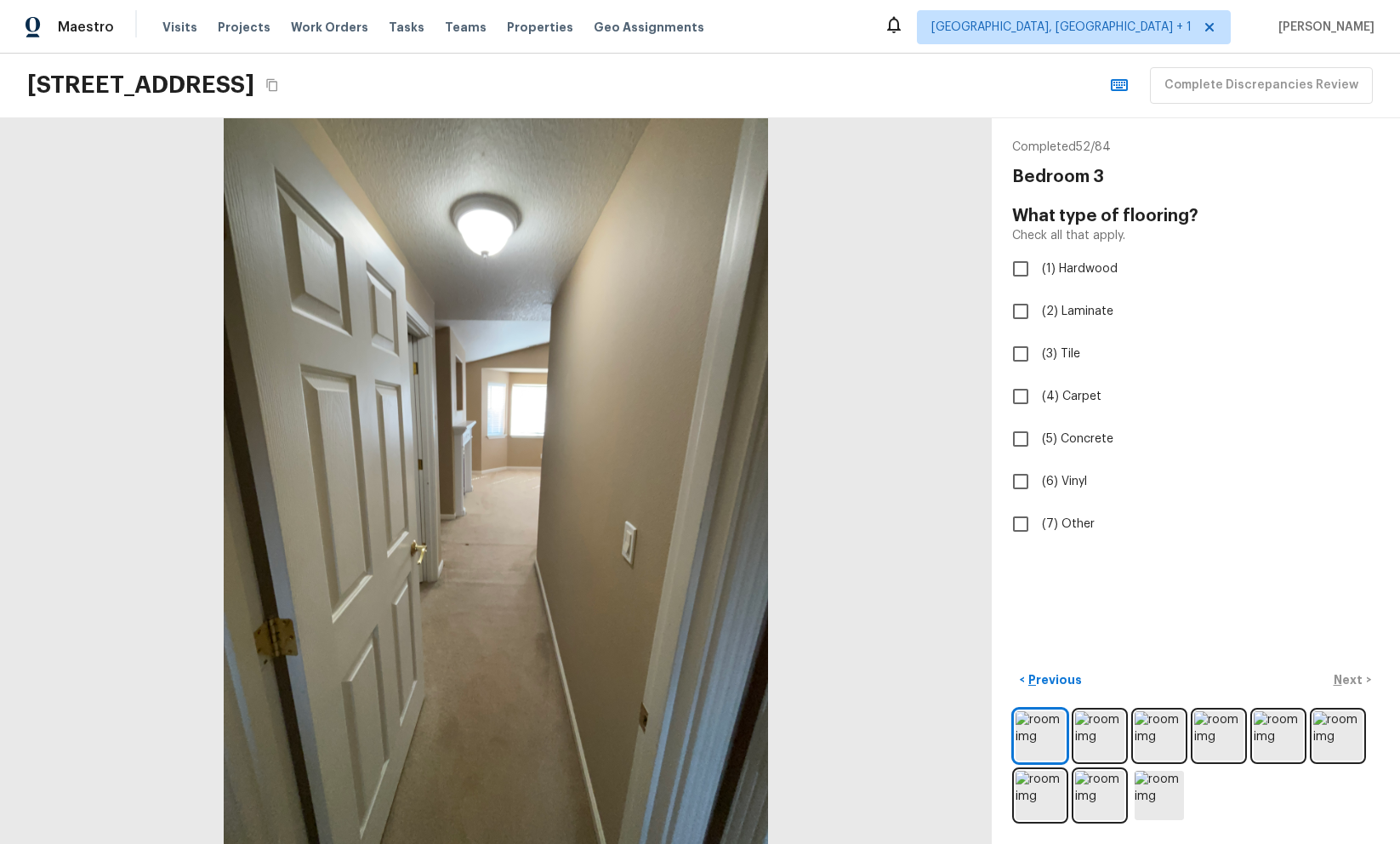
checkbox input "true"
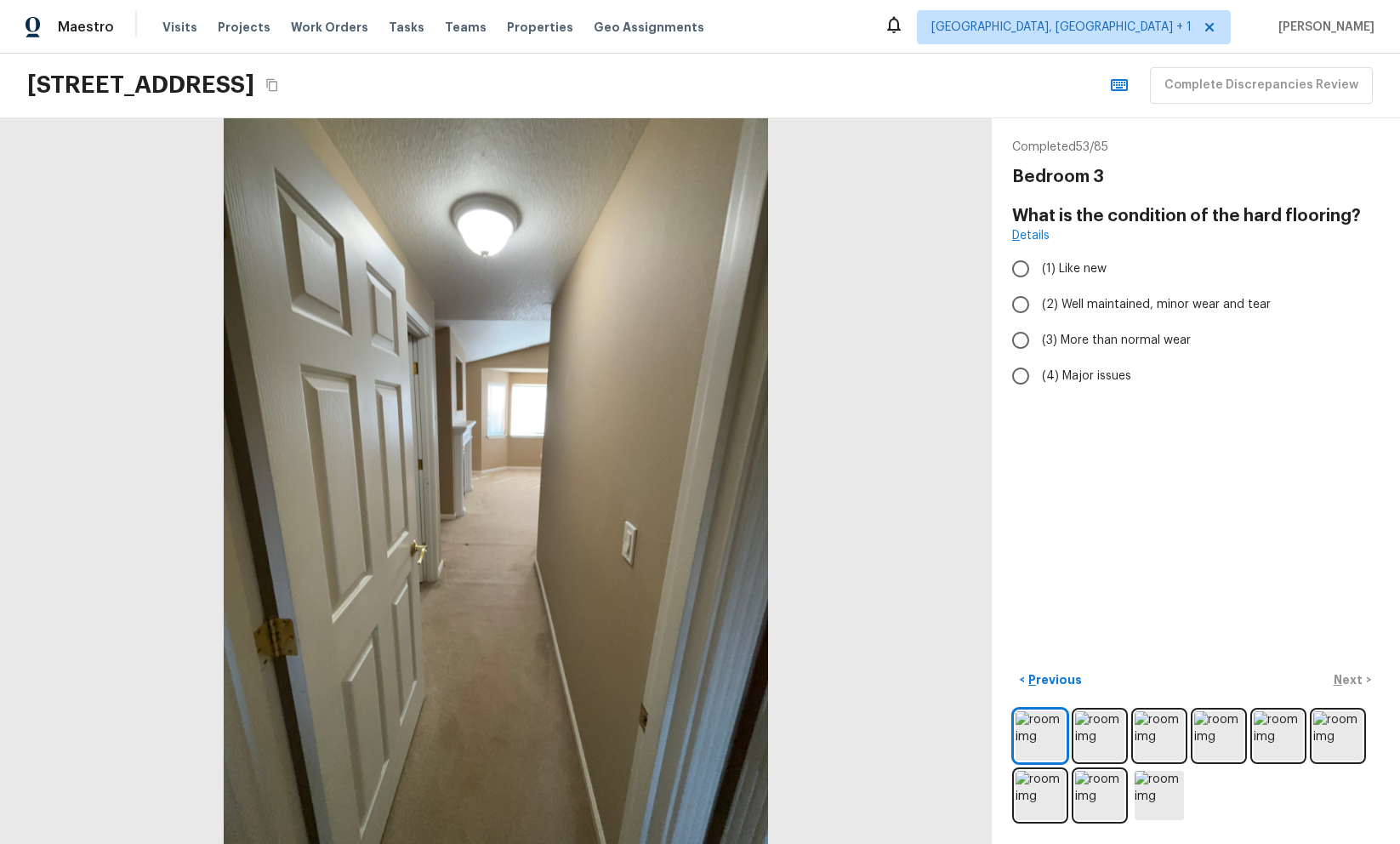
radio input "true"
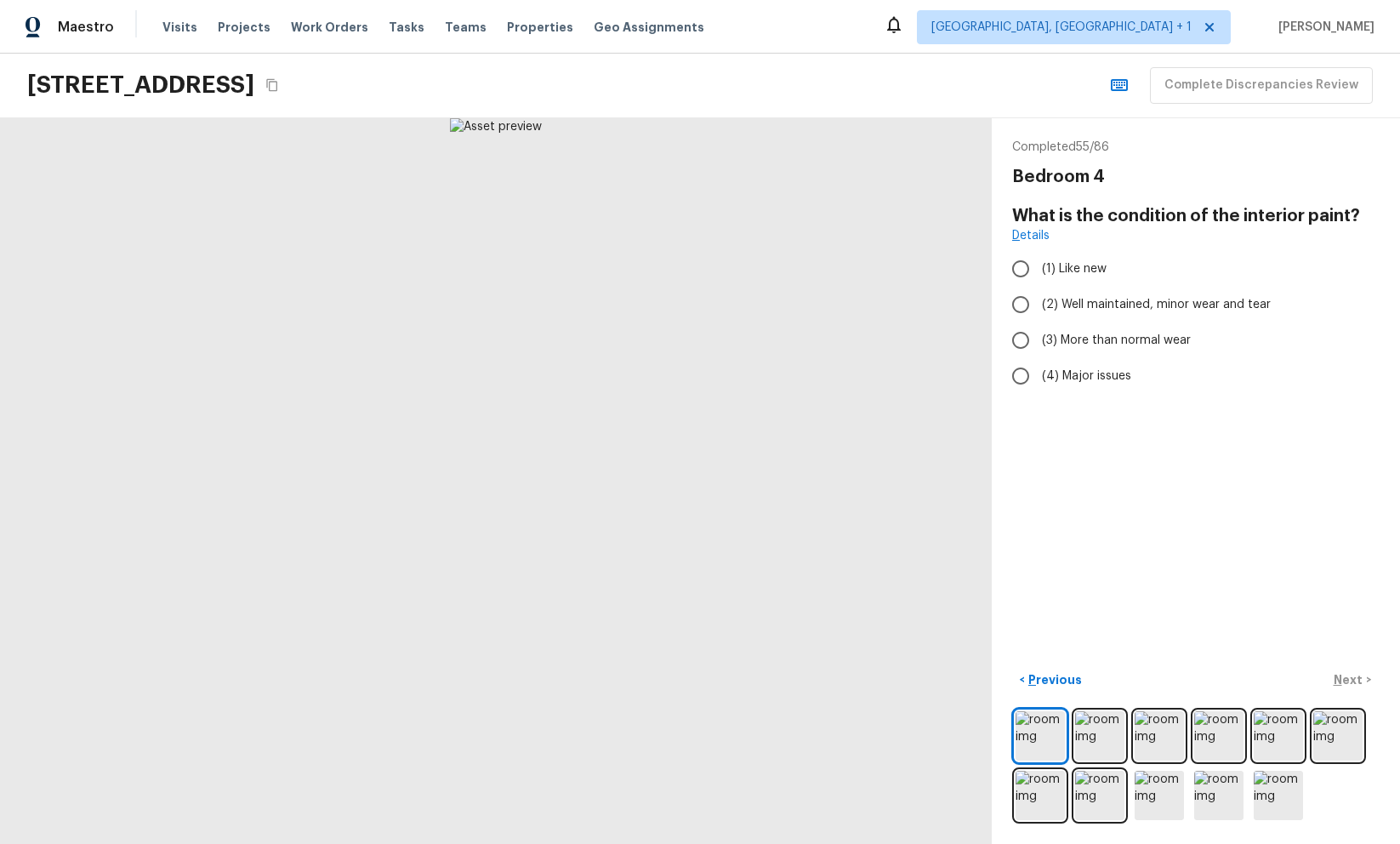
radio input "true"
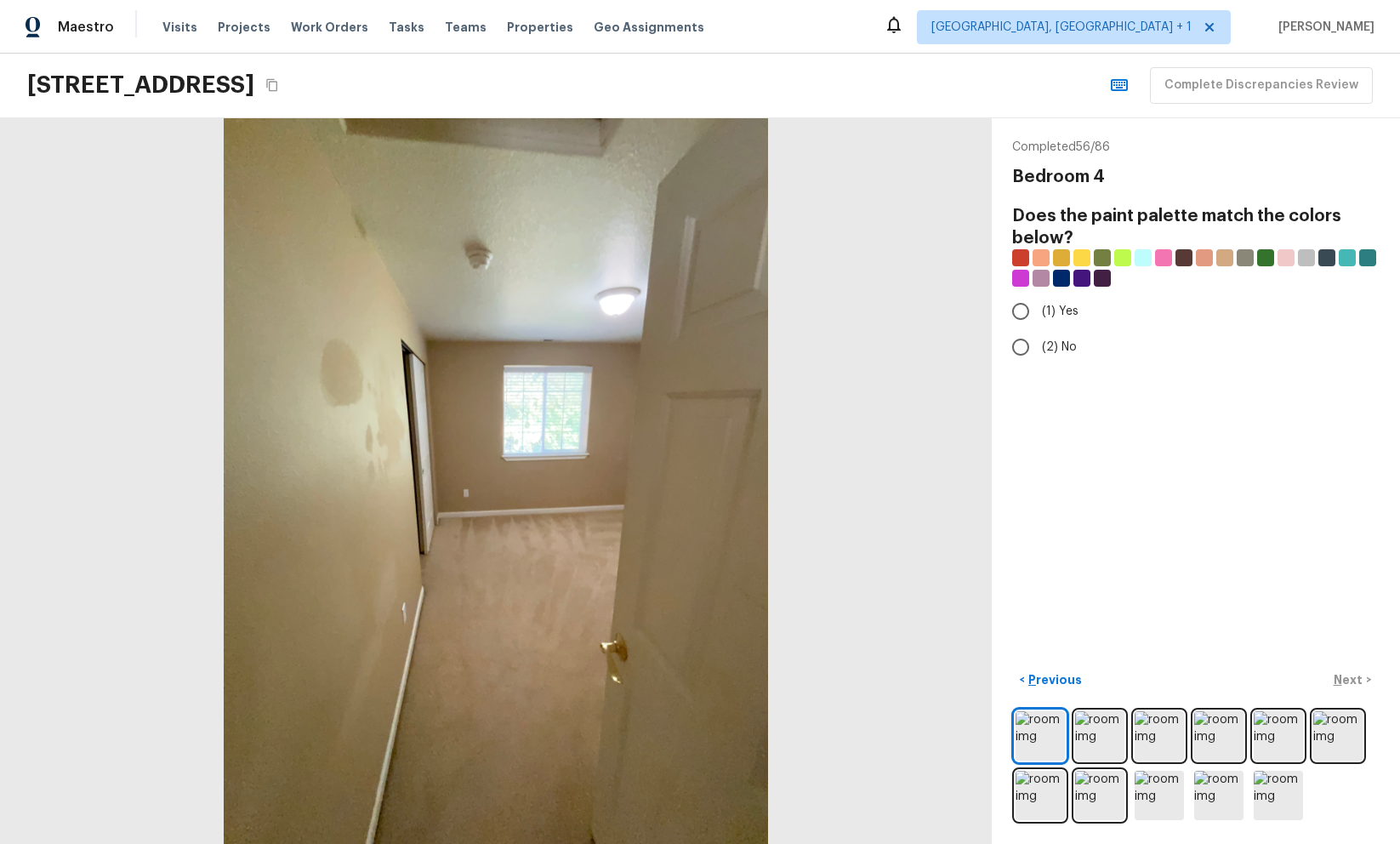
radio input "true"
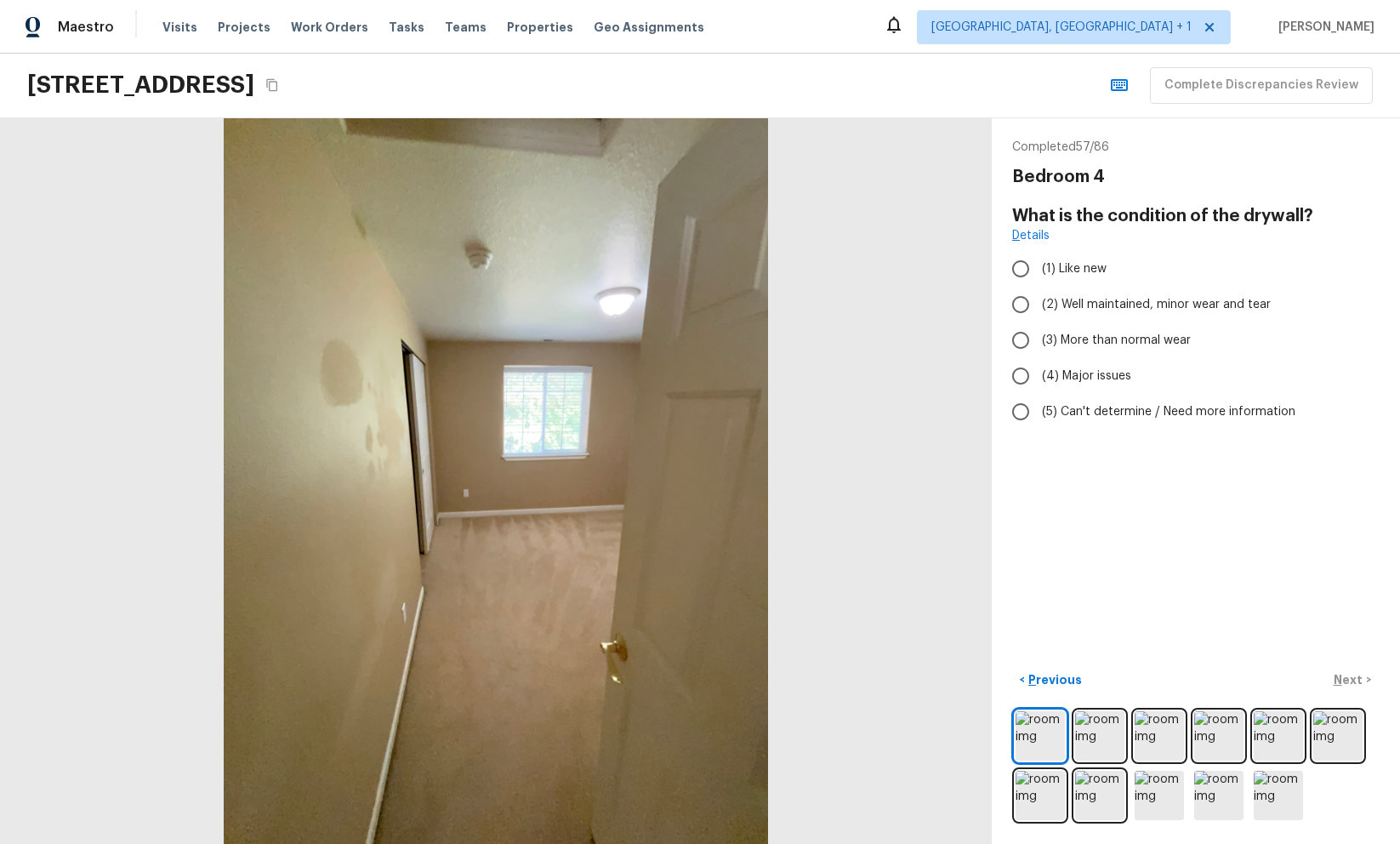
radio input "true"
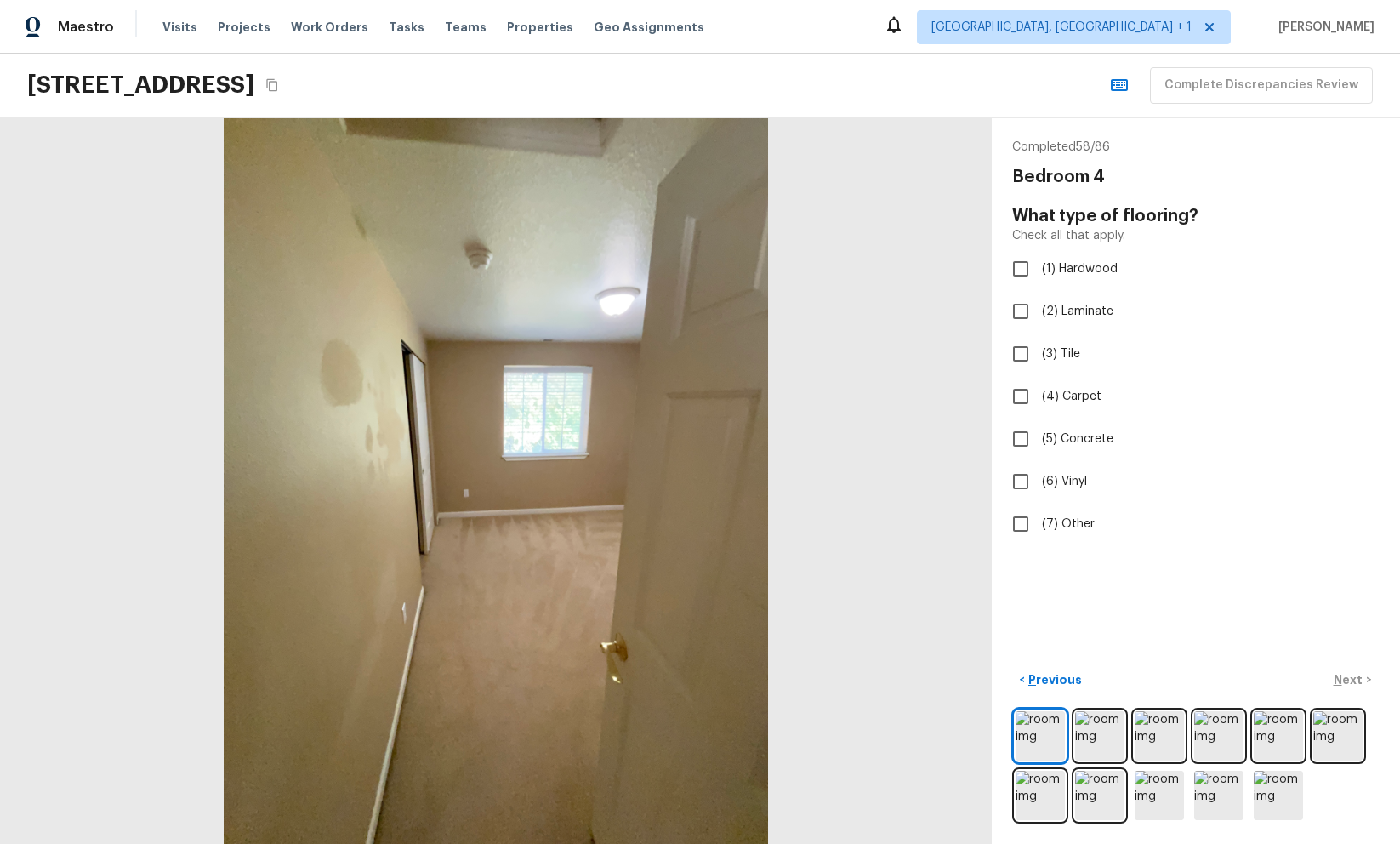
checkbox input "true"
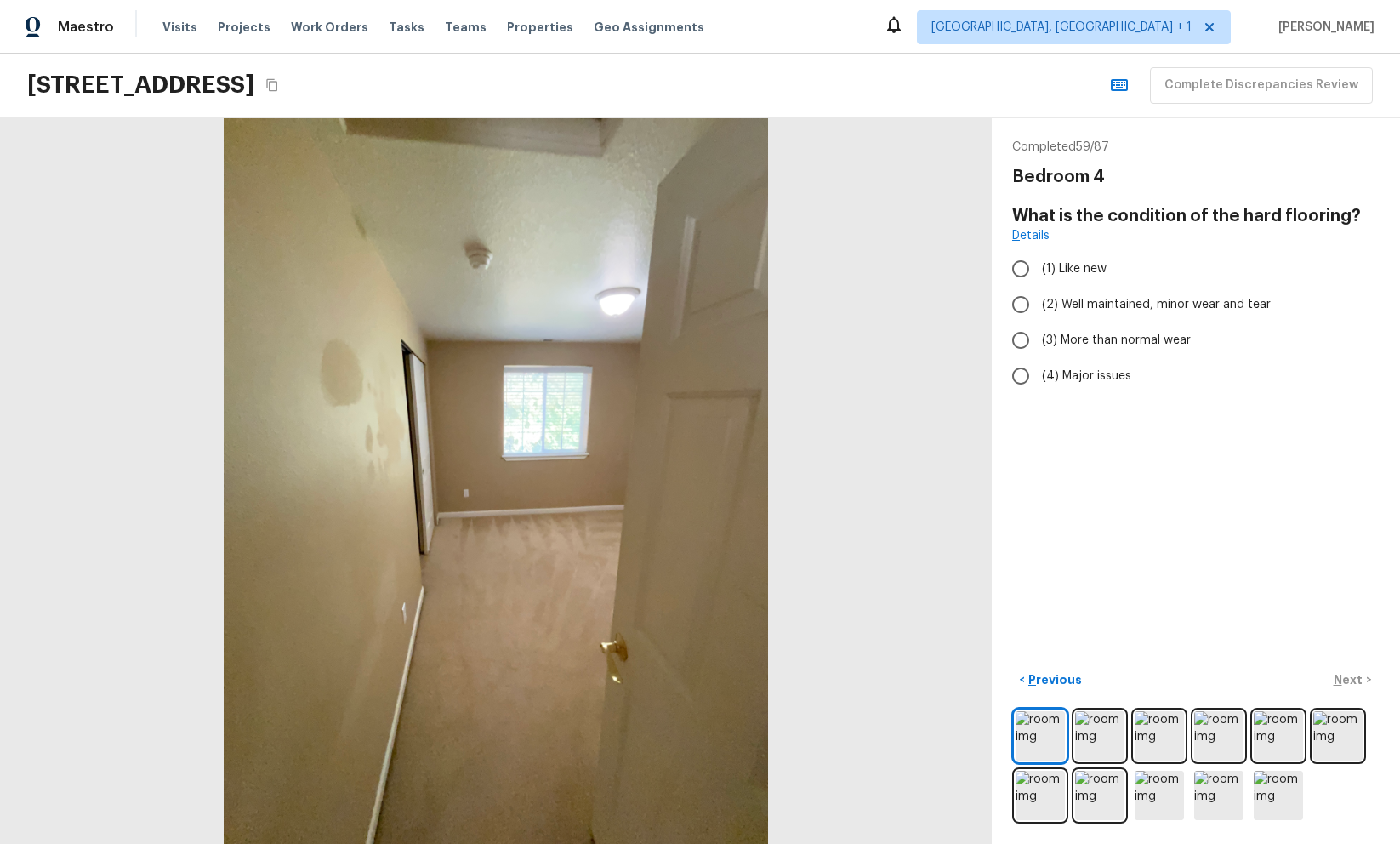
radio input "true"
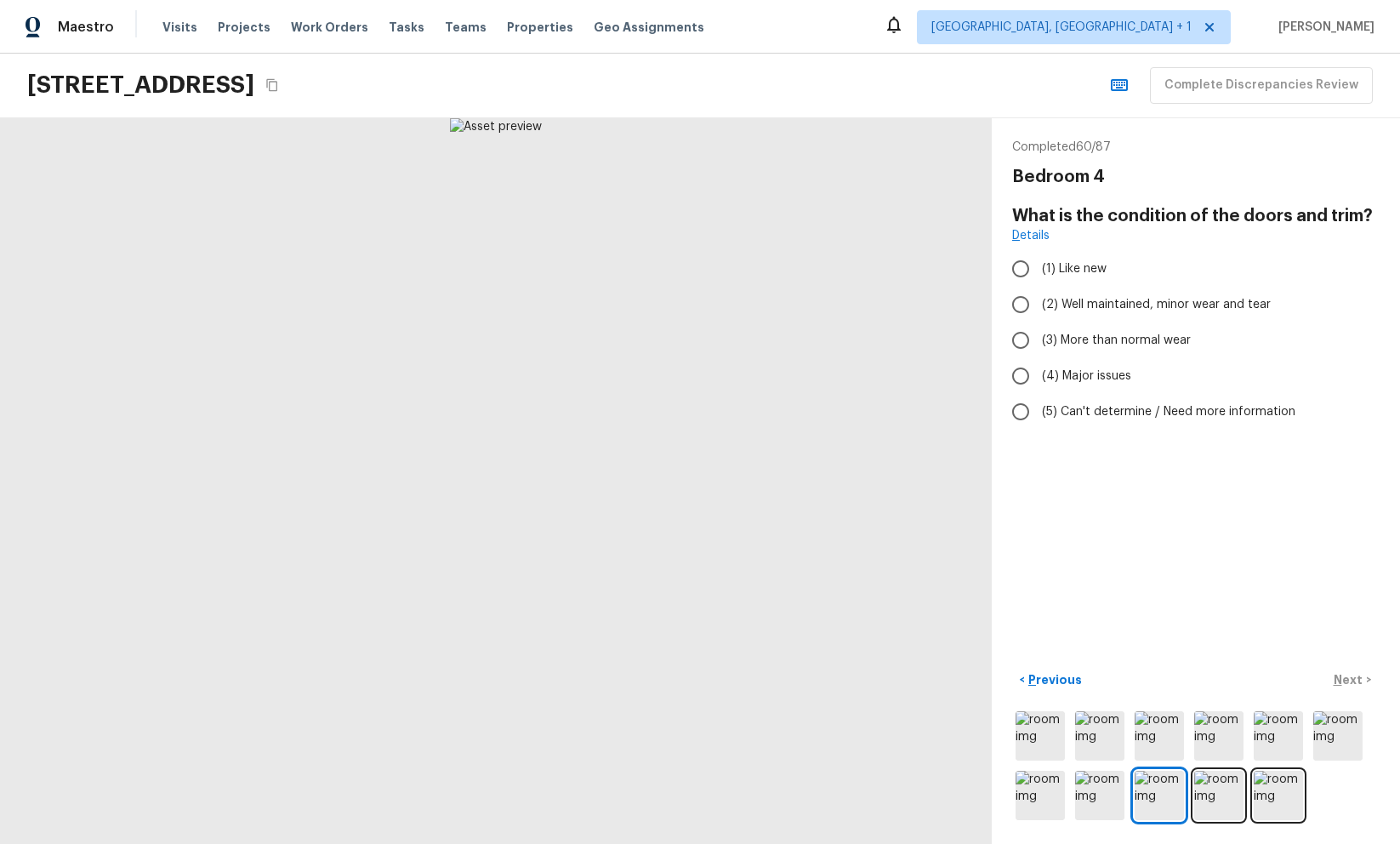
radio input "true"
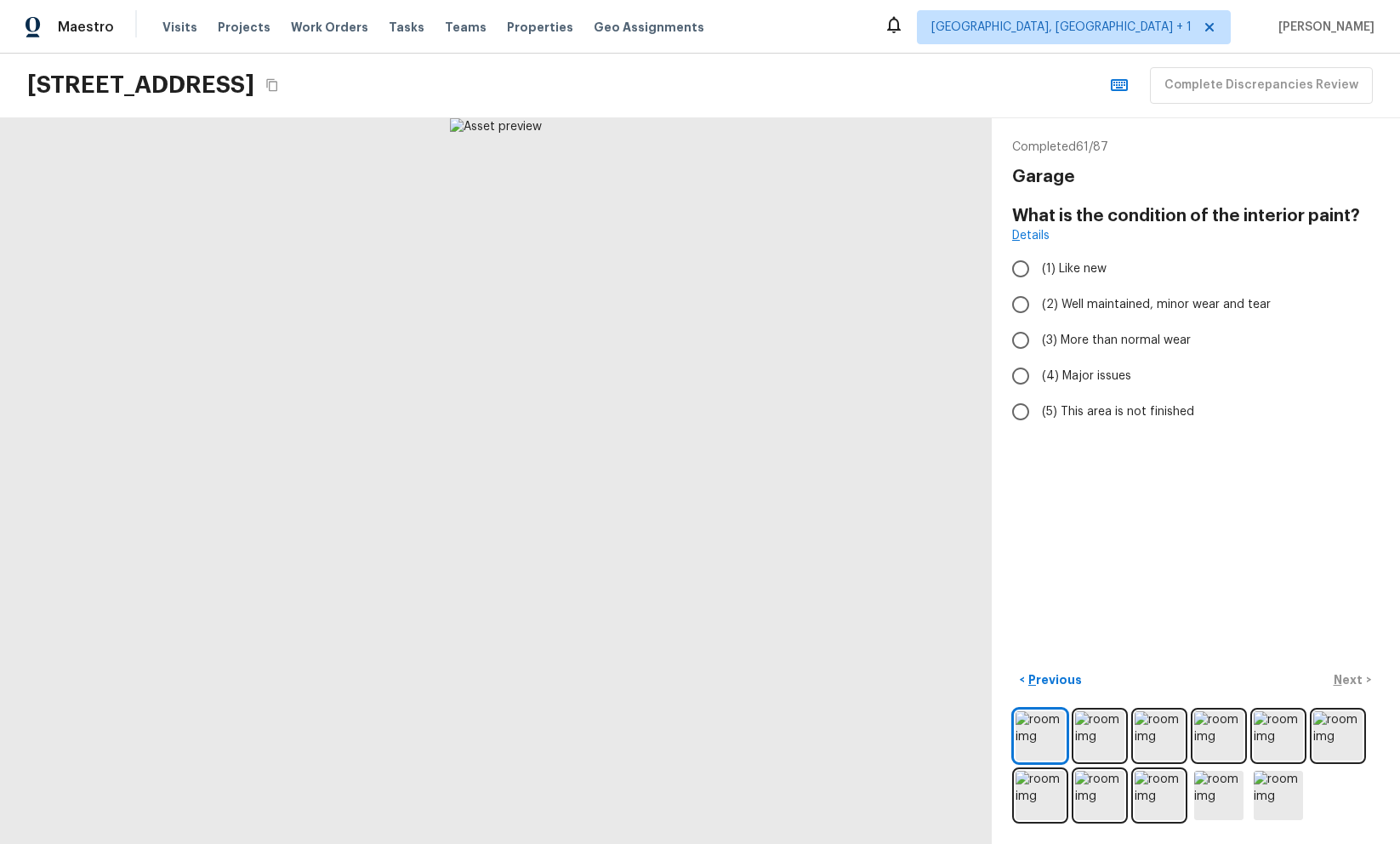
radio input "true"
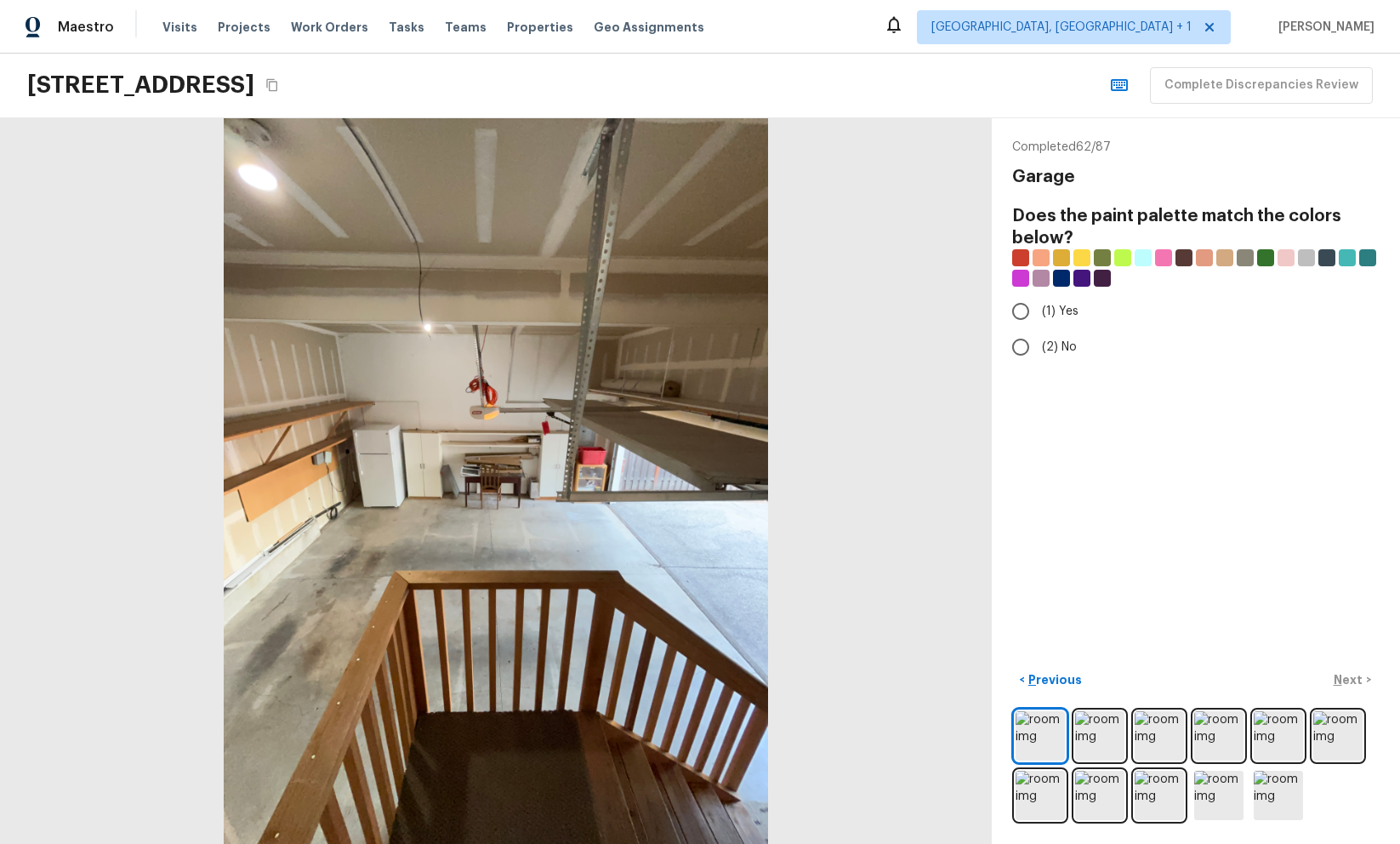
radio input "true"
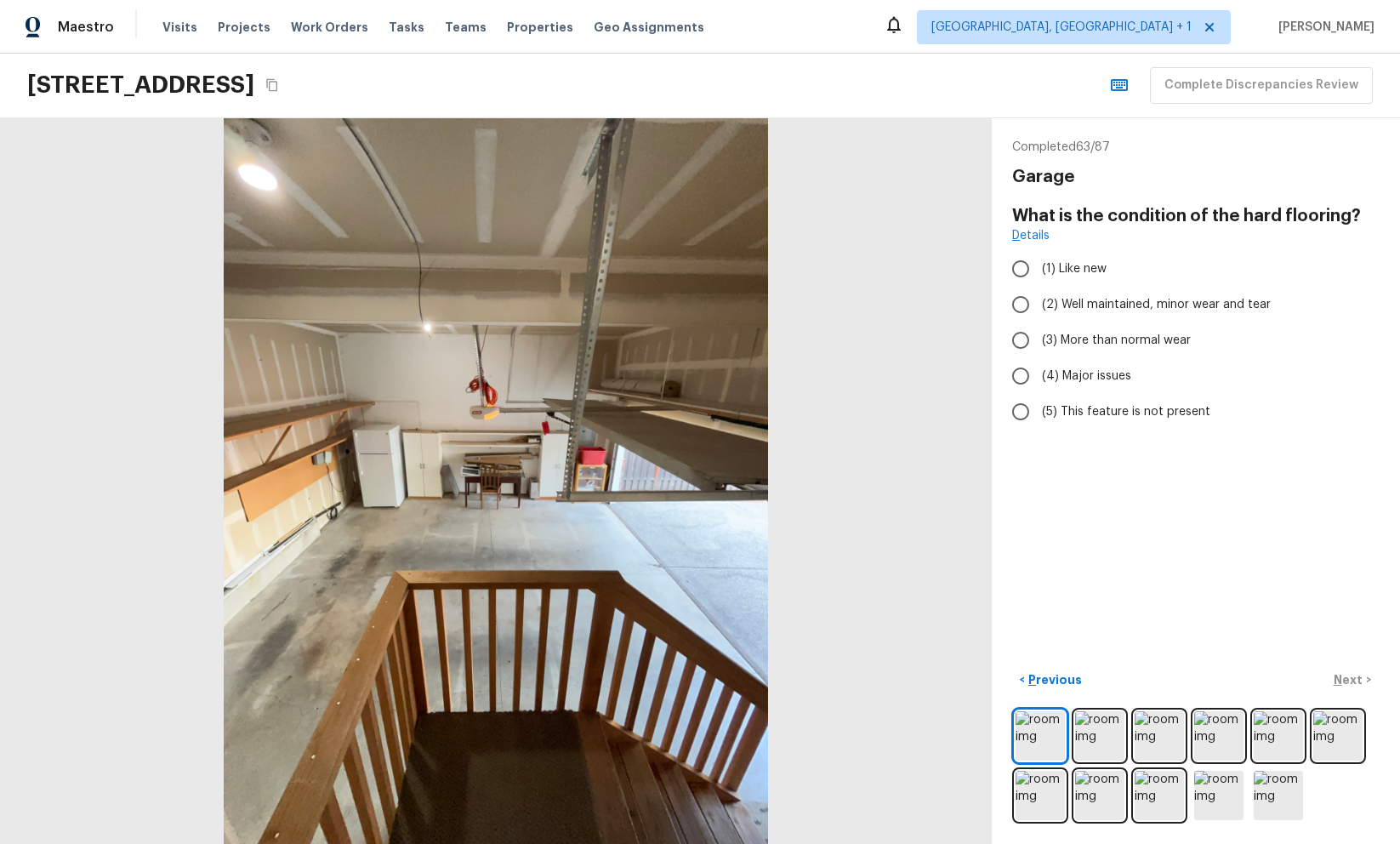
radio input "true"
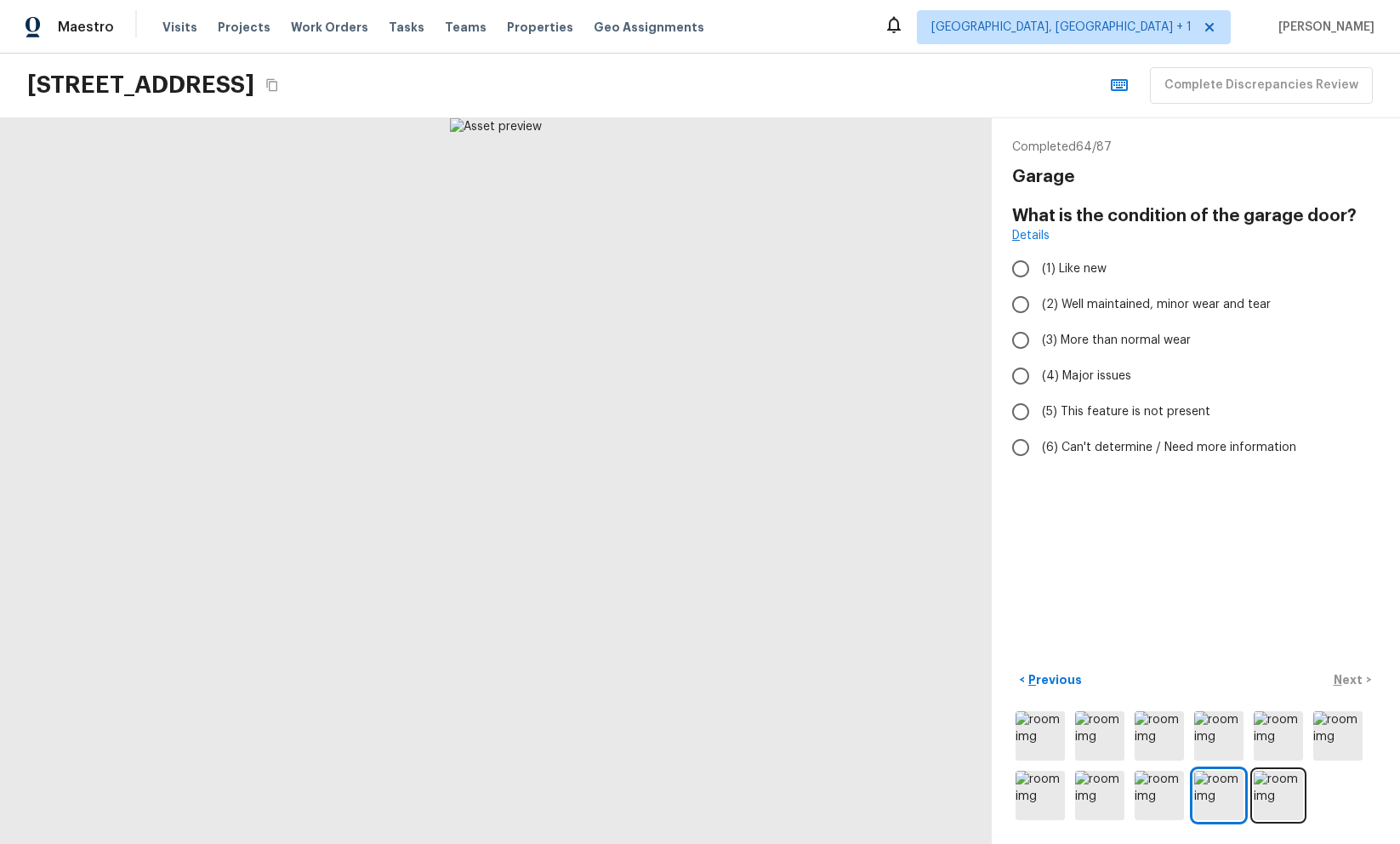
radio input "true"
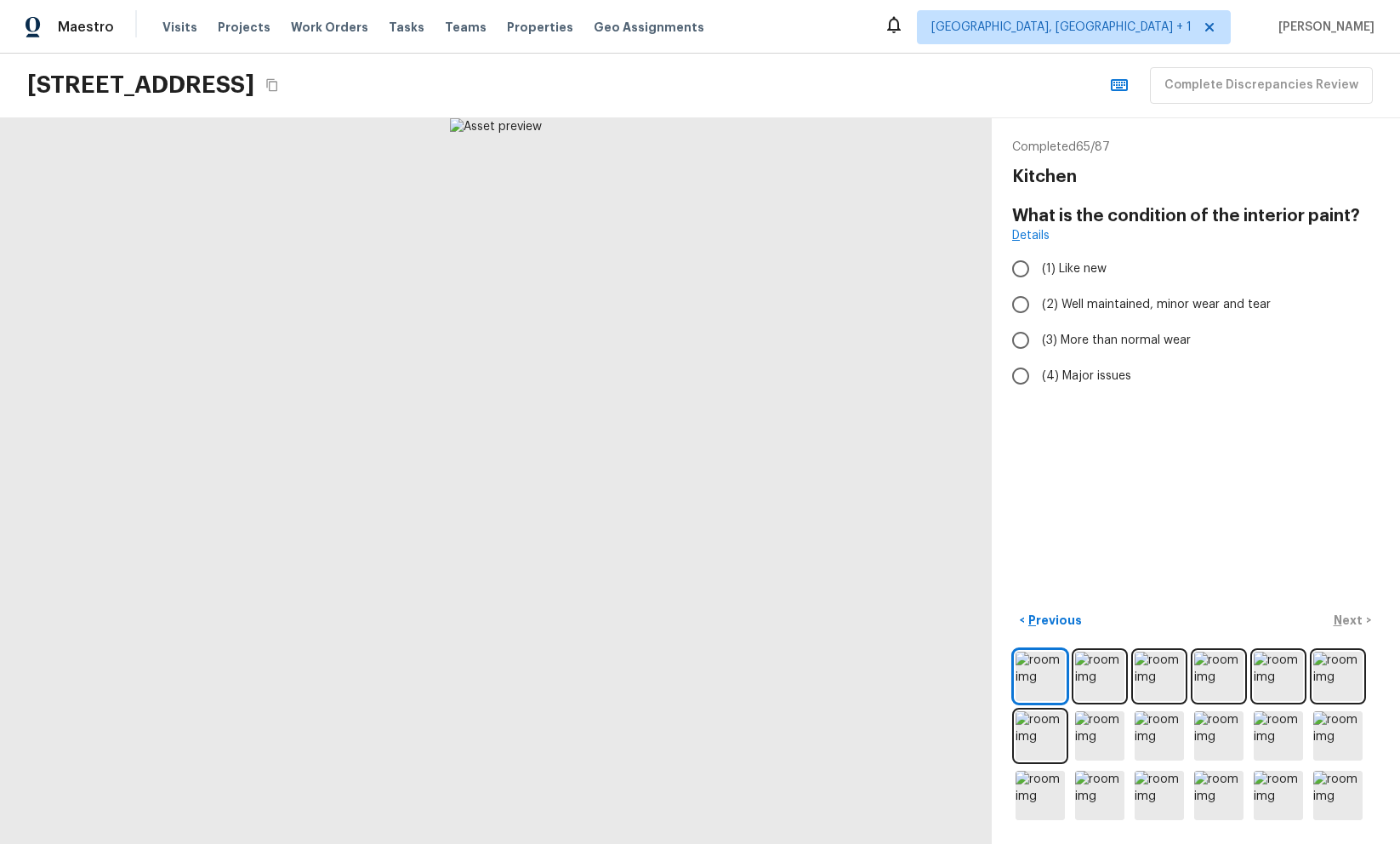
radio input "true"
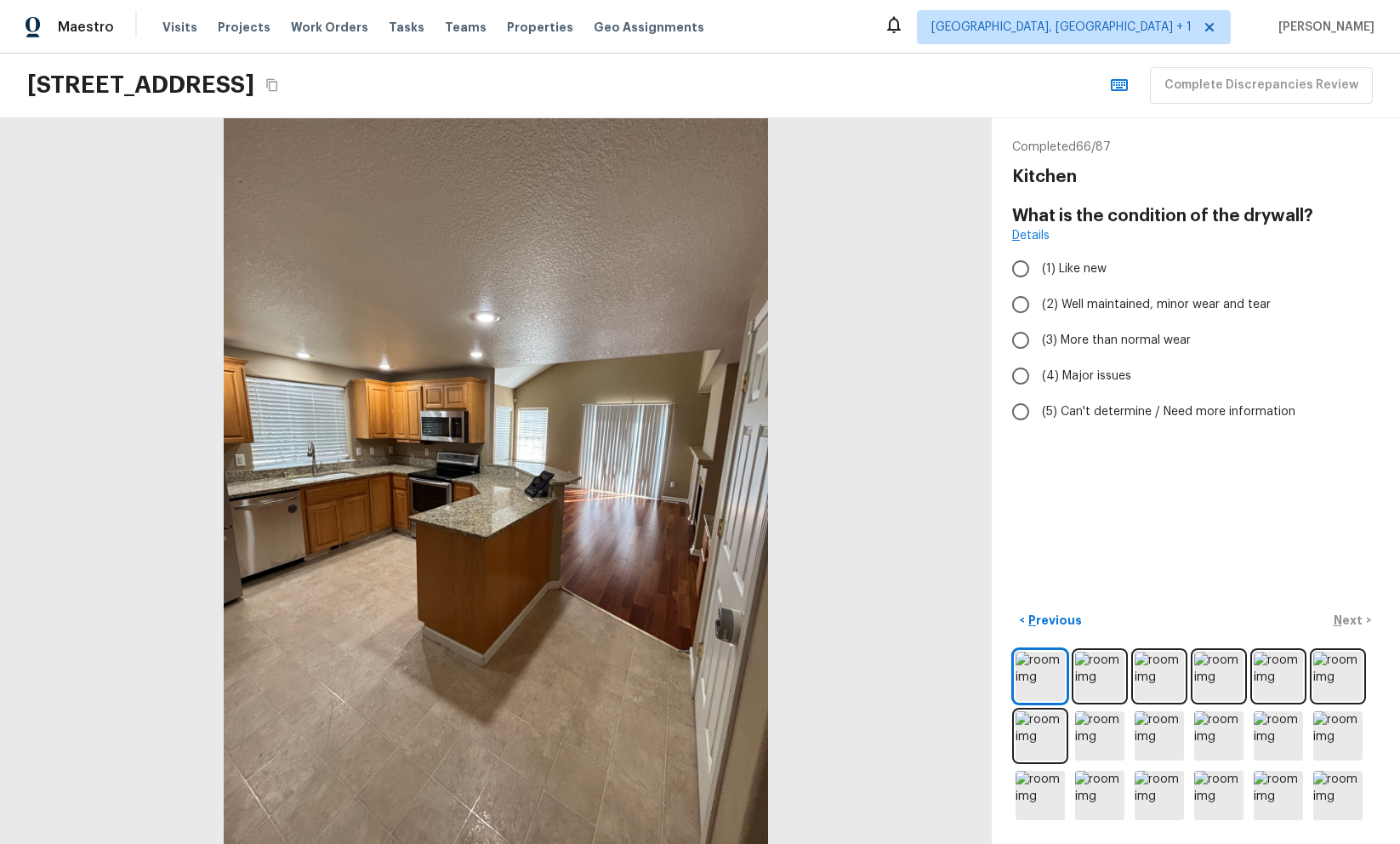
radio input "true"
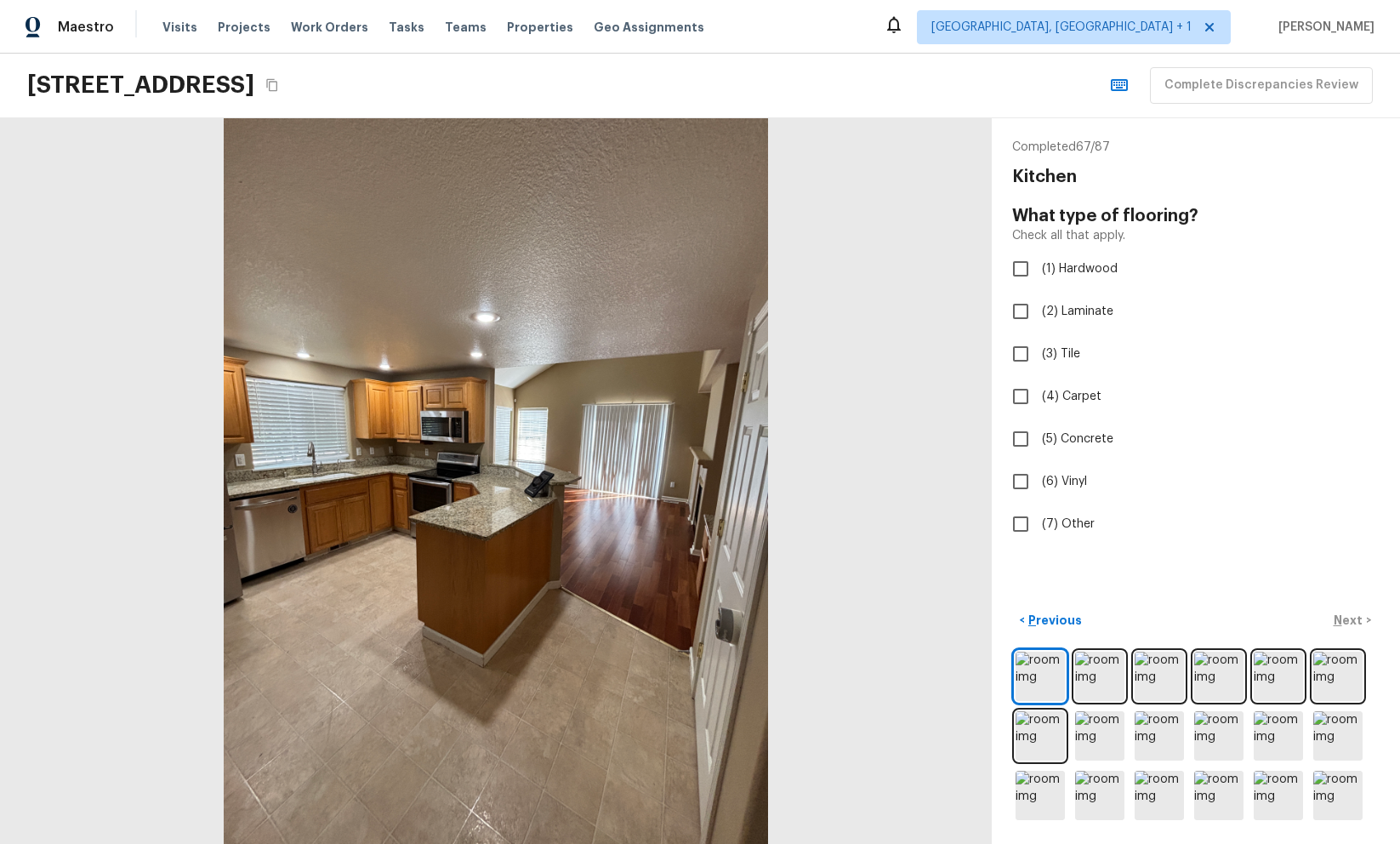
checkbox input "true"
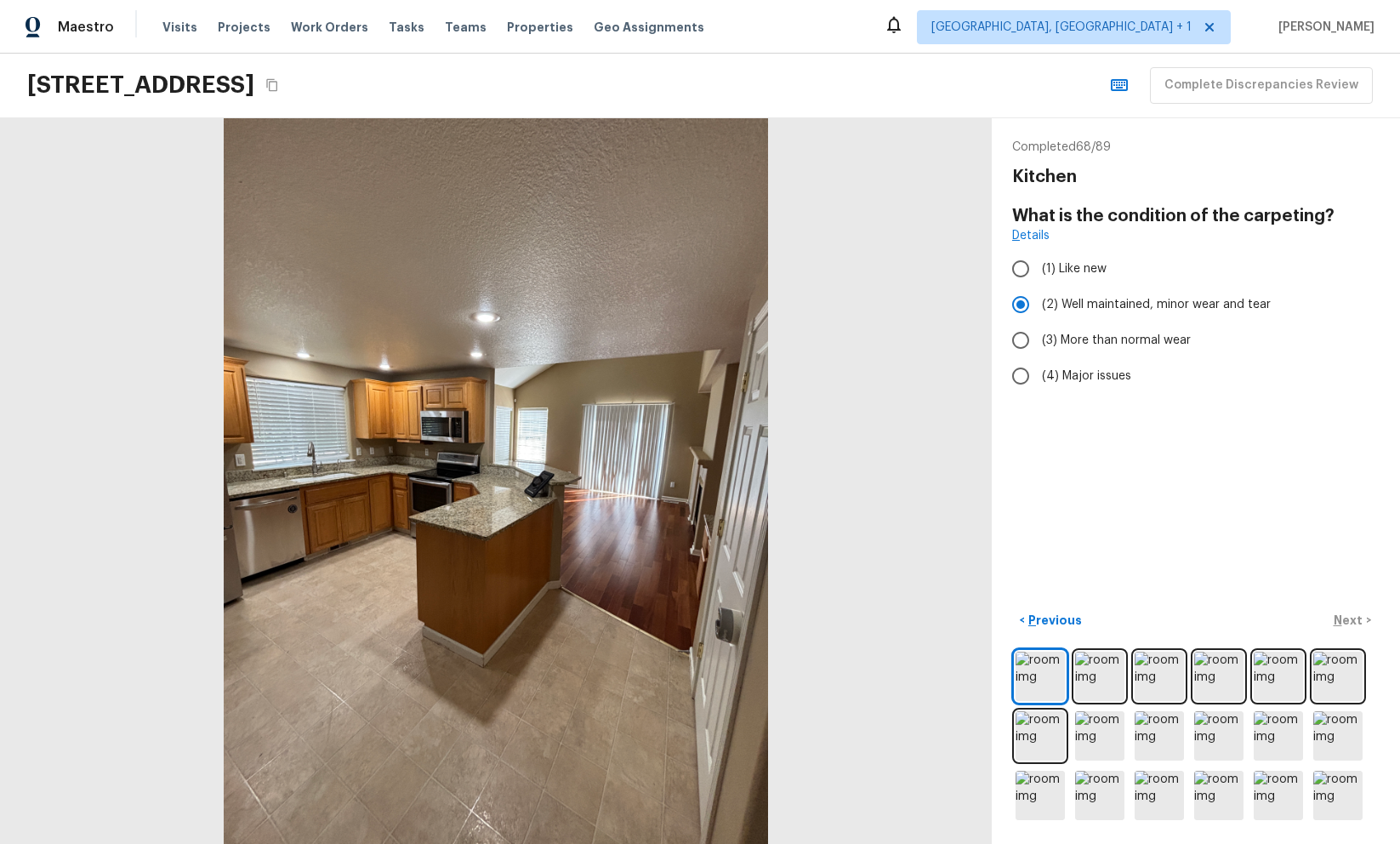
radio input "false"
radio input "true"
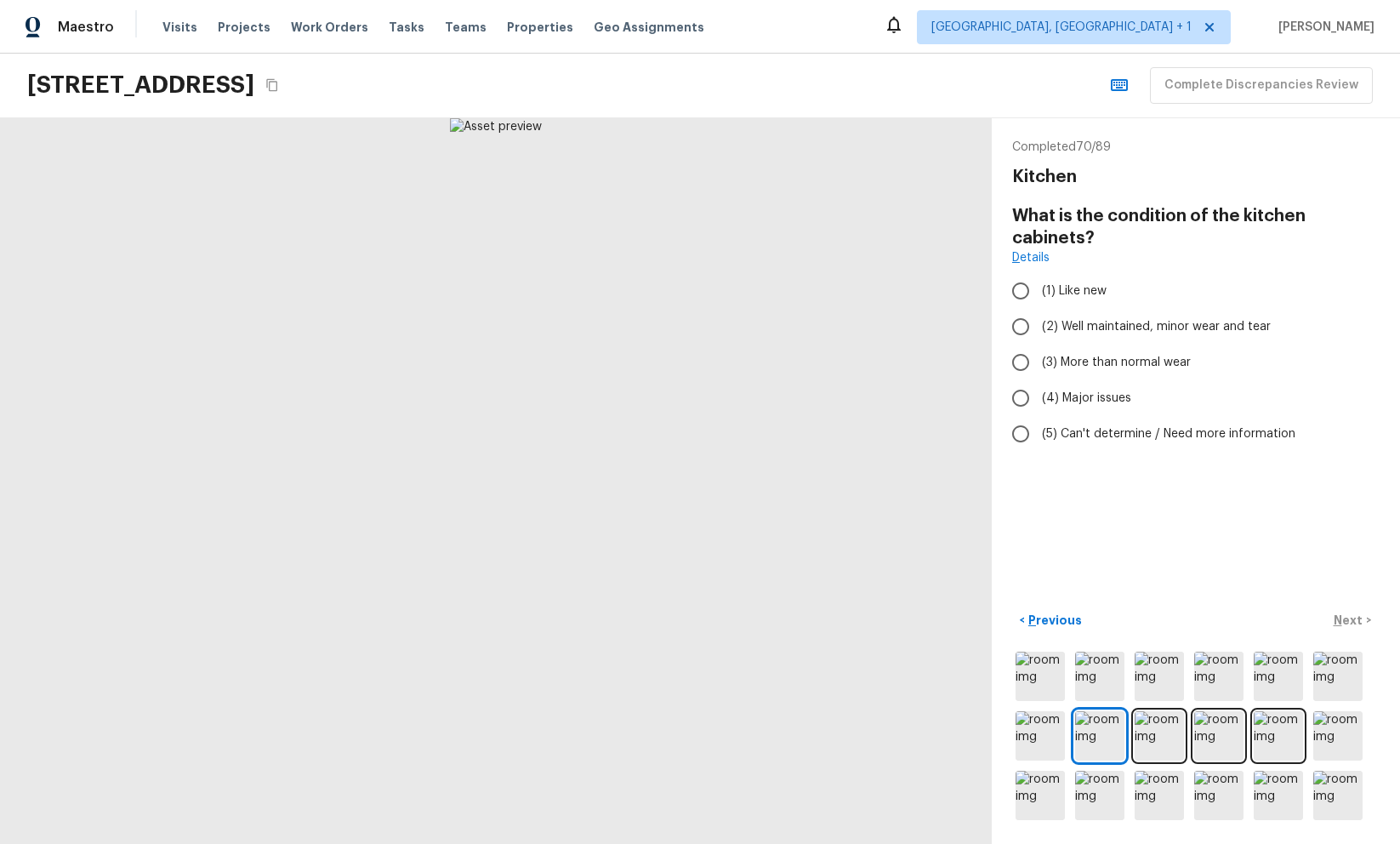
radio input "true"
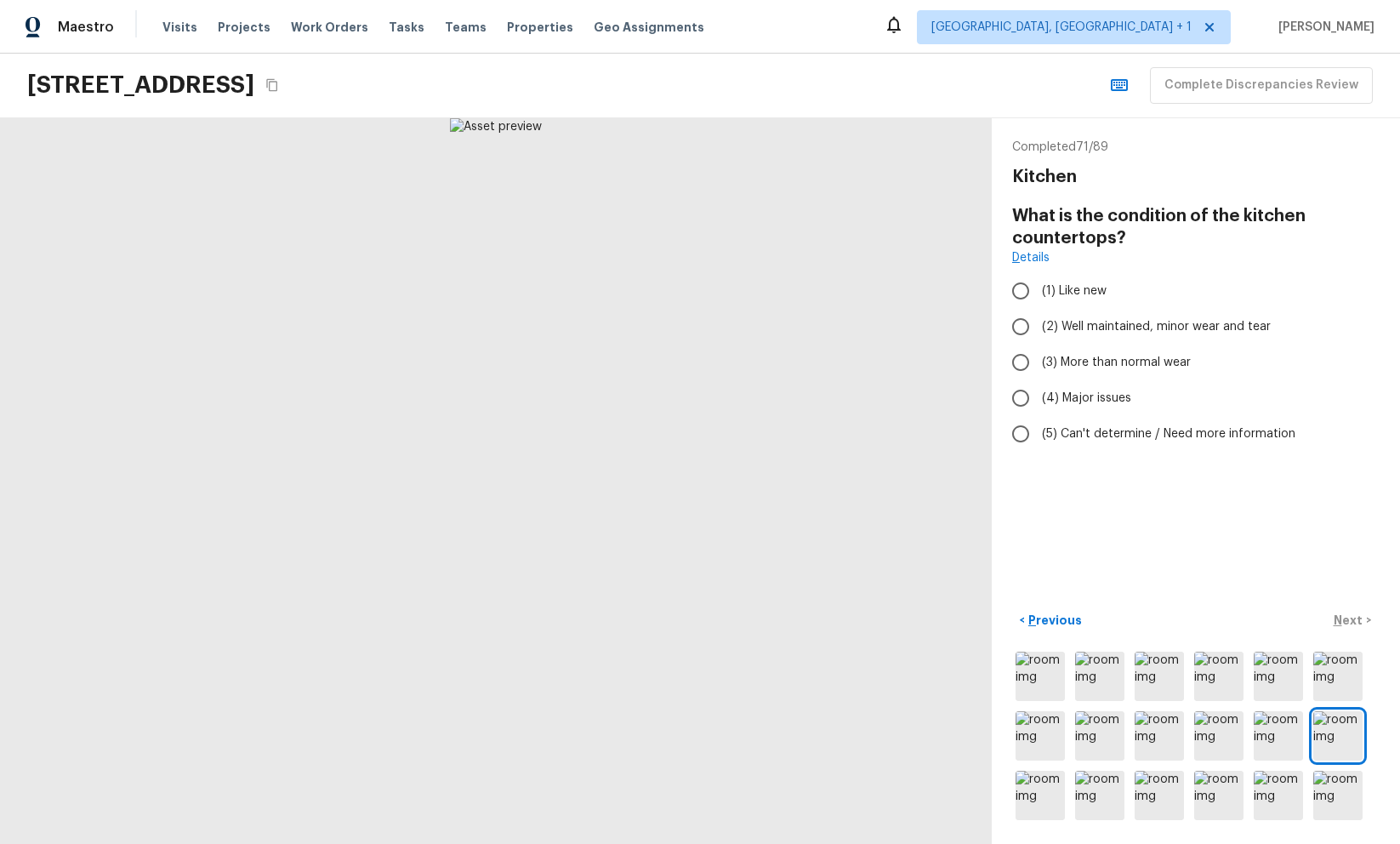
radio input "true"
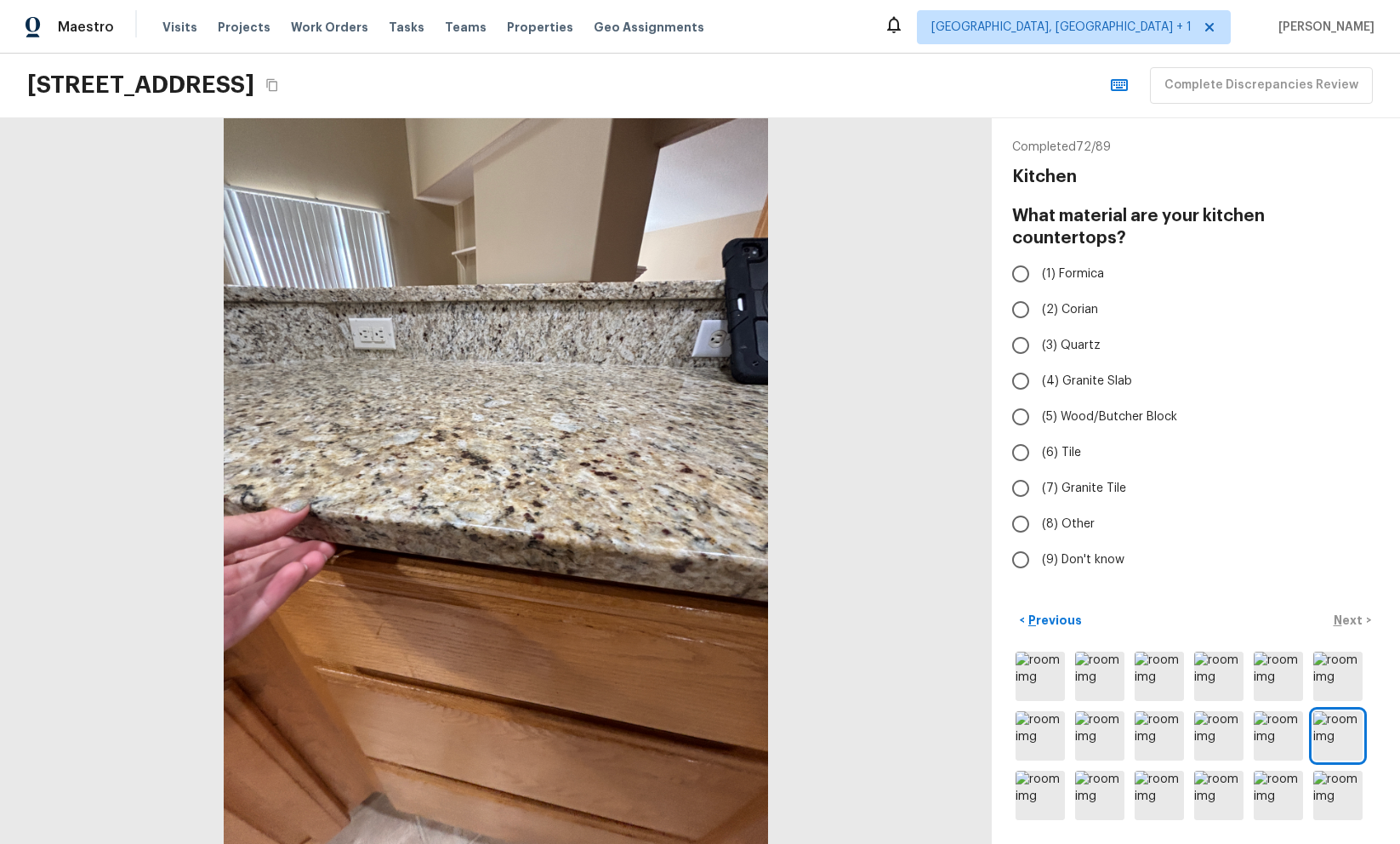
radio input "true"
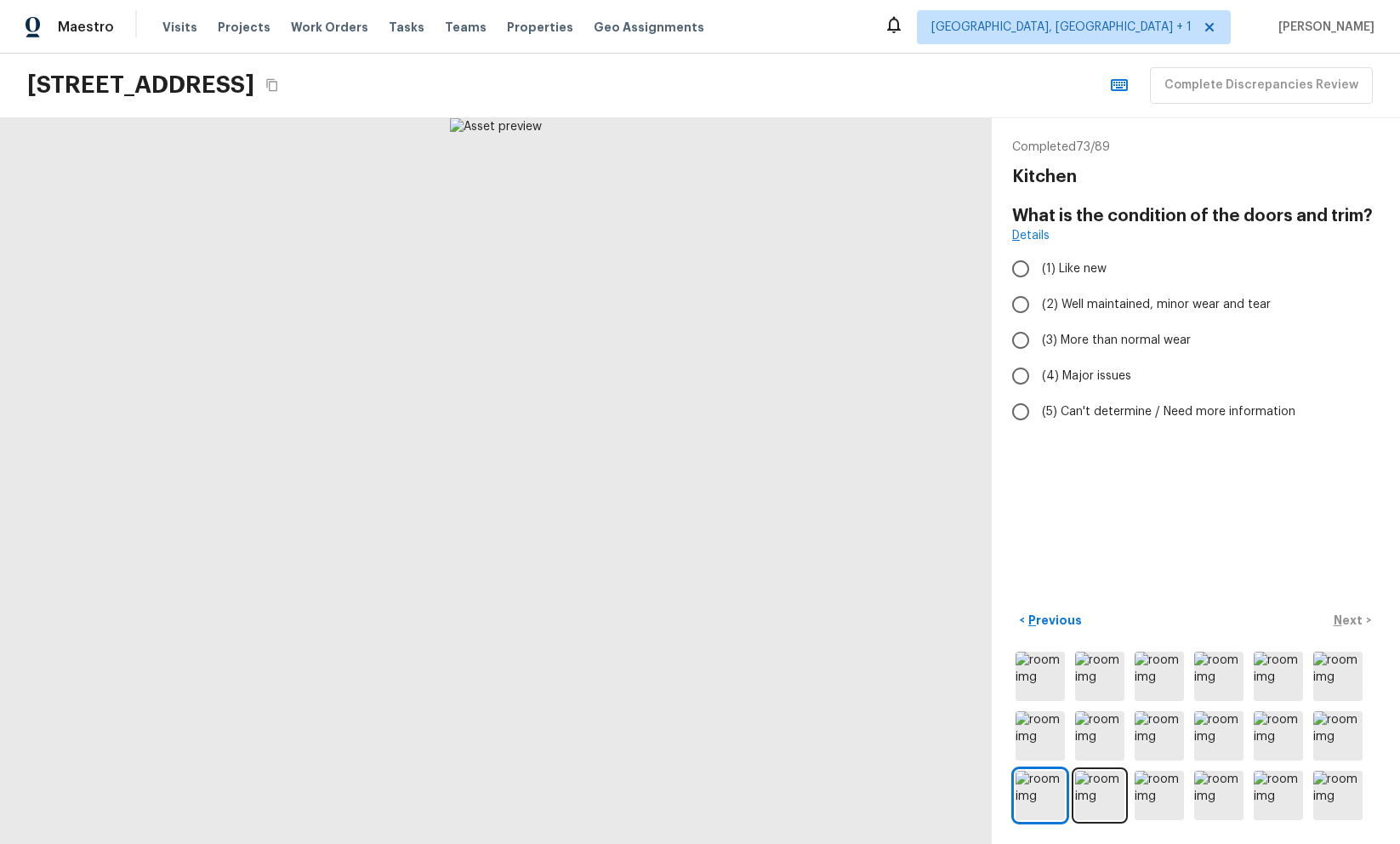
radio input "true"
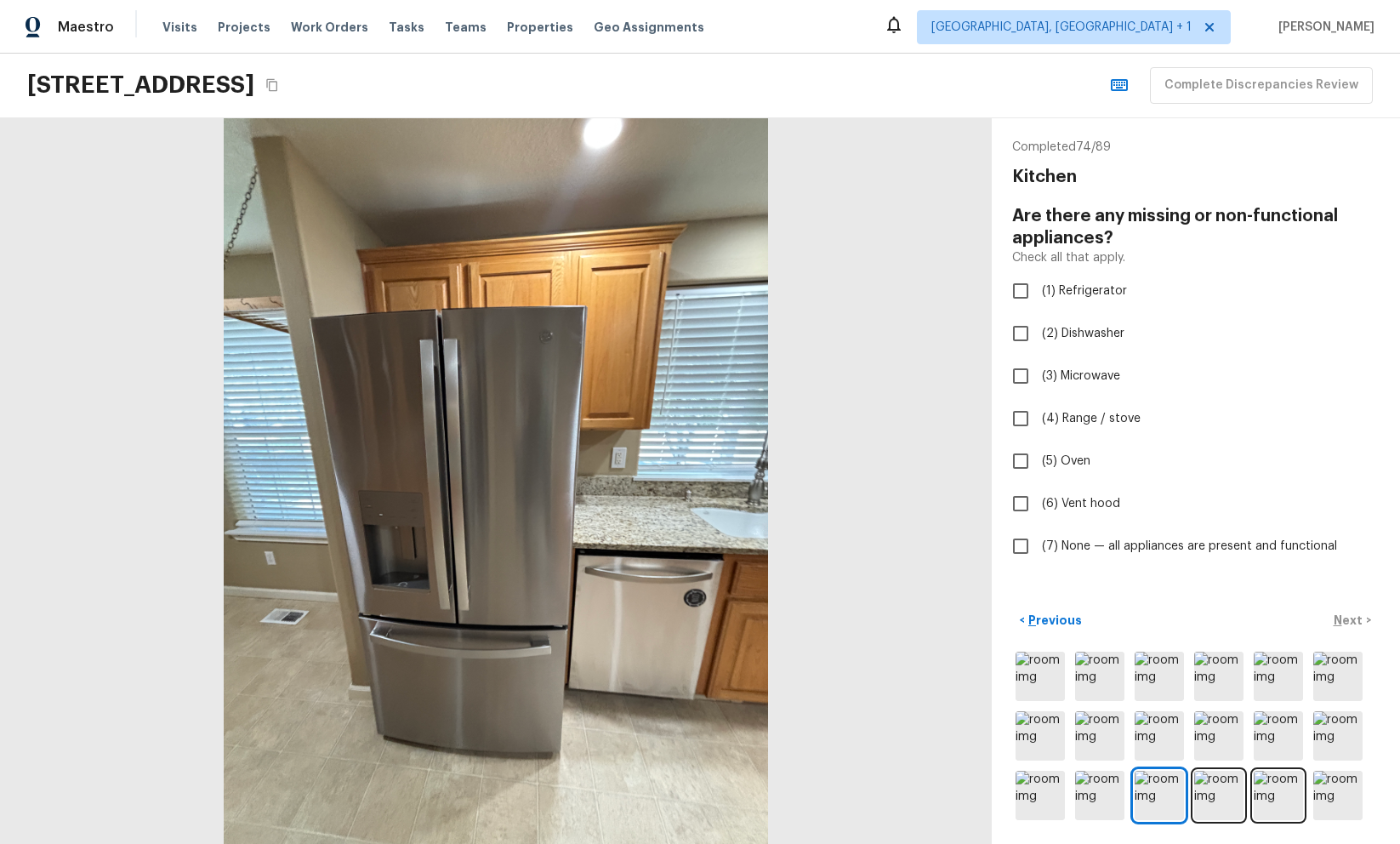
checkbox input "true"
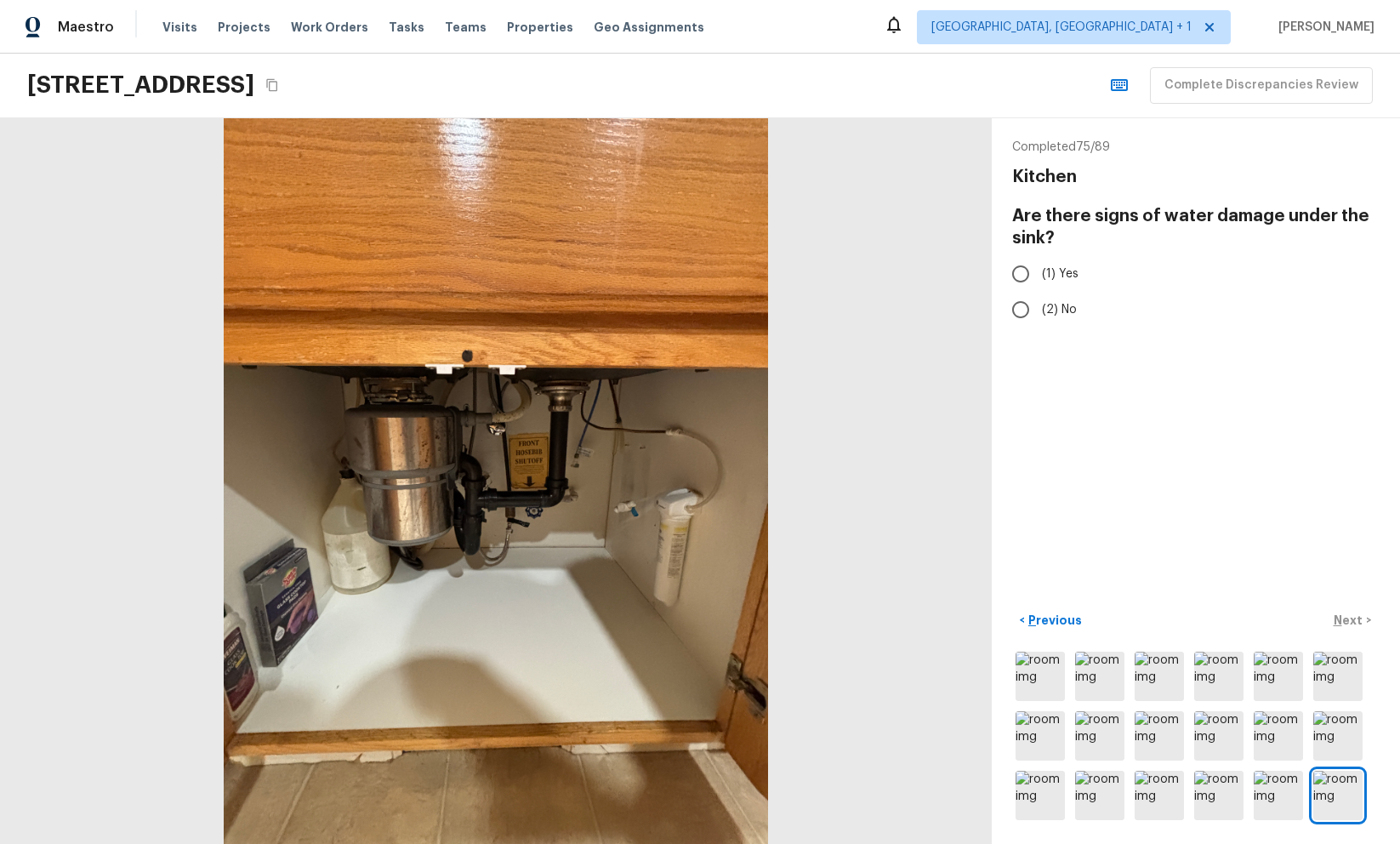
radio input "true"
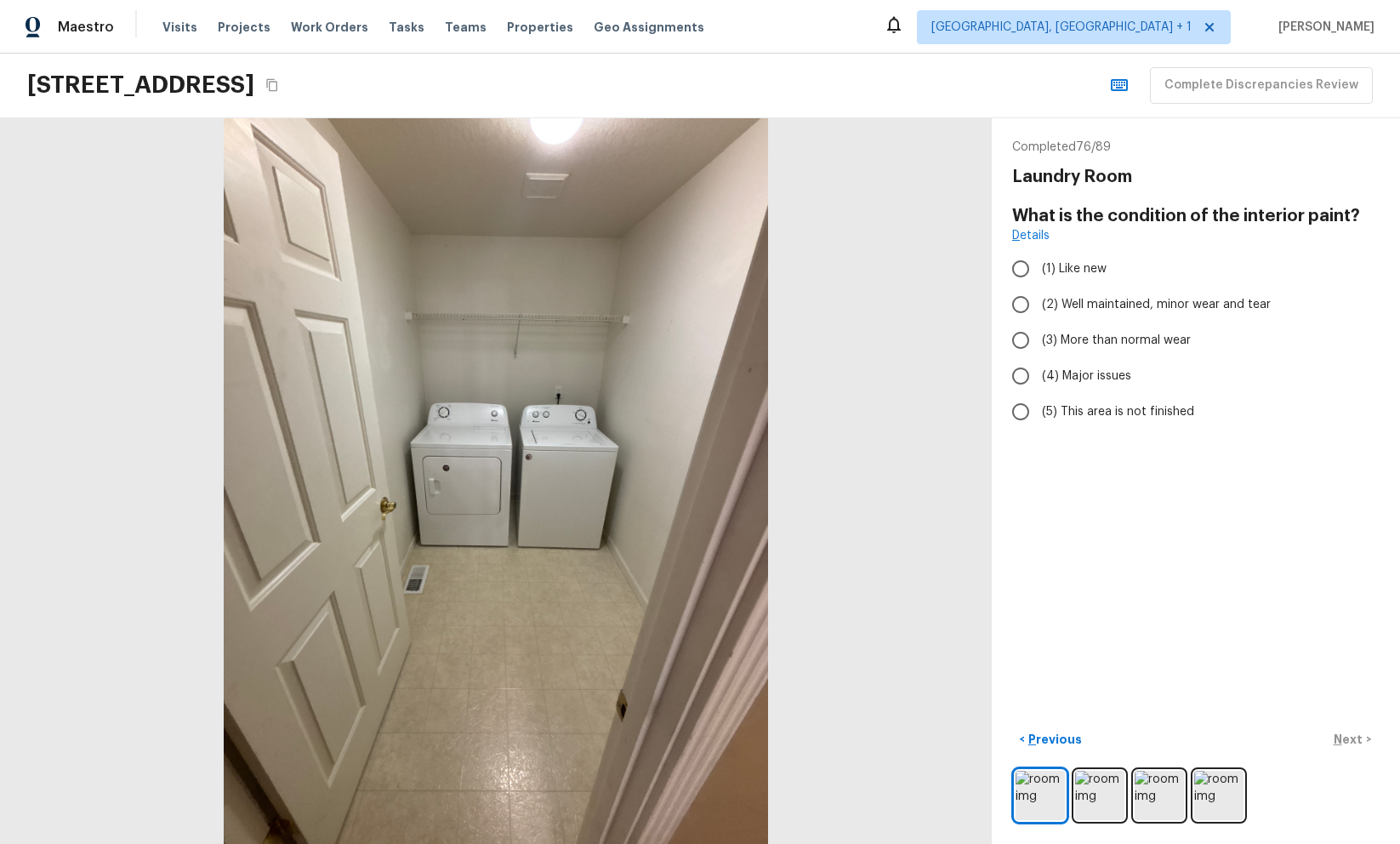
radio input "true"
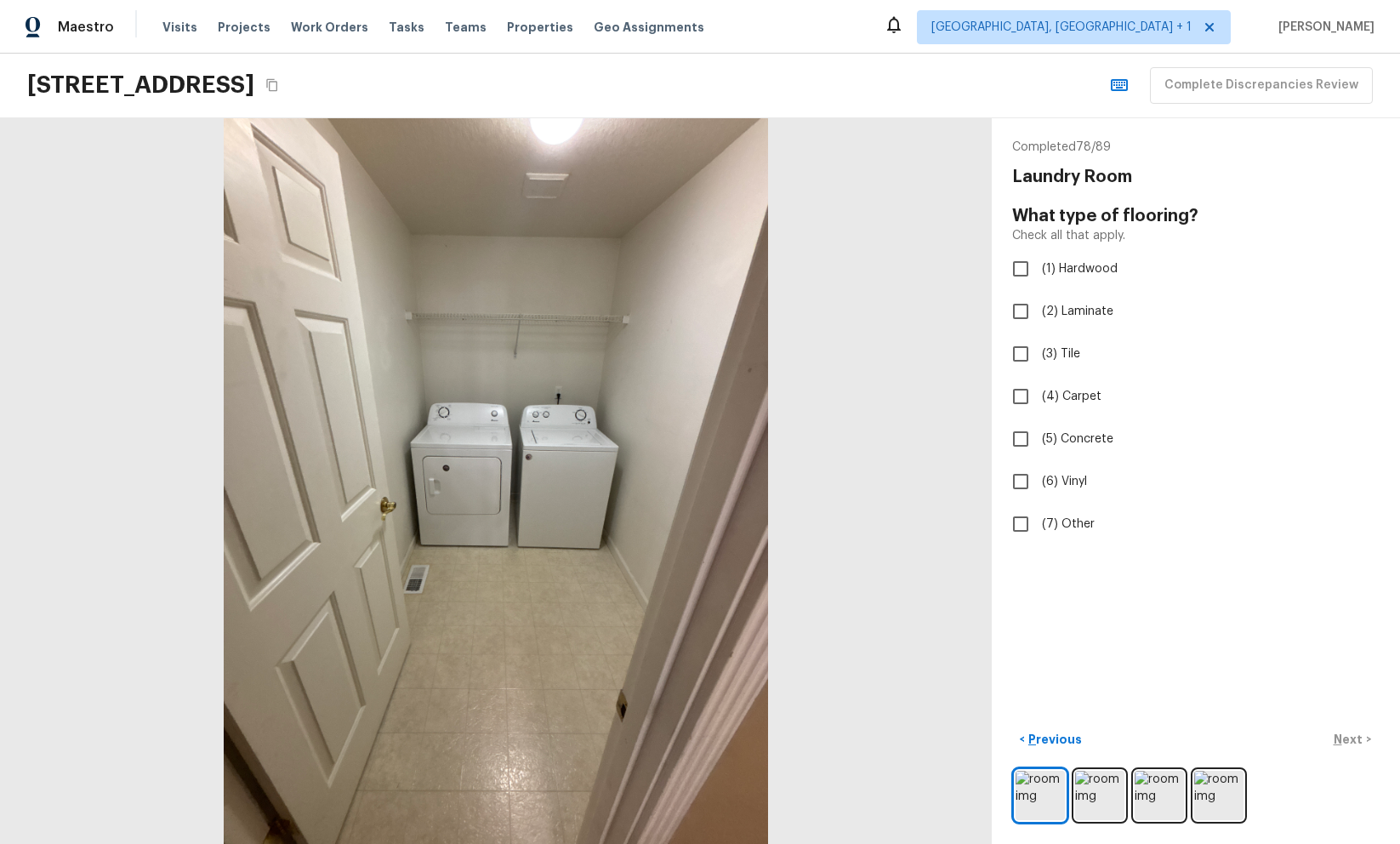
checkbox input "true"
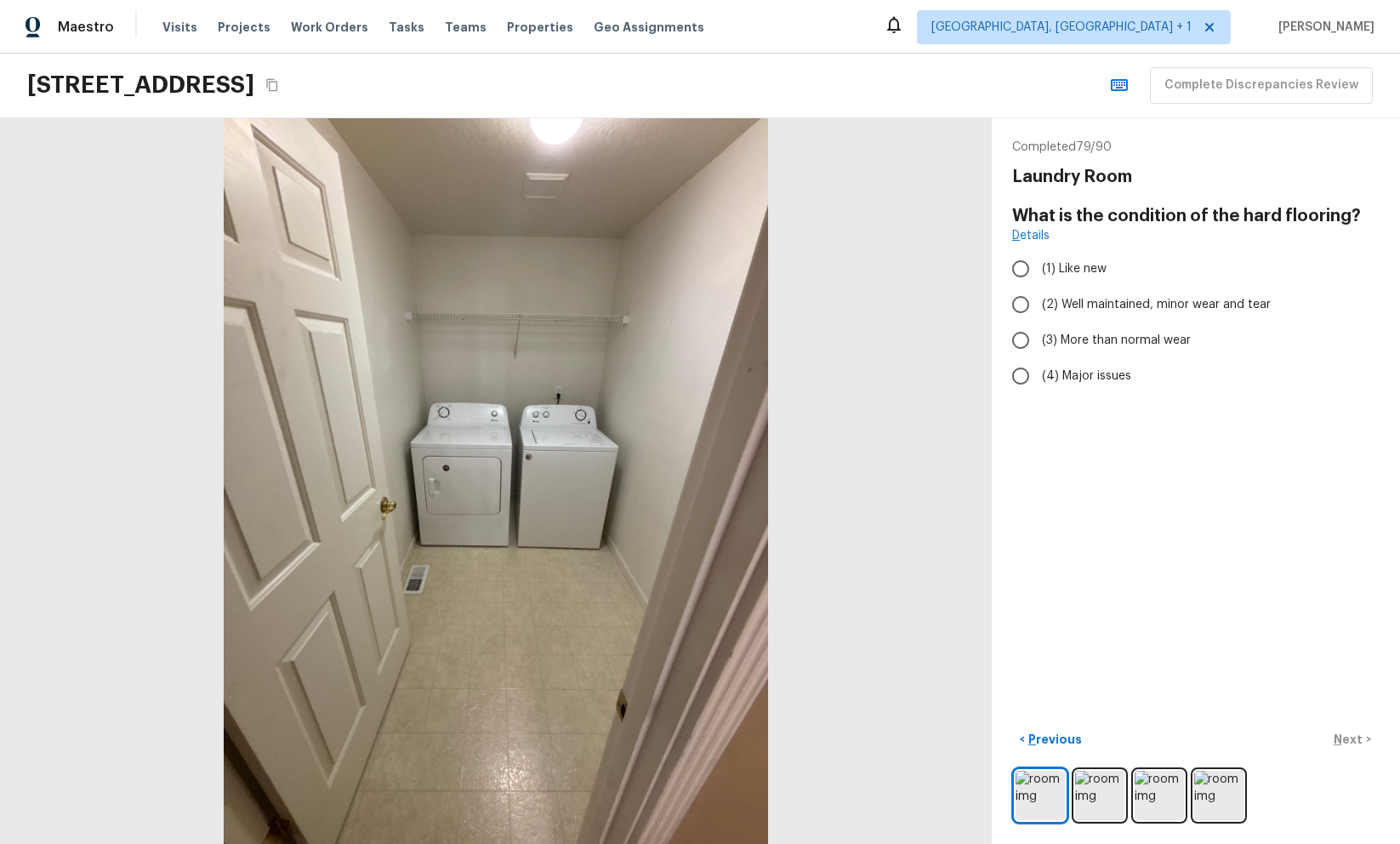
radio input "true"
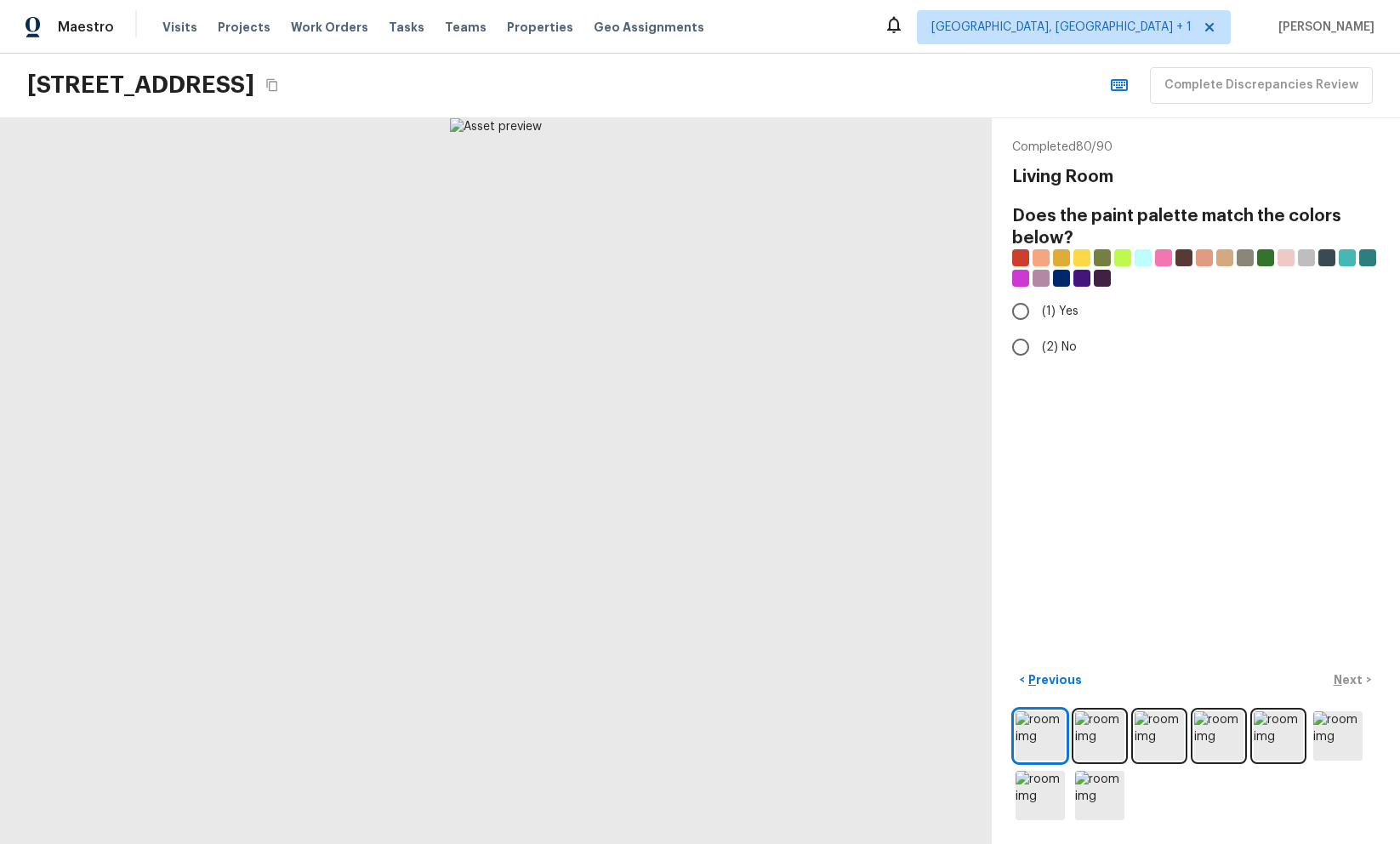
radio input "true"
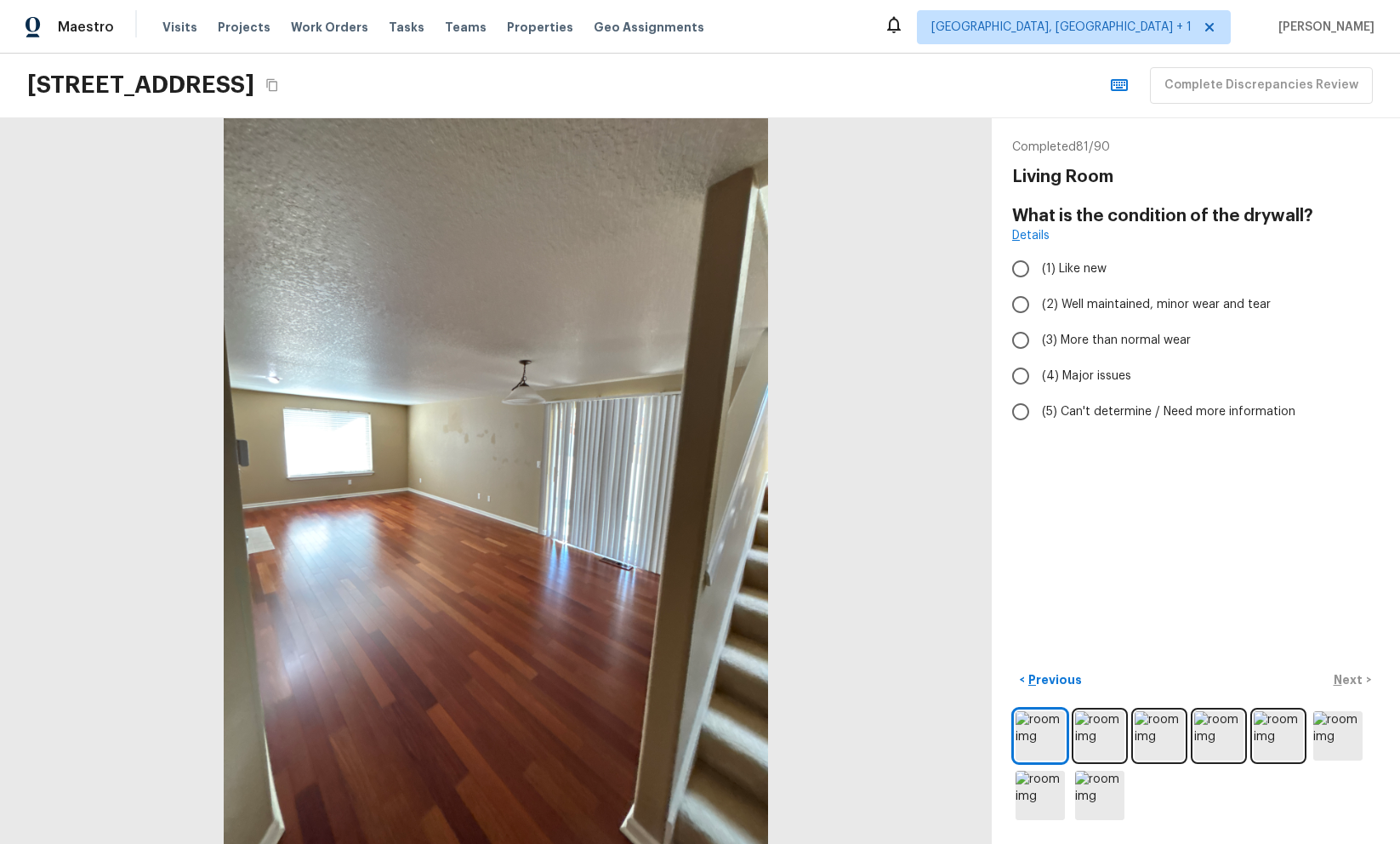
radio input "true"
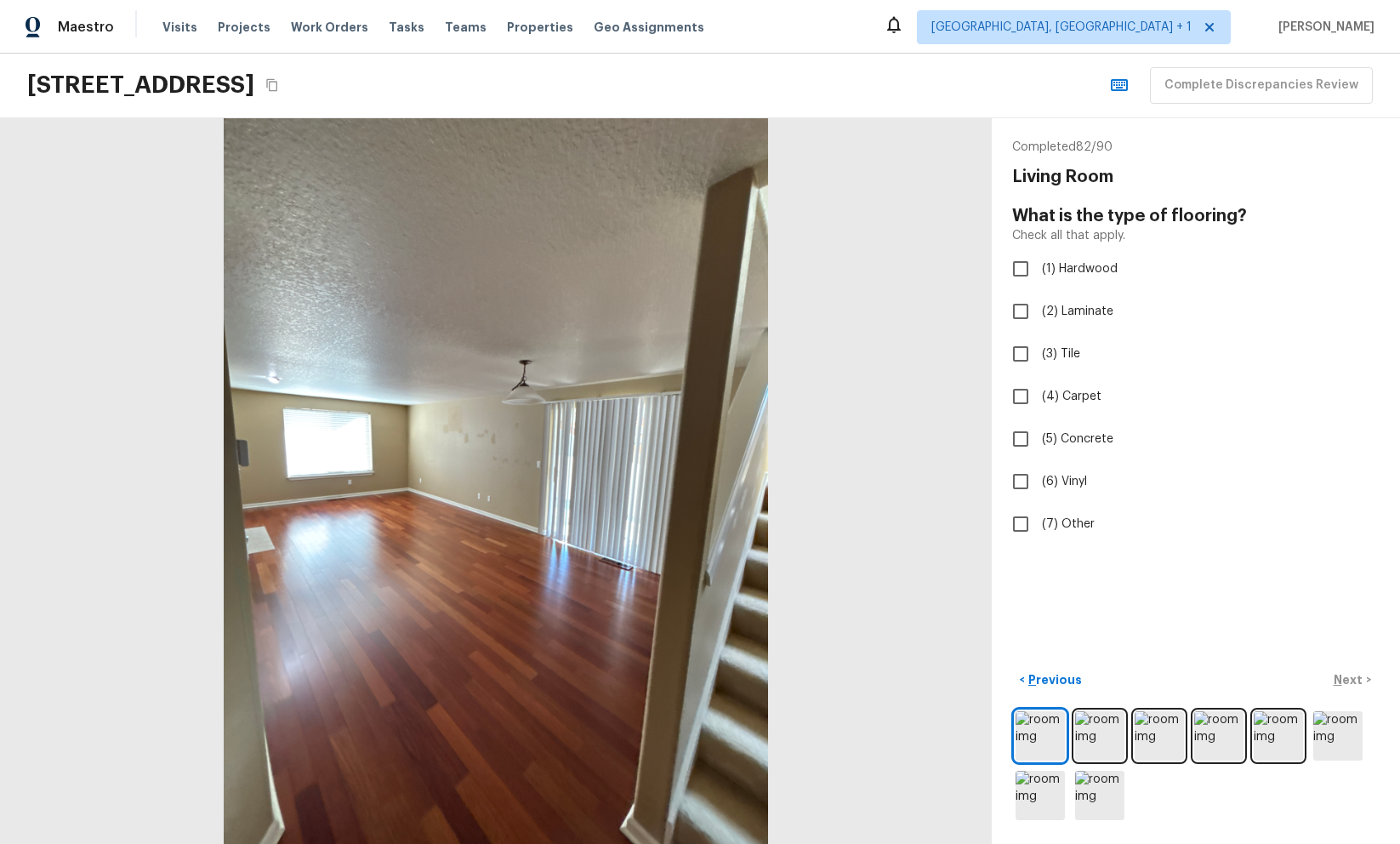
checkbox input "true"
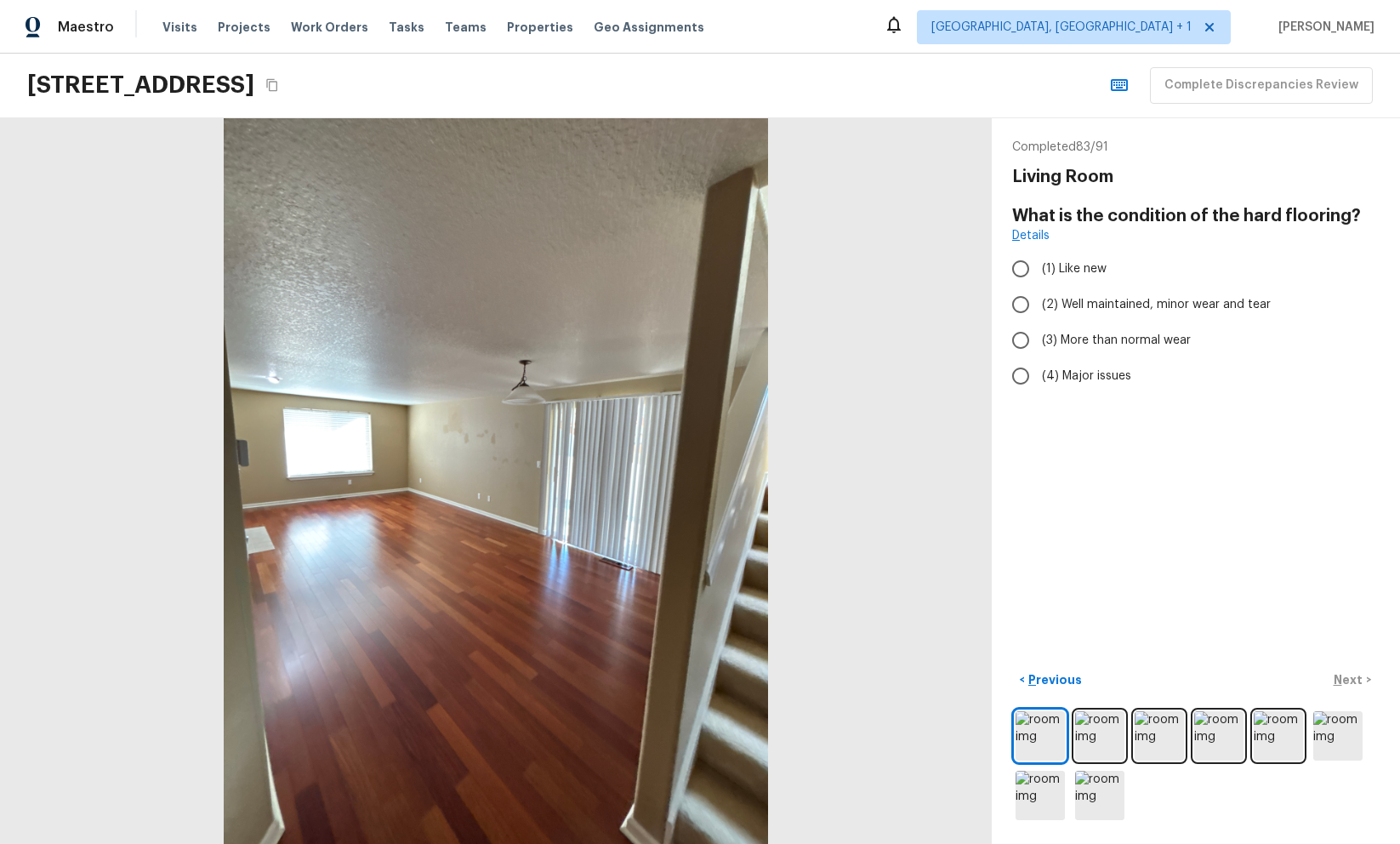
radio input "true"
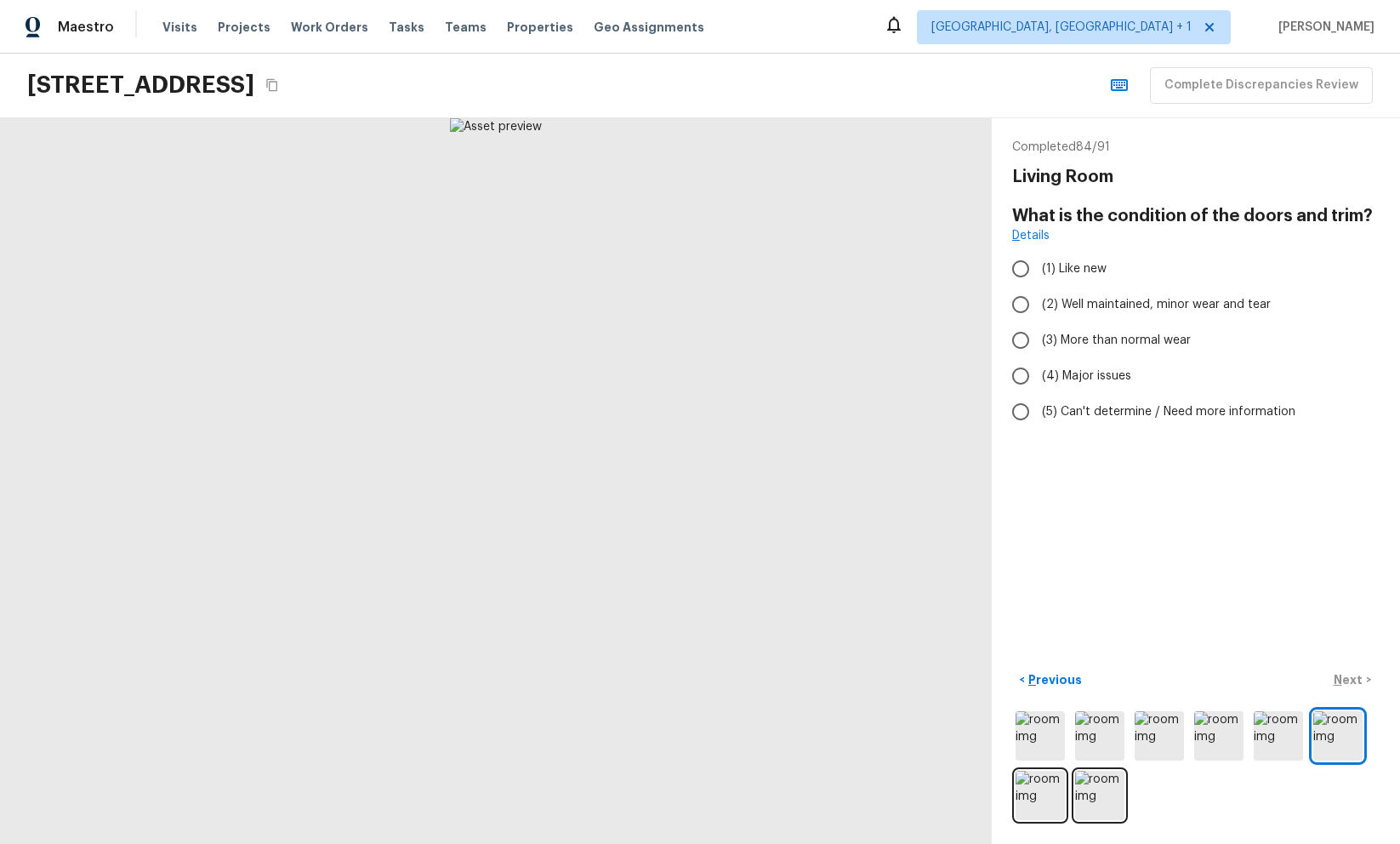
radio input "true"
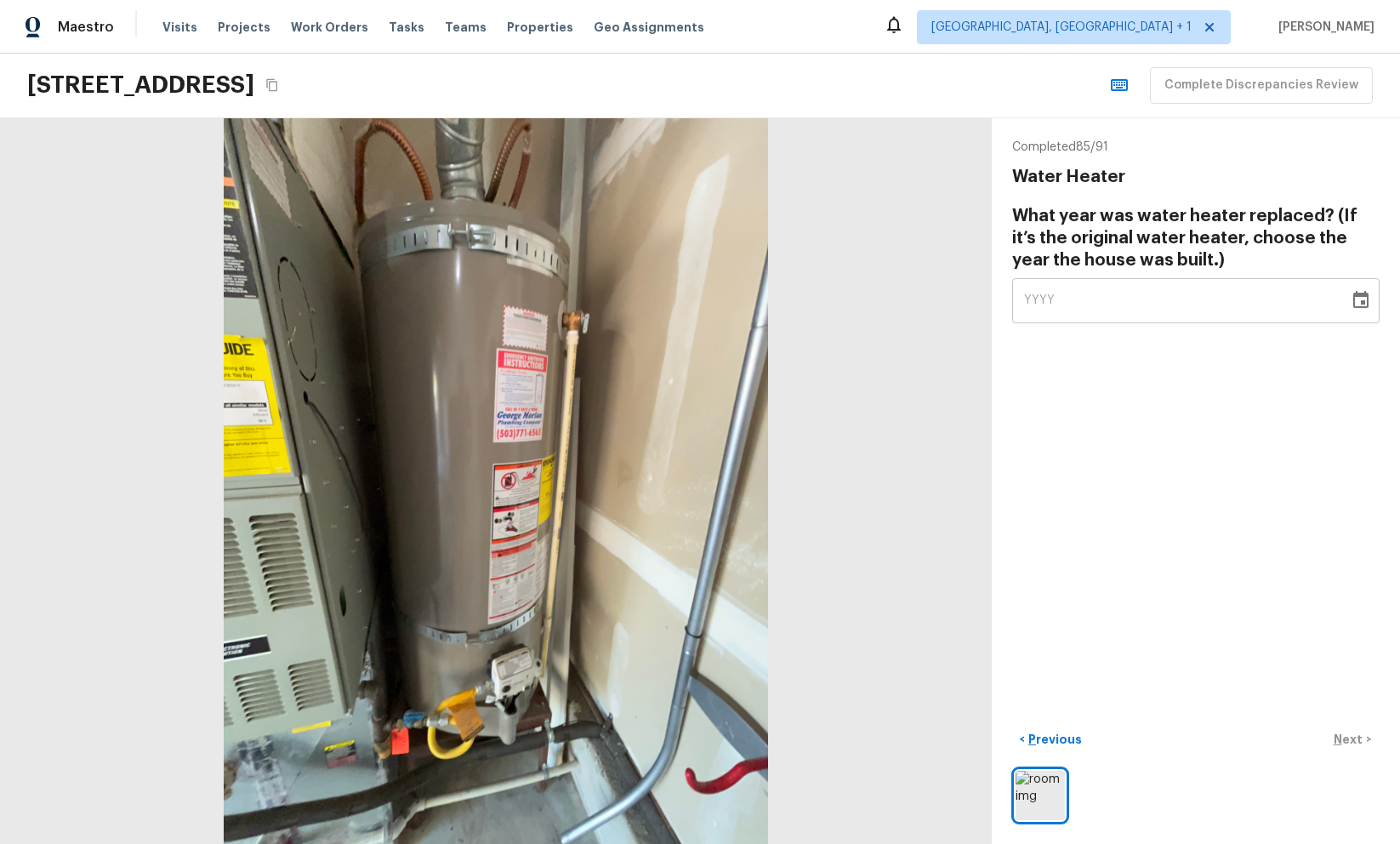
click at [1369, 299] on icon "Choose date" at bounding box center [1361, 300] width 21 height 21
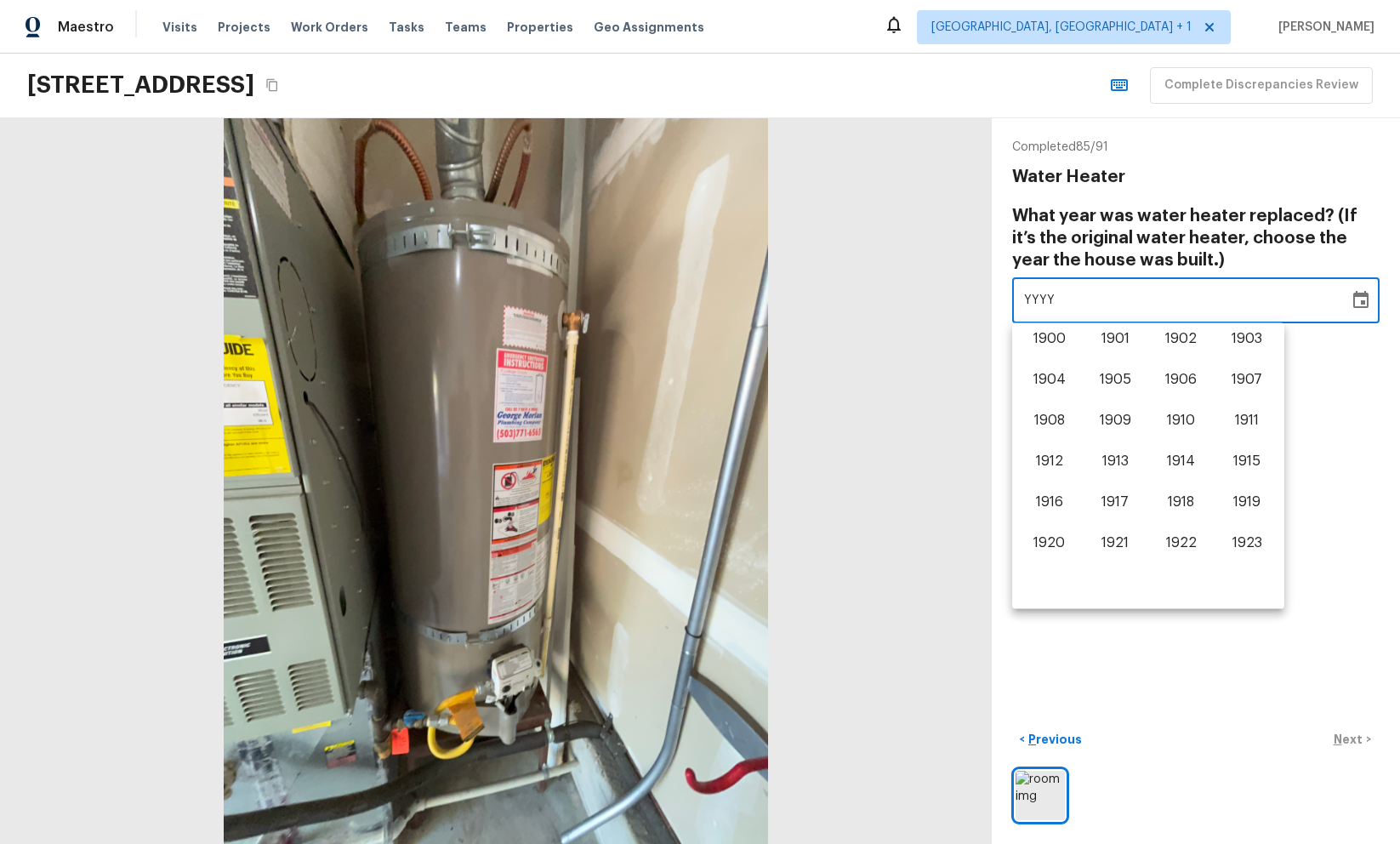
scroll to position [1059, 0]
click at [1173, 413] on button "2014" at bounding box center [1182, 424] width 61 height 31
type input "2014"
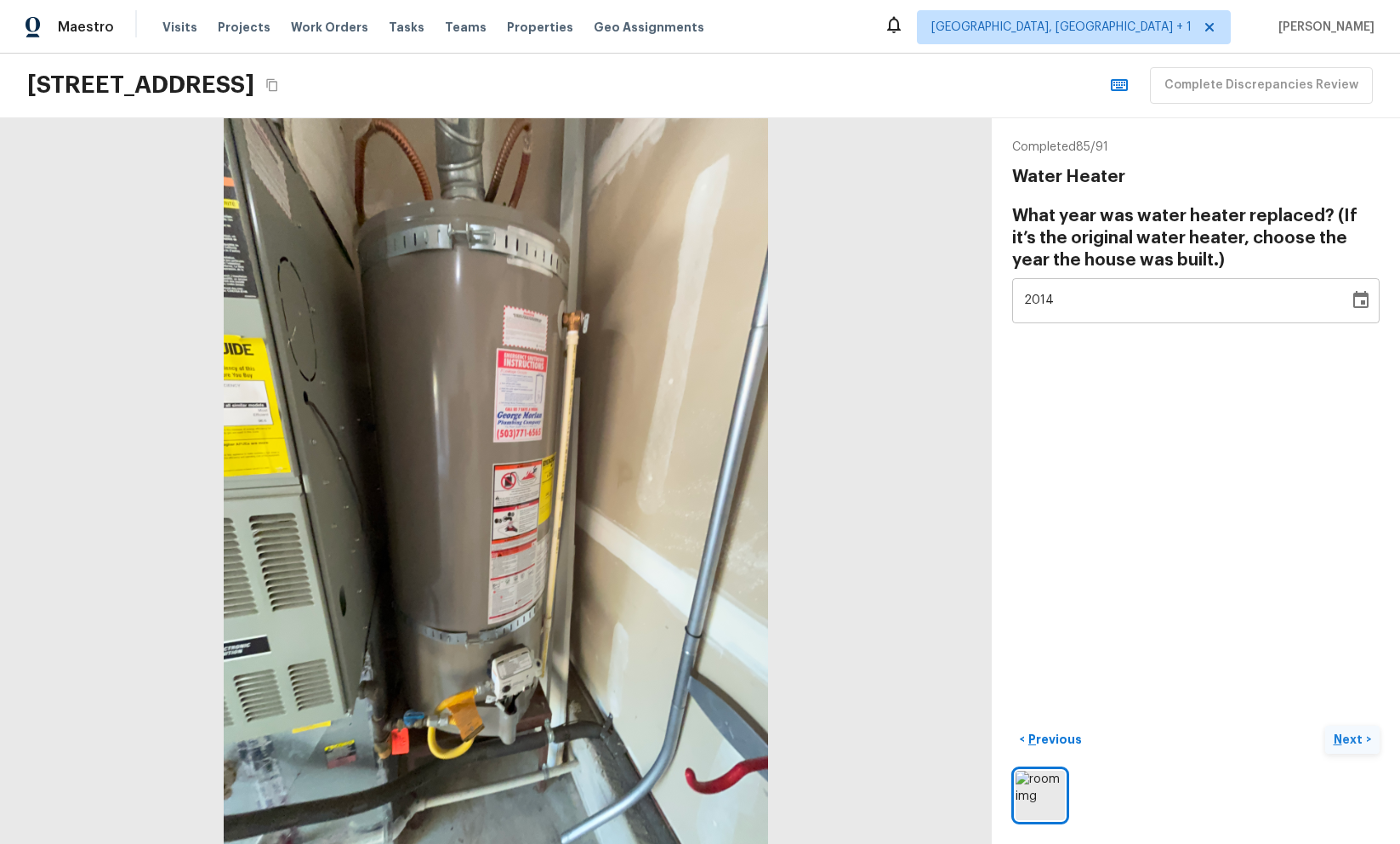
click at [1342, 737] on p "Next" at bounding box center [1350, 739] width 32 height 17
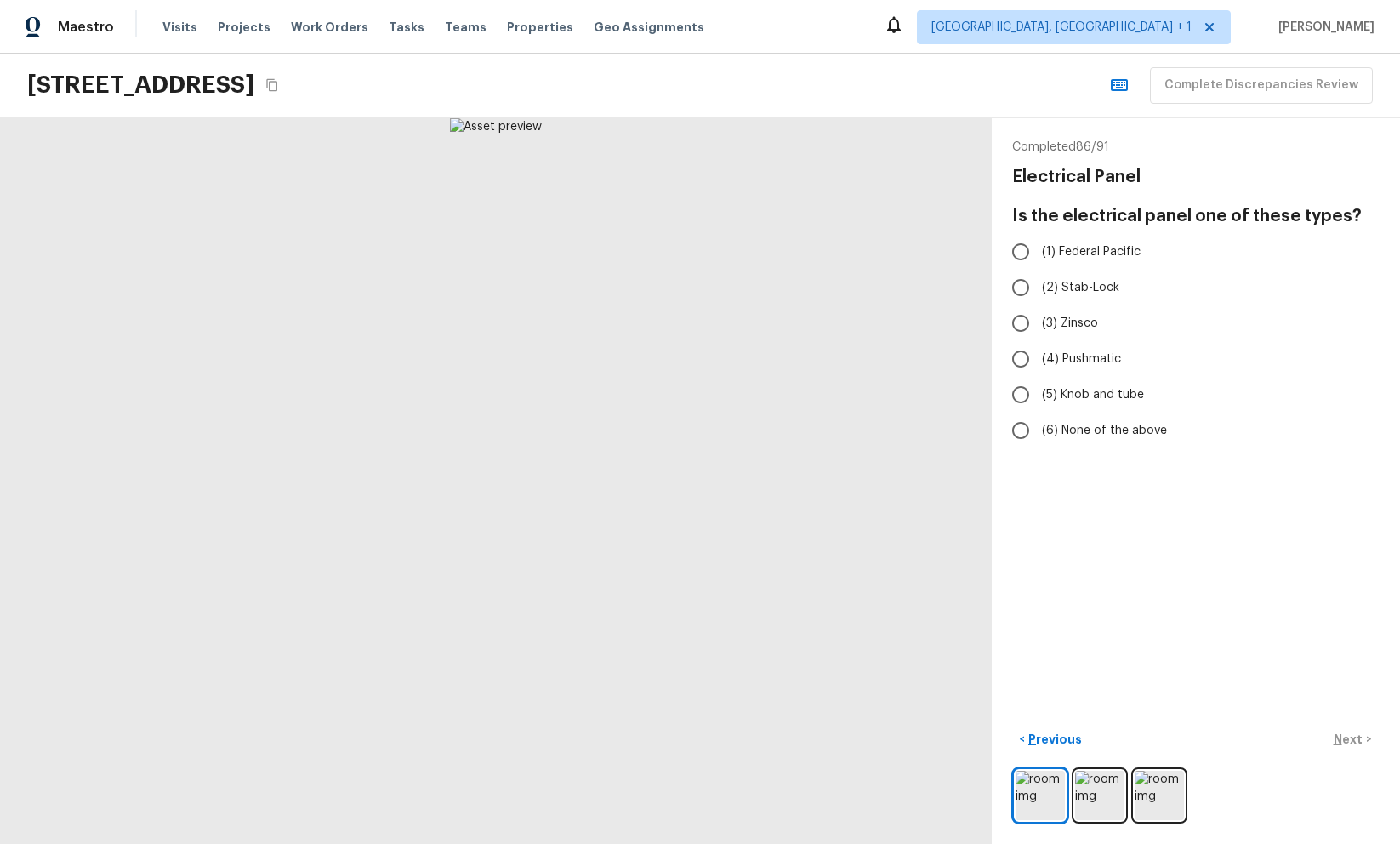
radio input "true"
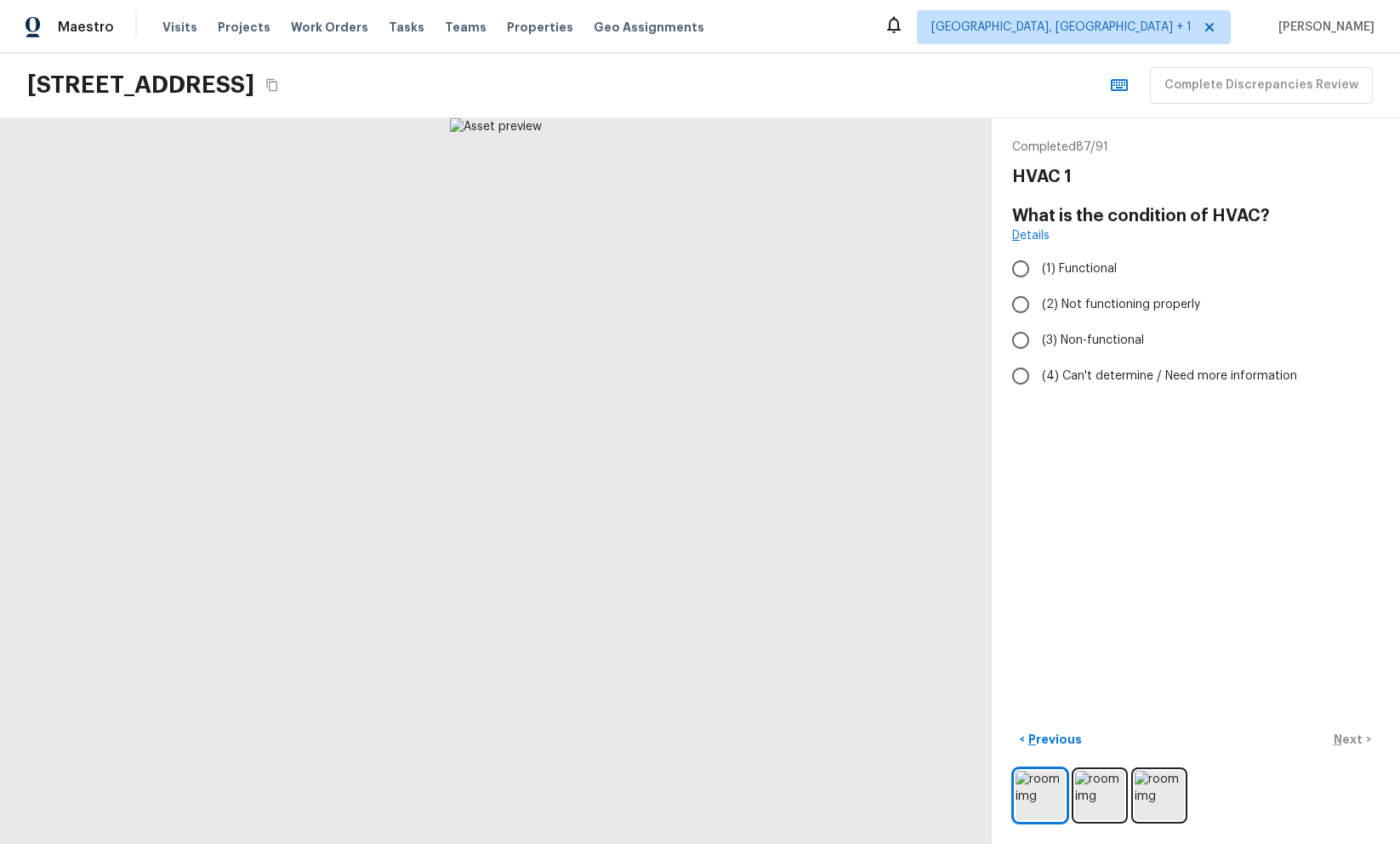
radio input "true"
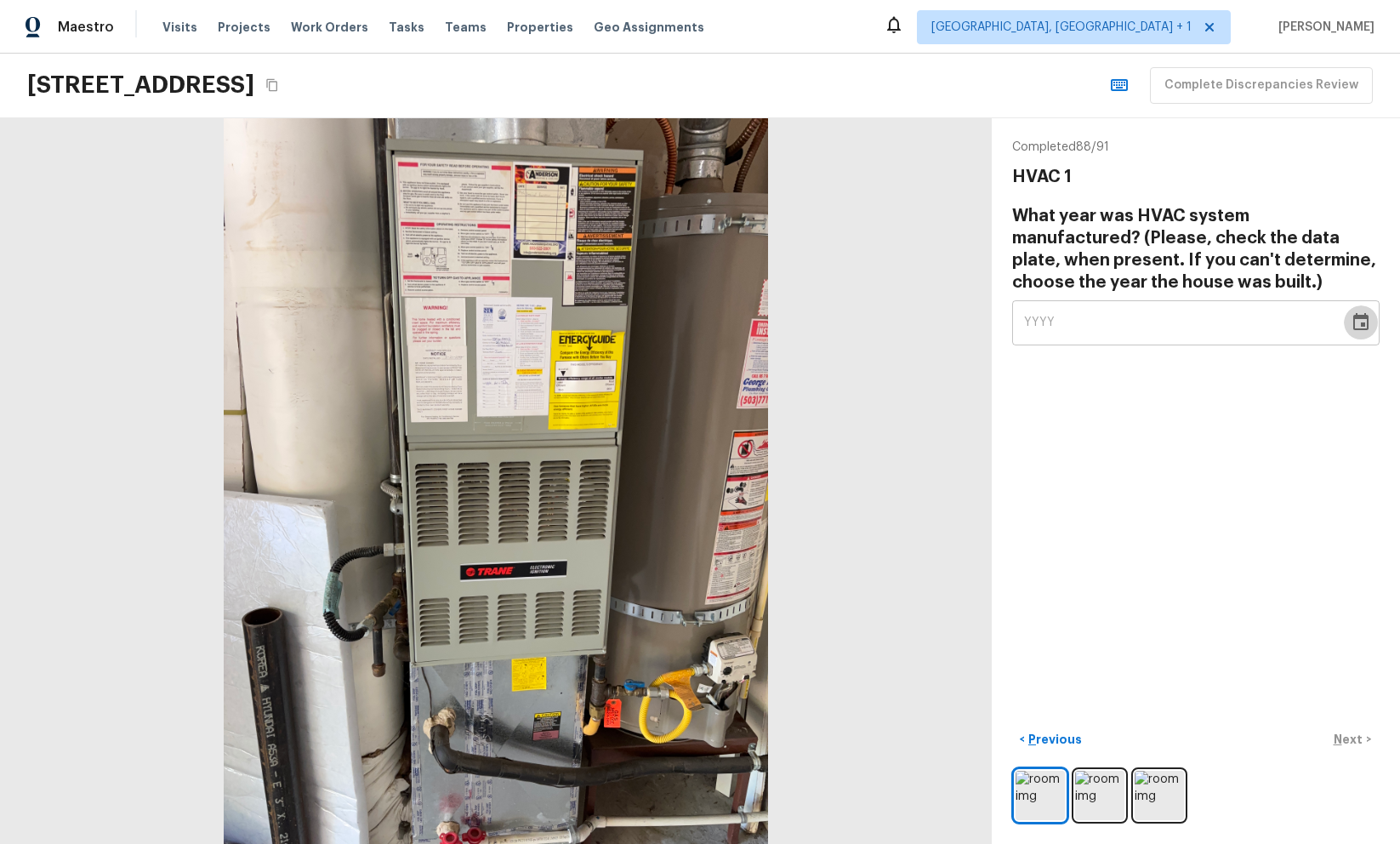
click at [1365, 324] on icon "Choose date" at bounding box center [1361, 323] width 21 height 21
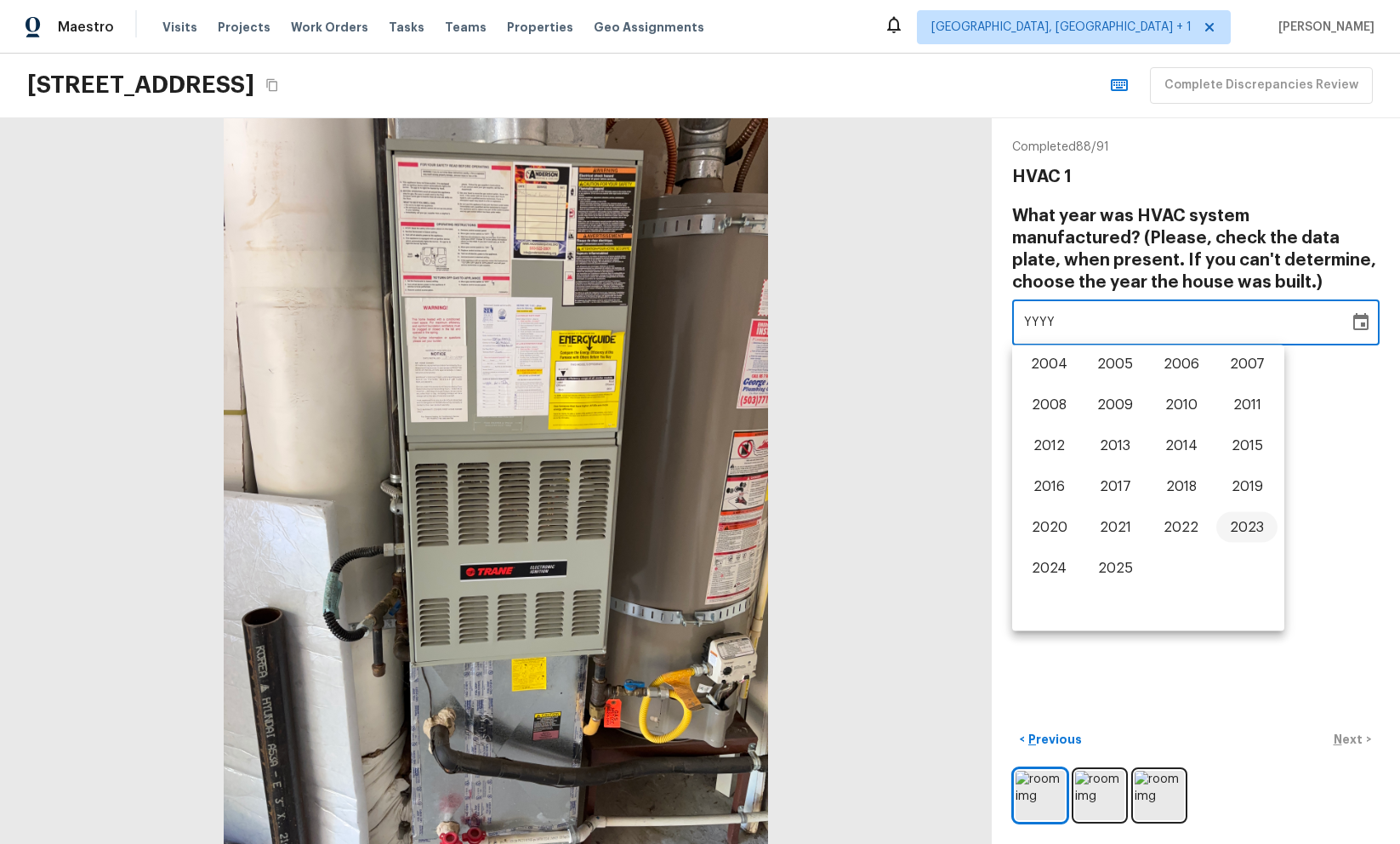
click at [1249, 526] on button "2023" at bounding box center [1247, 528] width 61 height 31
type input "2023"
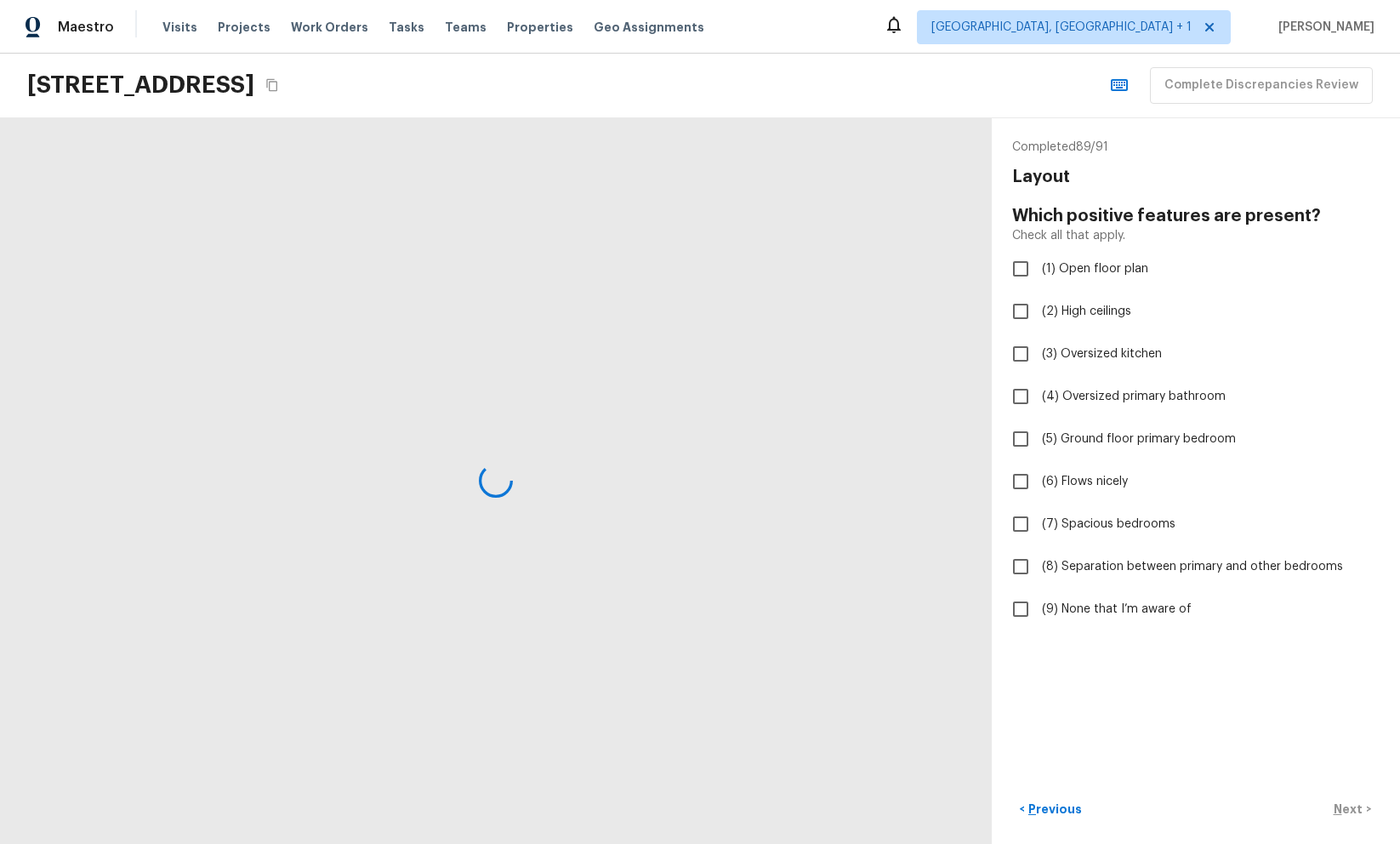
checkbox input "true"
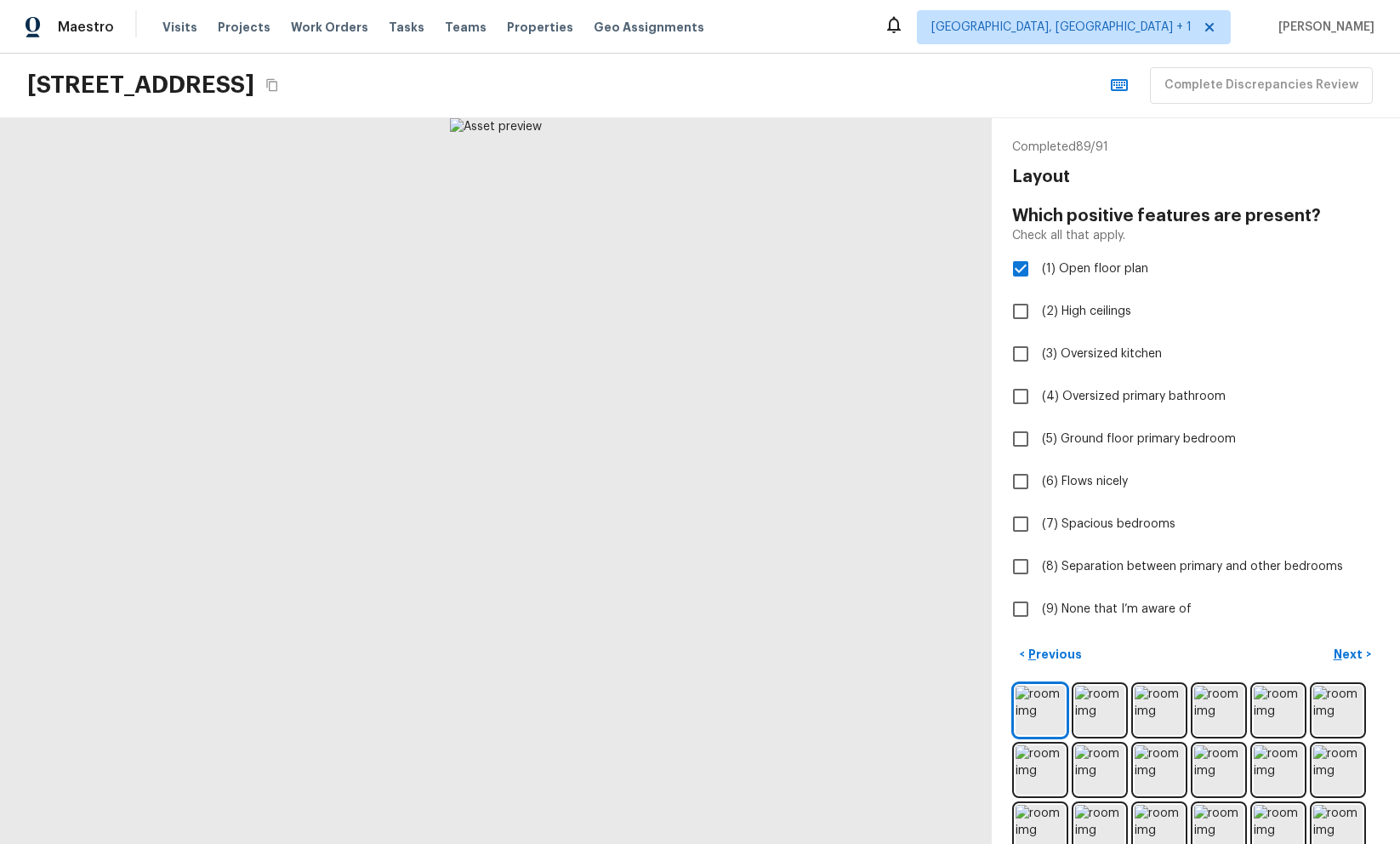
checkbox input "true"
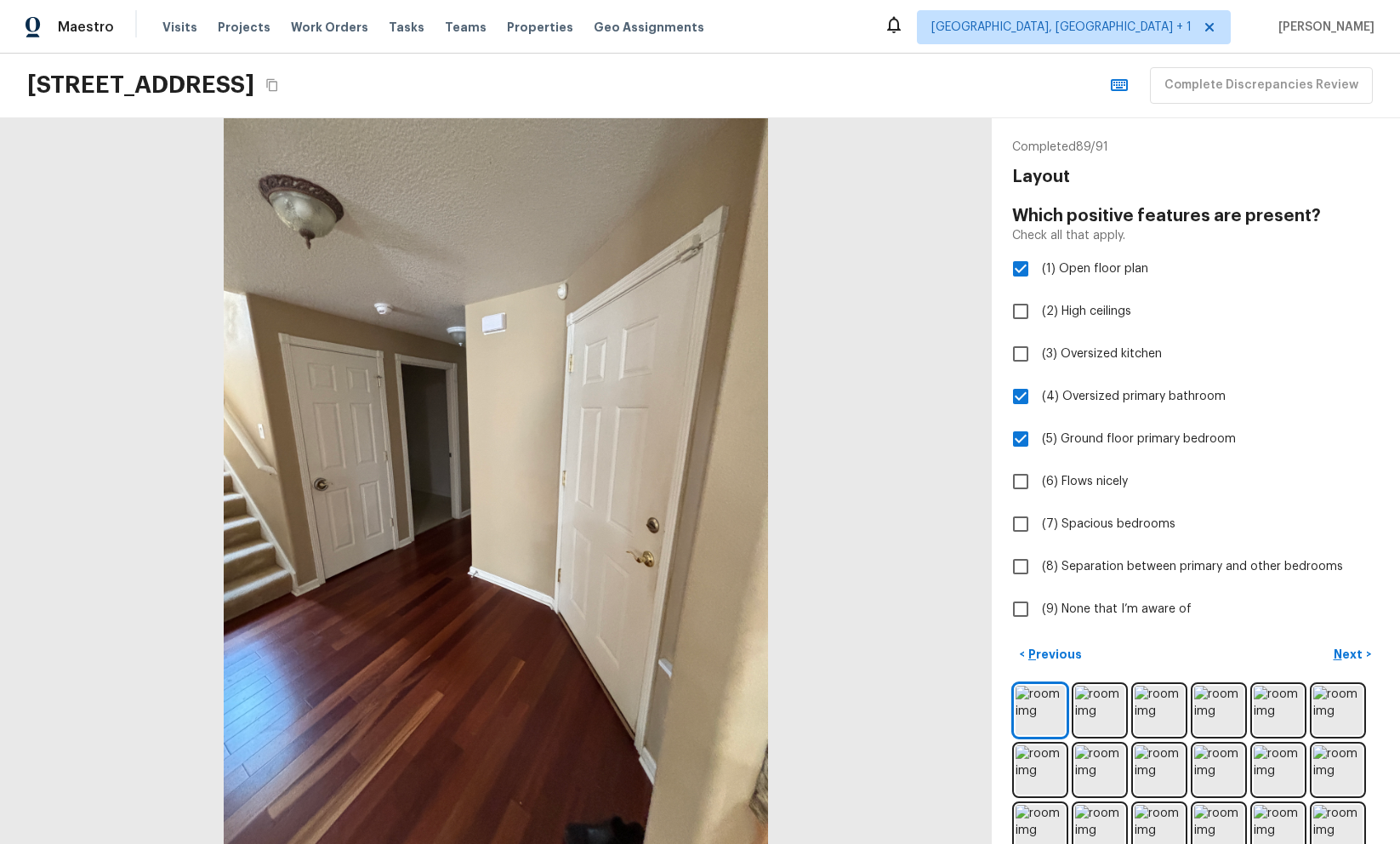
checkbox input "true"
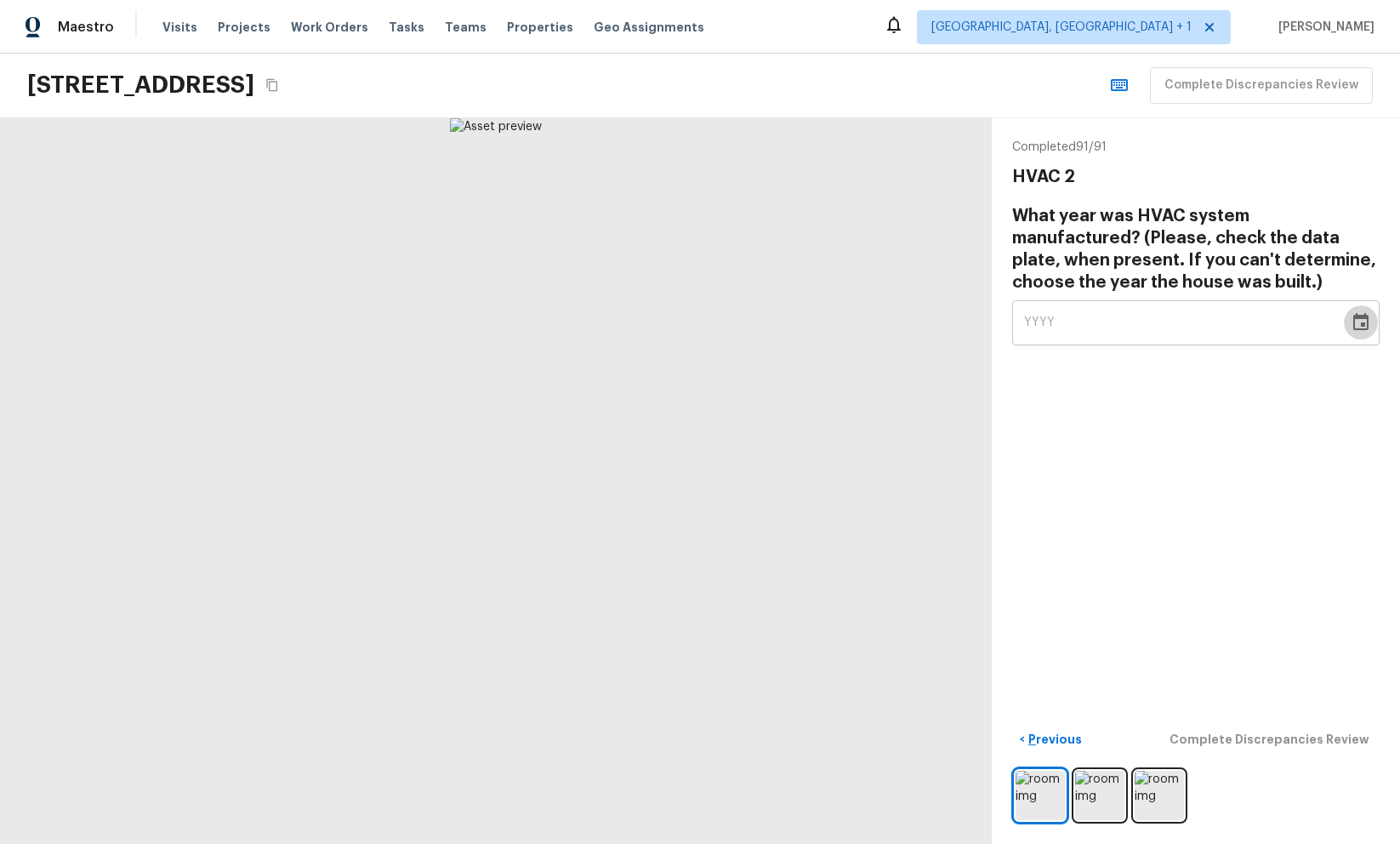
click at [1360, 313] on icon "Choose date" at bounding box center [1361, 323] width 21 height 21
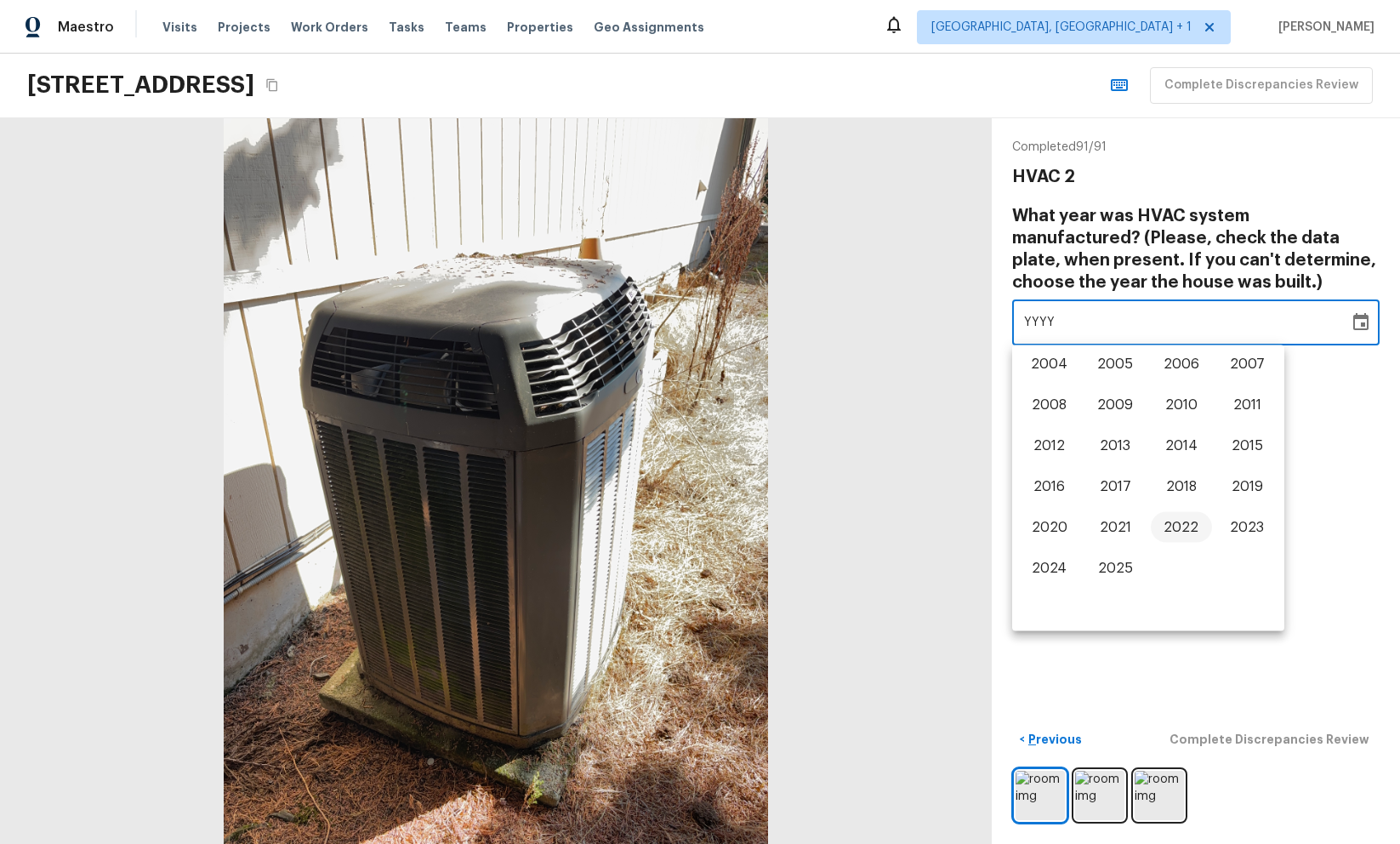
click at [1181, 516] on button "2022" at bounding box center [1182, 528] width 61 height 31
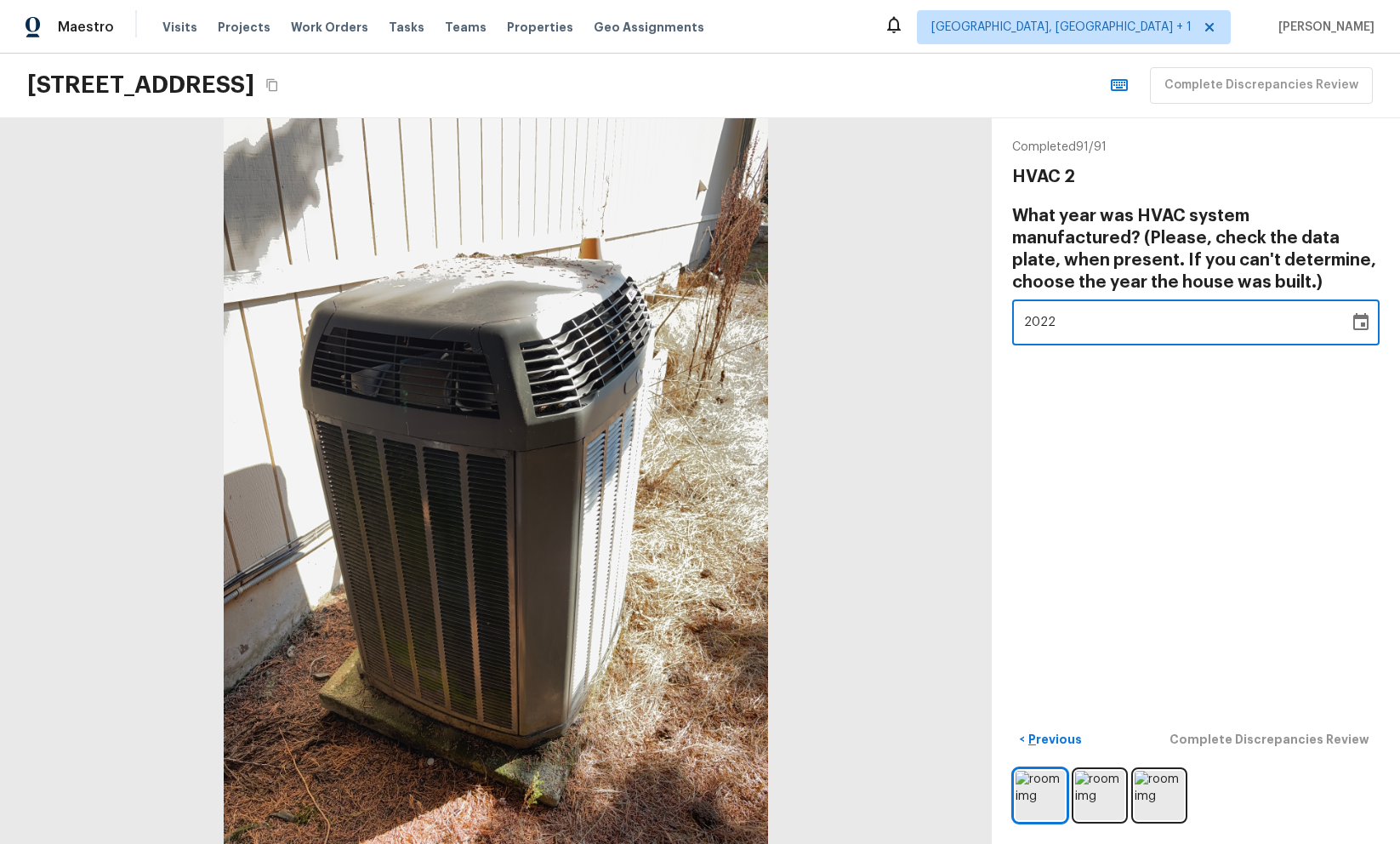
click at [1307, 525] on div "Completed 91 / 91 HVAC 2 What year was HVAC system manufactured? (Please, check…" at bounding box center [1197, 481] width 409 height 726
click at [1301, 638] on div "Completed 91 / 91 HVAC 2 What year was HVAC system manufactured? (Please, check…" at bounding box center [1197, 481] width 409 height 726
click at [1299, 743] on div "< Previous Complete Discrepancies Review" at bounding box center [1196, 740] width 367 height 28
click at [1285, 499] on div "Completed 91 / 91 HVAC 2 What year was HVAC system manufactured? (Please, check…" at bounding box center [1197, 481] width 409 height 726
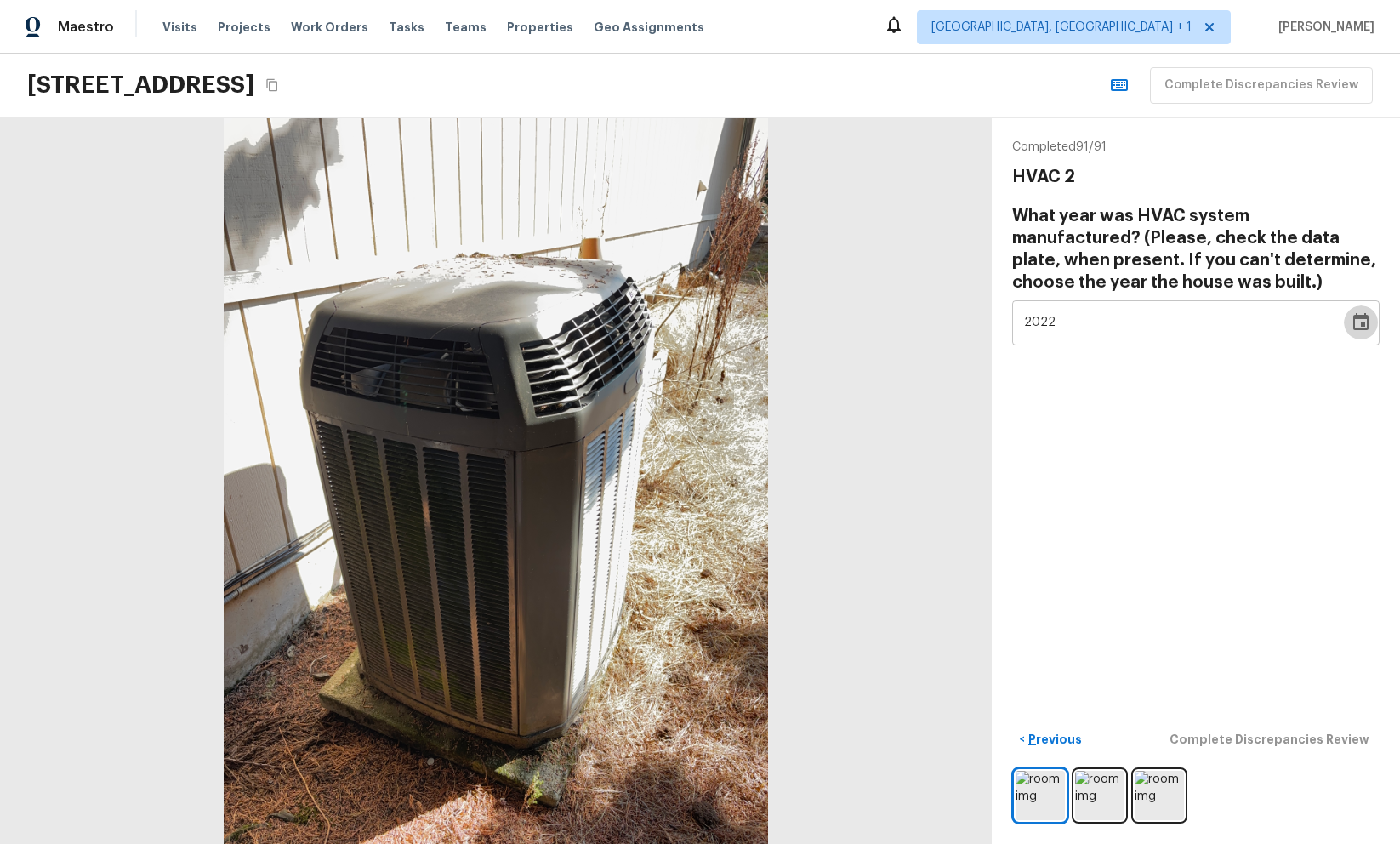
click at [1362, 319] on icon "Choose date, selected date is Jan 1, 2022" at bounding box center [1361, 323] width 21 height 21
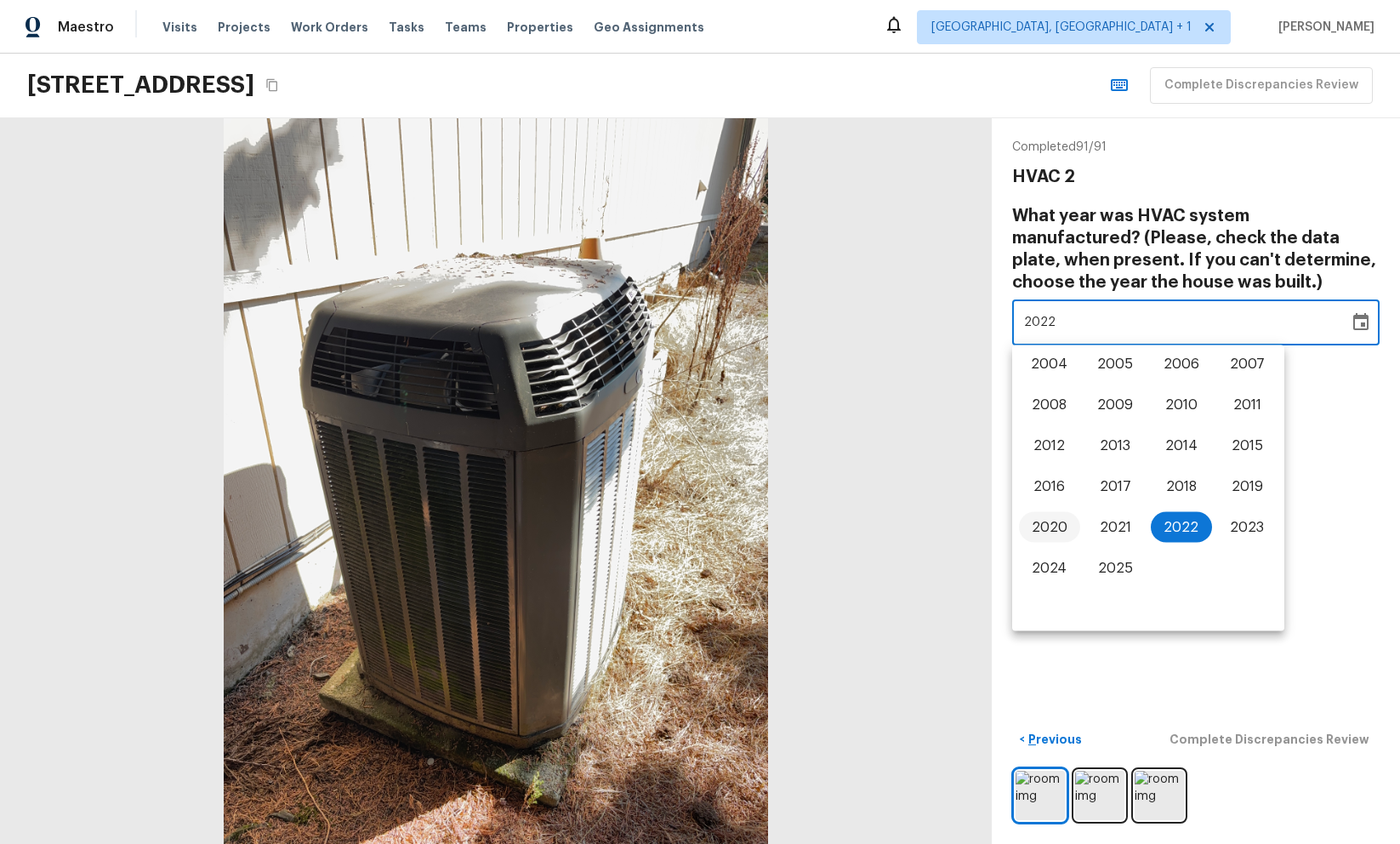
click at [1036, 528] on button "2020" at bounding box center [1050, 528] width 61 height 31
type input "2020"
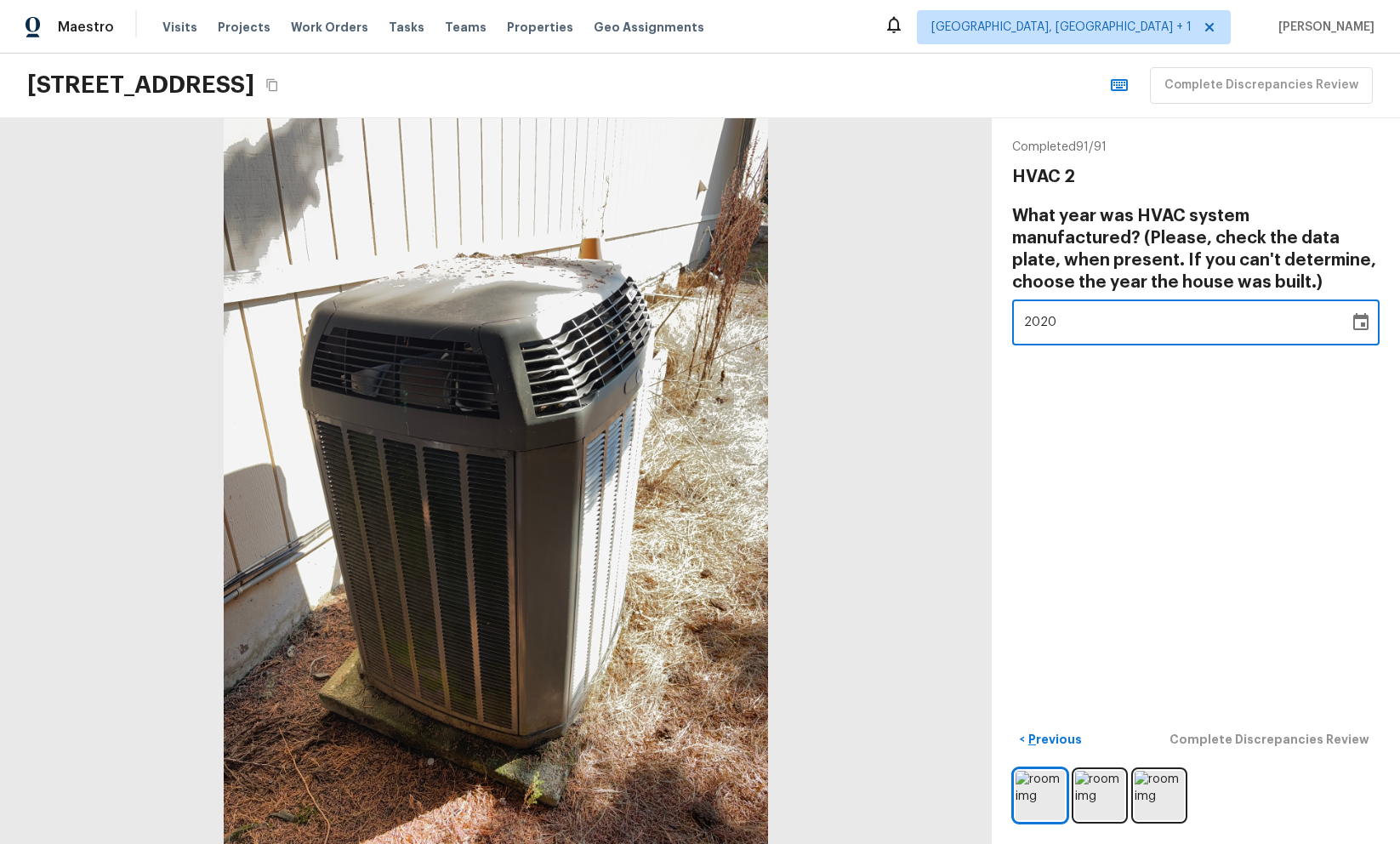
click at [1116, 512] on div "Completed 91 / 91 HVAC 2 What year was HVAC system manufactured? (Please, check…" at bounding box center [1197, 481] width 409 height 726
click at [1058, 736] on p "Previous" at bounding box center [1054, 739] width 57 height 17
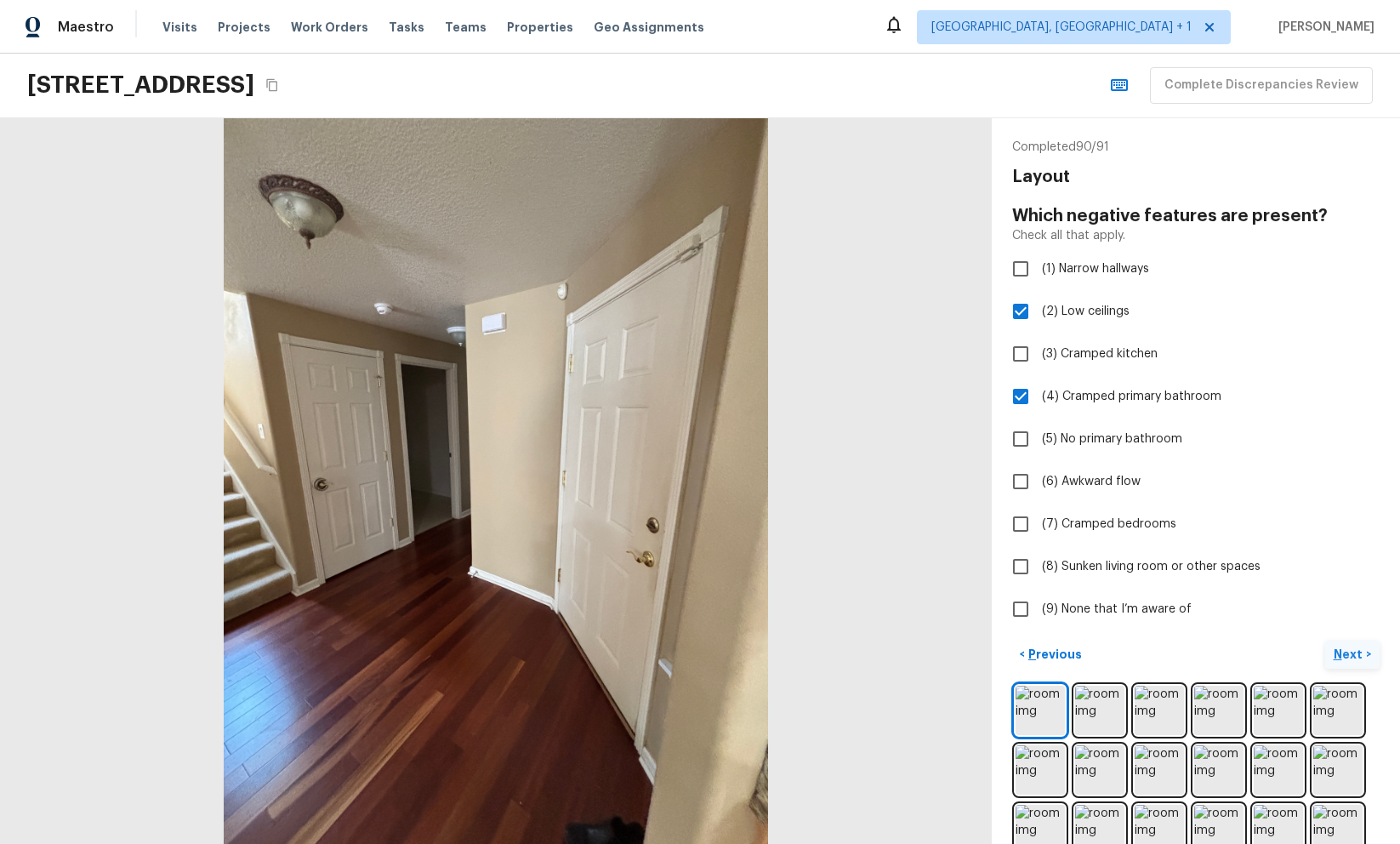
click at [1338, 655] on p "Next" at bounding box center [1350, 655] width 32 height 17
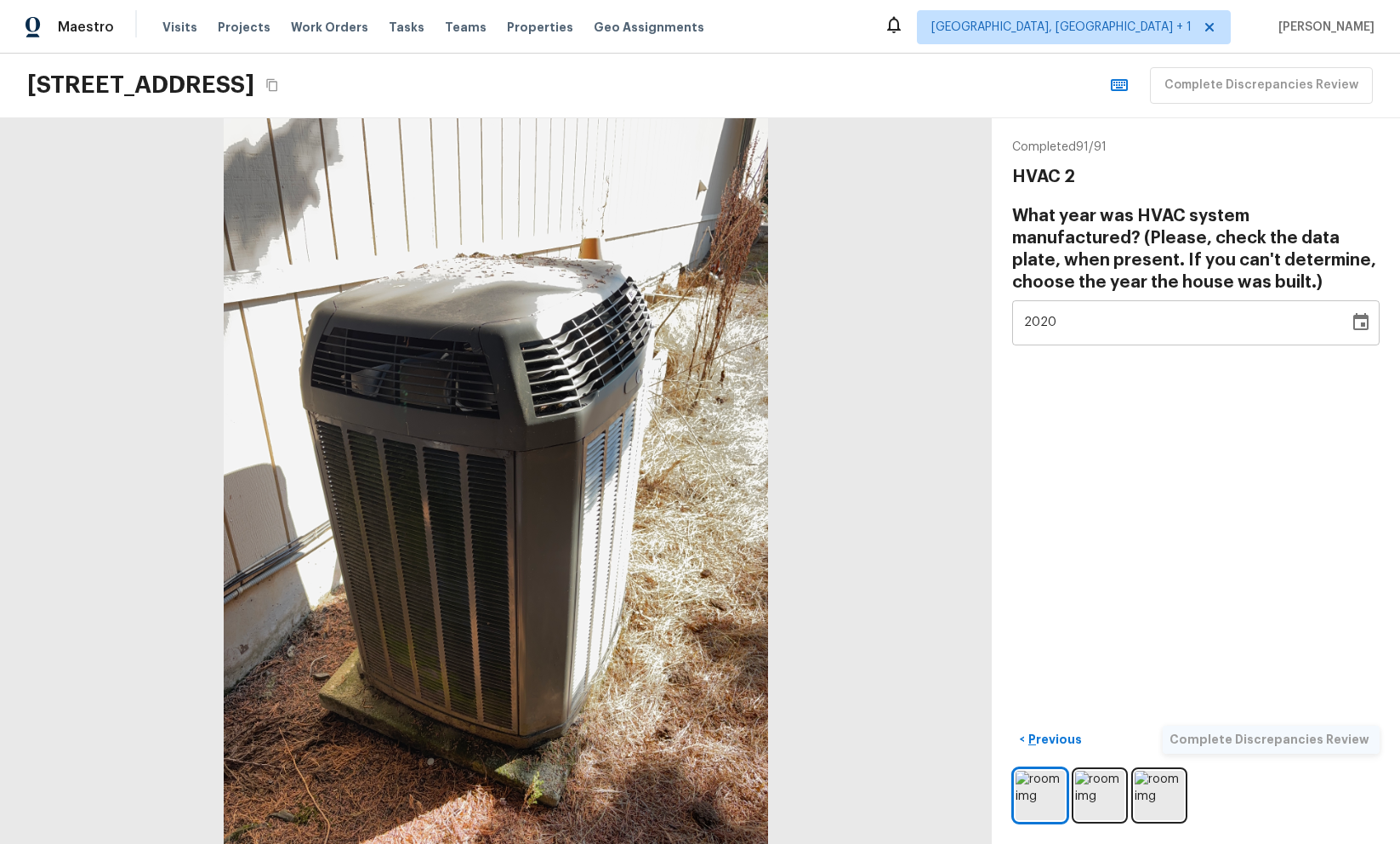
click at [1298, 548] on div "Completed 91 / 91 HVAC 2 What year was HVAC system manufactured? (Please, check…" at bounding box center [1197, 481] width 409 height 726
drag, startPoint x: 1065, startPoint y: 148, endPoint x: 1118, endPoint y: 145, distance: 53.1
click at [1116, 145] on p "Completed 91 / 91" at bounding box center [1196, 147] width 367 height 17
click at [1171, 147] on p "Completed 91 / 91" at bounding box center [1196, 147] width 367 height 17
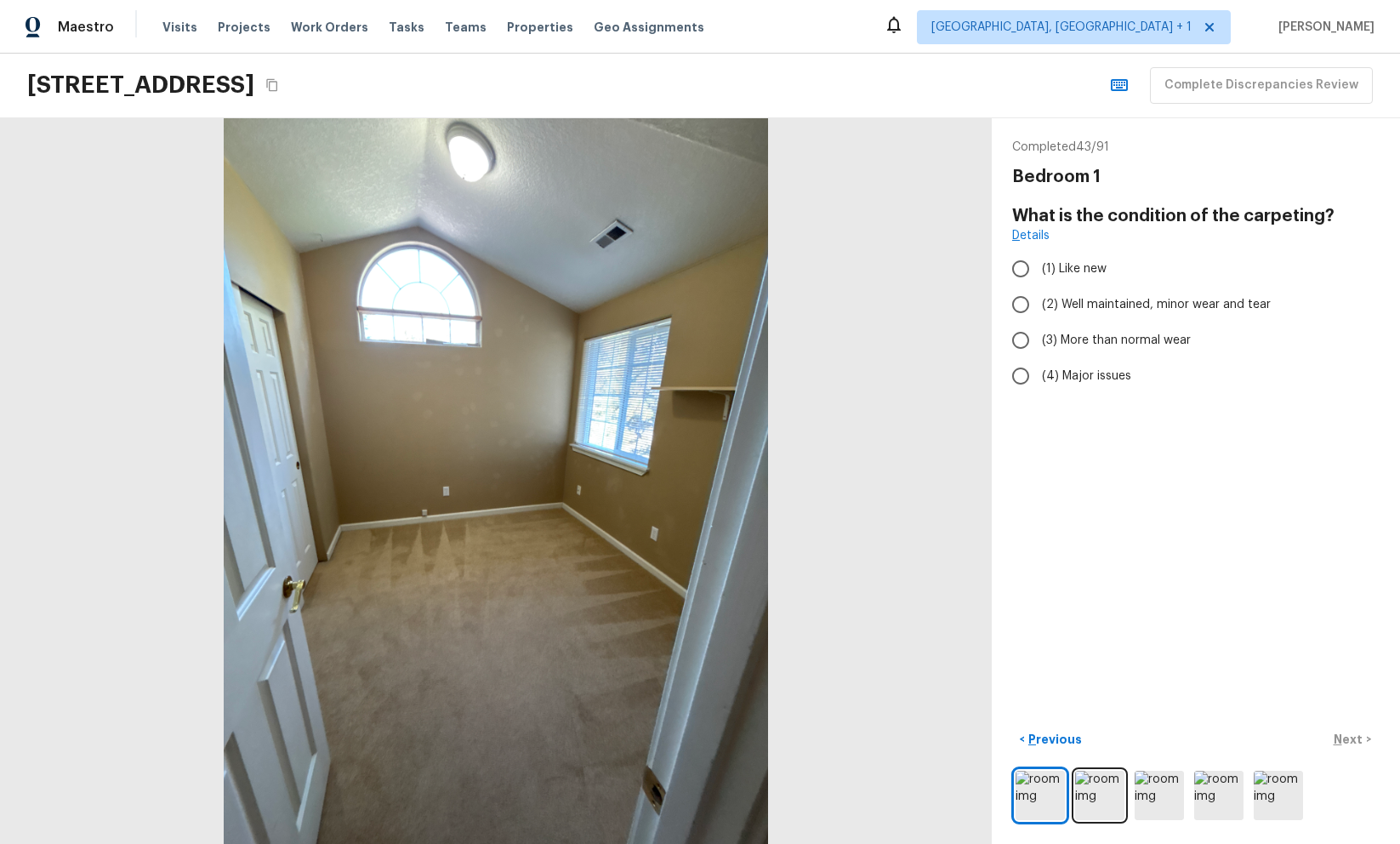
click at [1269, 180] on div "Bedroom 1" at bounding box center [1196, 176] width 367 height 22
radio input "true"
click at [1244, 514] on div "Completed 44 / 91 Bedroom 1 What is the condition of the hard flooring? Details…" at bounding box center [1197, 481] width 409 height 726
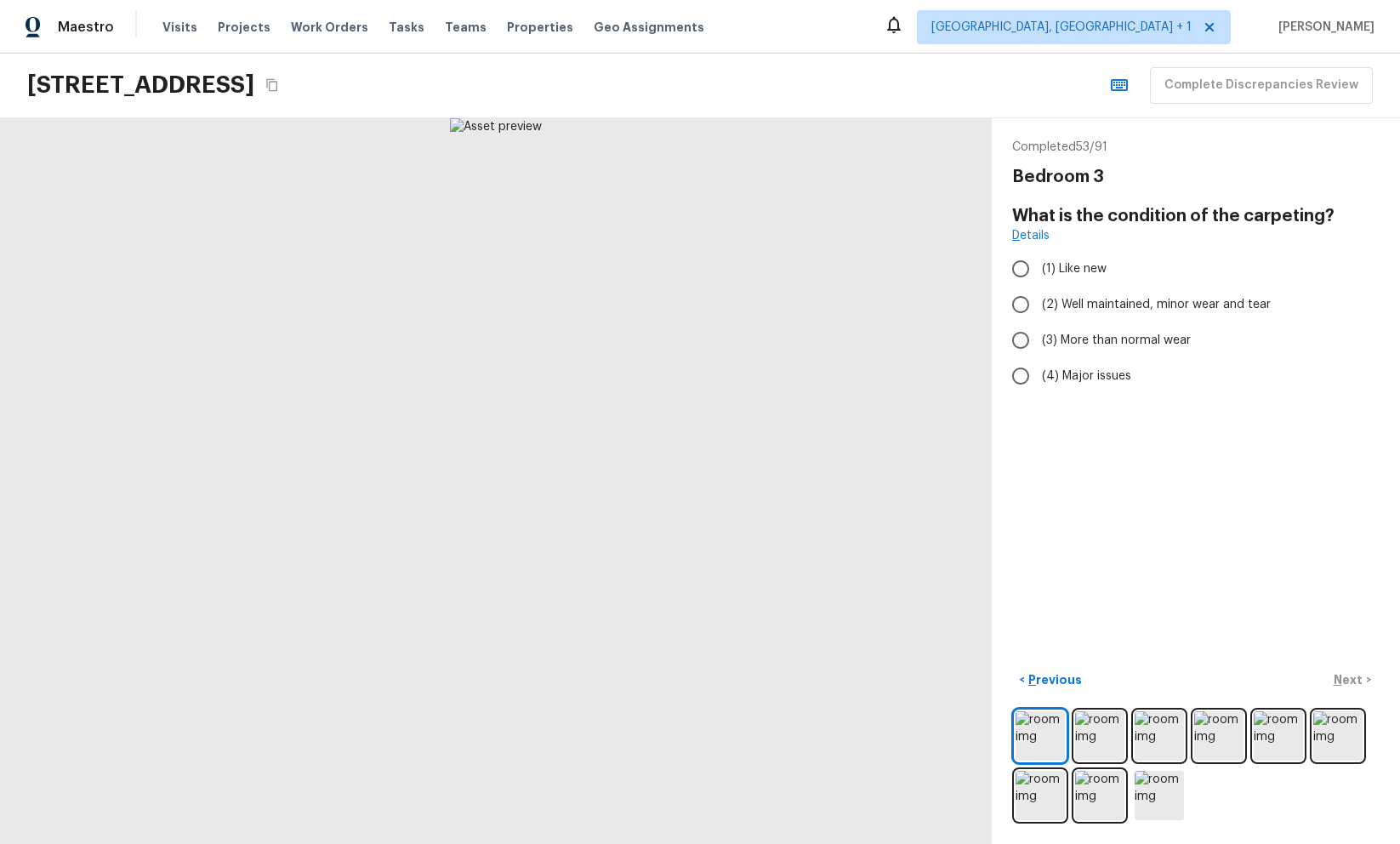
click at [1311, 500] on div "Completed 53 / 91 Bedroom 3 What is the condition of the carpeting? Details (1)…" at bounding box center [1197, 481] width 409 height 726
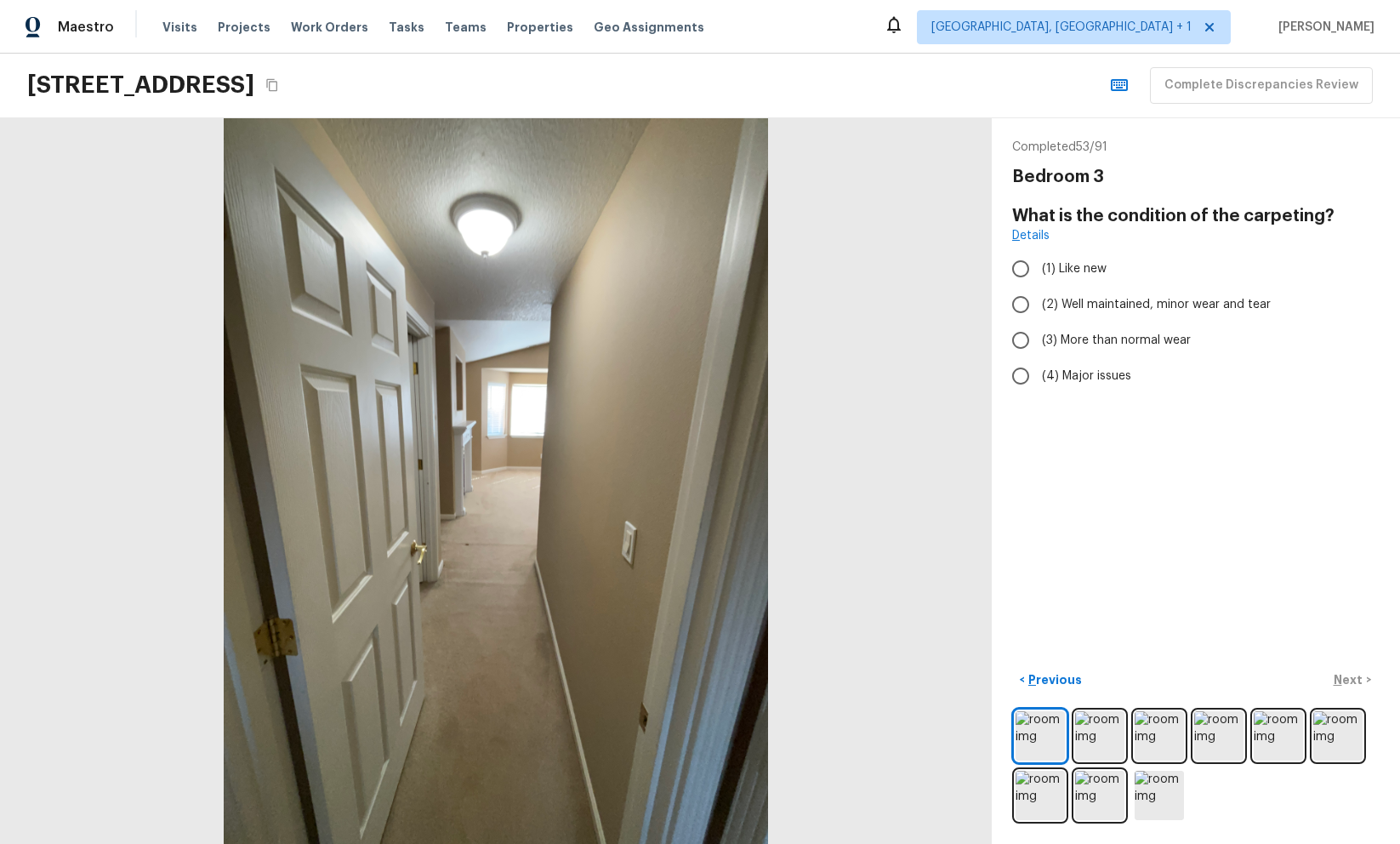
radio input "true"
click at [1315, 87] on button "Complete Discrepancies Review" at bounding box center [1262, 85] width 223 height 37
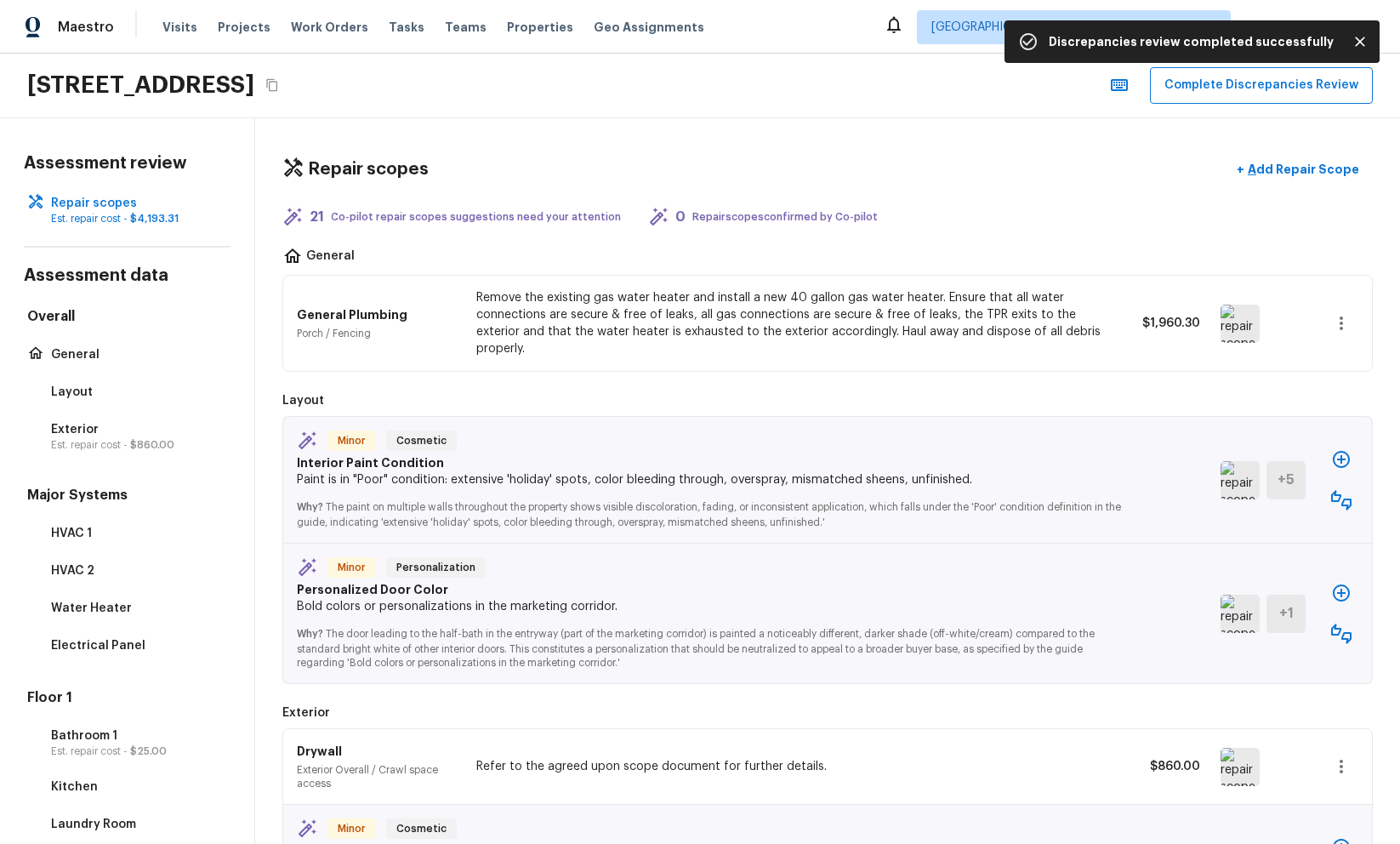
click at [832, 85] on div "12393 SW 114th Ter, Portland, OR 97223 Complete Discrepancies Review" at bounding box center [700, 86] width 1400 height 65
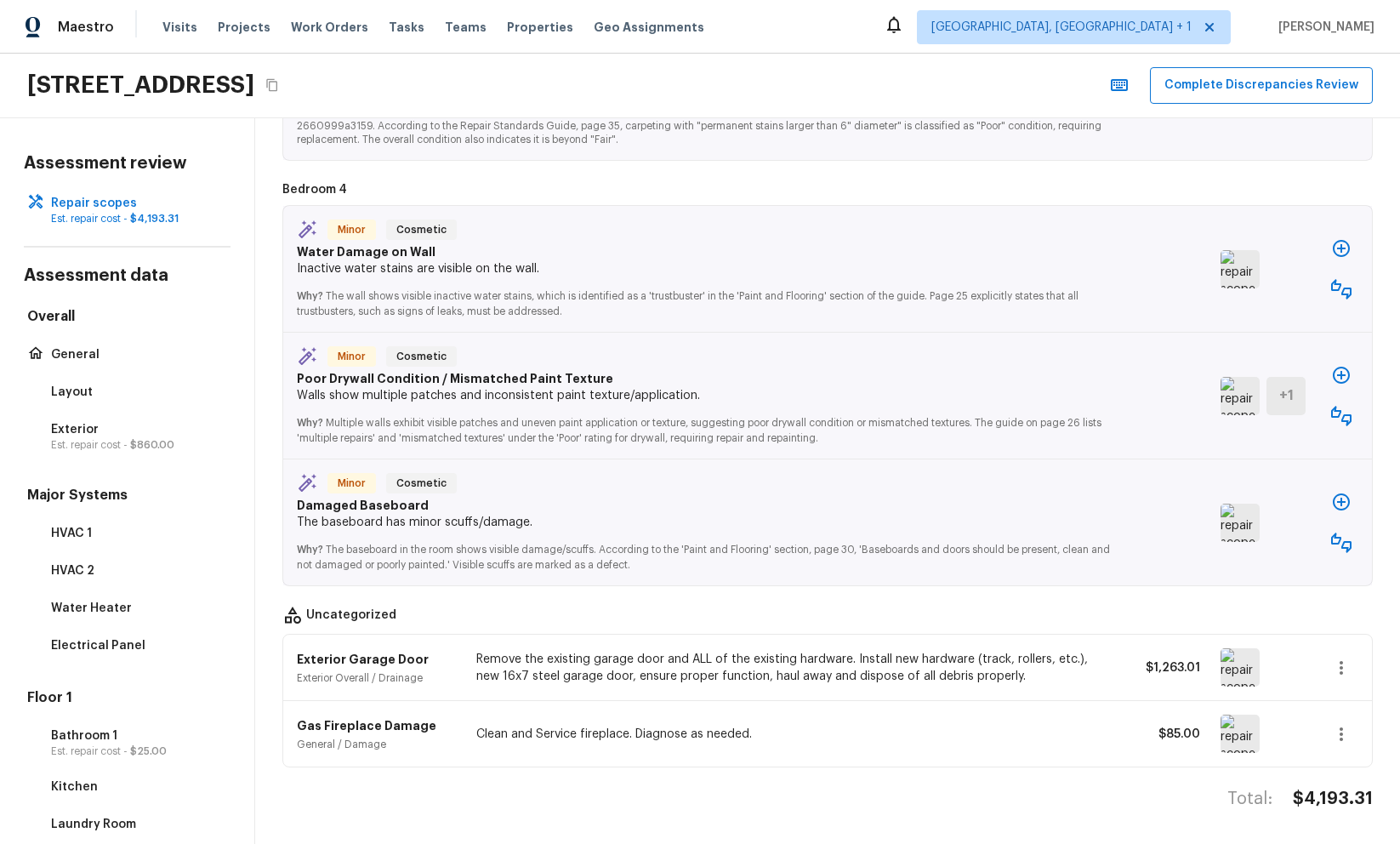
click at [481, 795] on div "Total: $4,193.31" at bounding box center [828, 817] width 1091 height 57
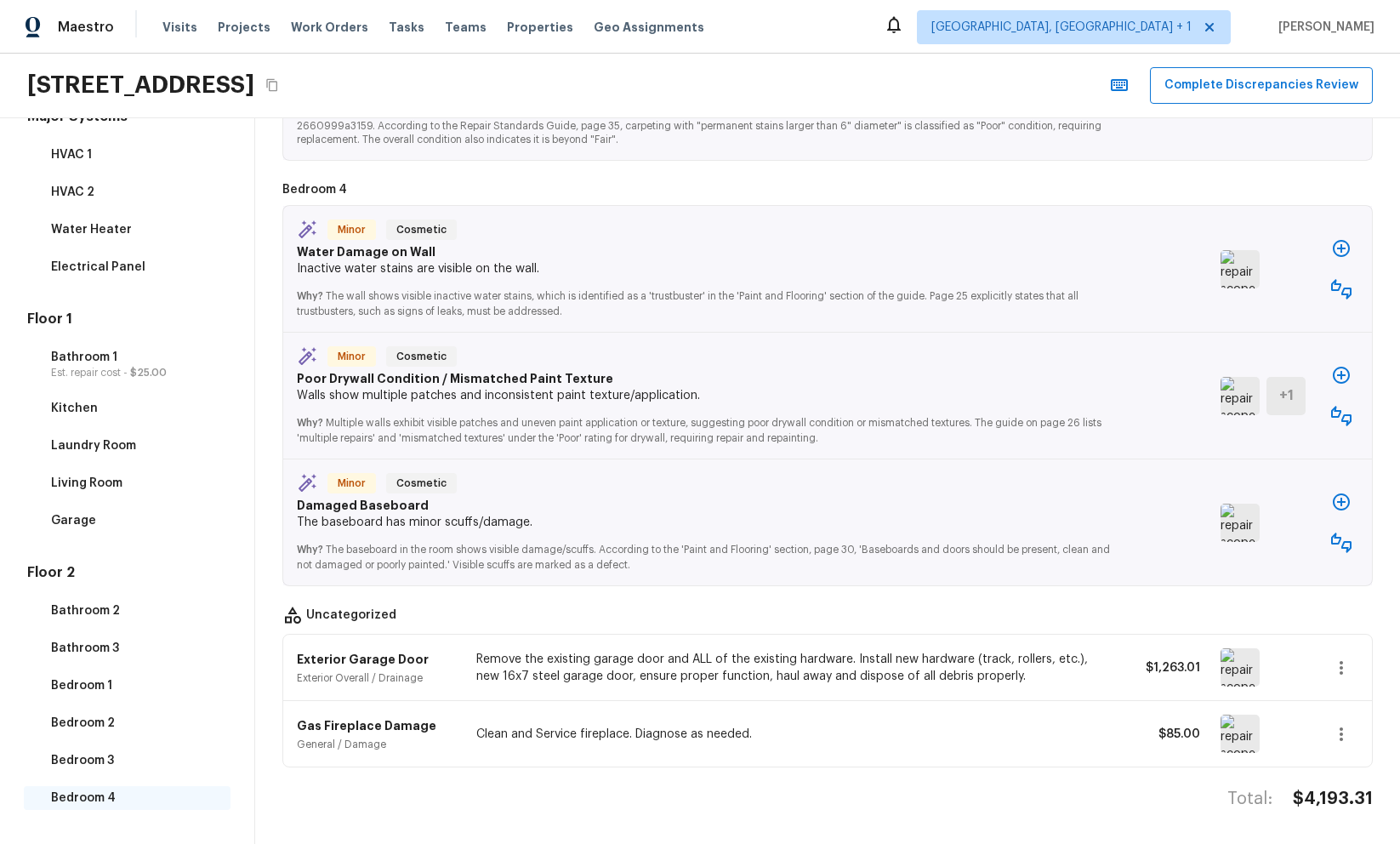
click at [91, 795] on p "Bedroom 4" at bounding box center [136, 799] width 169 height 17
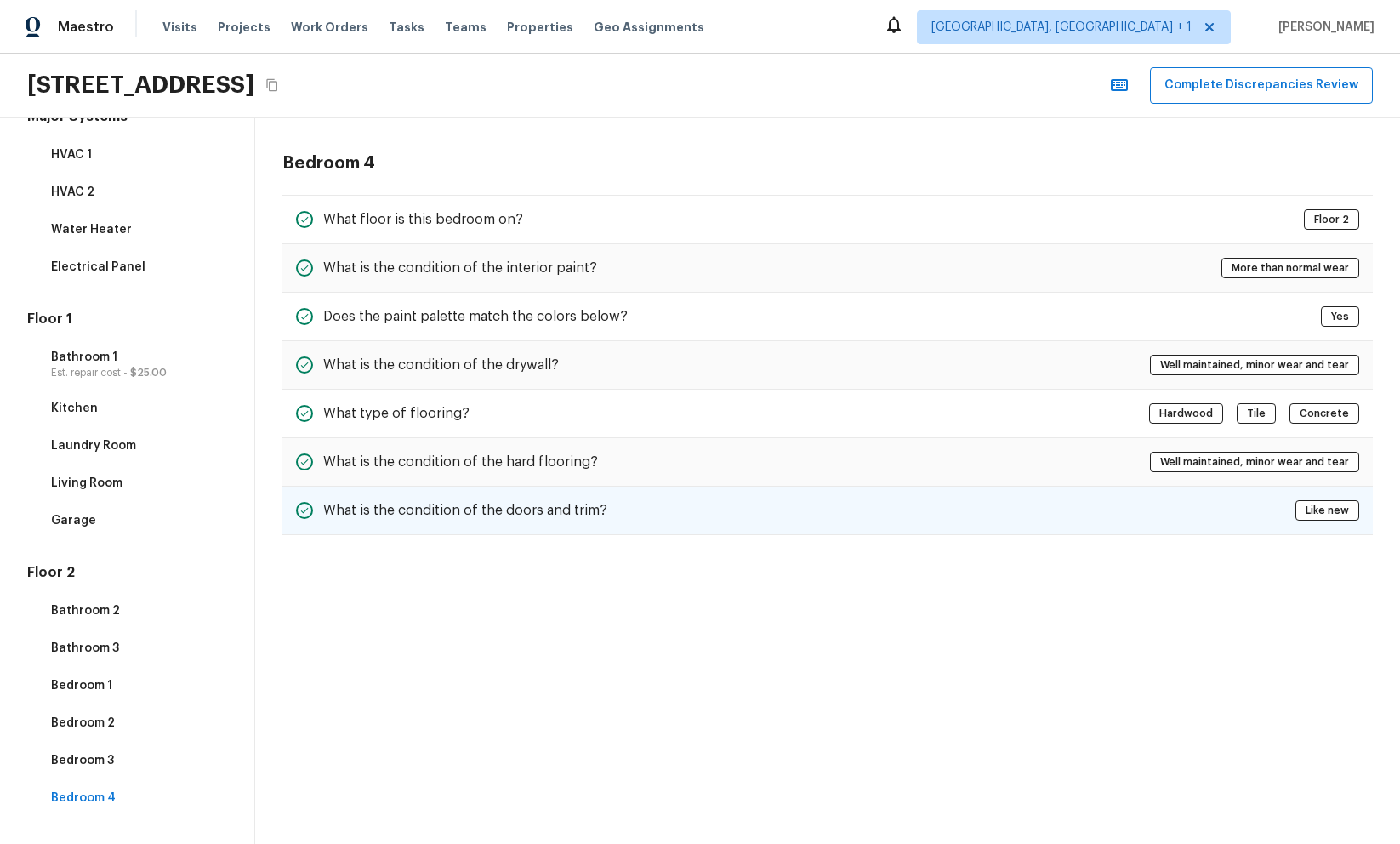
click at [640, 512] on div "What is the condition of the doors and trim? Like new" at bounding box center [828, 511] width 1091 height 49
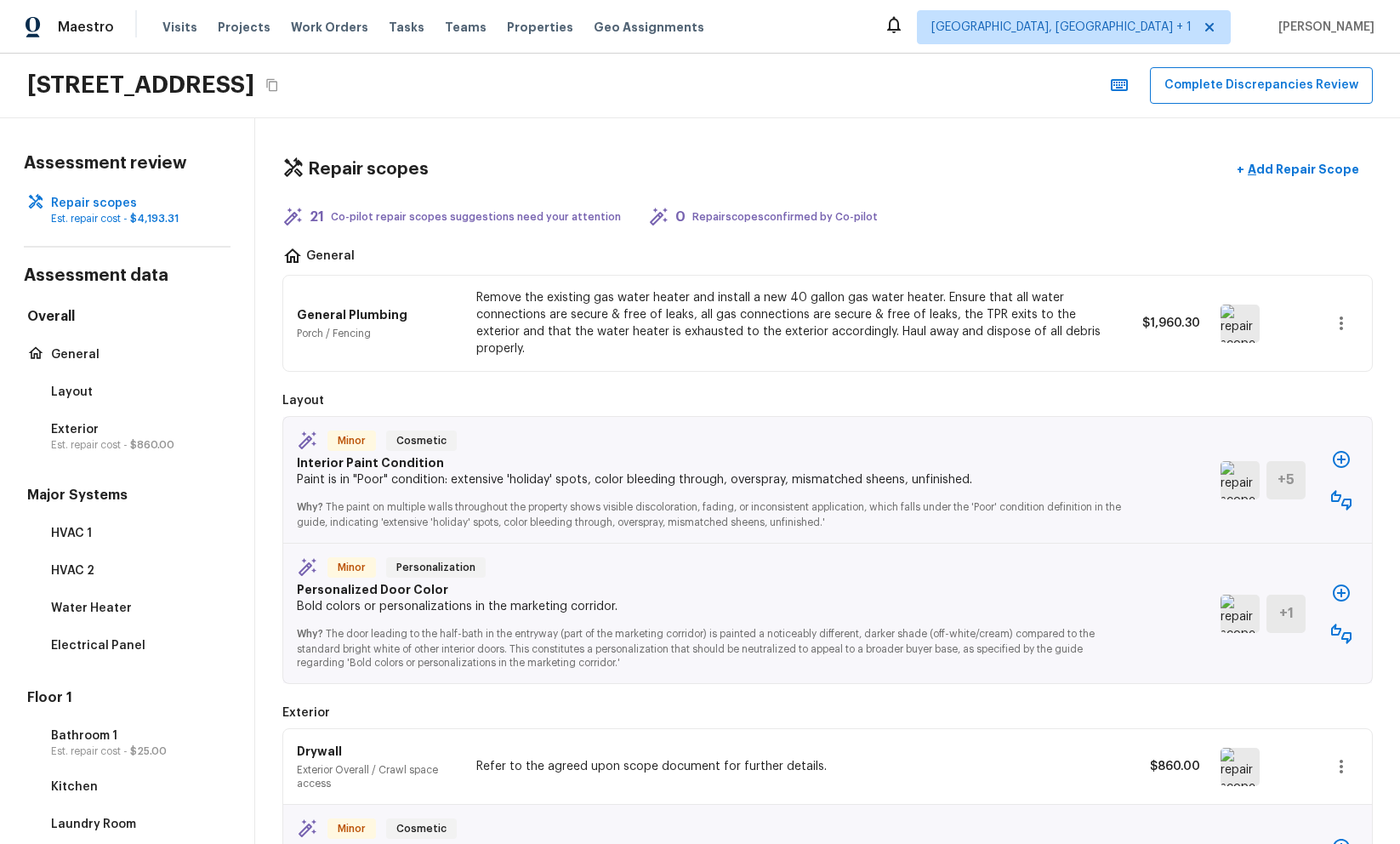
scroll to position [379, 0]
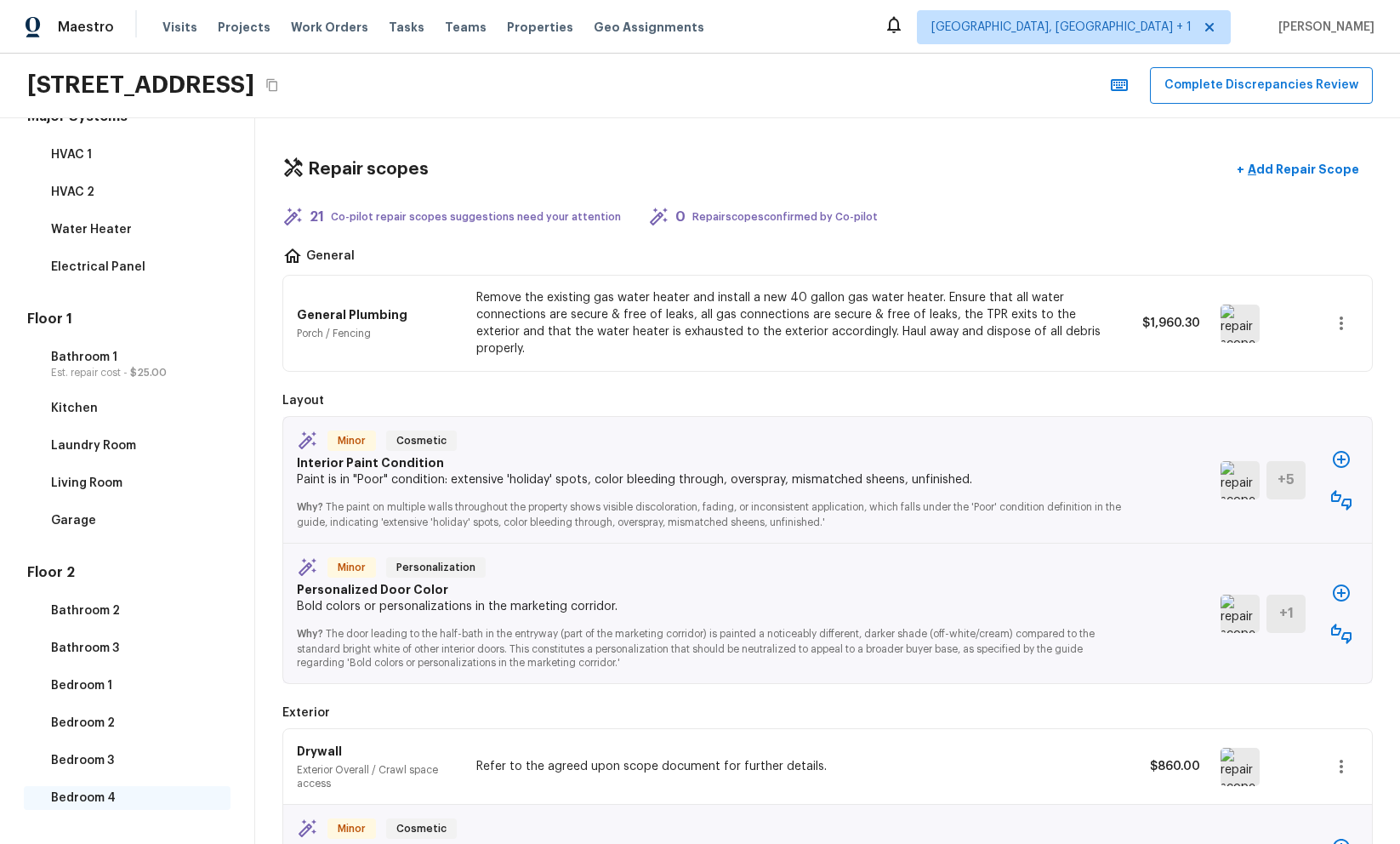
click at [65, 798] on p "Bedroom 4" at bounding box center [136, 799] width 169 height 17
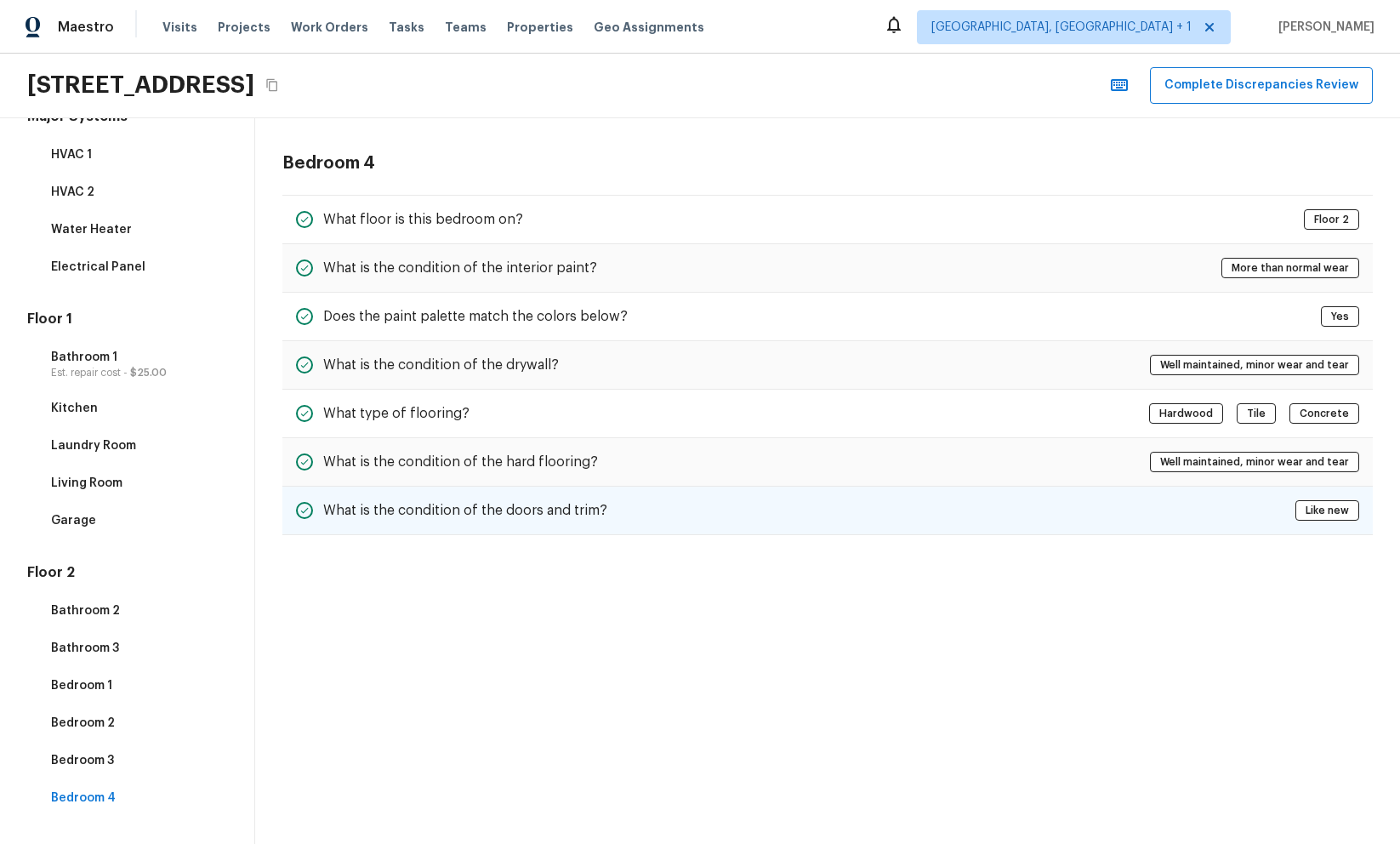
click at [664, 511] on div "What is the condition of the doors and trim? Like new" at bounding box center [828, 511] width 1091 height 49
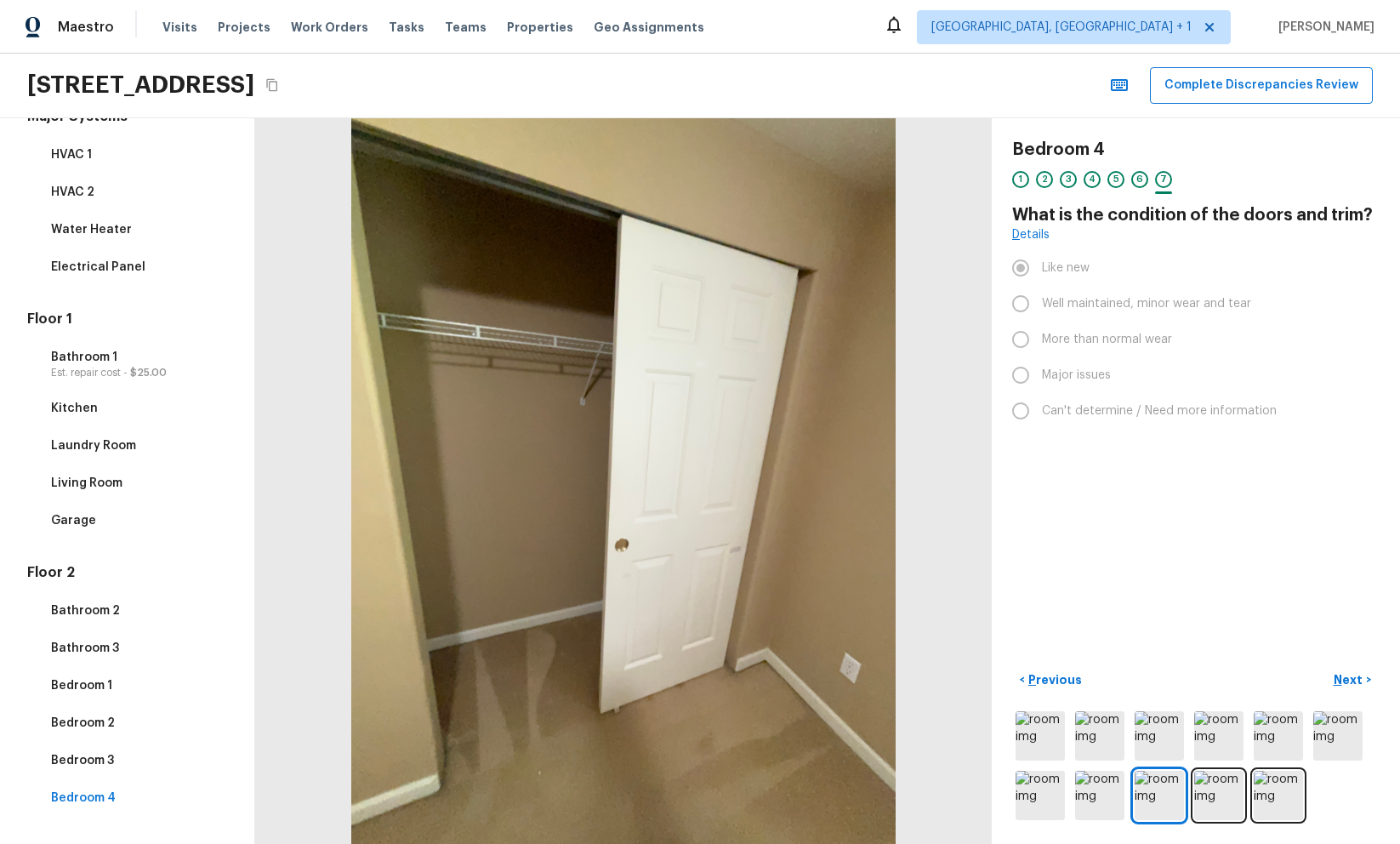
click at [1215, 496] on div "Bedroom 4 1 2 3 4 5 6 7 What is the condition of the doors and trim? Details Li…" at bounding box center [1197, 481] width 409 height 726
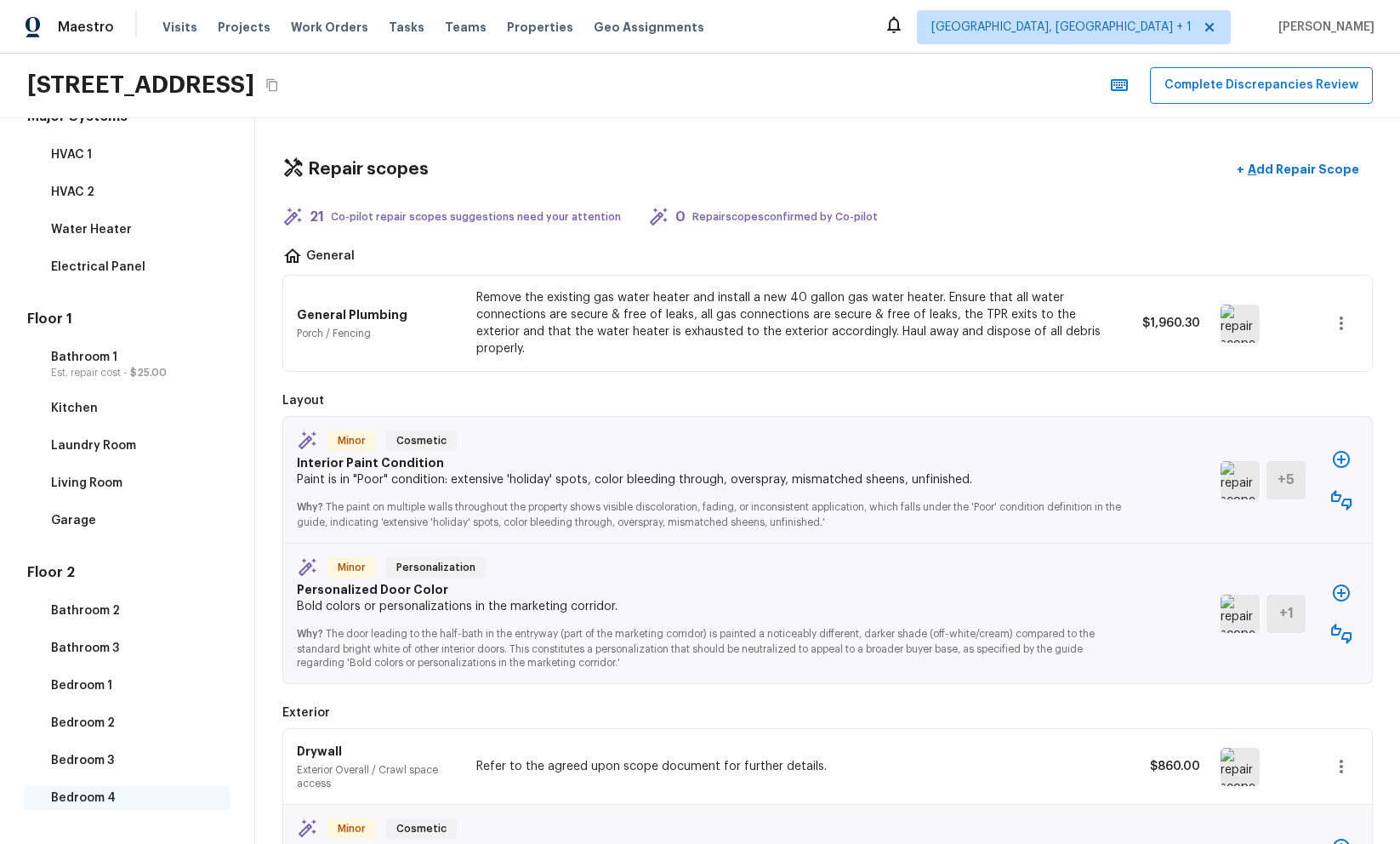
click at [89, 803] on p "Bedroom 4" at bounding box center [136, 799] width 169 height 17
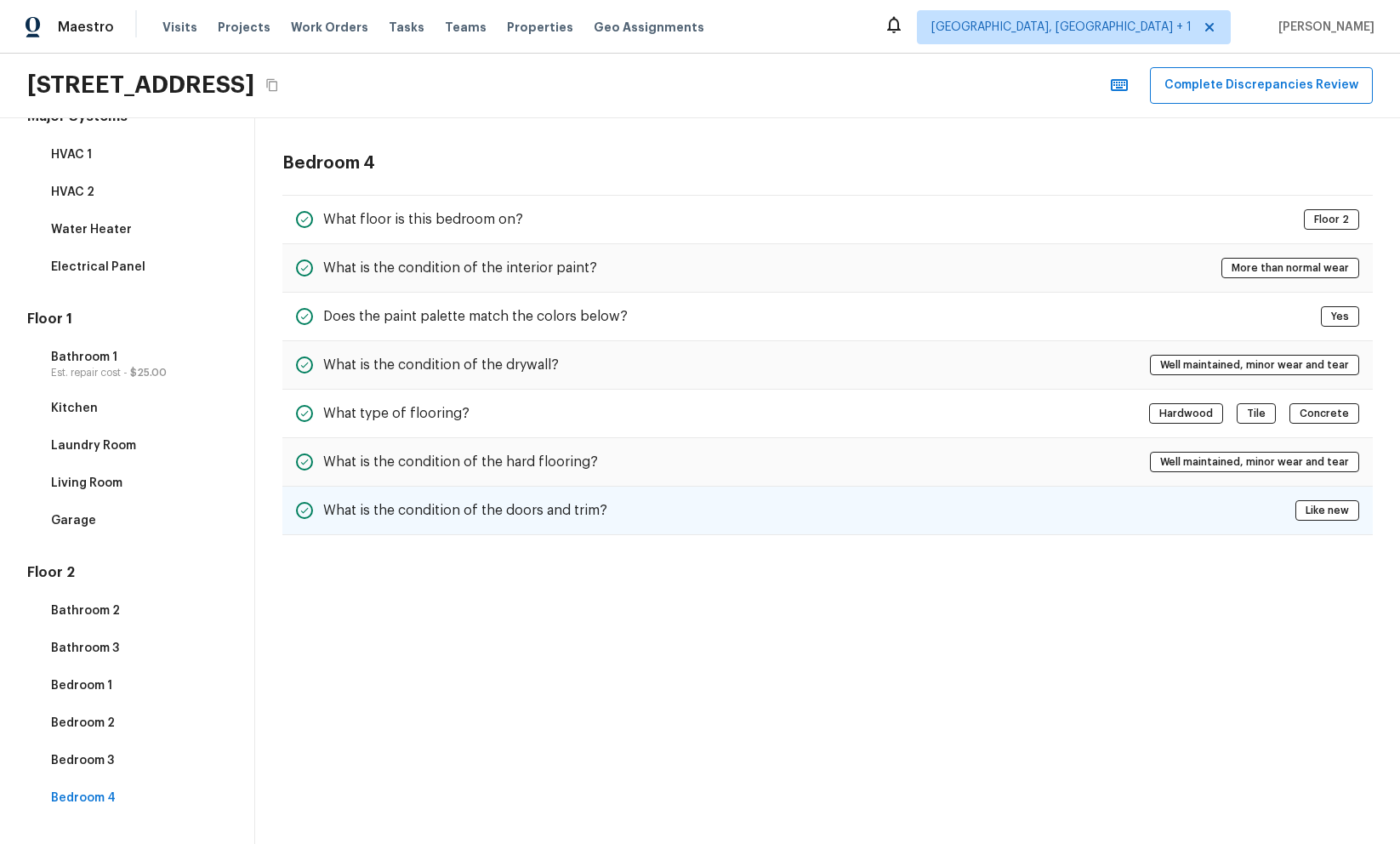
click at [632, 521] on div "What is the condition of the doors and trim? Like new" at bounding box center [828, 511] width 1091 height 49
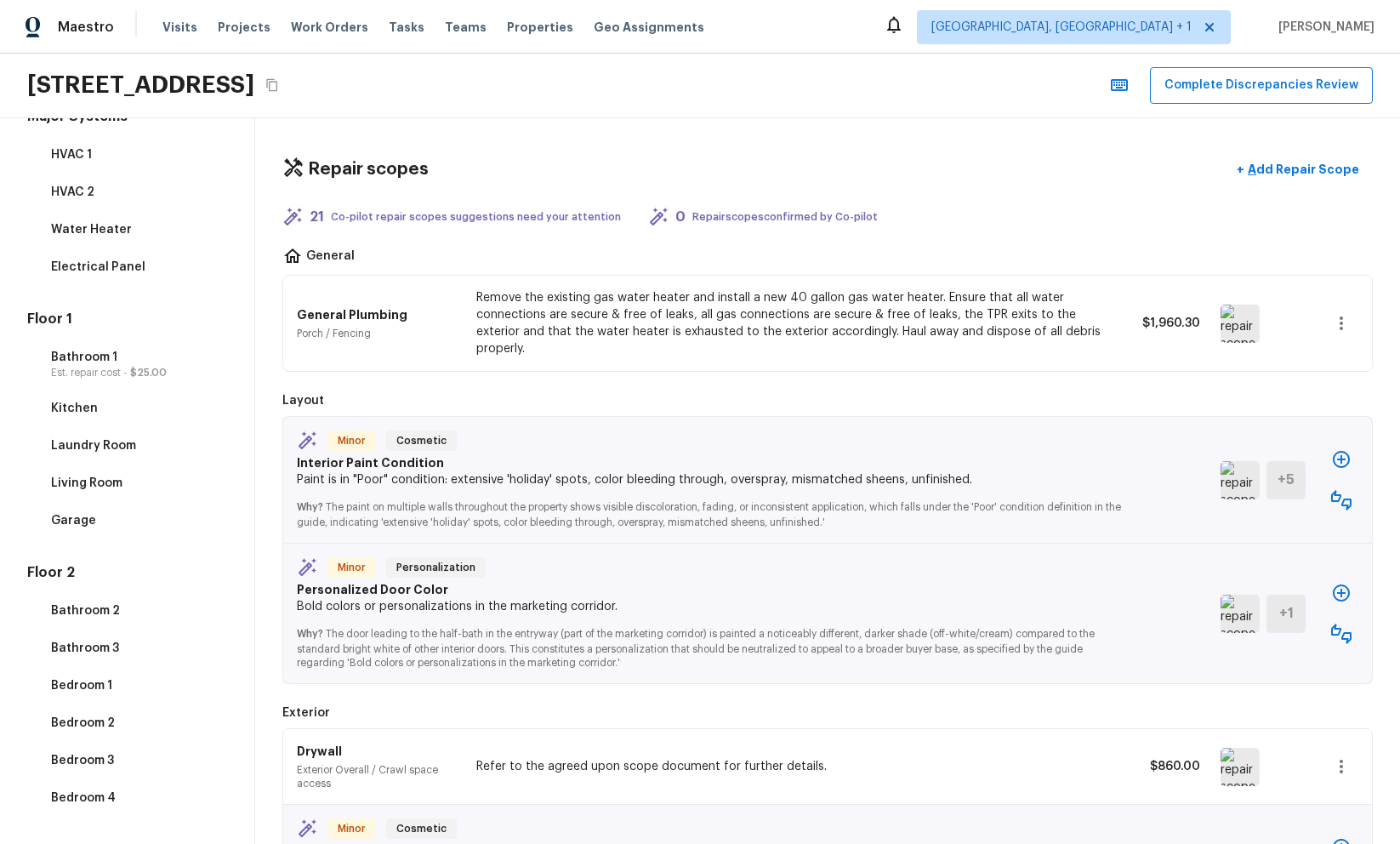
click at [888, 73] on div "12393 SW 114th Ter, Portland, OR 97223 Complete Discrepancies Review" at bounding box center [700, 86] width 1400 height 65
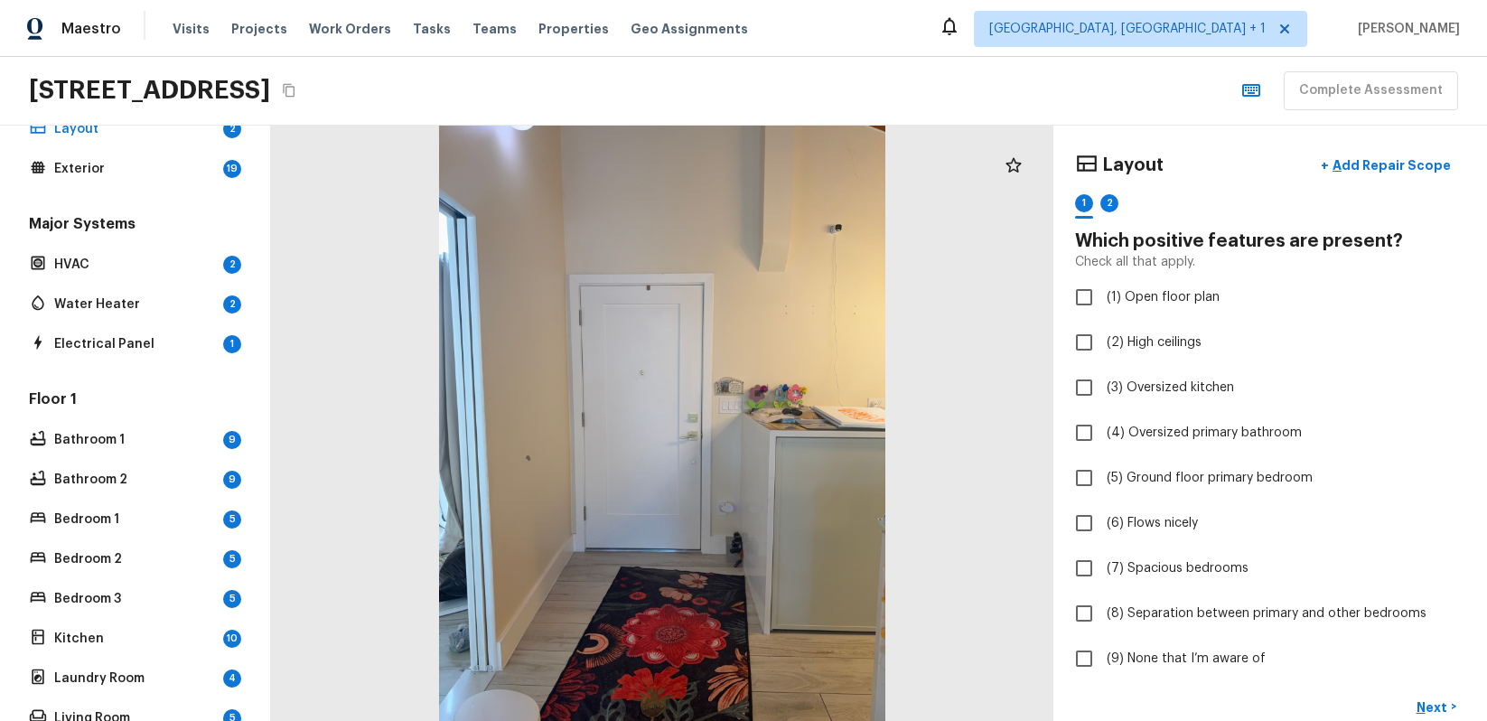
scroll to position [277, 0]
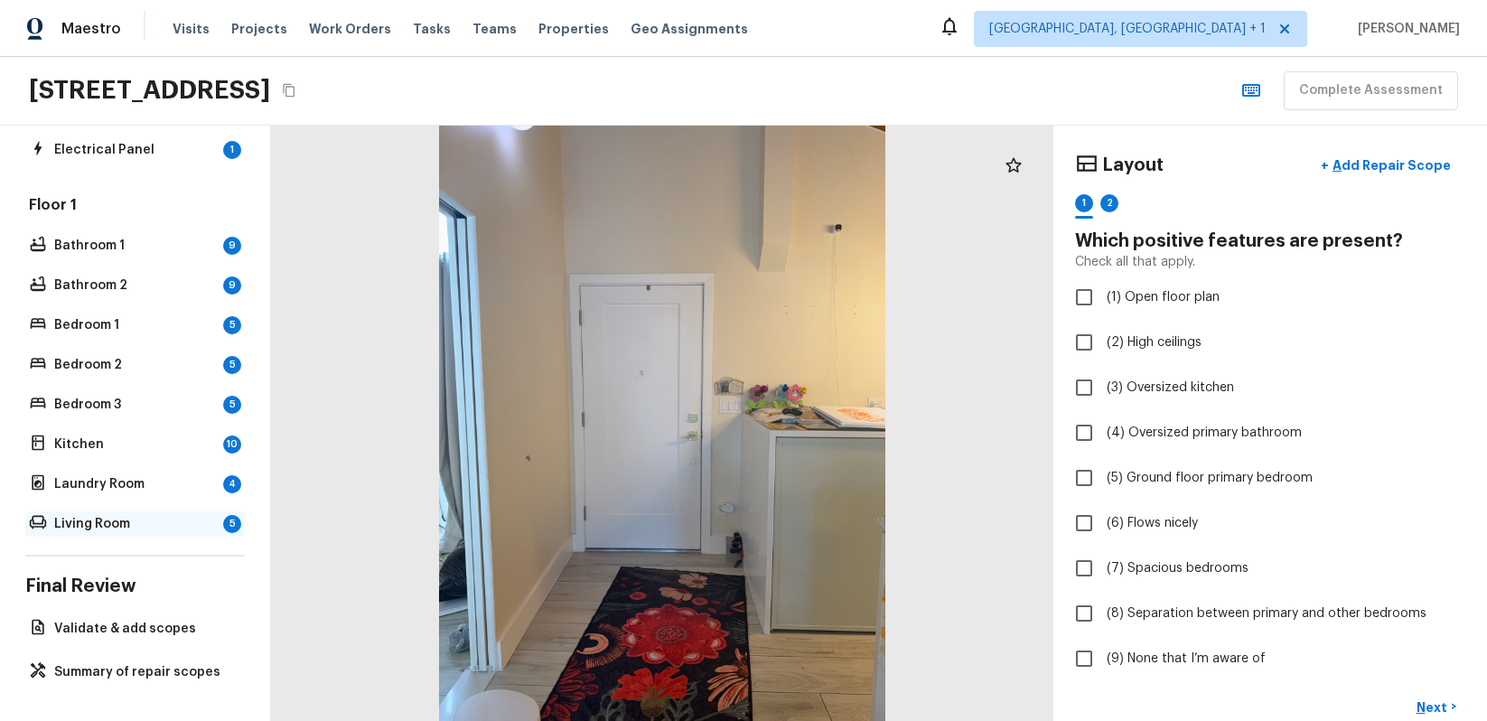
click at [87, 525] on p "Living Room" at bounding box center [135, 524] width 162 height 18
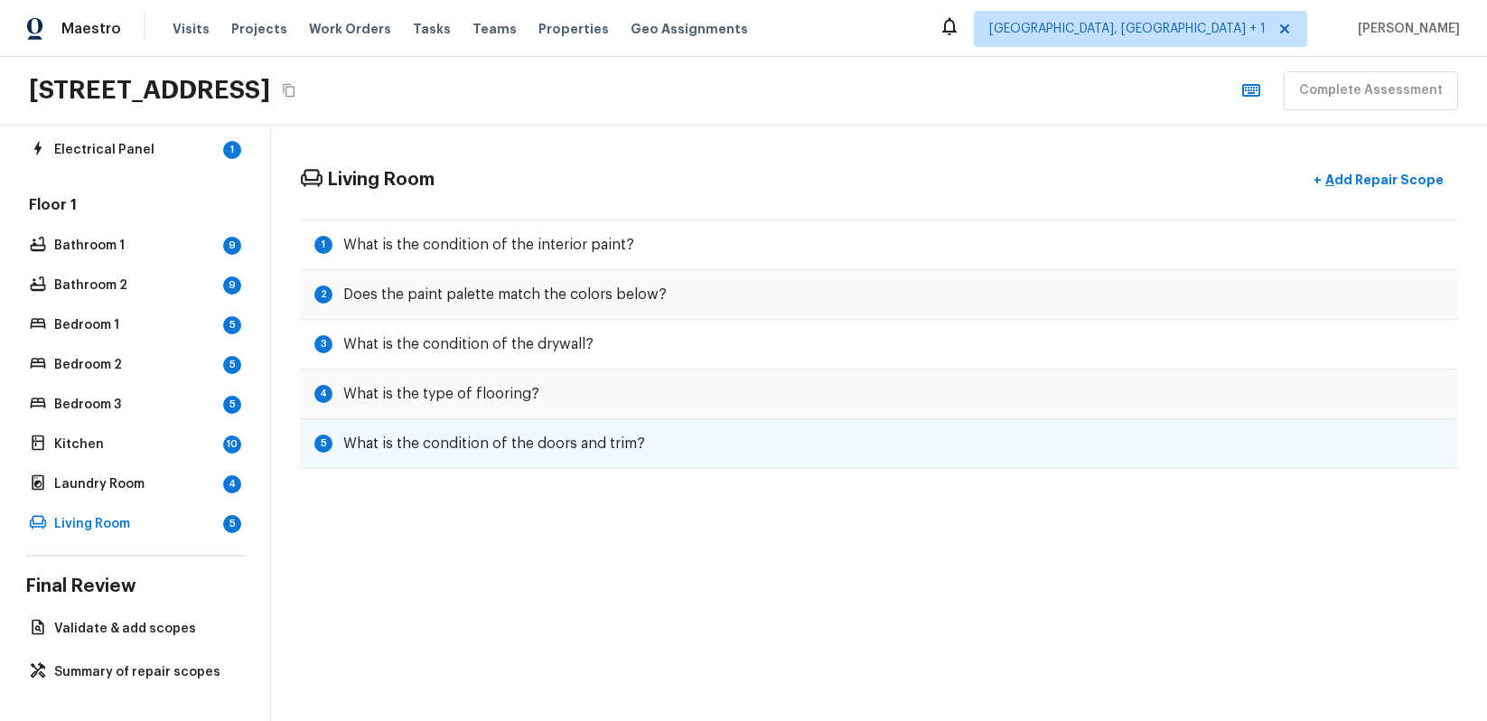
click at [472, 453] on h5 "What is the condition of the doors and trim?" at bounding box center [494, 444] width 302 height 20
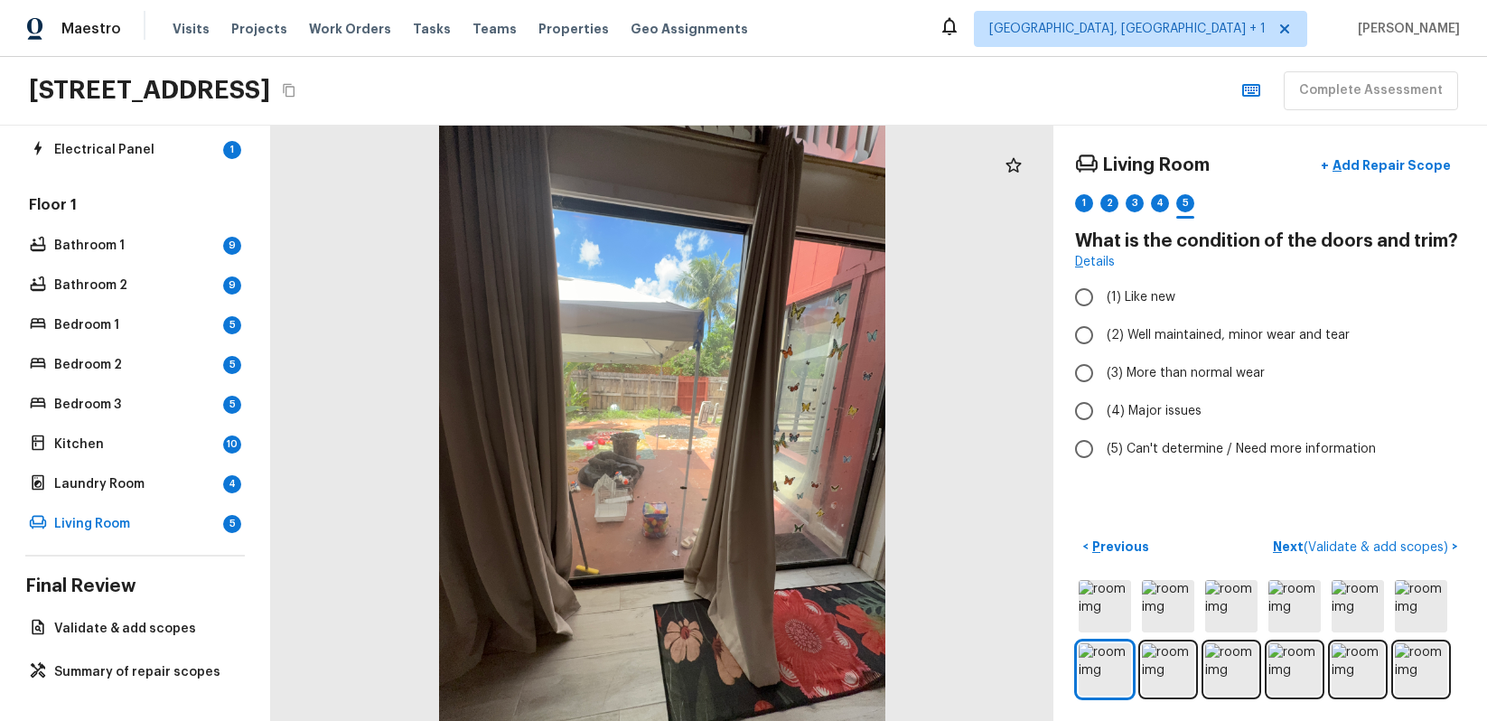
click at [928, 55] on div "Maestro Visits Projects Work Orders Tasks Teams Properties Geo Assignments [GEO…" at bounding box center [743, 28] width 1487 height 57
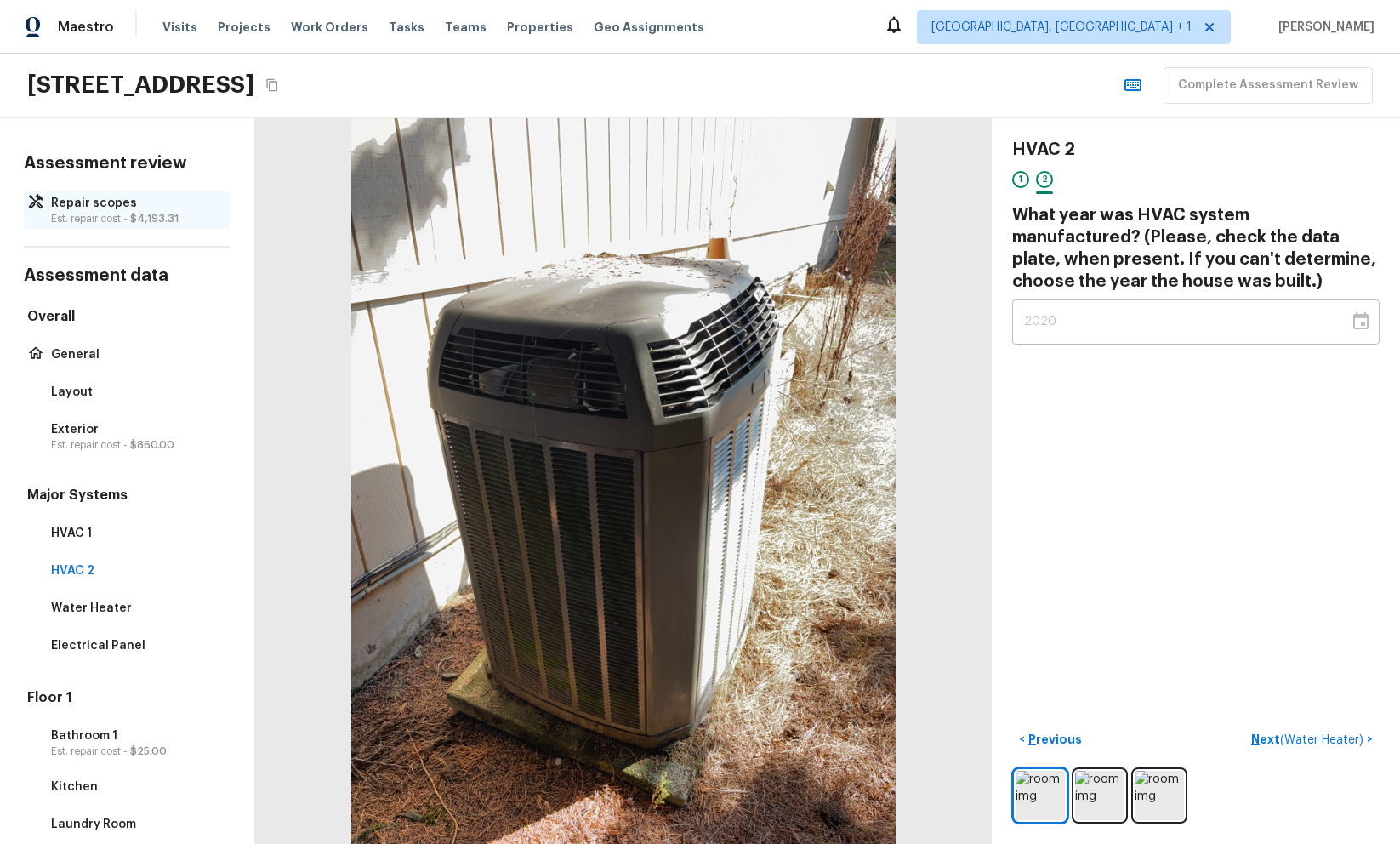
click at [120, 206] on p "Repair scopes" at bounding box center [136, 203] width 169 height 17
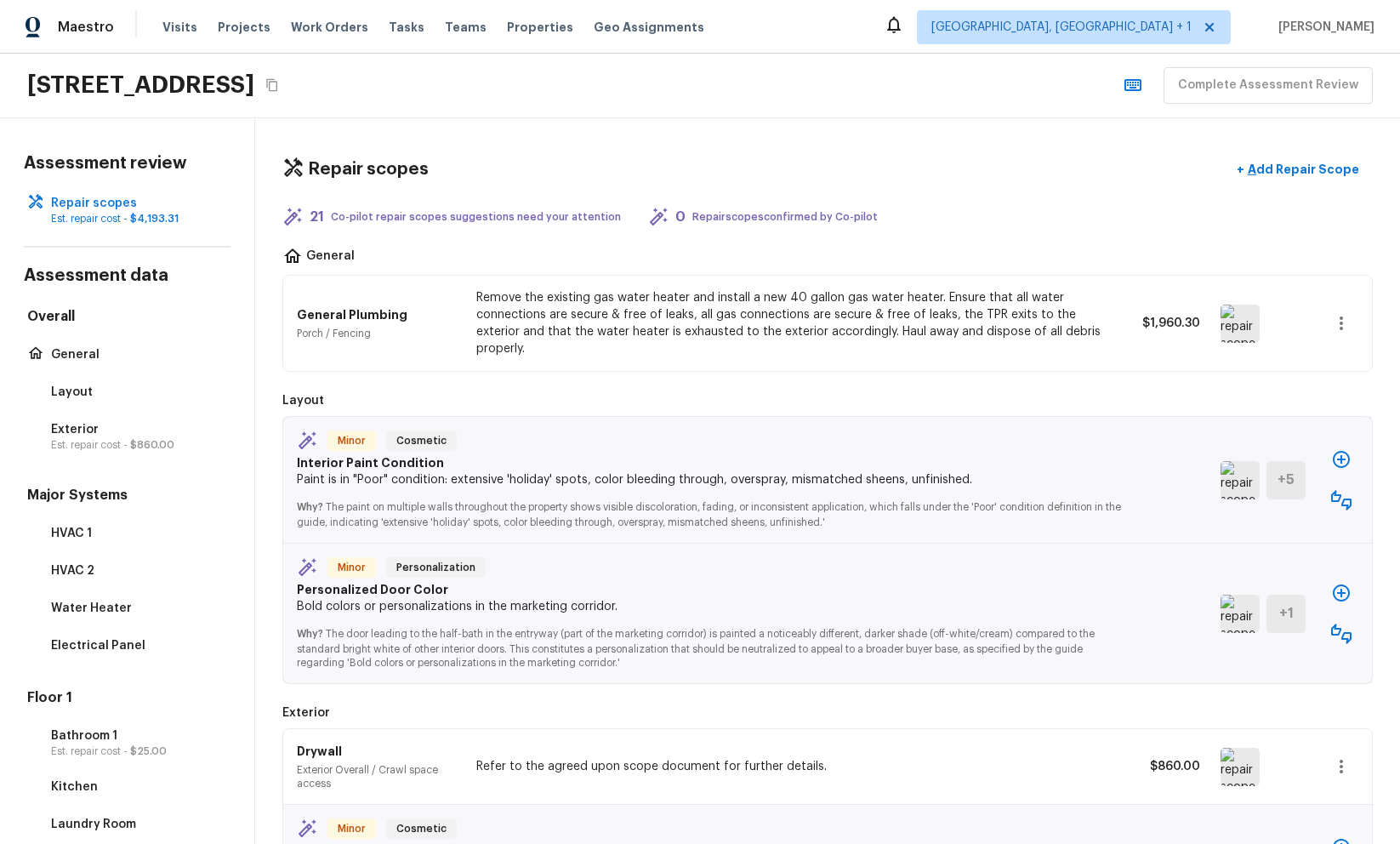
click at [920, 133] on div "Repair scopes + Add Repair Scope 21 Co-pilot repair scopes suggestions need you…" at bounding box center [828, 481] width 1145 height 726
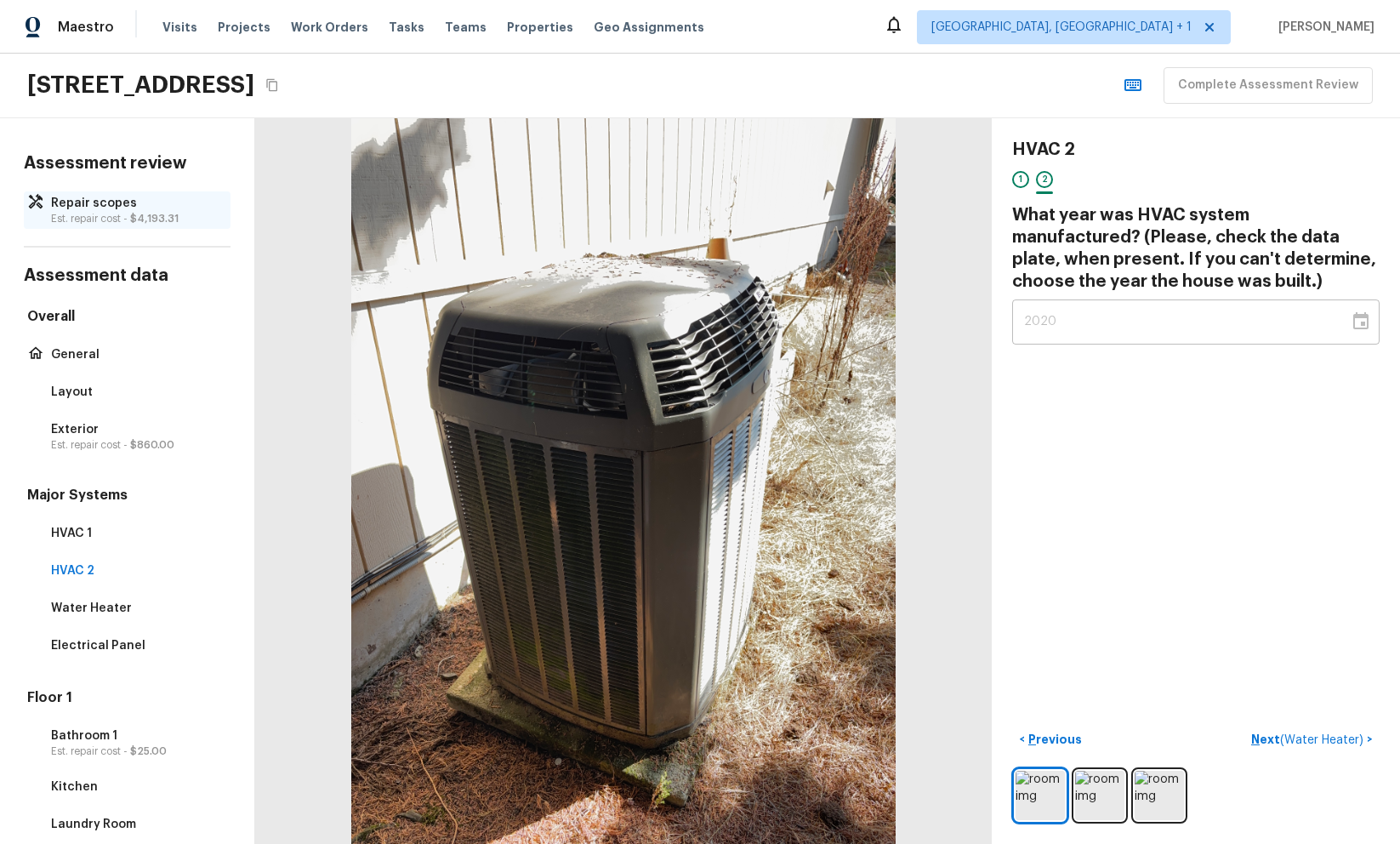
click at [90, 204] on p "Repair scopes" at bounding box center [136, 203] width 169 height 17
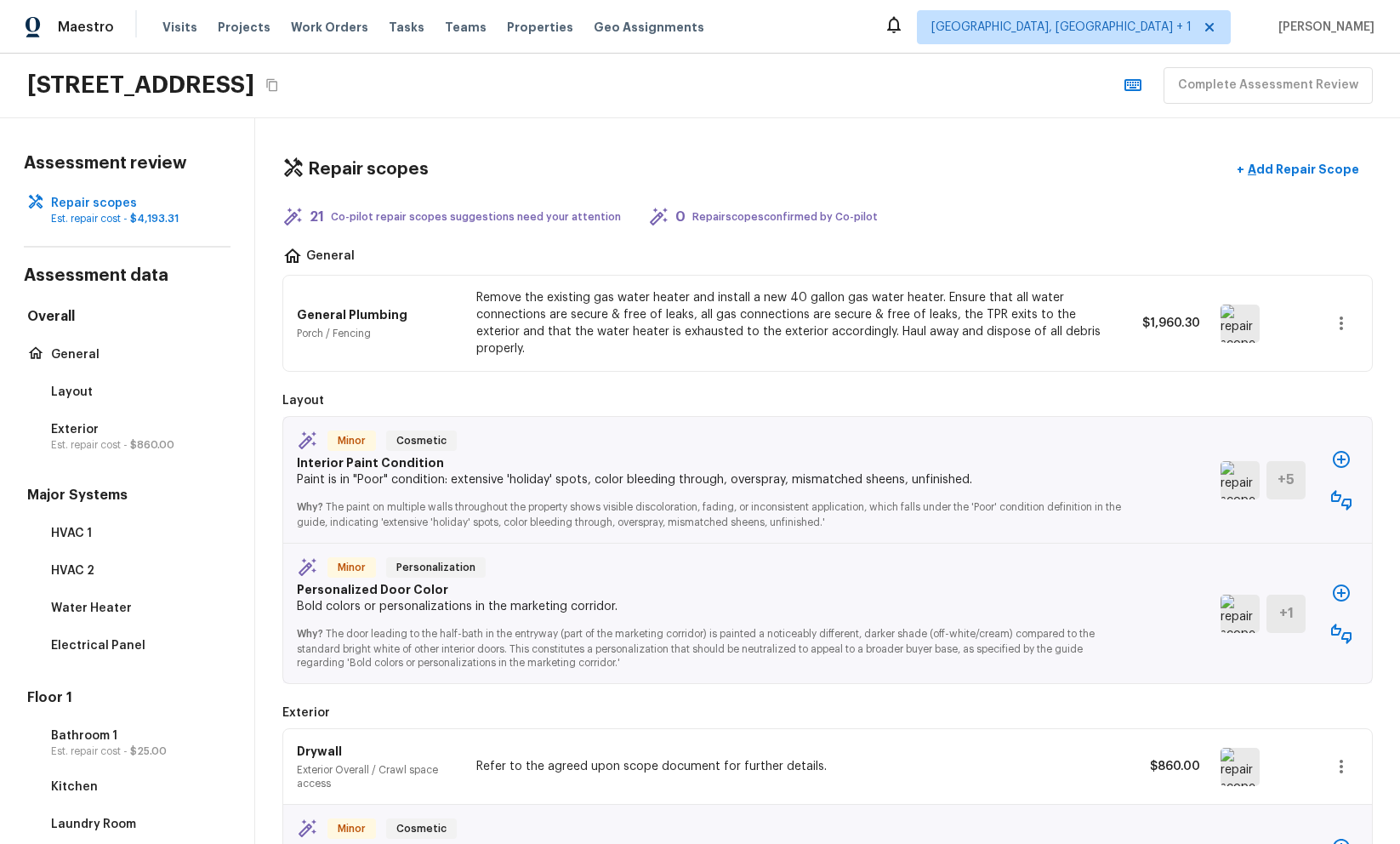
click at [944, 203] on div "Repair scopes + Add Repair Scope 21 Co-pilot repair scopes suggestions need you…" at bounding box center [828, 481] width 1145 height 726
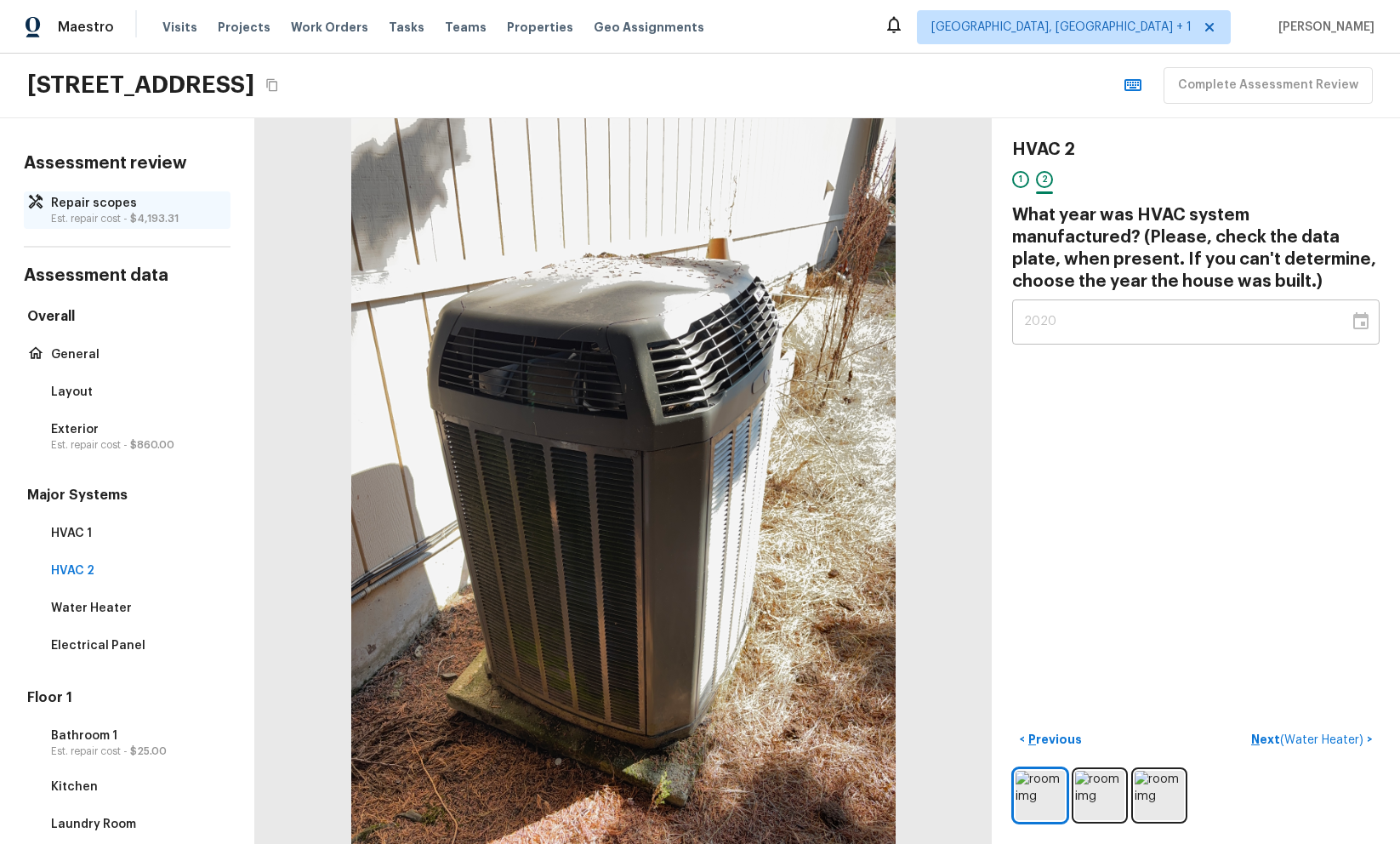
click at [146, 192] on div "Repair scopes Est. repair cost - $4,193.31" at bounding box center [127, 210] width 207 height 38
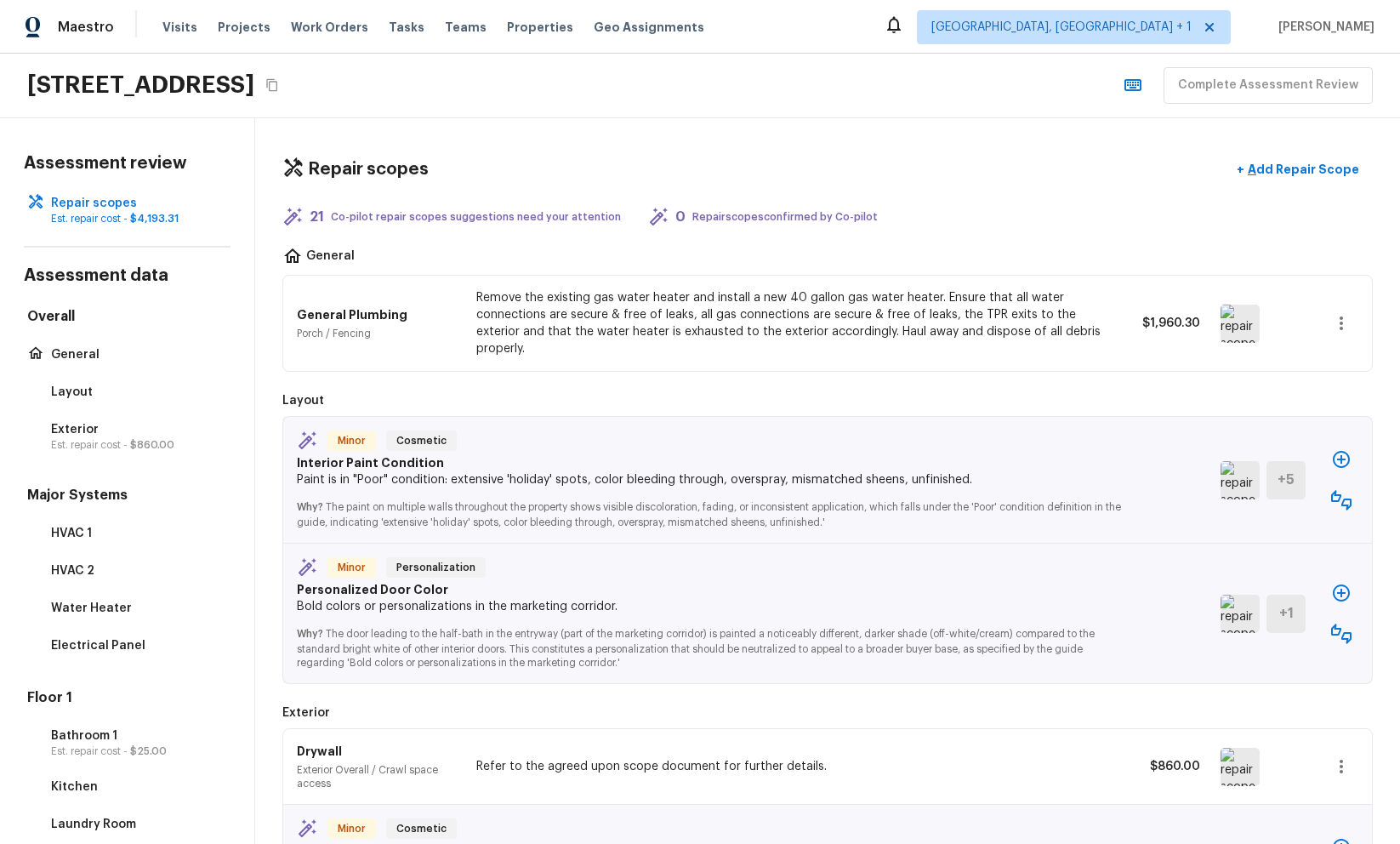
click at [747, 126] on div "Repair scopes + Add Repair Scope 21 Co-pilot repair scopes suggestions need you…" at bounding box center [828, 481] width 1145 height 726
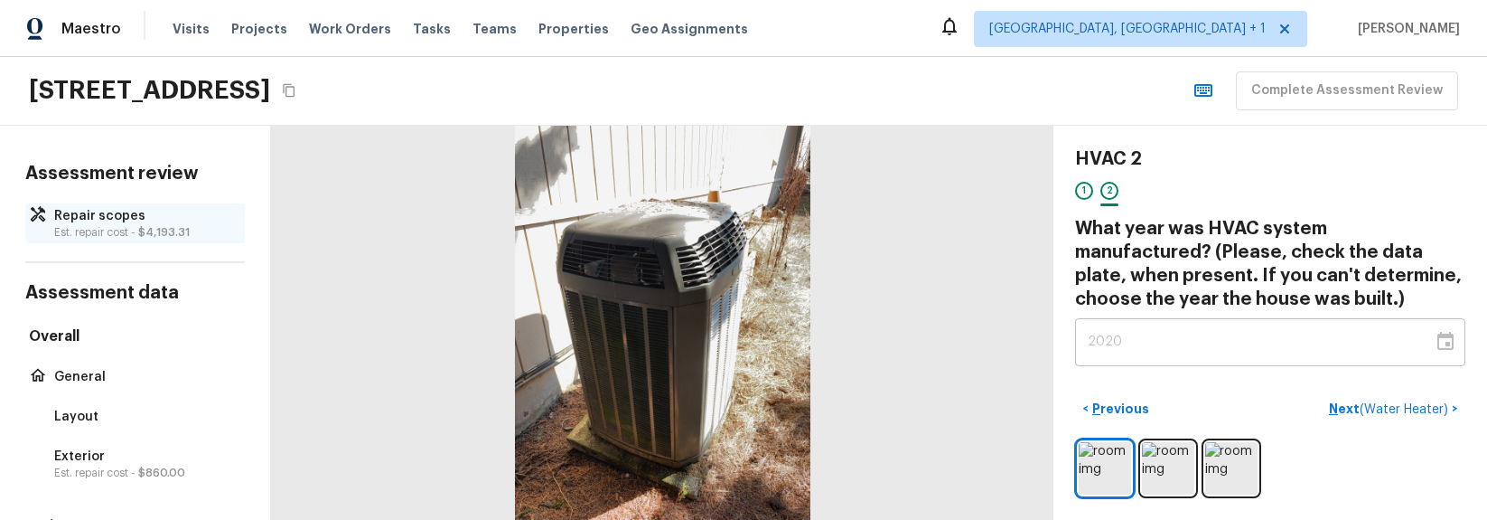
click at [121, 226] on p "Est. repair cost - $4,193.31" at bounding box center [144, 232] width 180 height 14
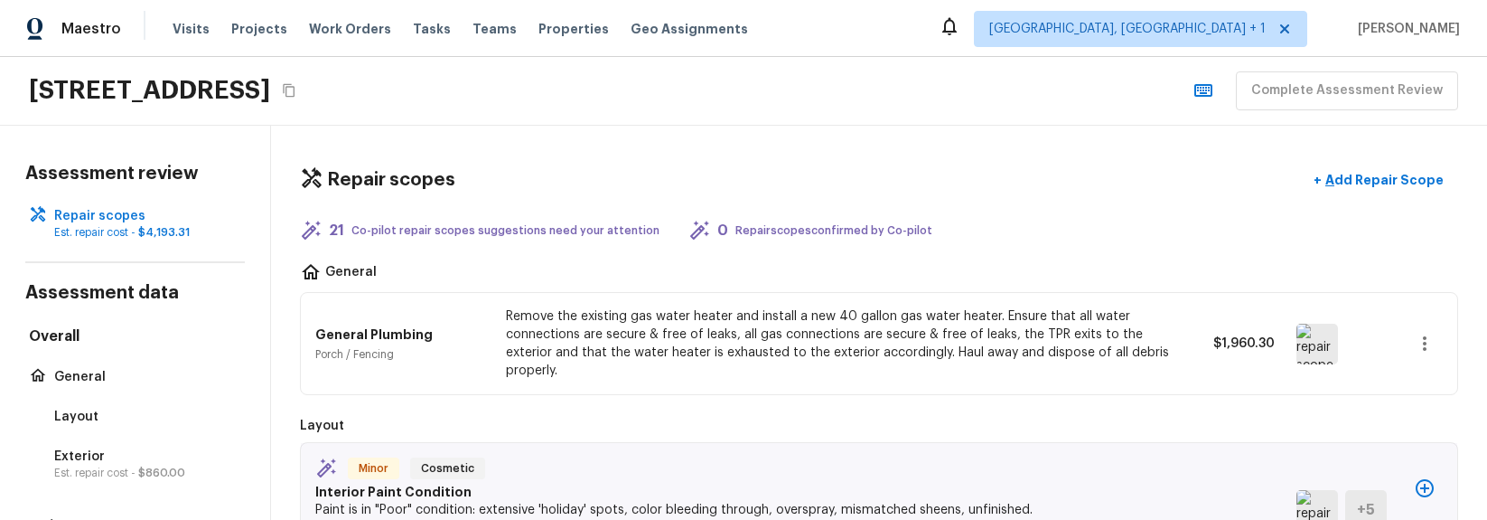
click at [739, 173] on div "Repair scopes + Add Repair Scope" at bounding box center [879, 180] width 1159 height 37
click at [943, 118] on div "12393 SW 114th Ter, Portland, OR 97223 Complete Assessment Review" at bounding box center [743, 91] width 1487 height 69
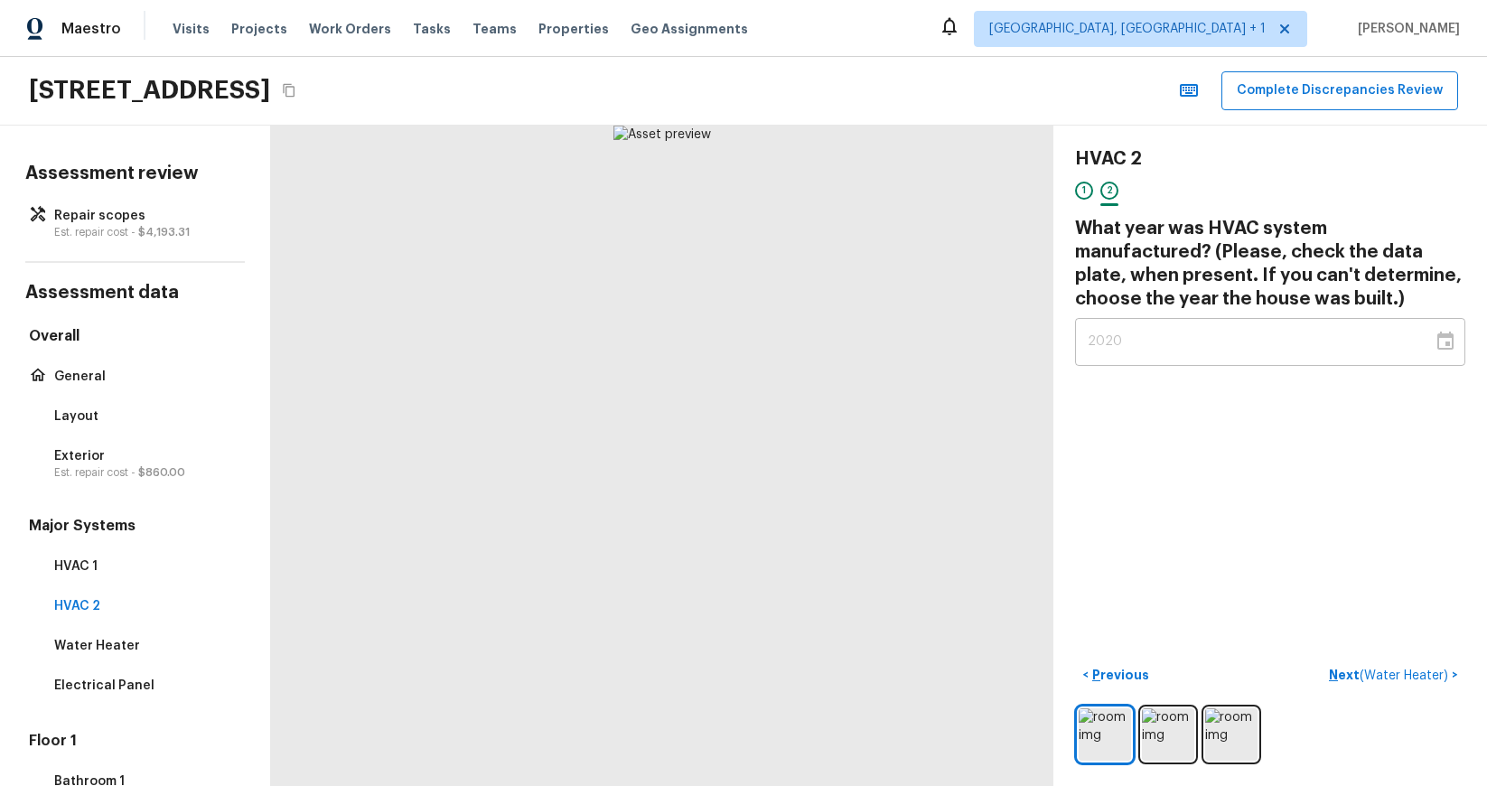
click at [1341, 425] on div "HVAC 2 1 2 What year was HVAC system manufactured? (Please, check the data plat…" at bounding box center [1271, 456] width 434 height 661
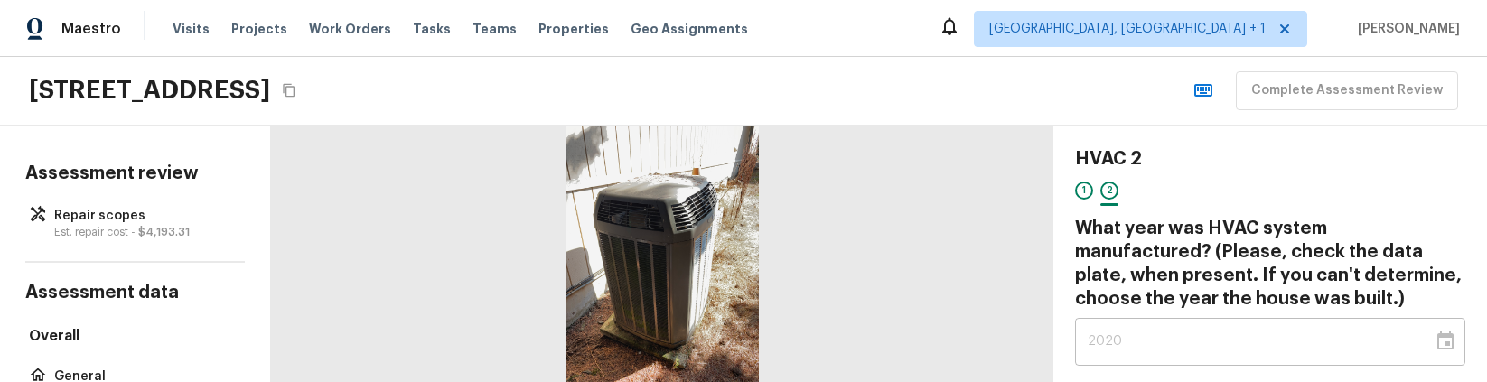
click at [1019, 290] on div at bounding box center [662, 254] width 783 height 257
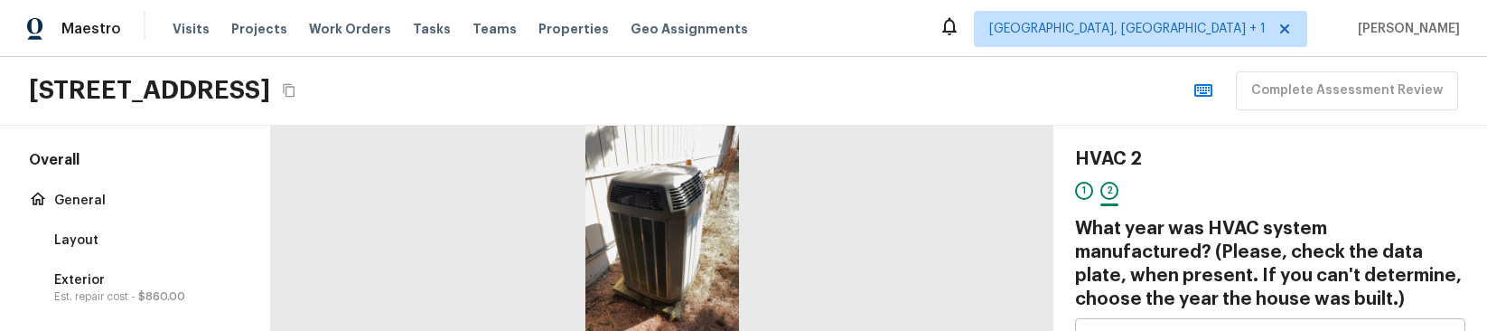
scroll to position [174, 0]
click at [100, 207] on p "General" at bounding box center [144, 202] width 180 height 18
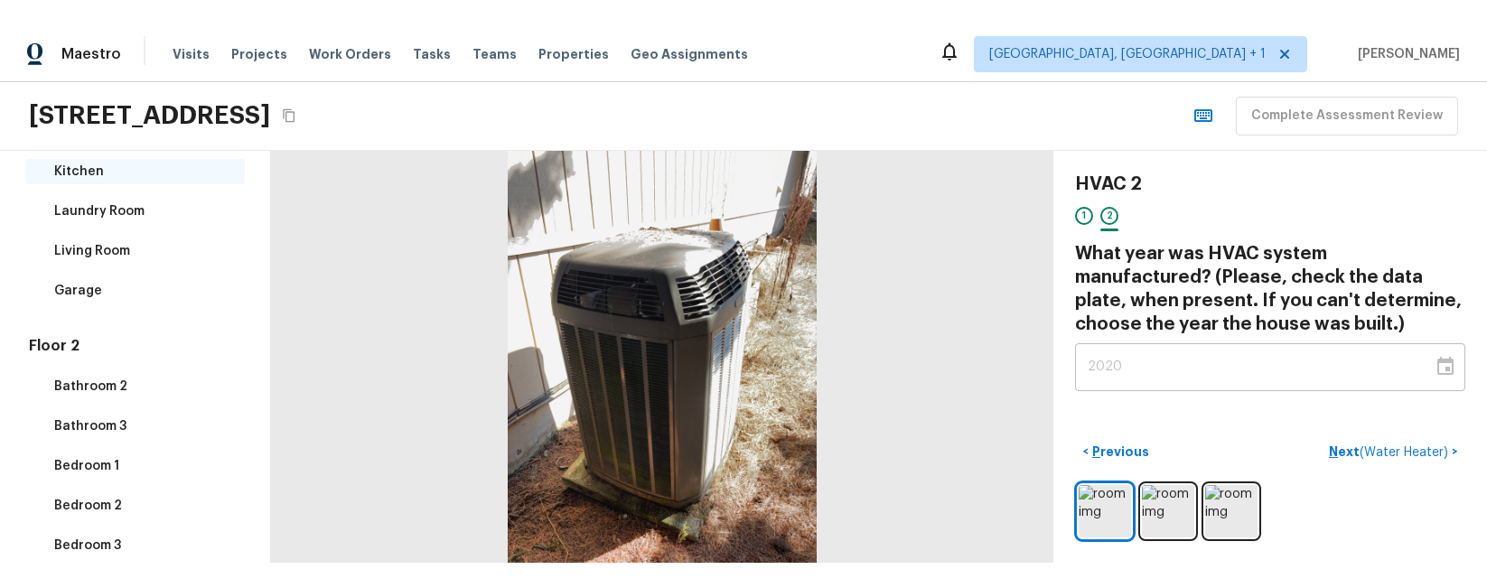
scroll to position [761, 0]
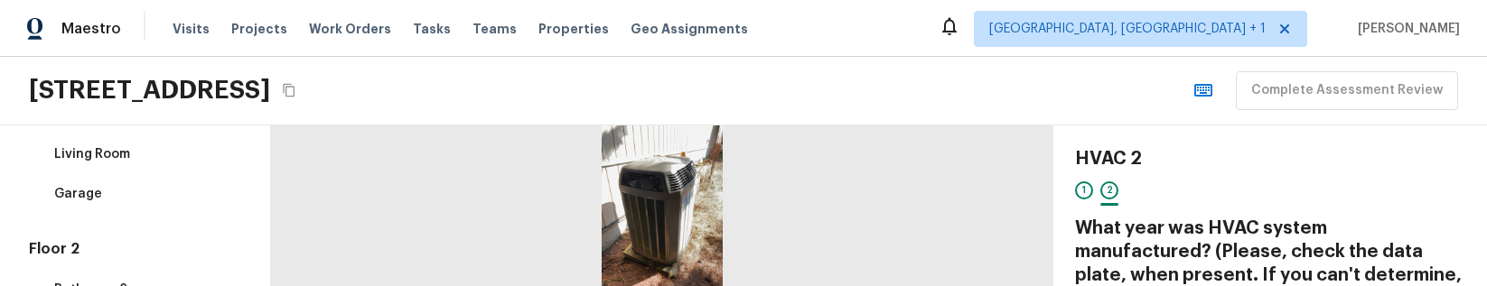
click at [1050, 286] on html "Maestro Visits Projects Work Orders Tasks Teams Properties Geo Assignments Albu…" at bounding box center [743, 143] width 1487 height 286
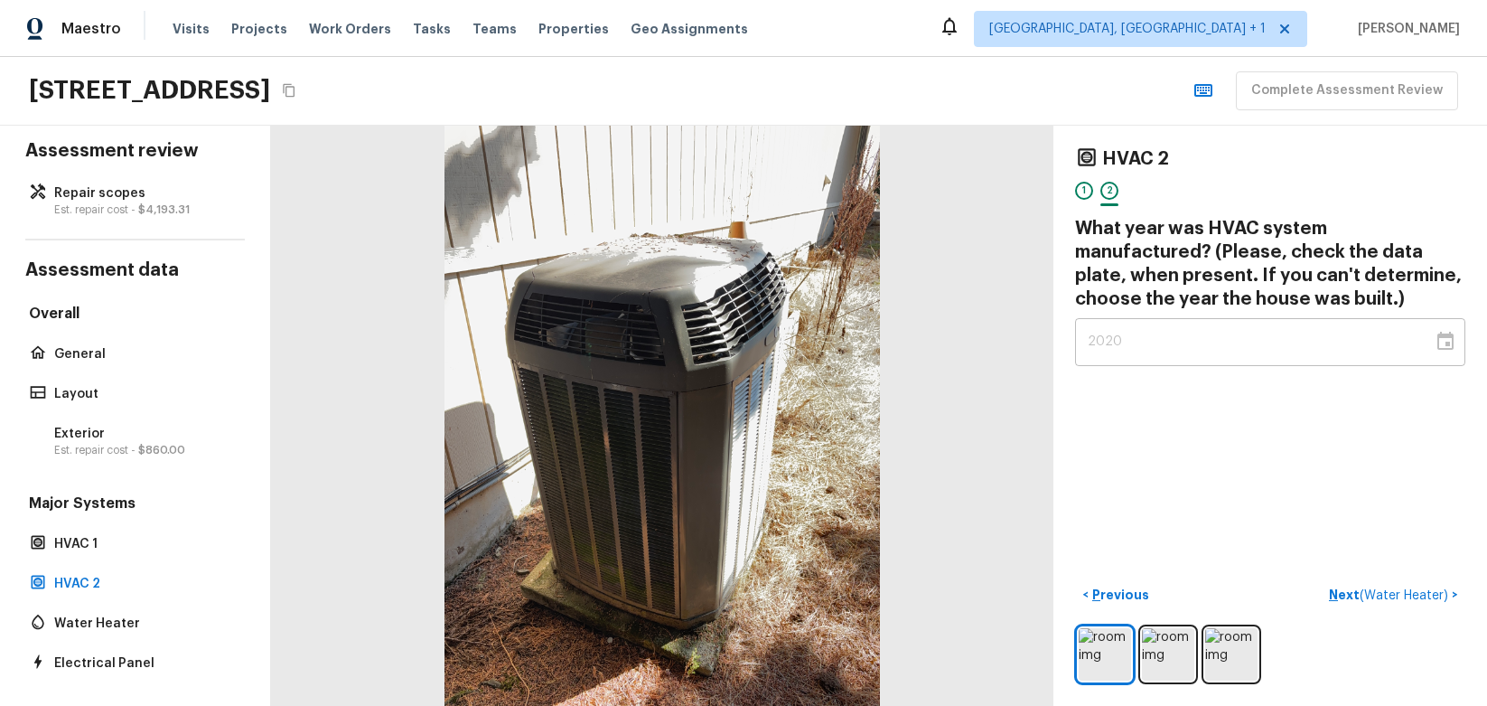
scroll to position [0, 0]
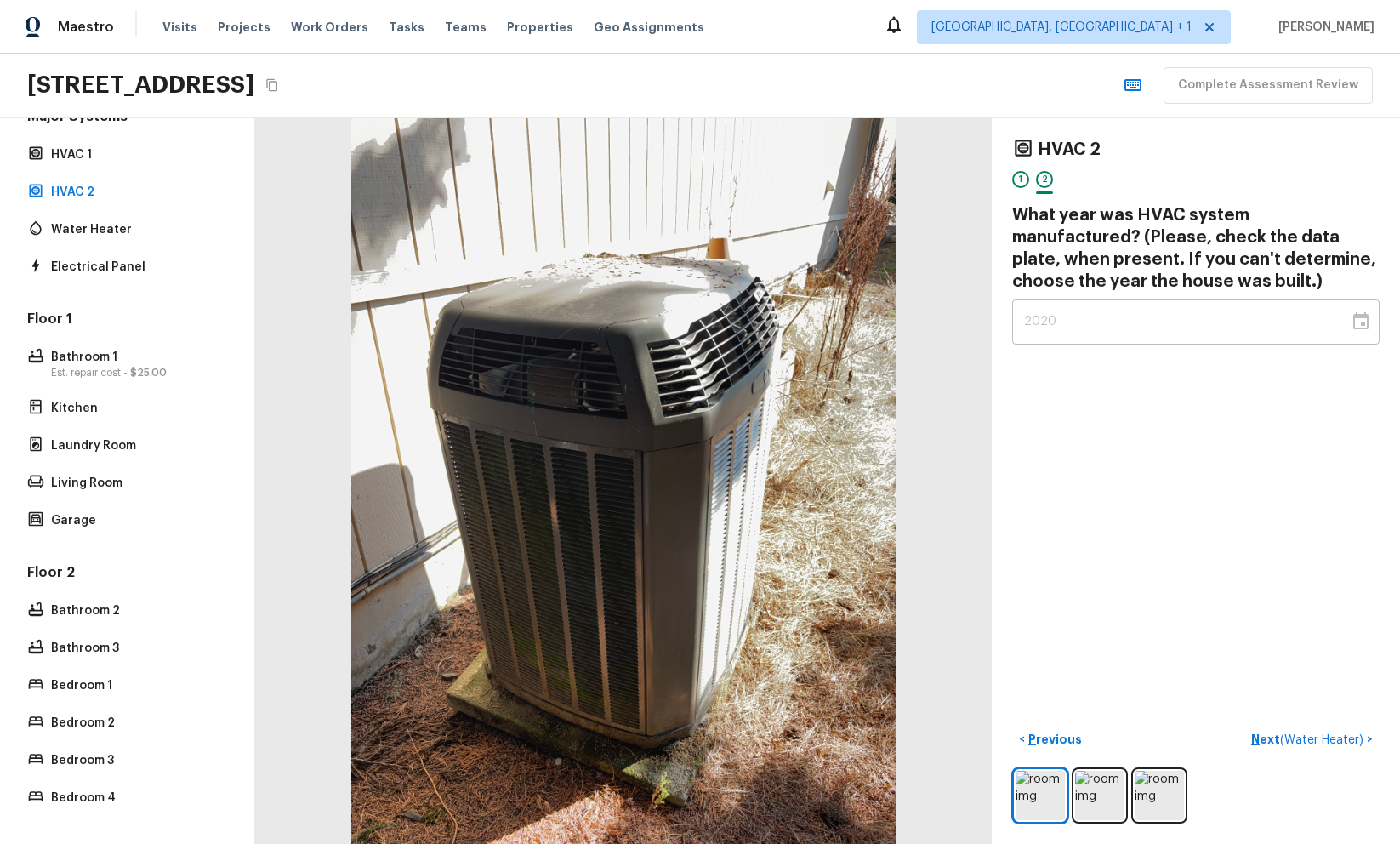
scroll to position [373, 0]
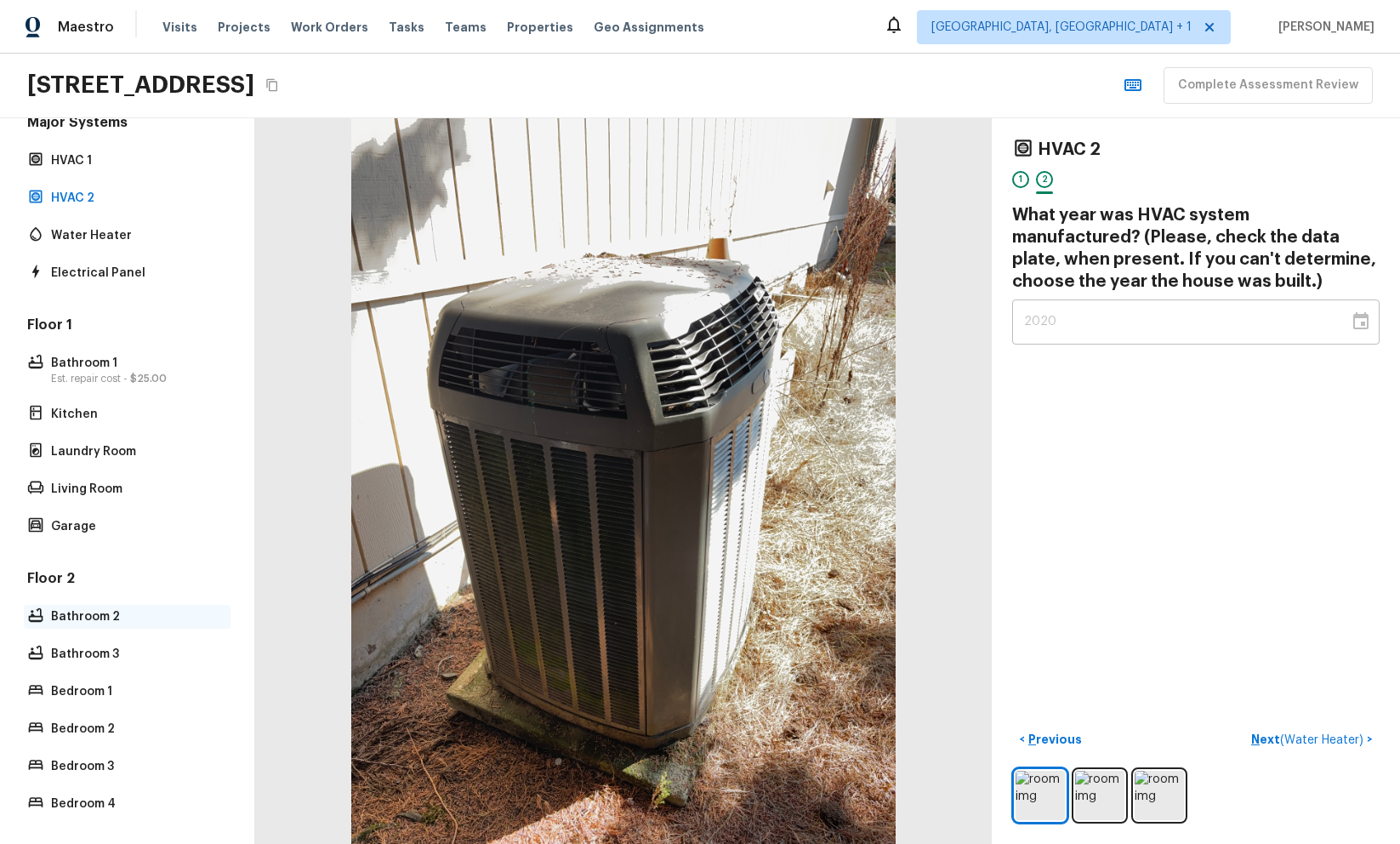
click at [76, 619] on p "Bathroom 2" at bounding box center [136, 617] width 169 height 17
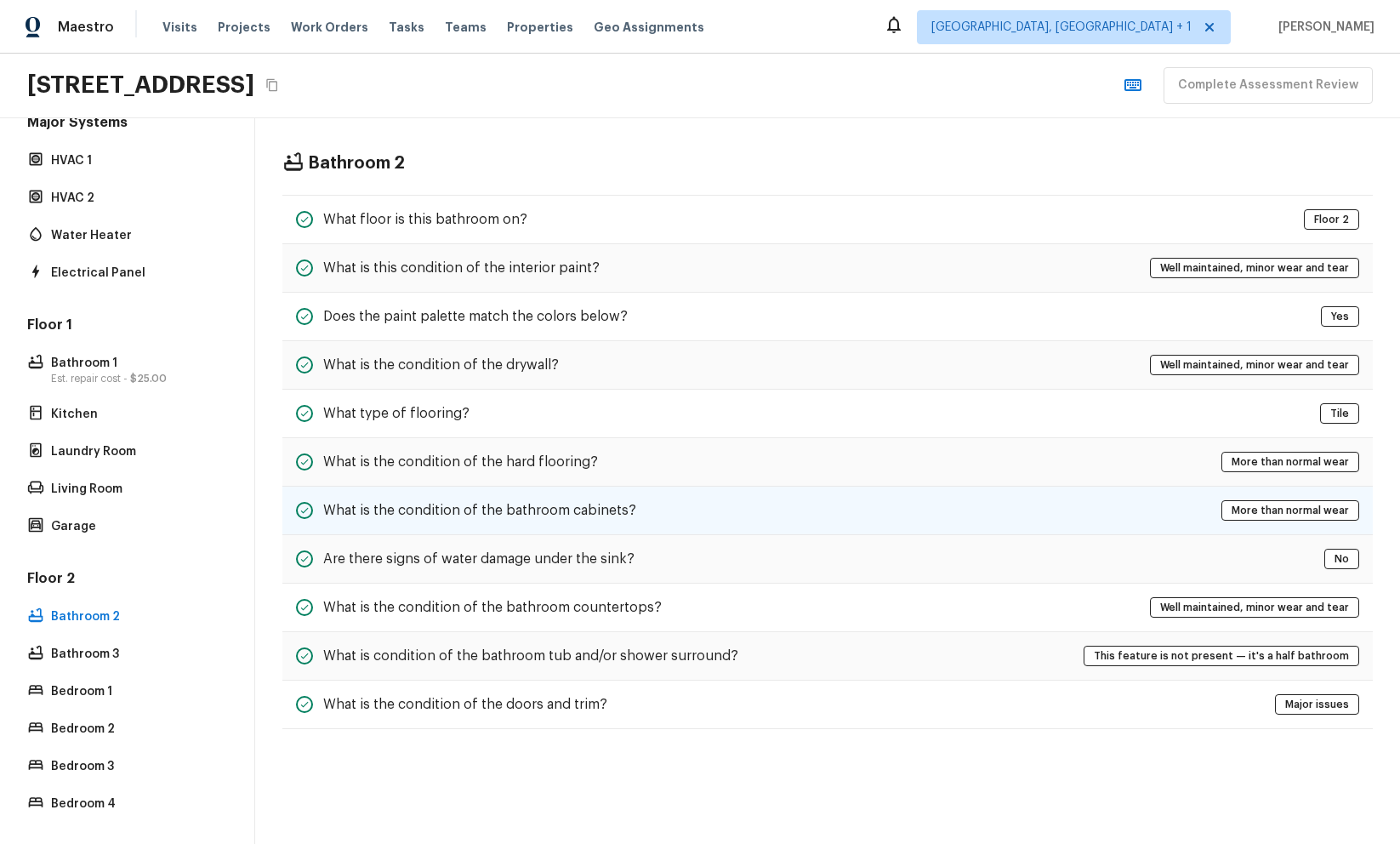
click at [627, 499] on div "What is the condition of the bathroom cabinets? More than normal wear" at bounding box center [828, 511] width 1091 height 49
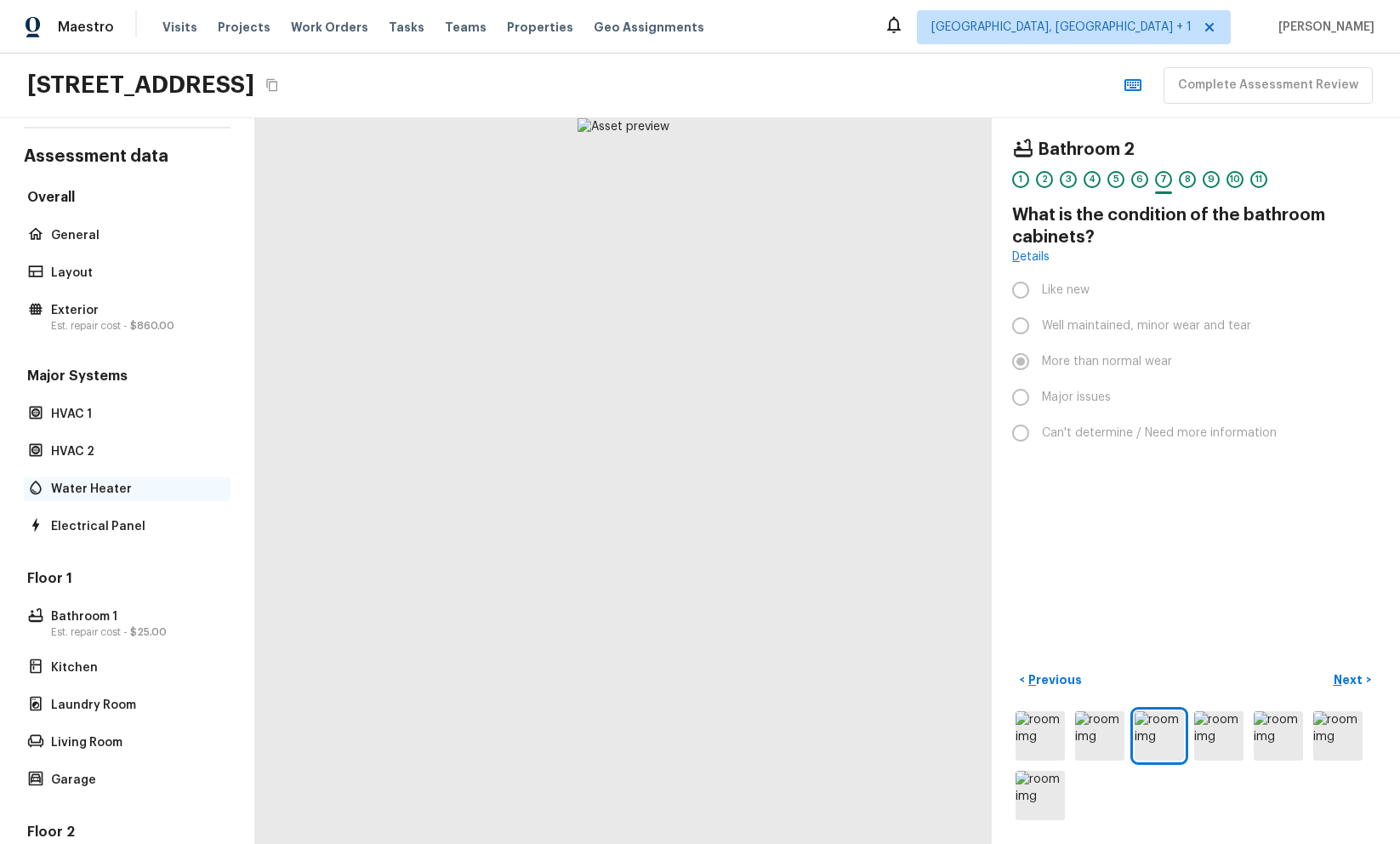
scroll to position [0, 0]
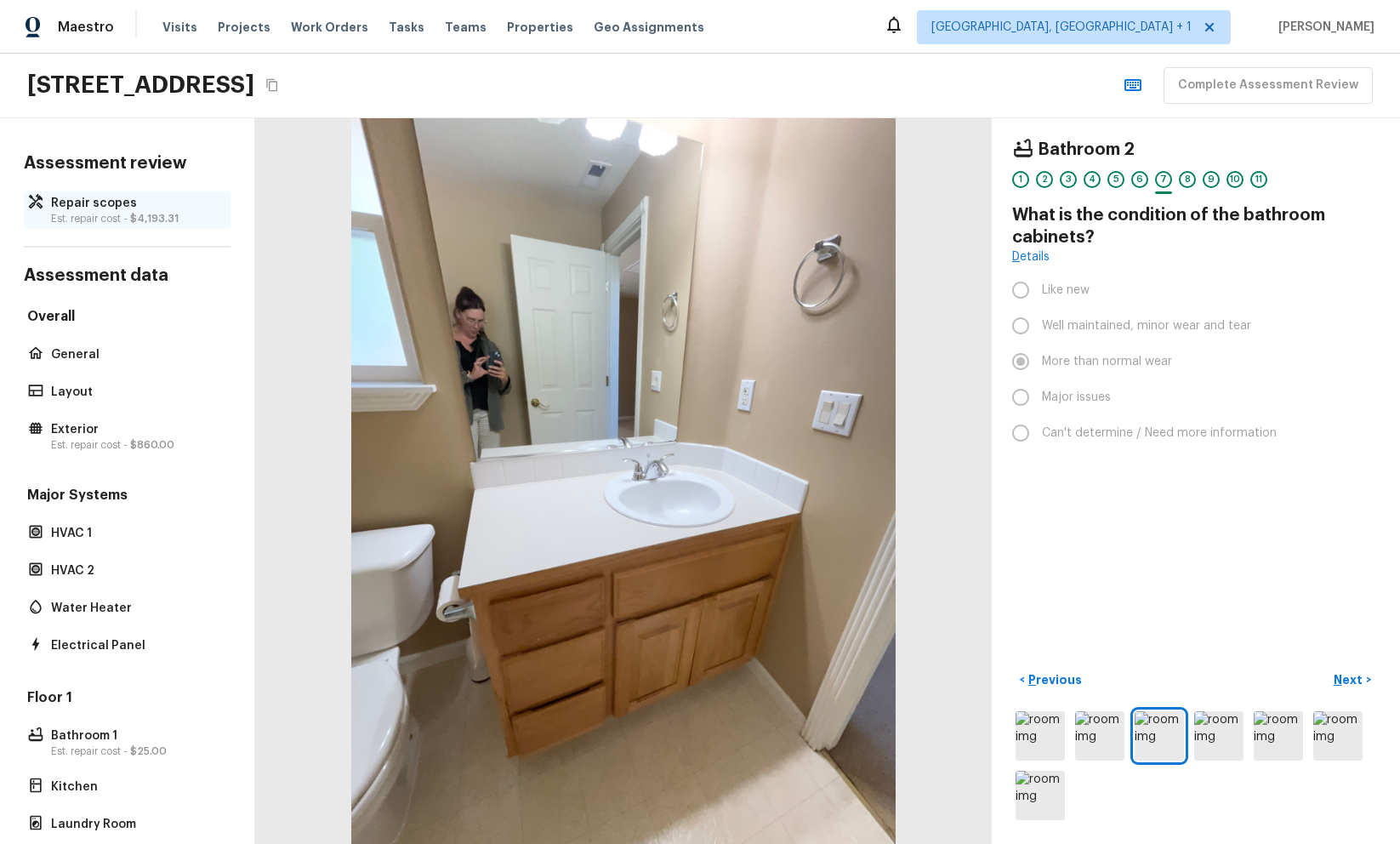
click at [103, 216] on p "Est. repair cost - $4,193.31" at bounding box center [136, 219] width 169 height 13
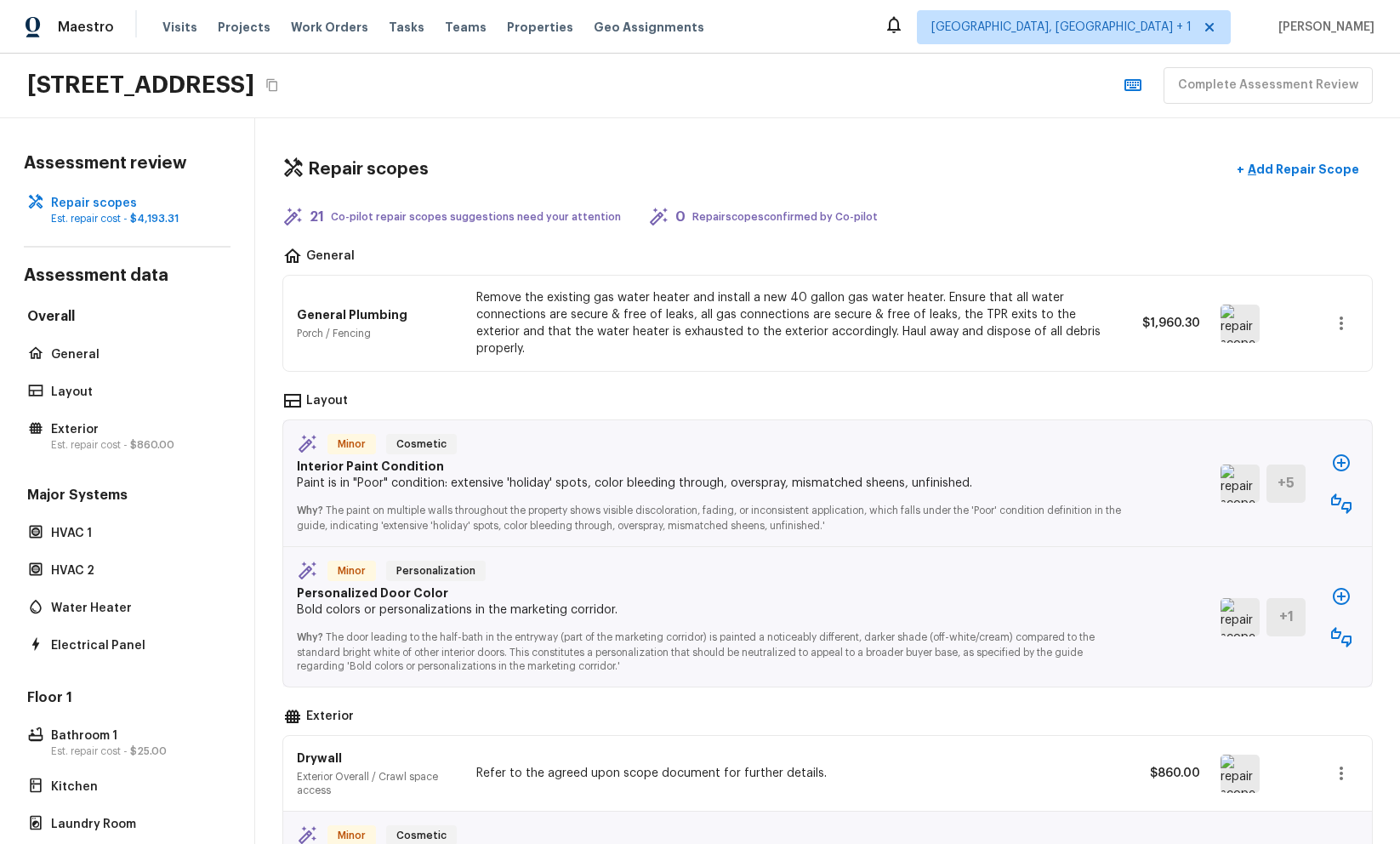
click at [916, 164] on div "Repair scopes + Add Repair Scope" at bounding box center [828, 170] width 1091 height 35
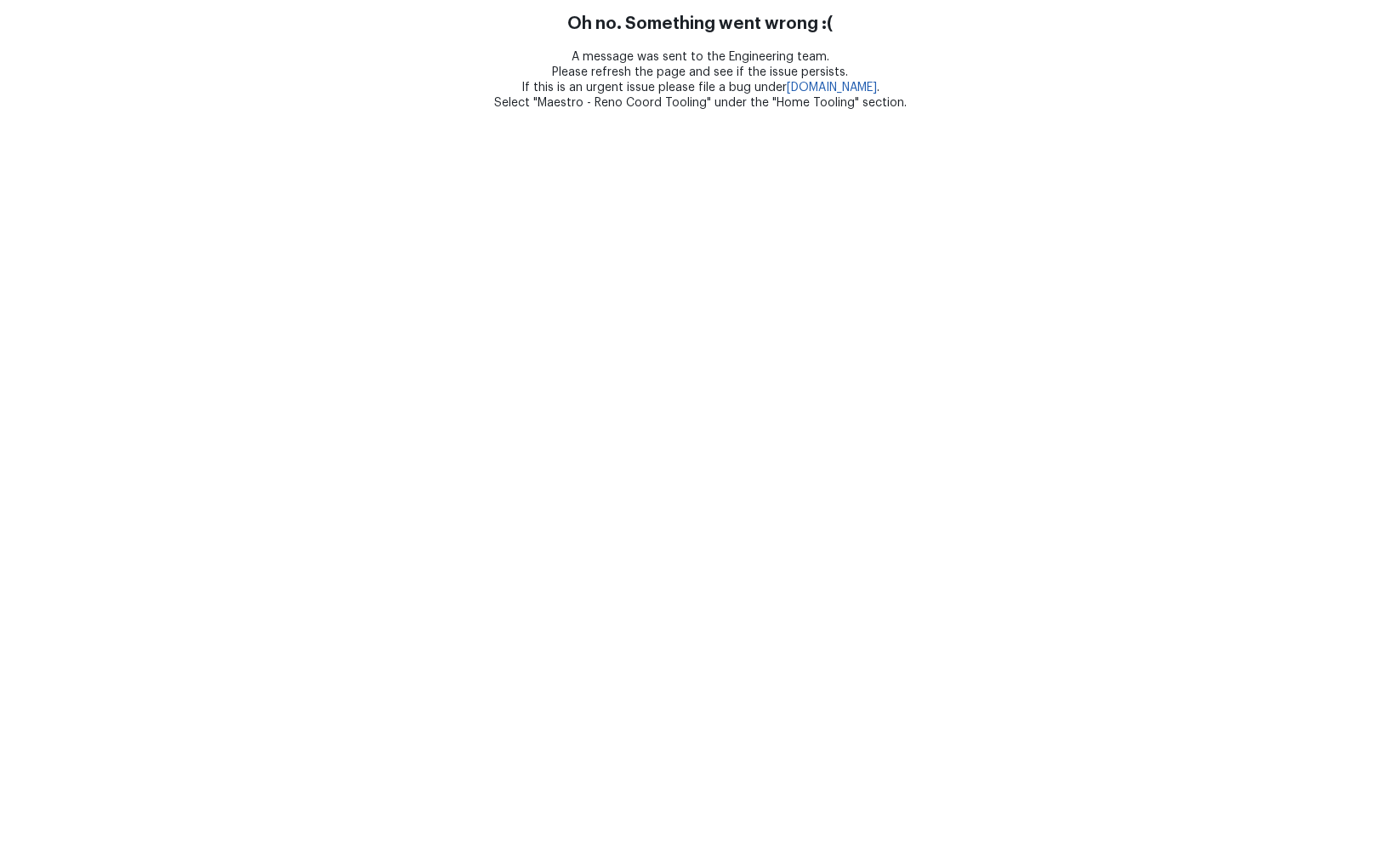
click at [967, 110] on html "Oh no. Something went wrong :( A message was sent to the Engineering team. Plea…" at bounding box center [700, 55] width 1400 height 110
